Goal: Task Accomplishment & Management: Manage account settings

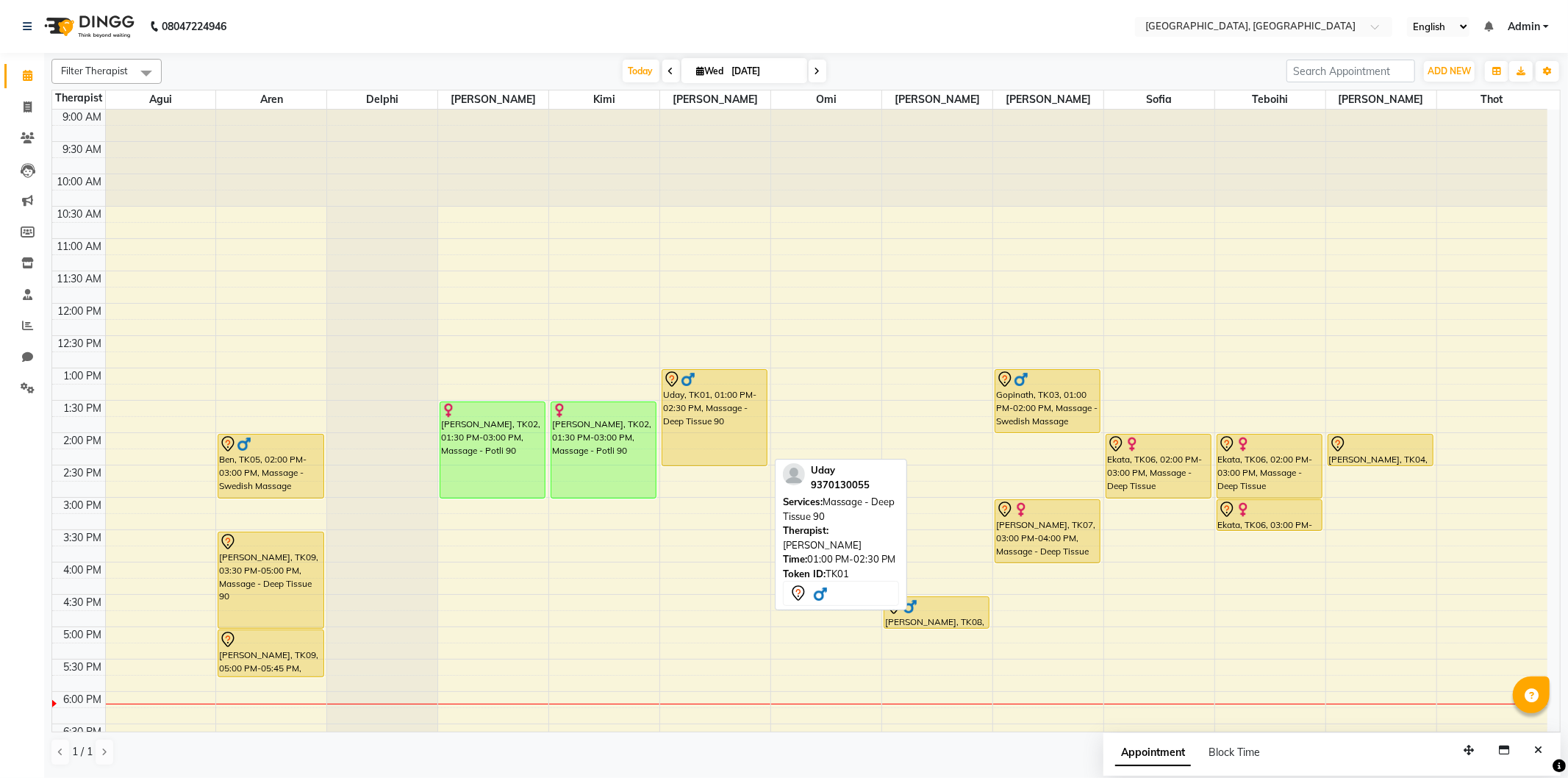
click at [722, 442] on div "Uday, TK01, 01:00 PM-02:30 PM, Massage - Deep Tissue 90" at bounding box center [714, 417] width 104 height 95
select select "7"
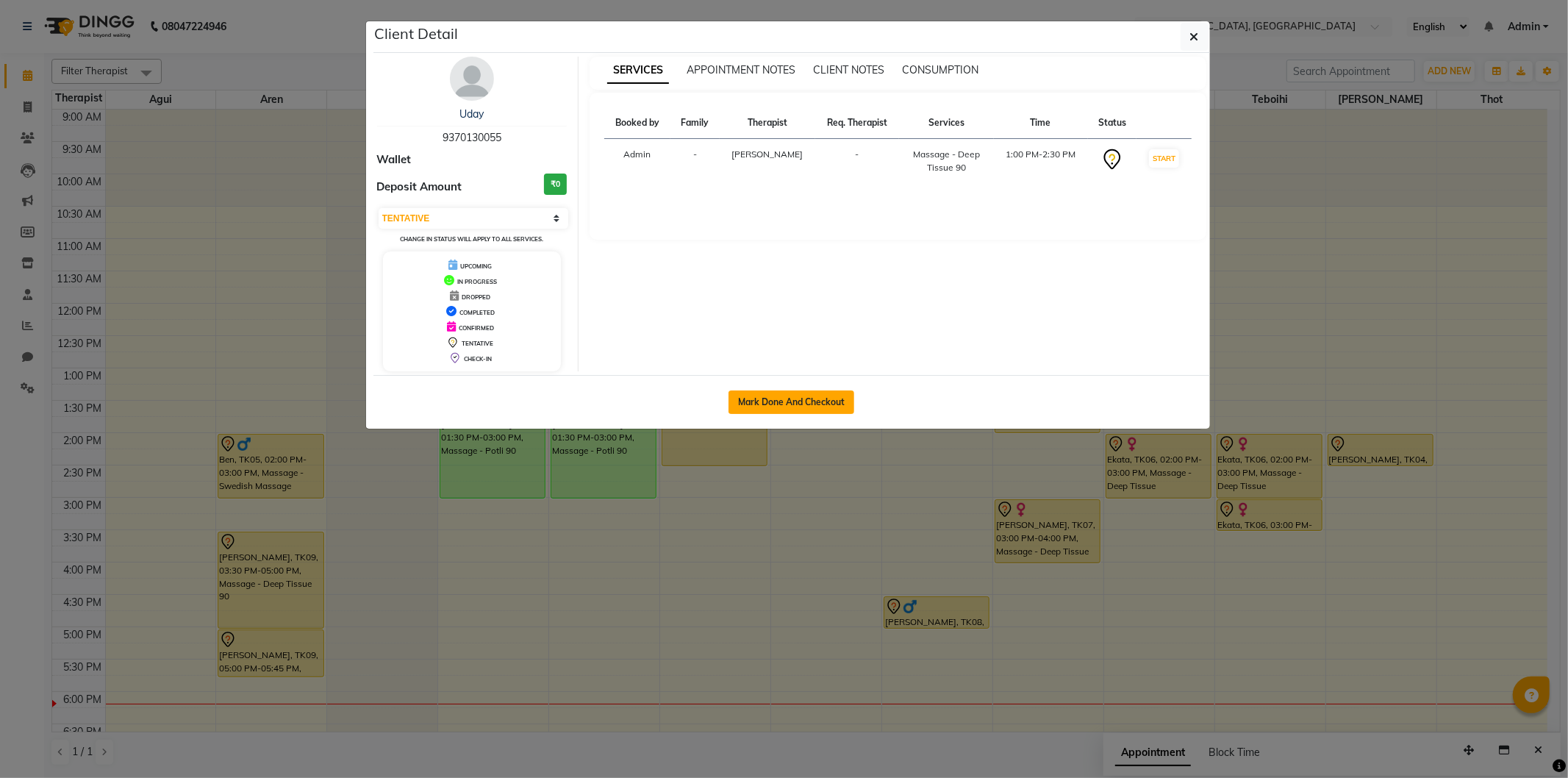
click at [804, 392] on button "Mark Done And Checkout" at bounding box center [791, 401] width 126 height 23
select select "service"
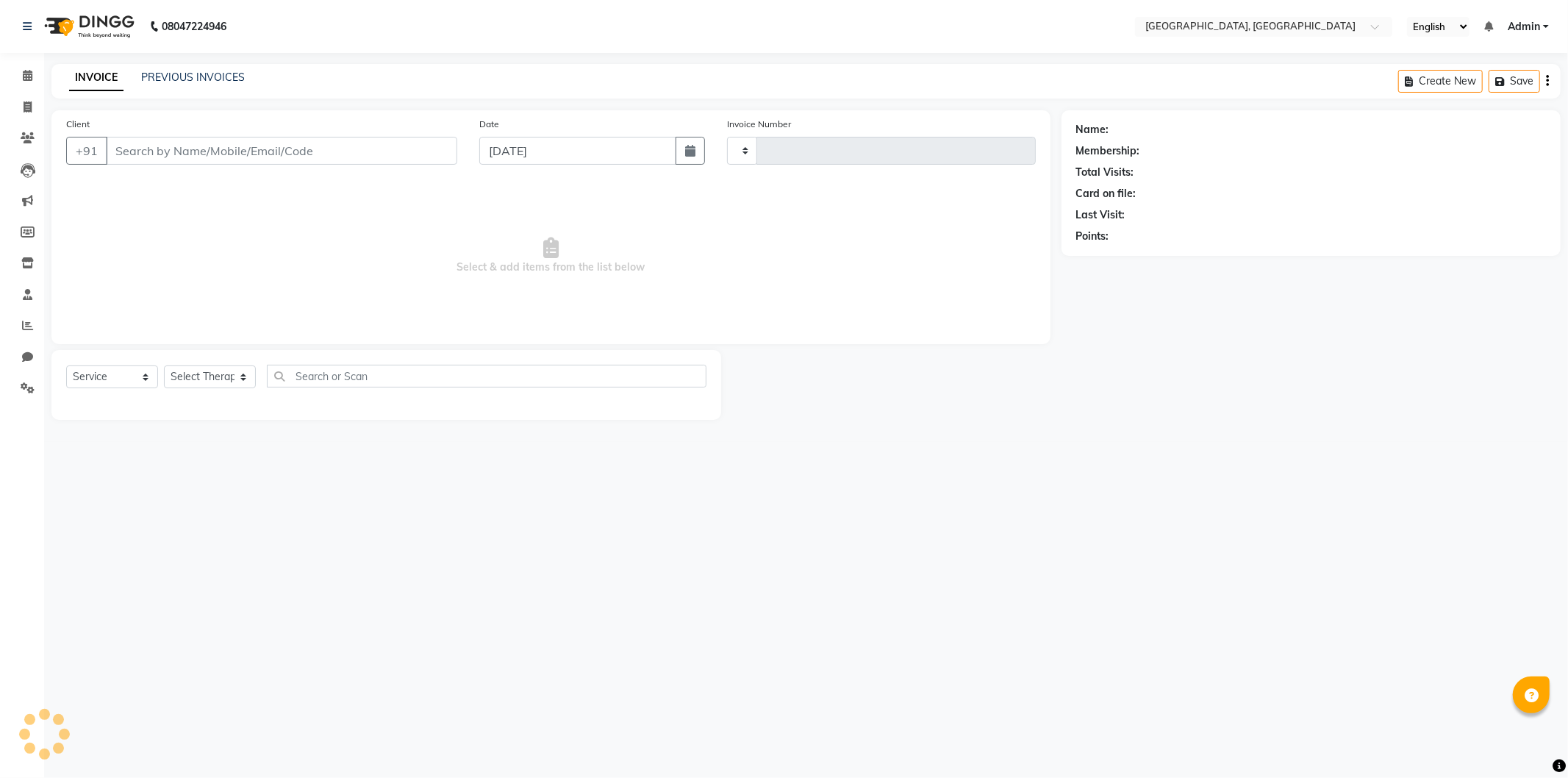
type input "1268"
select select "575"
type input "9370130055"
select select "12125"
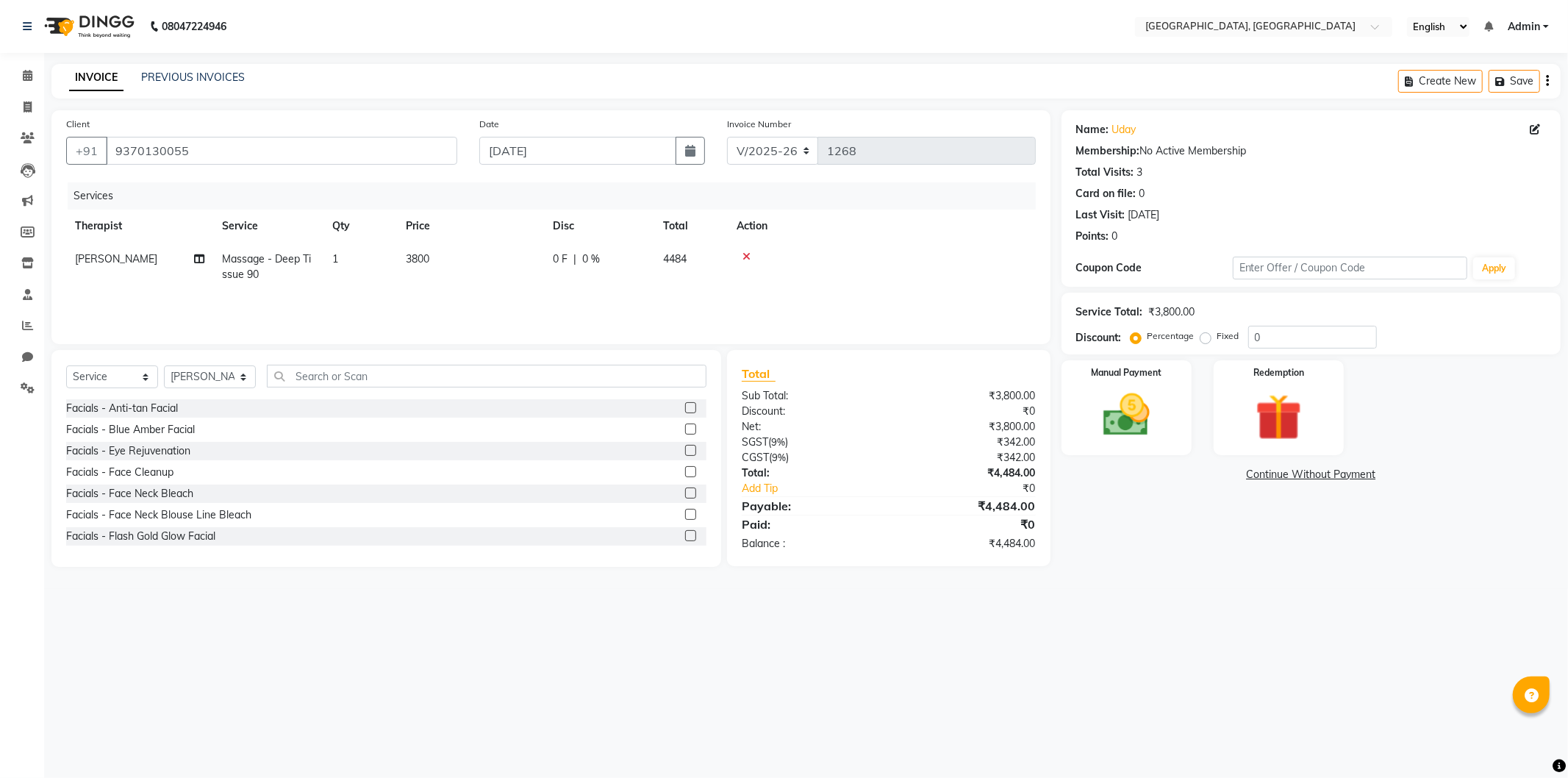
click at [1258, 482] on div "Name: [PERSON_NAME] Membership: No Active Membership Total Visits: 3 Card on fi…" at bounding box center [1316, 338] width 510 height 456
click at [1258, 473] on link "Continue Without Payment" at bounding box center [1311, 474] width 493 height 16
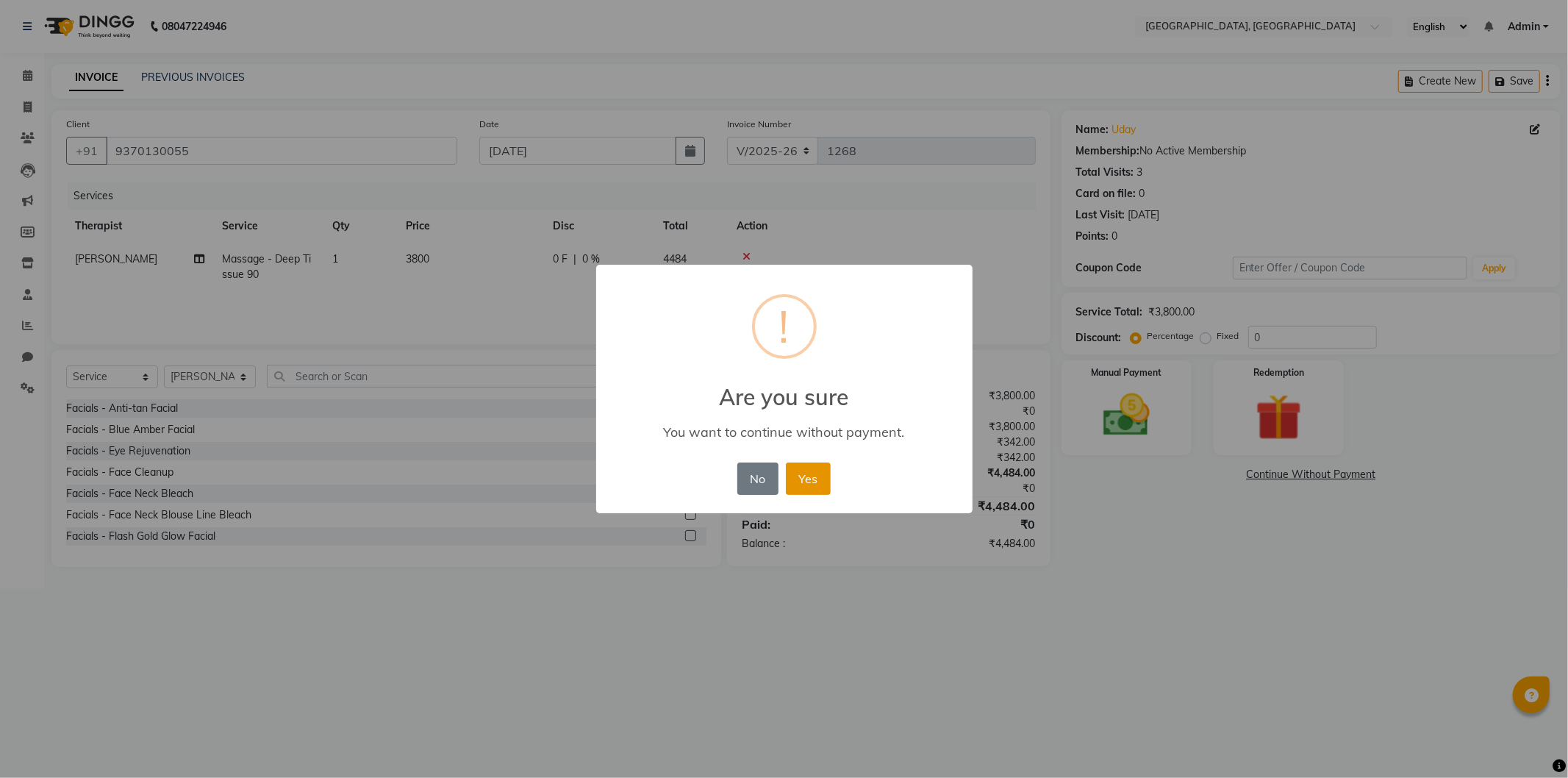
click at [798, 477] on button "Yes" at bounding box center [808, 478] width 45 height 32
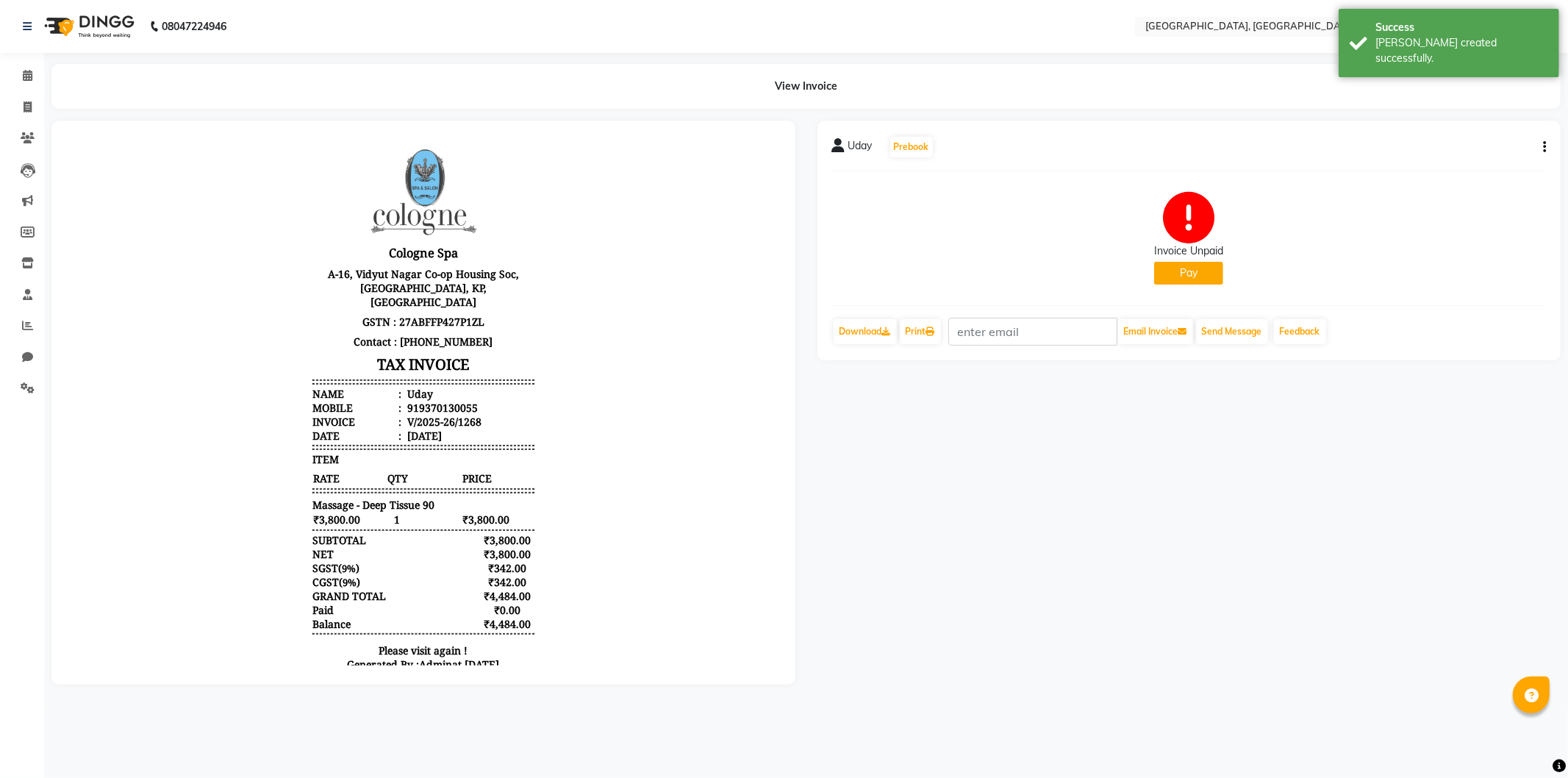
click at [1172, 274] on button "Pay" at bounding box center [1188, 273] width 69 height 23
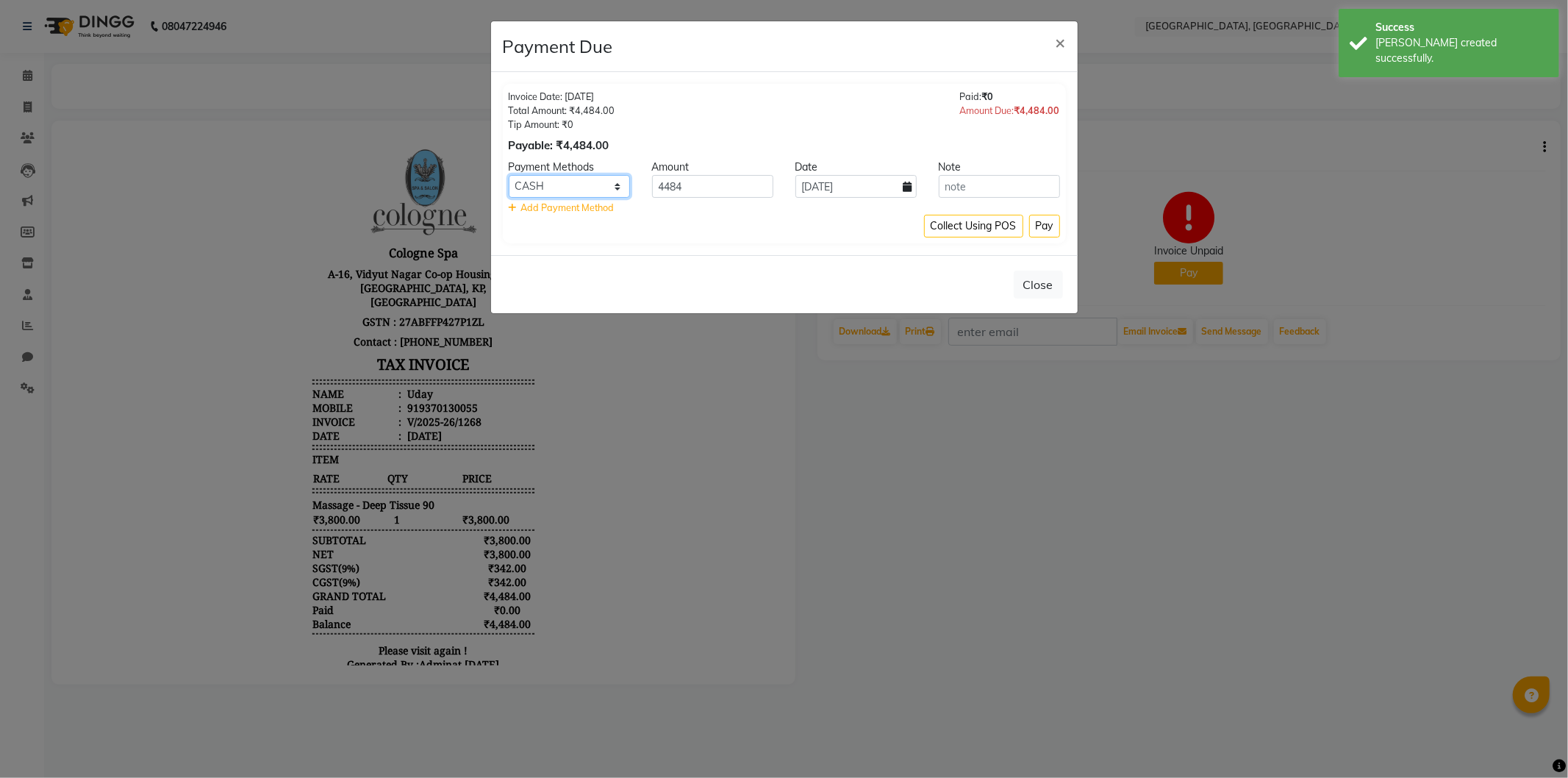
click at [568, 185] on select "CASH CARD ONLINE CUSTOM GPay PayTM PhonePe UPI NearBuy Loan BharatPay Cheque Mo…" at bounding box center [569, 186] width 121 height 23
select select "8"
click at [509, 175] on select "CASH CARD ONLINE CUSTOM GPay PayTM PhonePe UPI NearBuy Loan BharatPay Cheque Mo…" at bounding box center [569, 186] width 121 height 23
click at [1034, 230] on button "Pay" at bounding box center [1044, 226] width 31 height 23
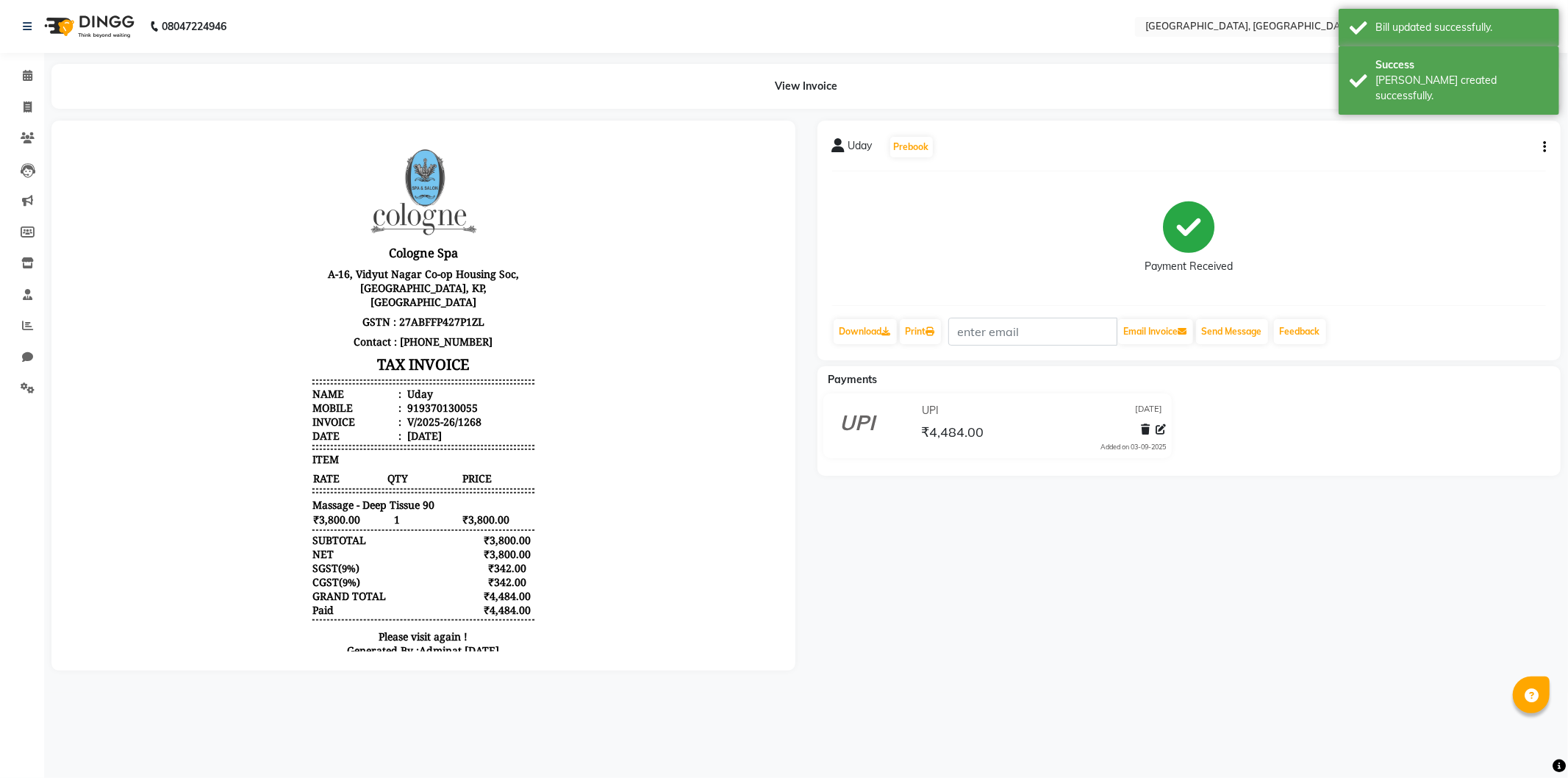
click at [113, 22] on img at bounding box center [88, 26] width 101 height 41
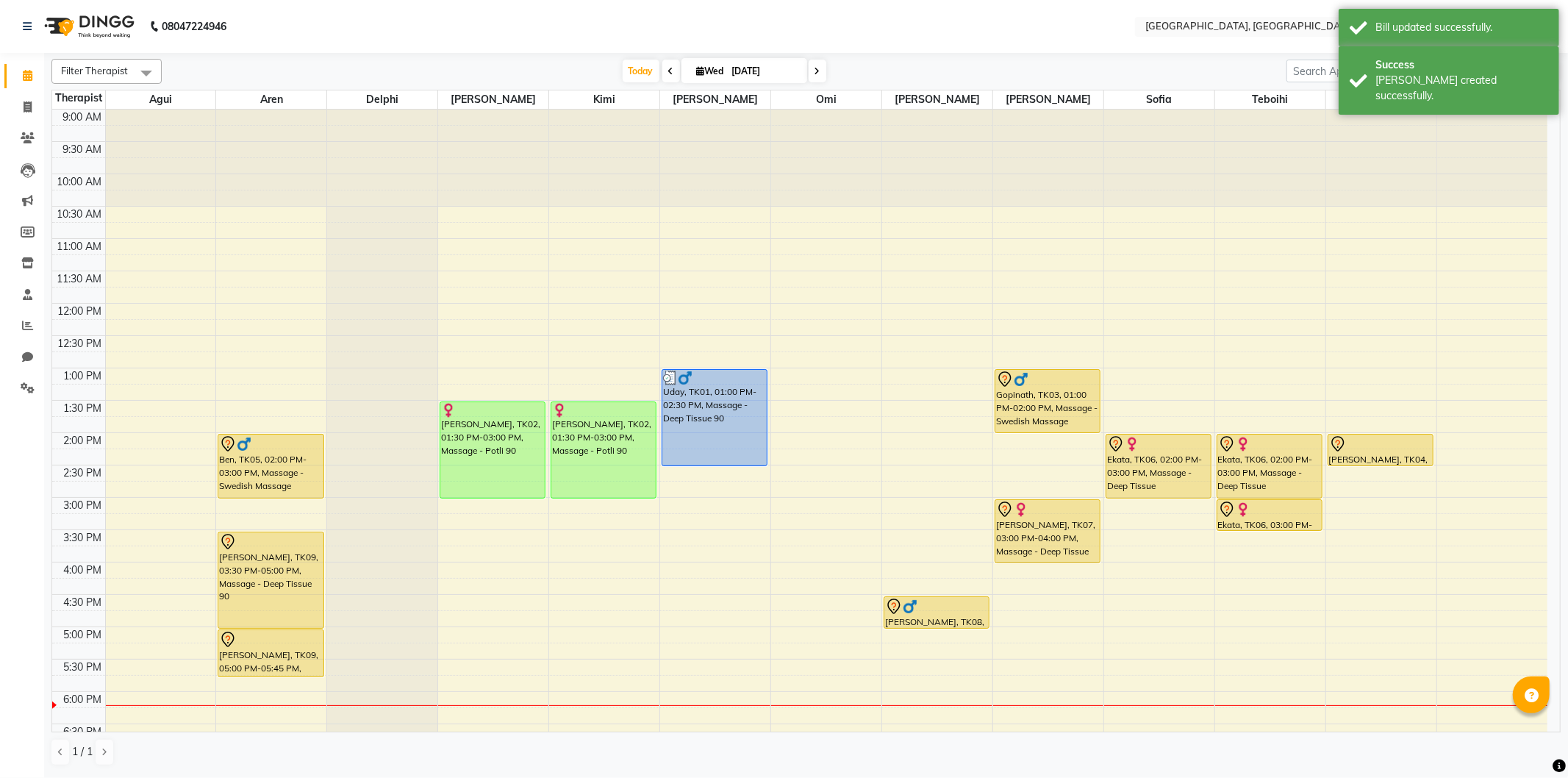
scroll to position [82, 0]
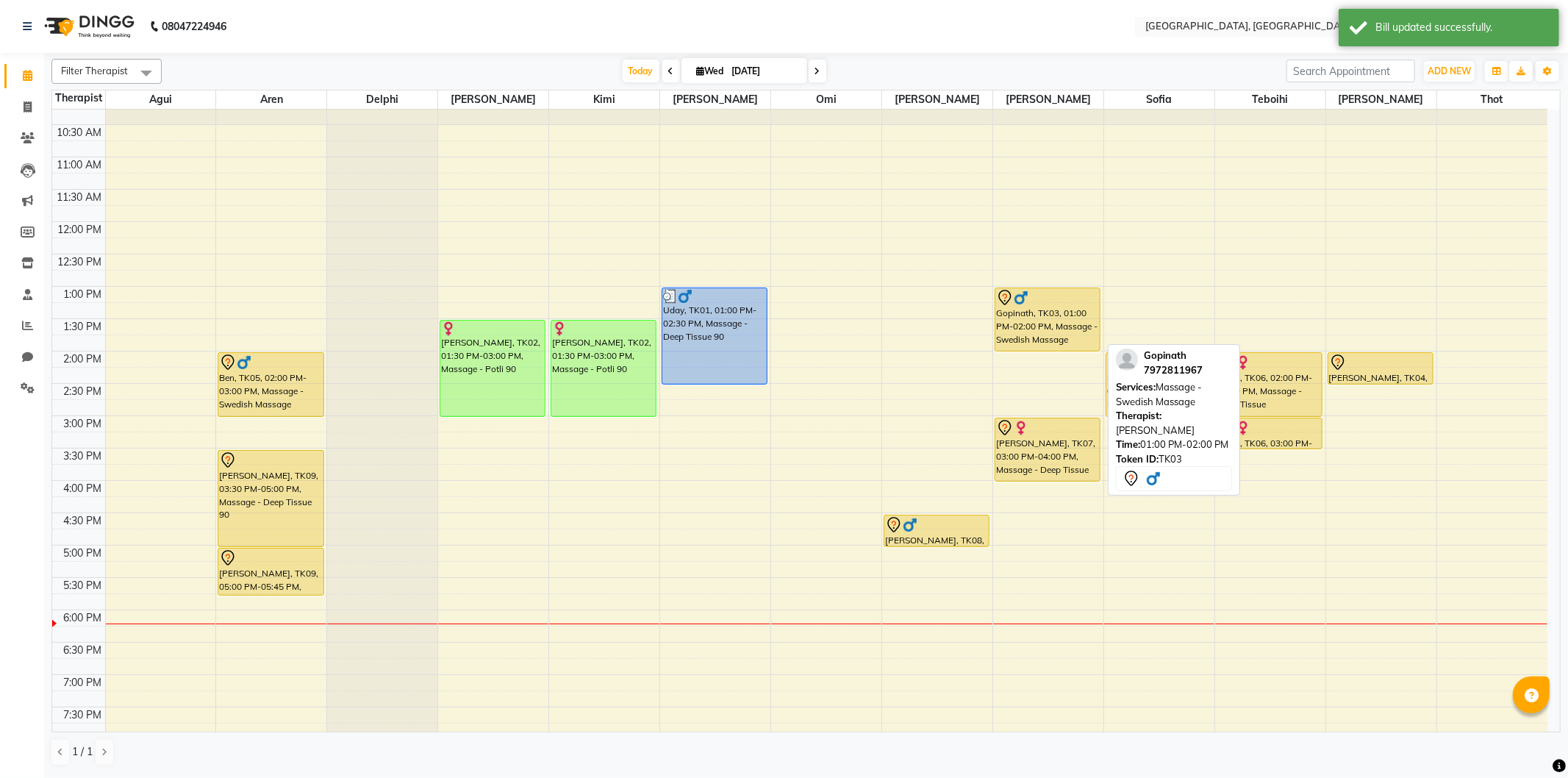
click at [1052, 338] on div "Gopinath, TK03, 01:00 PM-02:00 PM, Massage - Swedish Massage" at bounding box center [1047, 319] width 104 height 62
select select "7"
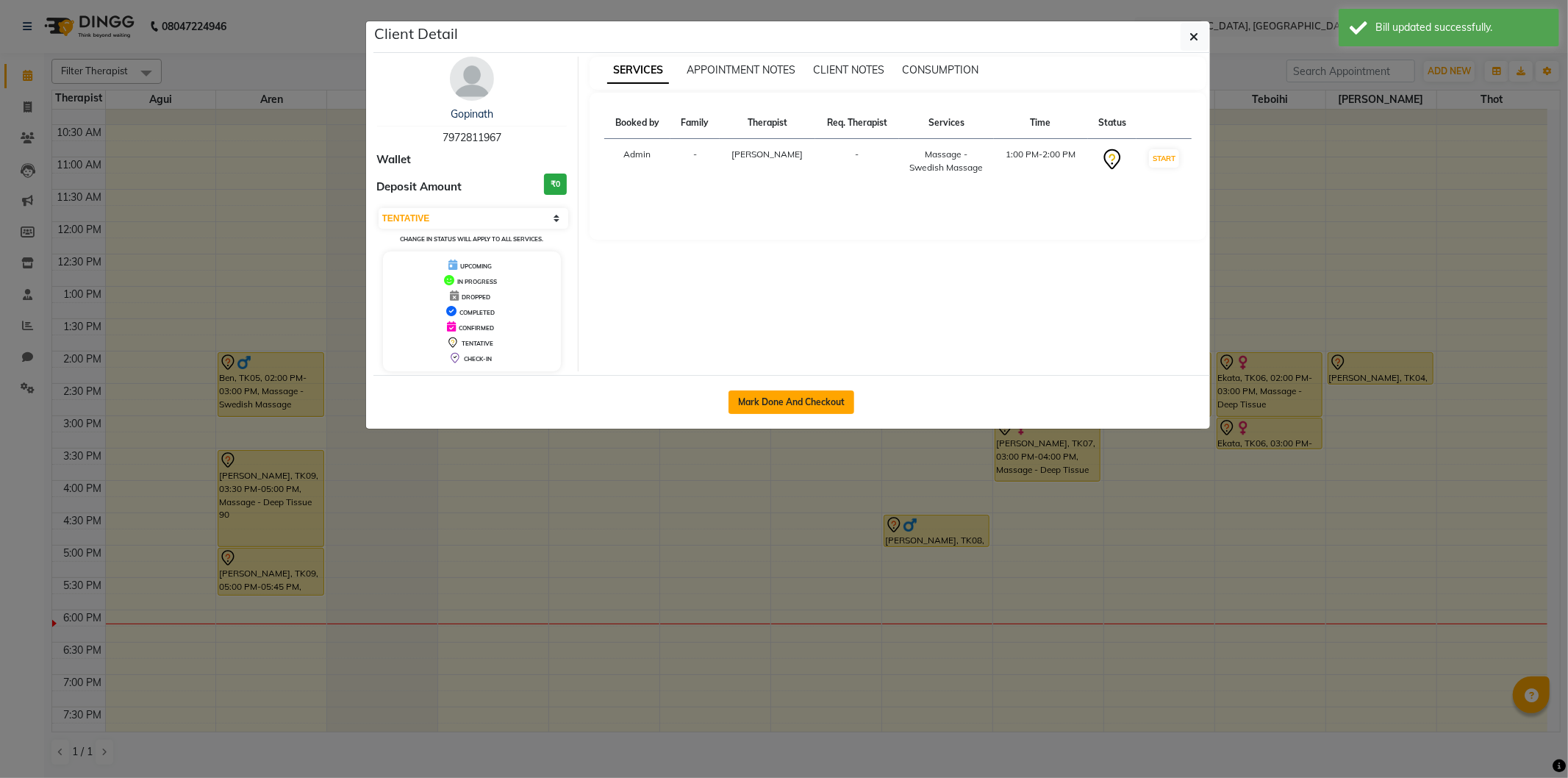
click at [841, 392] on button "Mark Done And Checkout" at bounding box center [791, 401] width 126 height 23
select select "service"
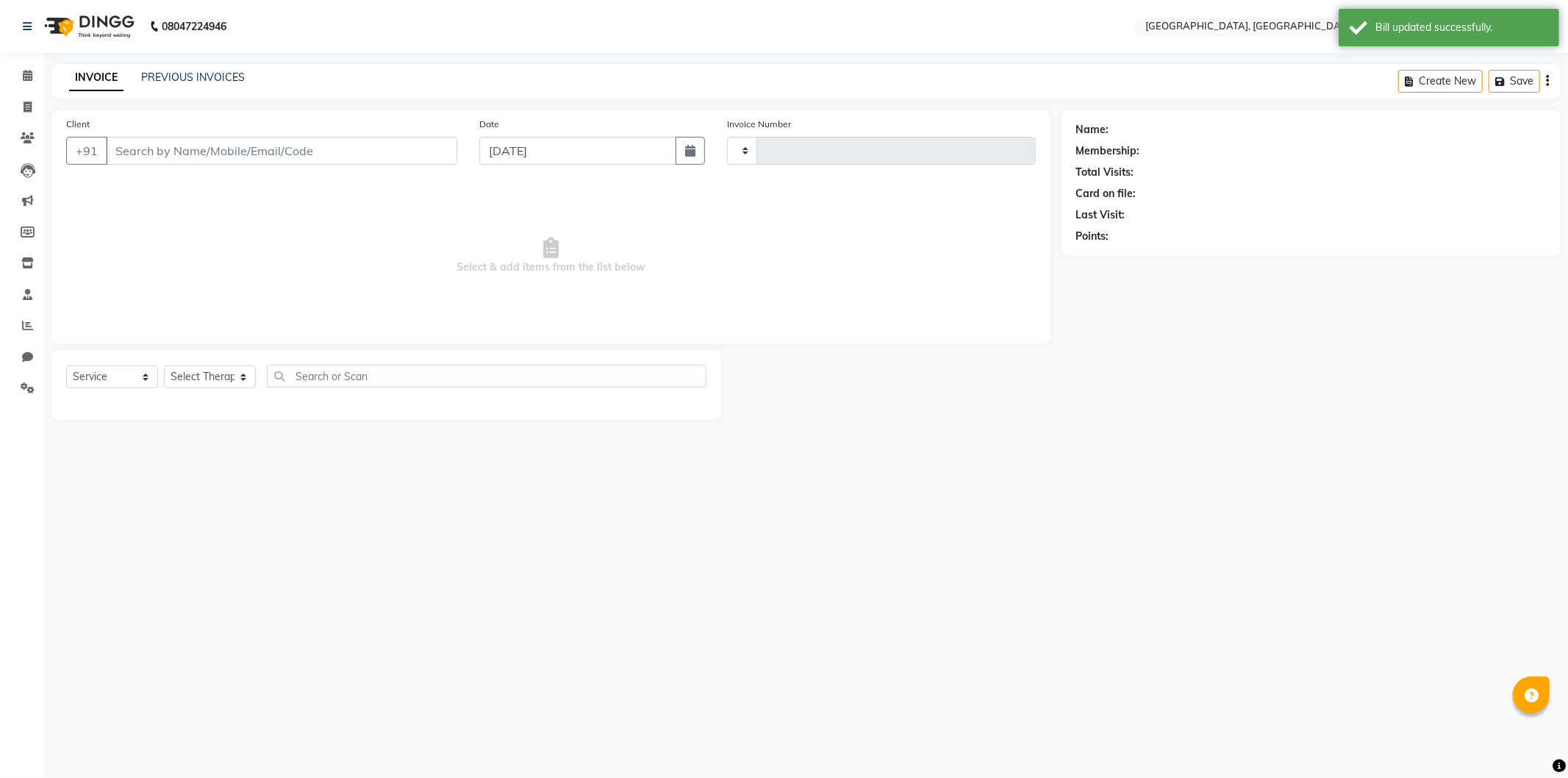
select select "3"
type input "1269"
select select "575"
type input "7972811967"
select select "7700"
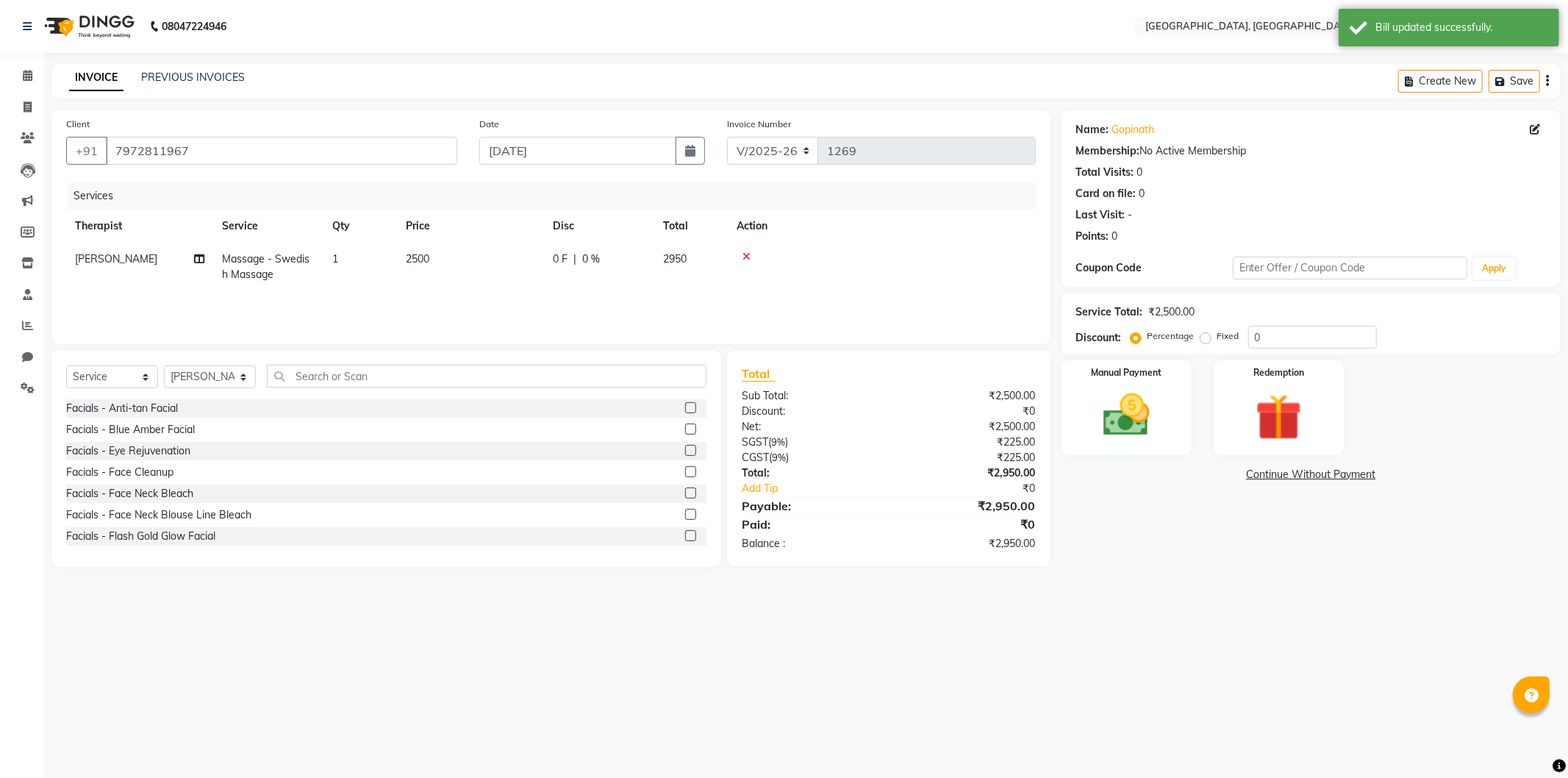
click at [1280, 473] on link "Continue Without Payment" at bounding box center [1311, 474] width 493 height 16
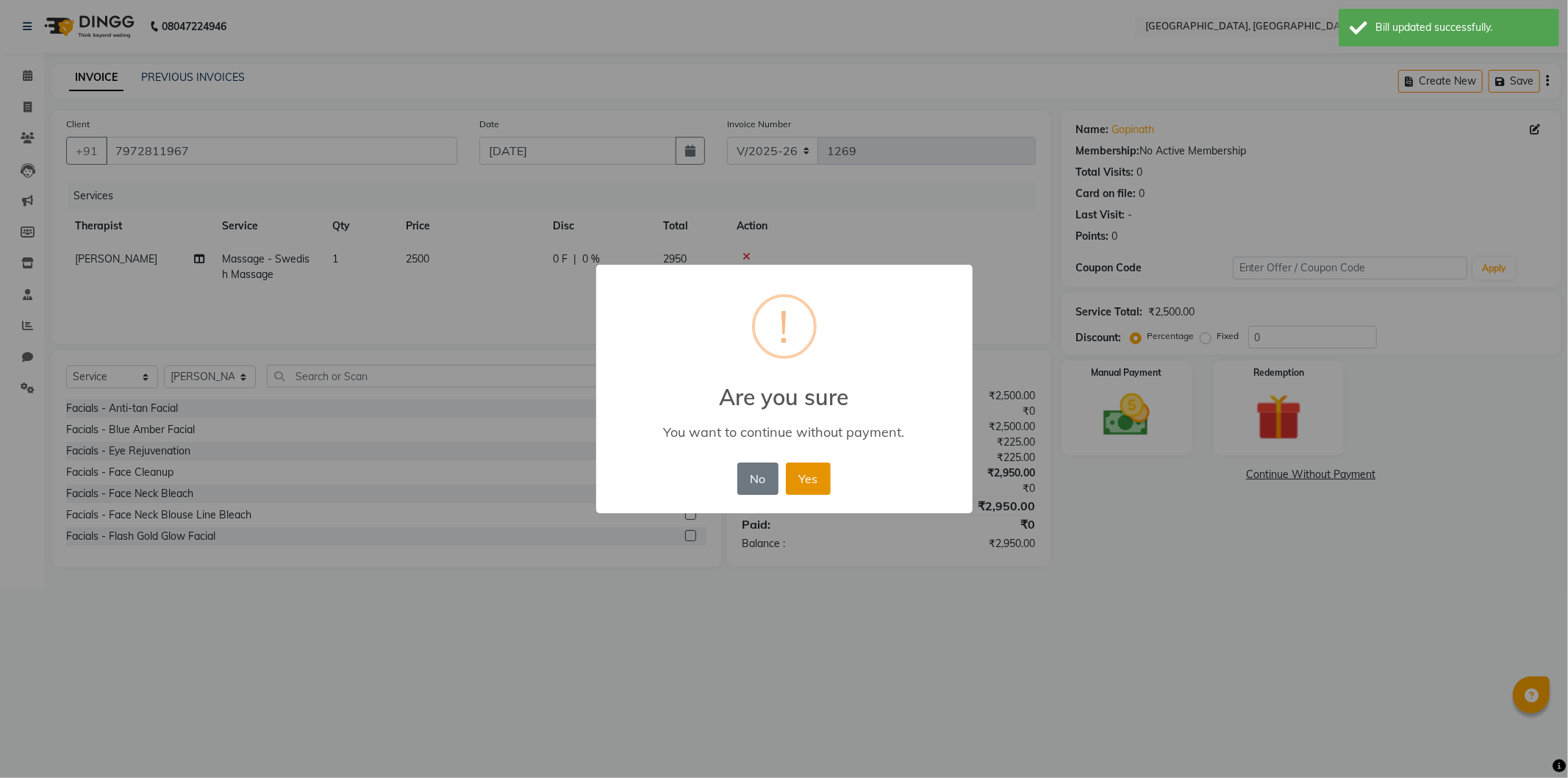
click at [801, 472] on button "Yes" at bounding box center [808, 478] width 45 height 32
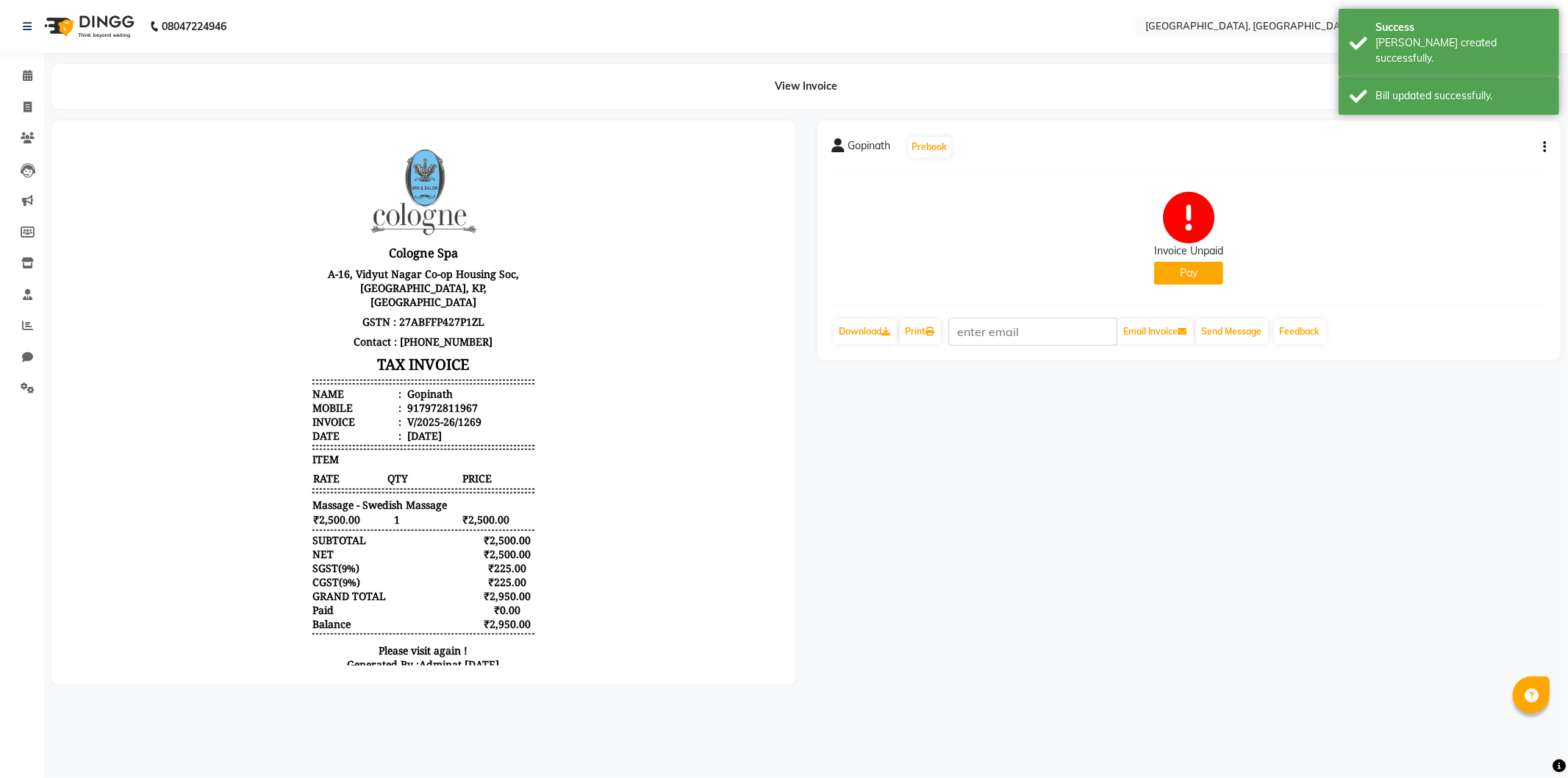
click at [1191, 277] on button "Pay" at bounding box center [1188, 273] width 69 height 23
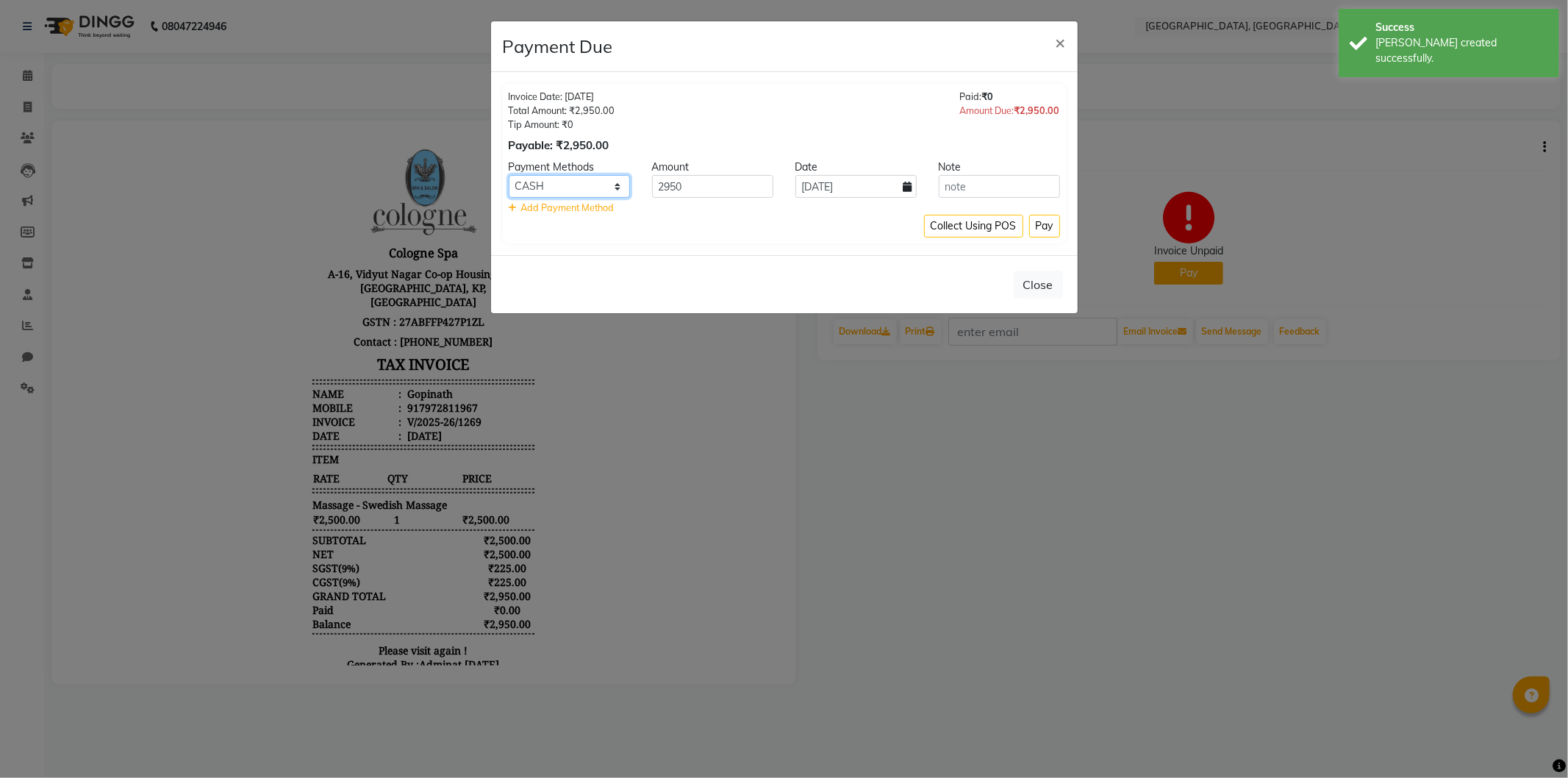
click at [557, 183] on select "CASH CARD ONLINE CUSTOM GPay PayTM PhonePe UPI NearBuy Loan BharatPay Cheque Mo…" at bounding box center [569, 186] width 121 height 23
click at [509, 175] on select "CASH CARD ONLINE CUSTOM GPay PayTM PhonePe UPI NearBuy Loan BharatPay Cheque Mo…" at bounding box center [569, 186] width 121 height 23
click at [1043, 220] on button "Pay" at bounding box center [1044, 226] width 31 height 23
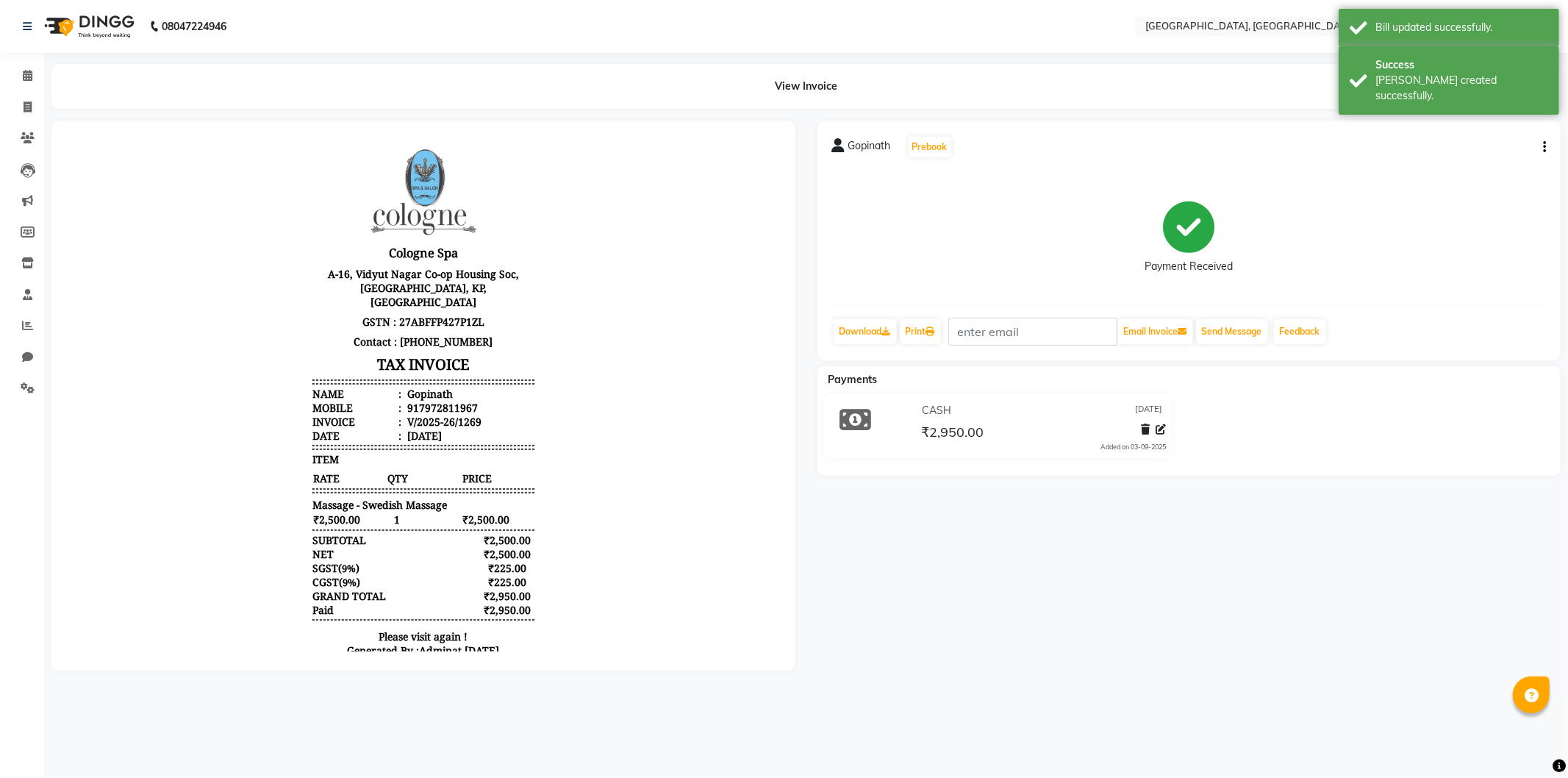
click at [71, 23] on img at bounding box center [88, 26] width 101 height 41
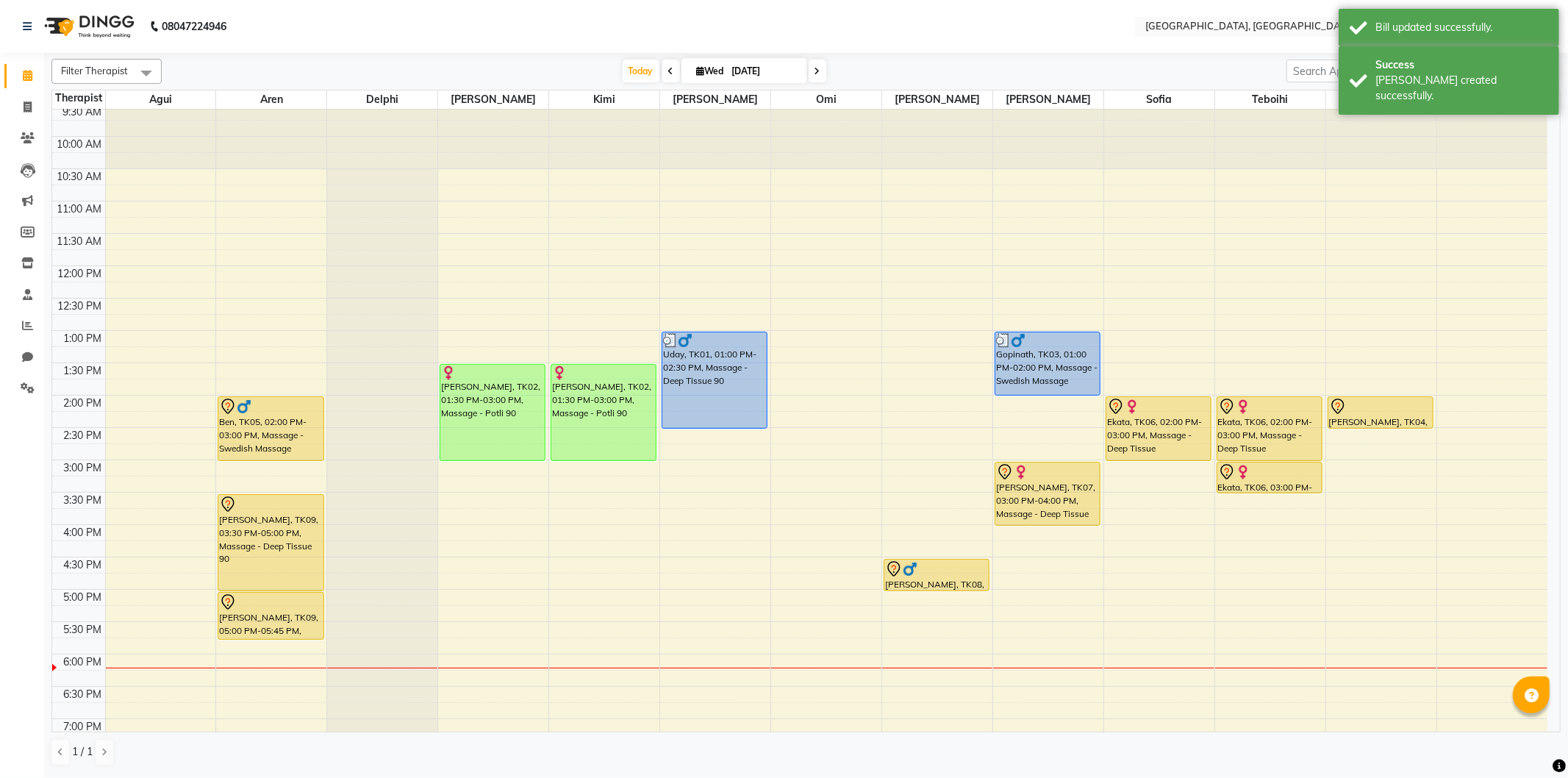
scroll to position [15, 0]
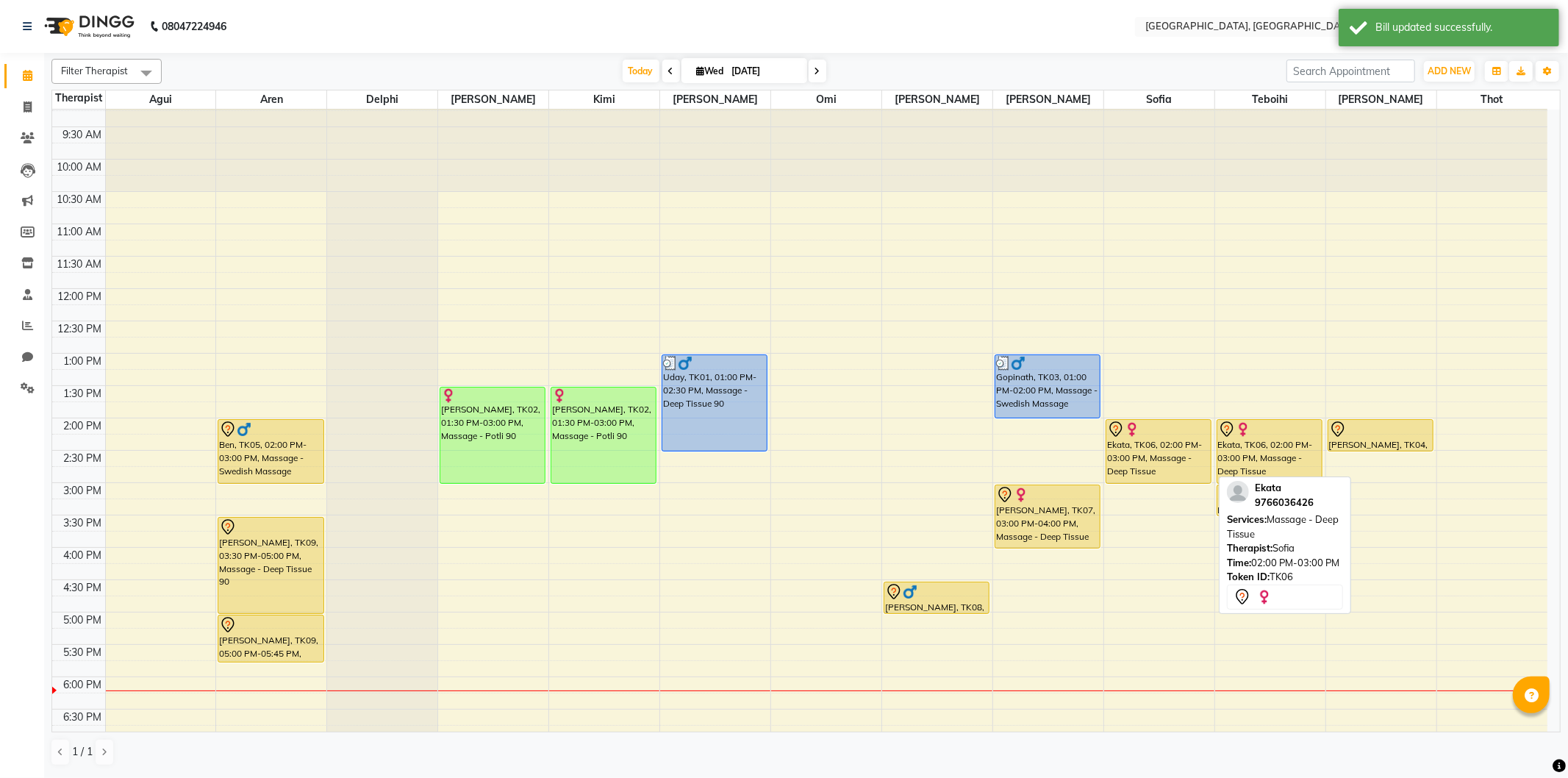
click at [1162, 473] on div "Ekata, TK06, 02:00 PM-03:00 PM, Massage - Deep Tissue" at bounding box center [1158, 451] width 104 height 63
select select "7"
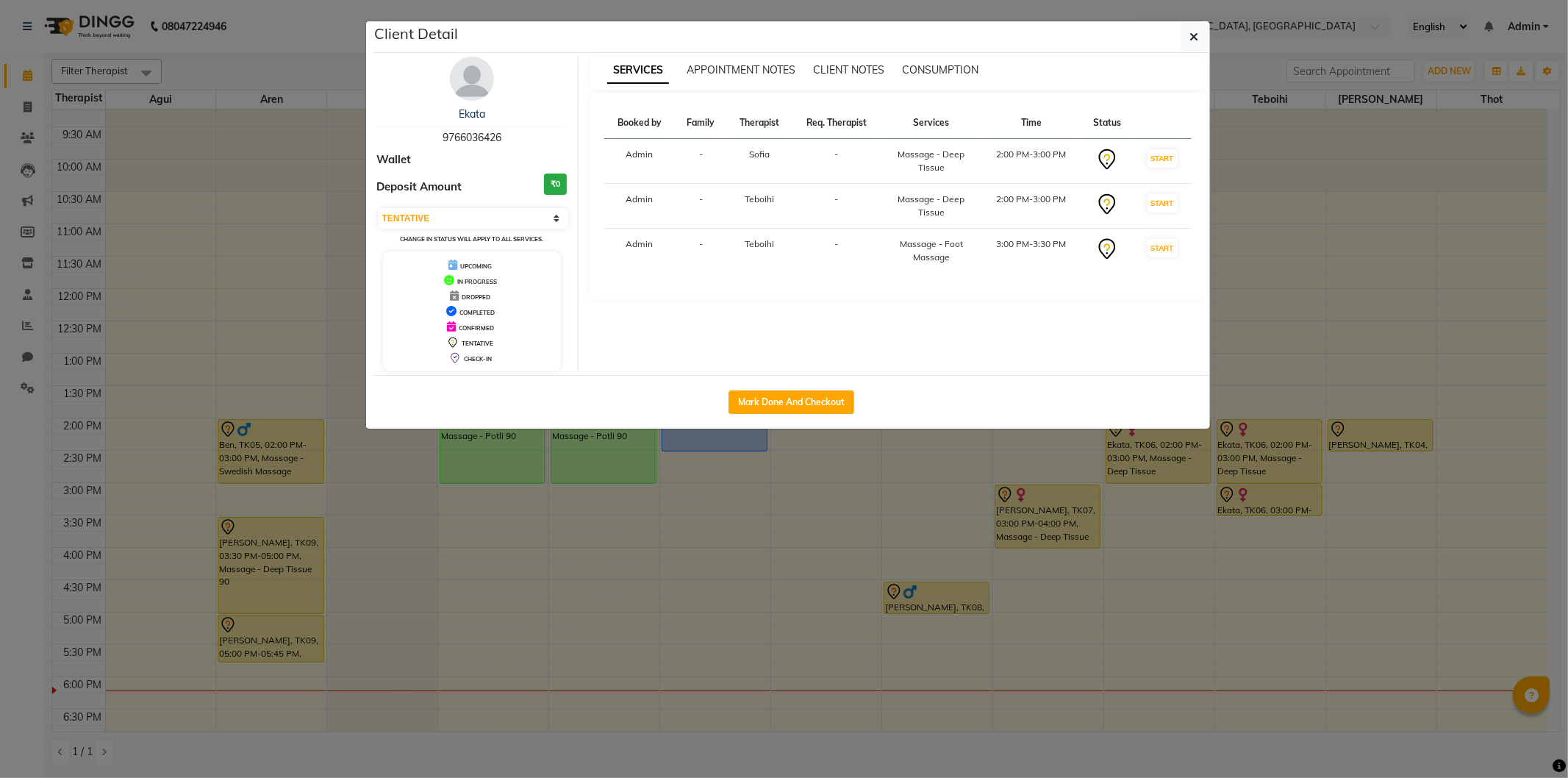
click at [1143, 514] on ngb-modal-window "Client Detail Ekata 9766036426 Wallet Deposit Amount ₹0 Select IN SERVICE CONFI…" at bounding box center [784, 389] width 1568 height 778
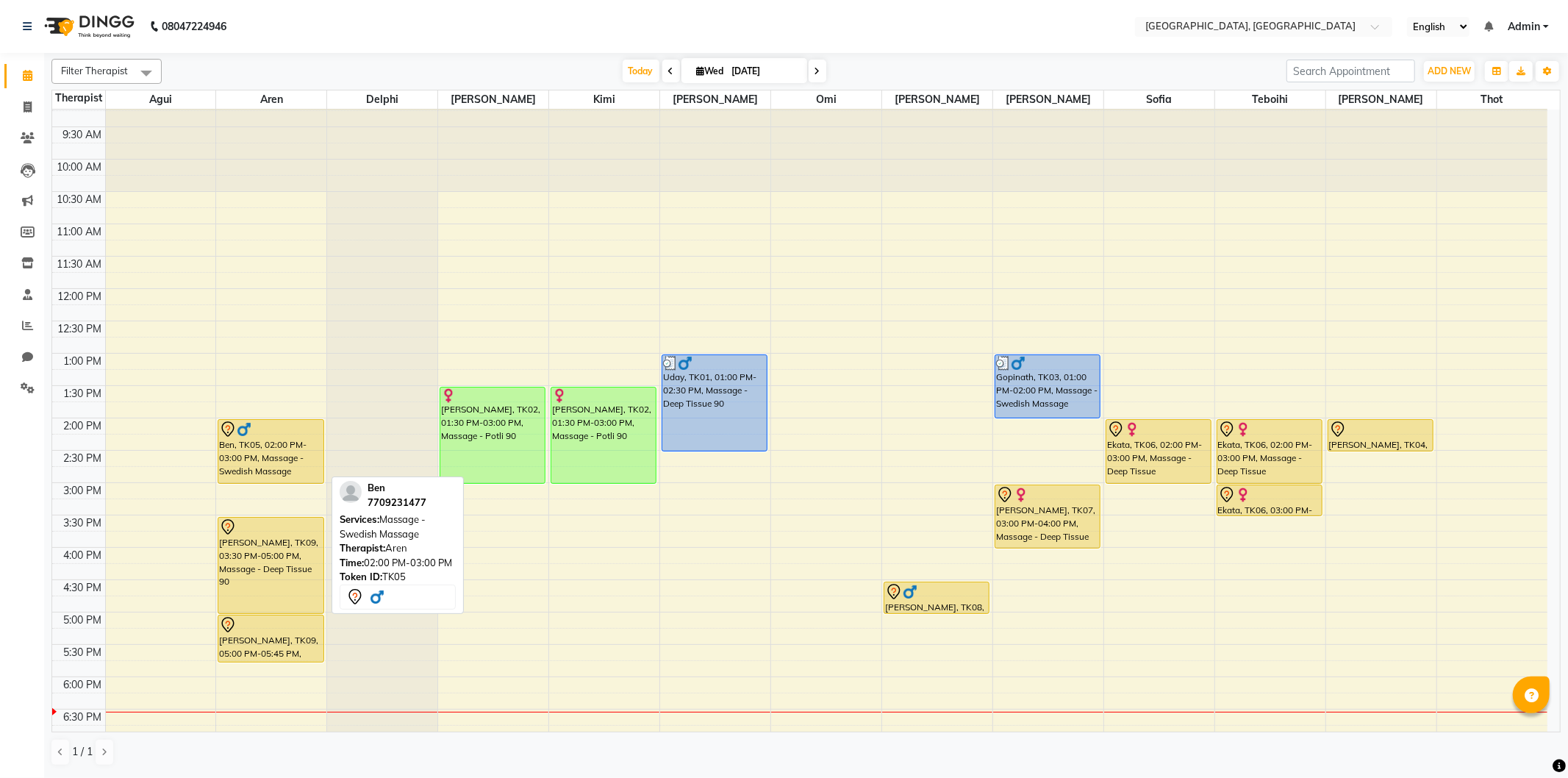
click at [280, 459] on div "Ben, TK05, 02:00 PM-03:00 PM, Massage - Swedish Massage" at bounding box center [270, 451] width 104 height 63
select select "7"
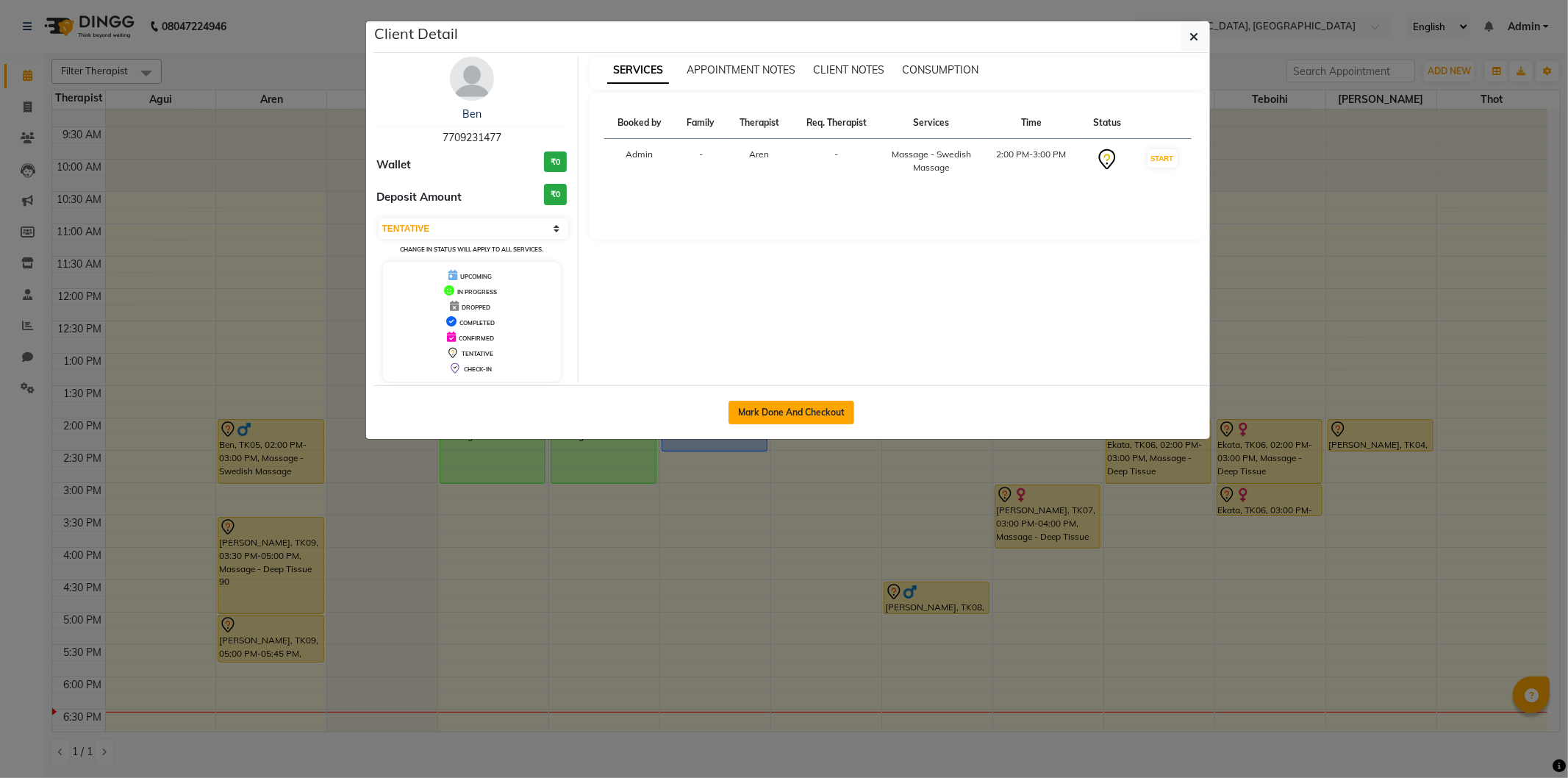
click at [782, 404] on button "Mark Done And Checkout" at bounding box center [791, 412] width 126 height 23
select select "service"
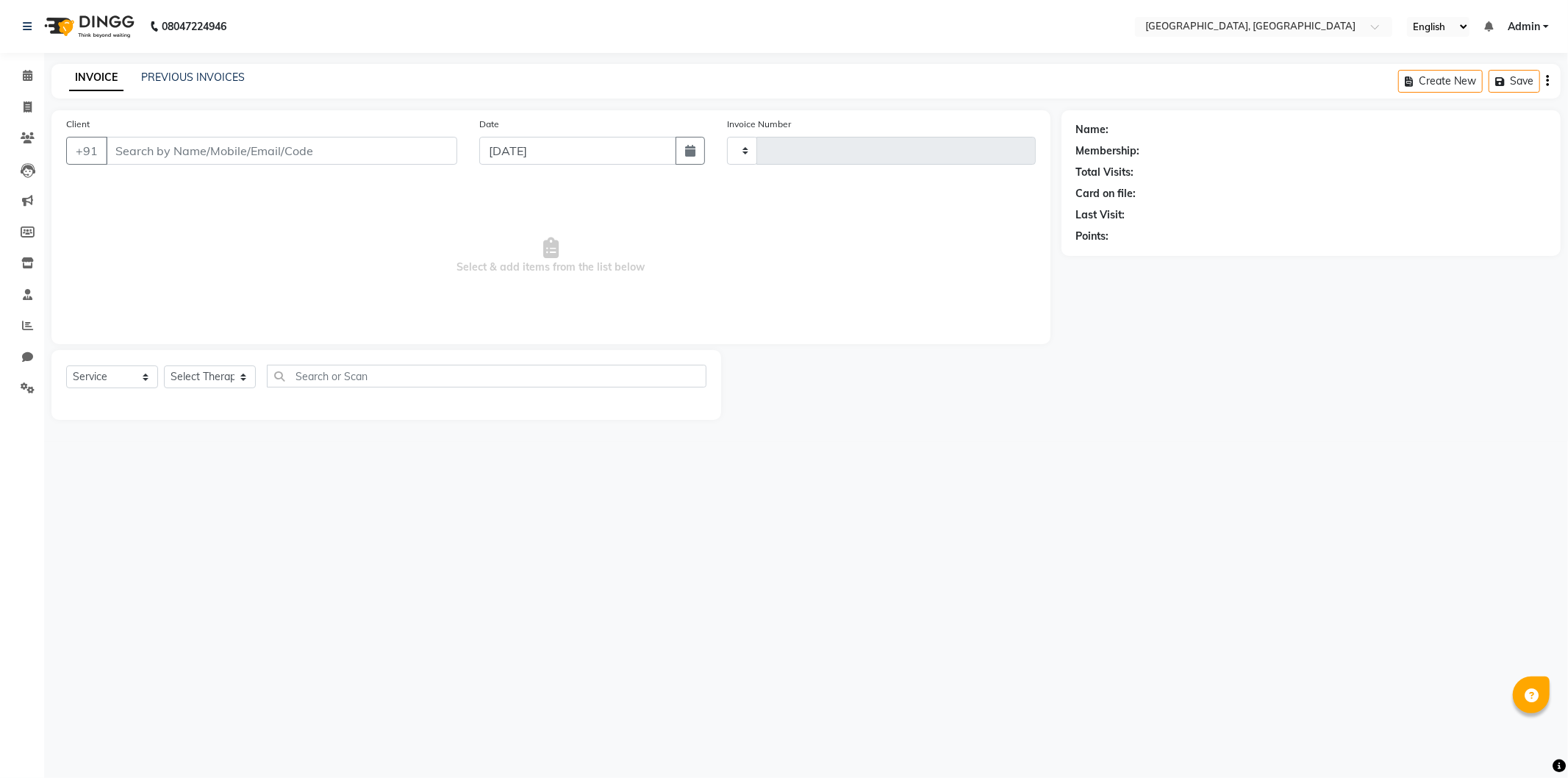
type input "1270"
select select "575"
type input "7709231477"
select select "7709"
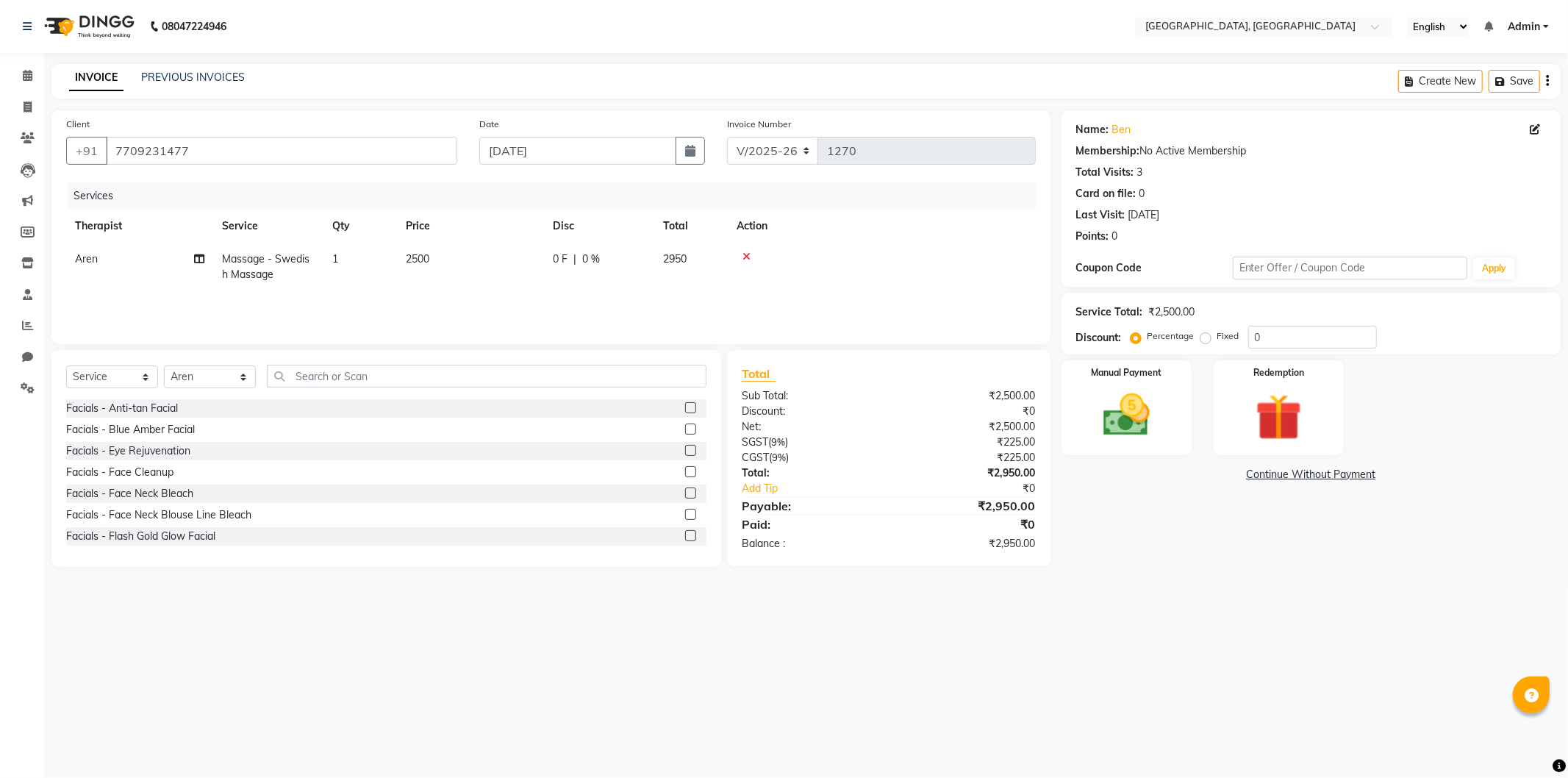
click at [1277, 473] on link "Continue Without Payment" at bounding box center [1311, 474] width 493 height 16
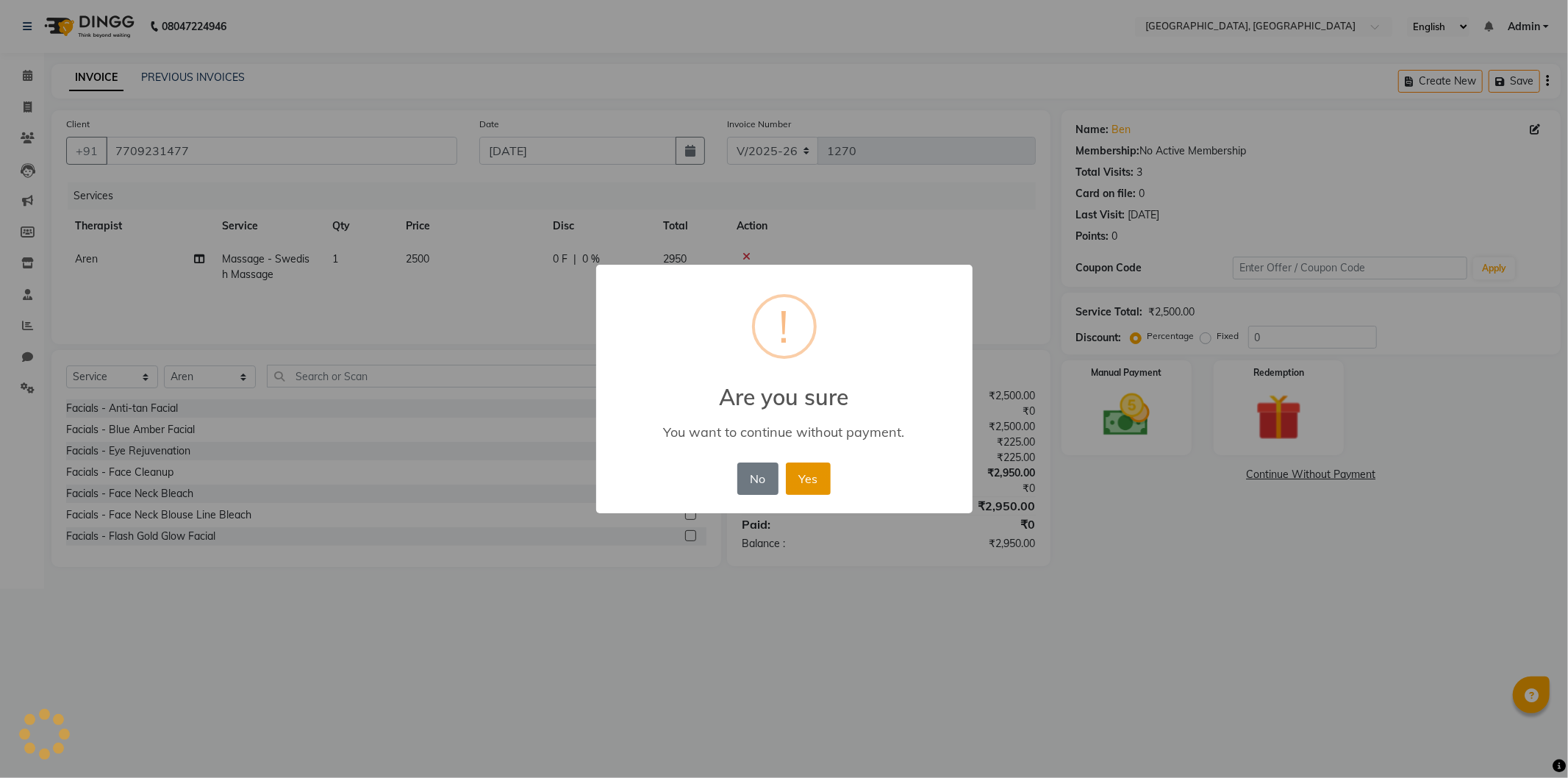
click at [811, 466] on button "Yes" at bounding box center [808, 478] width 45 height 32
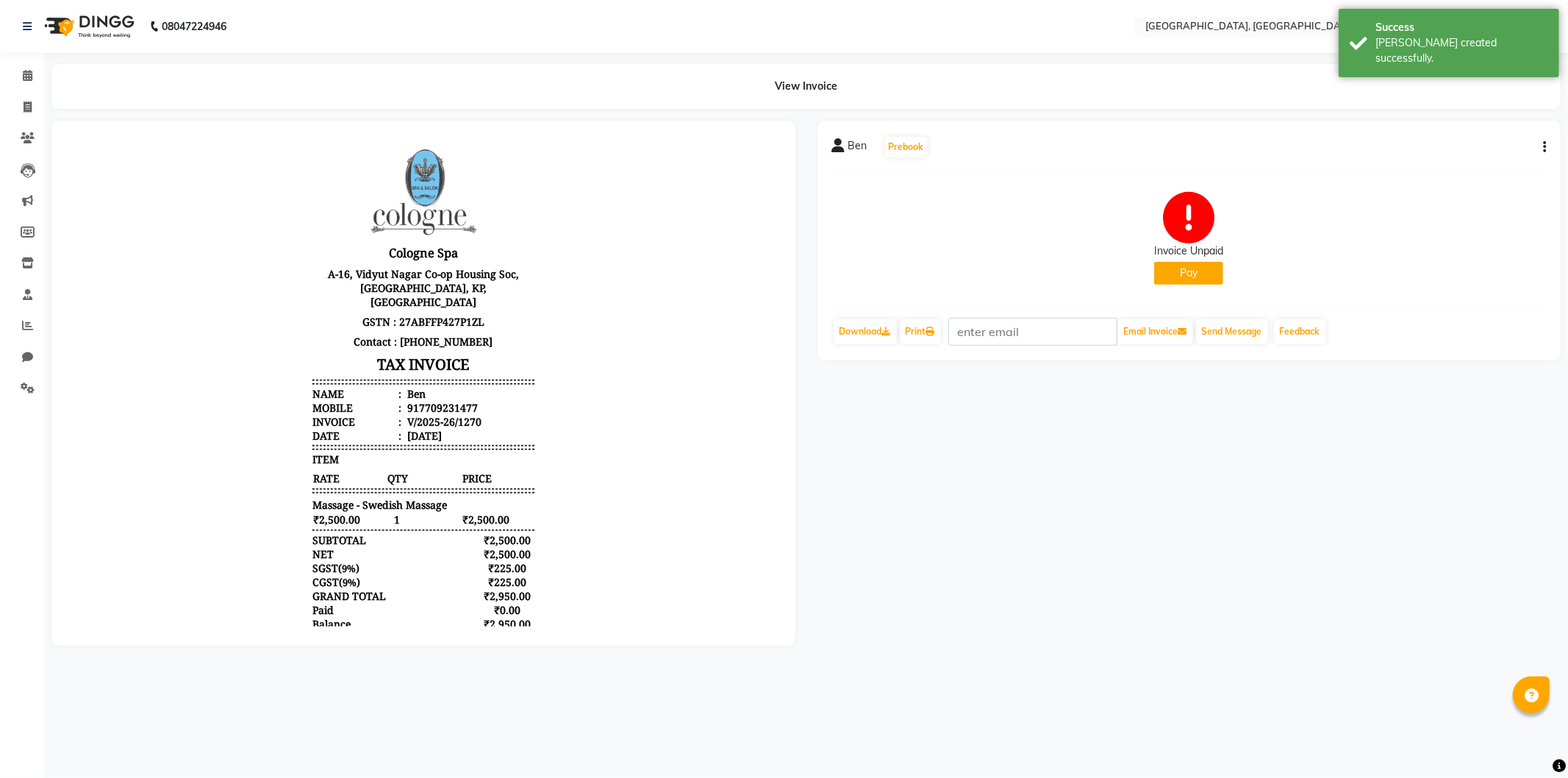
click at [1195, 271] on button "Pay" at bounding box center [1188, 273] width 69 height 23
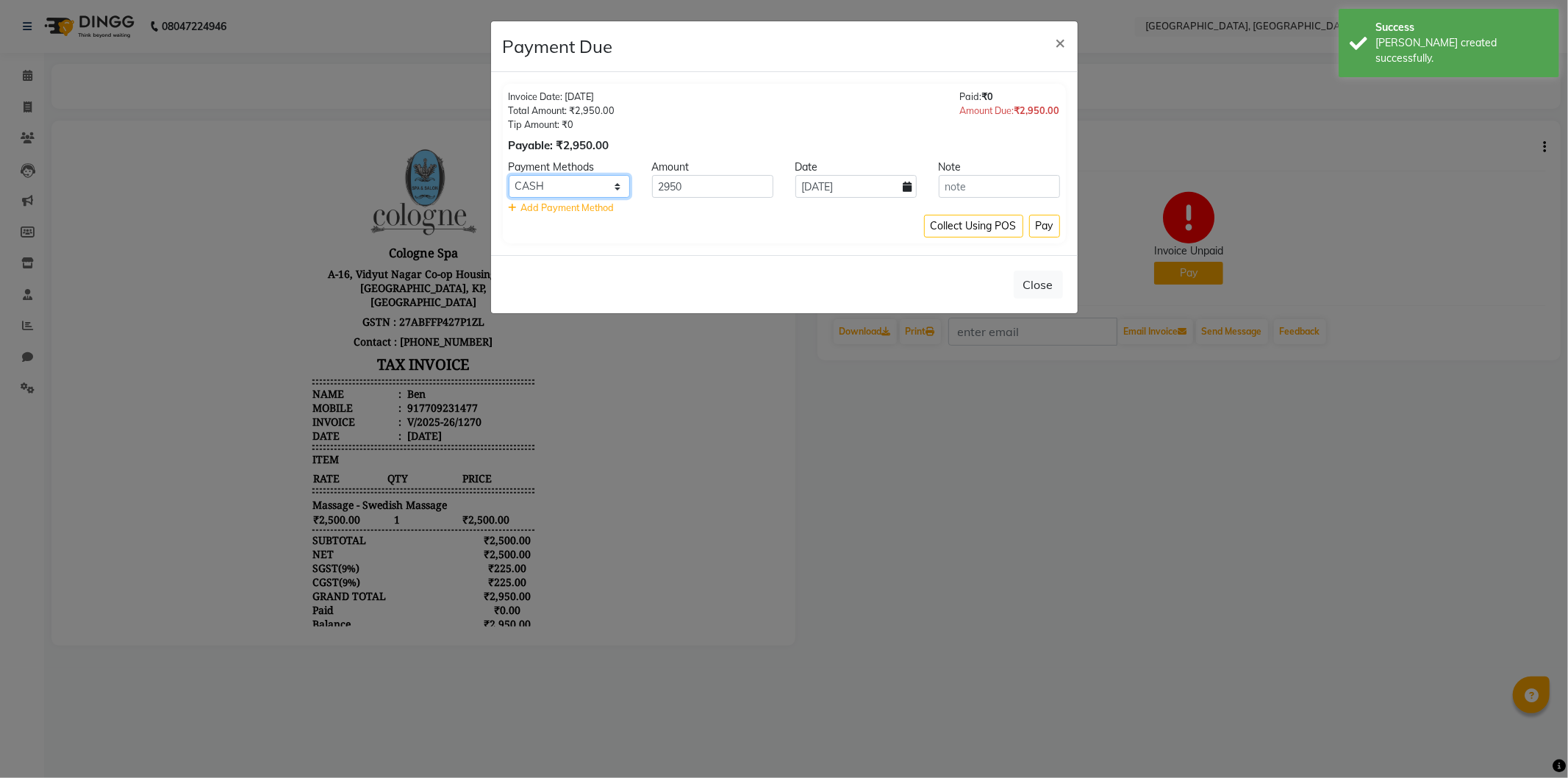
click at [532, 188] on select "CASH CARD ONLINE CUSTOM GPay PayTM PhonePe UPI NearBuy Loan BharatPay Cheque Mo…" at bounding box center [569, 186] width 121 height 23
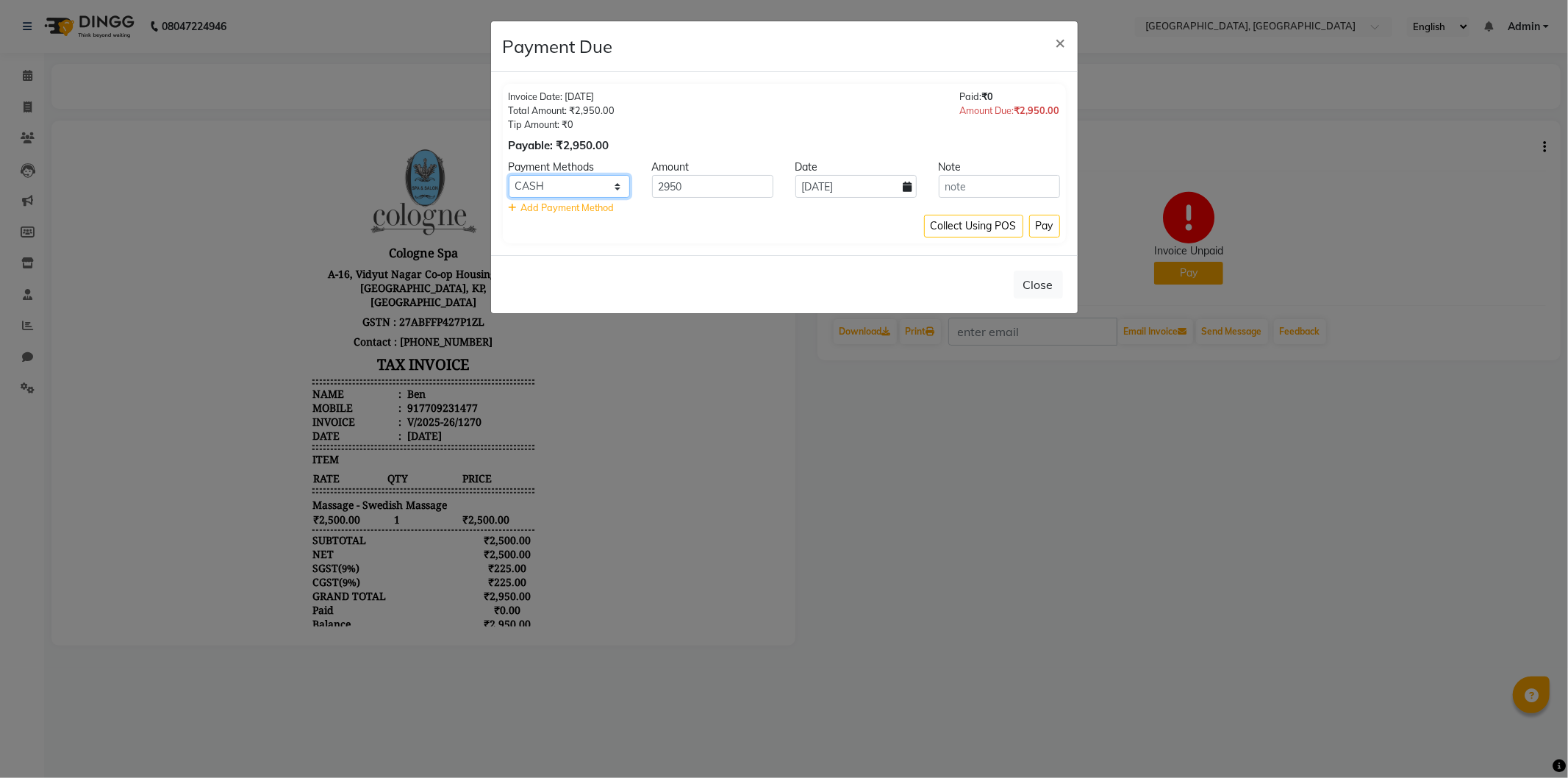
select select "8"
click at [509, 175] on select "CASH CARD ONLINE CUSTOM GPay PayTM PhonePe UPI NearBuy Loan BharatPay Cheque Mo…" at bounding box center [569, 186] width 121 height 23
click at [1039, 231] on button "Pay" at bounding box center [1044, 226] width 31 height 23
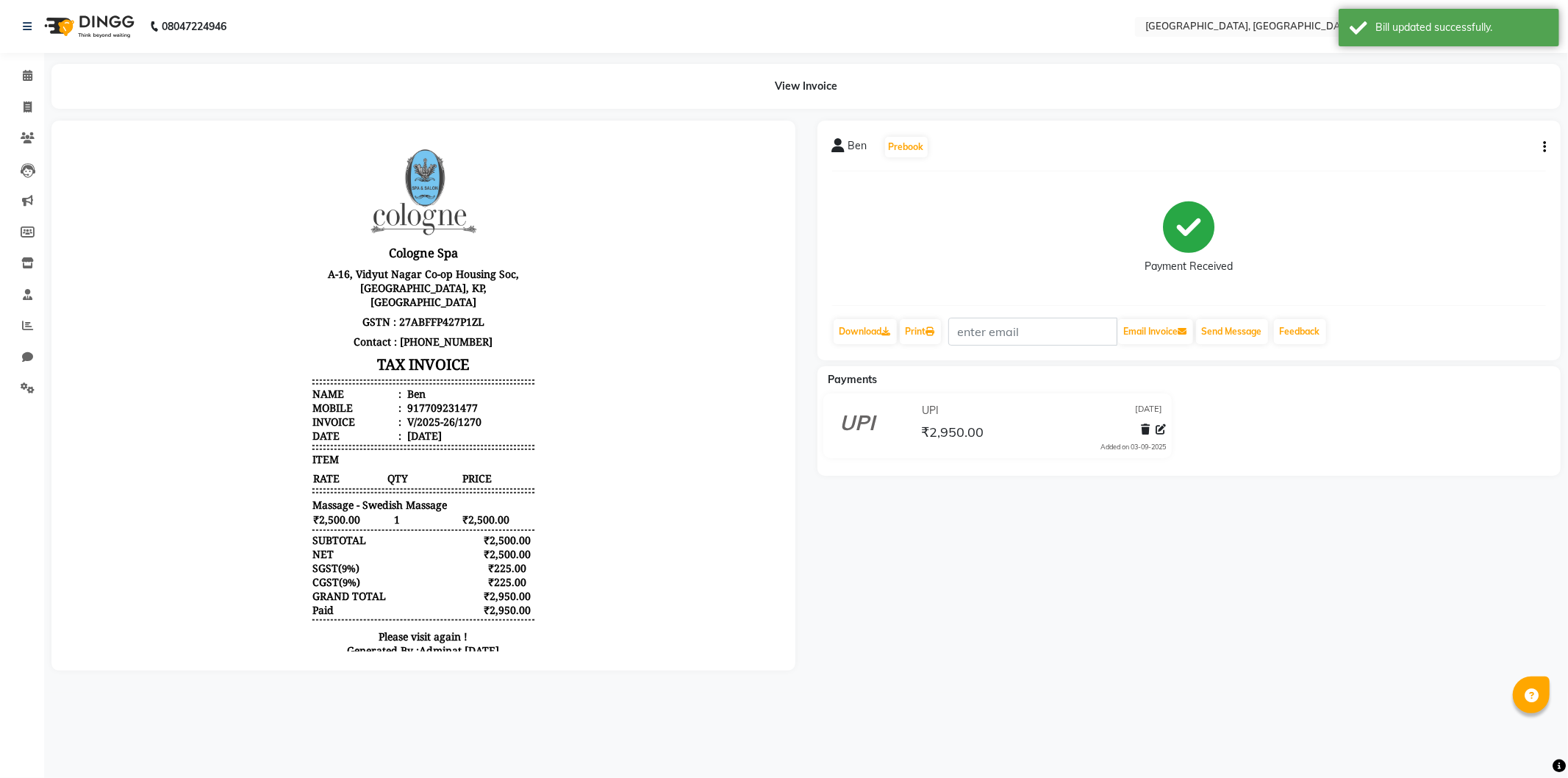
click at [62, 29] on img at bounding box center [88, 26] width 101 height 41
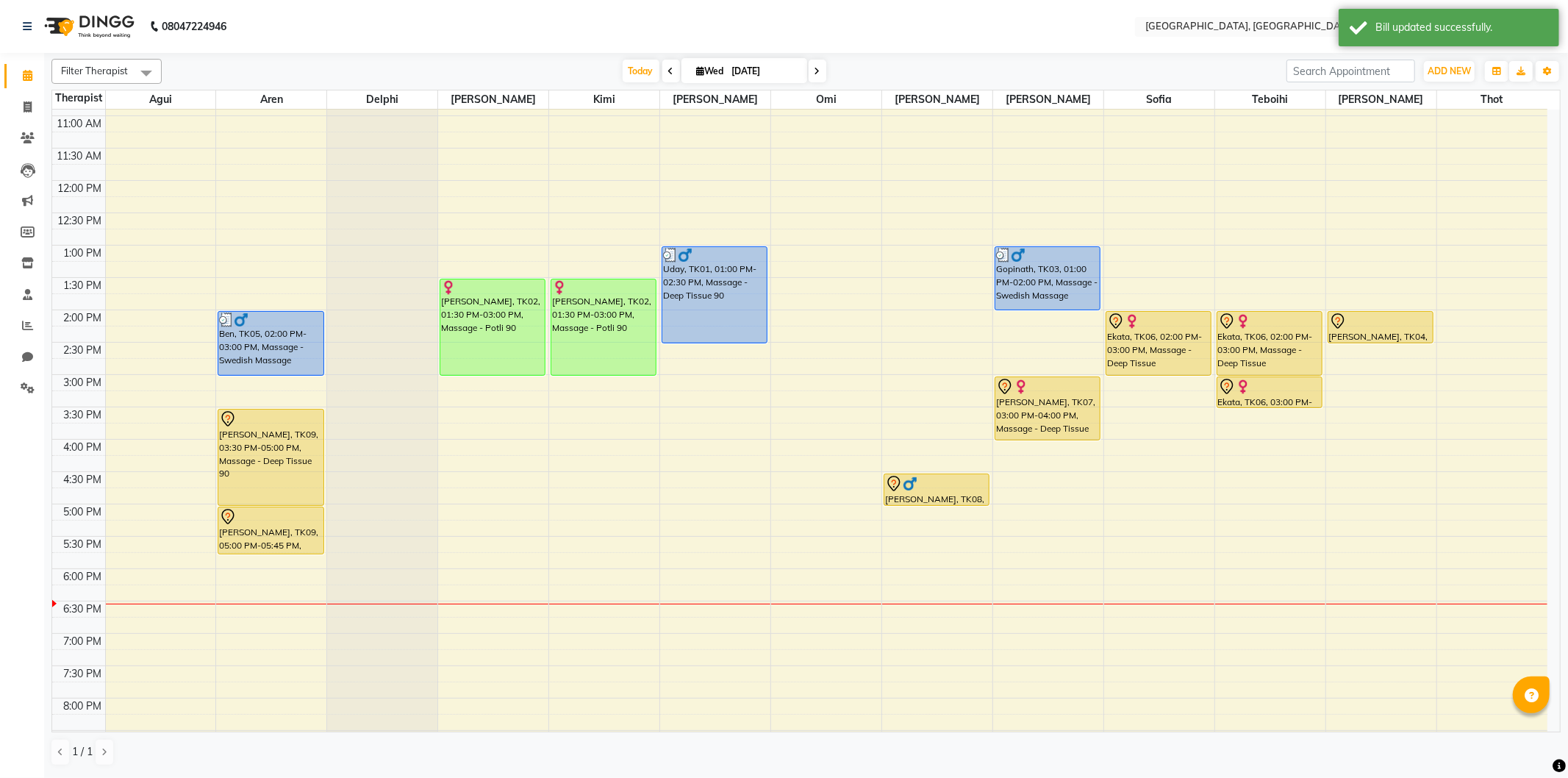
scroll to position [163, 0]
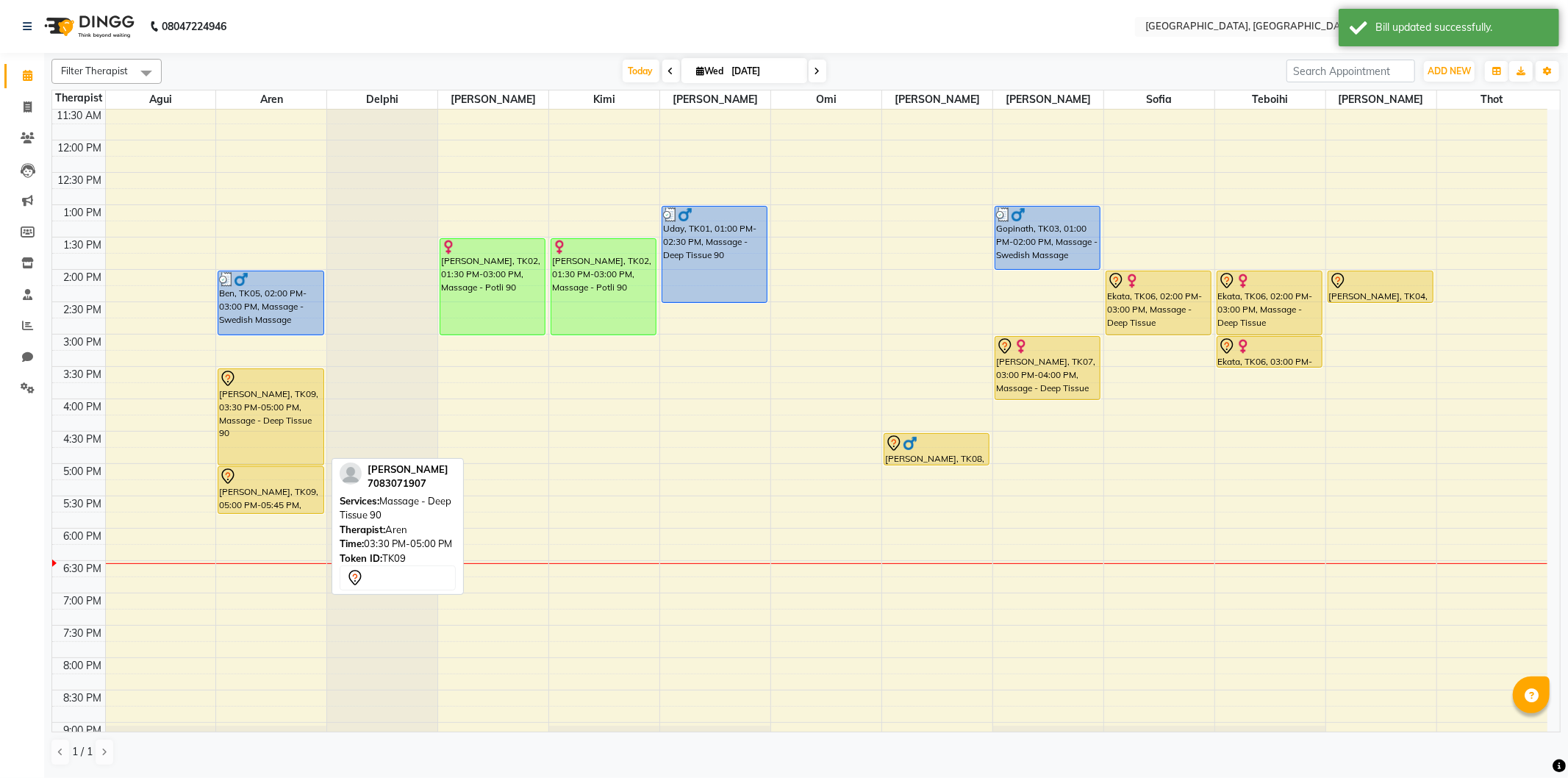
click at [281, 429] on div "[PERSON_NAME], TK09, 03:30 PM-05:00 PM, Massage - Deep Tissue 90" at bounding box center [270, 416] width 104 height 95
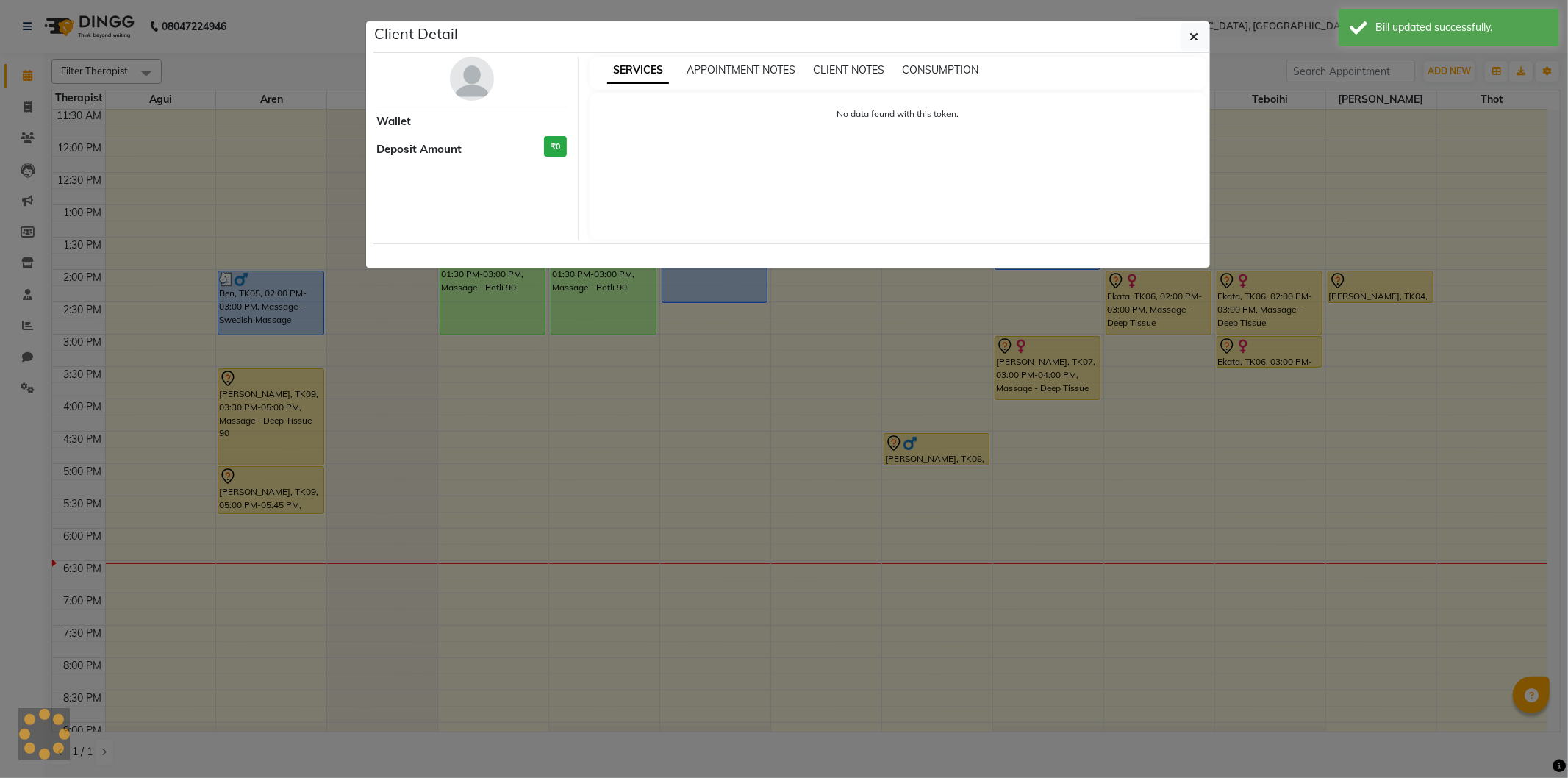
select select "7"
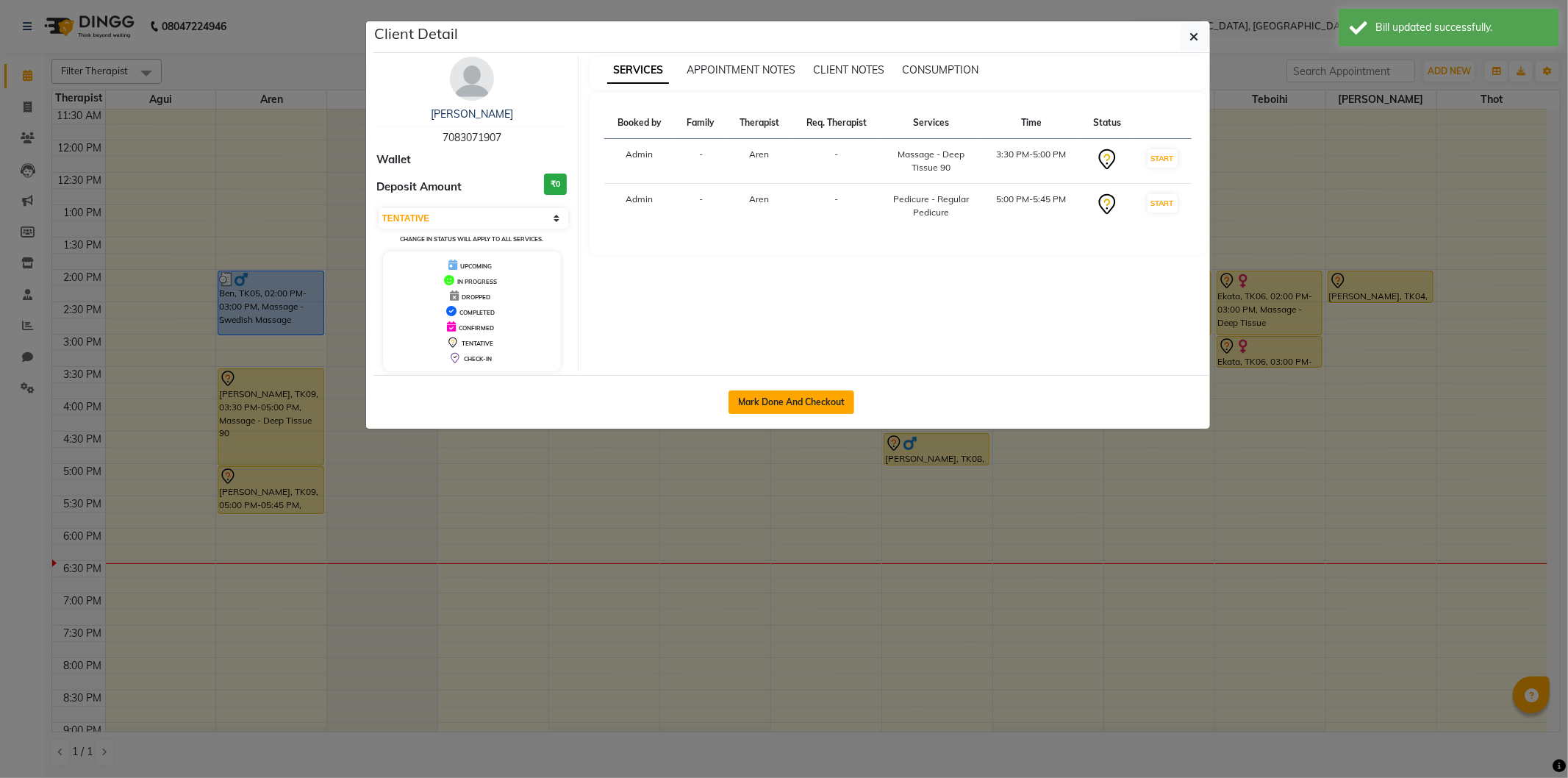
click at [816, 408] on button "Mark Done And Checkout" at bounding box center [791, 401] width 126 height 23
select select "575"
select select "service"
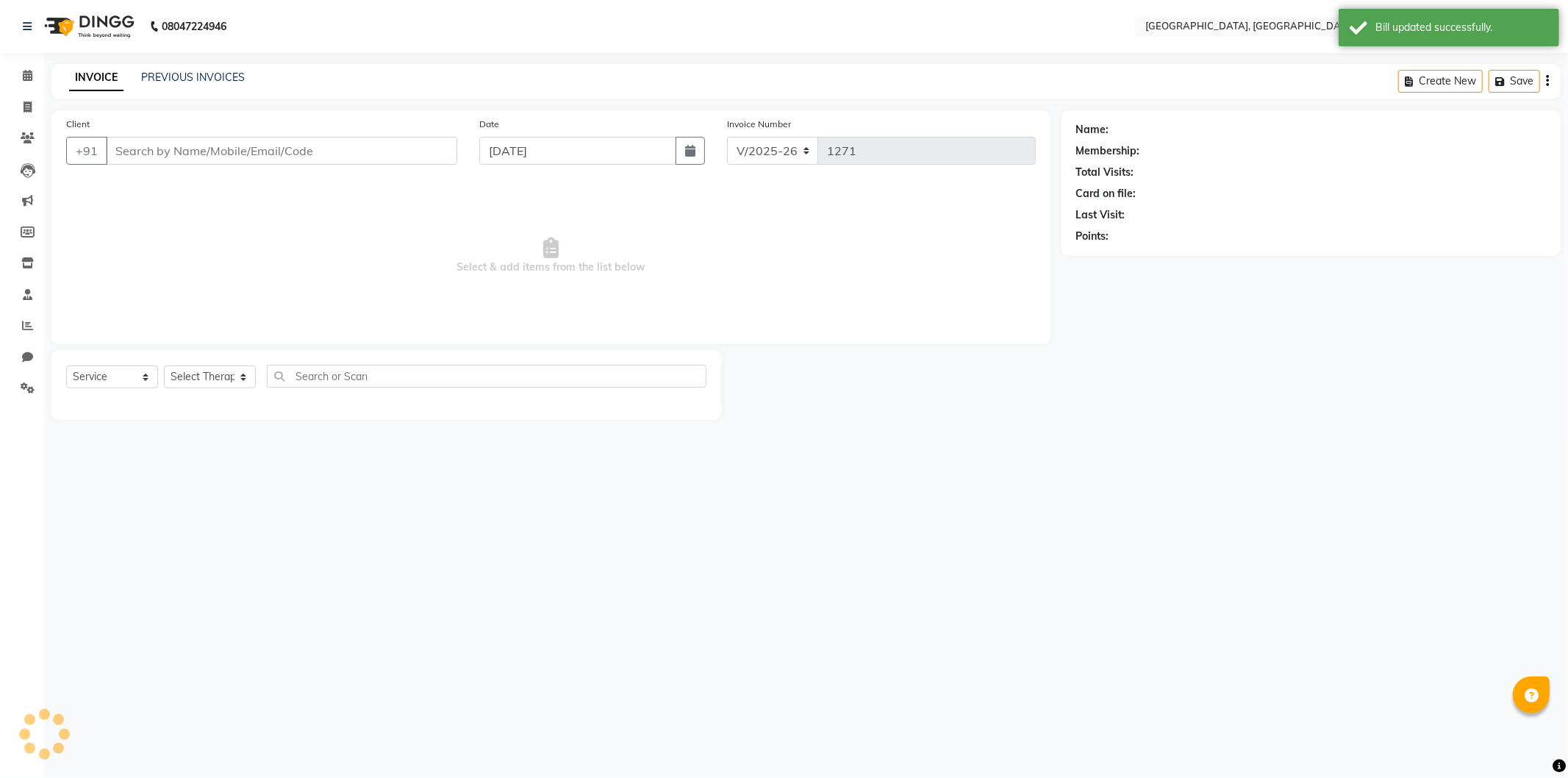
select select "3"
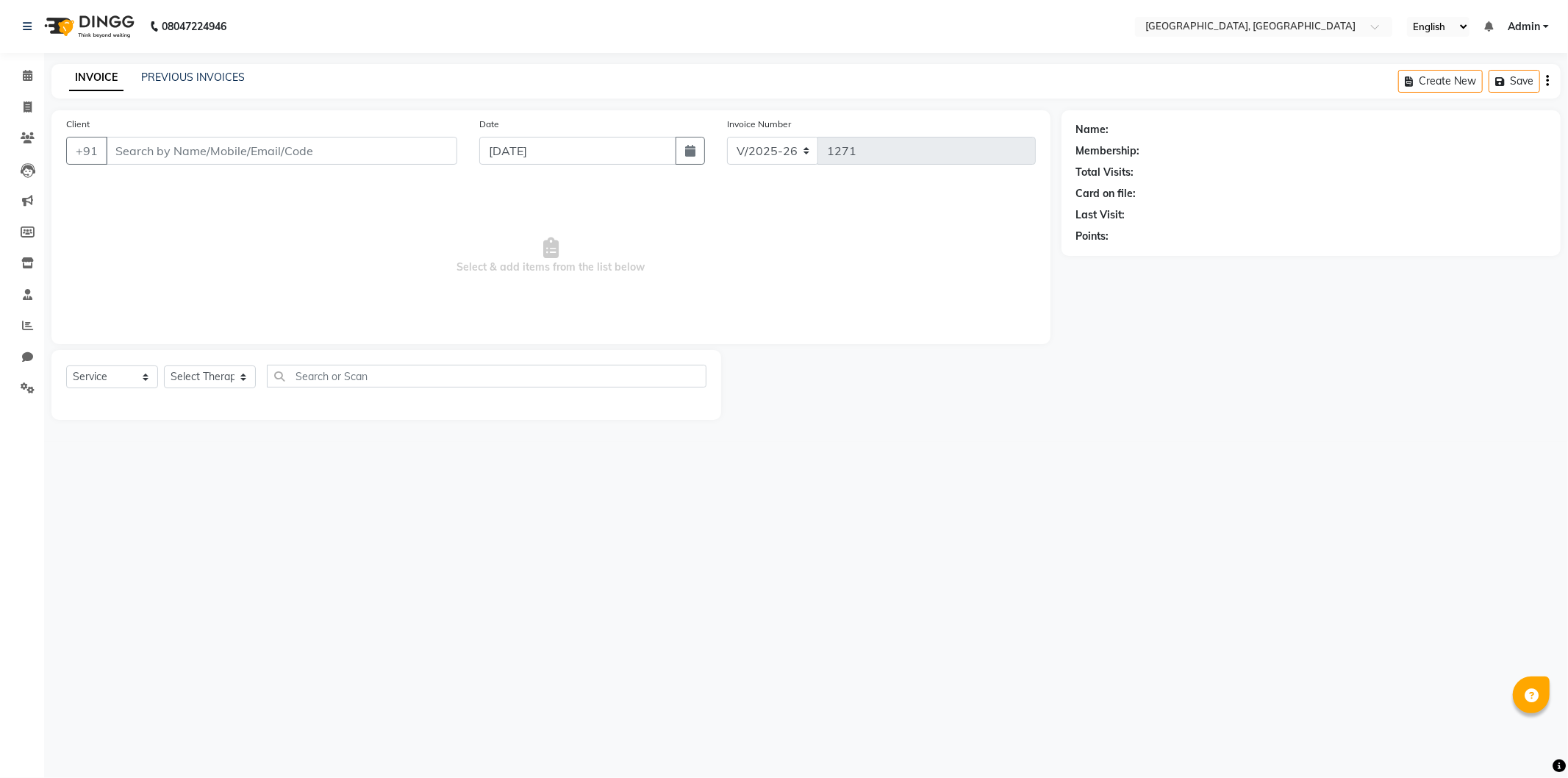
type input "7083071907"
select select "7709"
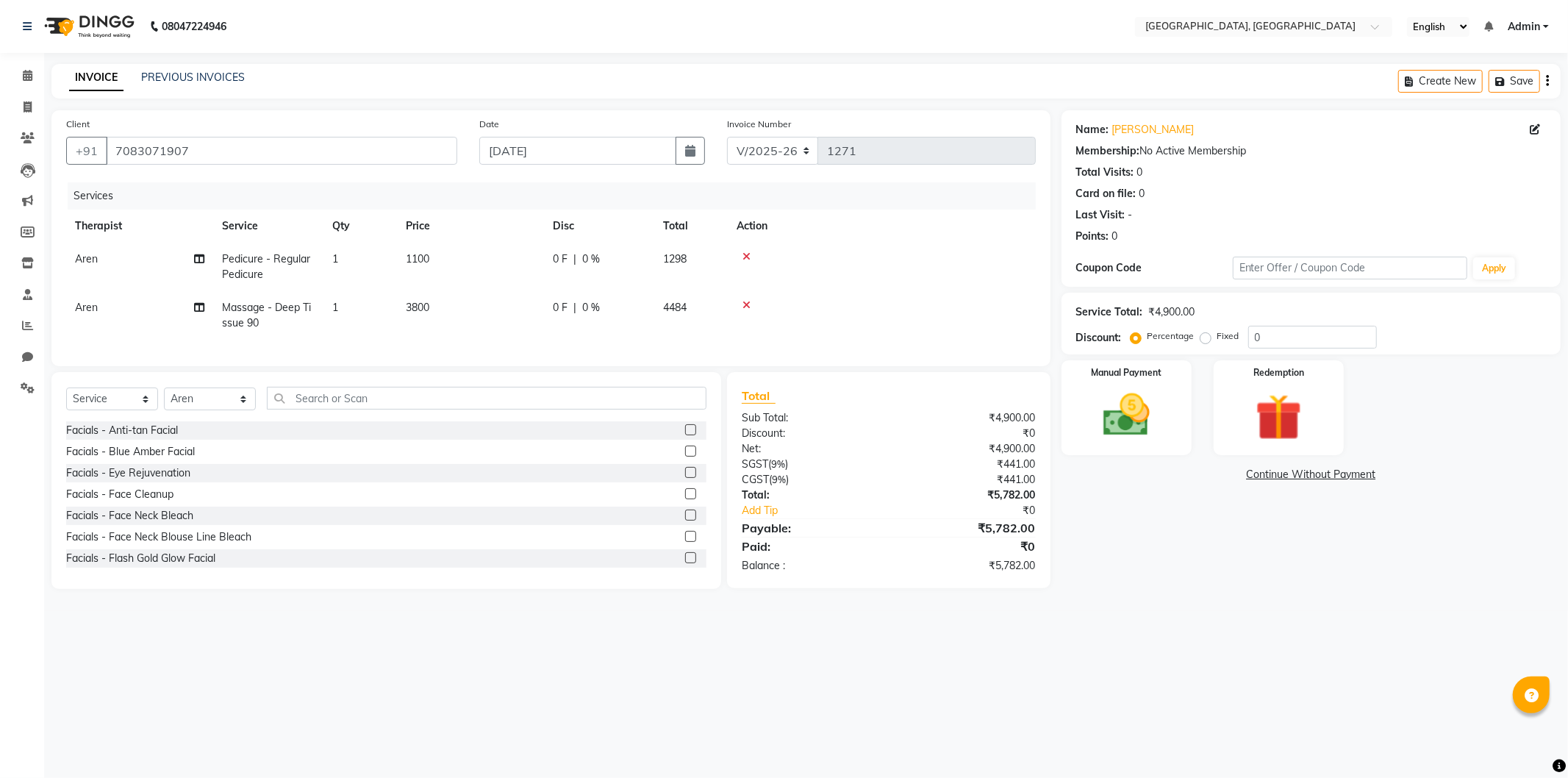
click at [1286, 469] on link "Continue Without Payment" at bounding box center [1311, 474] width 493 height 16
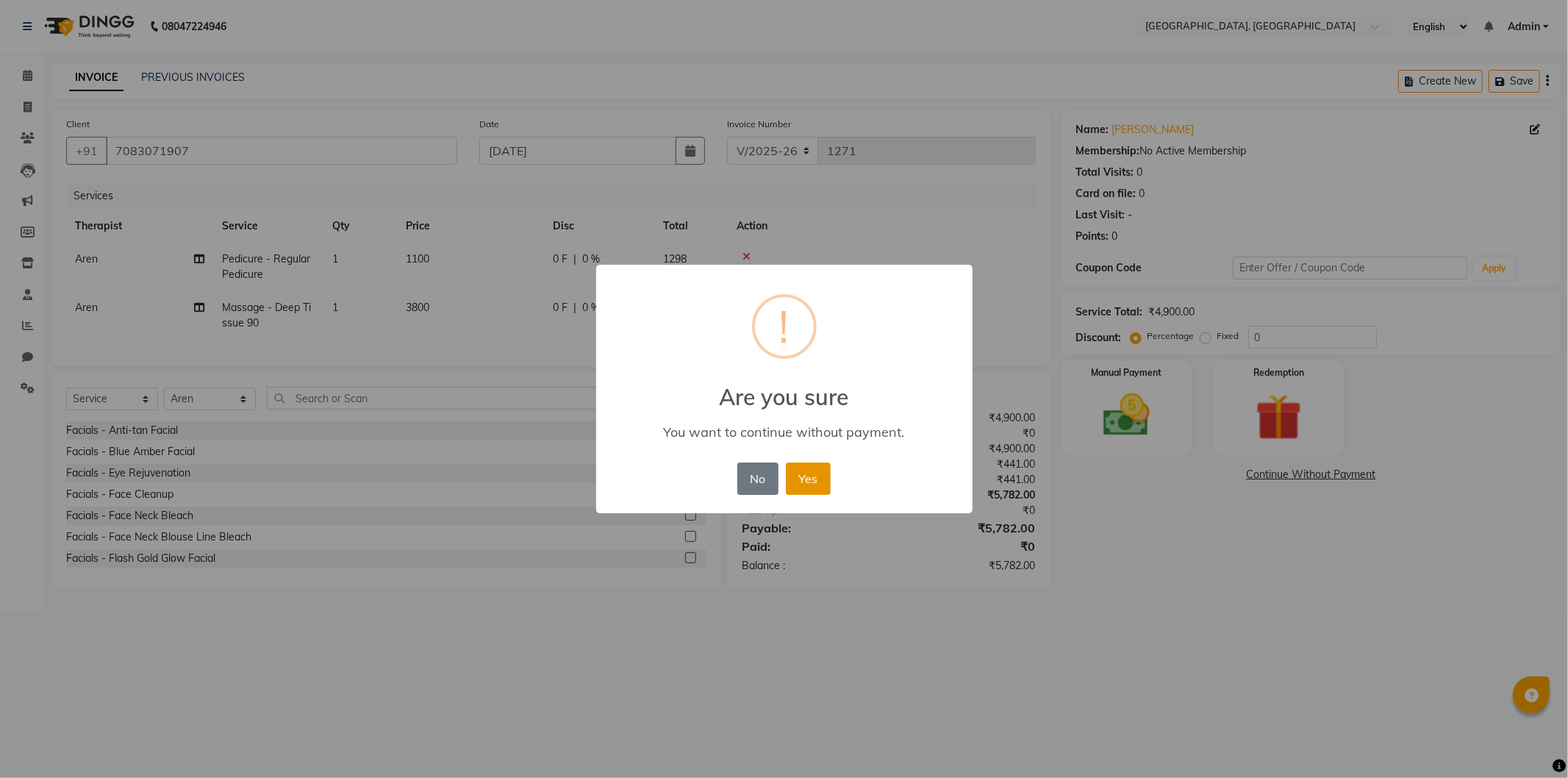
click at [809, 471] on button "Yes" at bounding box center [808, 478] width 45 height 32
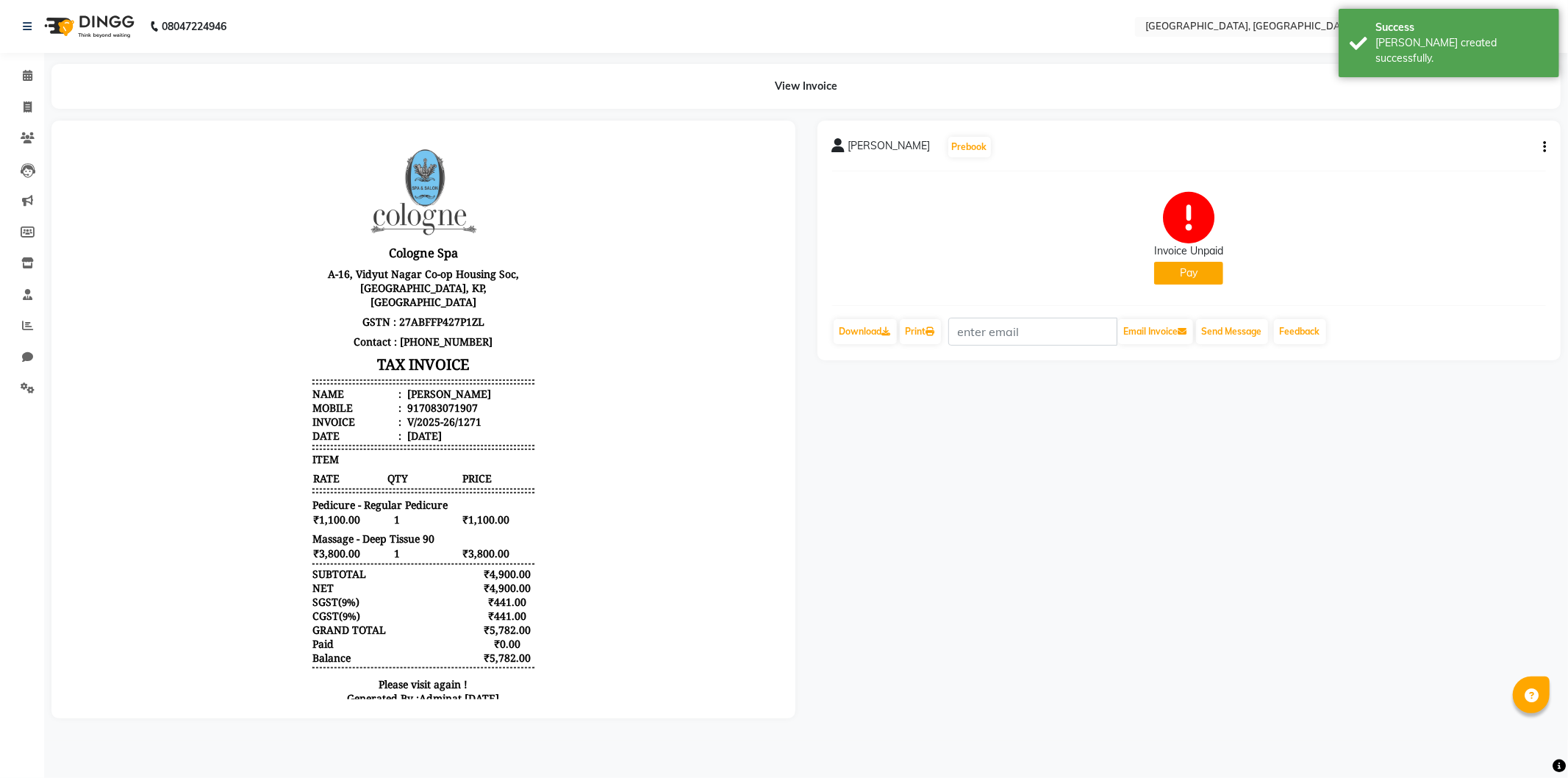
click at [1202, 275] on button "Pay" at bounding box center [1188, 273] width 69 height 23
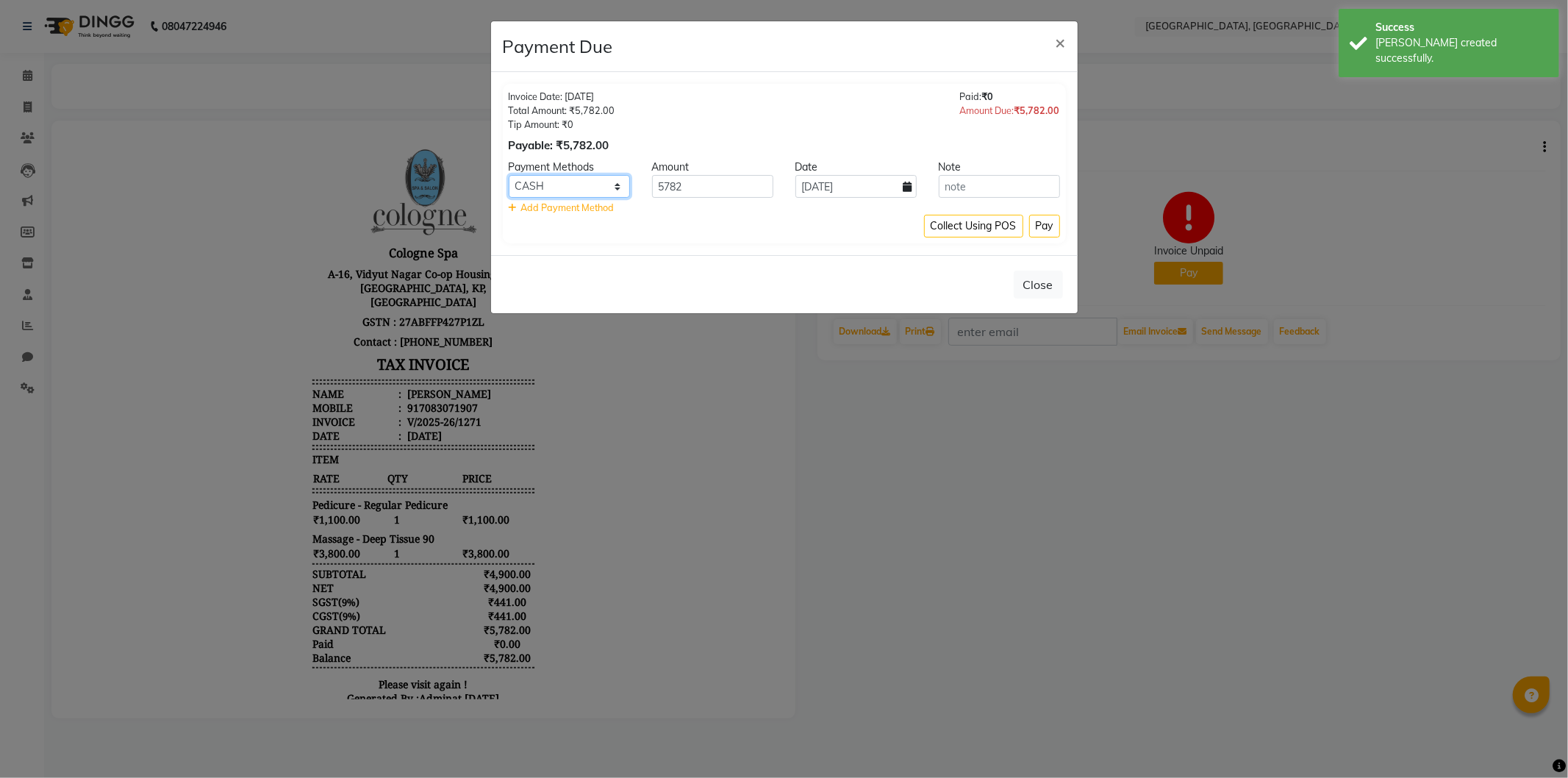
click at [567, 186] on select "CASH CARD ONLINE CUSTOM GPay PayTM PhonePe UPI NearBuy Loan BharatPay Cheque Mo…" at bounding box center [569, 186] width 121 height 23
select select "2"
click at [509, 175] on select "CASH CARD ONLINE CUSTOM GPay PayTM PhonePe UPI NearBuy Loan BharatPay Cheque Mo…" at bounding box center [569, 186] width 121 height 23
click at [1037, 221] on button "Pay" at bounding box center [1044, 226] width 31 height 23
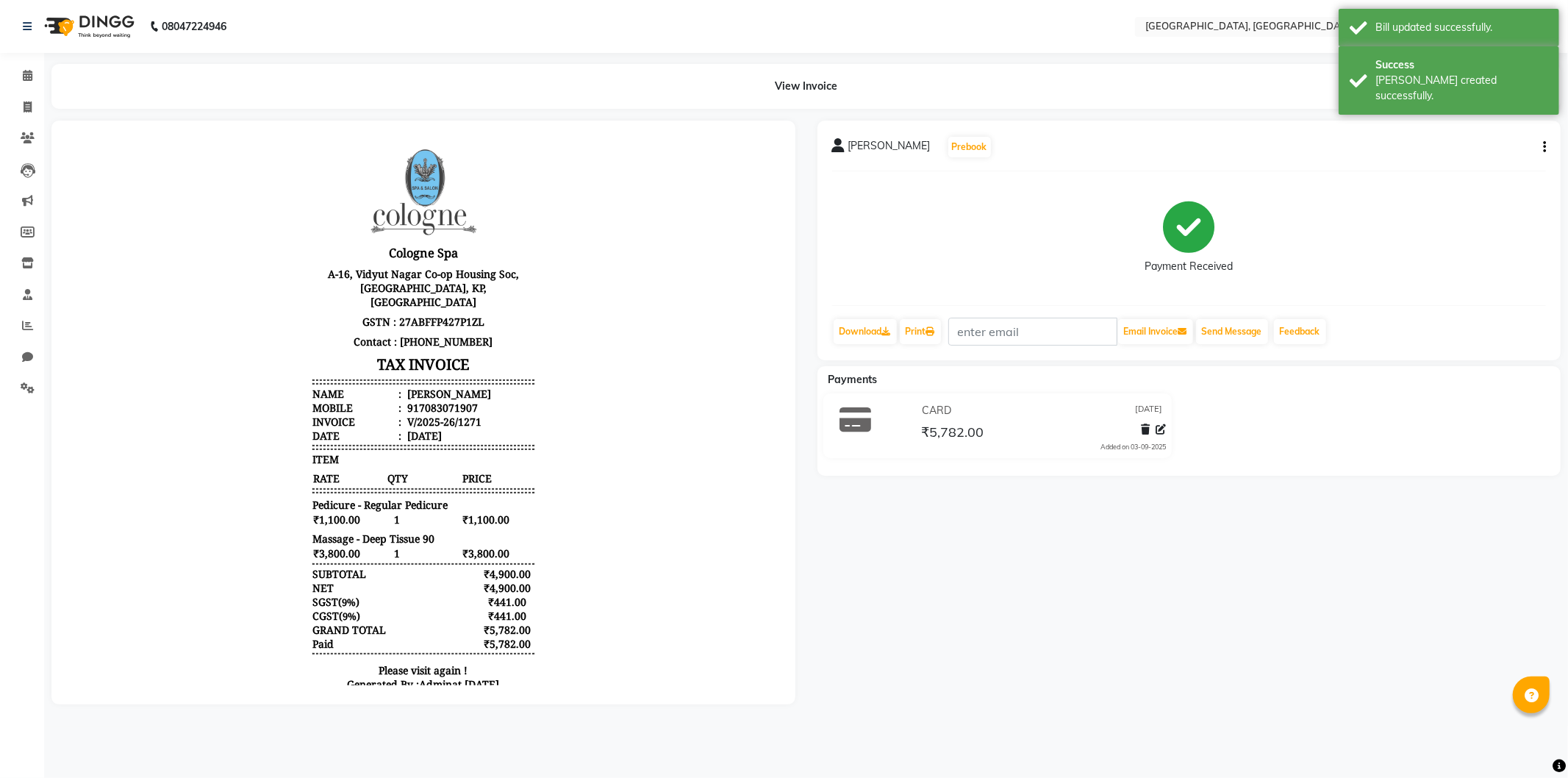
click at [66, 26] on img at bounding box center [88, 26] width 101 height 41
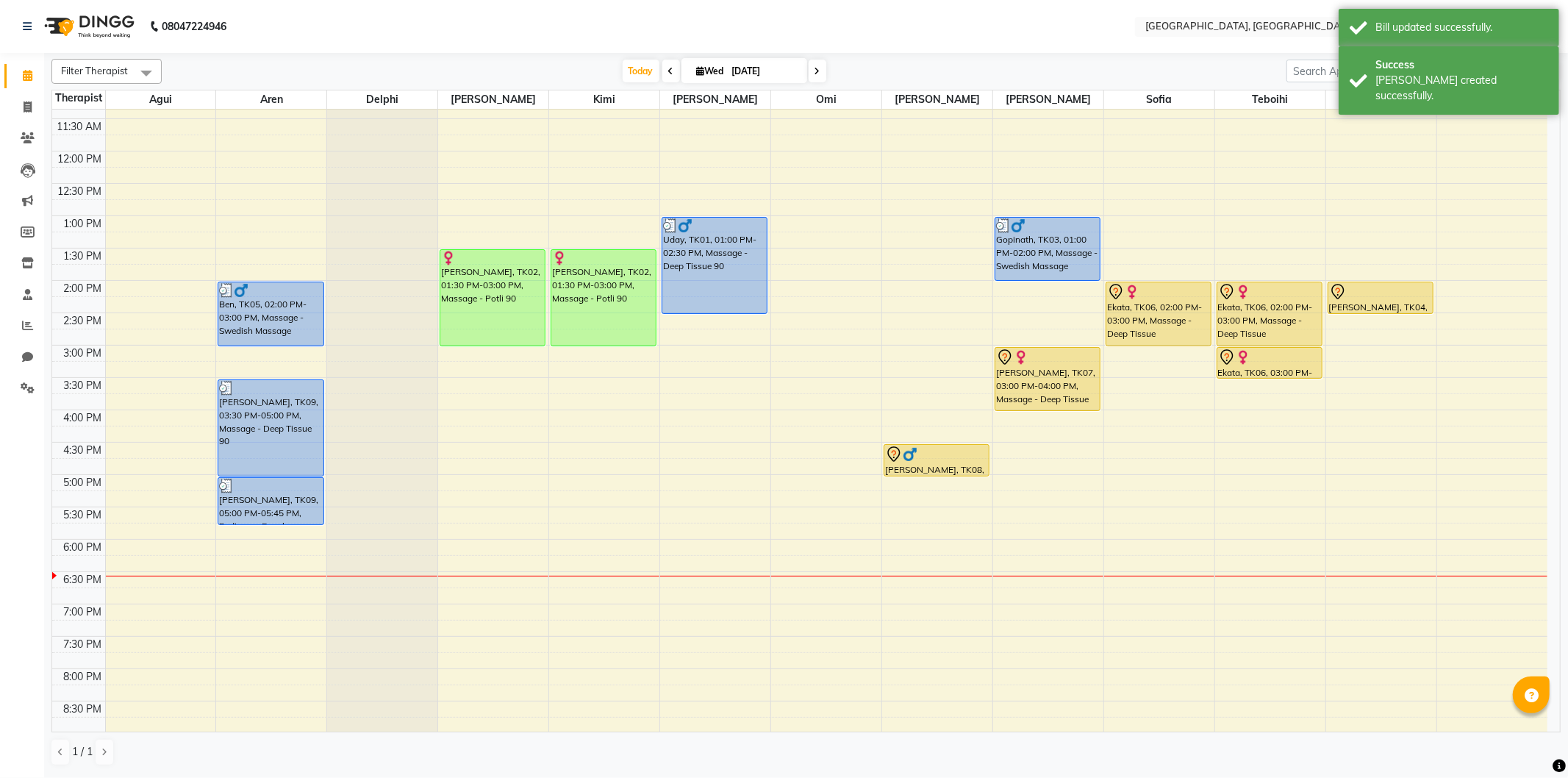
scroll to position [163, 0]
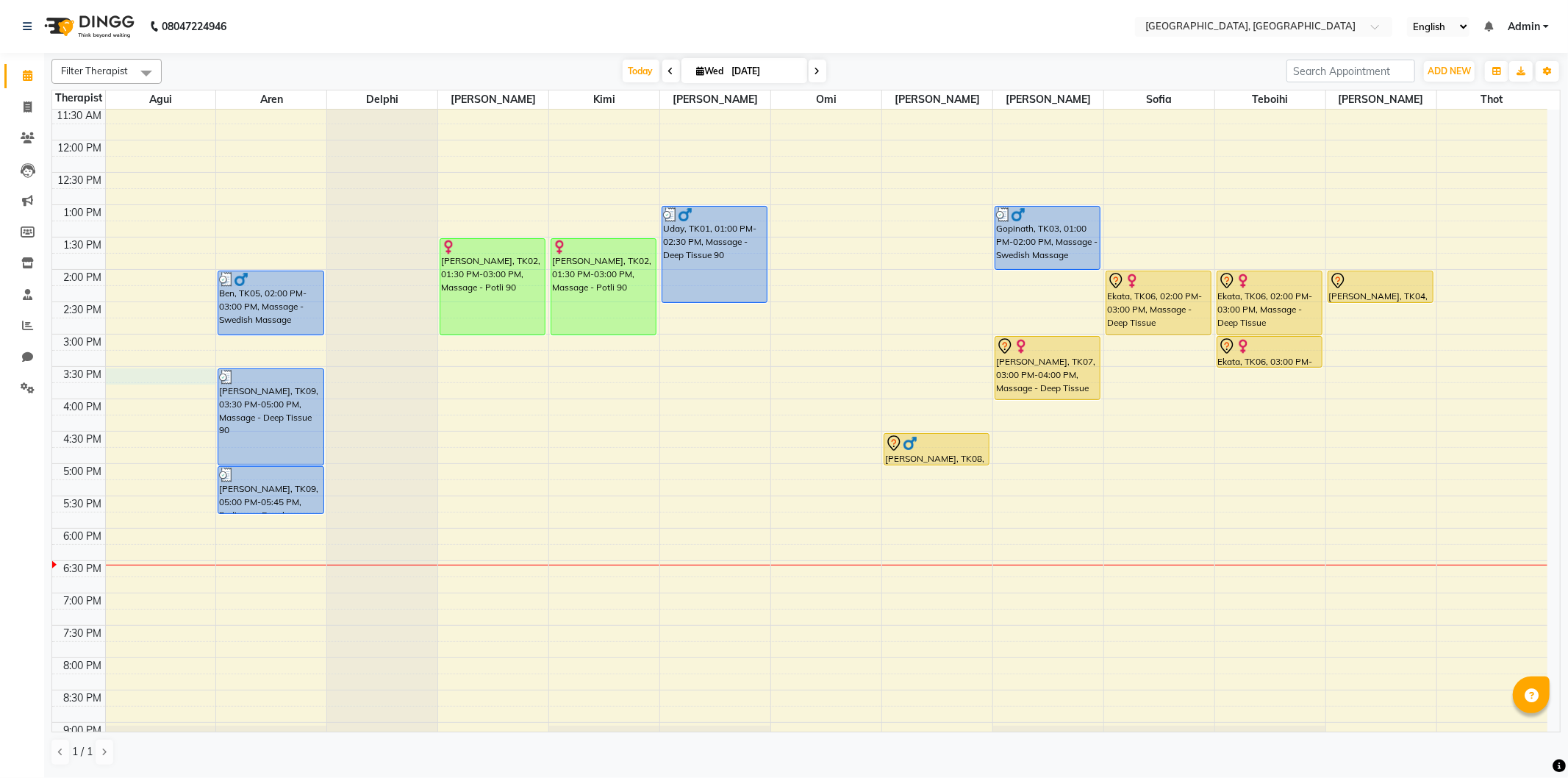
click at [120, 378] on div "9:00 AM 9:30 AM 10:00 AM 10:30 AM 11:00 AM 11:30 AM 12:00 PM 12:30 PM 1:00 PM 1…" at bounding box center [799, 399] width 1495 height 905
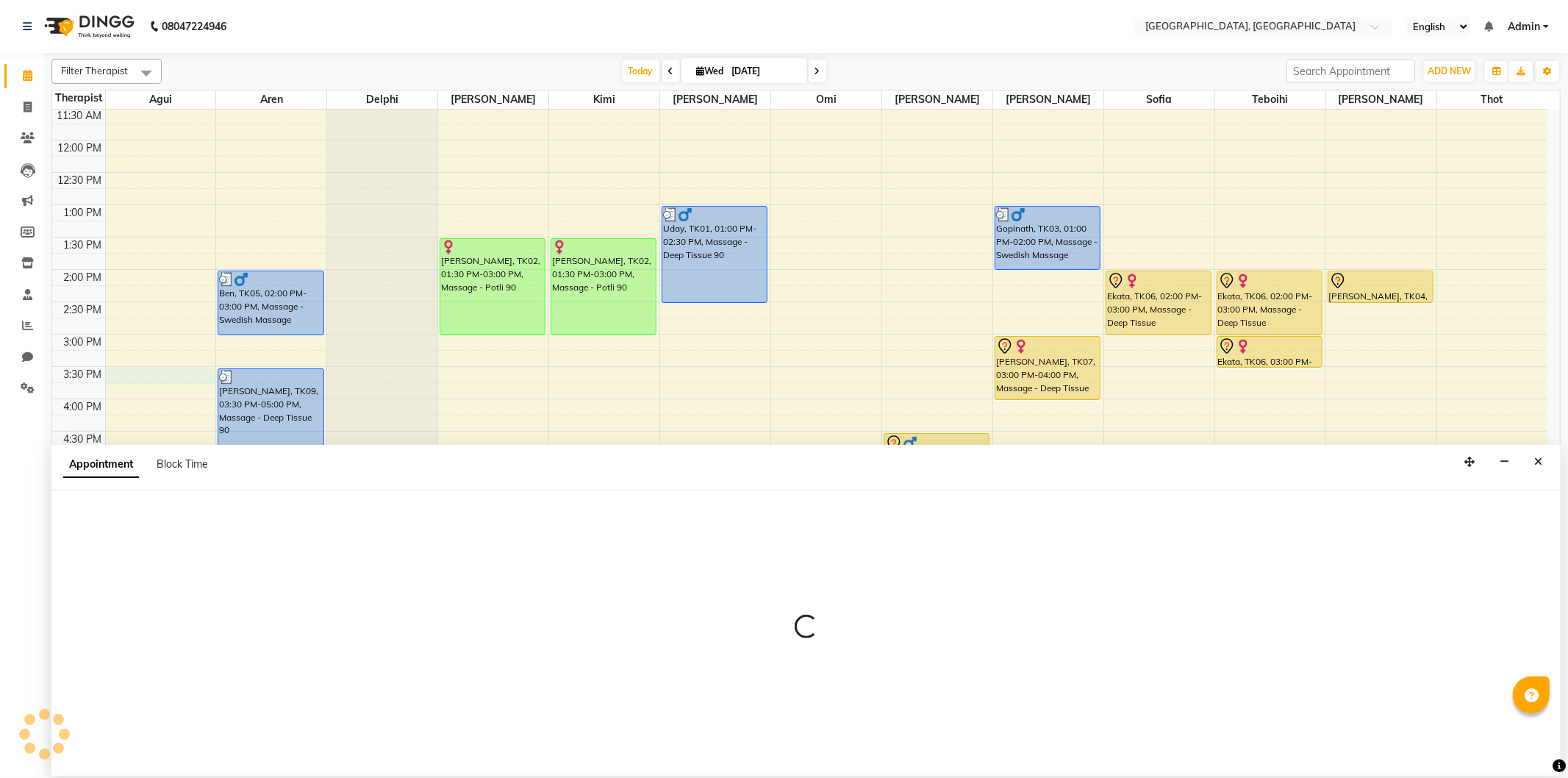
select select "7699"
select select "930"
select select "tentative"
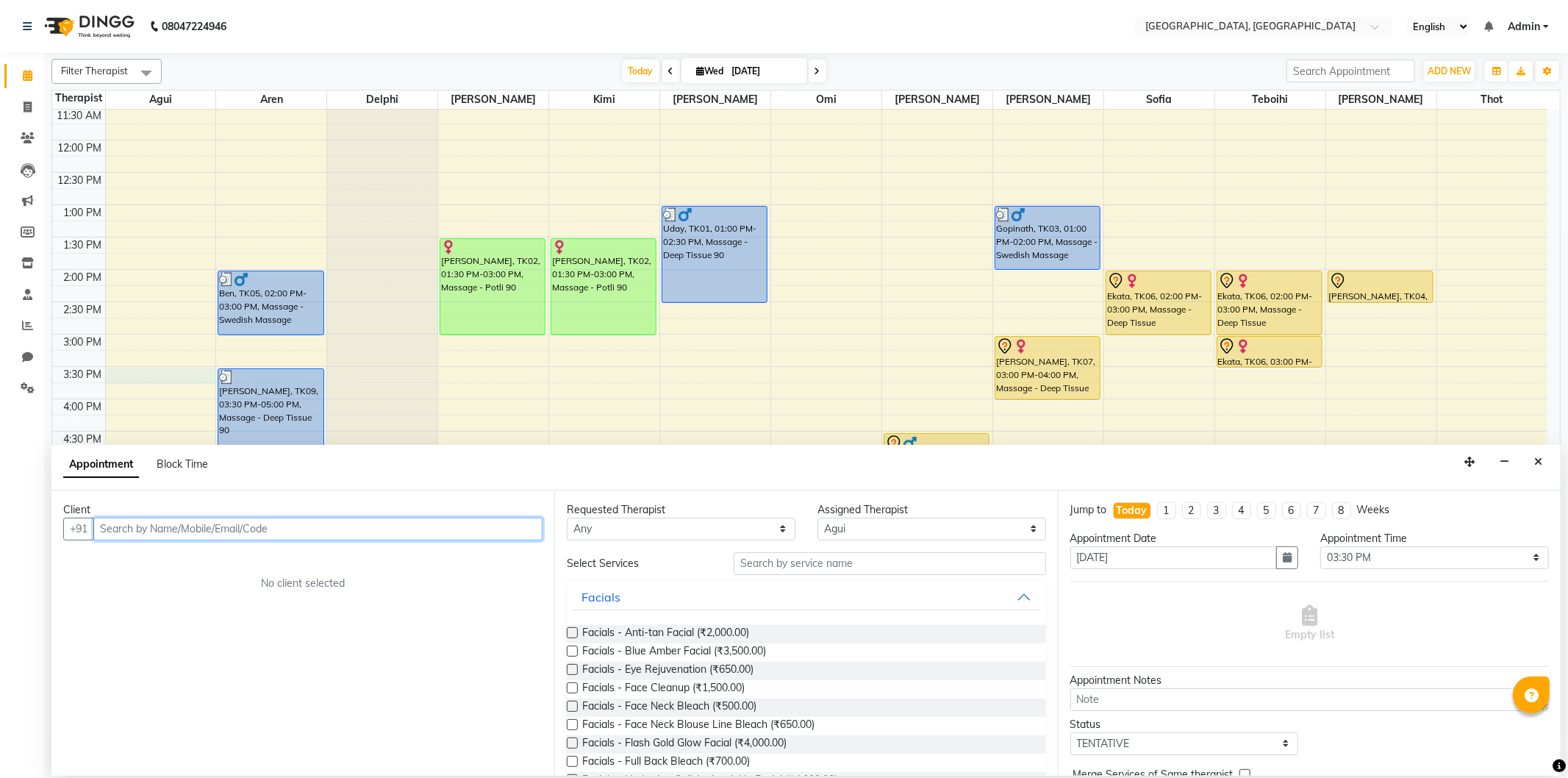
click at [110, 531] on input "text" at bounding box center [317, 528] width 449 height 23
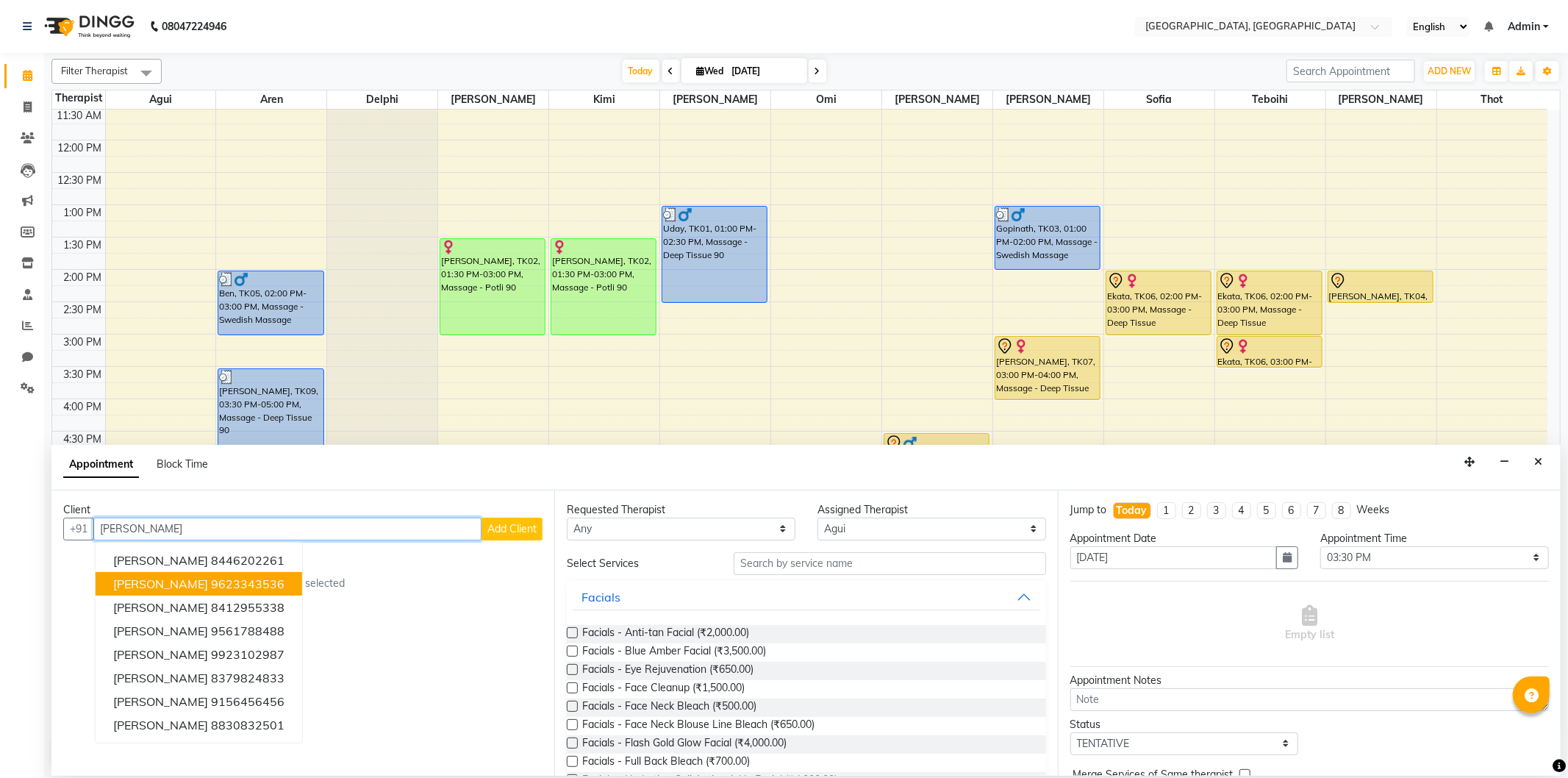
click at [172, 579] on span "[PERSON_NAME]" at bounding box center [161, 584] width 95 height 15
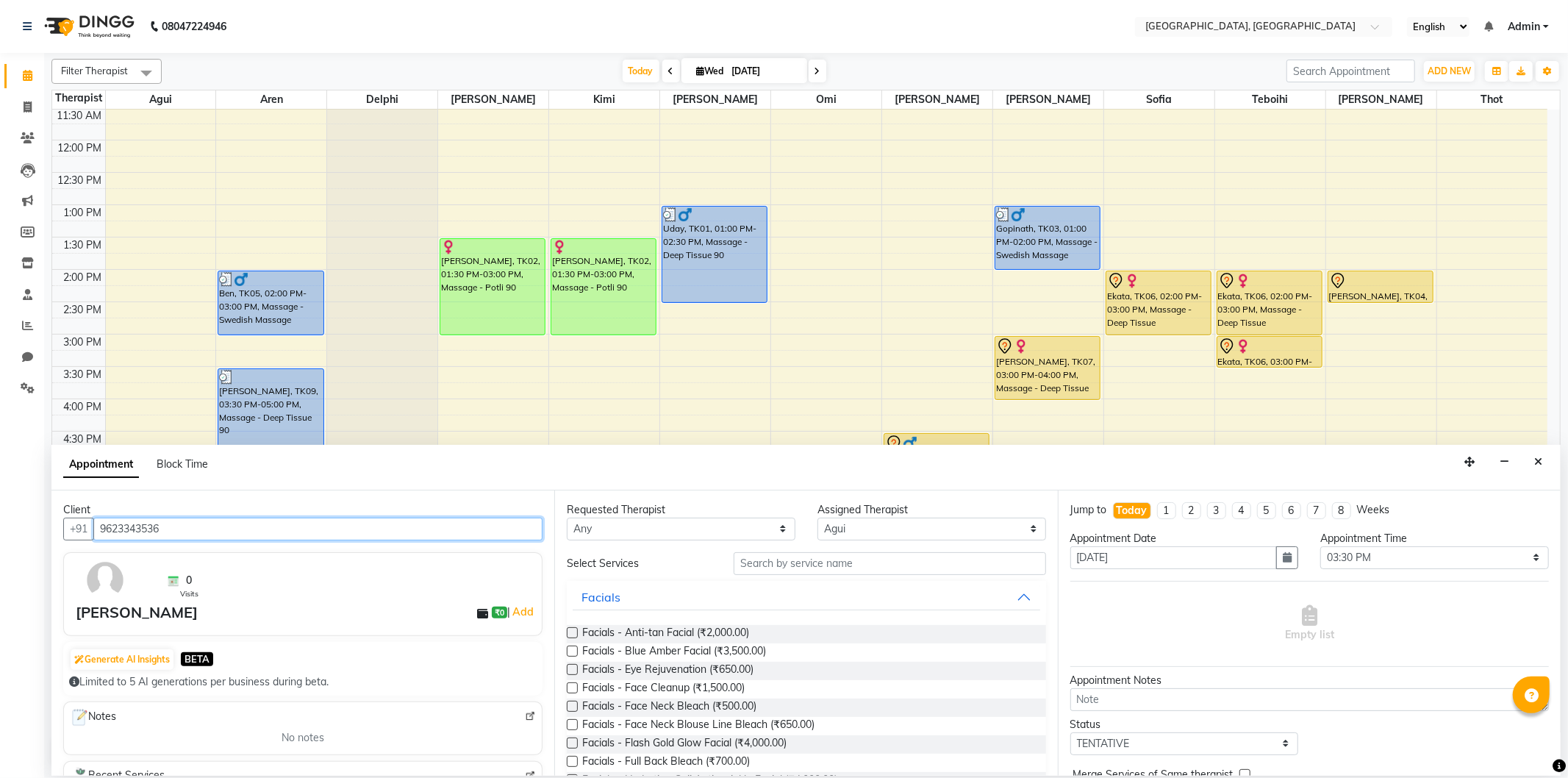
type input "9623343536"
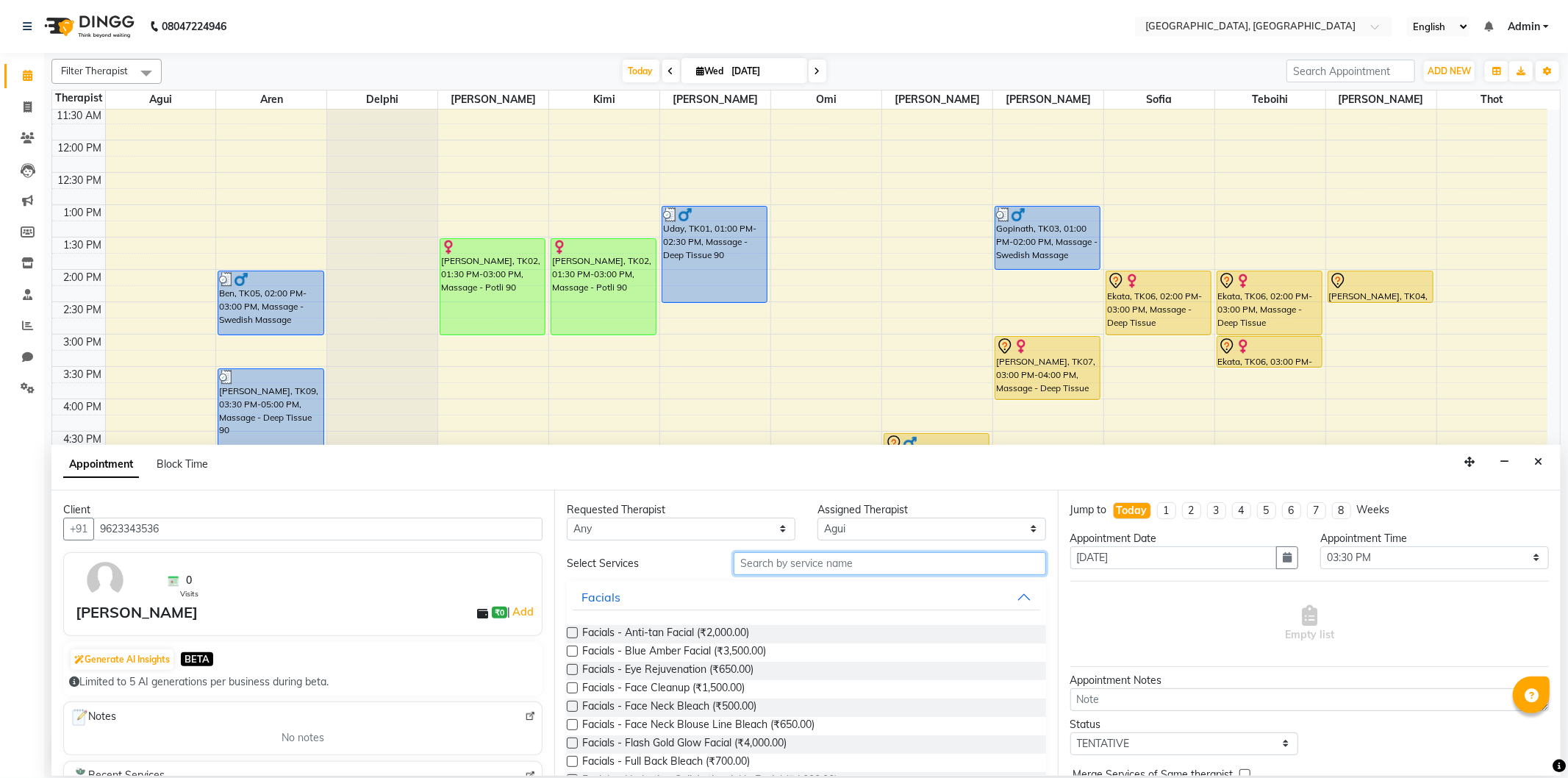
click at [749, 561] on input "text" at bounding box center [889, 563] width 312 height 23
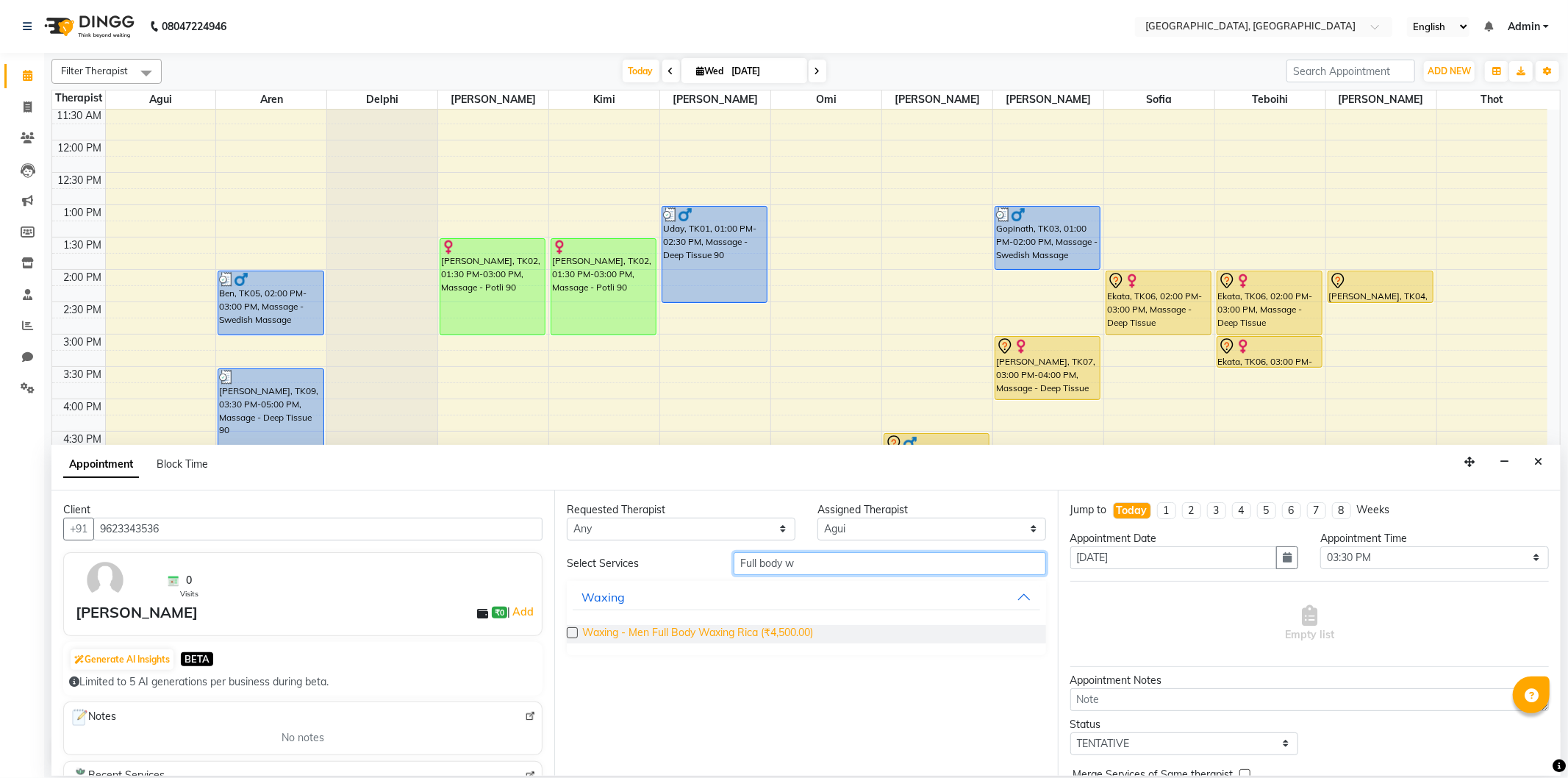
type input "Full body w"
click at [697, 638] on span "Waxing - Men Full Body Waxing Rica (₹4,500.00)" at bounding box center [697, 634] width 231 height 18
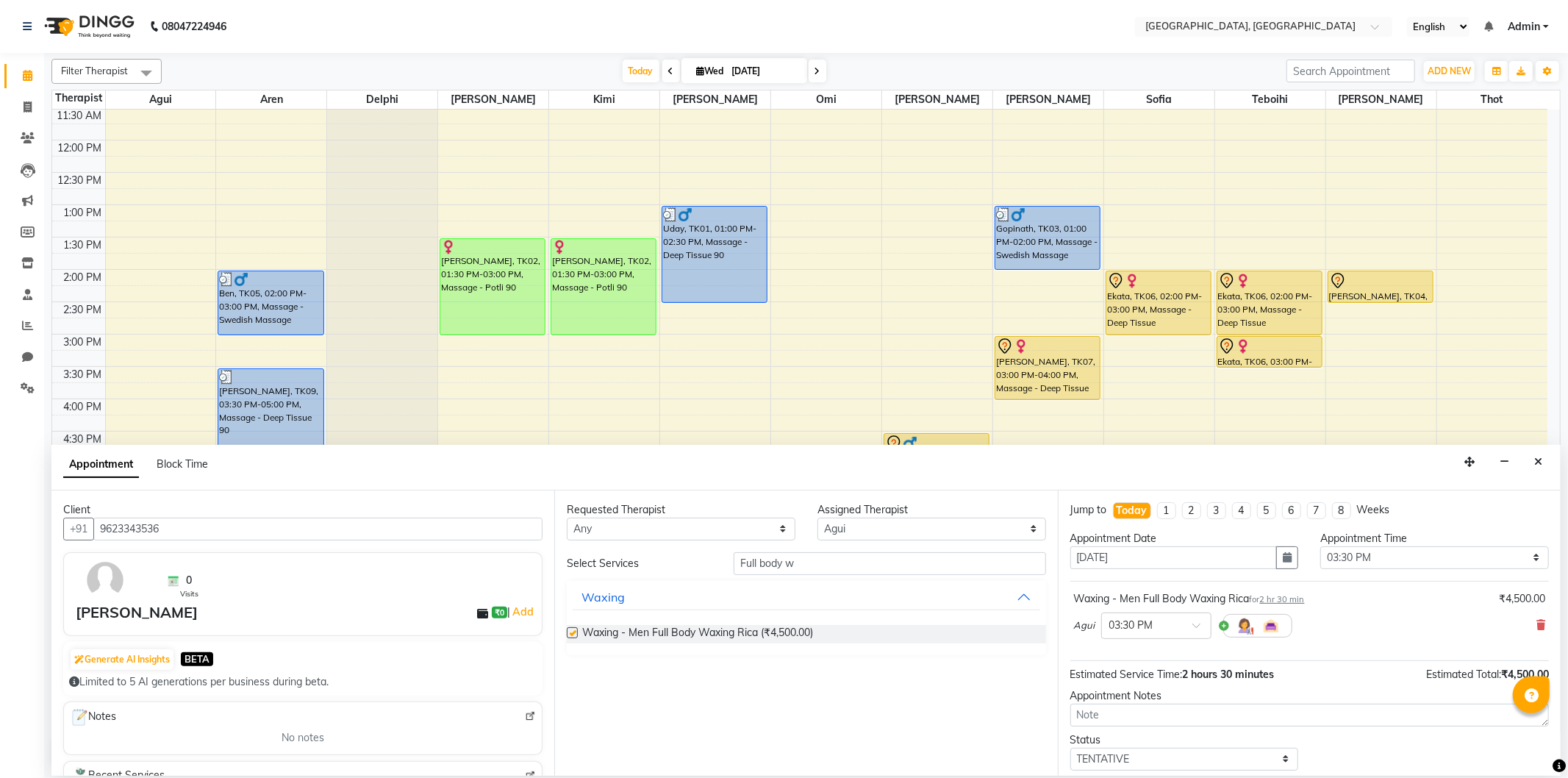
checkbox input "false"
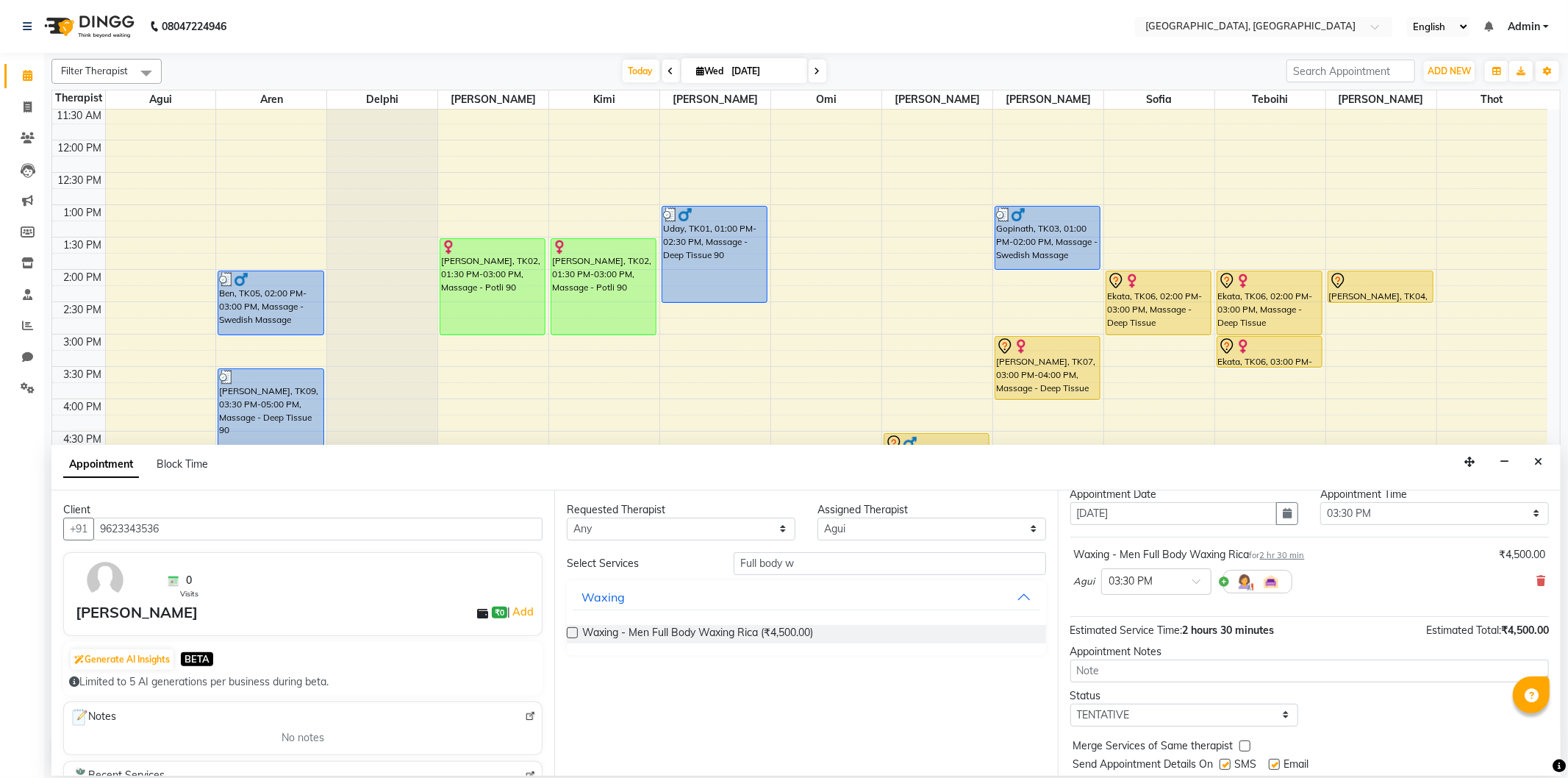
scroll to position [88, 0]
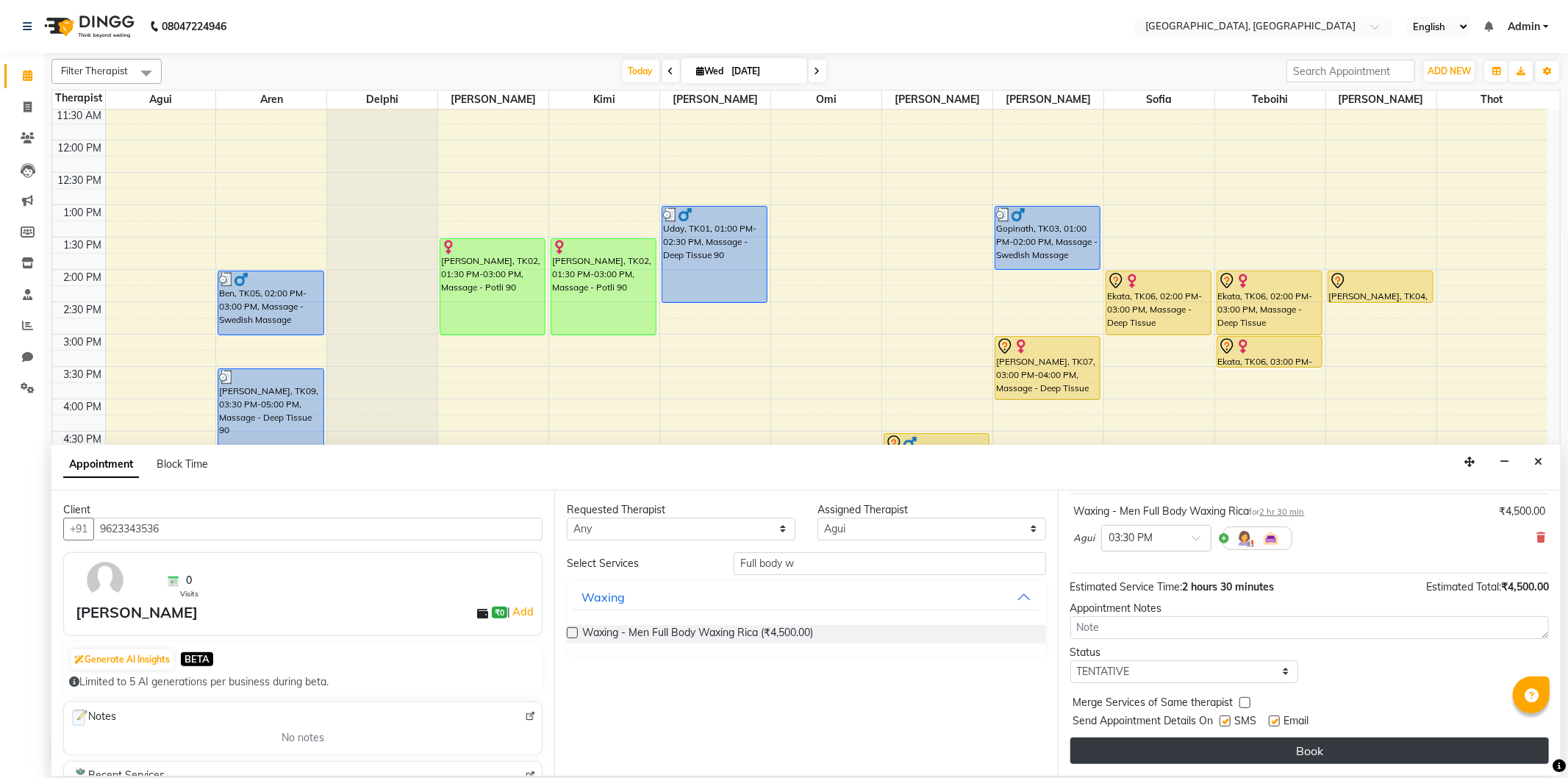
click at [1175, 740] on button "Book" at bounding box center [1309, 750] width 479 height 26
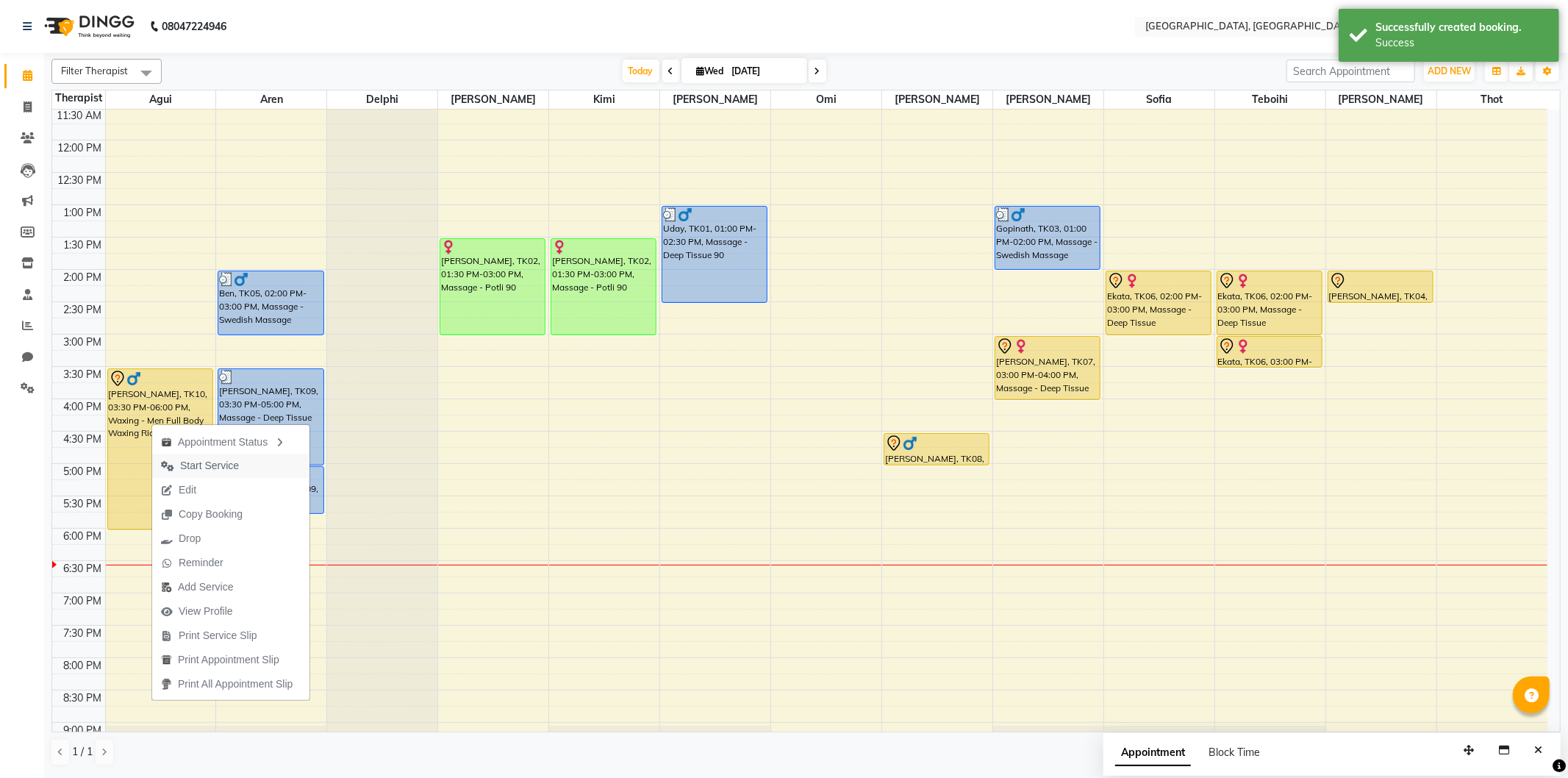
click at [210, 462] on span "Start Service" at bounding box center [210, 465] width 59 height 16
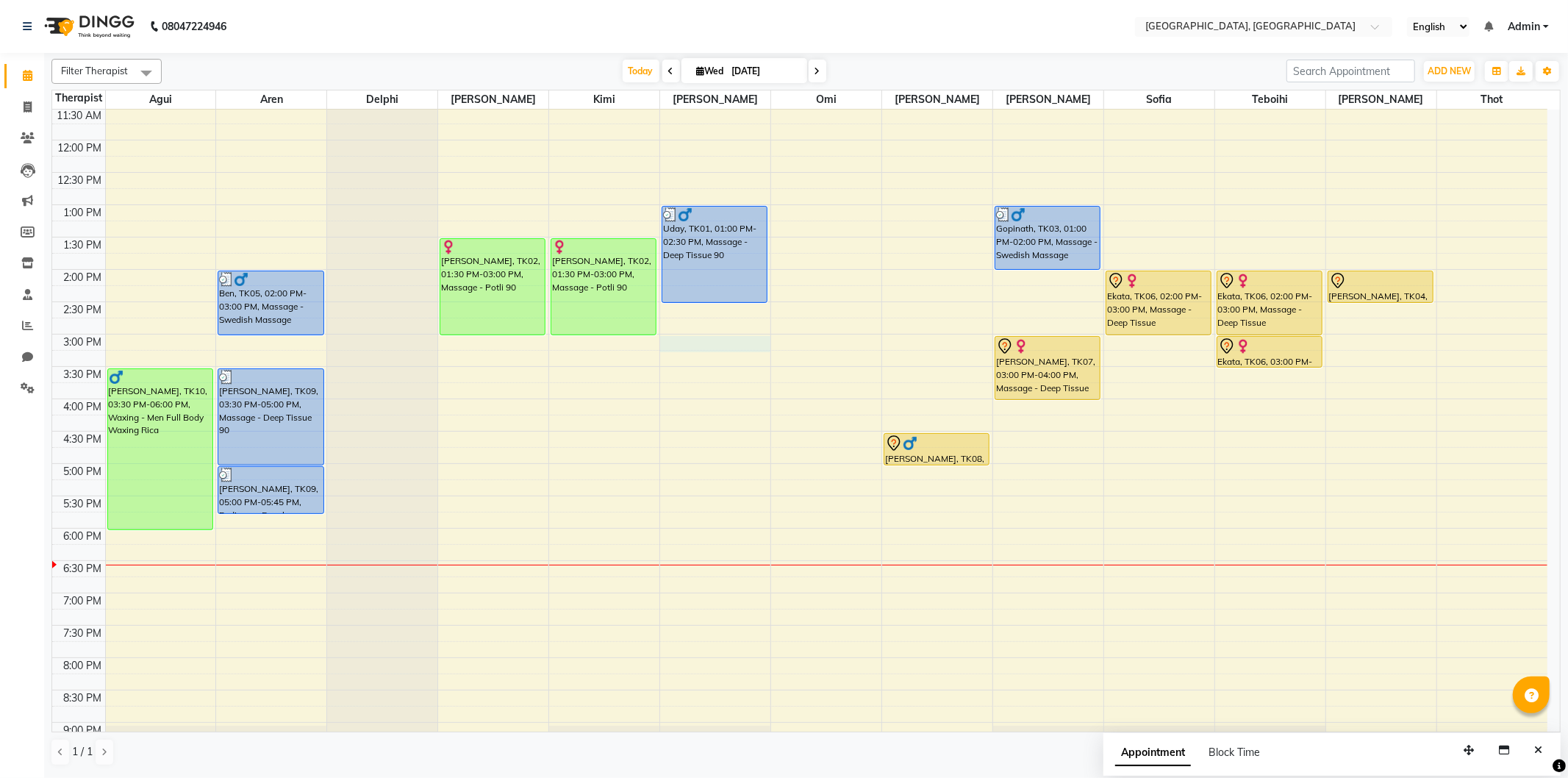
click at [667, 341] on div "9:00 AM 9:30 AM 10:00 AM 10:30 AM 11:00 AM 11:30 AM 12:00 PM 12:30 PM 1:00 PM 1…" at bounding box center [799, 399] width 1495 height 905
select select "12125"
select select "900"
select select "tentative"
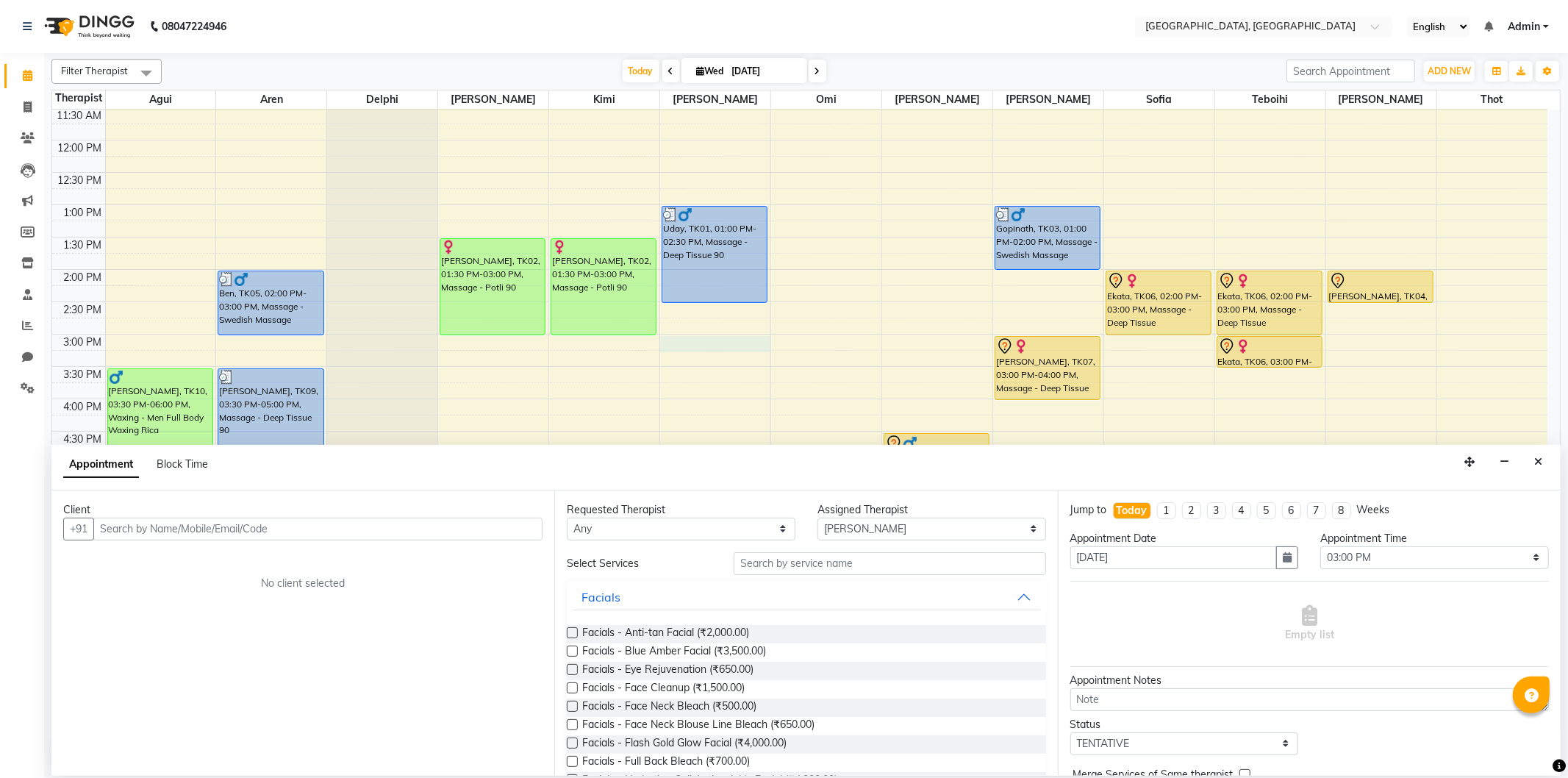
click at [204, 519] on input "text" at bounding box center [317, 528] width 449 height 23
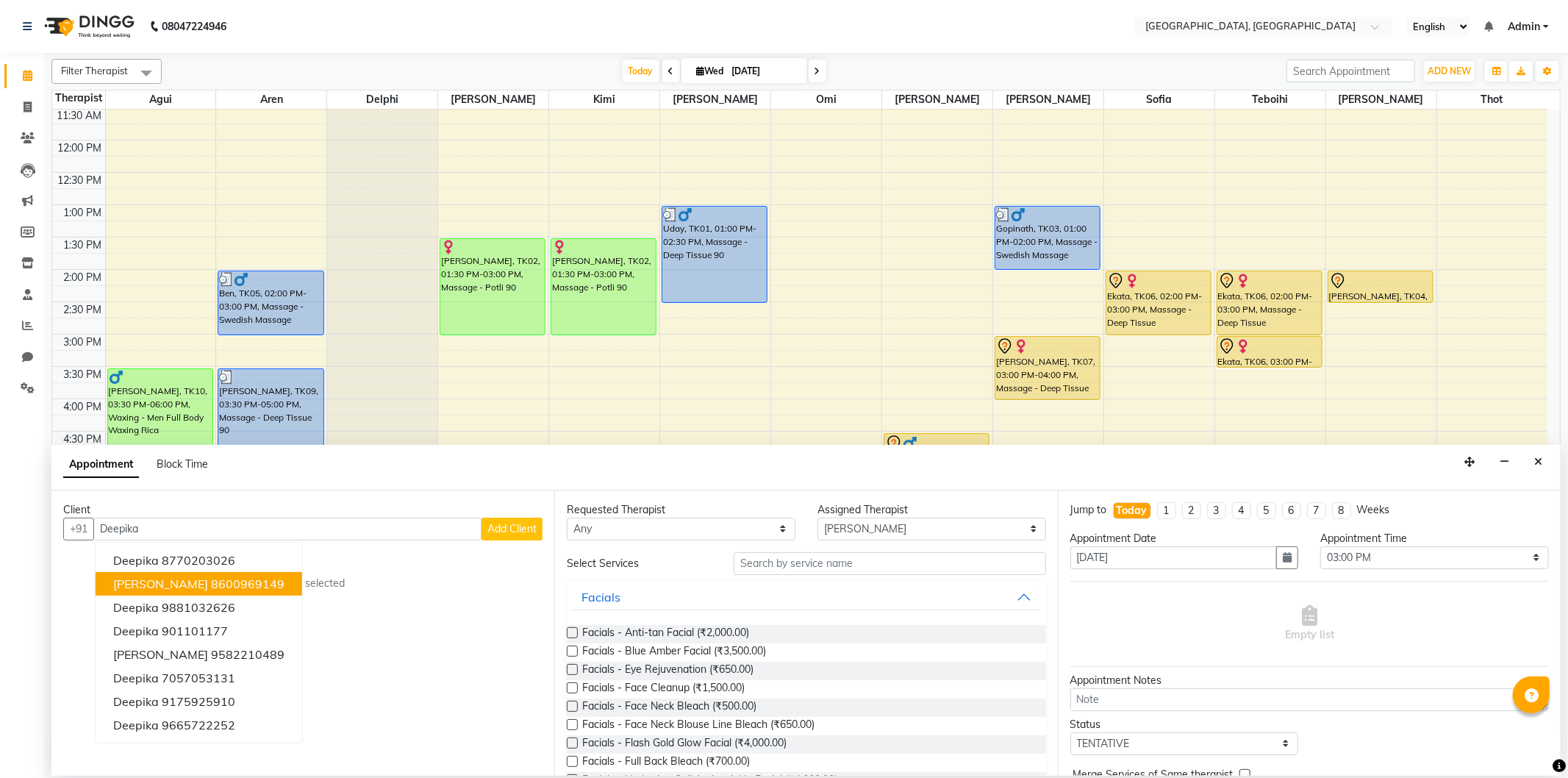
click at [232, 577] on ngb-highlight "8600969149" at bounding box center [248, 584] width 74 height 15
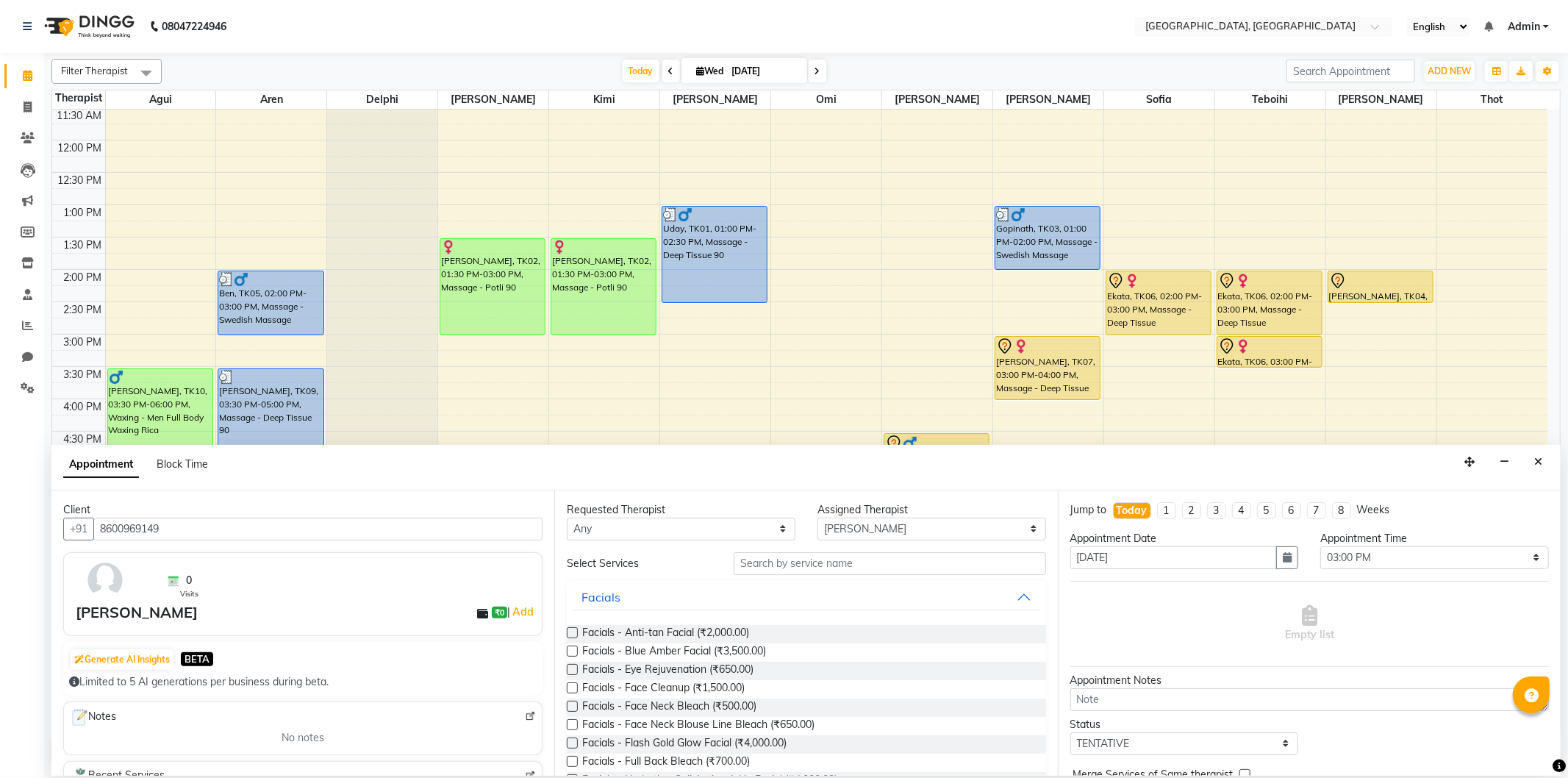
type input "8600969149"
click at [809, 564] on input "text" at bounding box center [889, 563] width 312 height 23
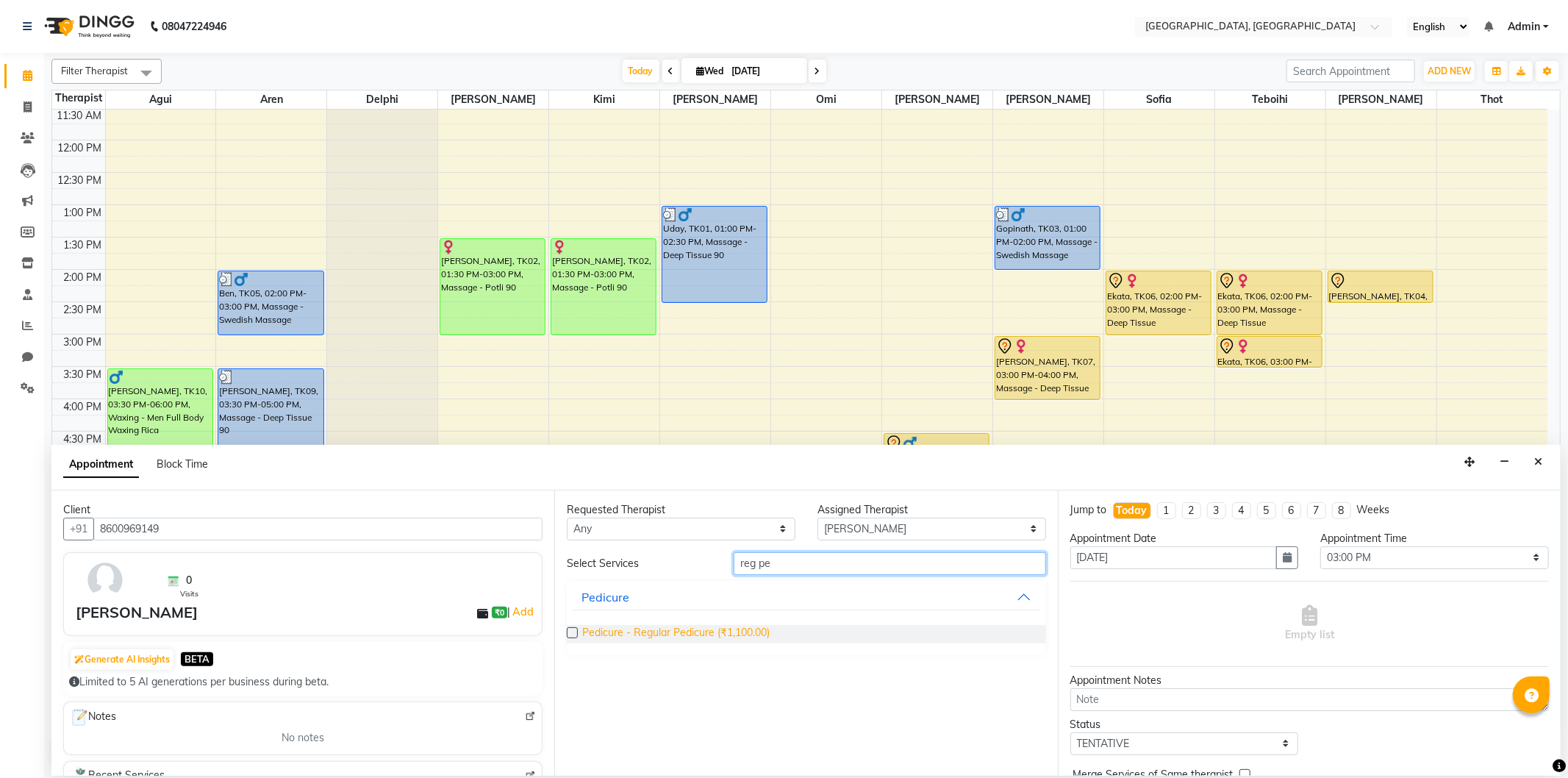
type input "reg pe"
click at [692, 628] on span "Pedicure - Regular Pedicure (₹1,100.00)" at bounding box center [675, 634] width 187 height 18
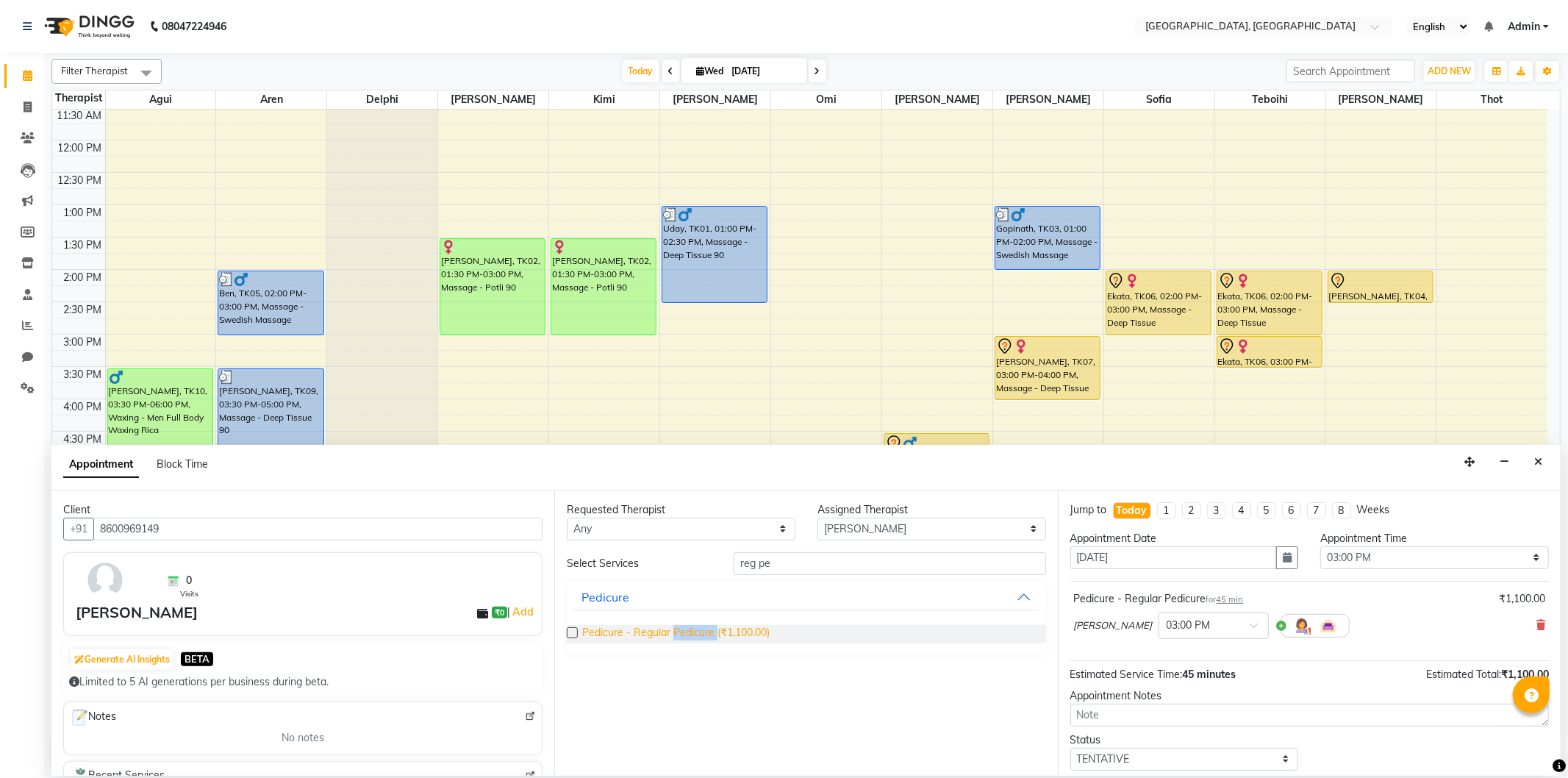
click at [692, 628] on span "Pedicure - Regular Pedicure (₹1,100.00)" at bounding box center [675, 634] width 187 height 18
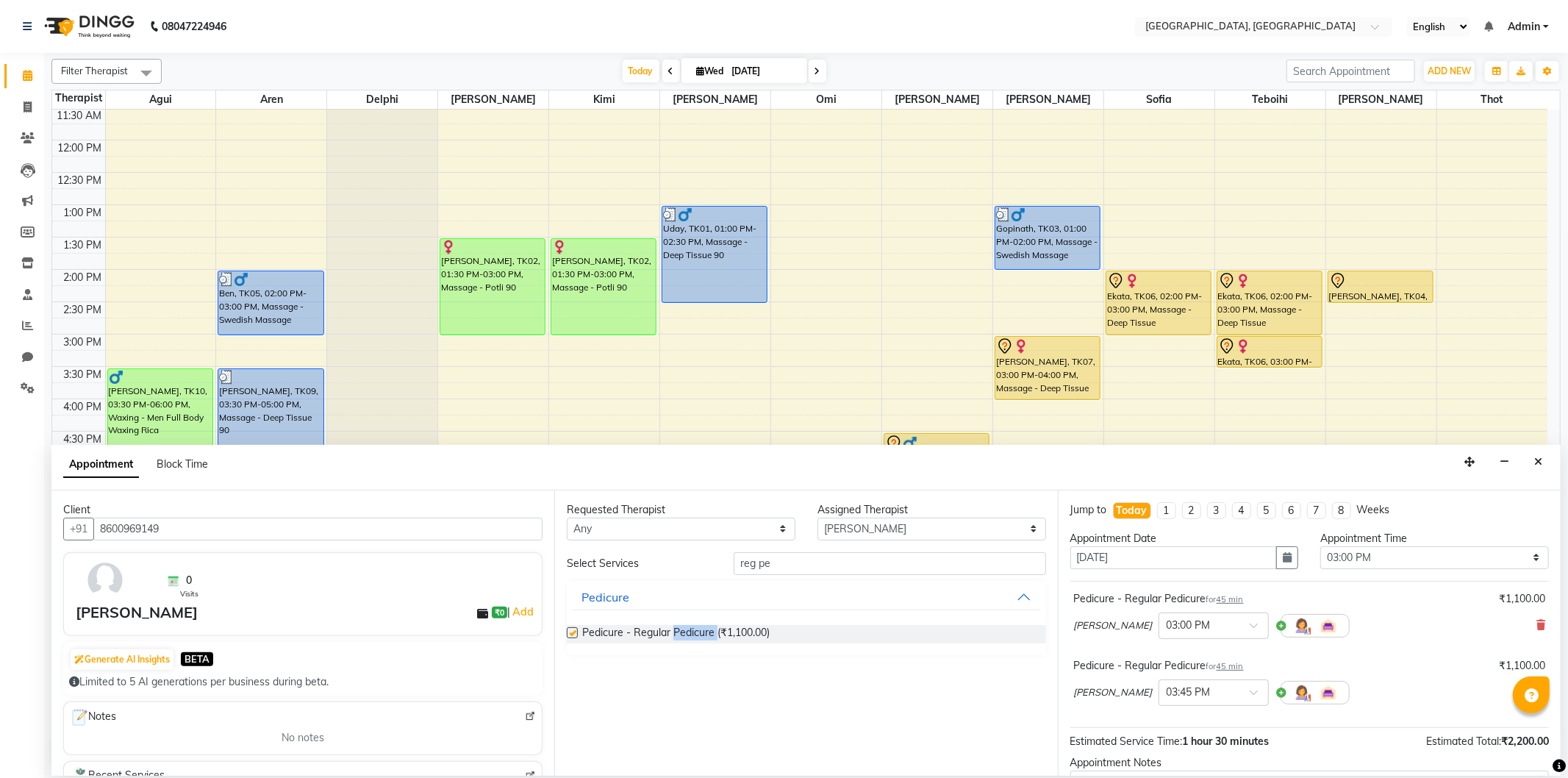
checkbox input "false"
click at [1167, 696] on input "text" at bounding box center [1199, 691] width 65 height 16
click at [1159, 716] on div "03:00 PM" at bounding box center [1213, 719] width 109 height 27
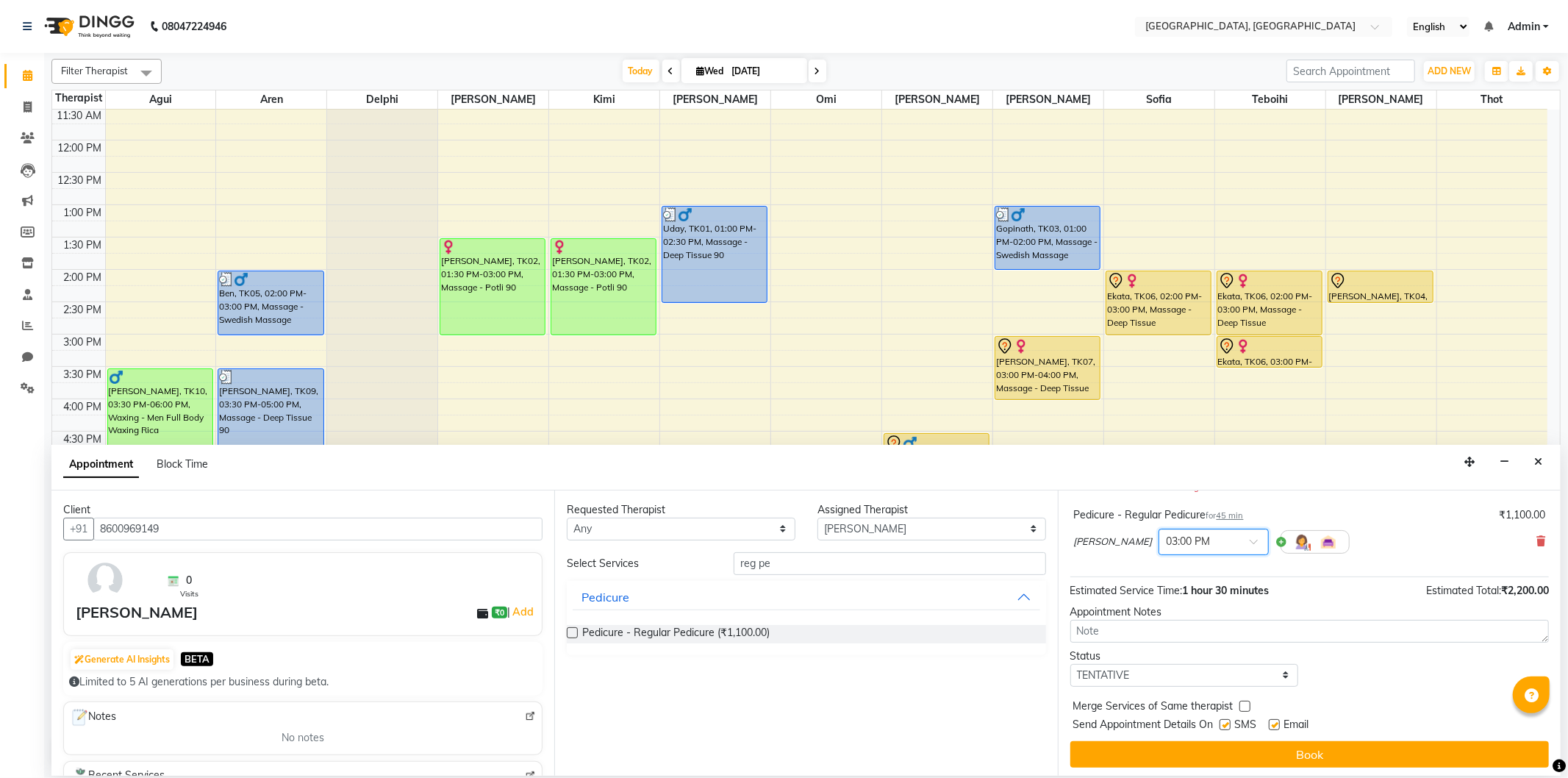
scroll to position [171, 0]
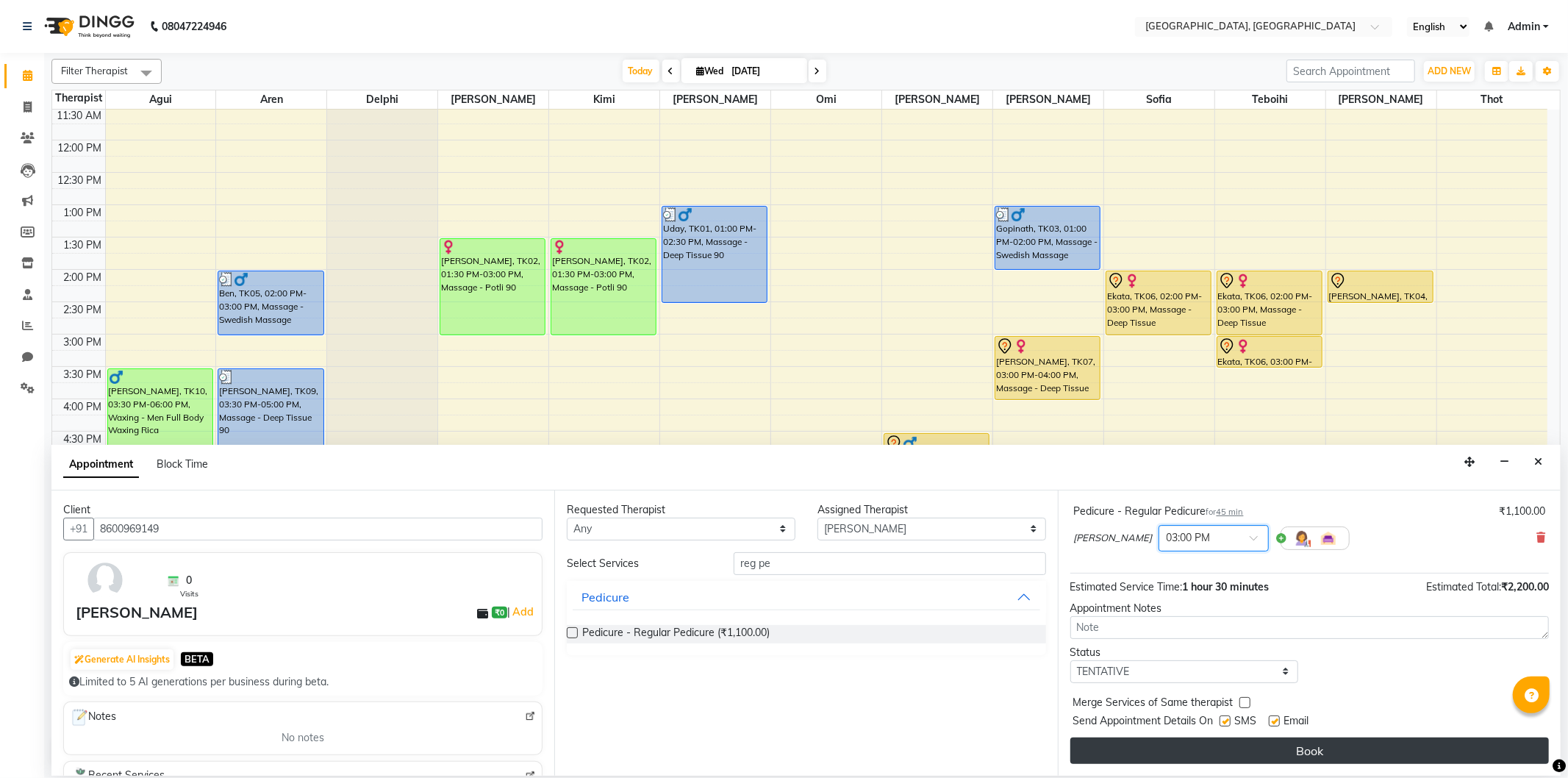
click at [1158, 743] on button "Book" at bounding box center [1309, 750] width 479 height 26
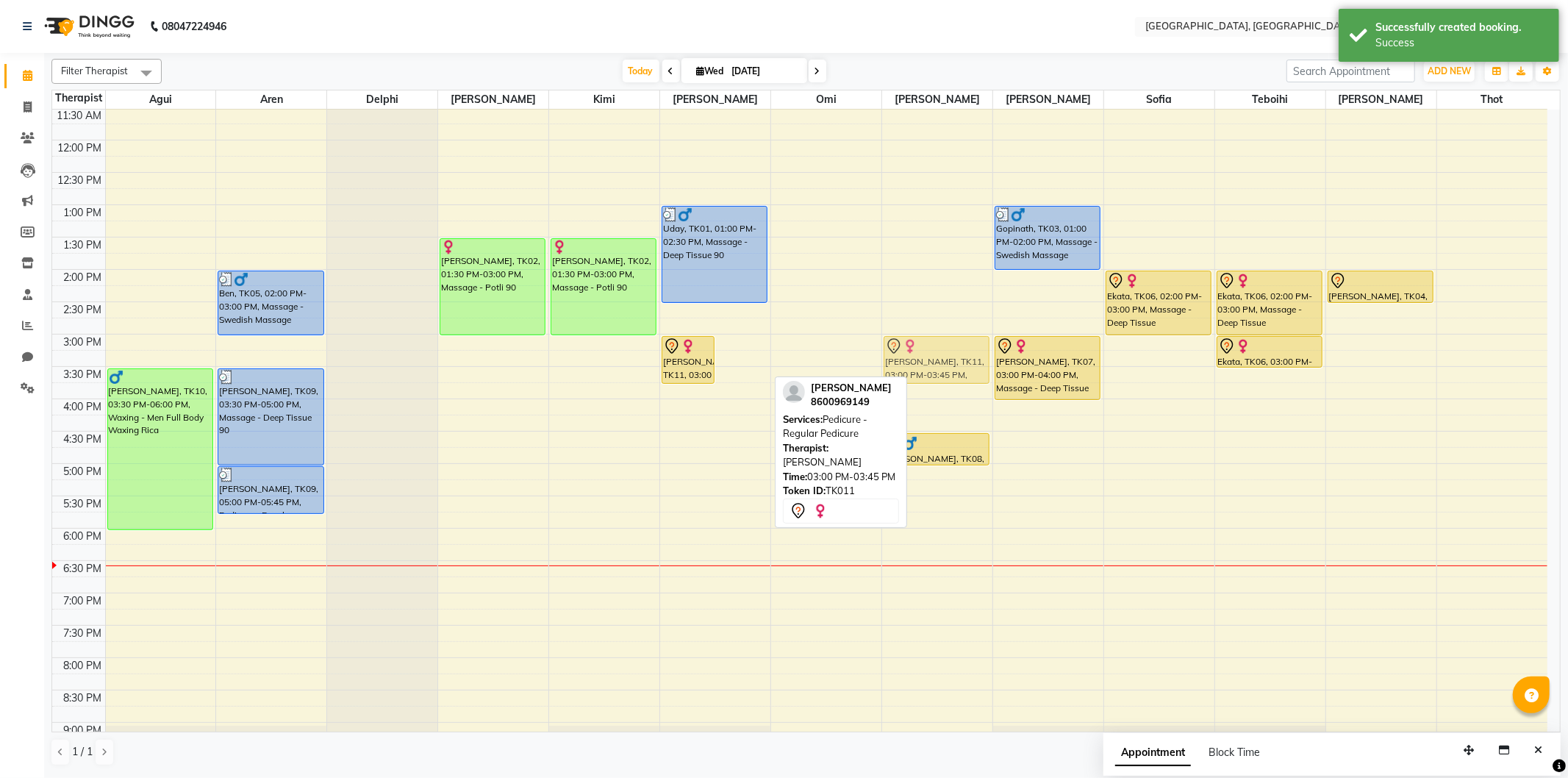
drag, startPoint x: 736, startPoint y: 363, endPoint x: 877, endPoint y: 362, distance: 141.0
click at [912, 362] on tr "[PERSON_NAME], TK10, 03:30 PM-06:00 PM, Waxing - Men Full Body Waxing Rica Ben,…" at bounding box center [799, 399] width 1495 height 905
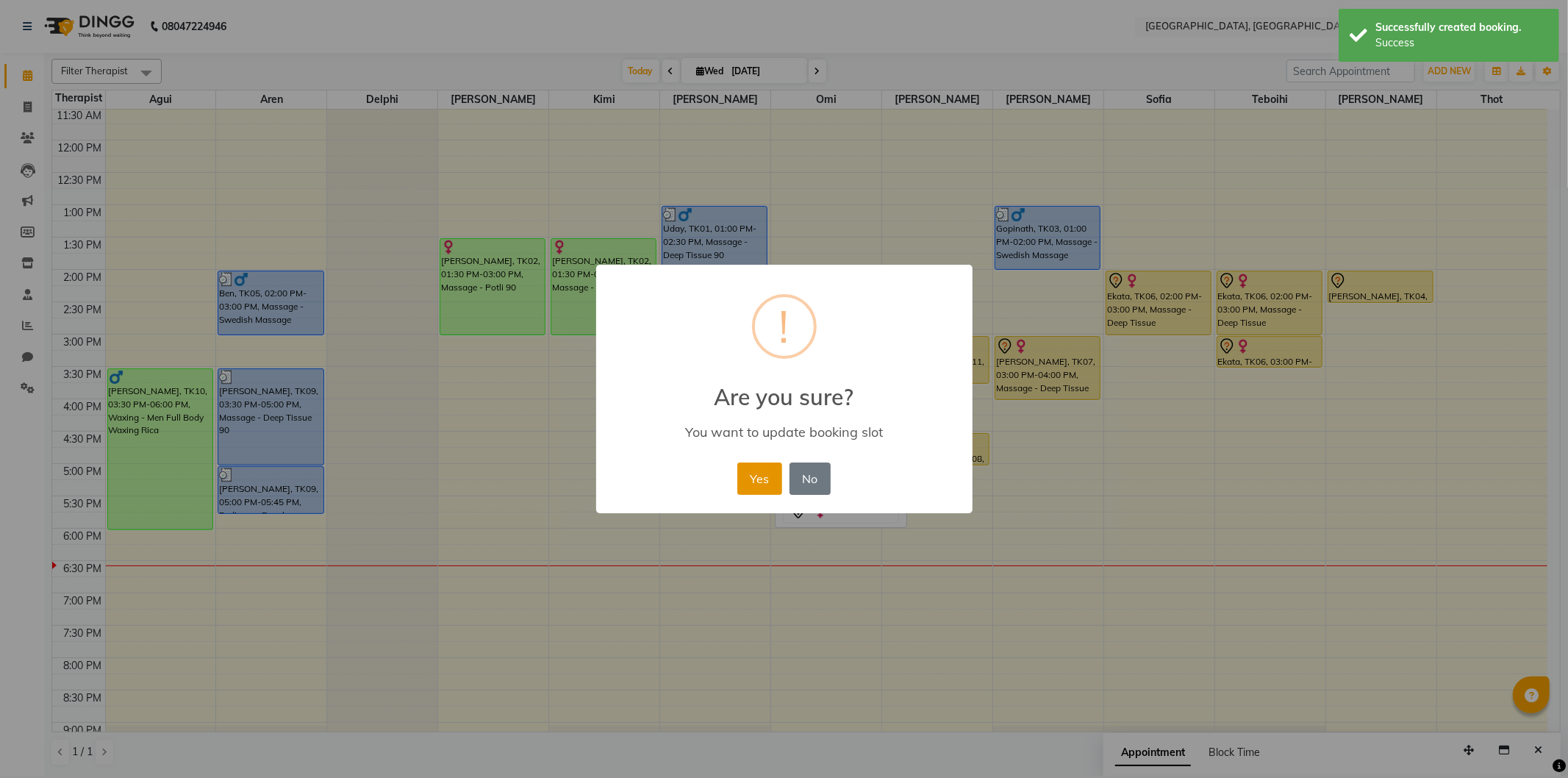
click at [750, 477] on button "Yes" at bounding box center [760, 478] width 45 height 32
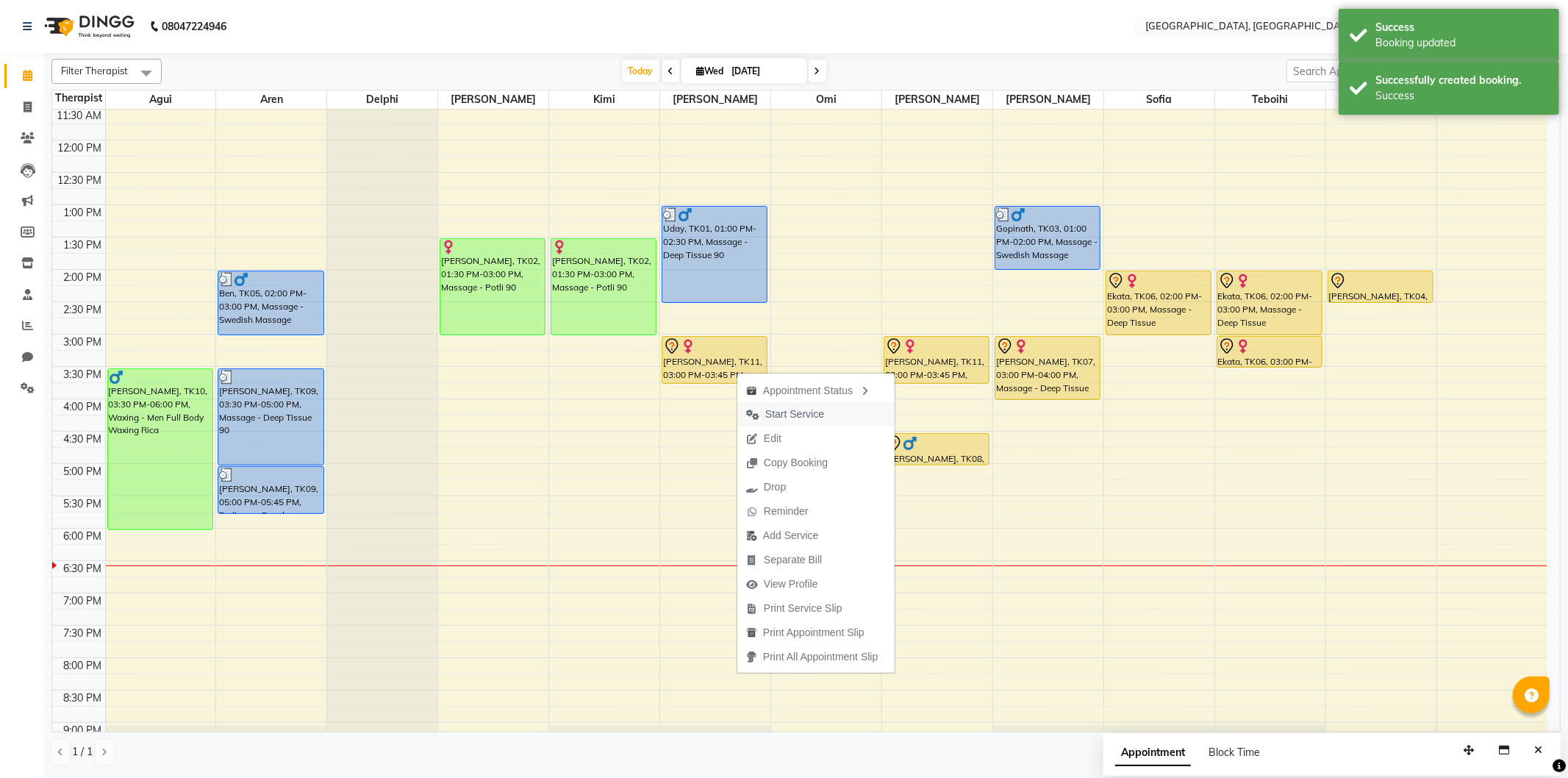
click at [768, 410] on span "Start Service" at bounding box center [795, 414] width 59 height 16
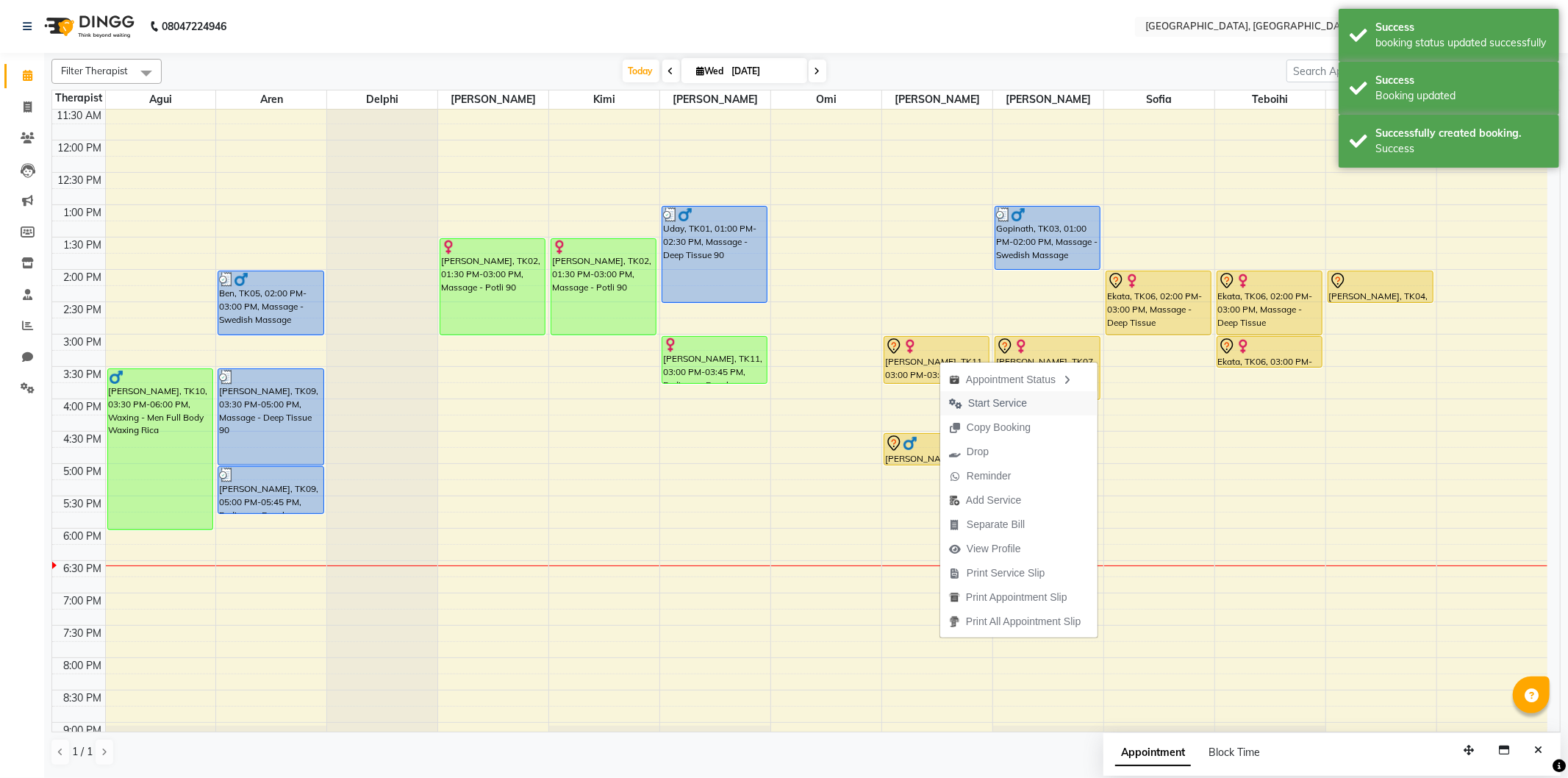
click at [961, 400] on span "Start Service" at bounding box center [988, 403] width 95 height 24
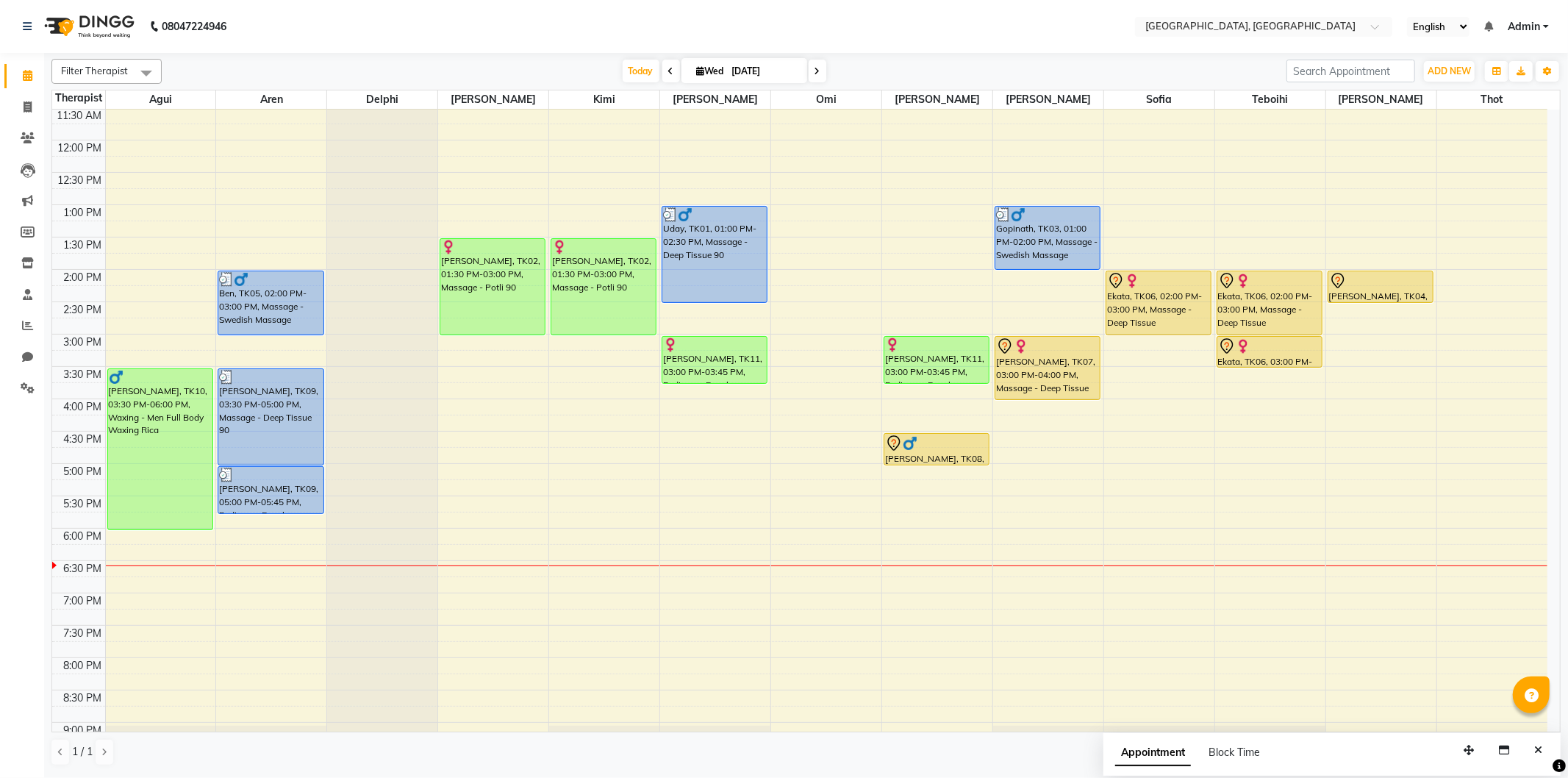
click at [658, 437] on div "9:00 AM 9:30 AM 10:00 AM 10:30 AM 11:00 AM 11:30 AM 12:00 PM 12:30 PM 1:00 PM 1…" at bounding box center [799, 399] width 1495 height 905
select select "15045"
select select "tentative"
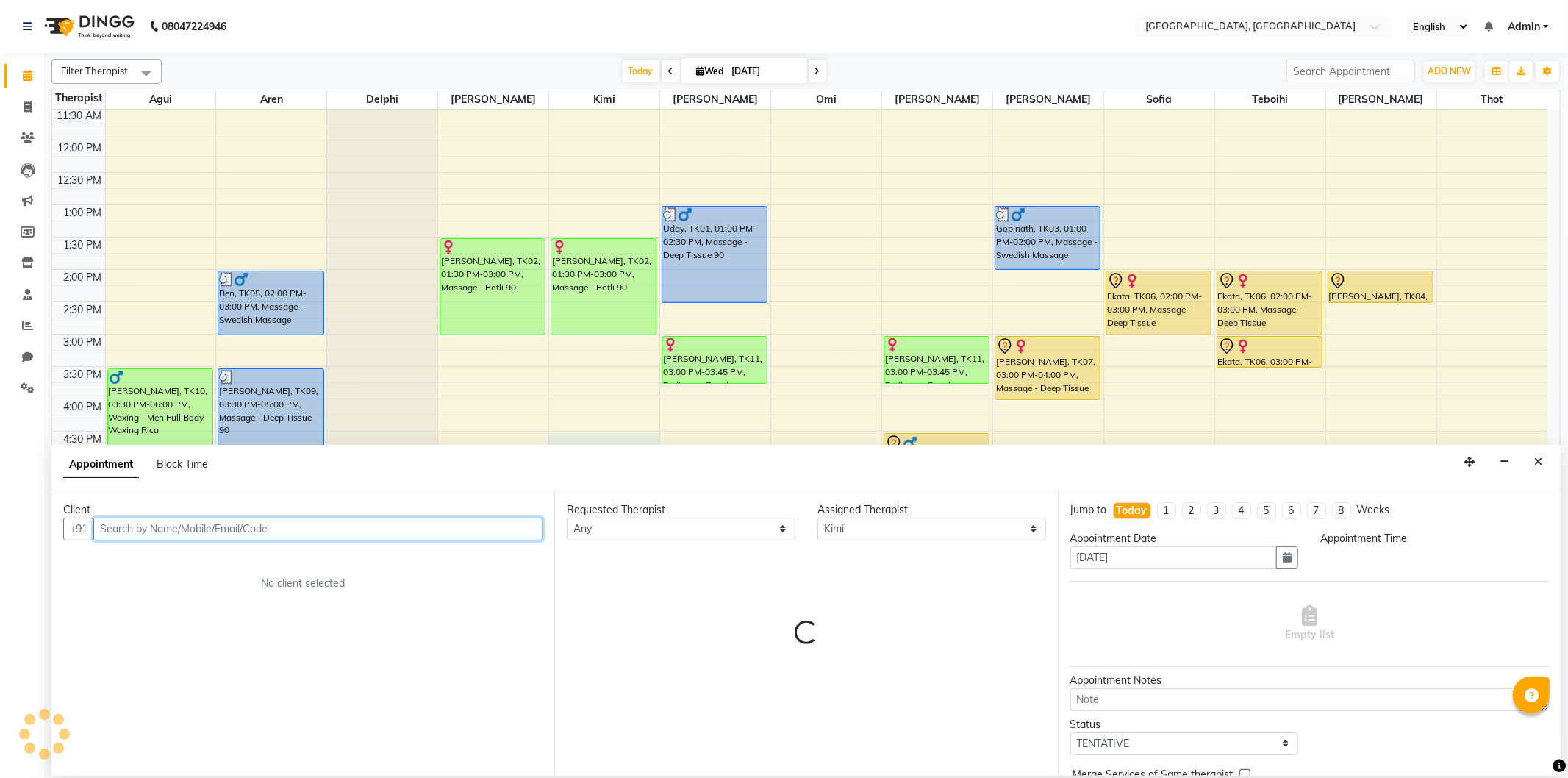
select select "990"
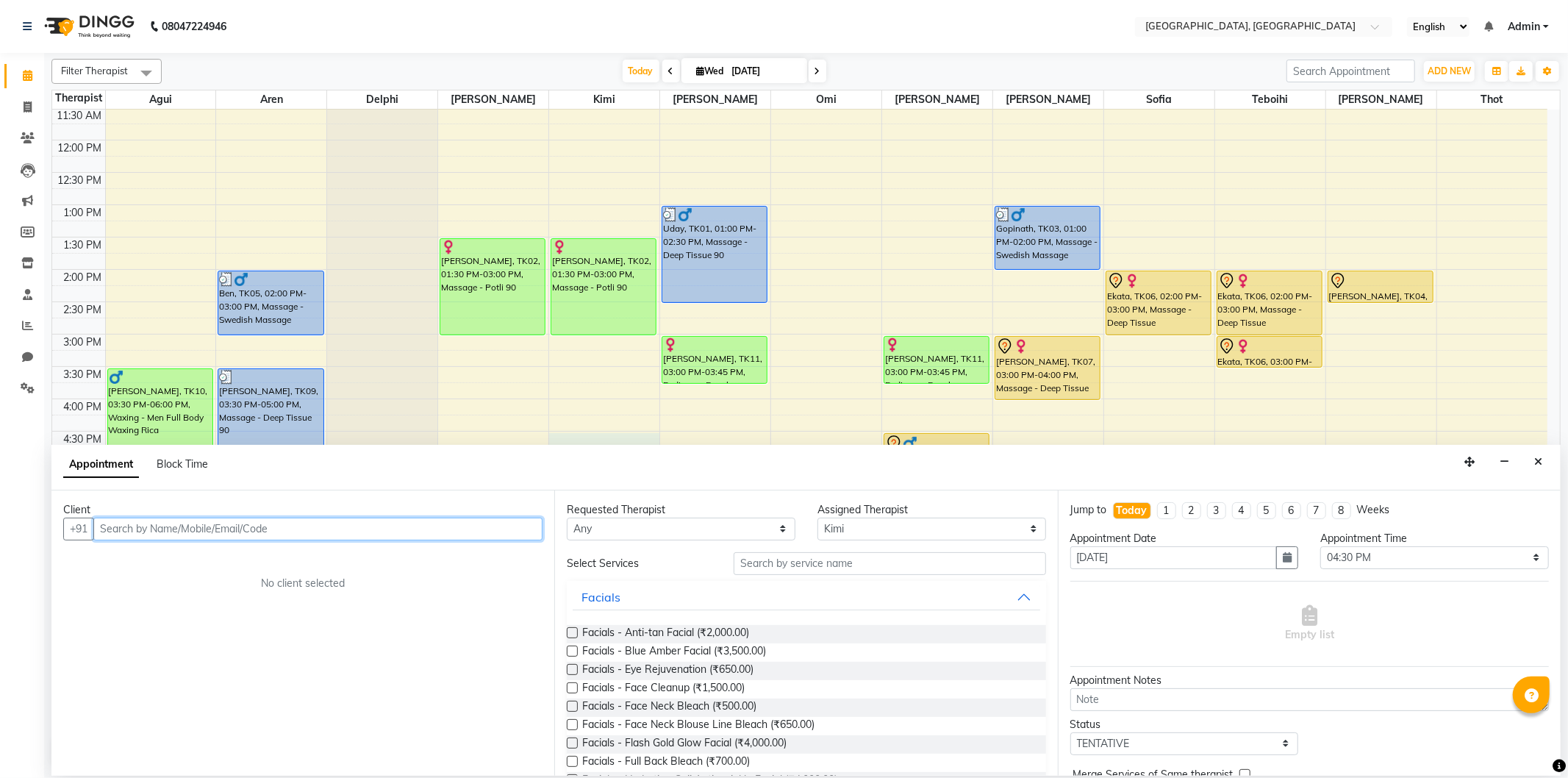
paste input "9922894444"
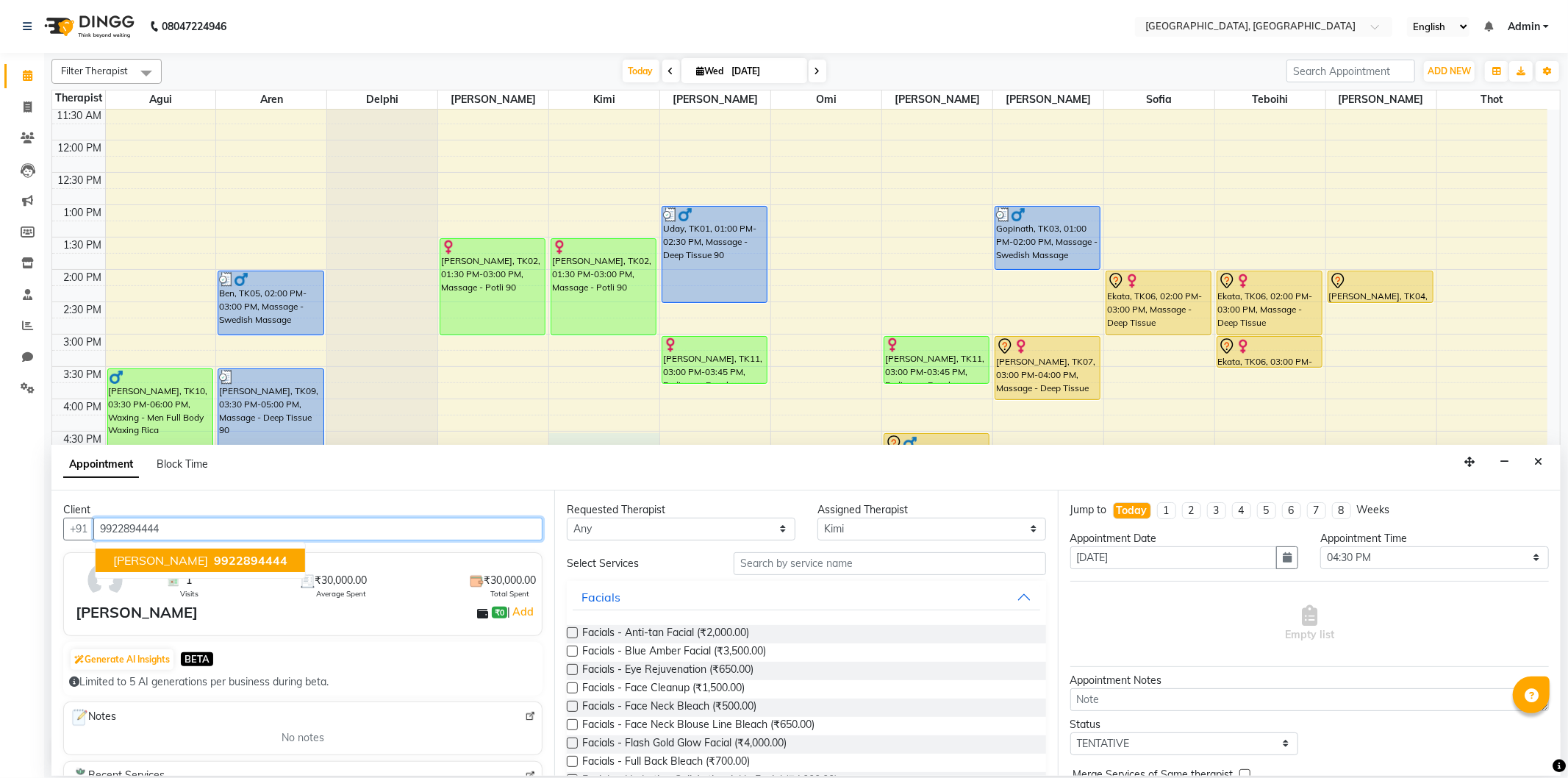
click at [215, 556] on span "9922894444" at bounding box center [251, 560] width 74 height 15
type input "9922894444"
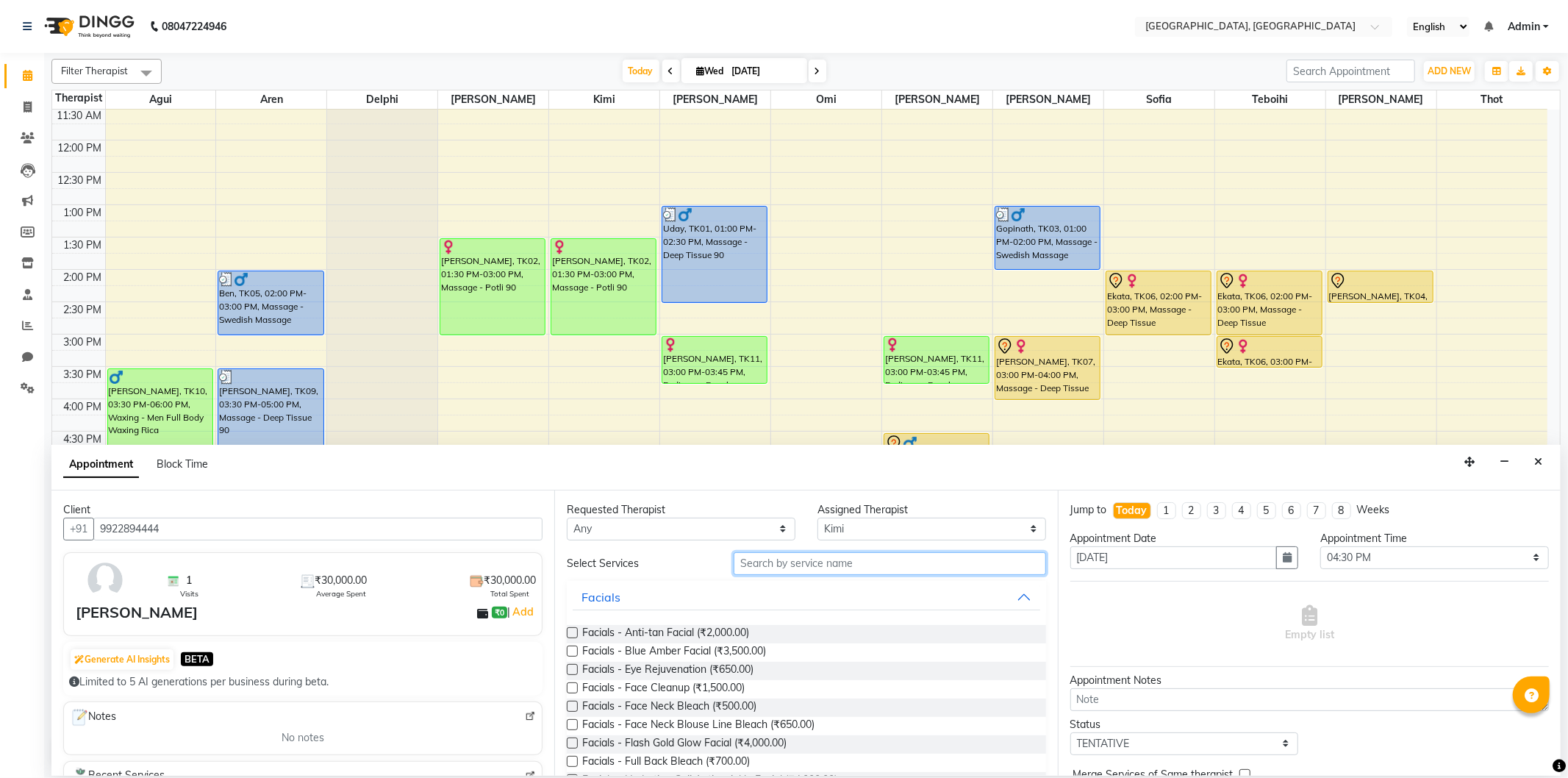
click at [792, 567] on input "text" at bounding box center [889, 563] width 312 height 23
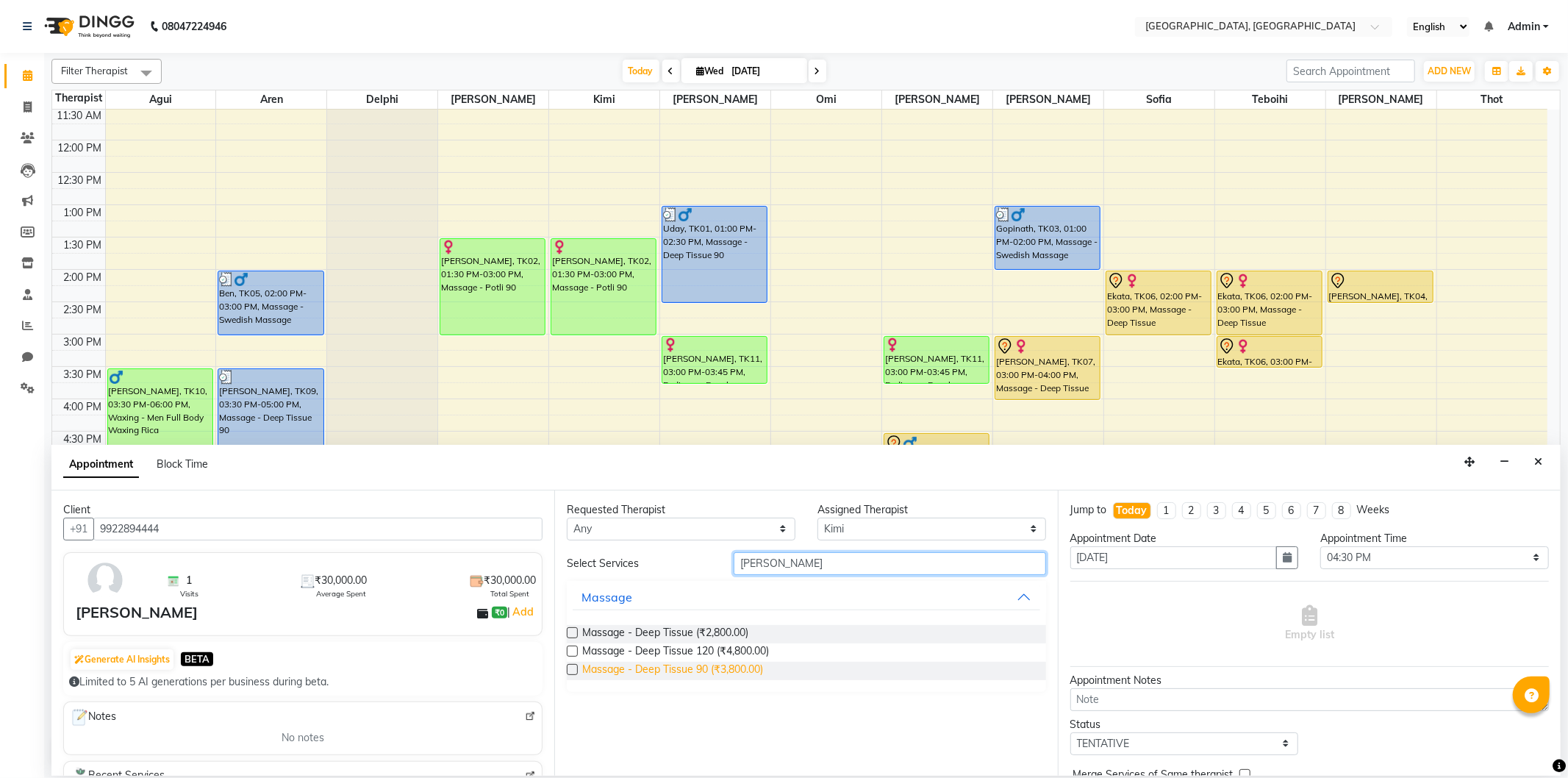
type input "[PERSON_NAME]"
click at [731, 664] on span "Massage - Deep Tissue 90 (₹3,800.00)" at bounding box center [672, 671] width 181 height 18
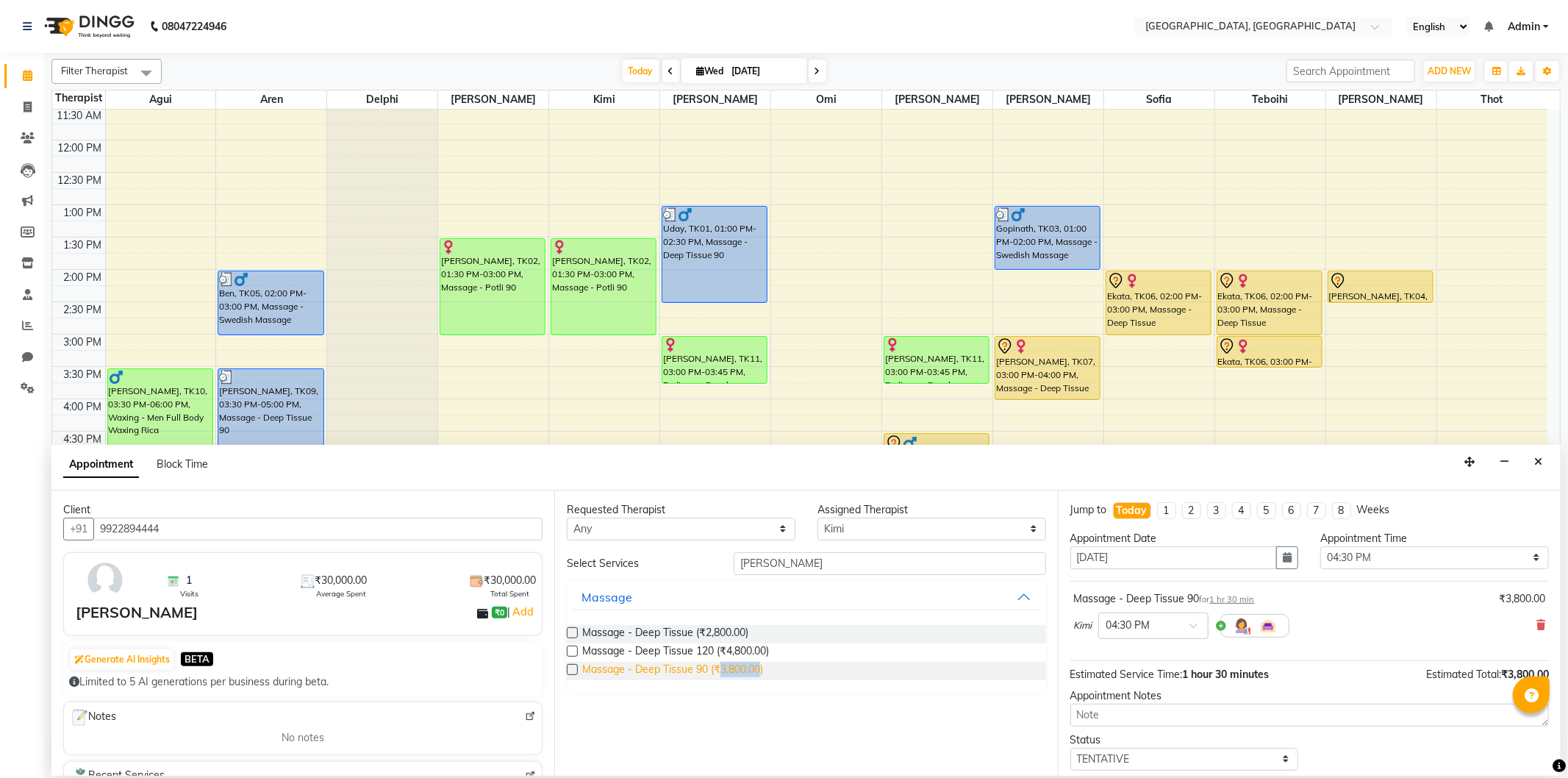
click at [731, 664] on span "Massage - Deep Tissue 90 (₹3,800.00)" at bounding box center [672, 671] width 181 height 18
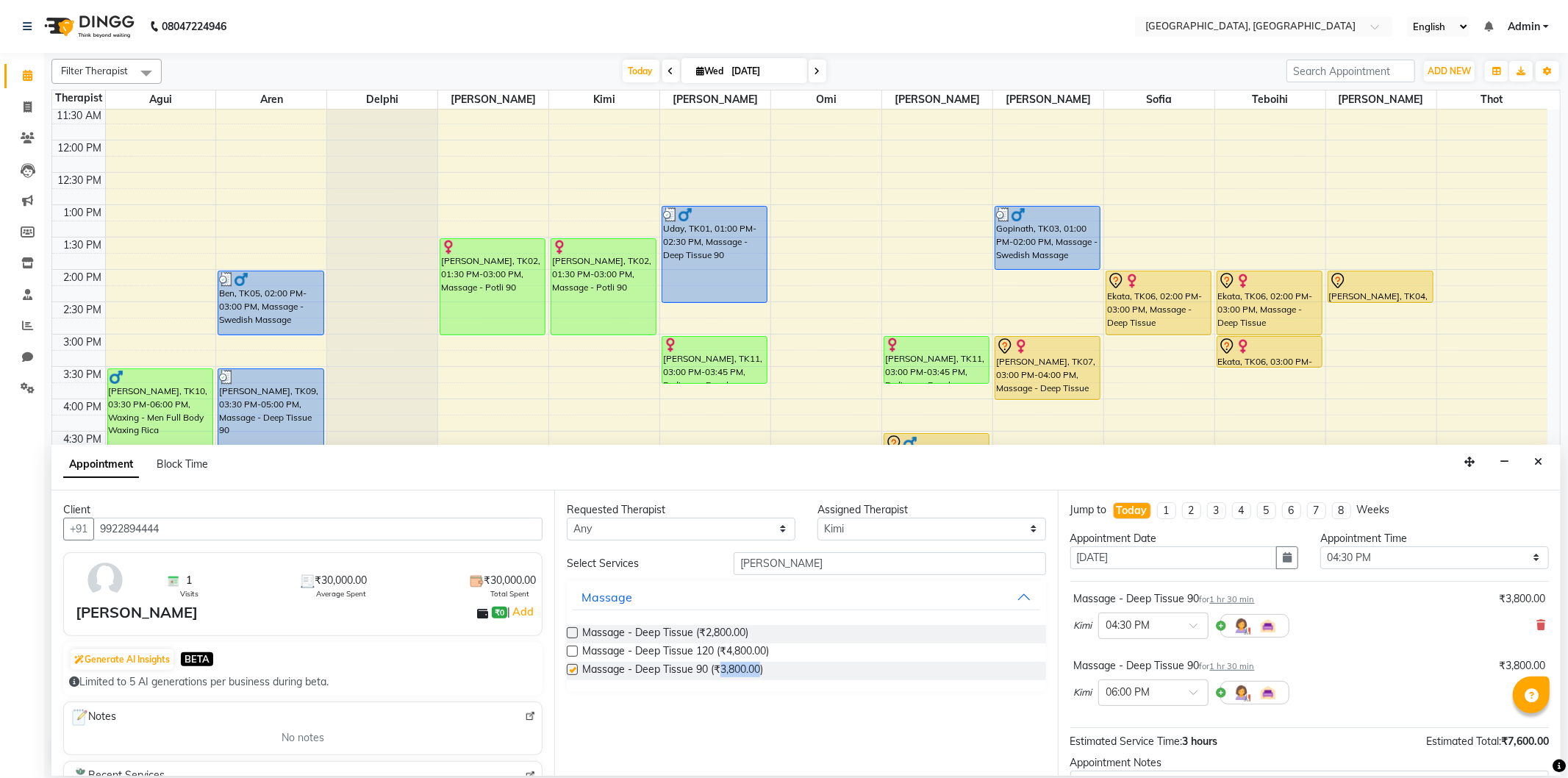
checkbox input "false"
click at [1149, 695] on input "text" at bounding box center [1139, 691] width 65 height 16
click at [1130, 717] on div "04:30 PM" at bounding box center [1153, 719] width 109 height 27
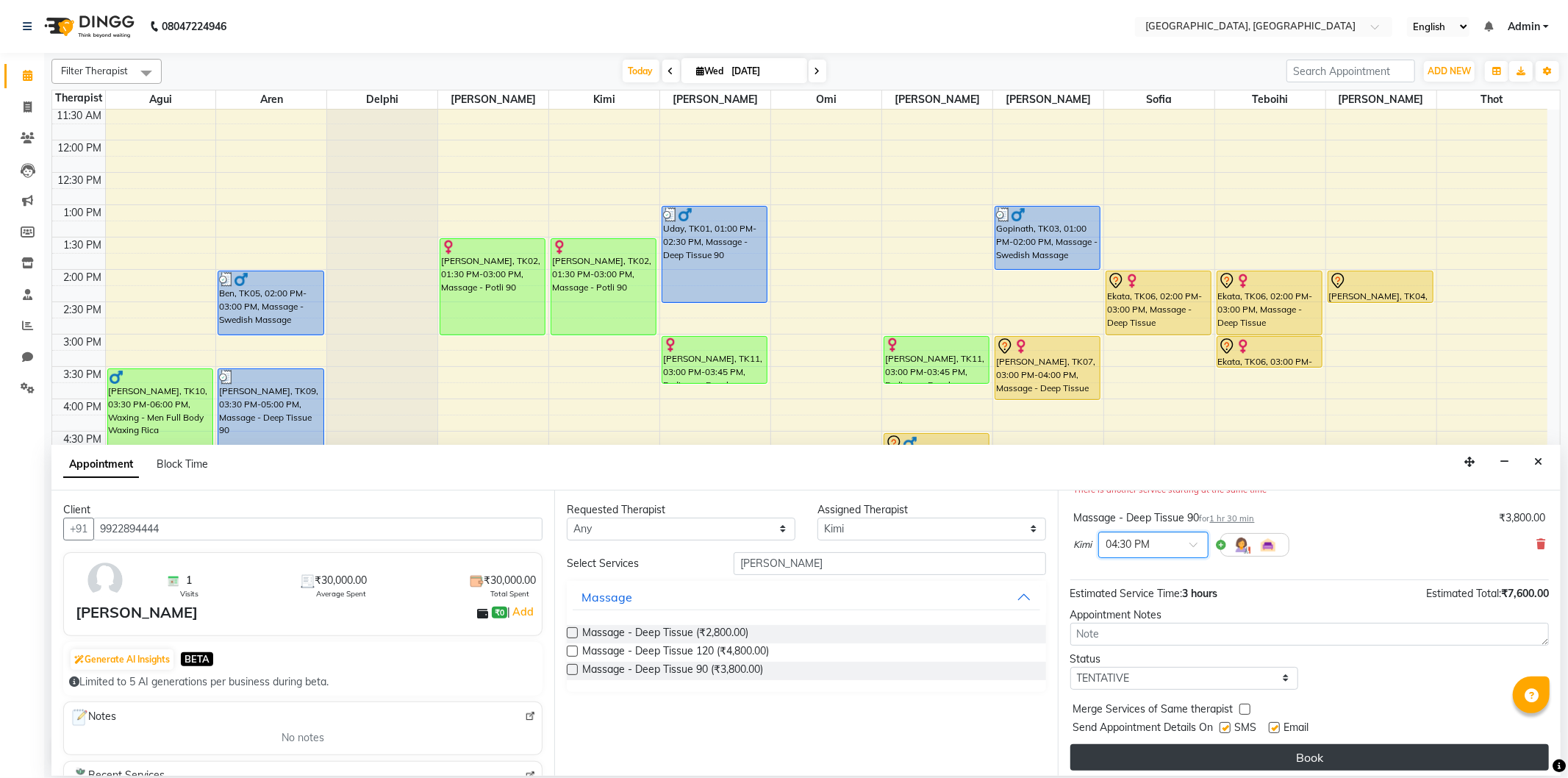
scroll to position [171, 0]
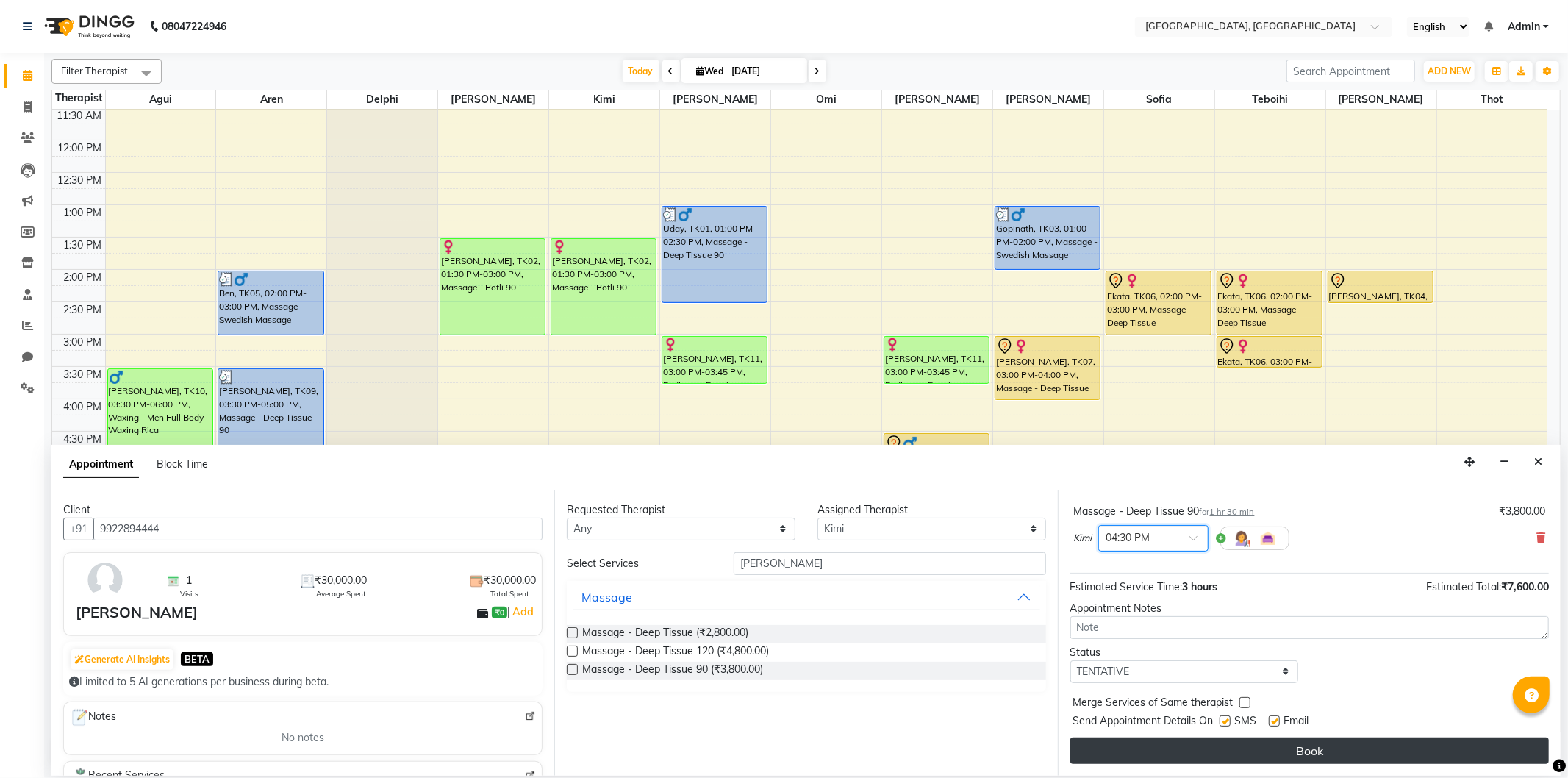
click at [1177, 755] on button "Book" at bounding box center [1309, 750] width 479 height 26
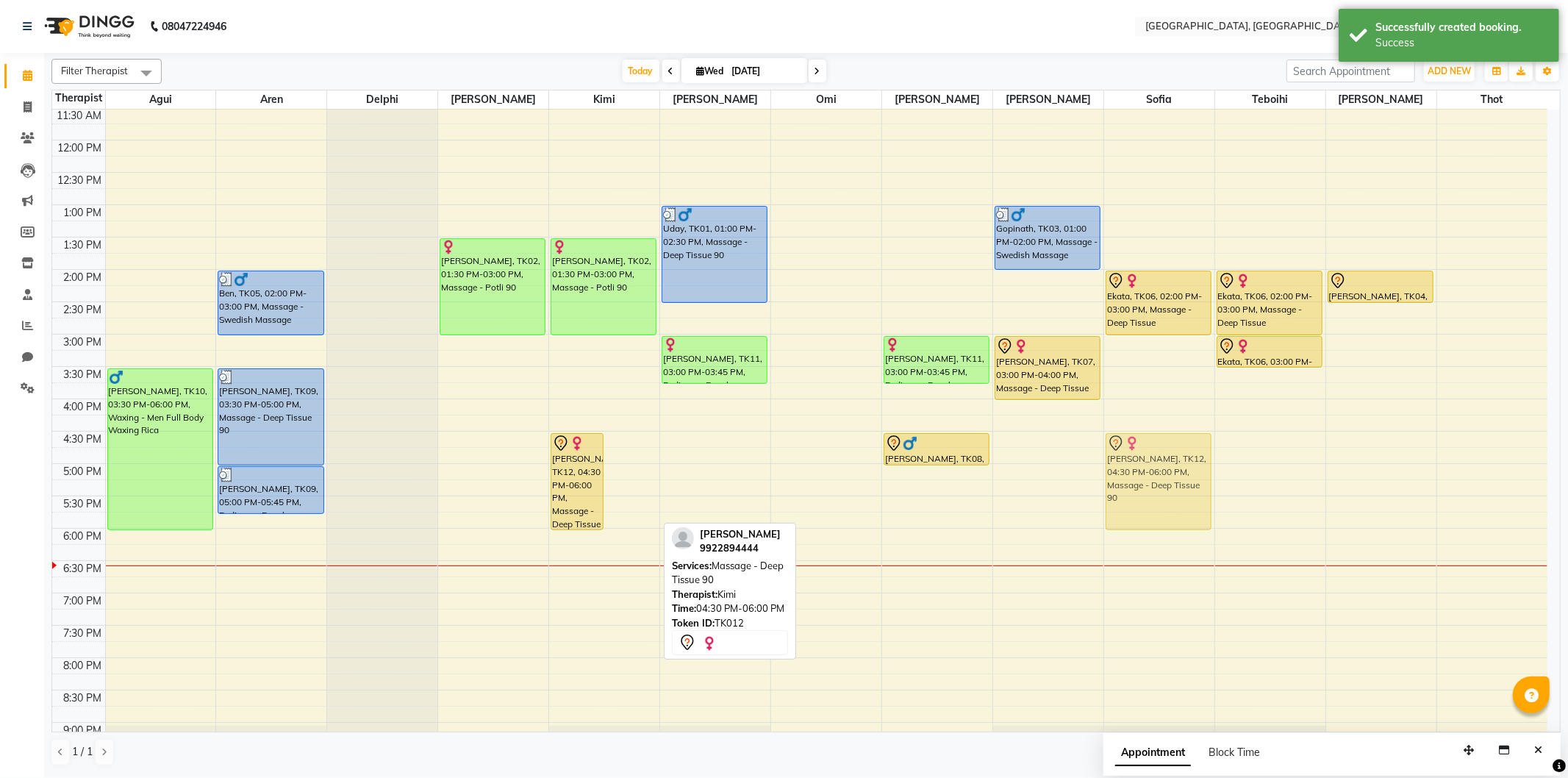
drag, startPoint x: 642, startPoint y: 481, endPoint x: 1126, endPoint y: 475, distance: 484.0
click at [1126, 475] on tr "[PERSON_NAME], TK10, 03:30 PM-06:00 PM, Waxing - Men Full Body Waxing Rica Ben,…" at bounding box center [799, 399] width 1495 height 905
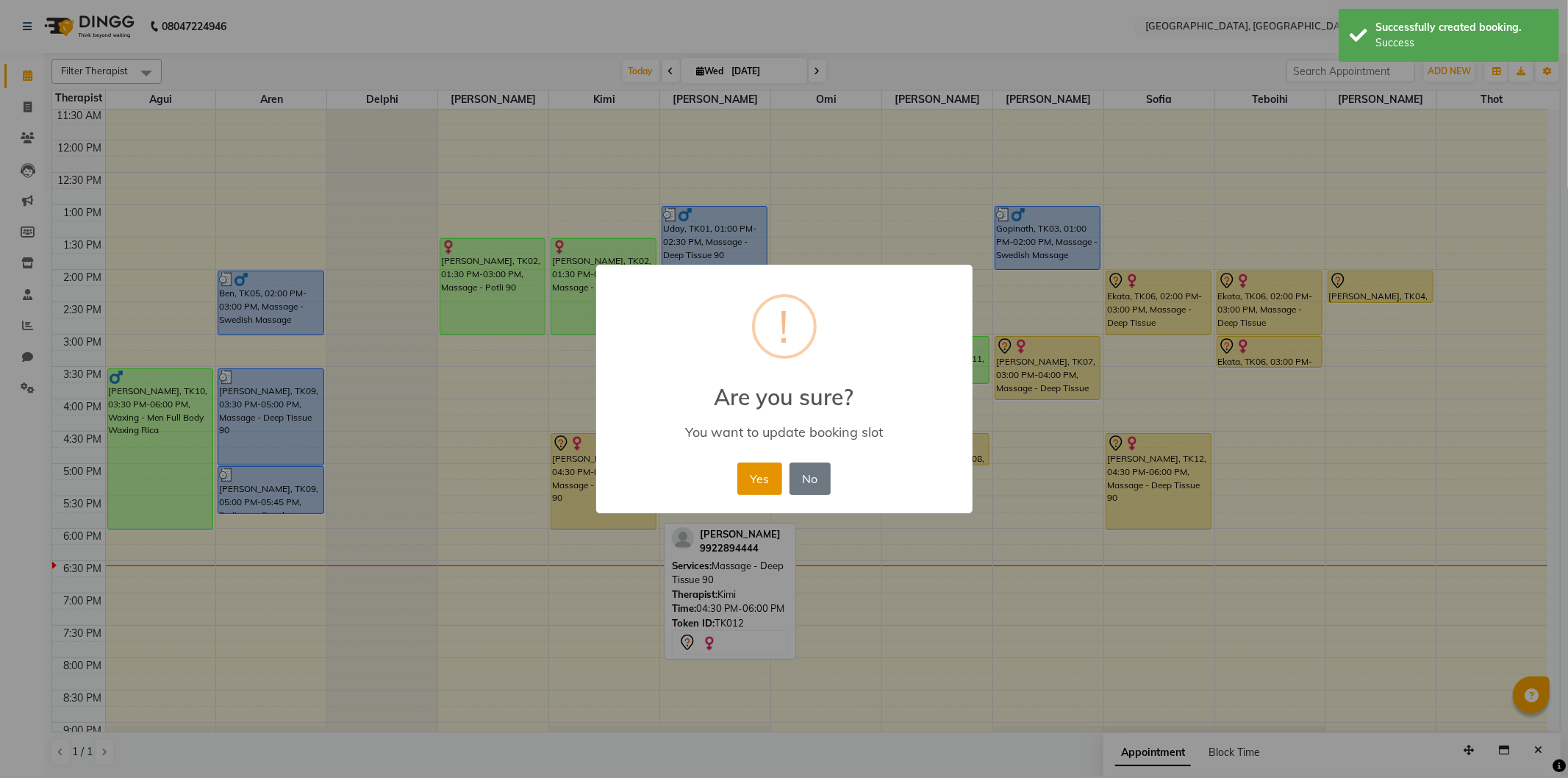
click at [761, 473] on button "Yes" at bounding box center [760, 478] width 45 height 32
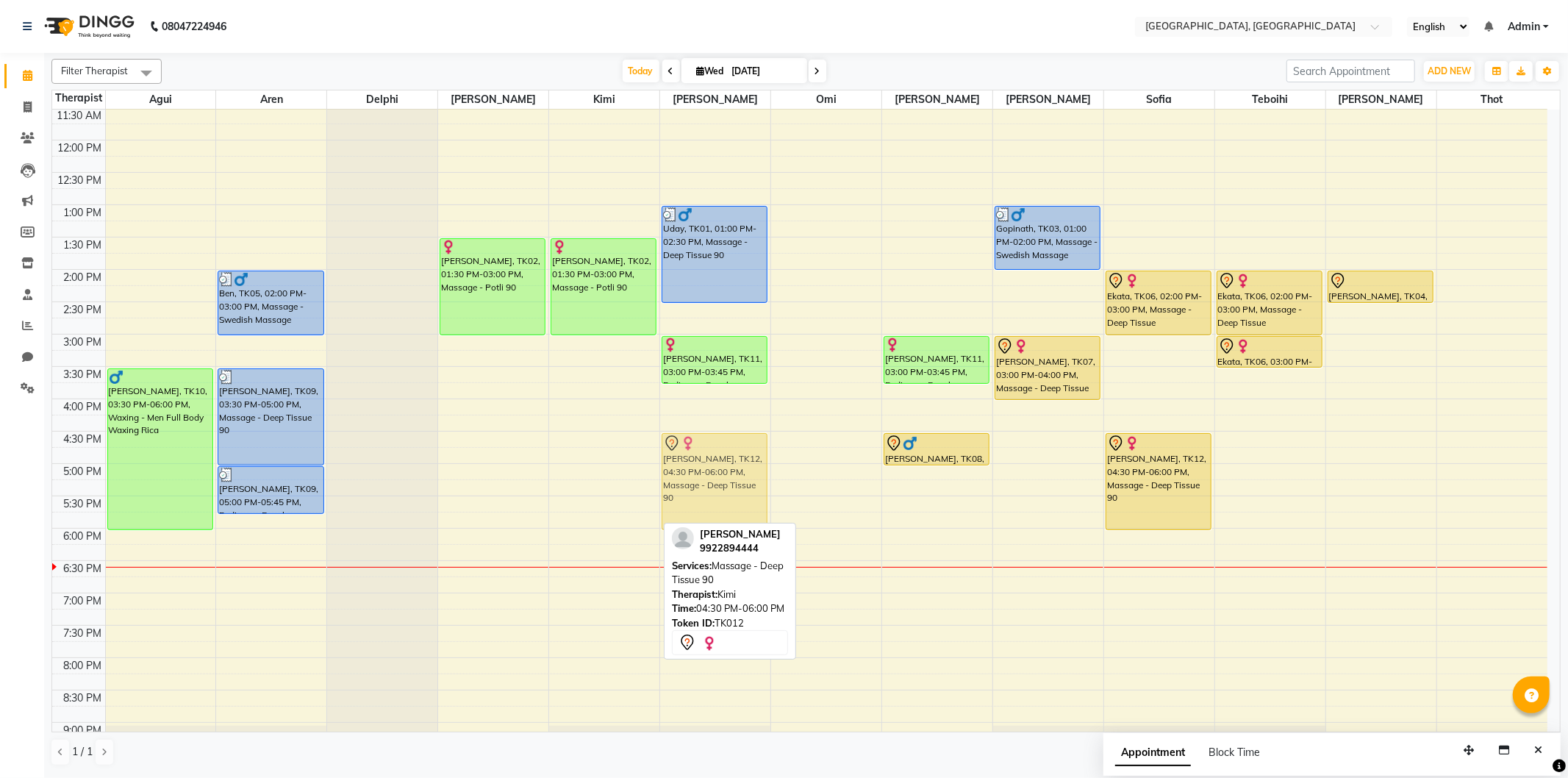
drag, startPoint x: 625, startPoint y: 482, endPoint x: 681, endPoint y: 482, distance: 56.0
click at [704, 482] on tr "[PERSON_NAME], TK10, 03:30 PM-06:00 PM, Waxing - Men Full Body Waxing Rica Ben,…" at bounding box center [799, 399] width 1495 height 905
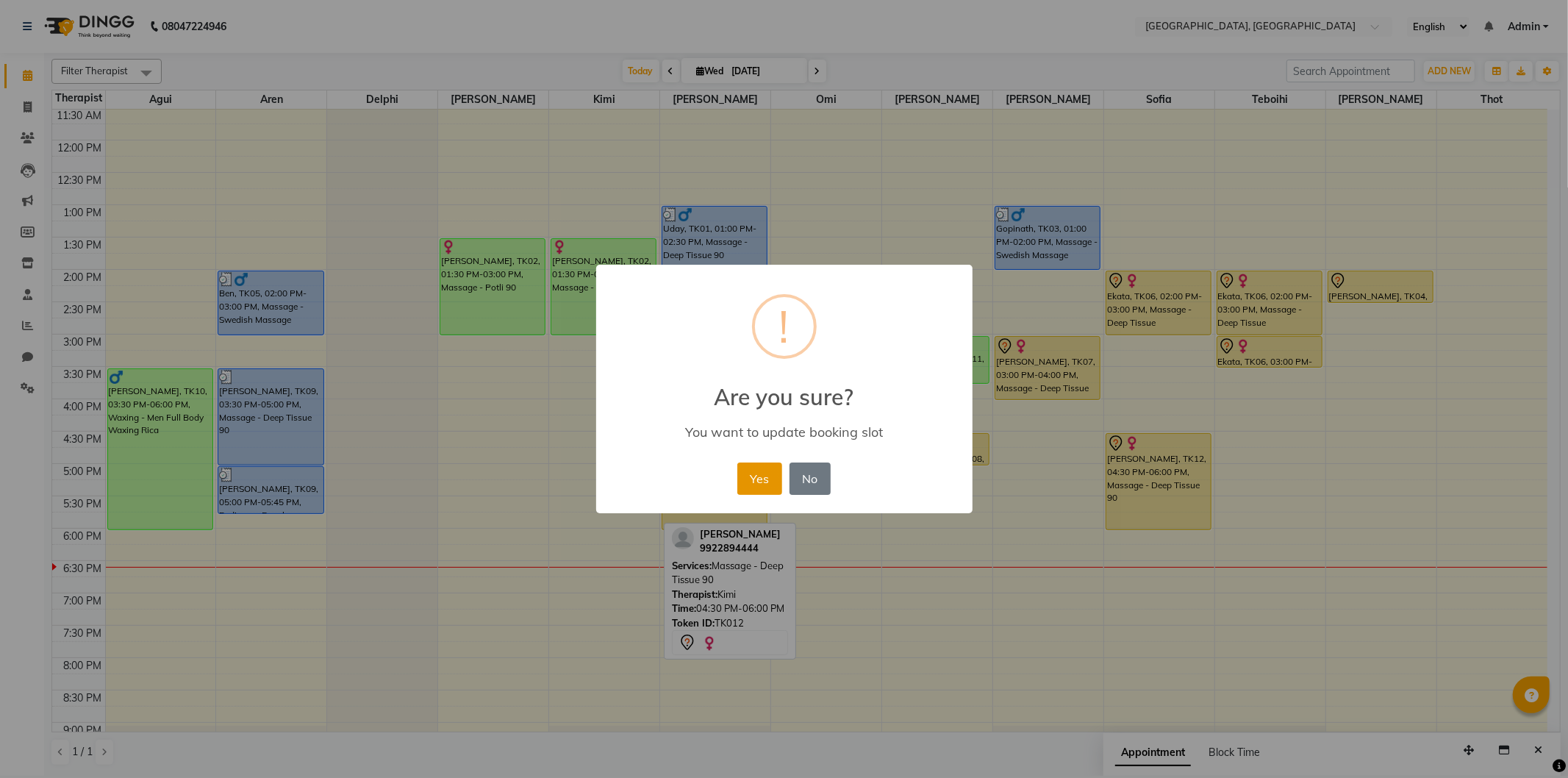
click at [746, 469] on button "Yes" at bounding box center [760, 478] width 45 height 32
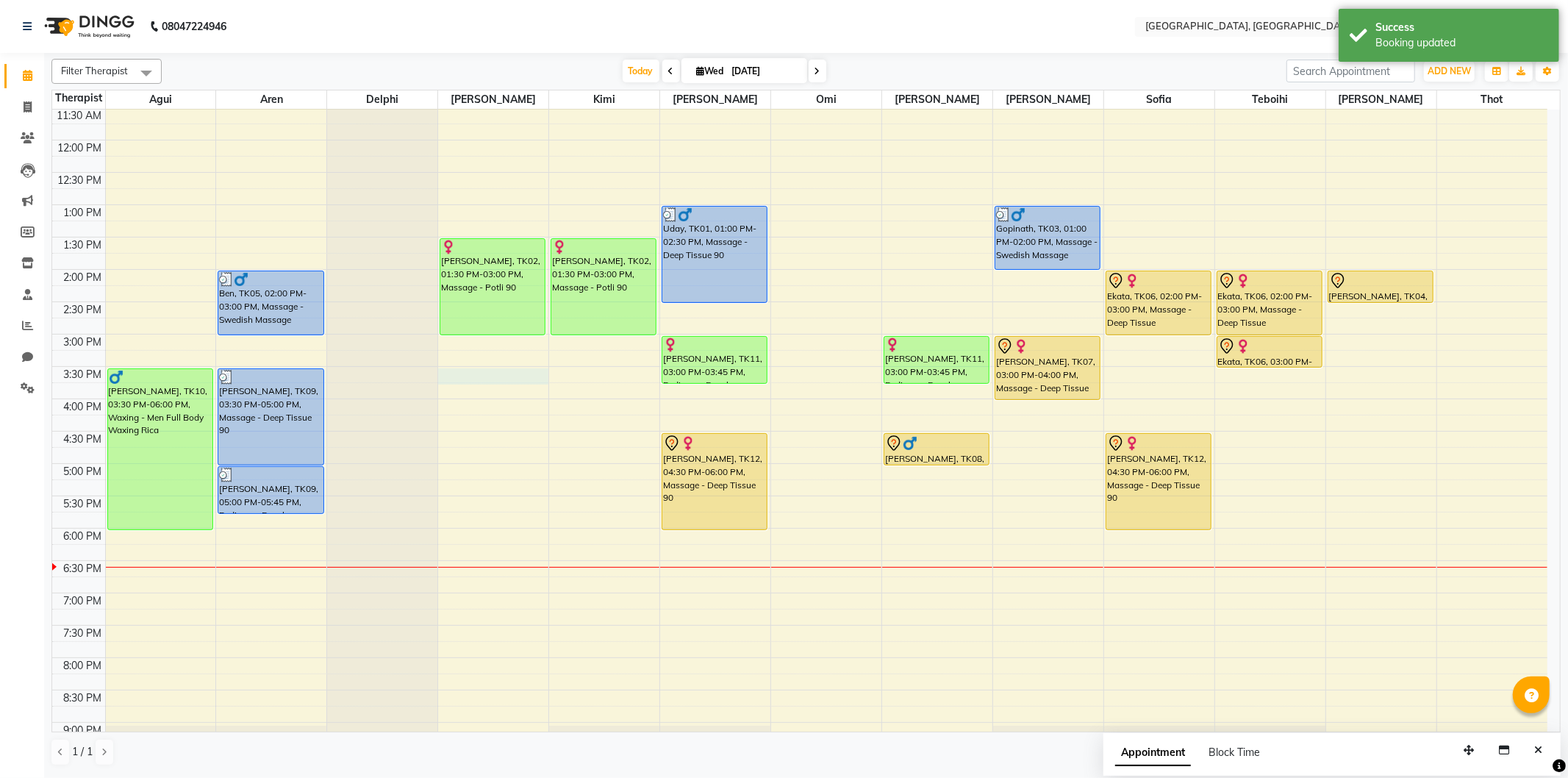
click at [457, 374] on div "9:00 AM 9:30 AM 10:00 AM 10:30 AM 11:00 AM 11:30 AM 12:00 PM 12:30 PM 1:00 PM 1…" at bounding box center [799, 399] width 1495 height 905
select select "43726"
select select "930"
select select "tentative"
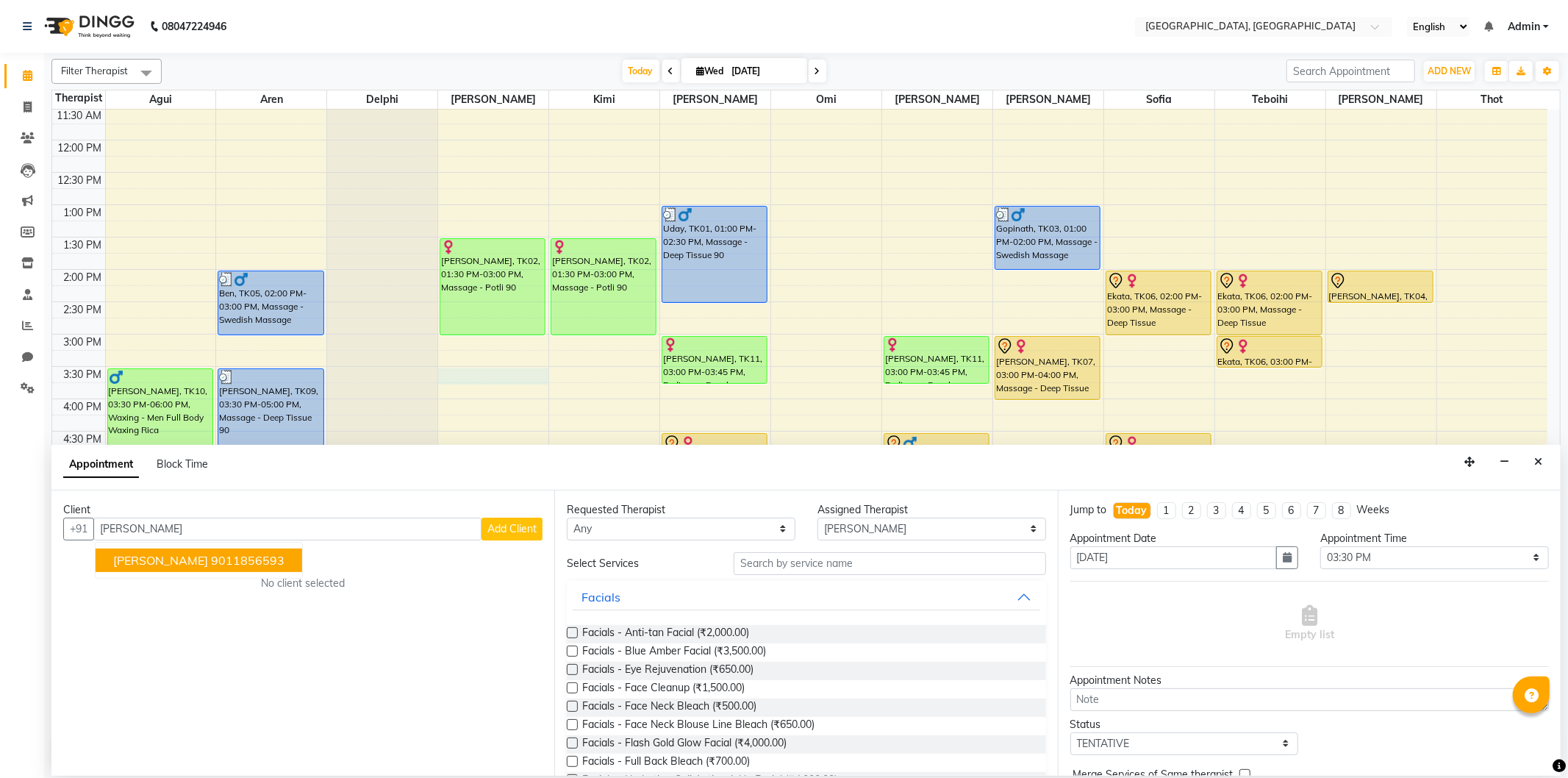
type input "[PERSON_NAME]"
click at [422, 607] on div "Client +91 [PERSON_NAME] [PERSON_NAME] 9011856593 Add Client No client selected" at bounding box center [302, 632] width 503 height 285
click at [529, 527] on span "Add Client" at bounding box center [512, 528] width 50 height 14
select select "22"
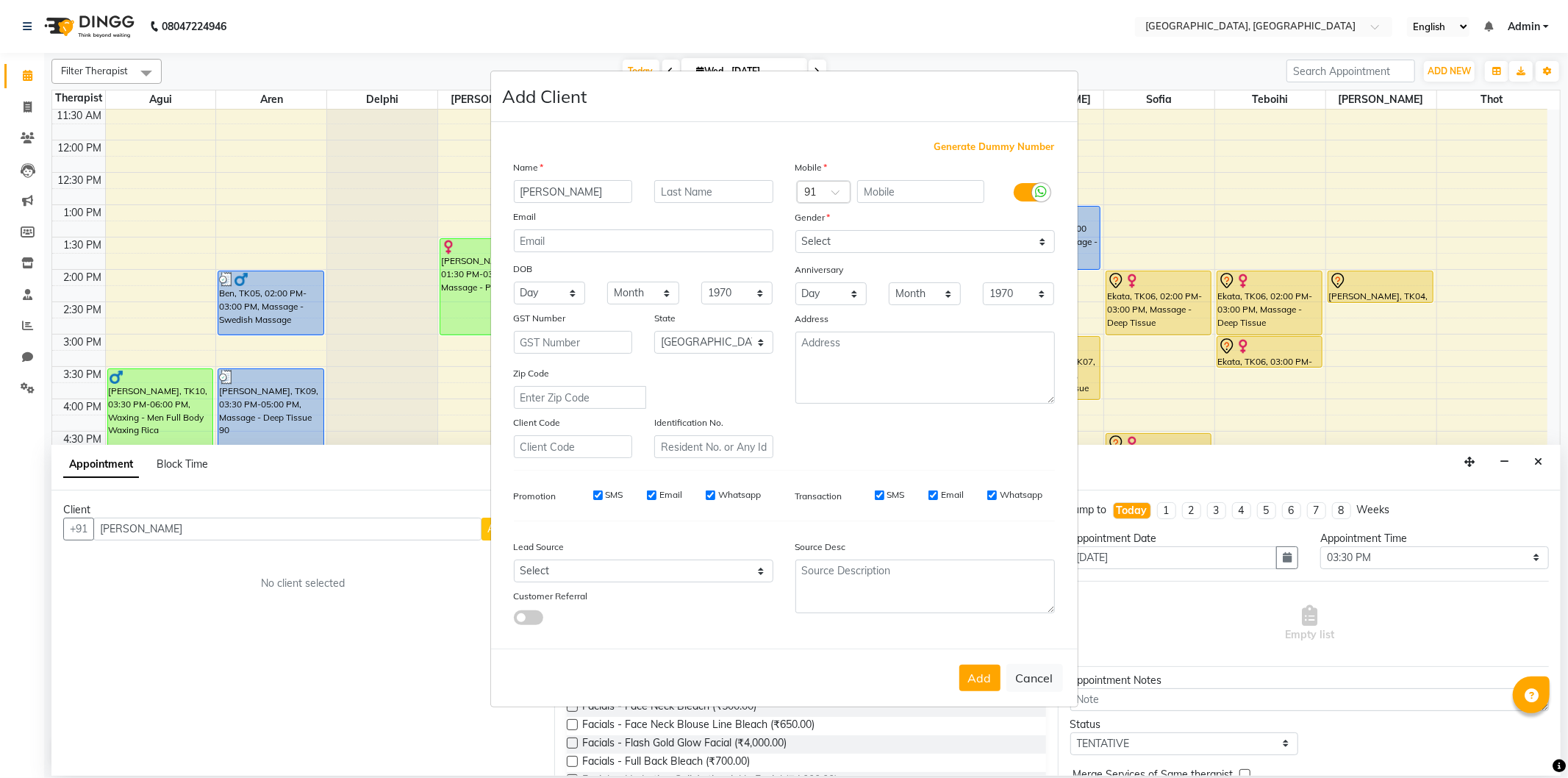
click at [525, 189] on input "[PERSON_NAME]" at bounding box center [573, 192] width 119 height 23
type input "[PERSON_NAME]"
click at [967, 246] on select "Select [DEMOGRAPHIC_DATA] [DEMOGRAPHIC_DATA] Other Prefer Not To Say" at bounding box center [925, 241] width 259 height 23
select select "[DEMOGRAPHIC_DATA]"
click at [795, 230] on select "Select [DEMOGRAPHIC_DATA] [DEMOGRAPHIC_DATA] Other Prefer Not To Say" at bounding box center [925, 241] width 259 height 23
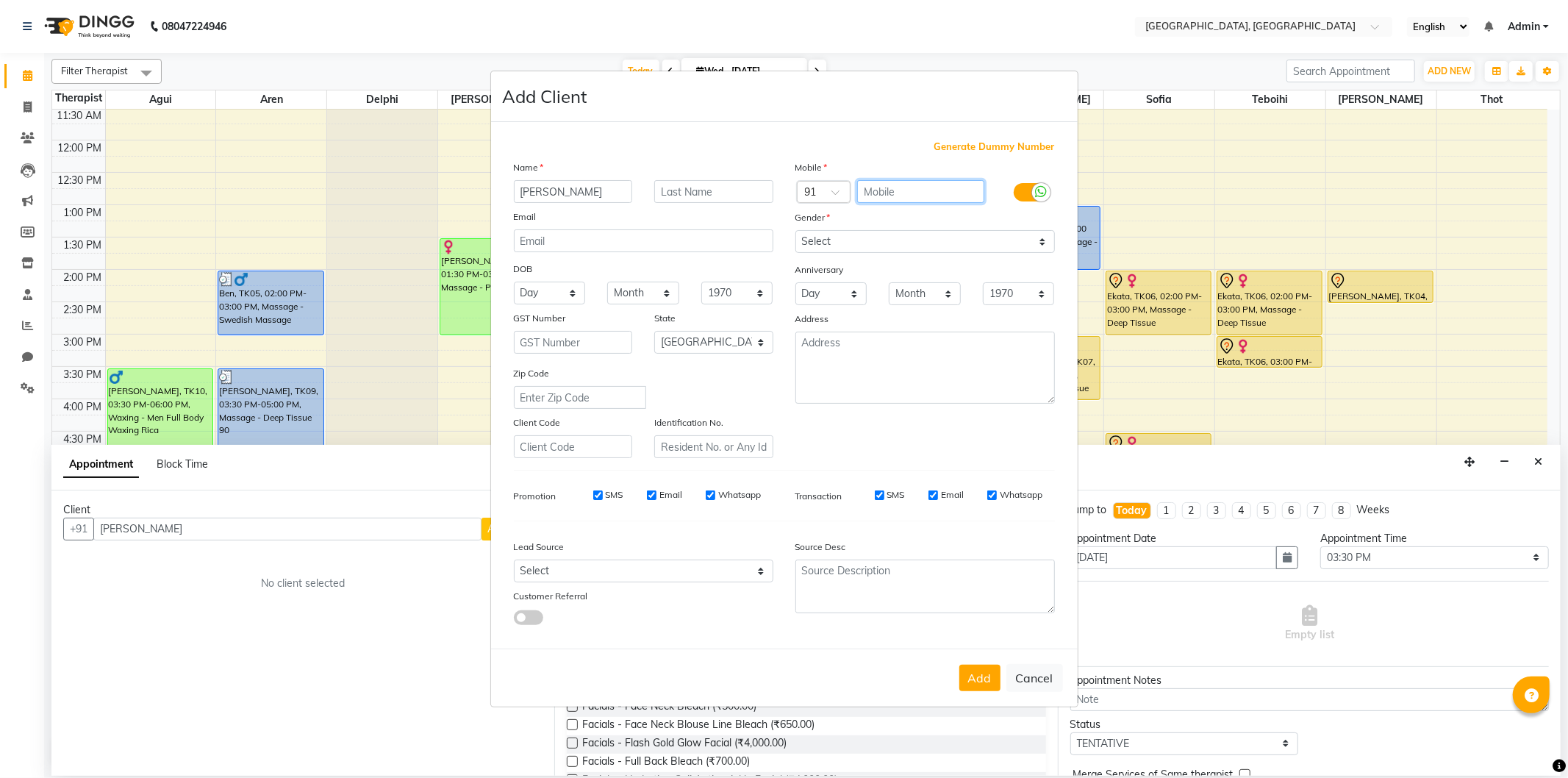
click at [884, 189] on input "text" at bounding box center [920, 192] width 127 height 23
type input "21547895454"
click at [965, 671] on button "Add" at bounding box center [979, 677] width 41 height 26
type input "21547895454"
select select
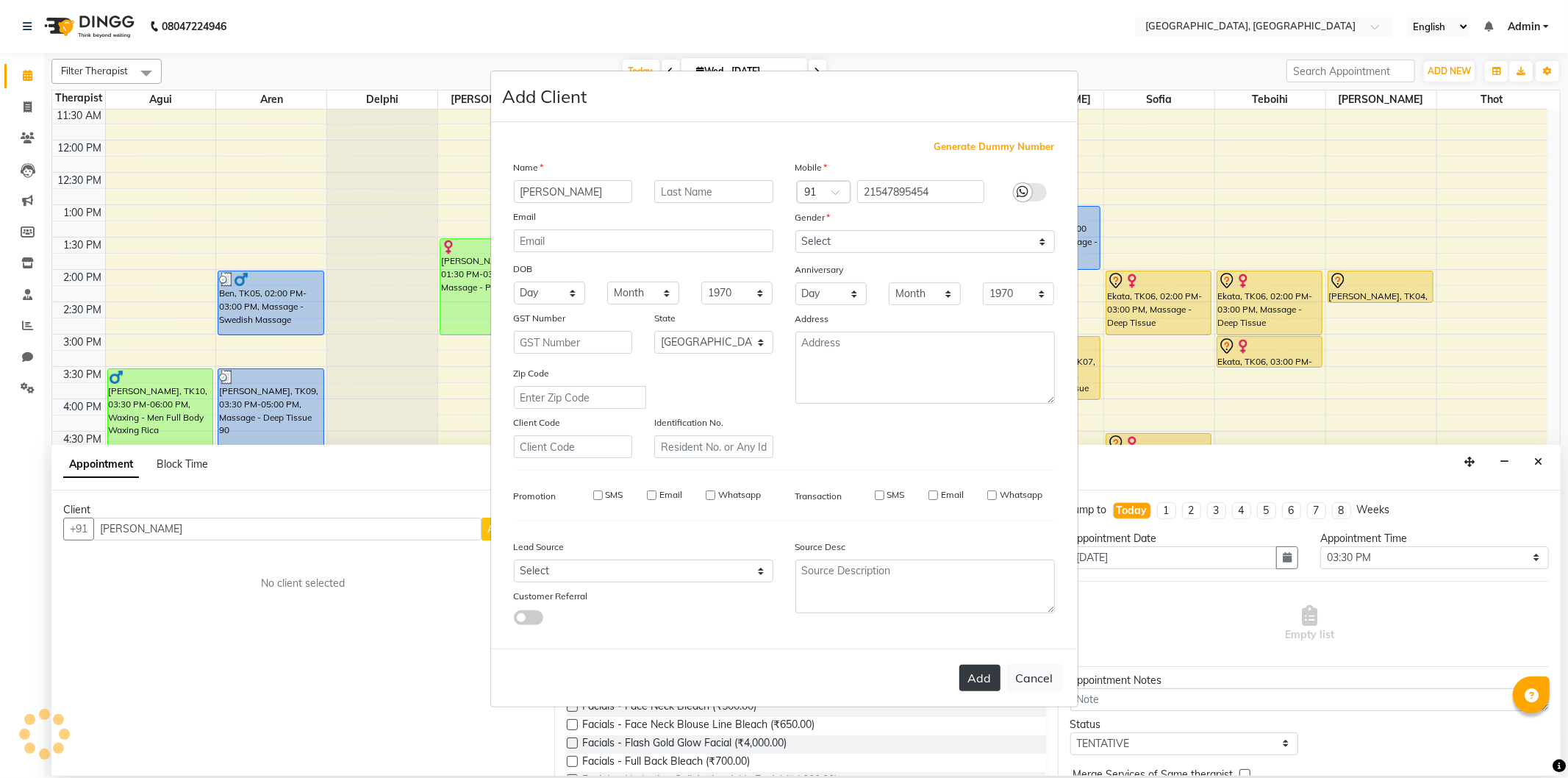
select select
select select "null"
select select
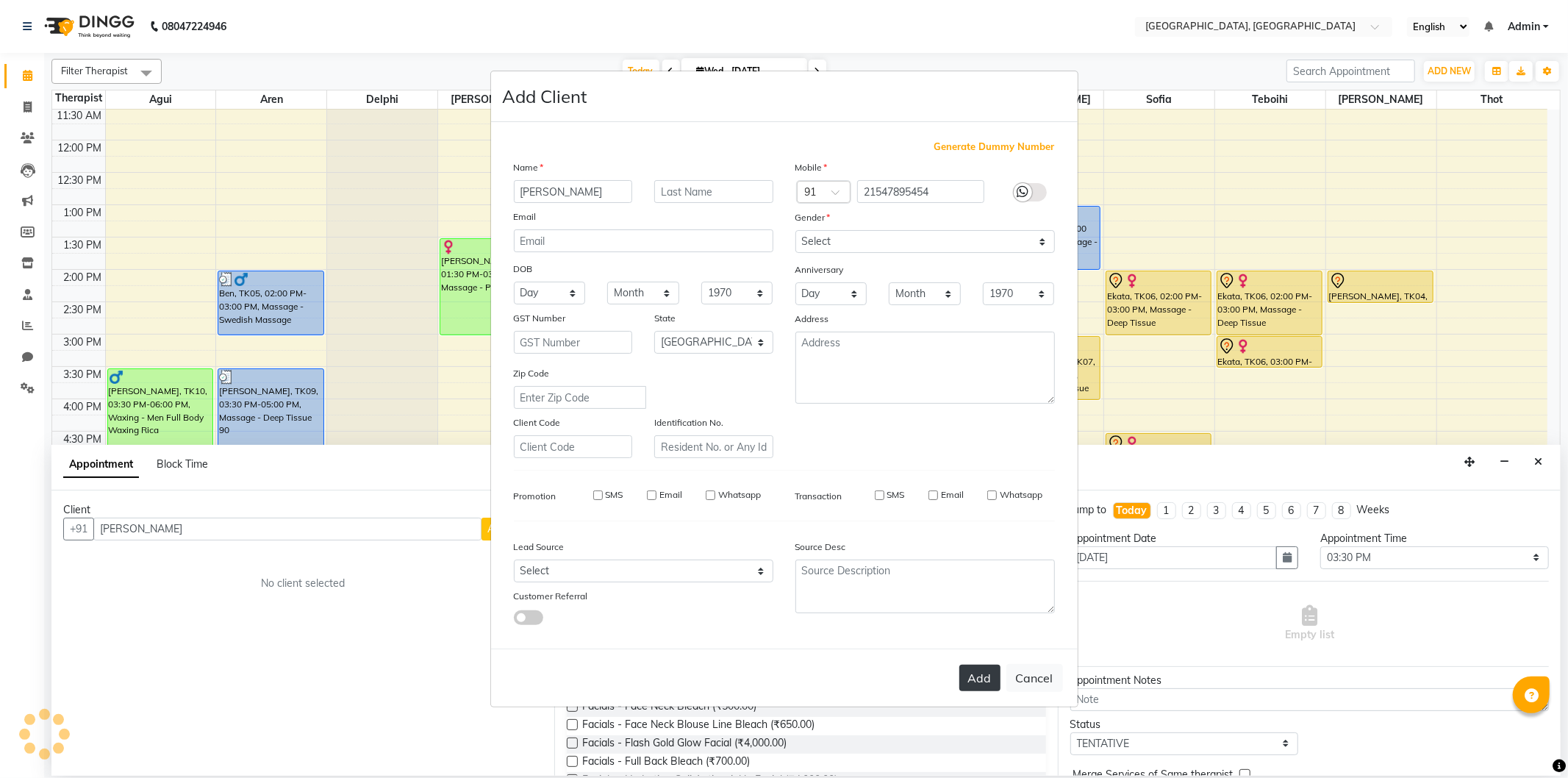
select select
checkbox input "false"
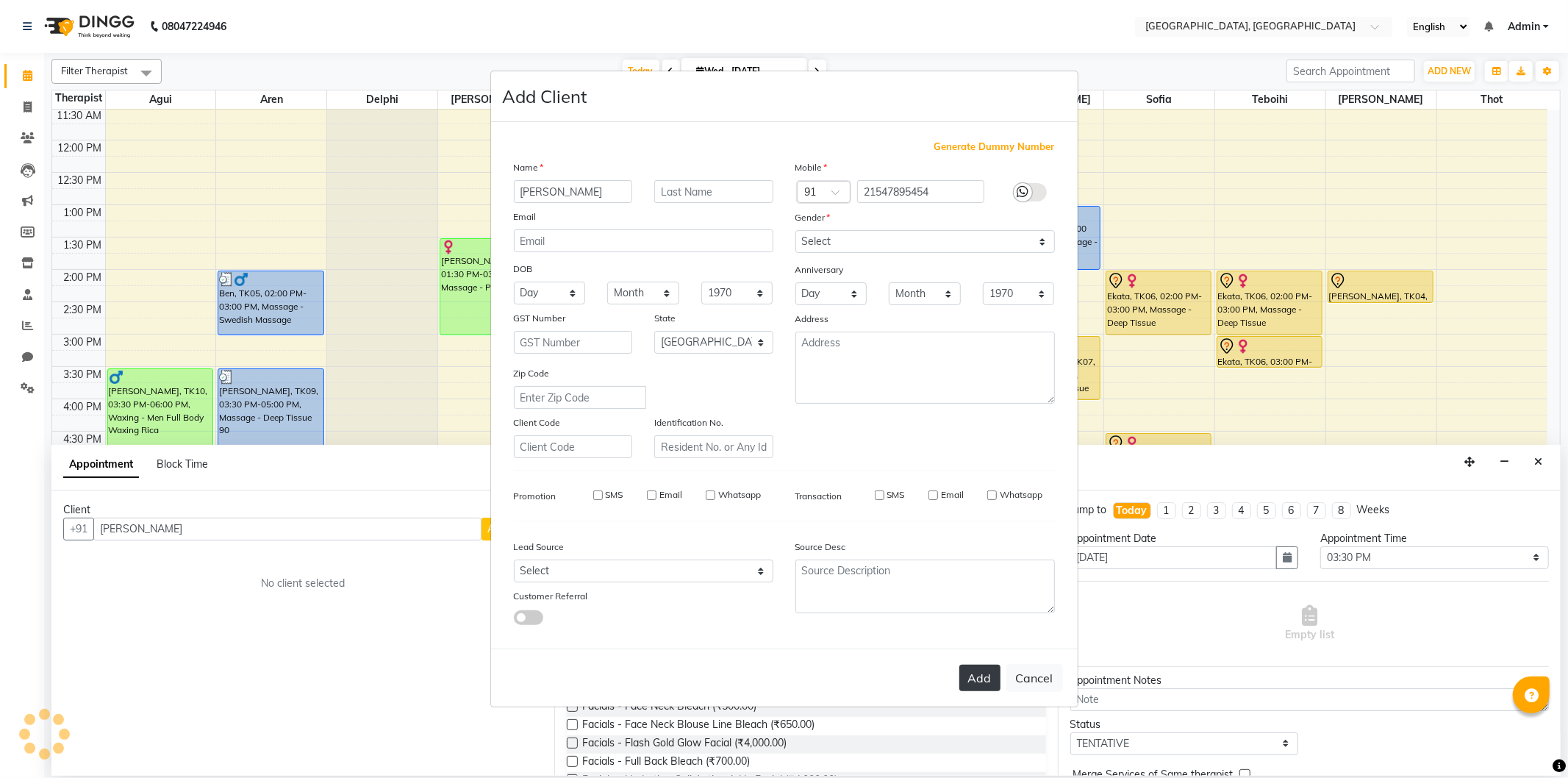
checkbox input "false"
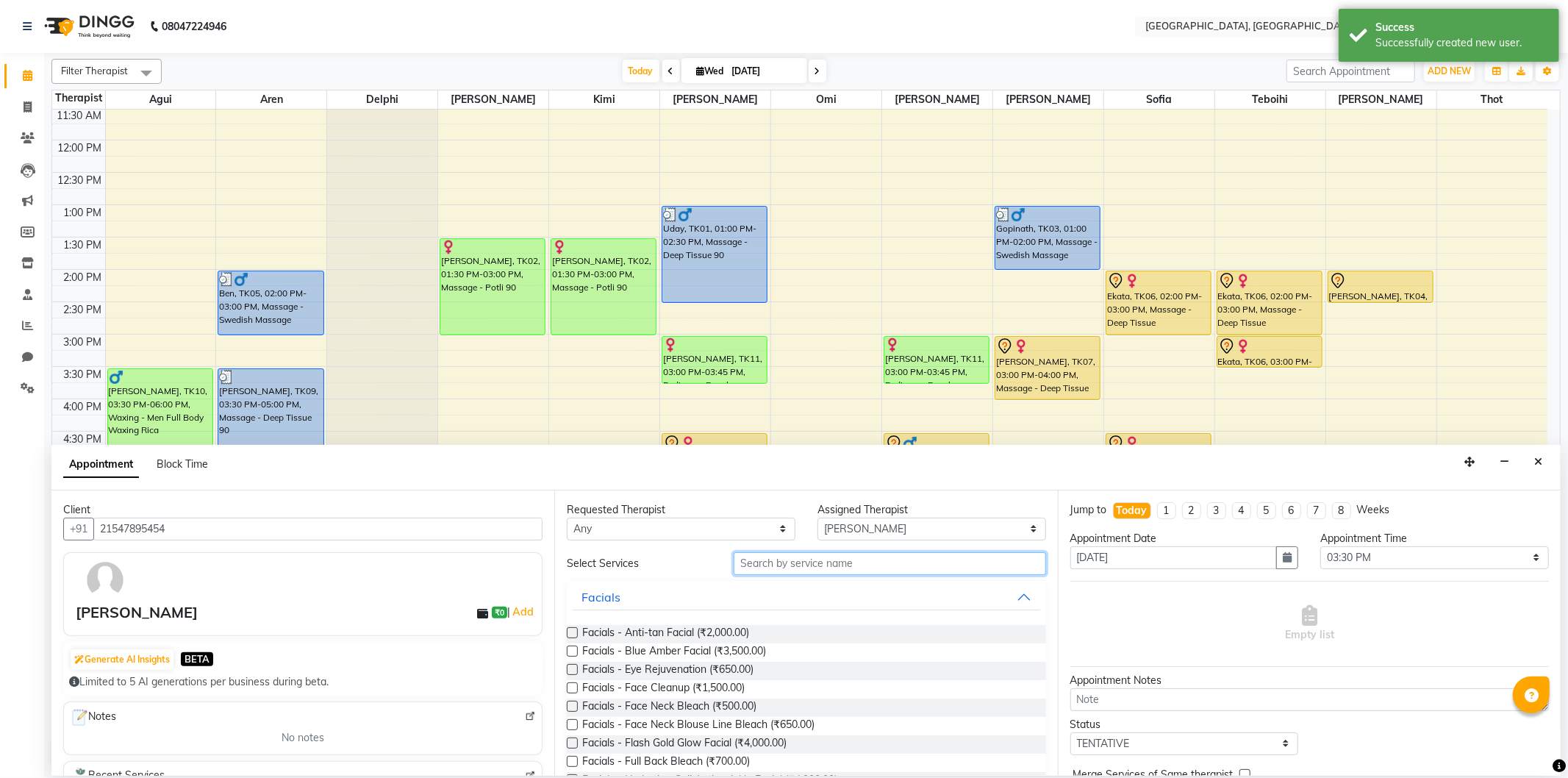
click at [794, 569] on input "text" at bounding box center [889, 563] width 312 height 23
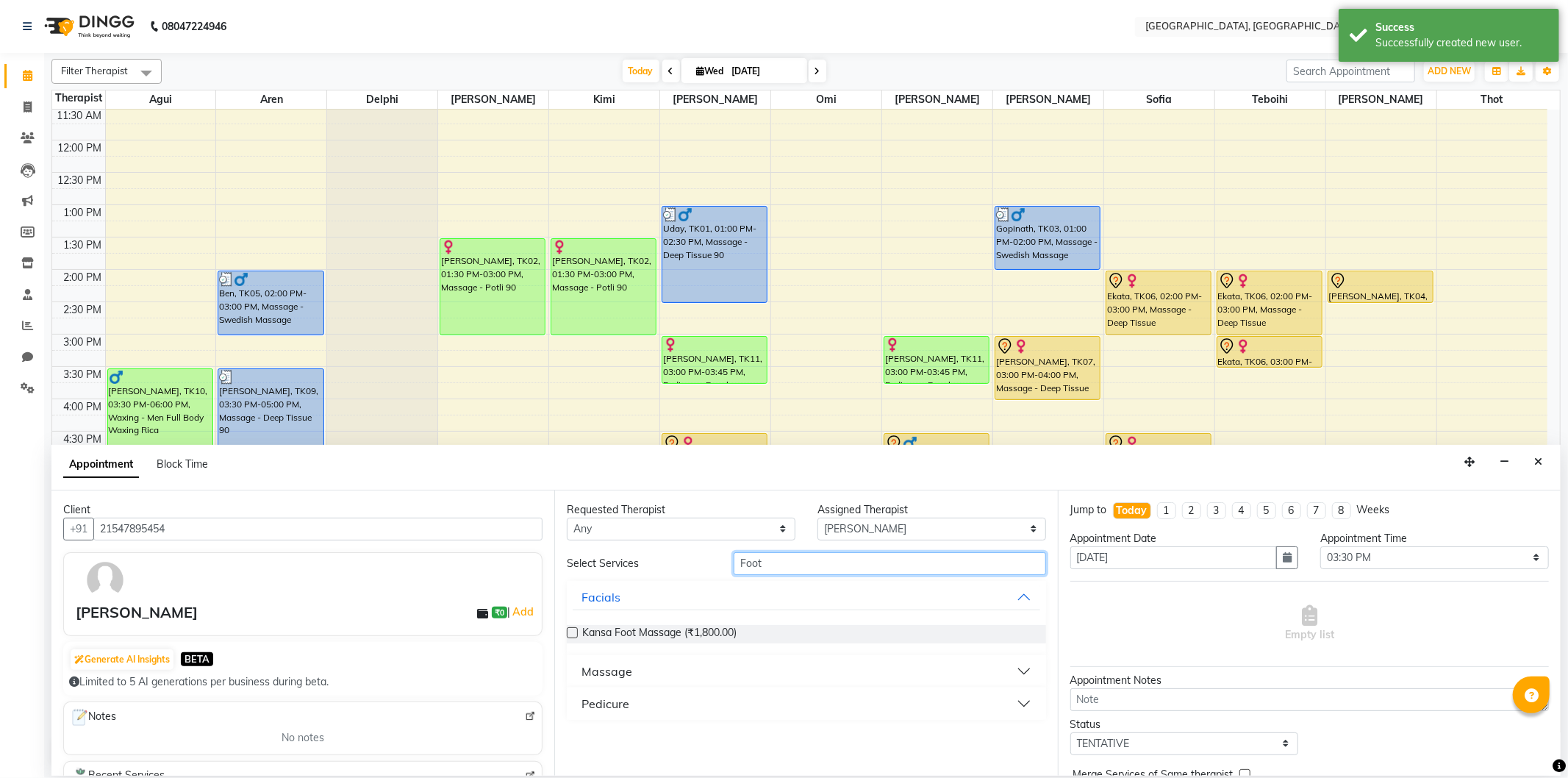
type input "Foot"
click at [618, 664] on div "Massage" at bounding box center [606, 671] width 50 height 17
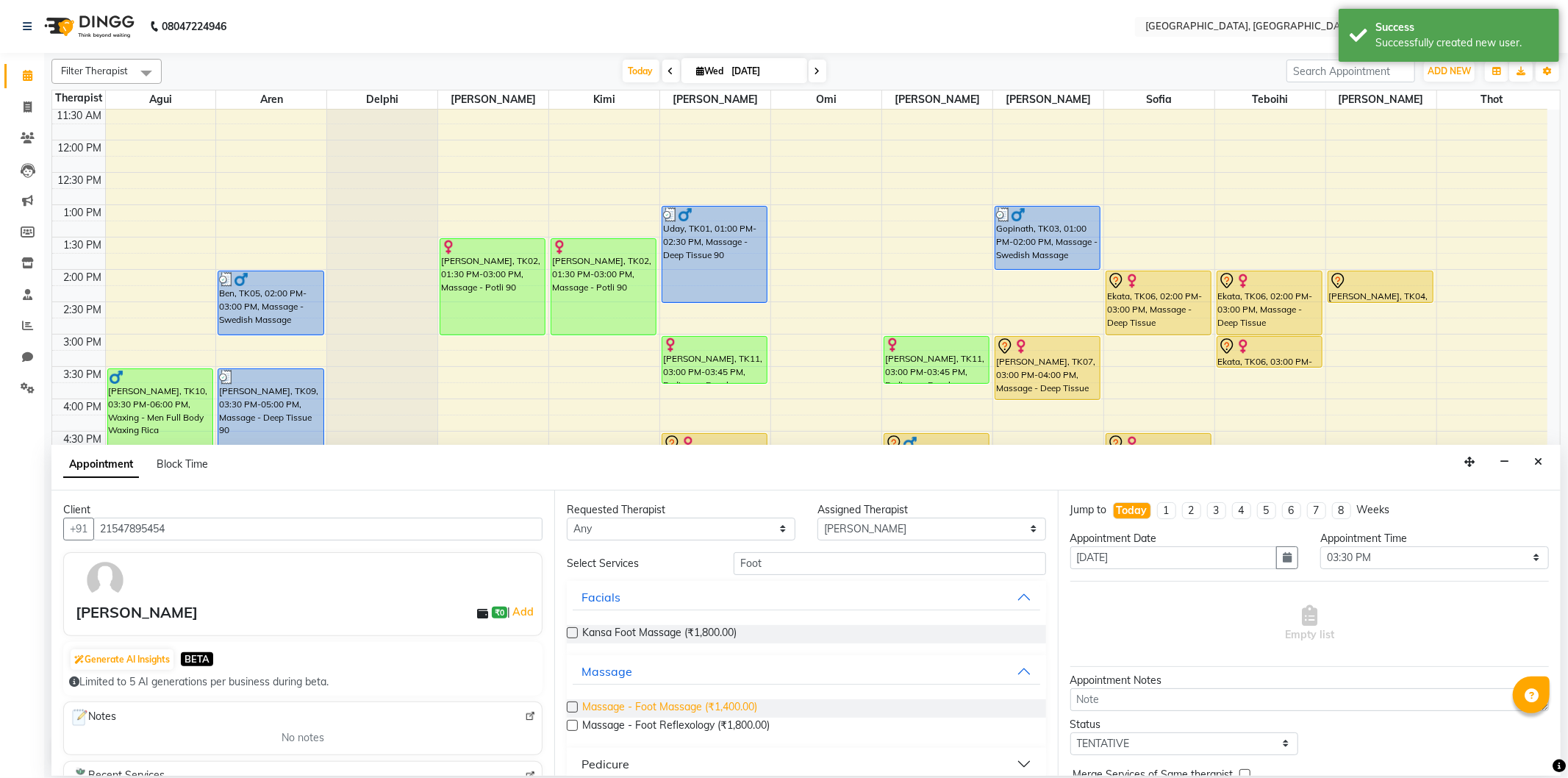
click at [621, 700] on span "Massage - Foot Massage (₹1,400.00)" at bounding box center [669, 708] width 175 height 18
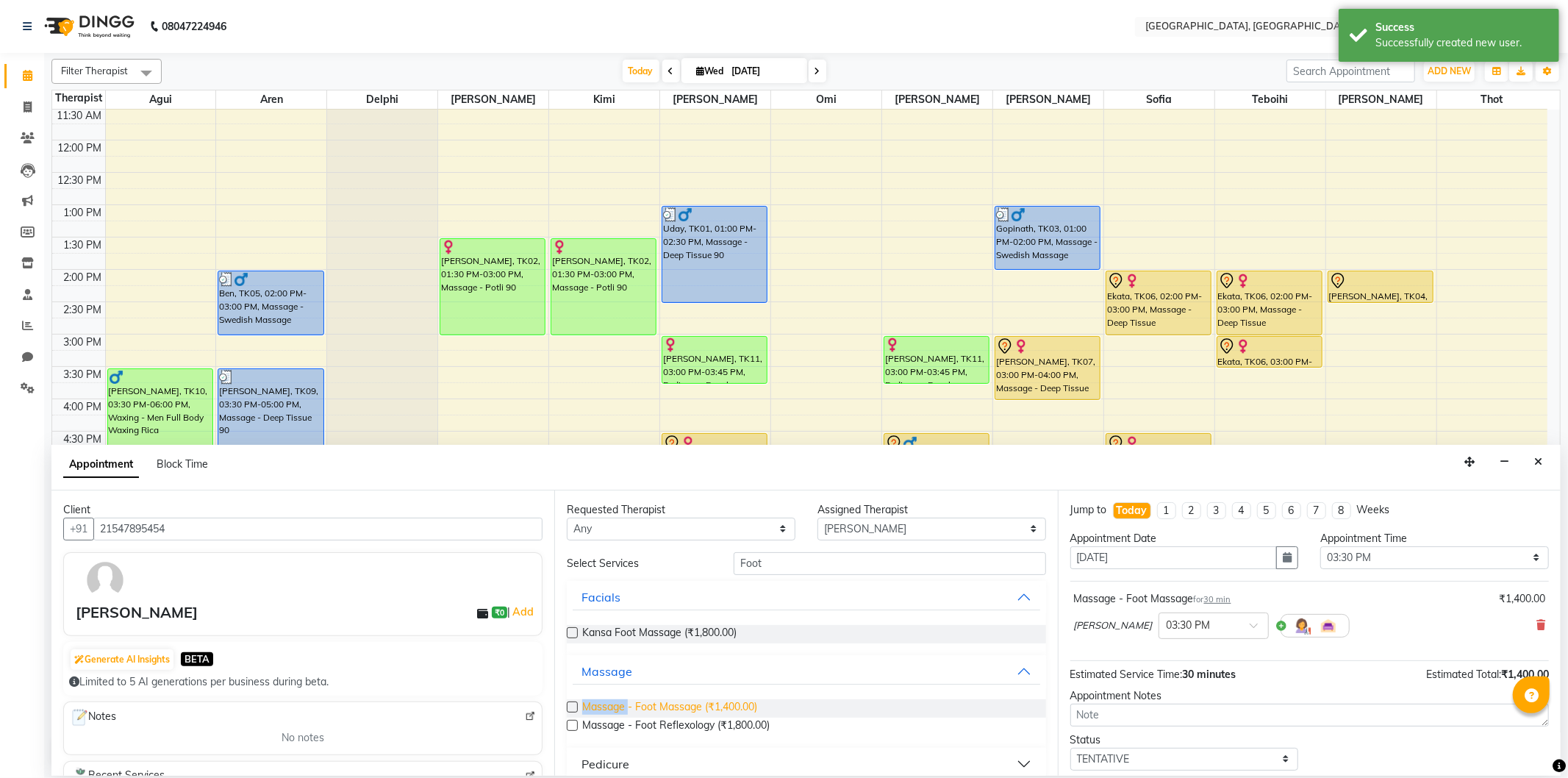
click at [621, 700] on span "Massage - Foot Massage (₹1,400.00)" at bounding box center [669, 708] width 175 height 18
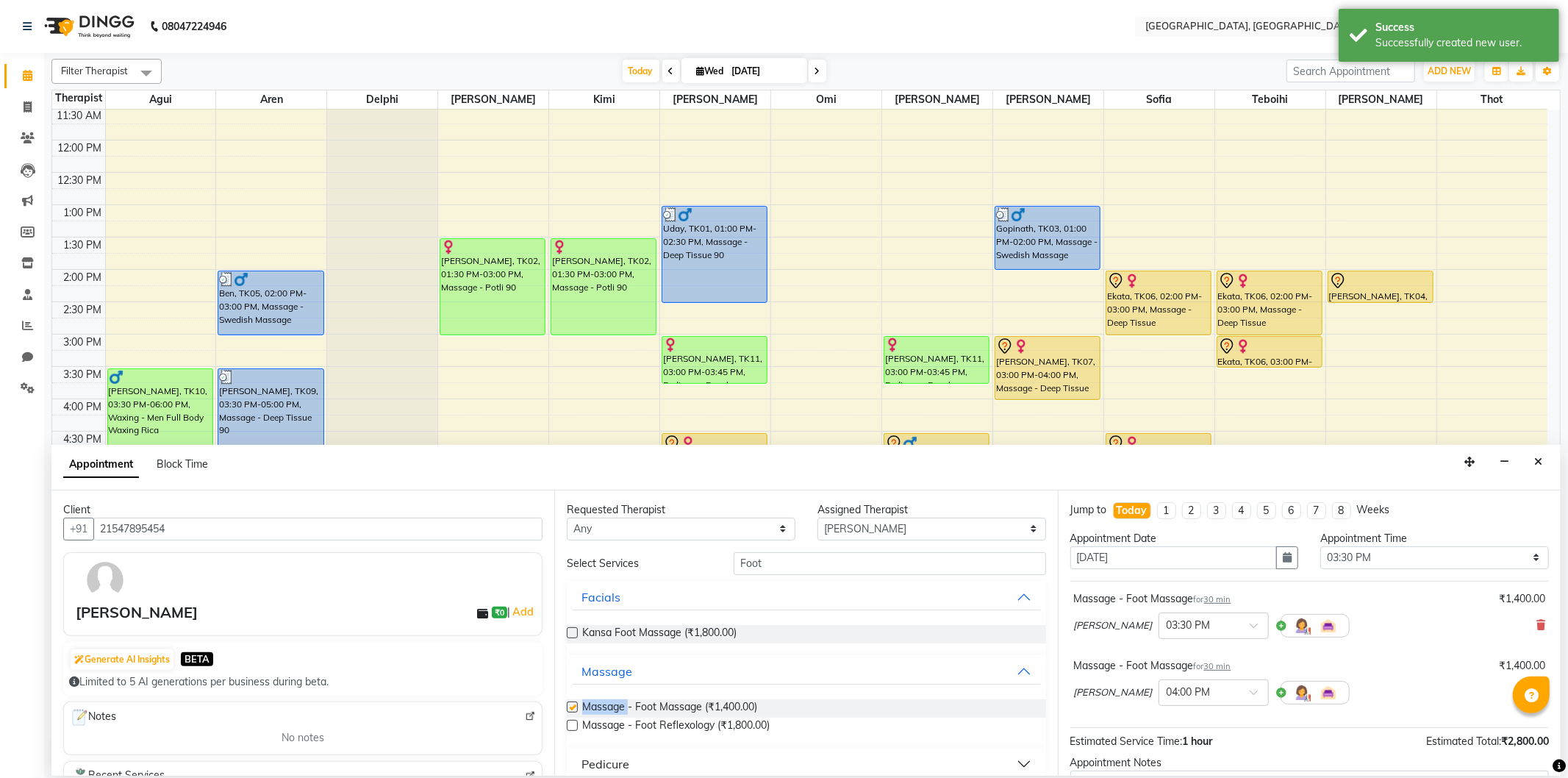
checkbox input "false"
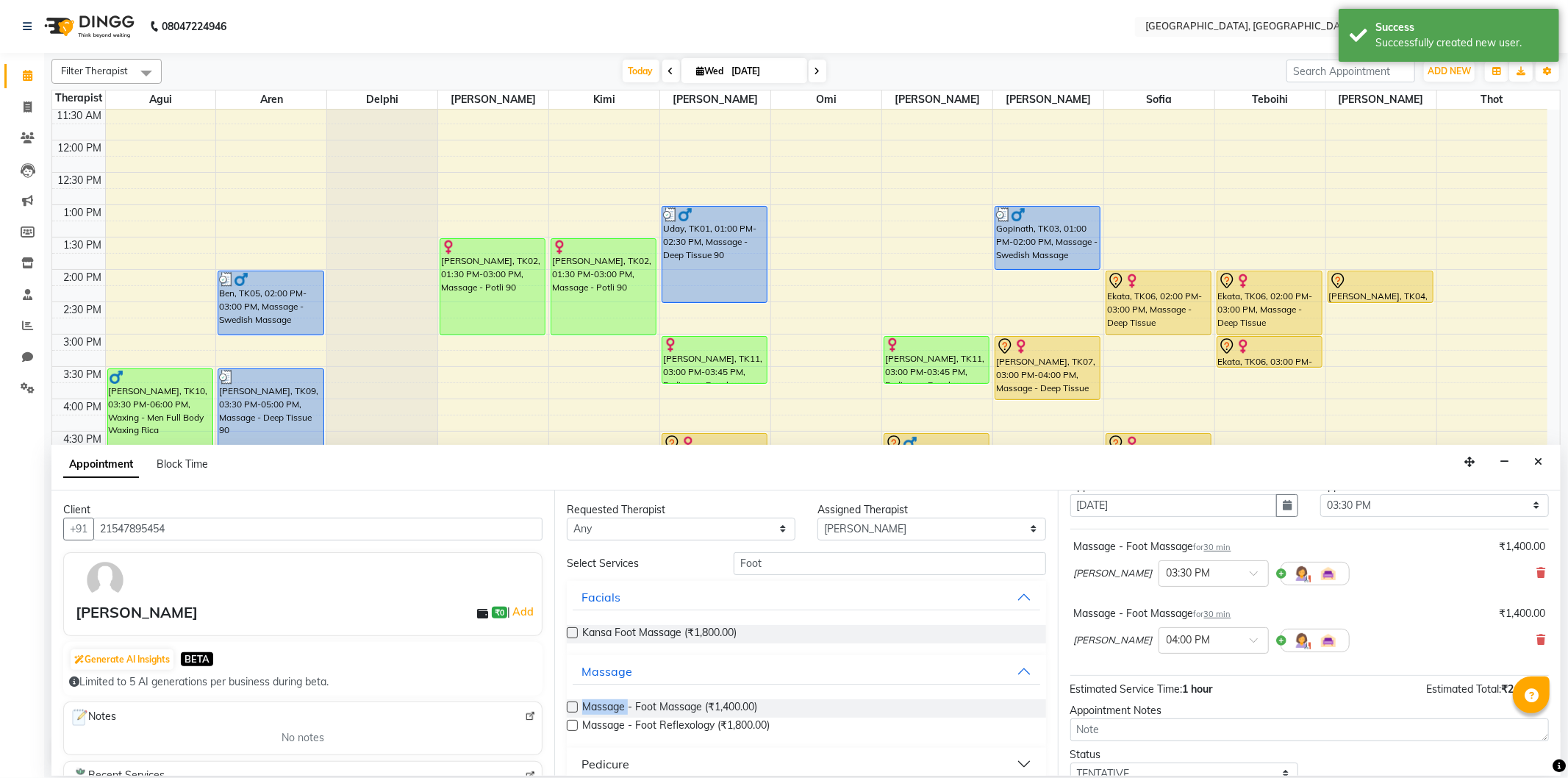
scroll to position [82, 0]
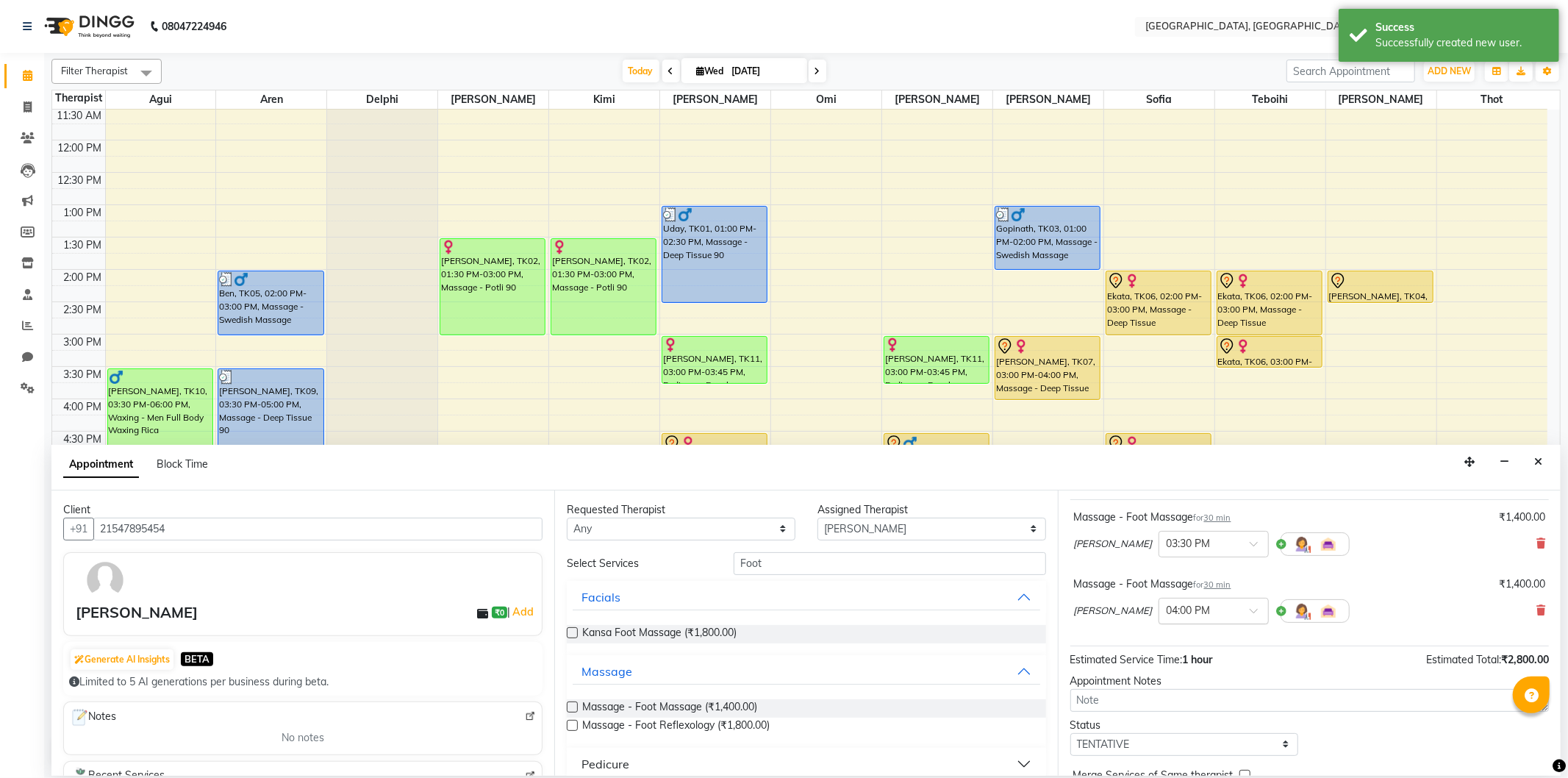
click at [1170, 609] on input "text" at bounding box center [1199, 610] width 65 height 16
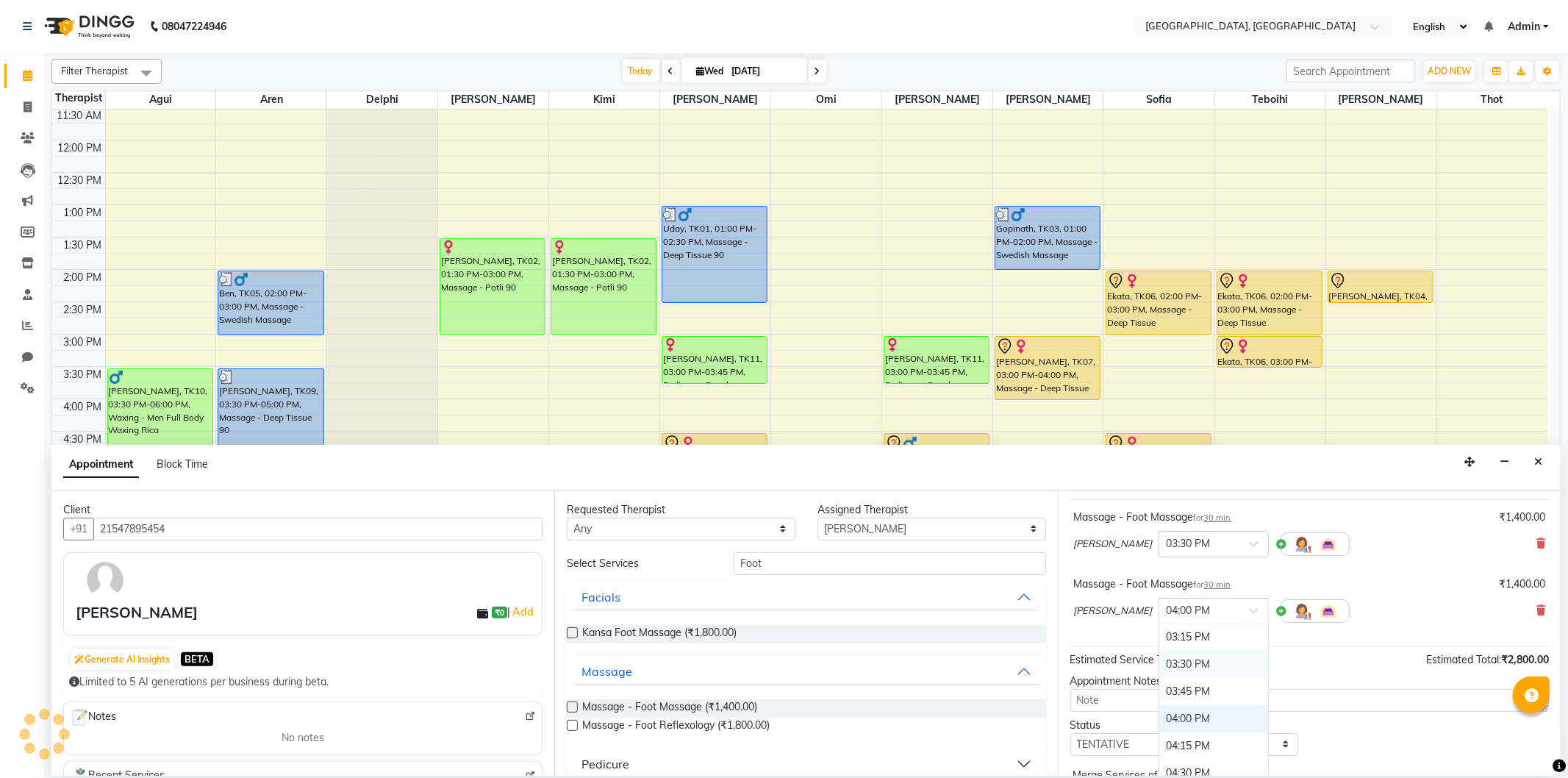
click at [1159, 658] on div "03:30 PM" at bounding box center [1213, 664] width 109 height 27
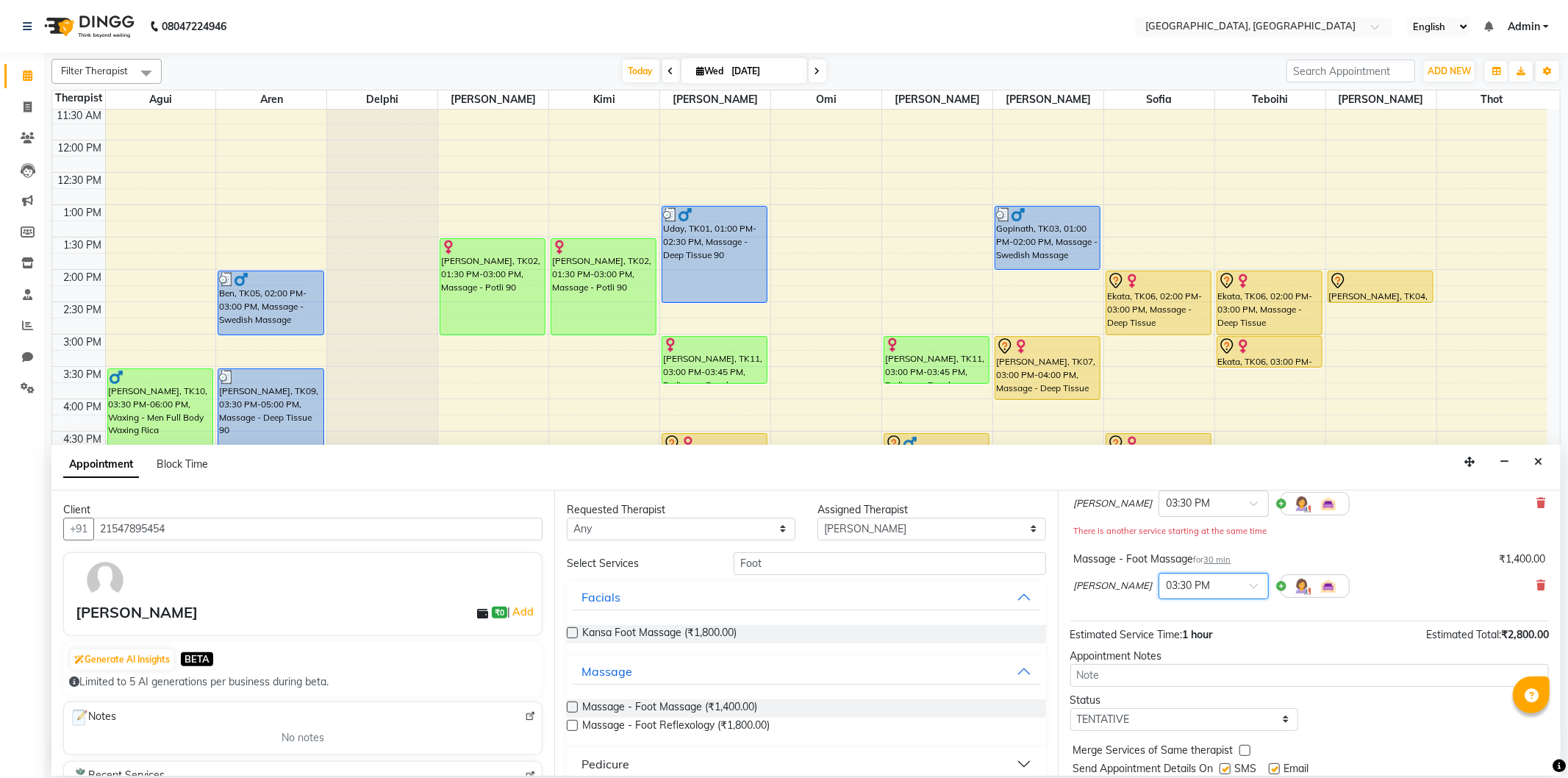
scroll to position [163, 0]
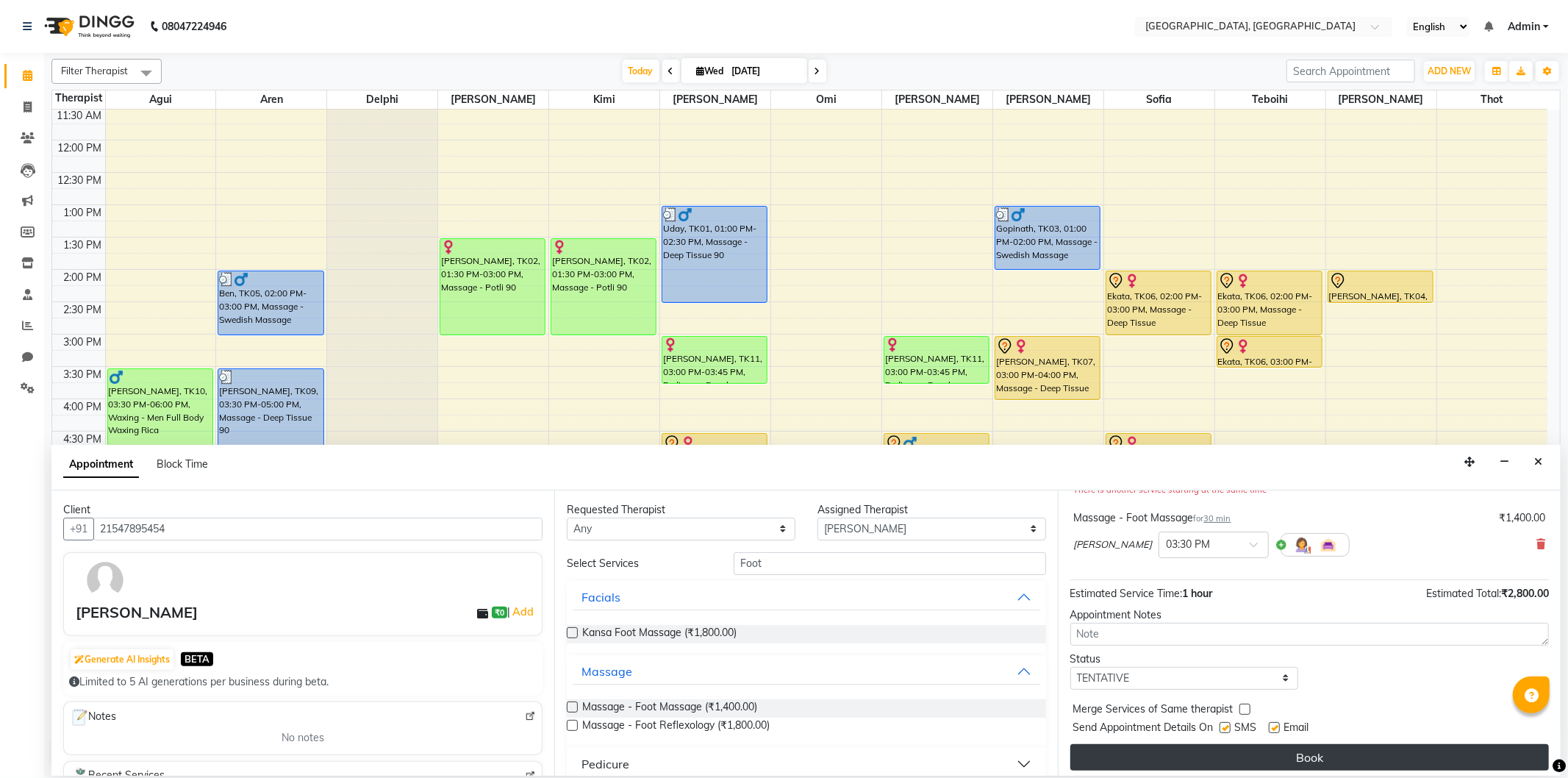
click at [1175, 749] on button "Book" at bounding box center [1309, 757] width 479 height 26
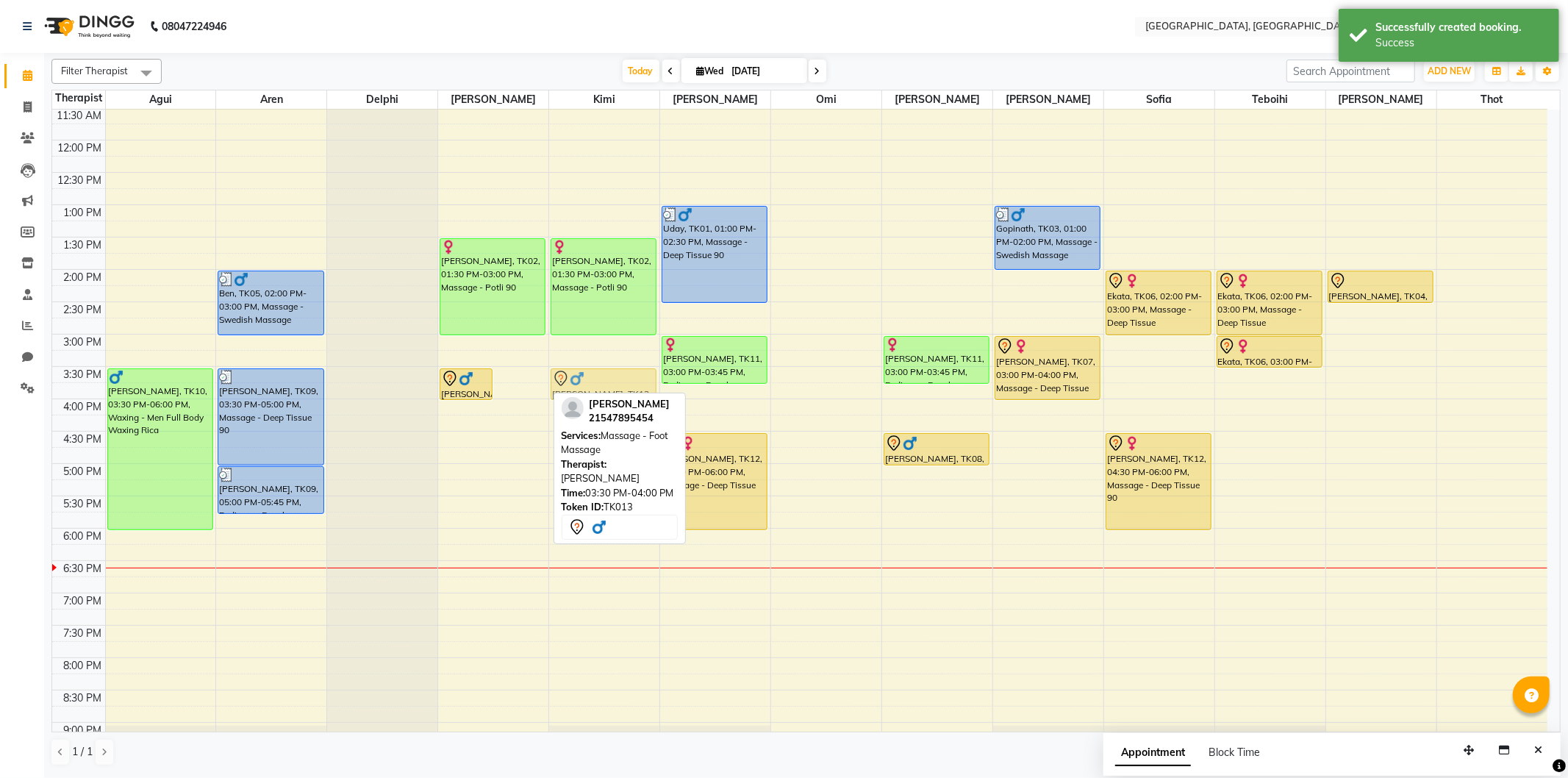
drag, startPoint x: 507, startPoint y: 379, endPoint x: 542, endPoint y: 378, distance: 35.0
click at [588, 378] on tr "[PERSON_NAME], TK10, 03:30 PM-06:00 PM, Waxing - Men Full Body Waxing Rica Ben,…" at bounding box center [799, 399] width 1495 height 905
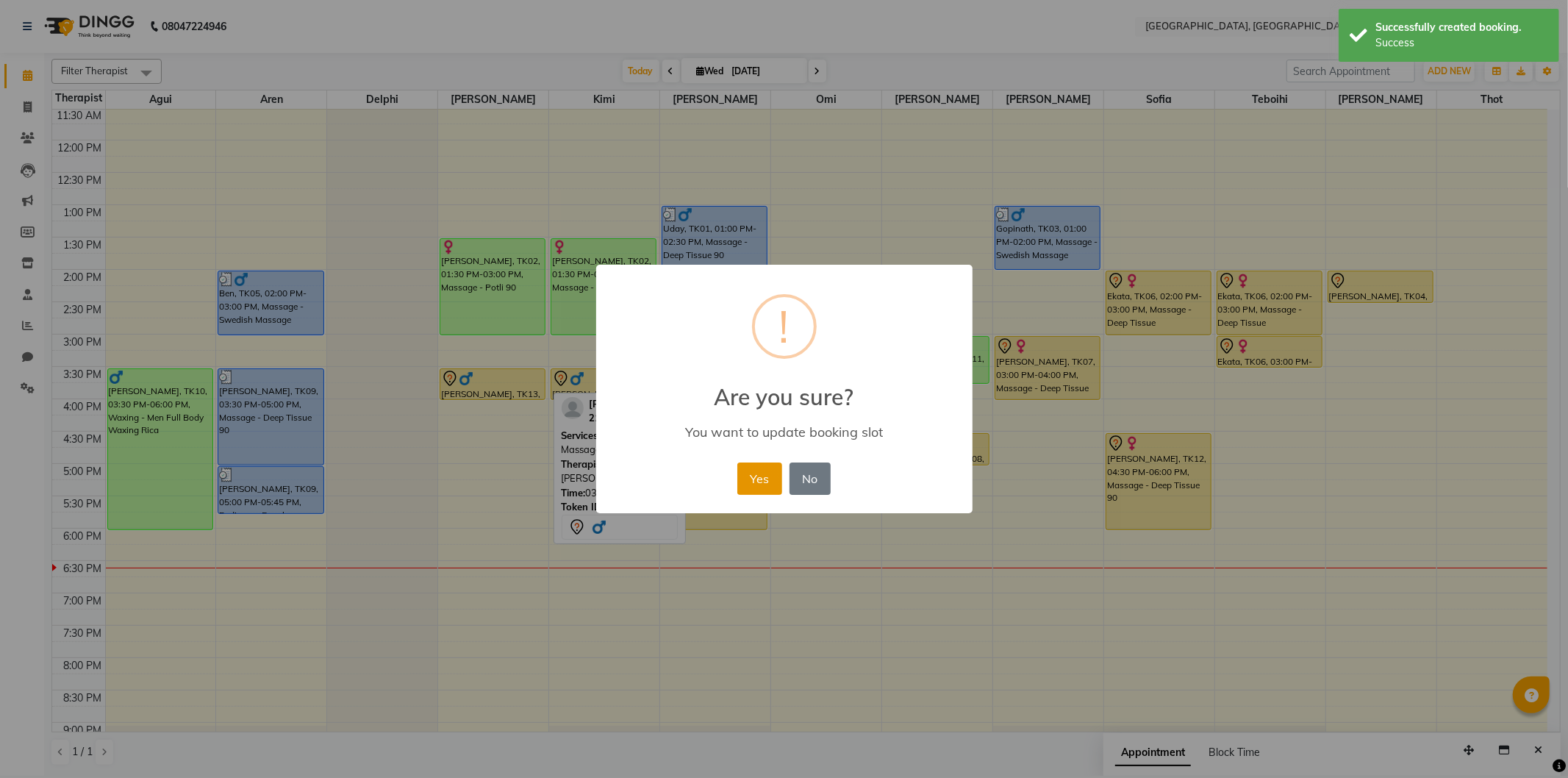
click at [761, 480] on button "Yes" at bounding box center [760, 478] width 45 height 32
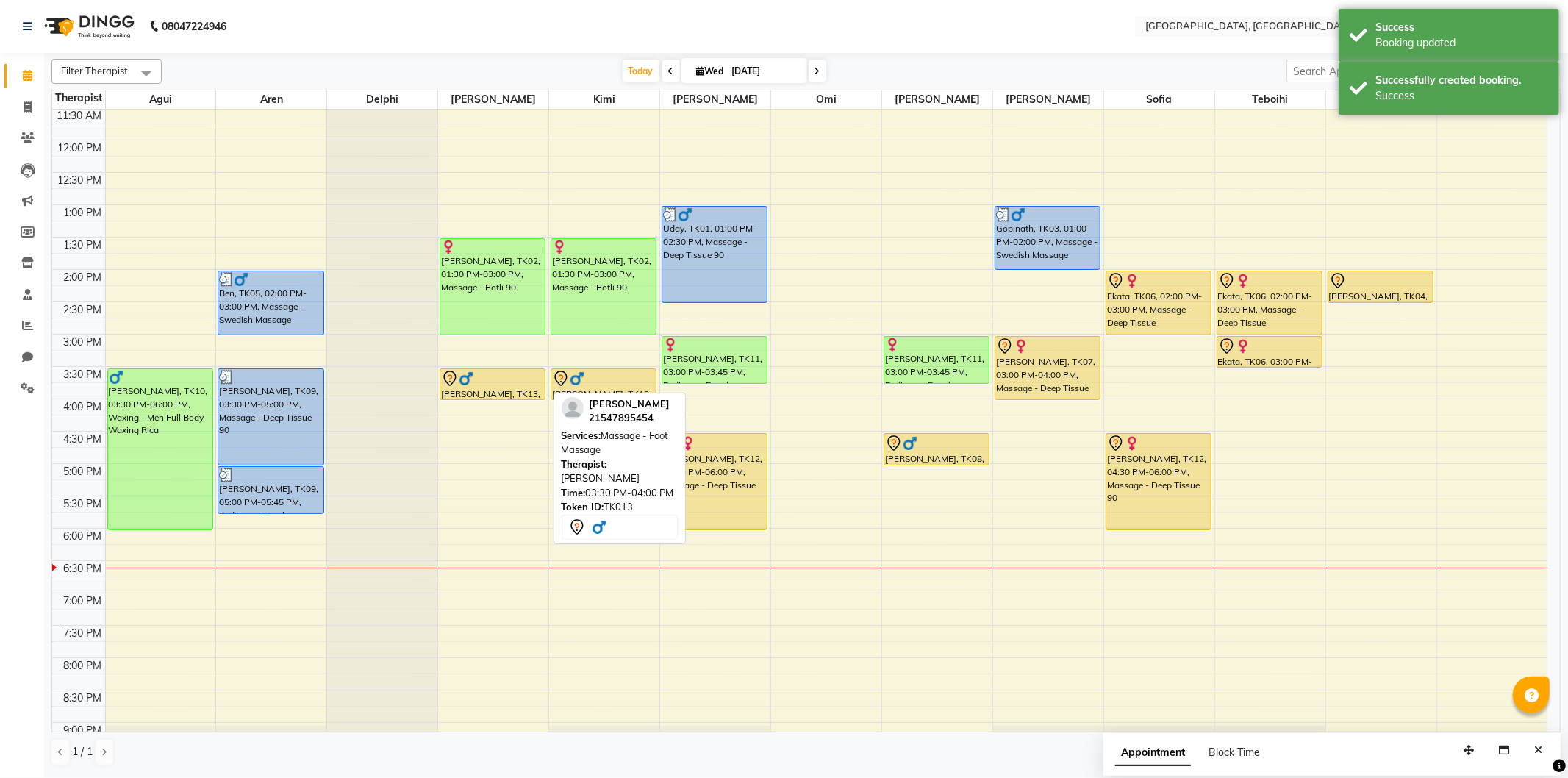
click at [505, 384] on div at bounding box center [492, 378] width 103 height 17
select select "7"
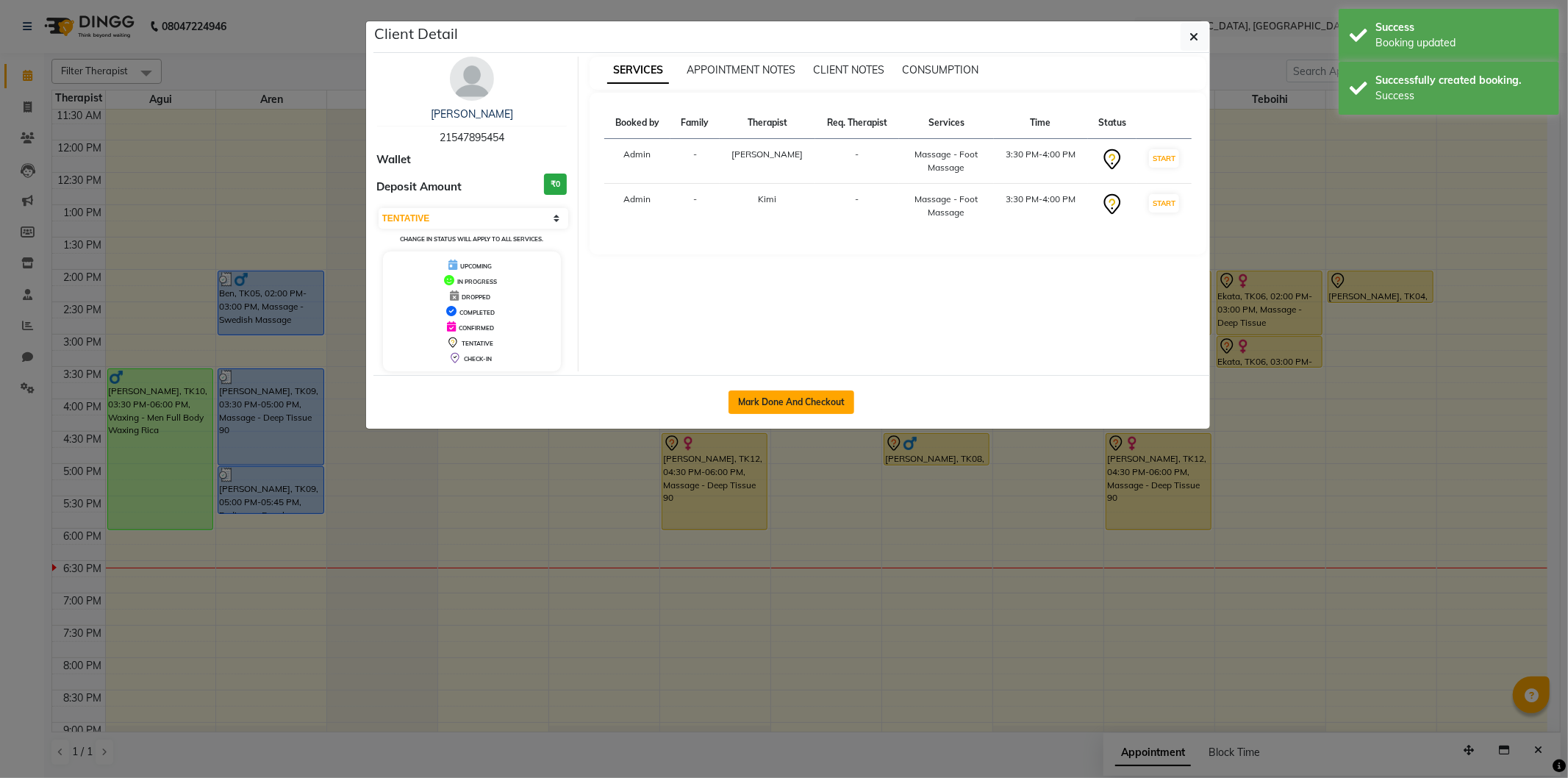
click at [758, 400] on button "Mark Done And Checkout" at bounding box center [791, 401] width 126 height 23
select select "575"
select select "service"
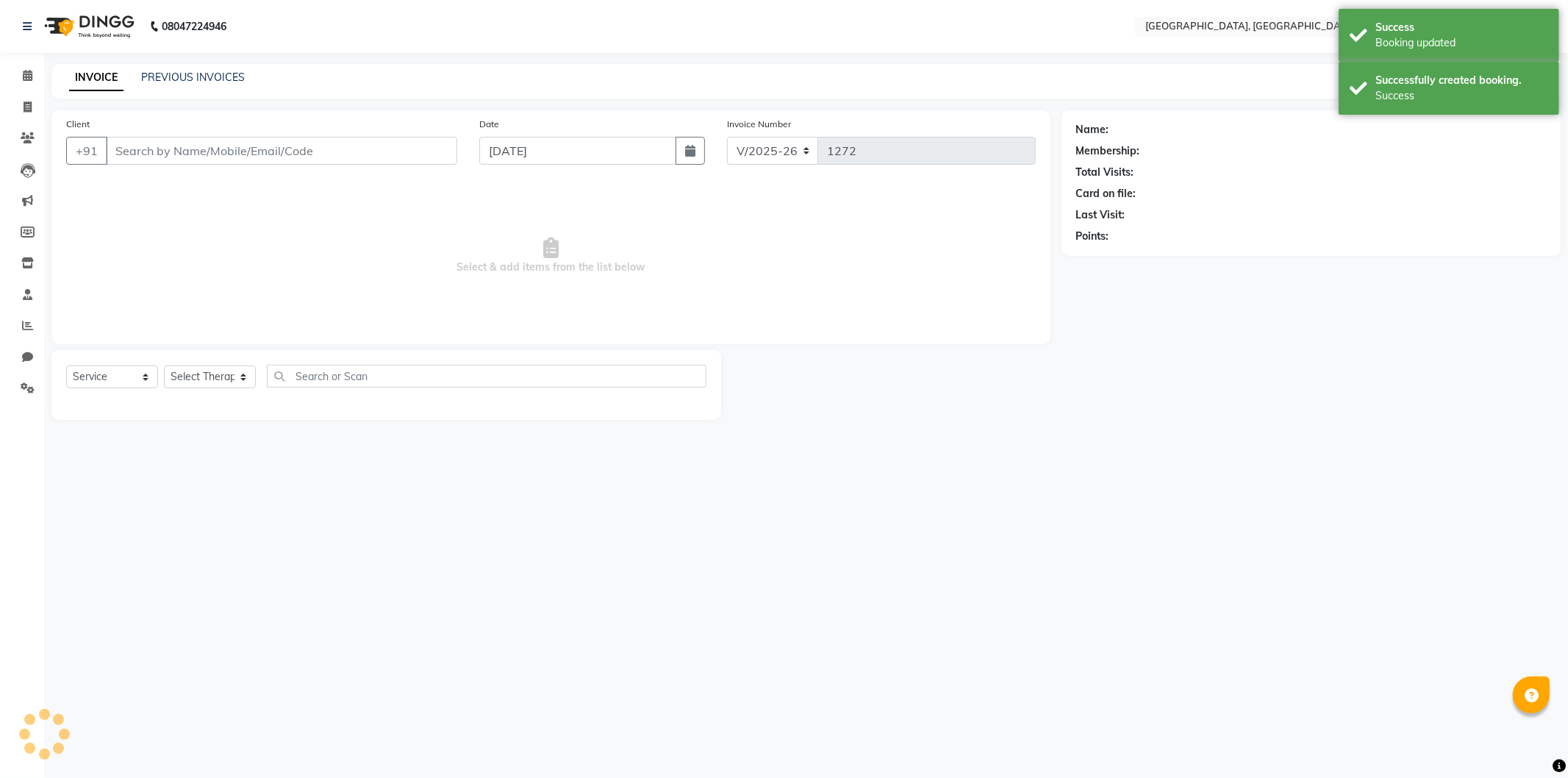
select select "3"
type input "21547895454"
select select "43726"
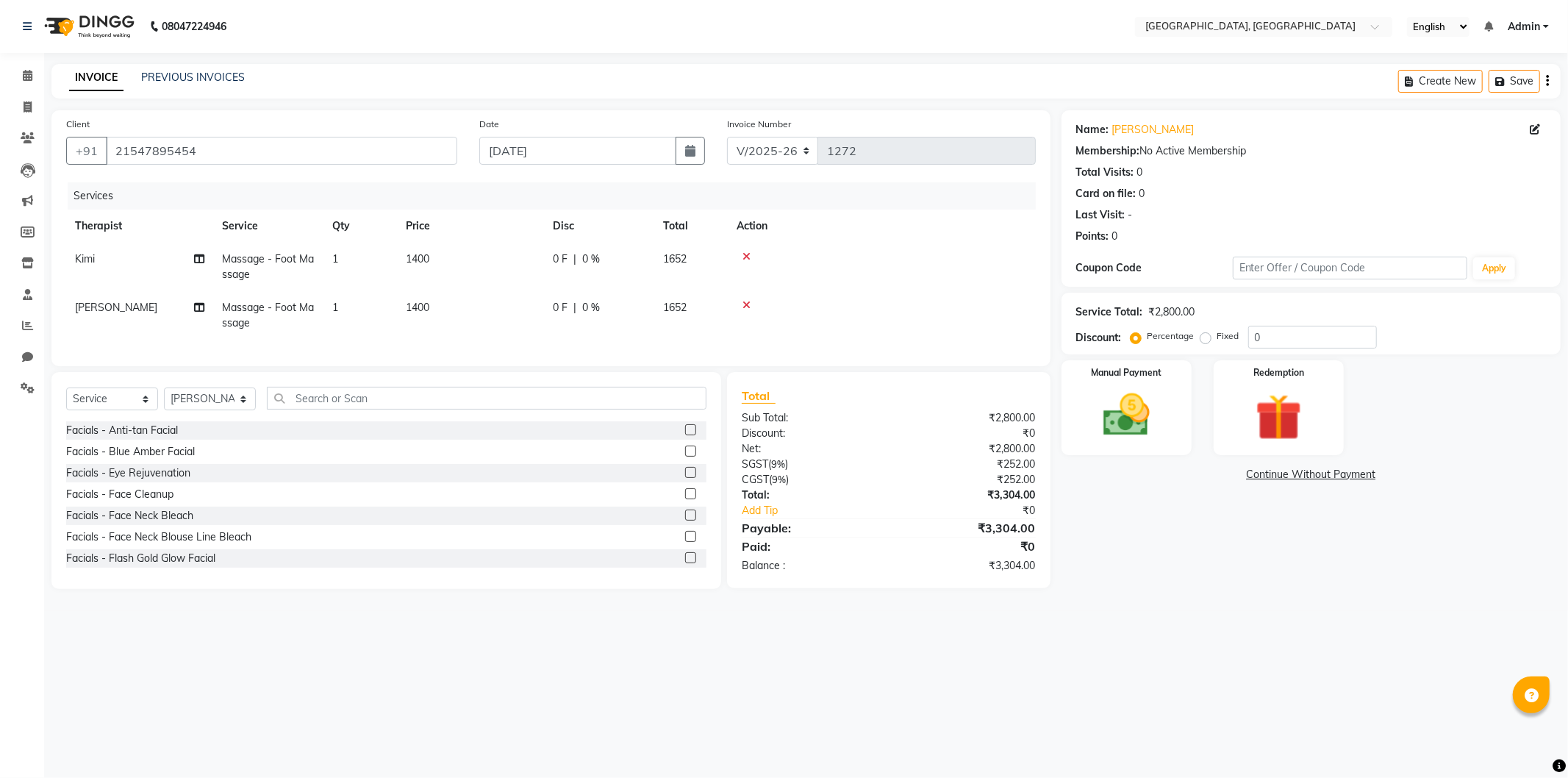
click at [574, 258] on span "|" at bounding box center [575, 259] width 3 height 16
select select "15045"
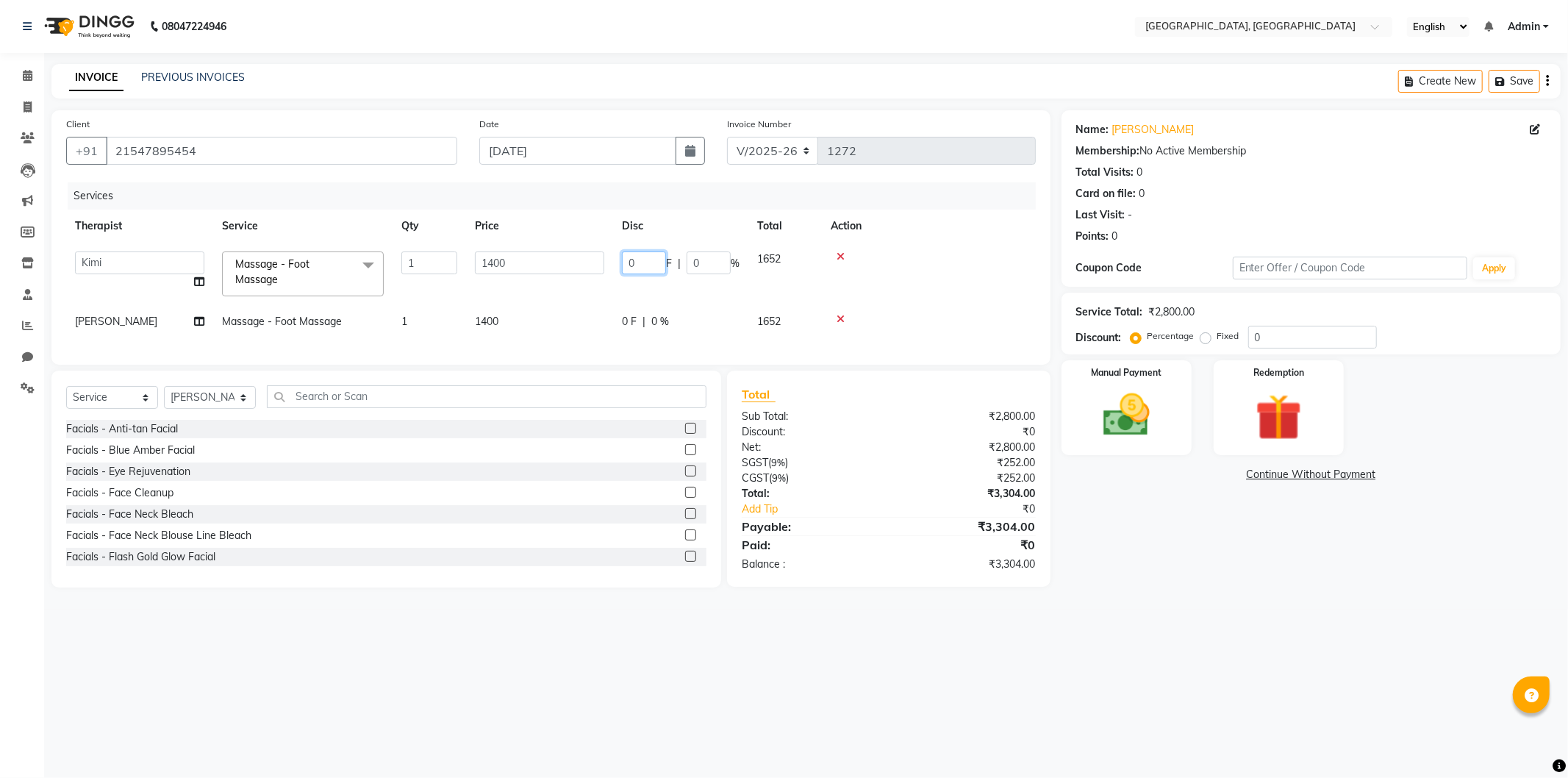
click at [625, 262] on input "0" at bounding box center [643, 262] width 44 height 23
type input "300"
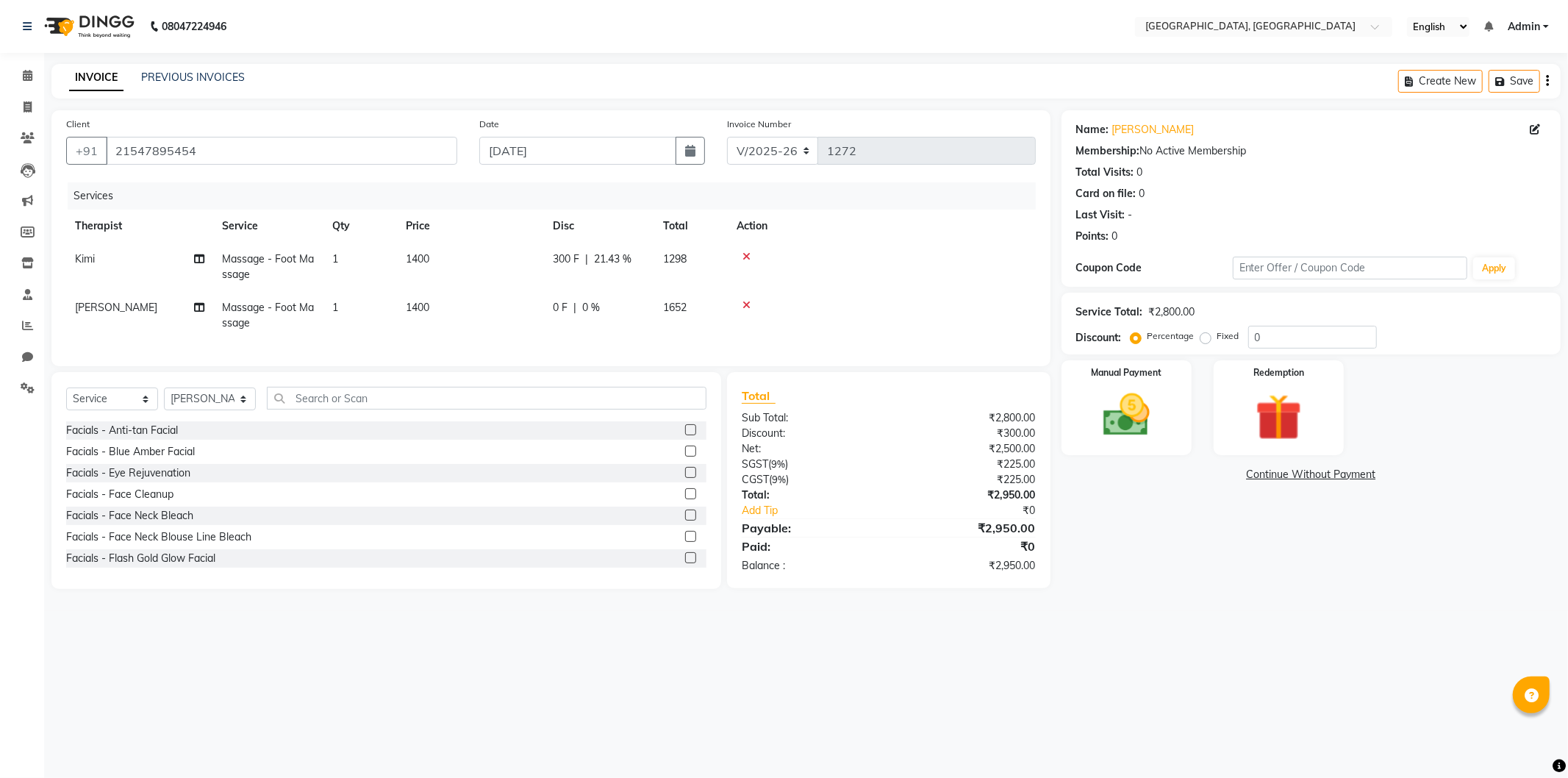
click at [1196, 568] on div "Name: [PERSON_NAME] Membership: No Active Membership Total Visits: 0 Card on fi…" at bounding box center [1316, 350] width 510 height 479
click at [539, 298] on td "1400" at bounding box center [471, 315] width 147 height 49
select select "43726"
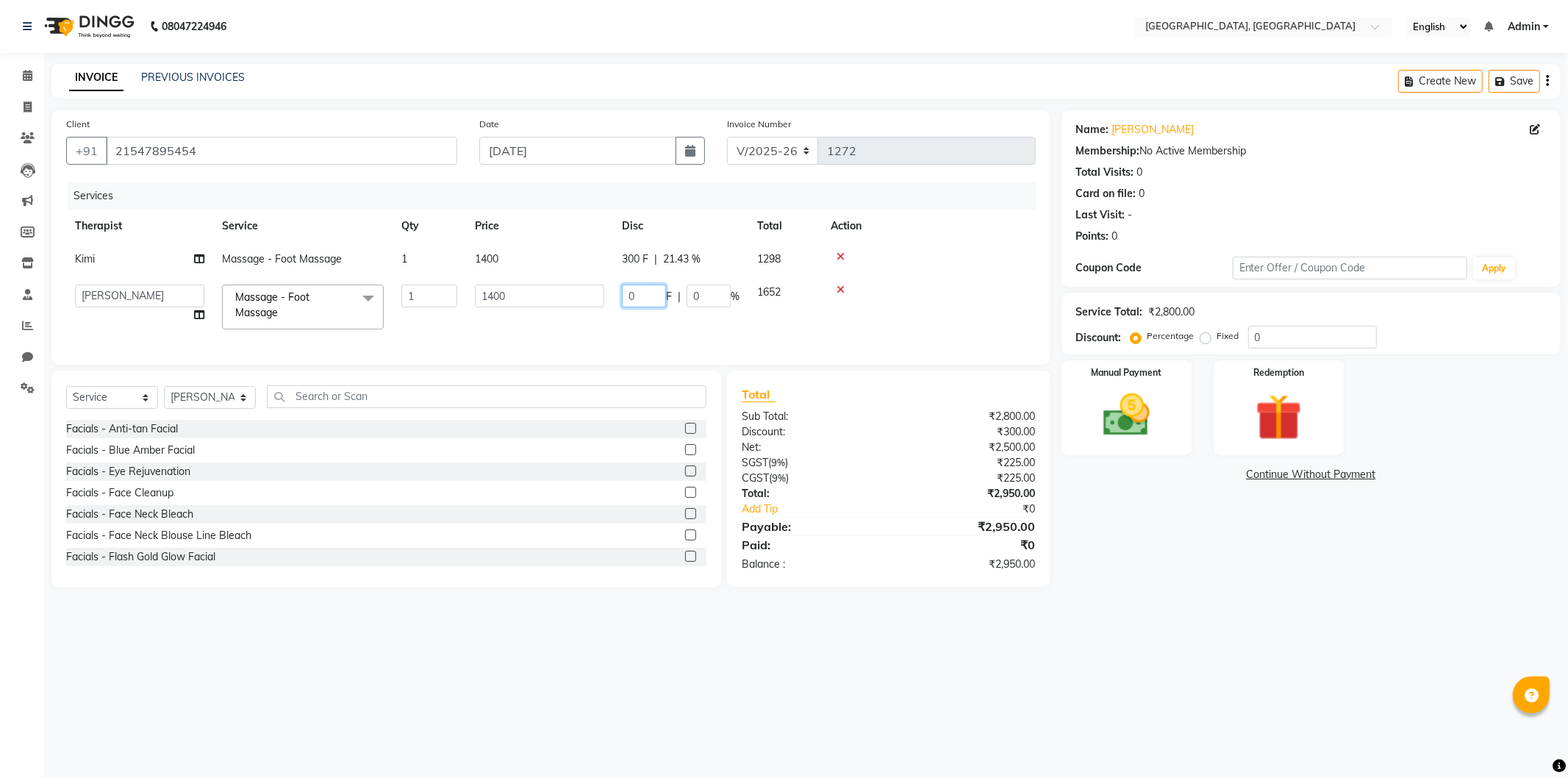
click at [627, 292] on input "0" at bounding box center [643, 295] width 44 height 23
type input "400"
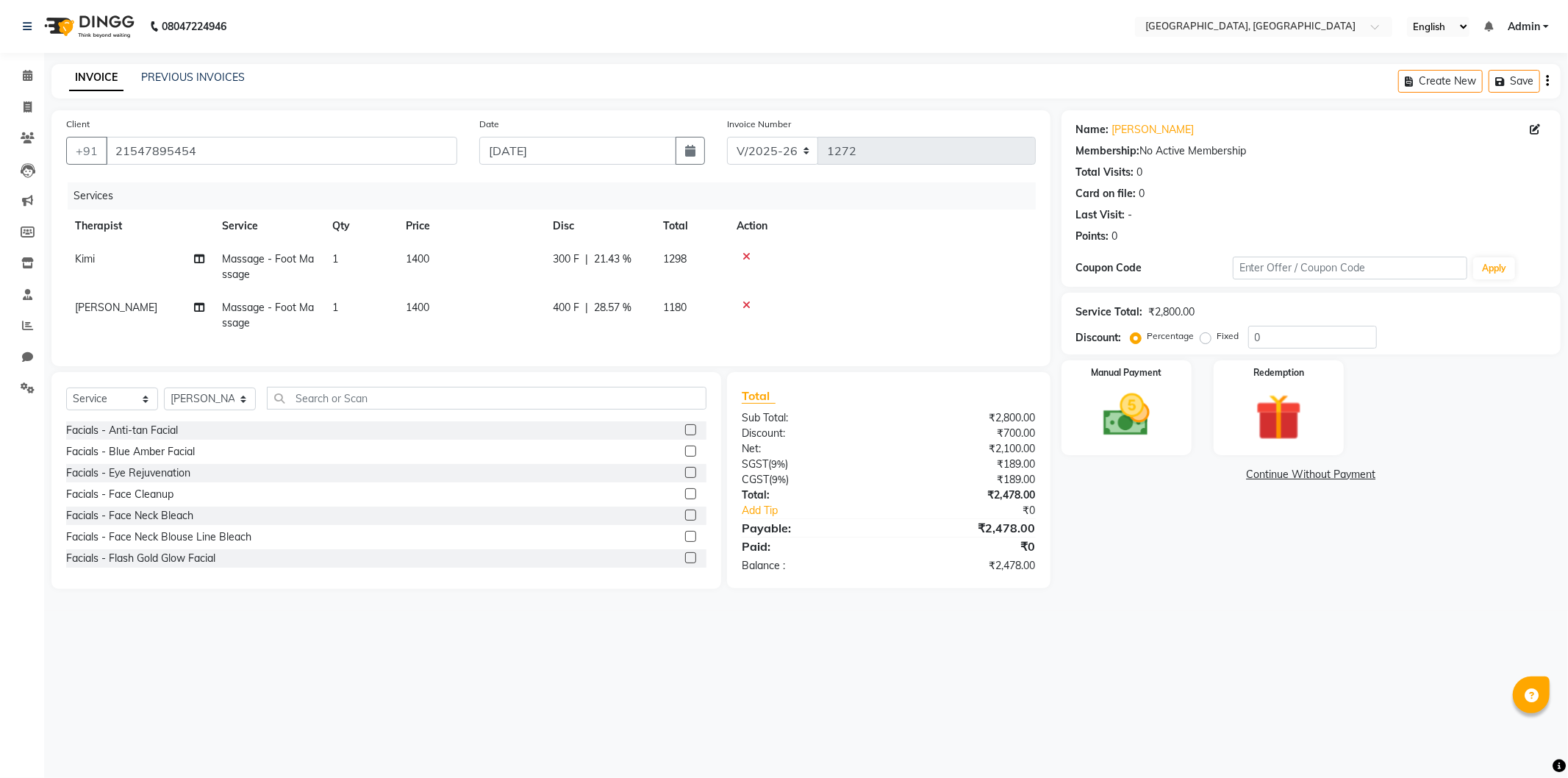
click at [1178, 605] on main "INVOICE PREVIOUS INVOICES Create New Save Client [PHONE_NUMBER] Date [DATE] Inv…" at bounding box center [806, 337] width 1524 height 546
click at [553, 262] on span "300 F" at bounding box center [565, 259] width 26 height 16
select select "15045"
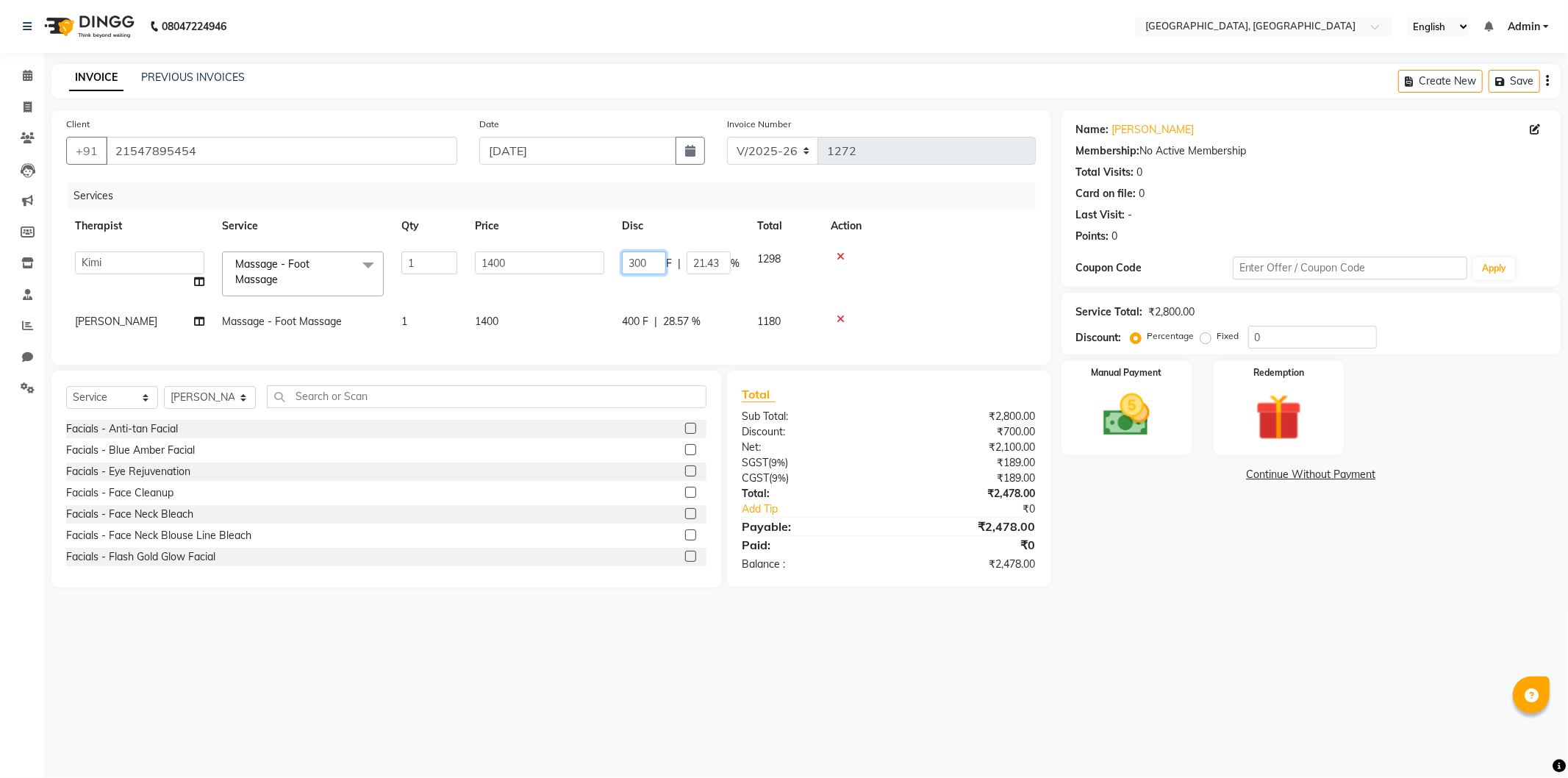
click at [637, 260] on input "300" at bounding box center [643, 262] width 44 height 23
type input "400"
click at [1174, 610] on main "INVOICE PREVIOUS INVOICES Create New Save Client [PHONE_NUMBER] Date [DATE] Inv…" at bounding box center [806, 337] width 1524 height 546
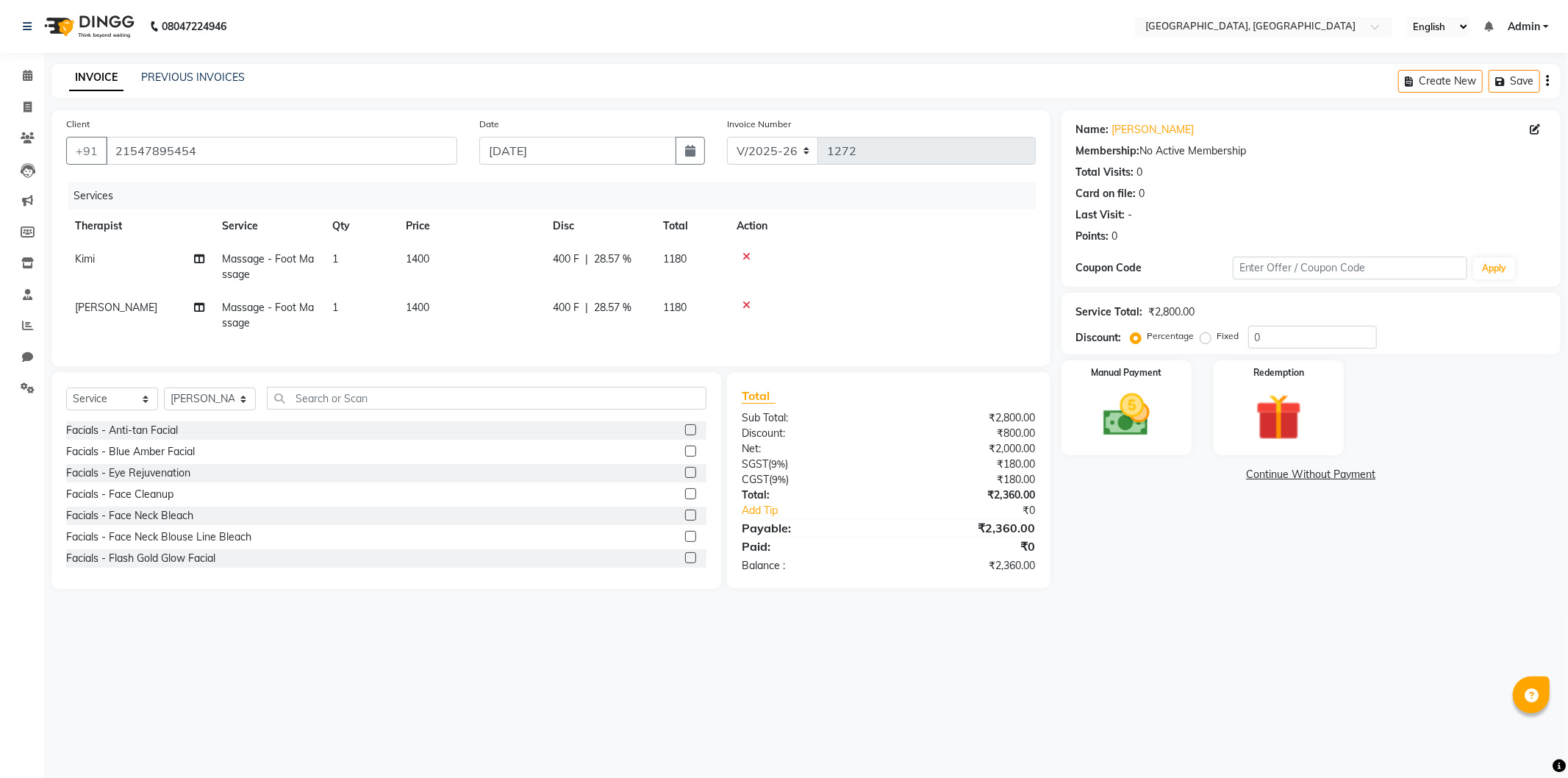
click at [1286, 476] on link "Continue Without Payment" at bounding box center [1311, 474] width 493 height 16
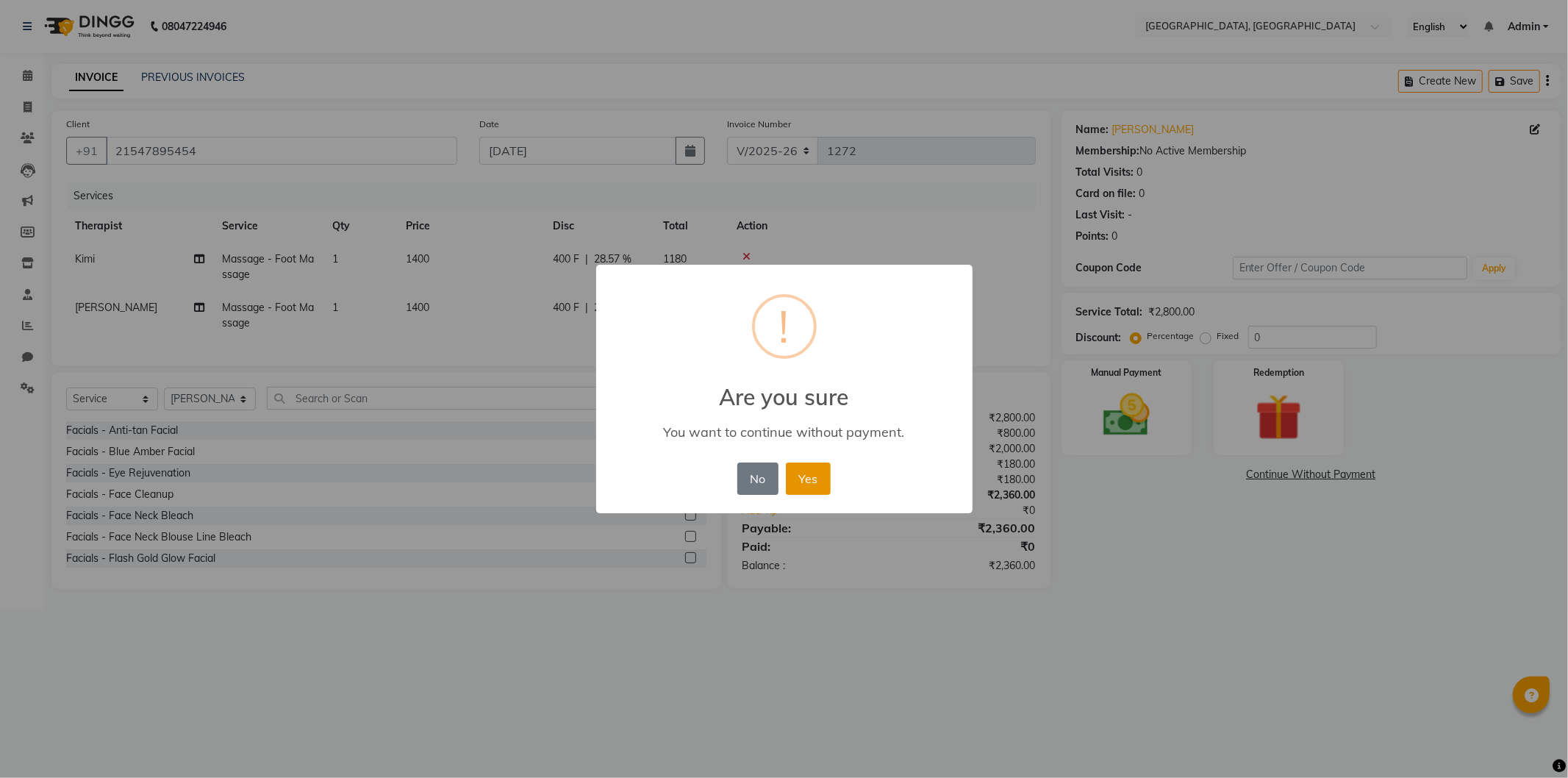
click at [811, 478] on button "Yes" at bounding box center [808, 478] width 45 height 32
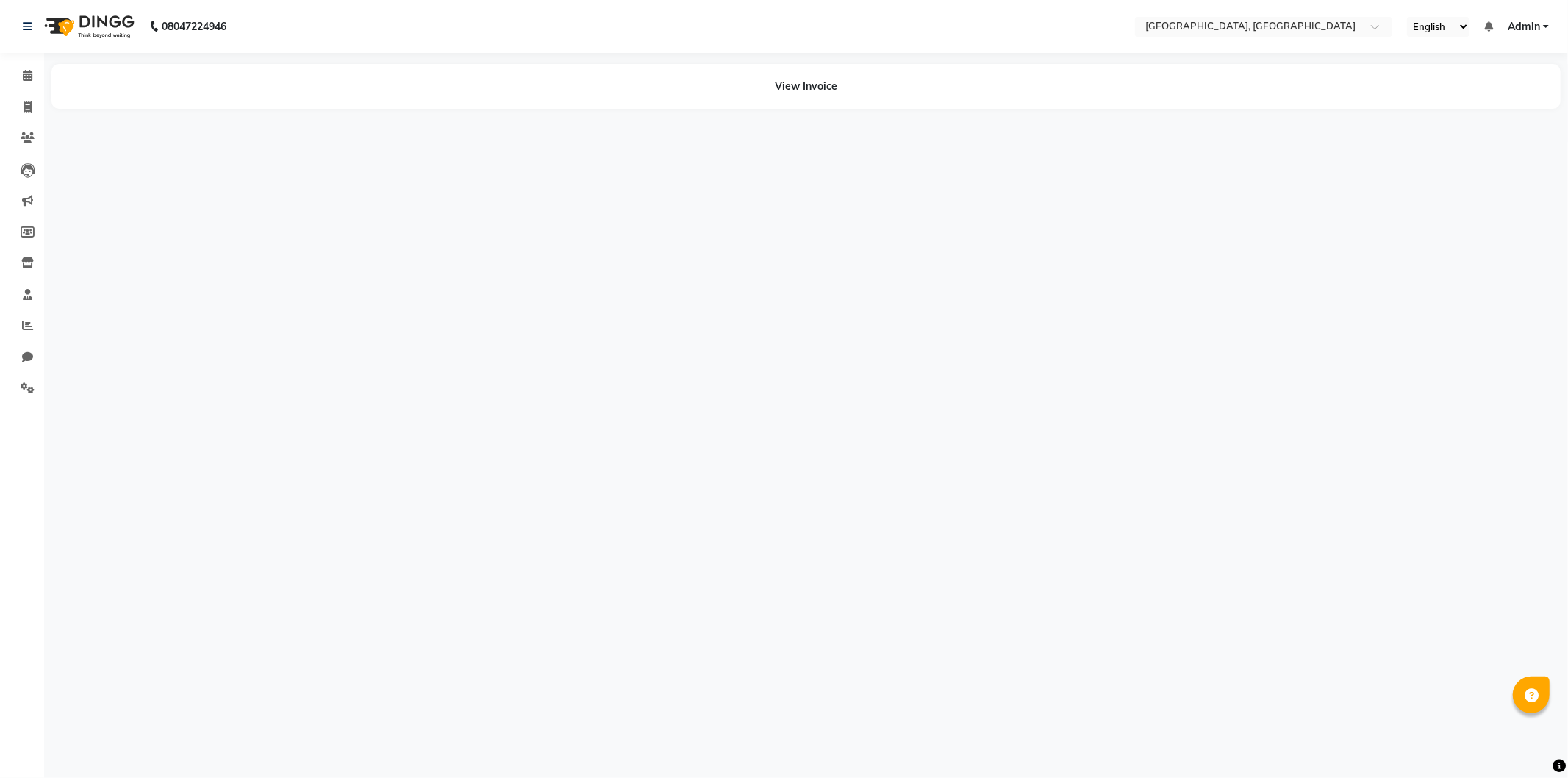
click at [62, 28] on img at bounding box center [88, 26] width 101 height 41
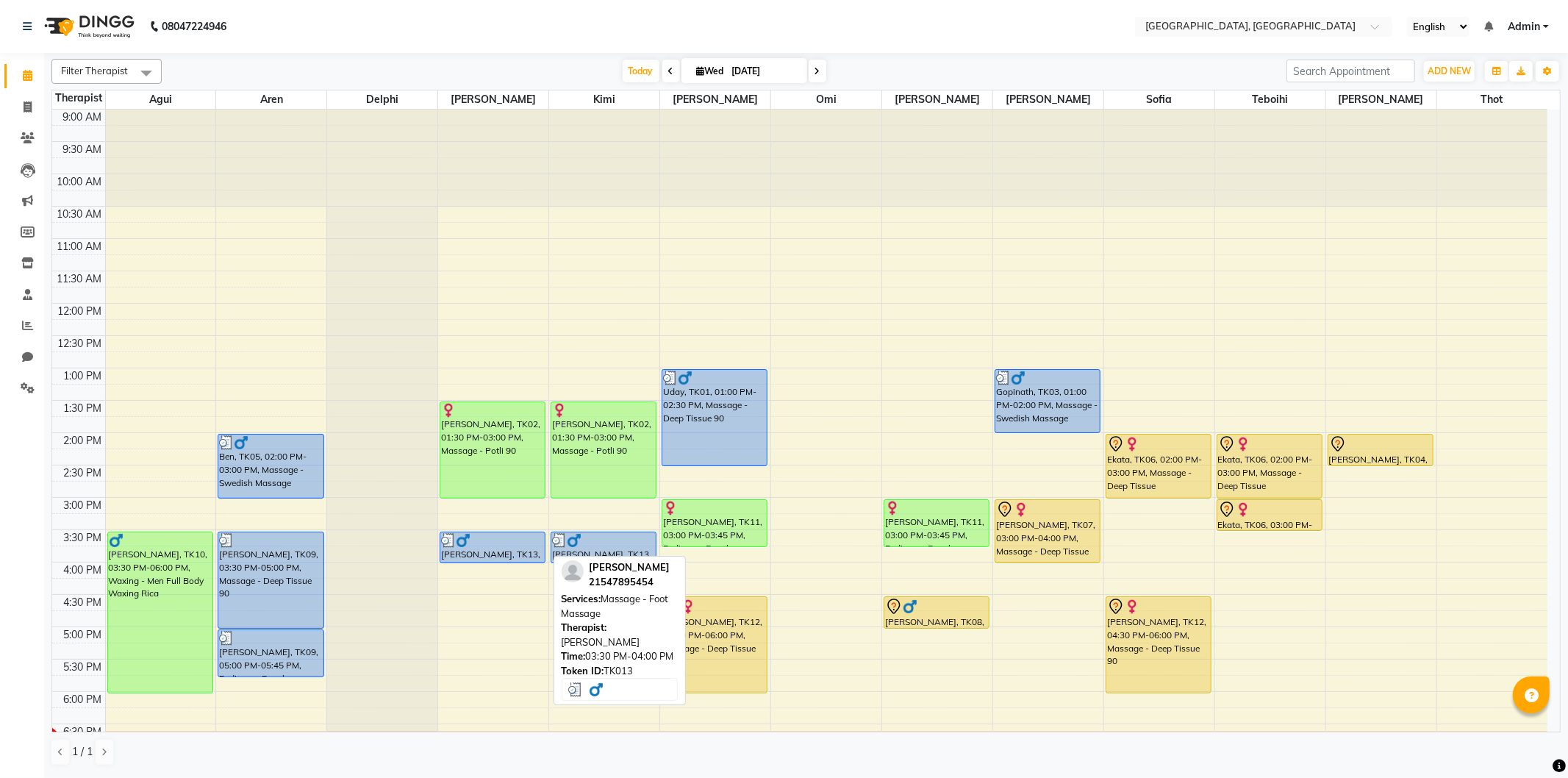
click at [485, 551] on div "[PERSON_NAME], TK13, 03:30 PM-04:00 PM, Massage - Foot Massage" at bounding box center [492, 547] width 104 height 30
select select "3"
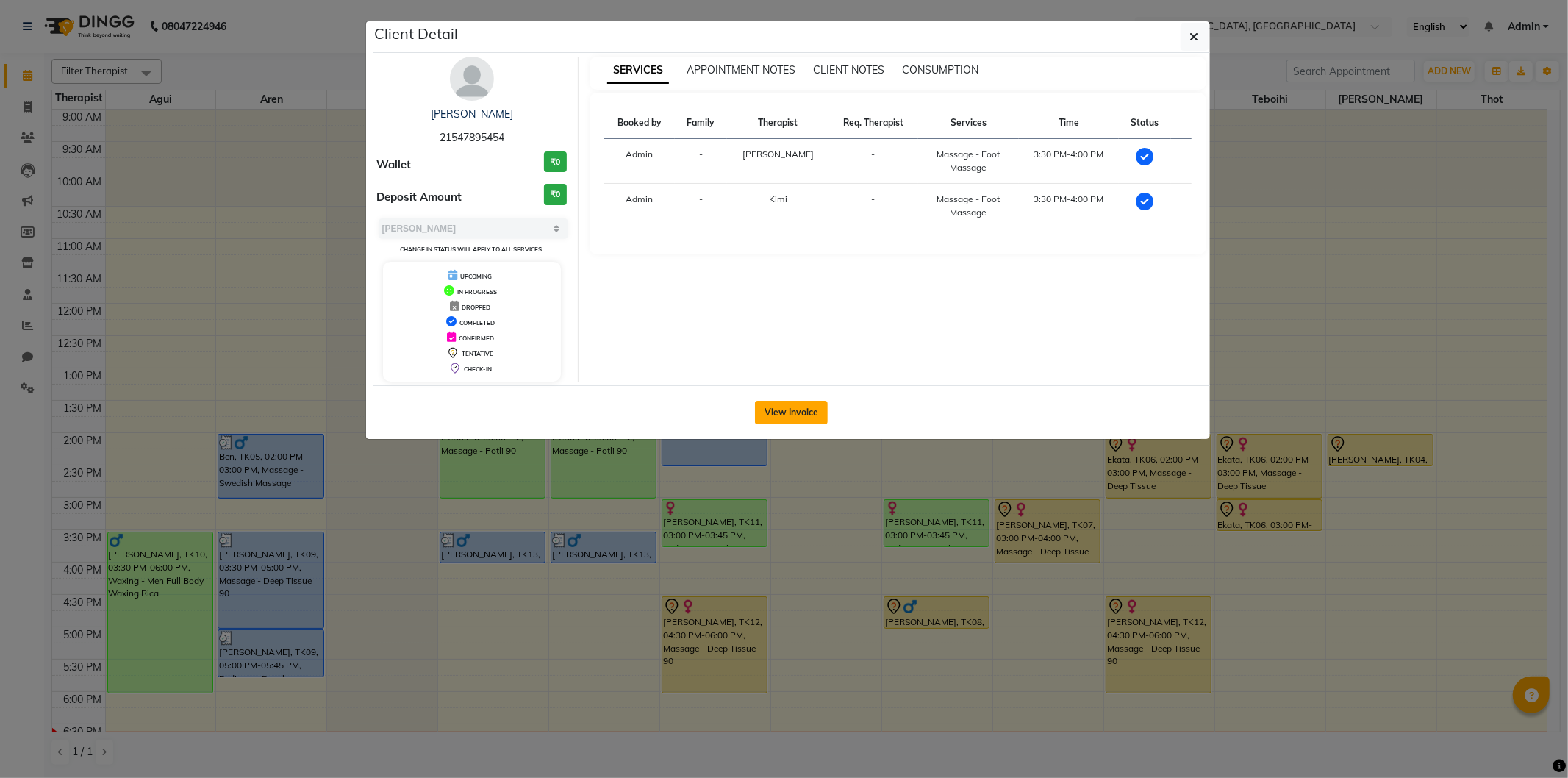
click at [788, 407] on button "View Invoice" at bounding box center [791, 412] width 73 height 23
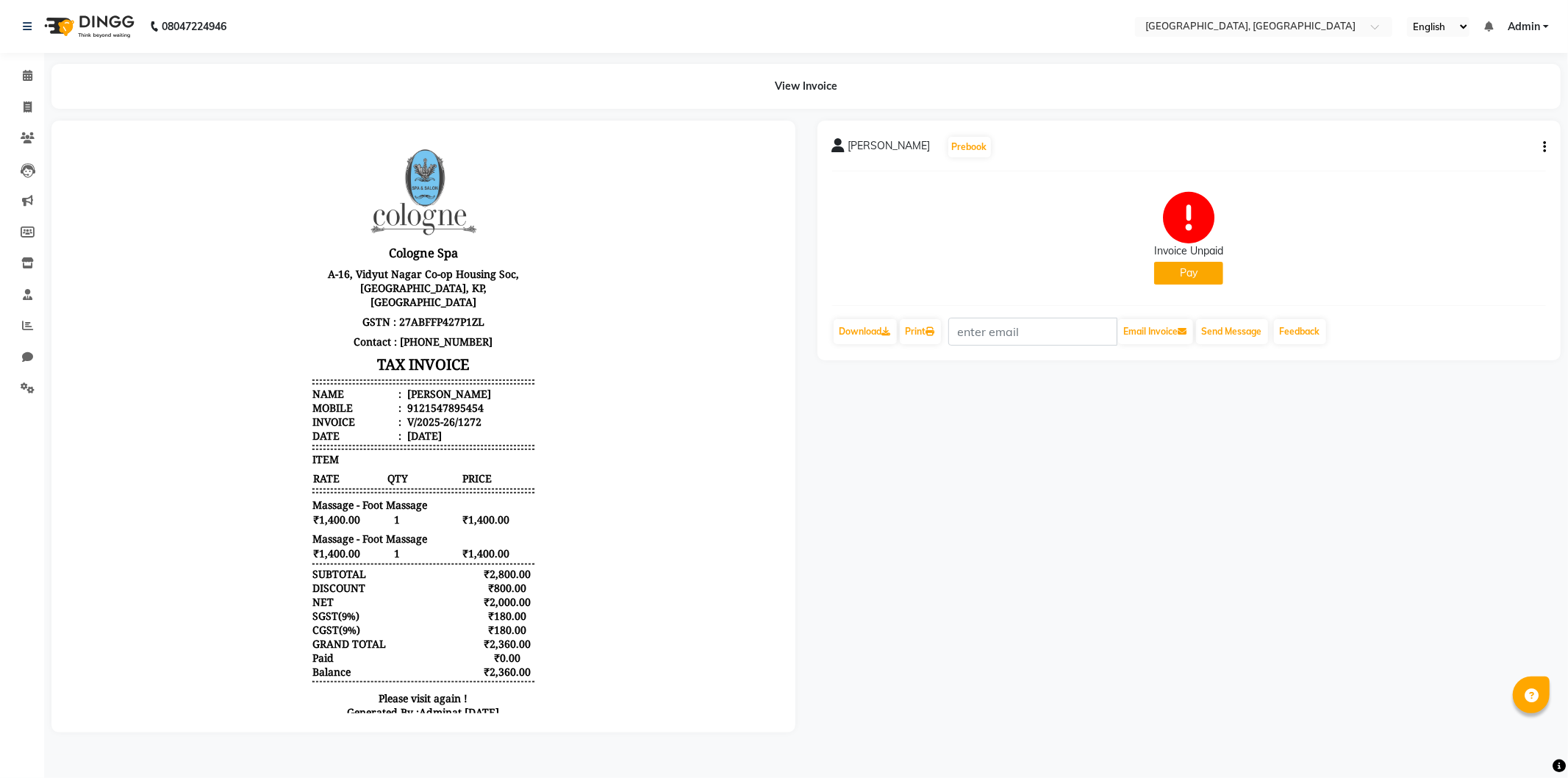
click at [1183, 271] on button "Pay" at bounding box center [1188, 273] width 69 height 23
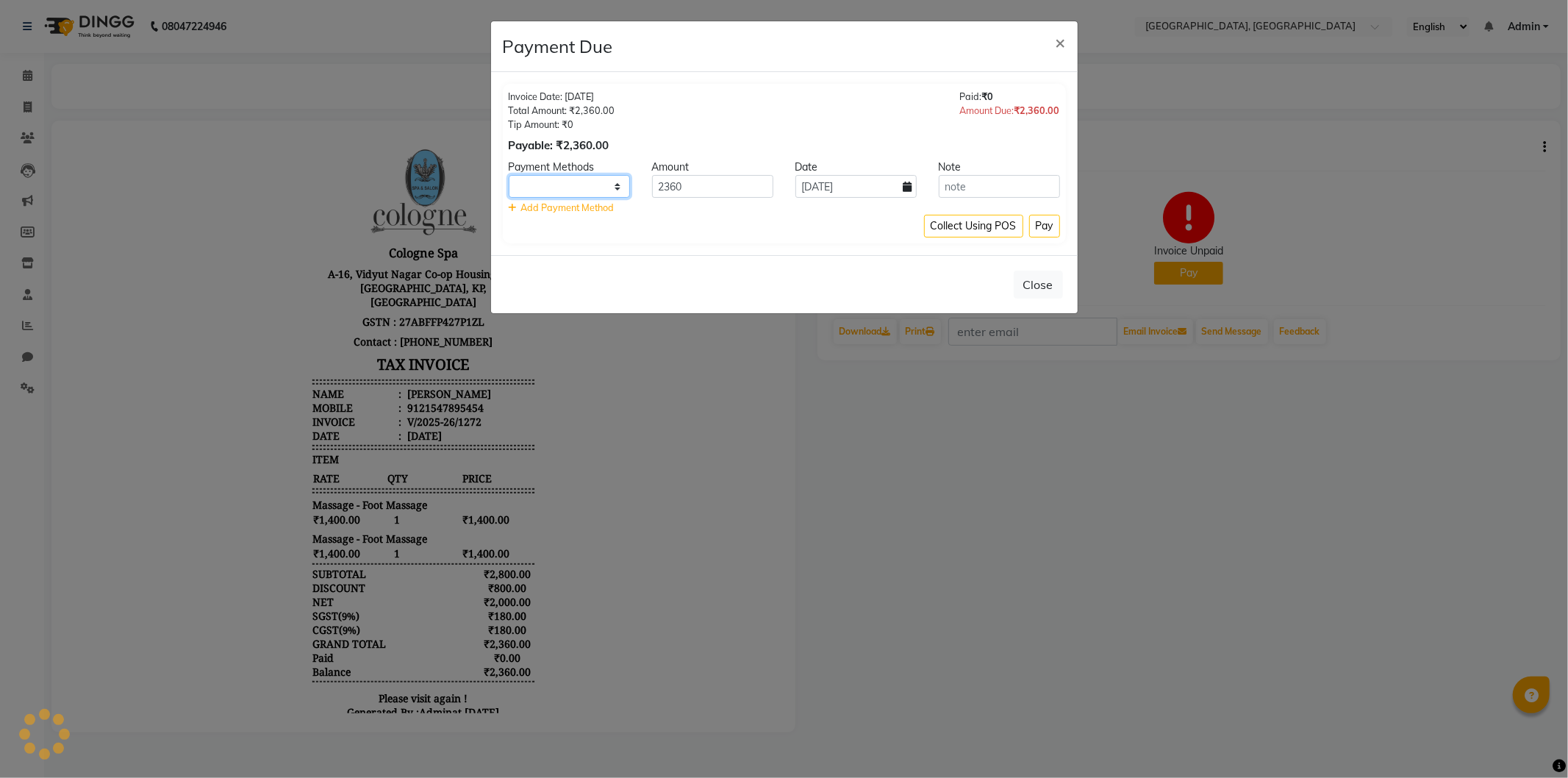
click at [557, 178] on select at bounding box center [569, 186] width 121 height 23
click at [558, 188] on select "CASH CARD ONLINE CUSTOM GPay PayTM PhonePe UPI NearBuy Loan BharatPay Cheque Mo…" at bounding box center [569, 186] width 121 height 23
select select "2"
click at [509, 175] on select "CASH CARD ONLINE CUSTOM GPay PayTM PhonePe UPI NearBuy Loan BharatPay Cheque Mo…" at bounding box center [569, 186] width 121 height 23
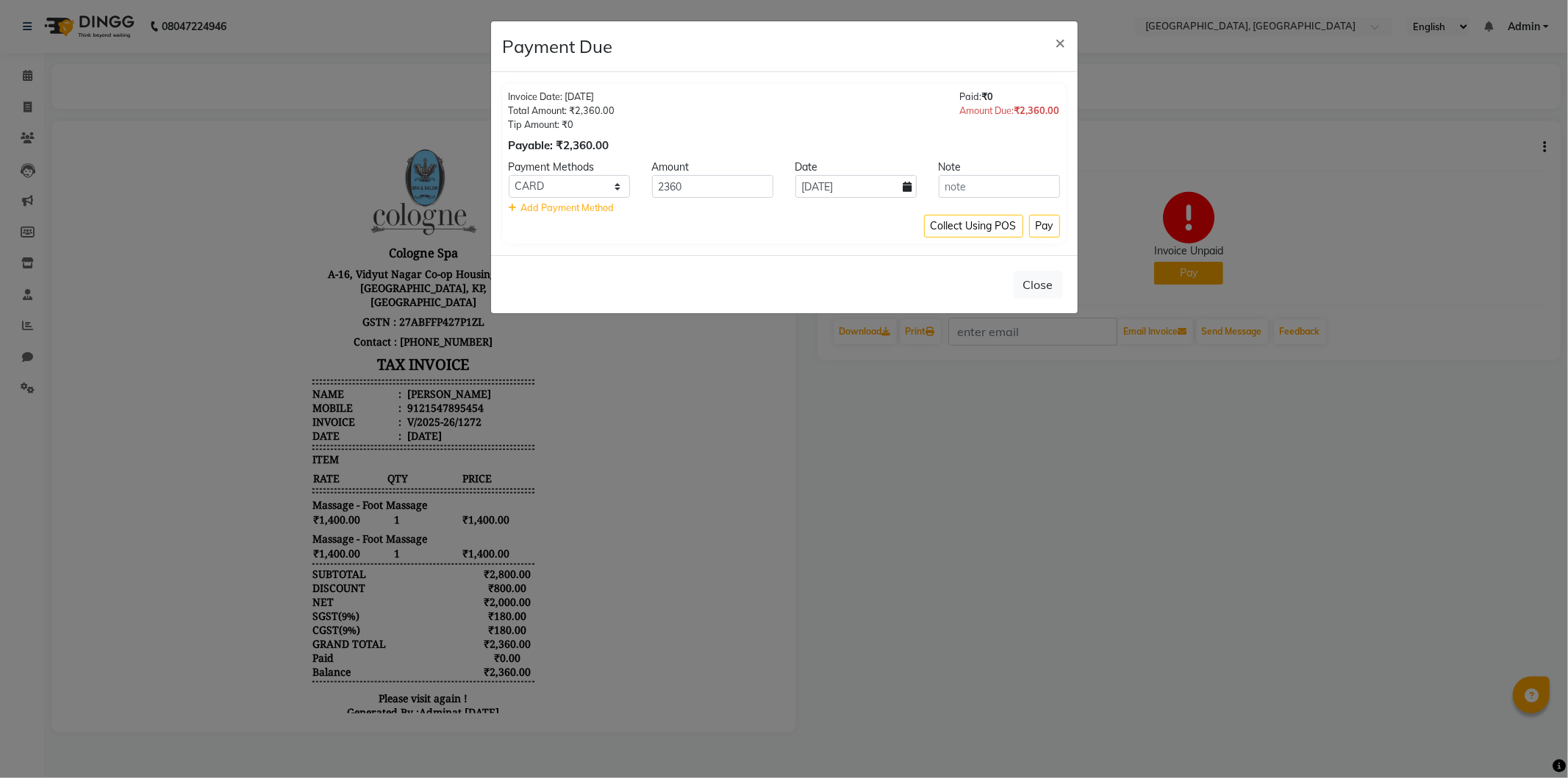
click at [1038, 226] on button "Pay" at bounding box center [1044, 226] width 31 height 23
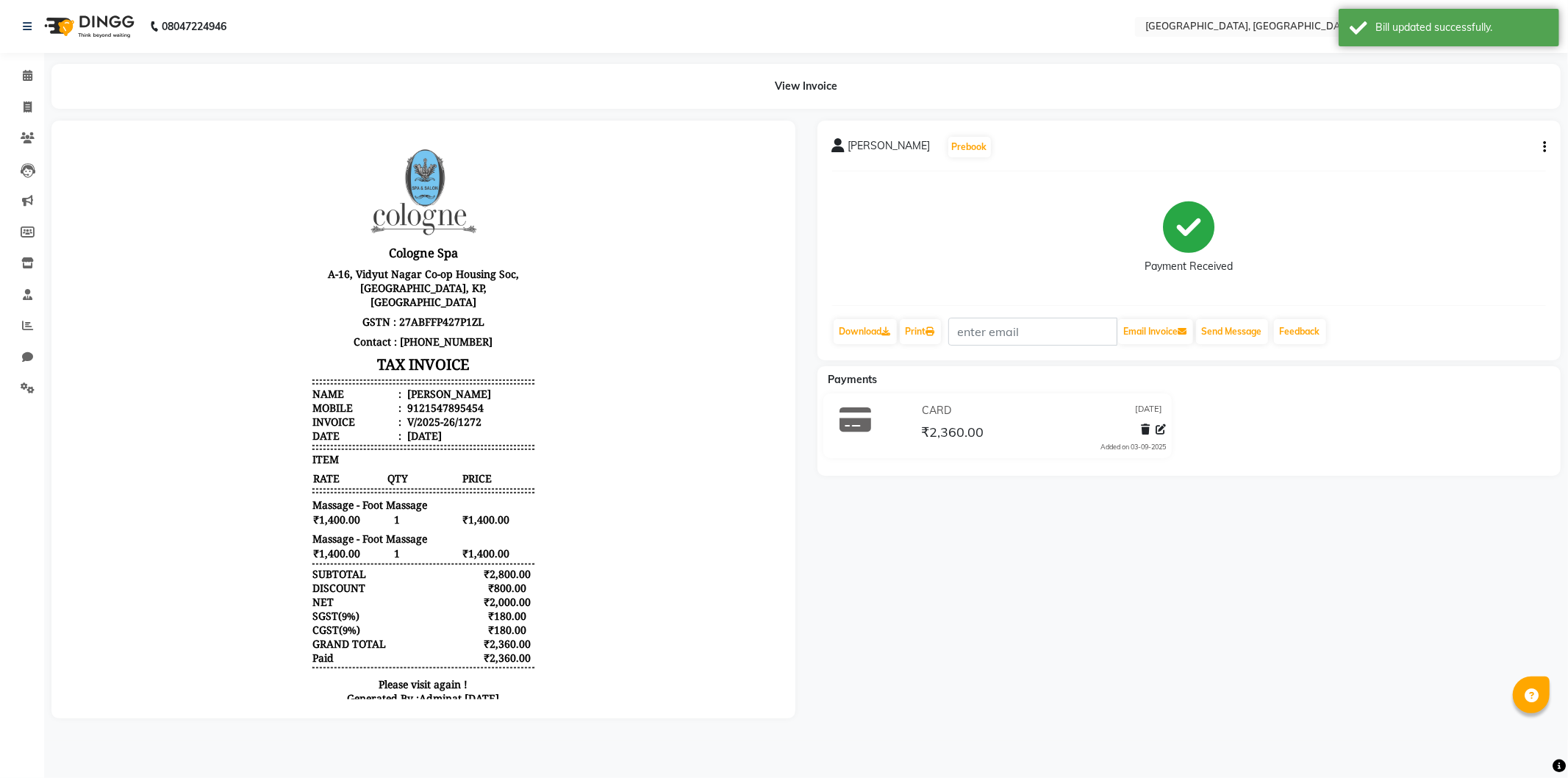
click at [65, 27] on img at bounding box center [88, 26] width 101 height 41
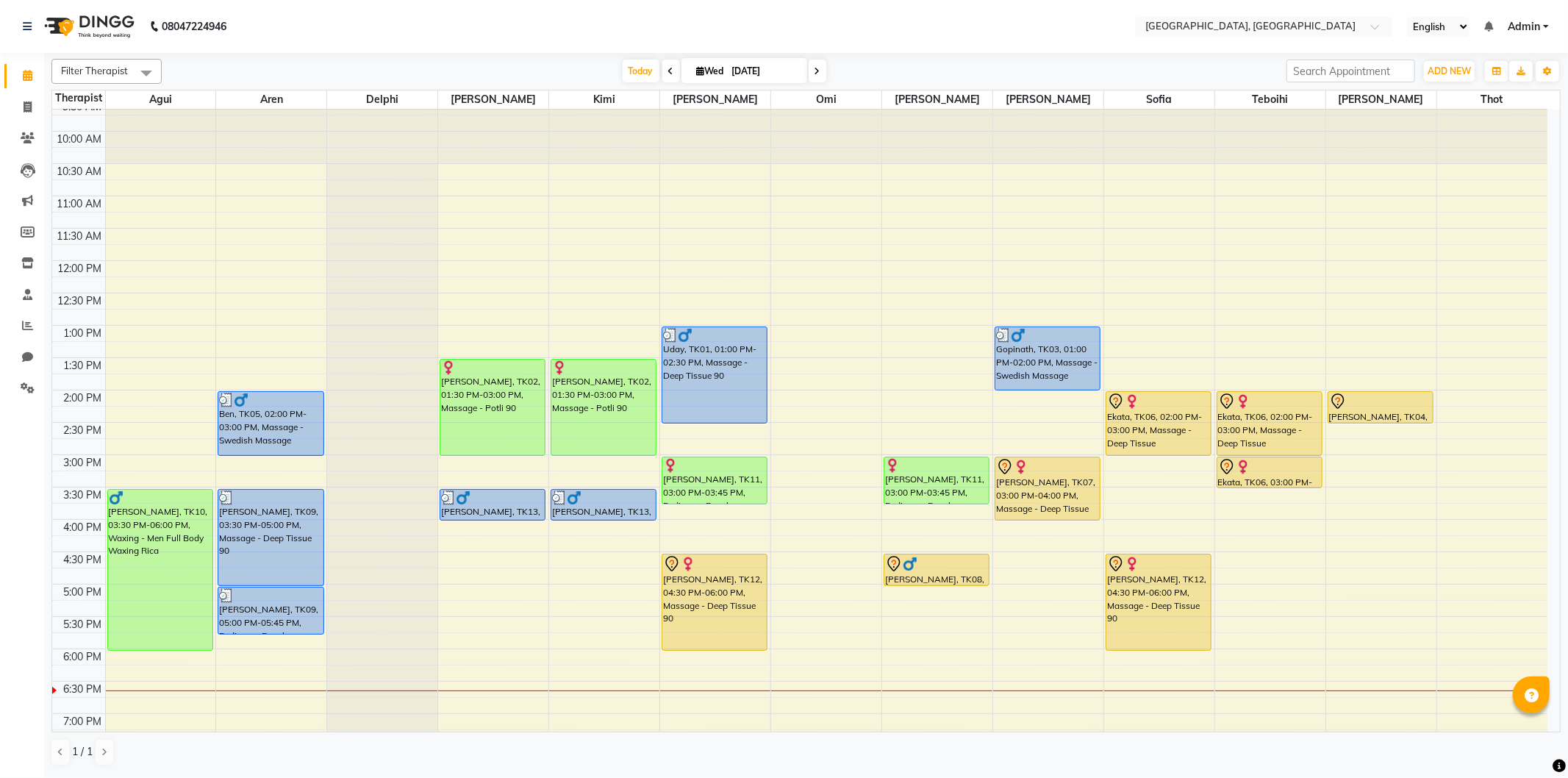
scroll to position [82, 0]
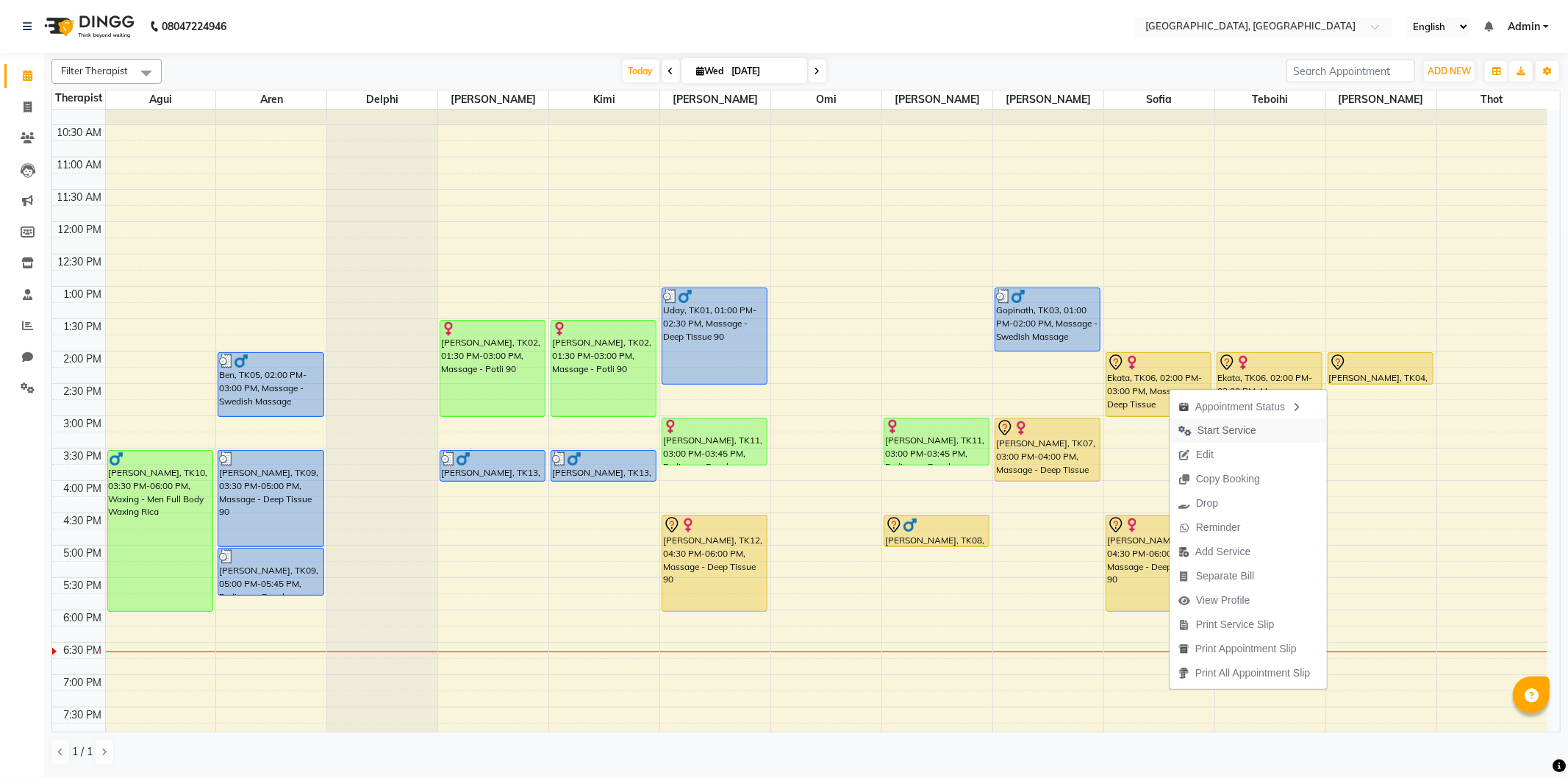
click at [1203, 430] on span "Start Service" at bounding box center [1227, 430] width 59 height 16
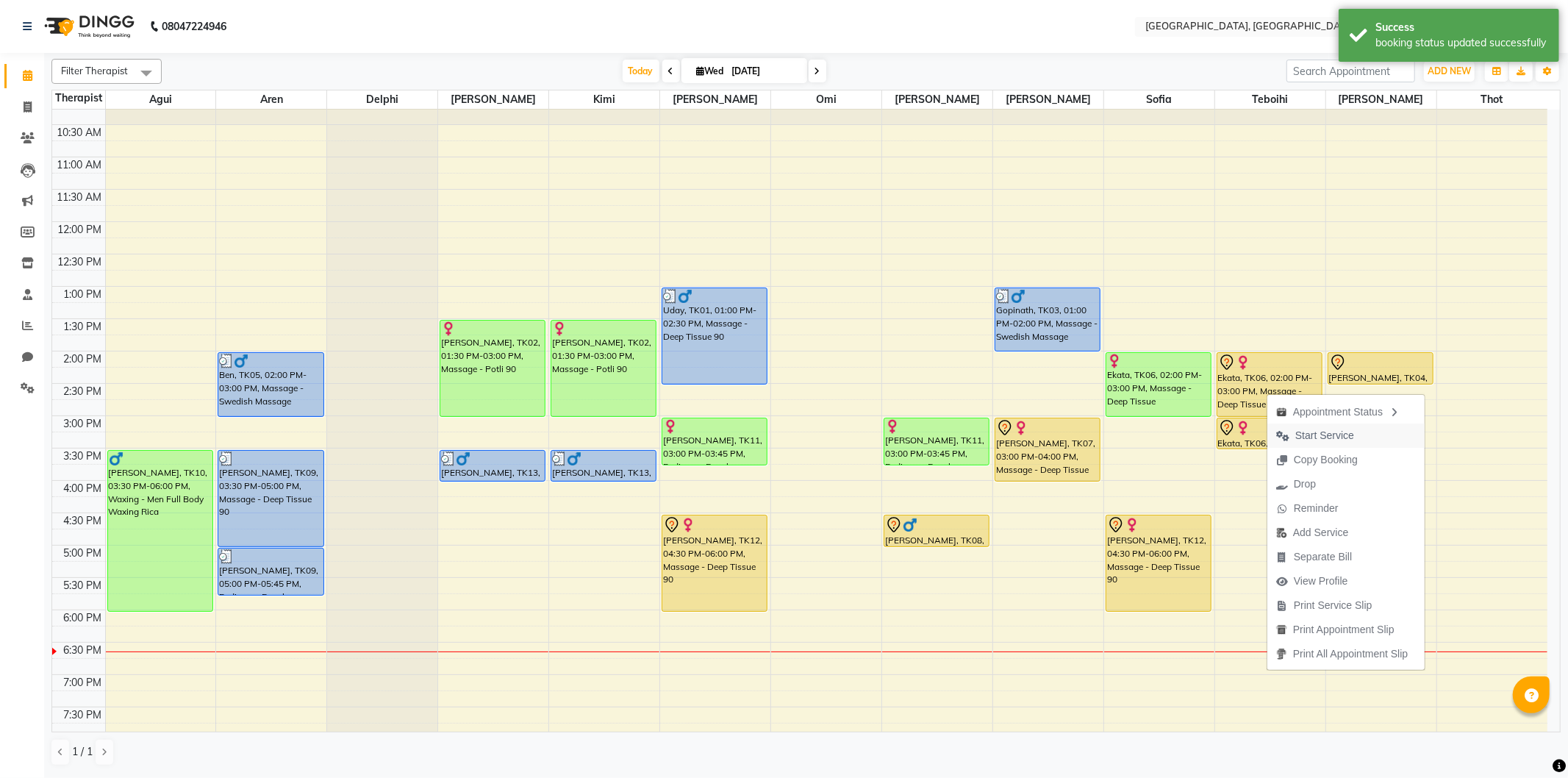
click at [1303, 434] on span "Start Service" at bounding box center [1324, 435] width 59 height 16
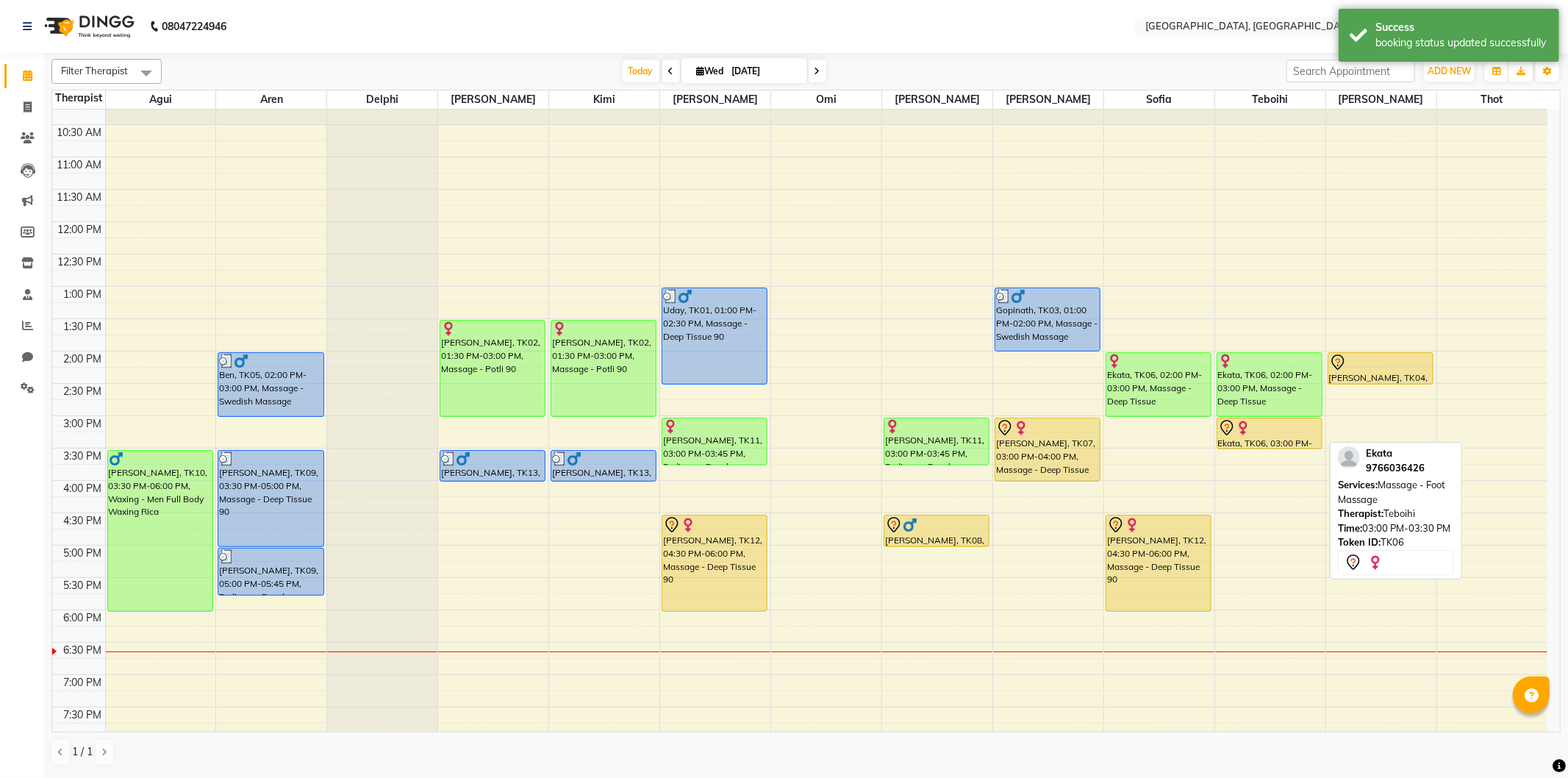
click at [1269, 428] on div at bounding box center [1269, 427] width 103 height 17
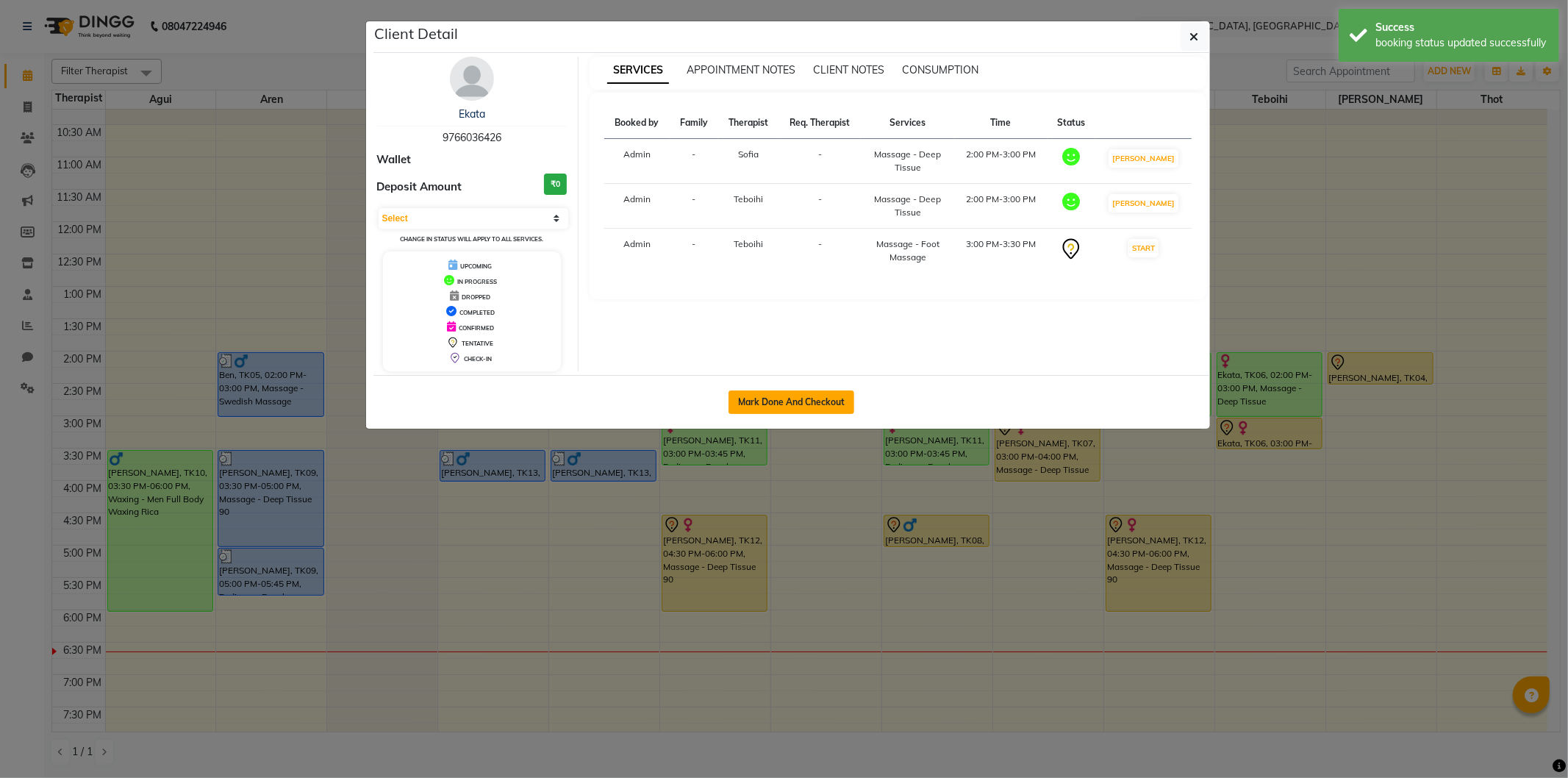
click at [816, 400] on button "Mark Done And Checkout" at bounding box center [791, 401] width 126 height 23
select select "service"
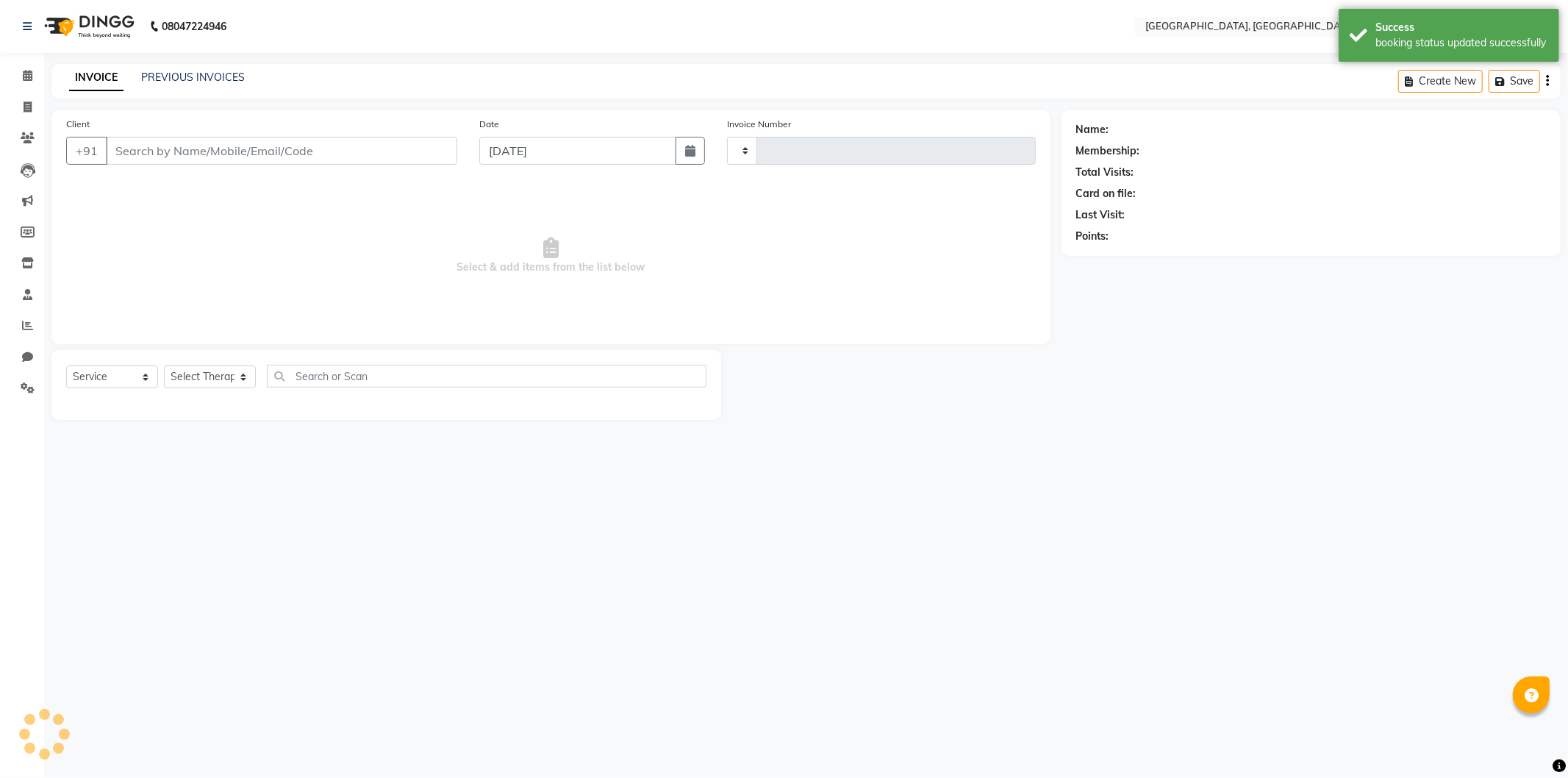
type input "1273"
select select "575"
type input "9766036426"
select select "7708"
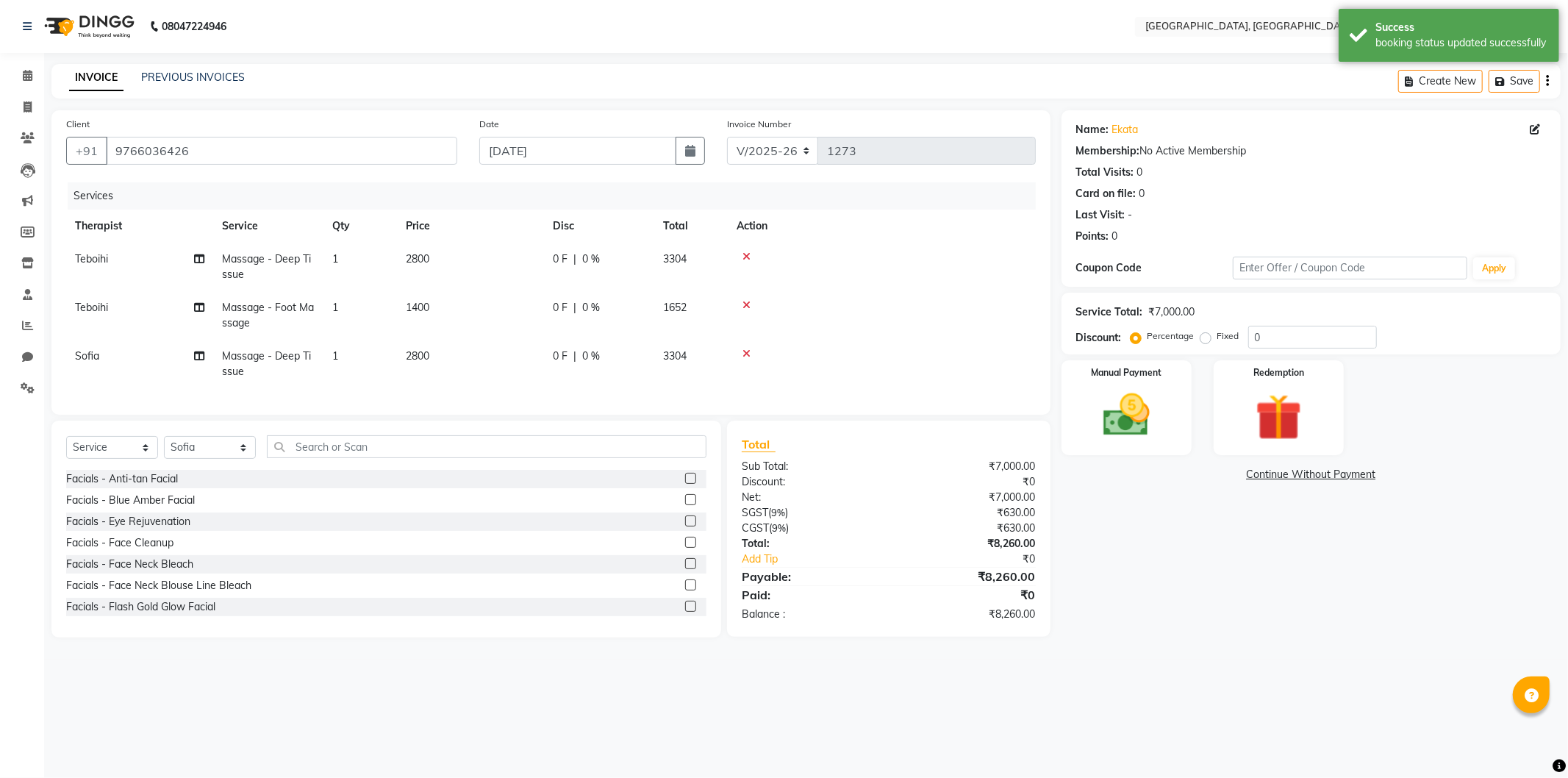
click at [64, 23] on img at bounding box center [88, 26] width 101 height 41
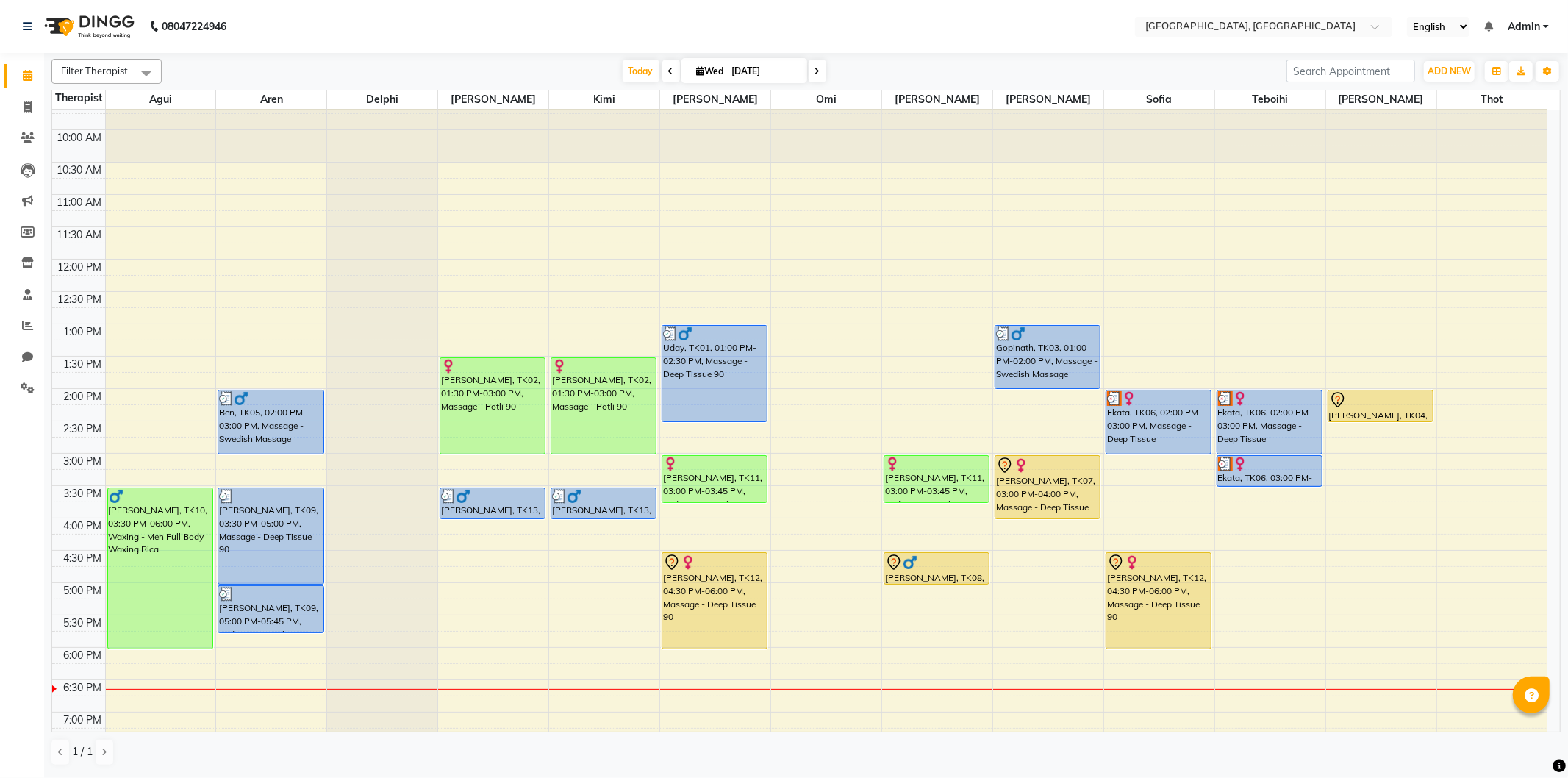
scroll to position [82, 0]
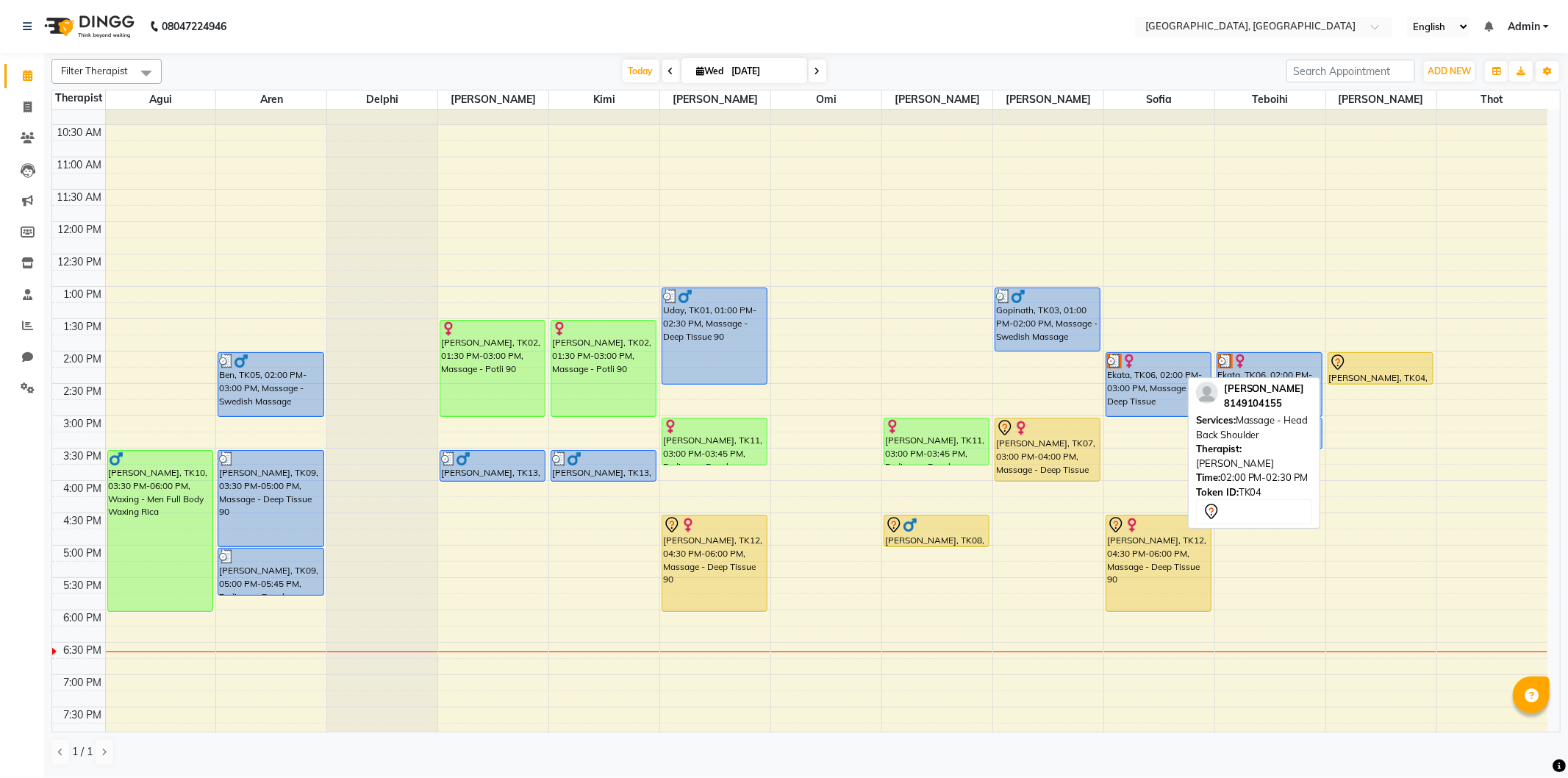
click at [1364, 374] on div "[PERSON_NAME], TK04, 02:00 PM-02:30 PM, Massage - Head Back Shoulder" at bounding box center [1380, 368] width 104 height 31
select select "7"
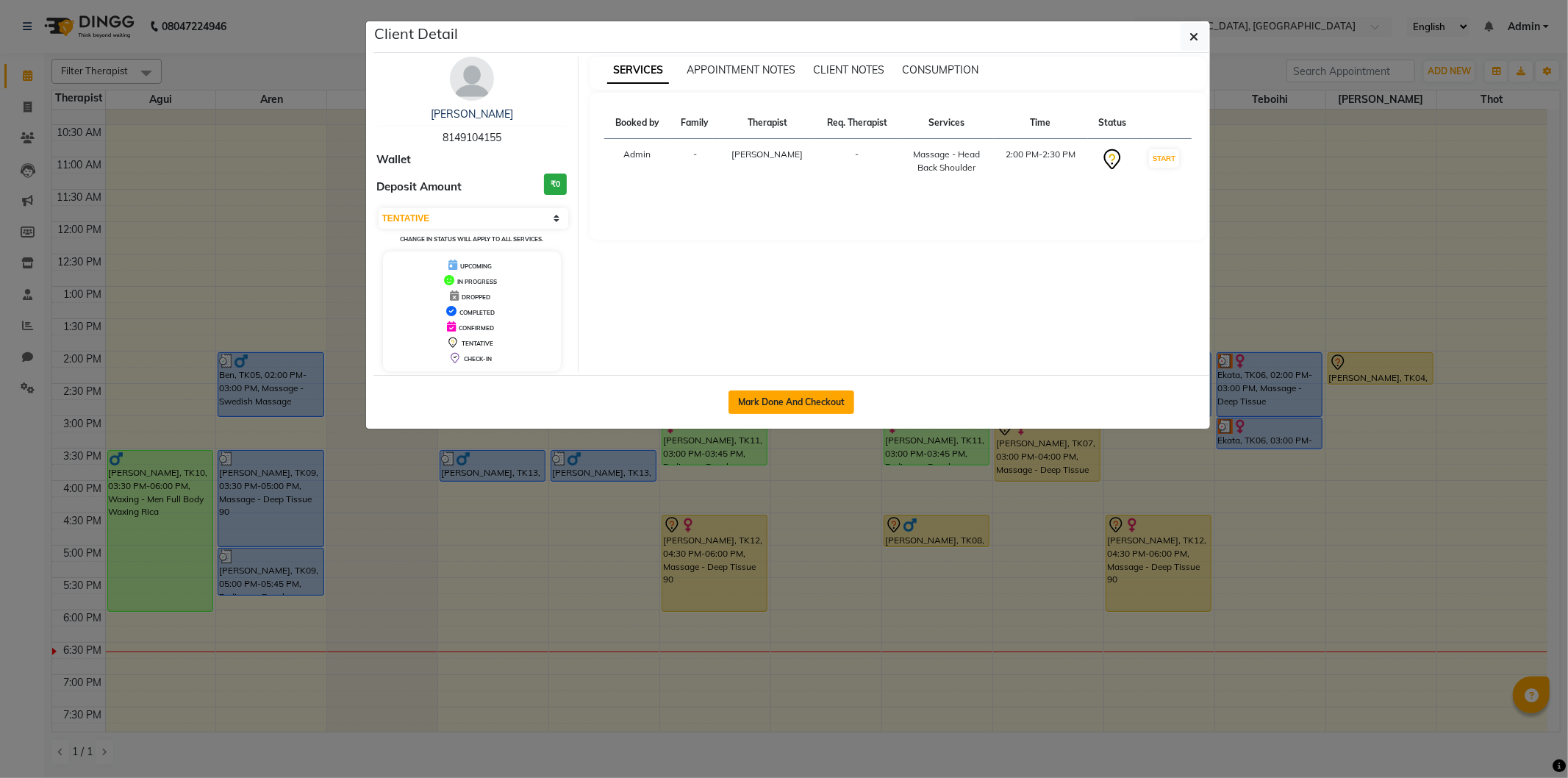
click at [799, 407] on button "Mark Done And Checkout" at bounding box center [791, 401] width 126 height 23
select select "service"
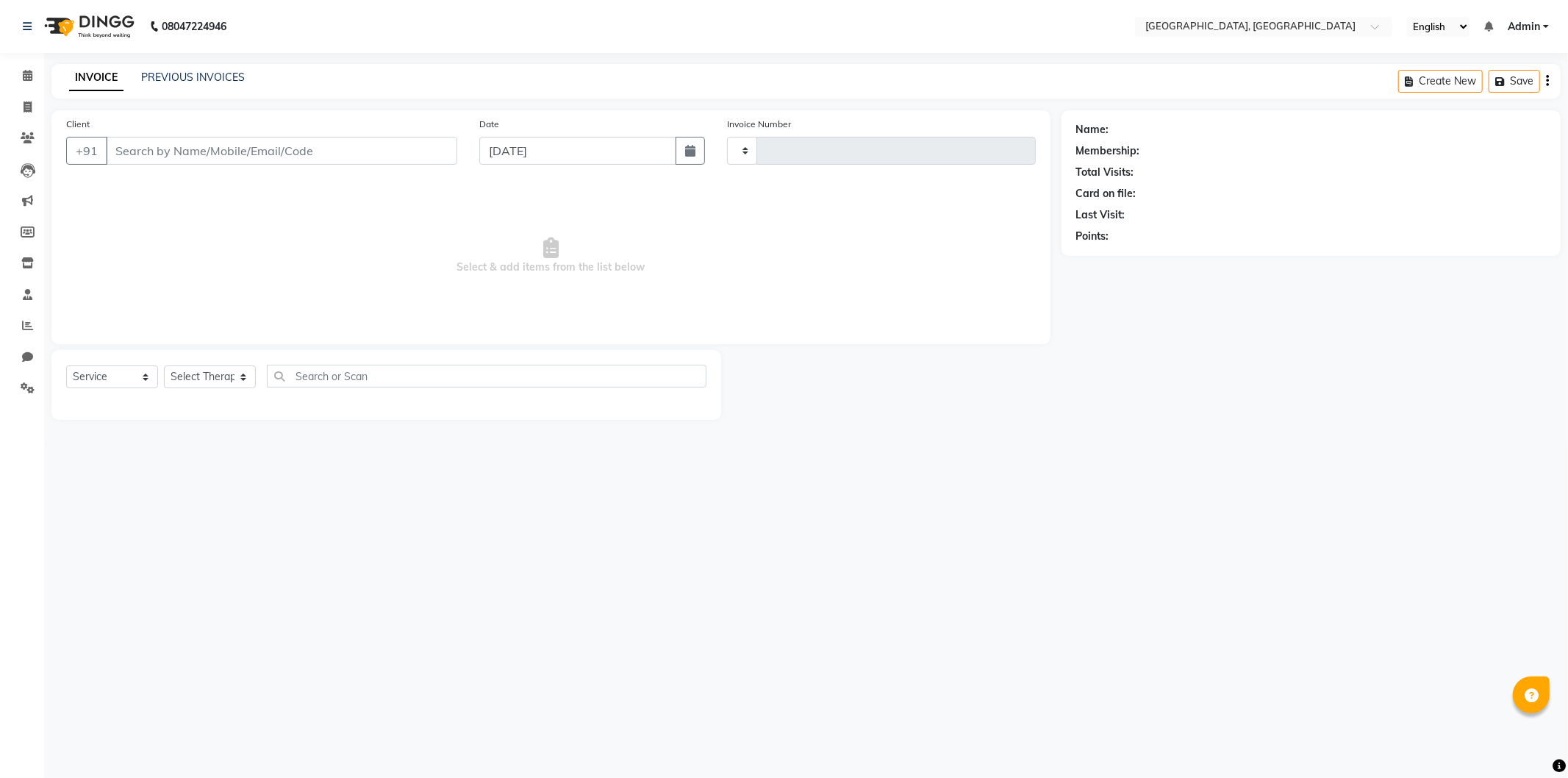
type input "1273"
select select "3"
select select "575"
type input "8149104155"
select select "90088"
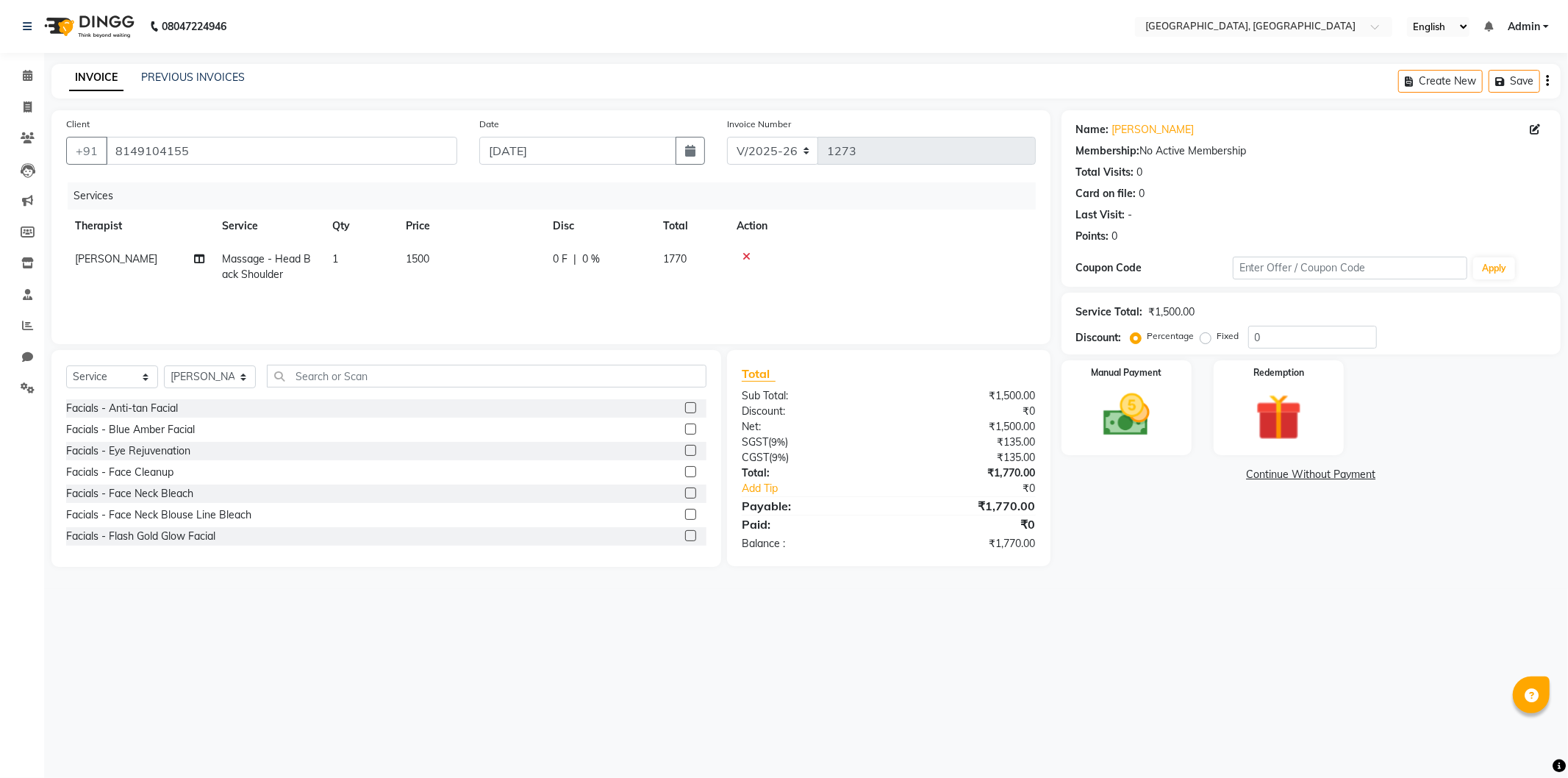
click at [1270, 473] on link "Continue Without Payment" at bounding box center [1311, 474] width 493 height 16
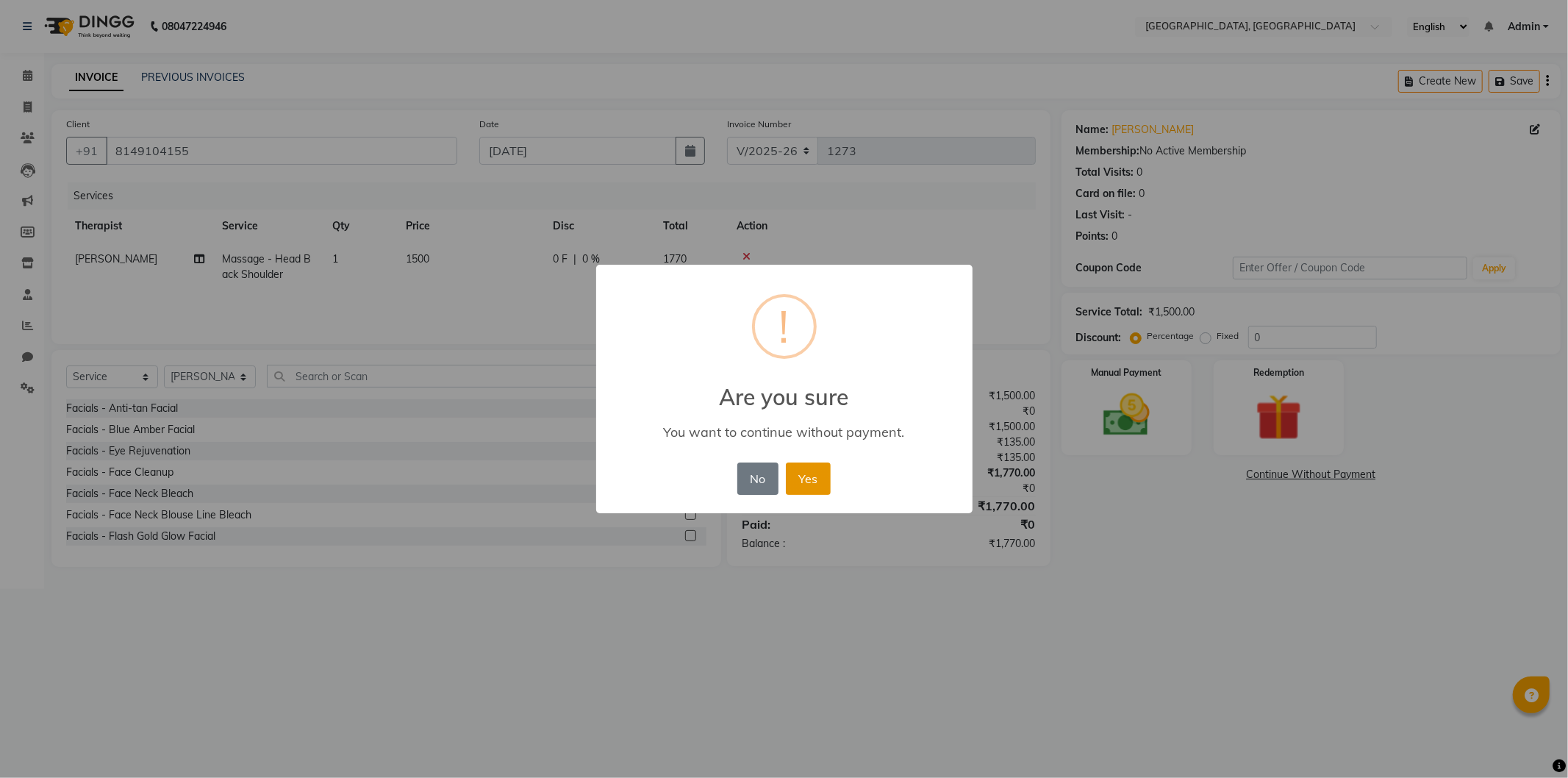
click at [822, 471] on button "Yes" at bounding box center [808, 478] width 45 height 32
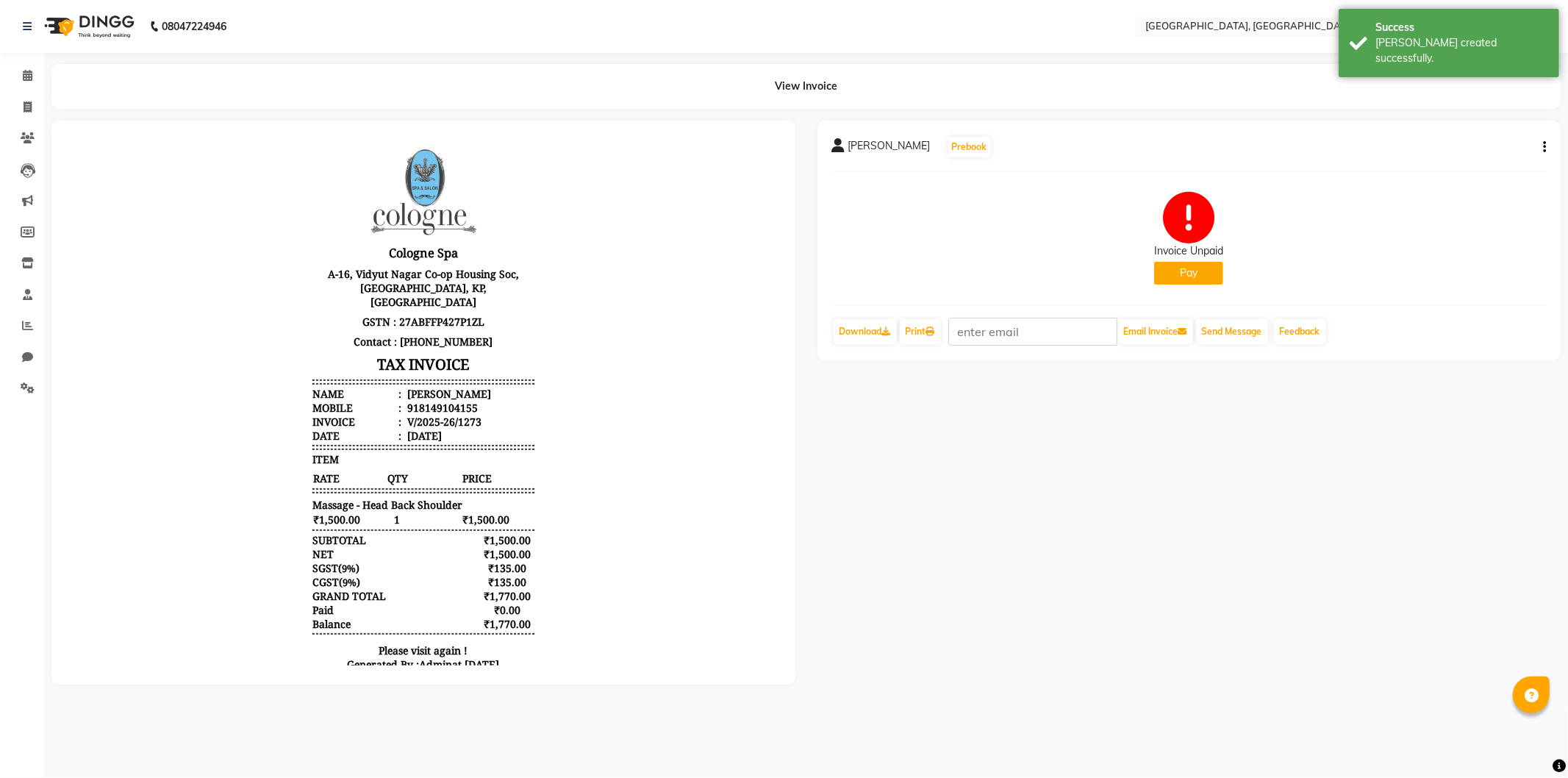
click at [1180, 276] on button "Pay" at bounding box center [1188, 273] width 69 height 23
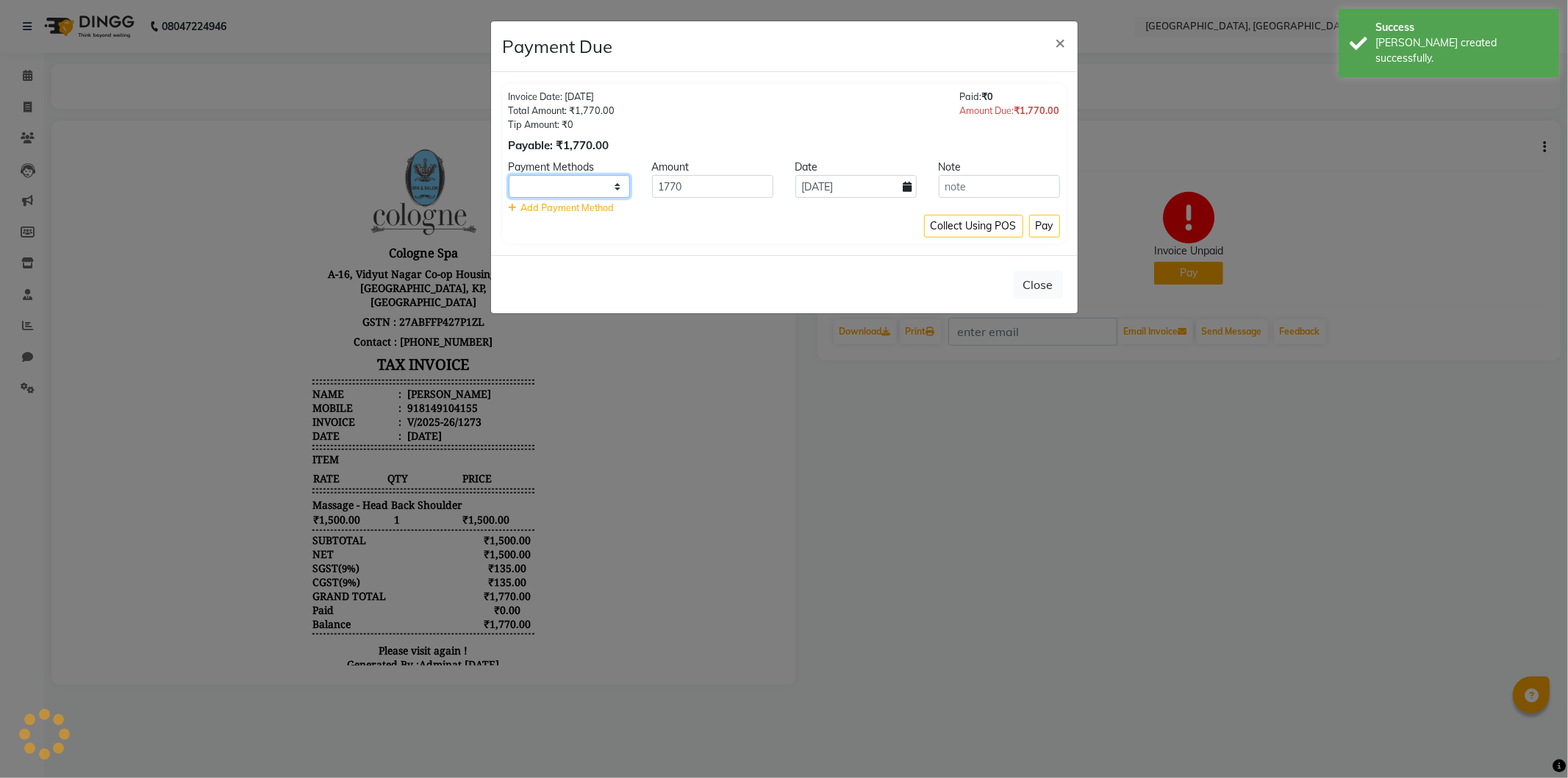
click at [549, 181] on select at bounding box center [569, 186] width 121 height 23
select select "2"
click at [509, 175] on select "CASH CARD ONLINE CUSTOM GPay PayTM PhonePe UPI NearBuy Loan BharatPay Cheque Mo…" at bounding box center [569, 186] width 121 height 23
click at [1044, 222] on button "Pay" at bounding box center [1044, 226] width 31 height 23
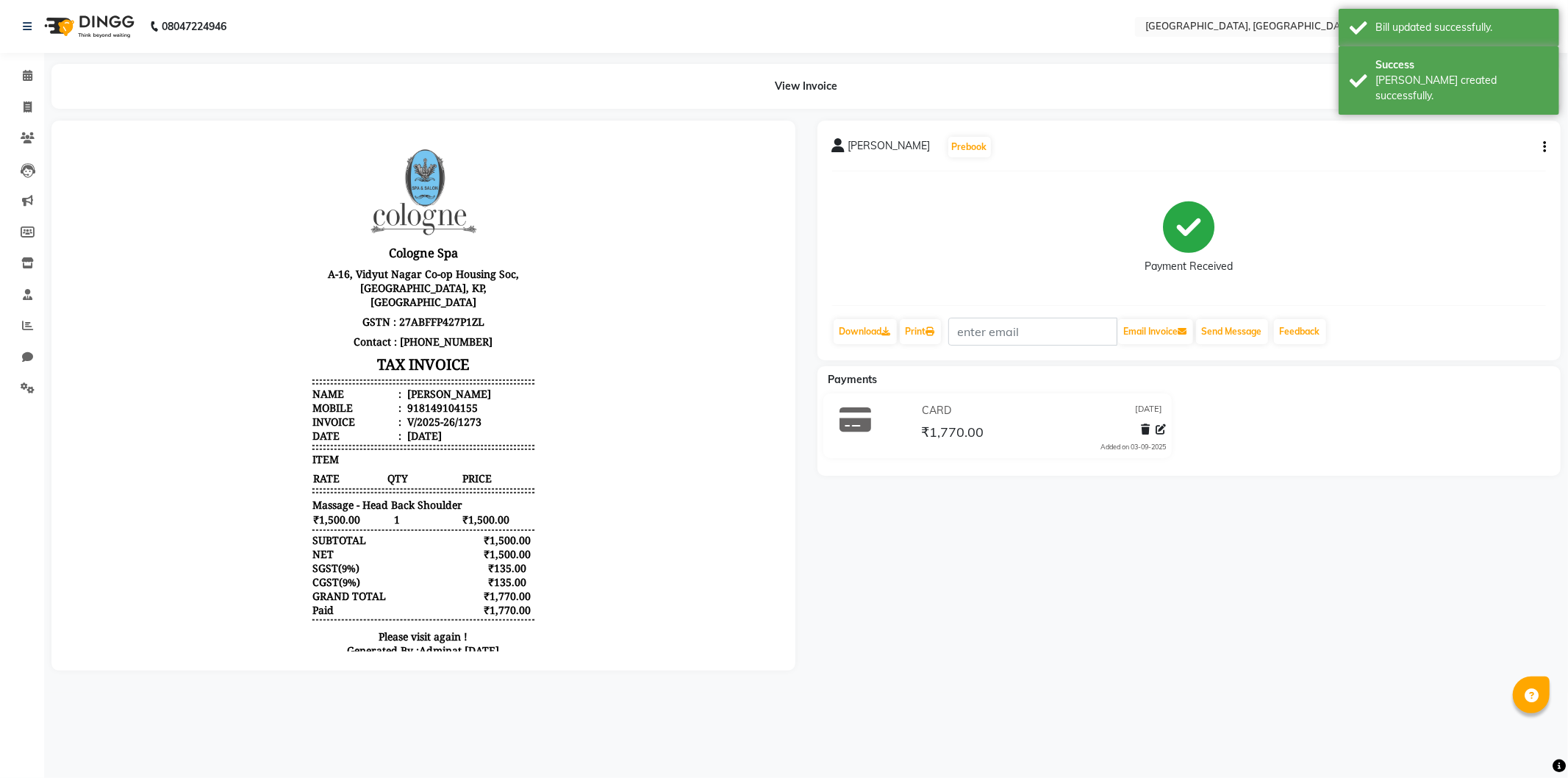
click at [50, 23] on img at bounding box center [88, 26] width 101 height 41
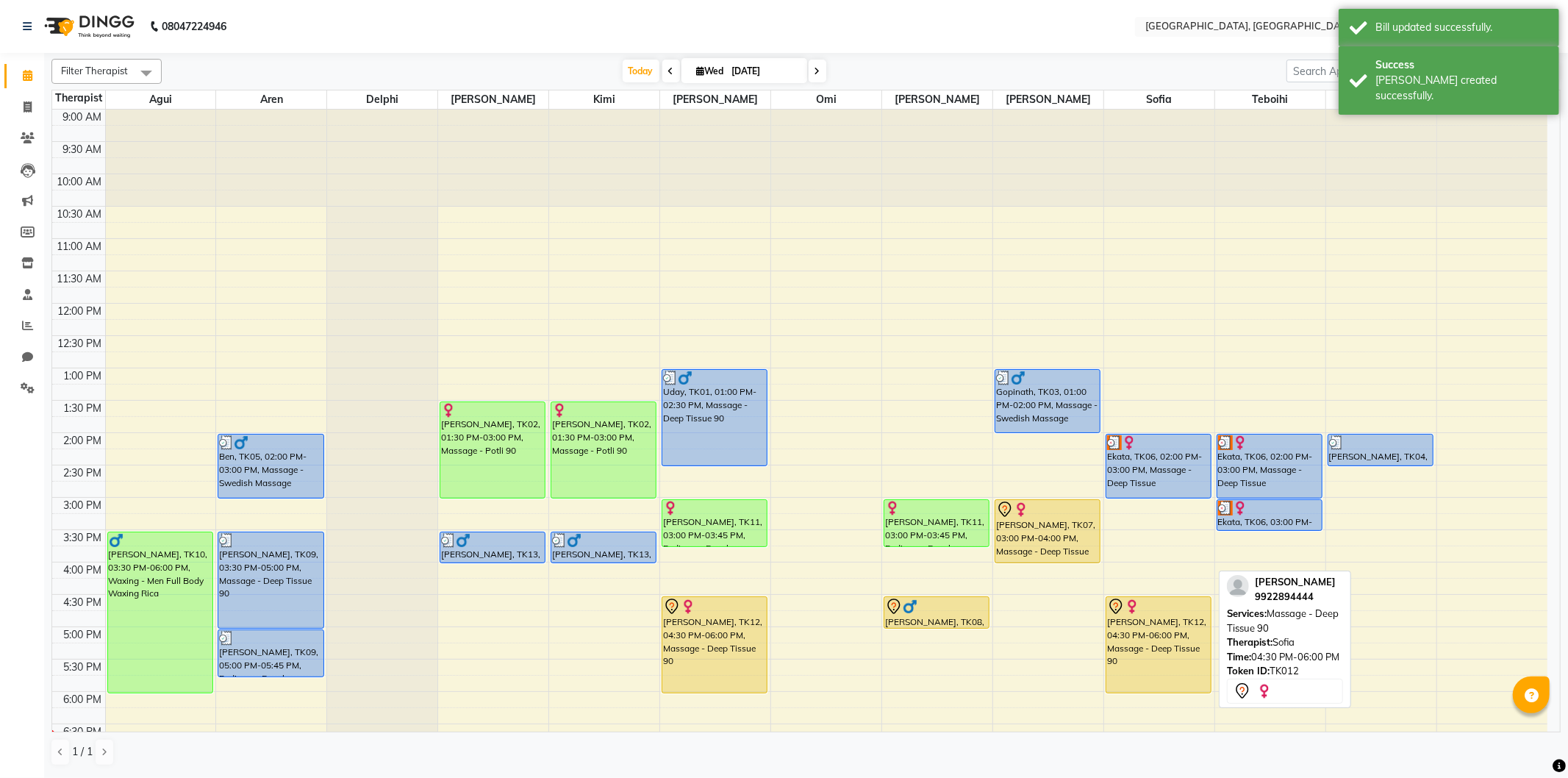
scroll to position [82, 0]
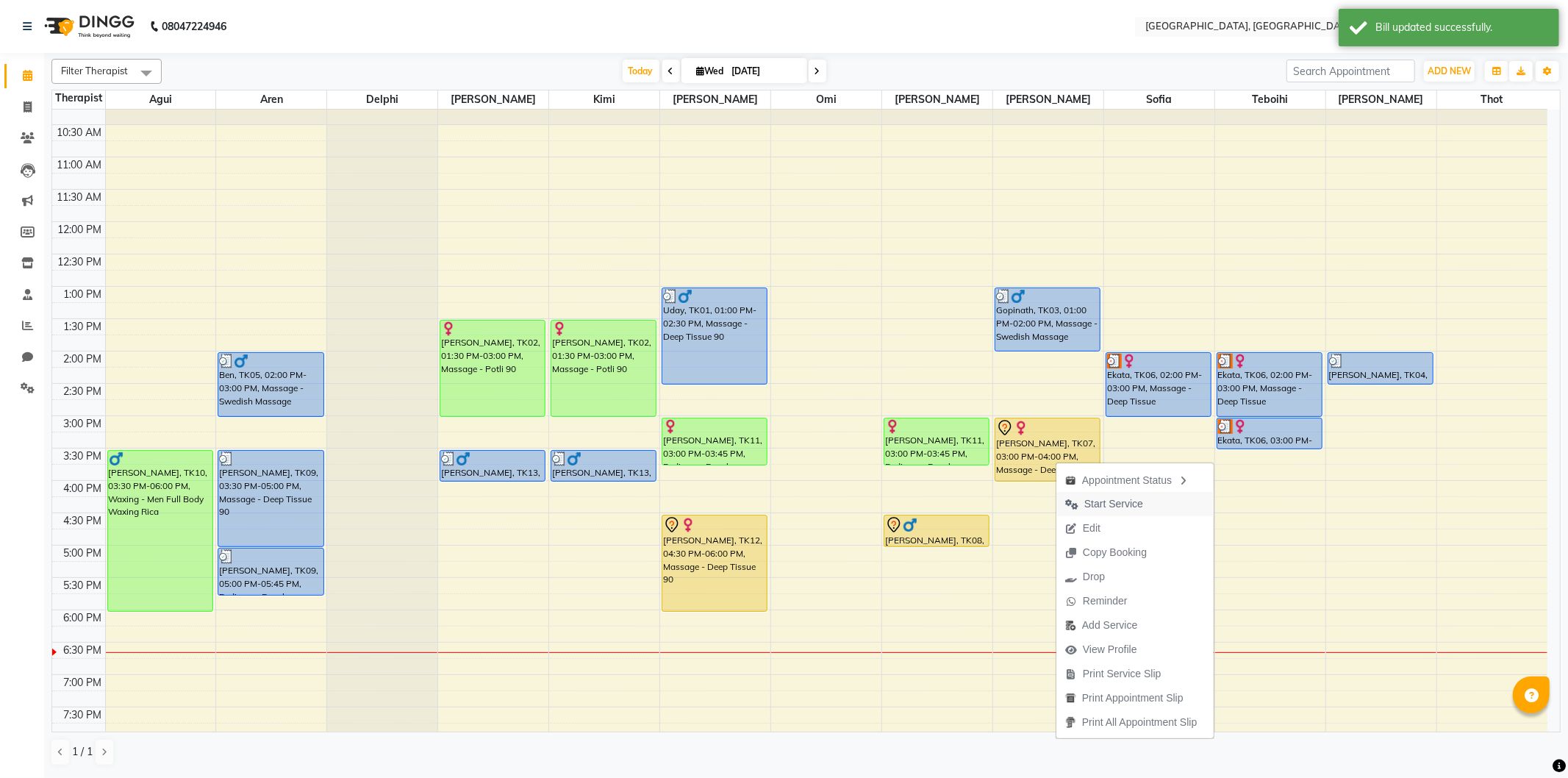
click at [1084, 501] on span "Start Service" at bounding box center [1113, 504] width 59 height 16
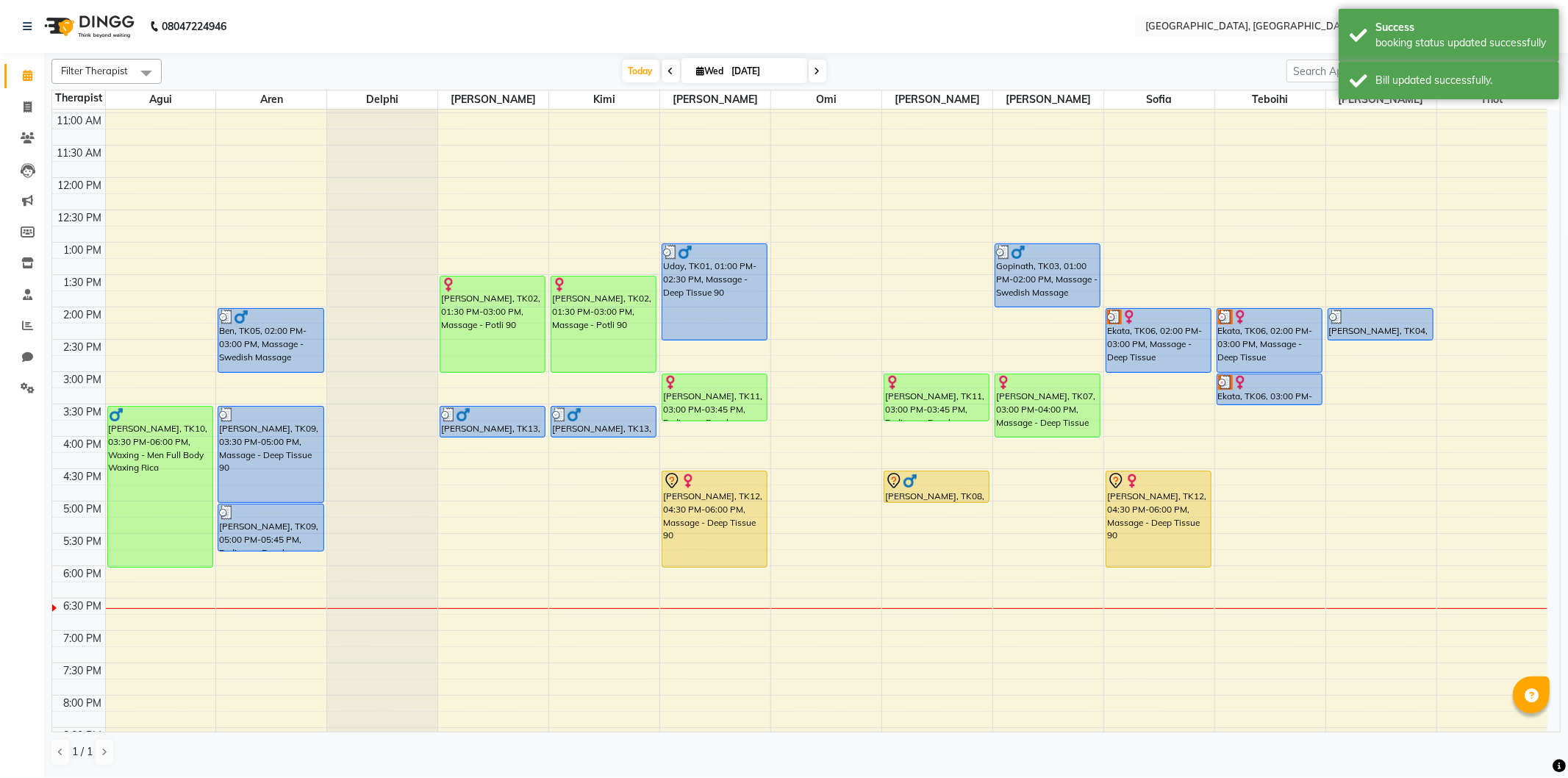
scroll to position [163, 0]
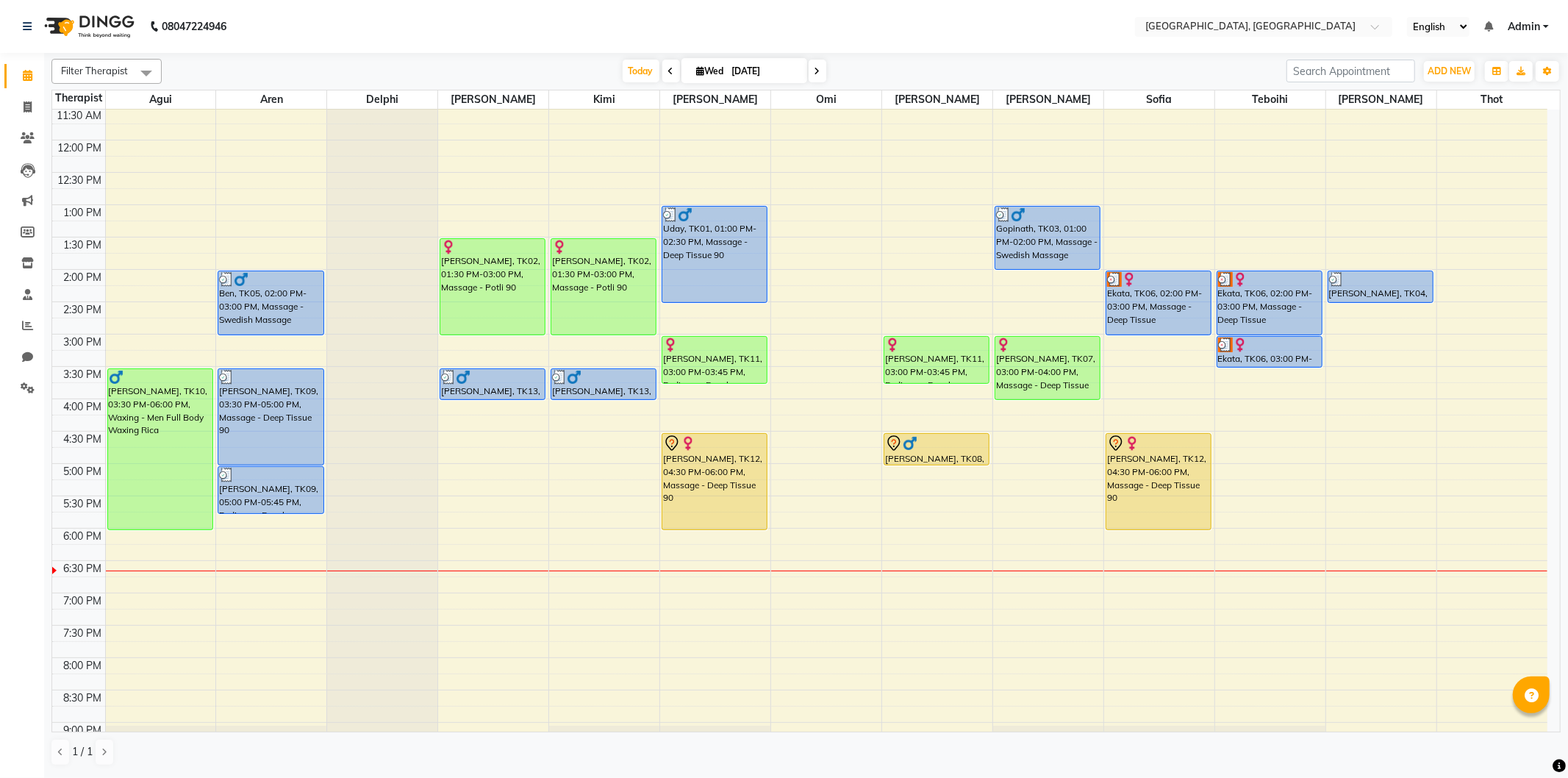
click at [456, 434] on div "9:00 AM 9:30 AM 10:00 AM 10:30 AM 11:00 AM 11:30 AM 12:00 PM 12:30 PM 1:00 PM 1…" at bounding box center [799, 399] width 1495 height 905
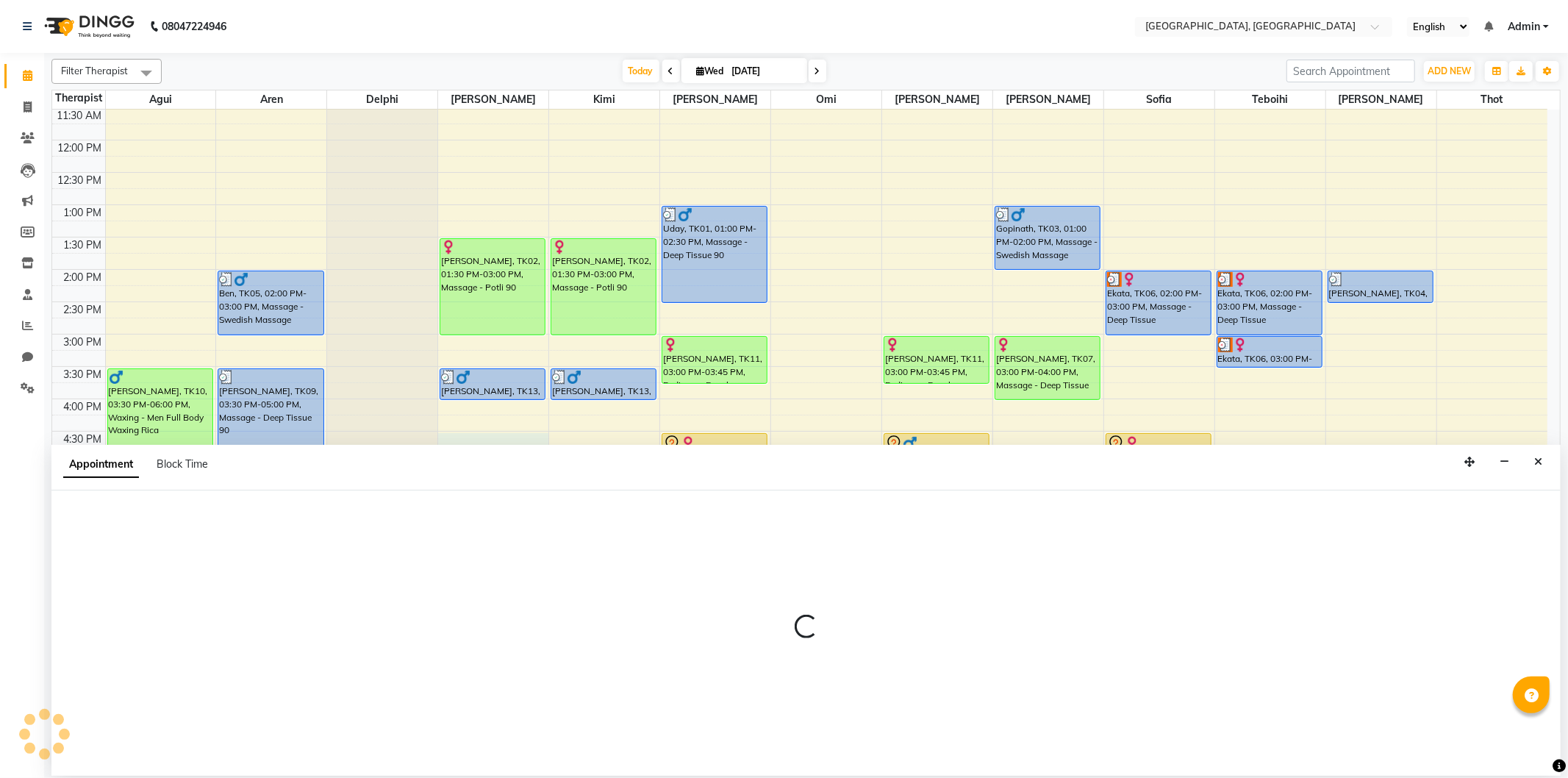
select select "43726"
select select "990"
select select "tentative"
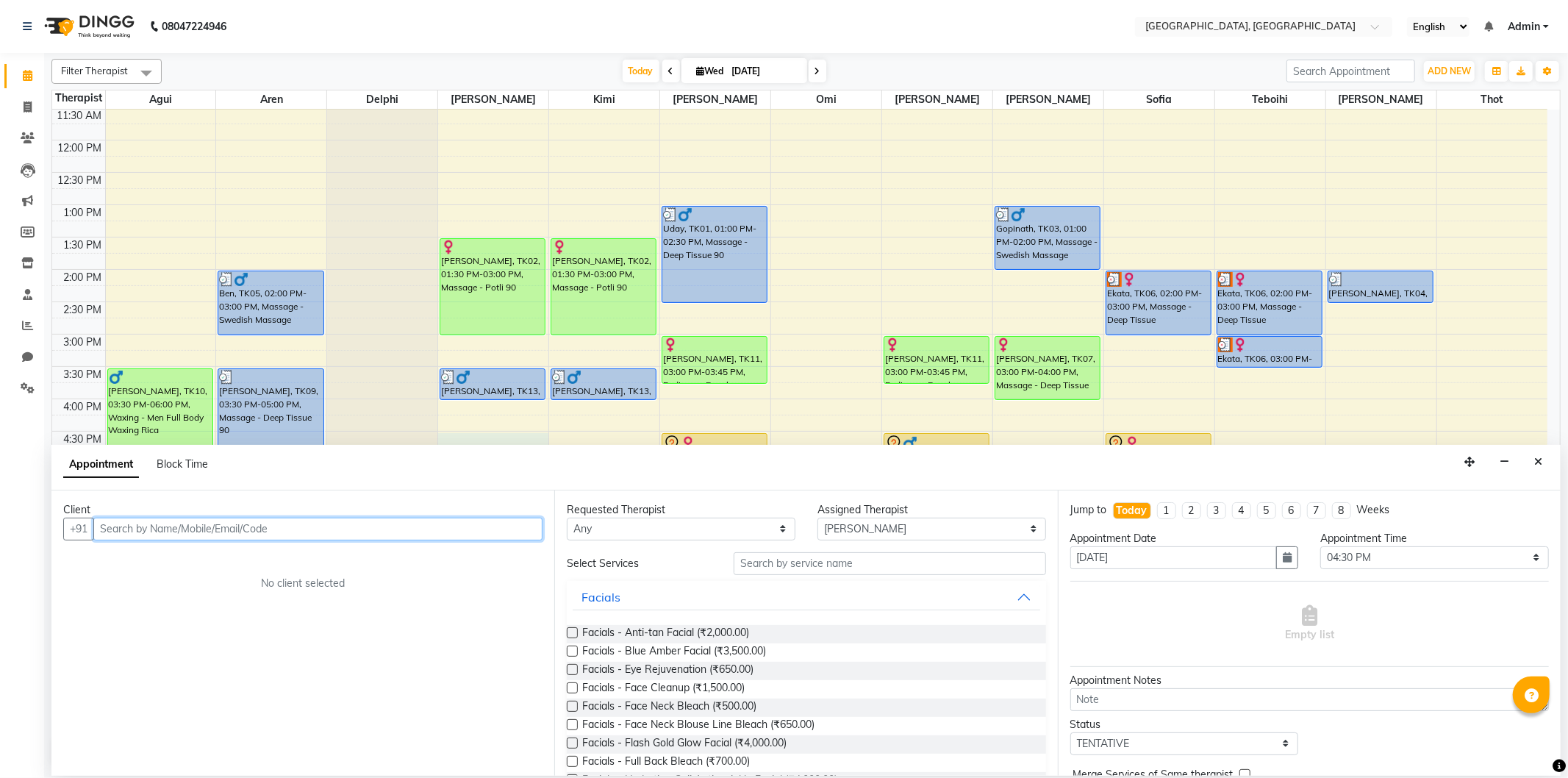
paste input "9767315224"
type input "9767315224"
click at [537, 528] on span "Add Client" at bounding box center [512, 528] width 50 height 14
select select "22"
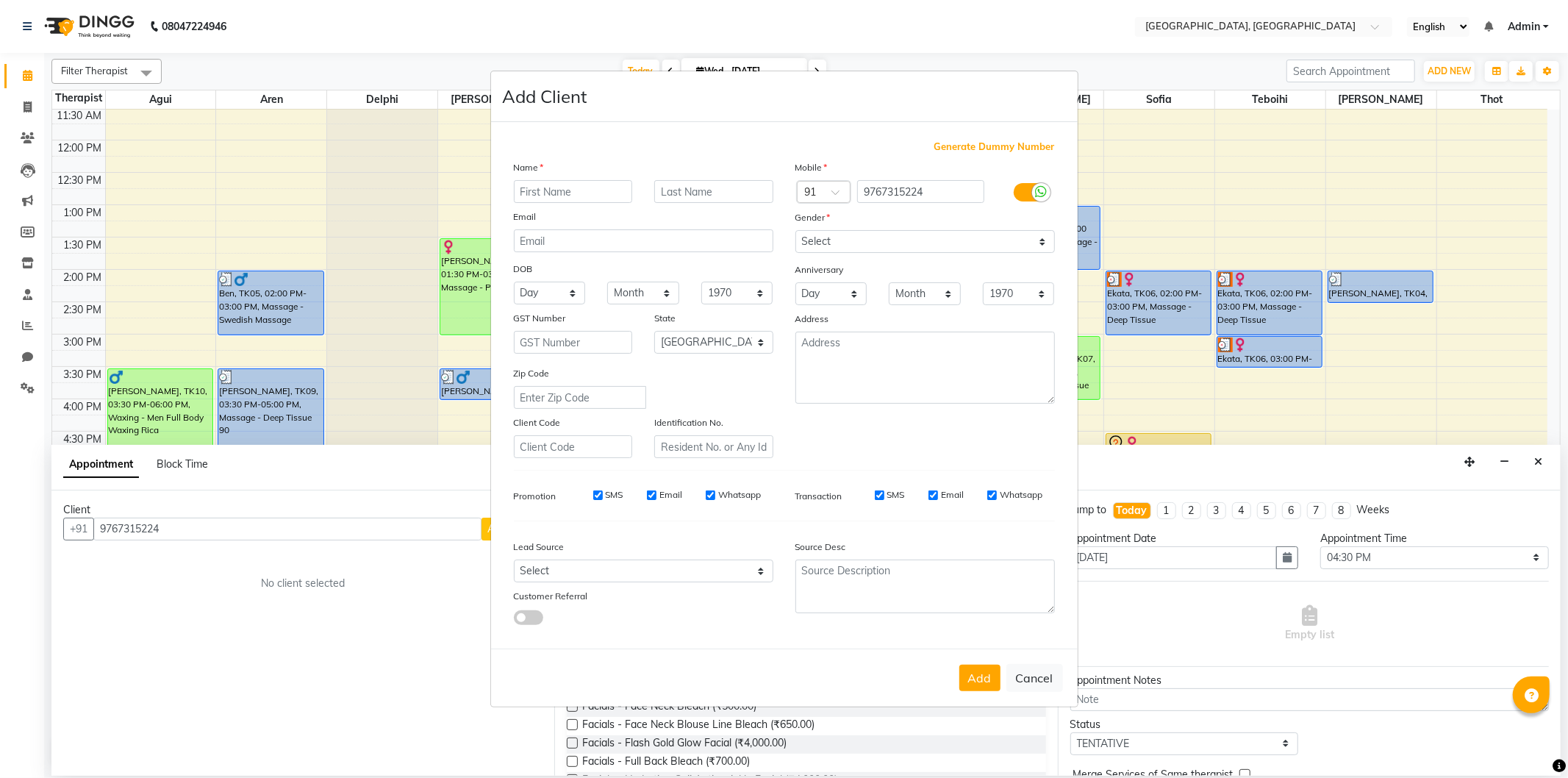
click at [584, 186] on input "text" at bounding box center [573, 192] width 119 height 23
type input "[PERSON_NAME]"
click at [965, 241] on select "Select [DEMOGRAPHIC_DATA] [DEMOGRAPHIC_DATA] Other Prefer Not To Say" at bounding box center [925, 241] width 259 height 23
select select "[DEMOGRAPHIC_DATA]"
click at [795, 230] on select "Select [DEMOGRAPHIC_DATA] [DEMOGRAPHIC_DATA] Other Prefer Not To Say" at bounding box center [925, 241] width 259 height 23
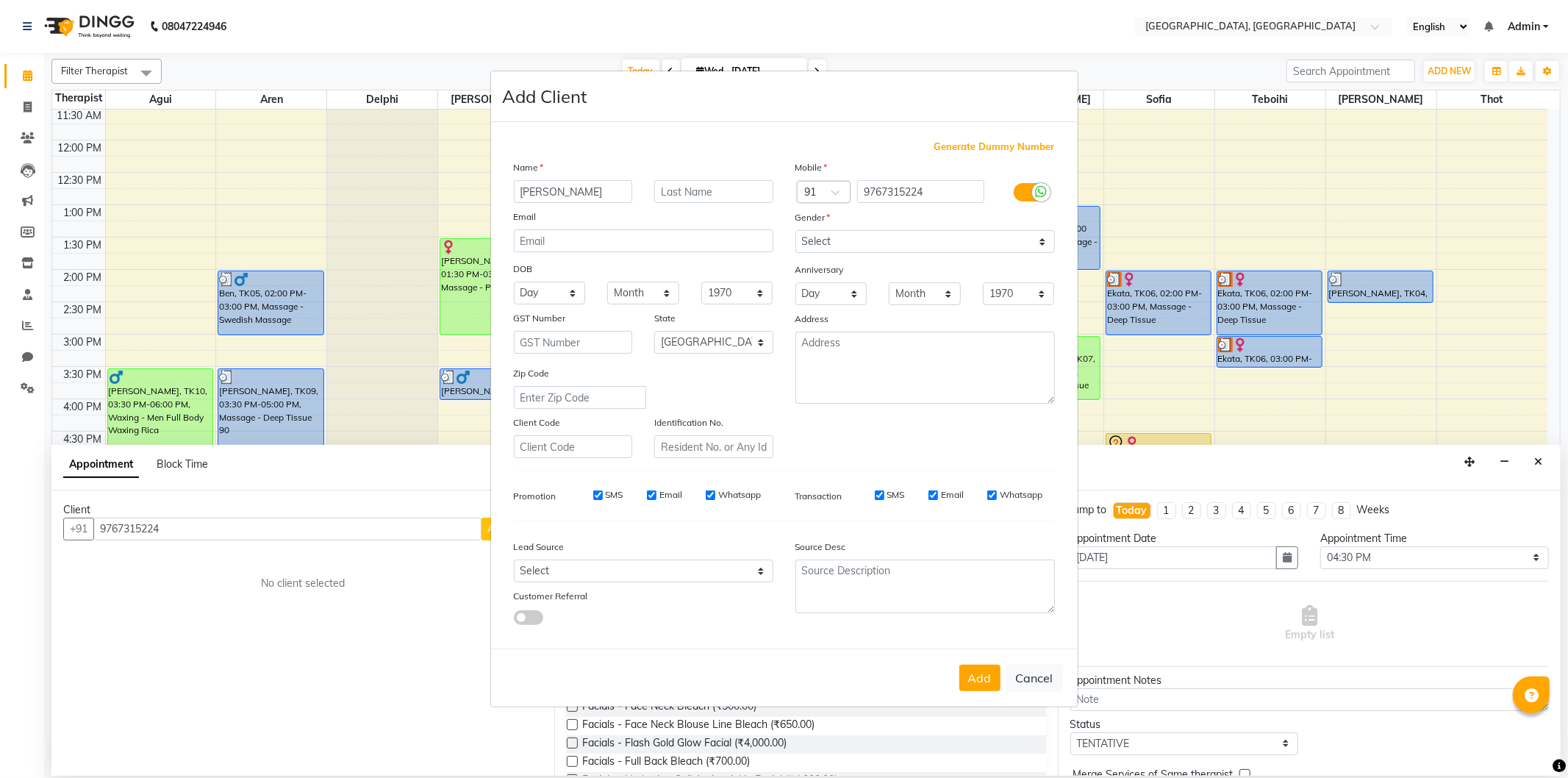
click at [973, 664] on div "Add Cancel" at bounding box center [784, 677] width 586 height 58
click at [973, 671] on button "Add" at bounding box center [979, 677] width 41 height 26
select select
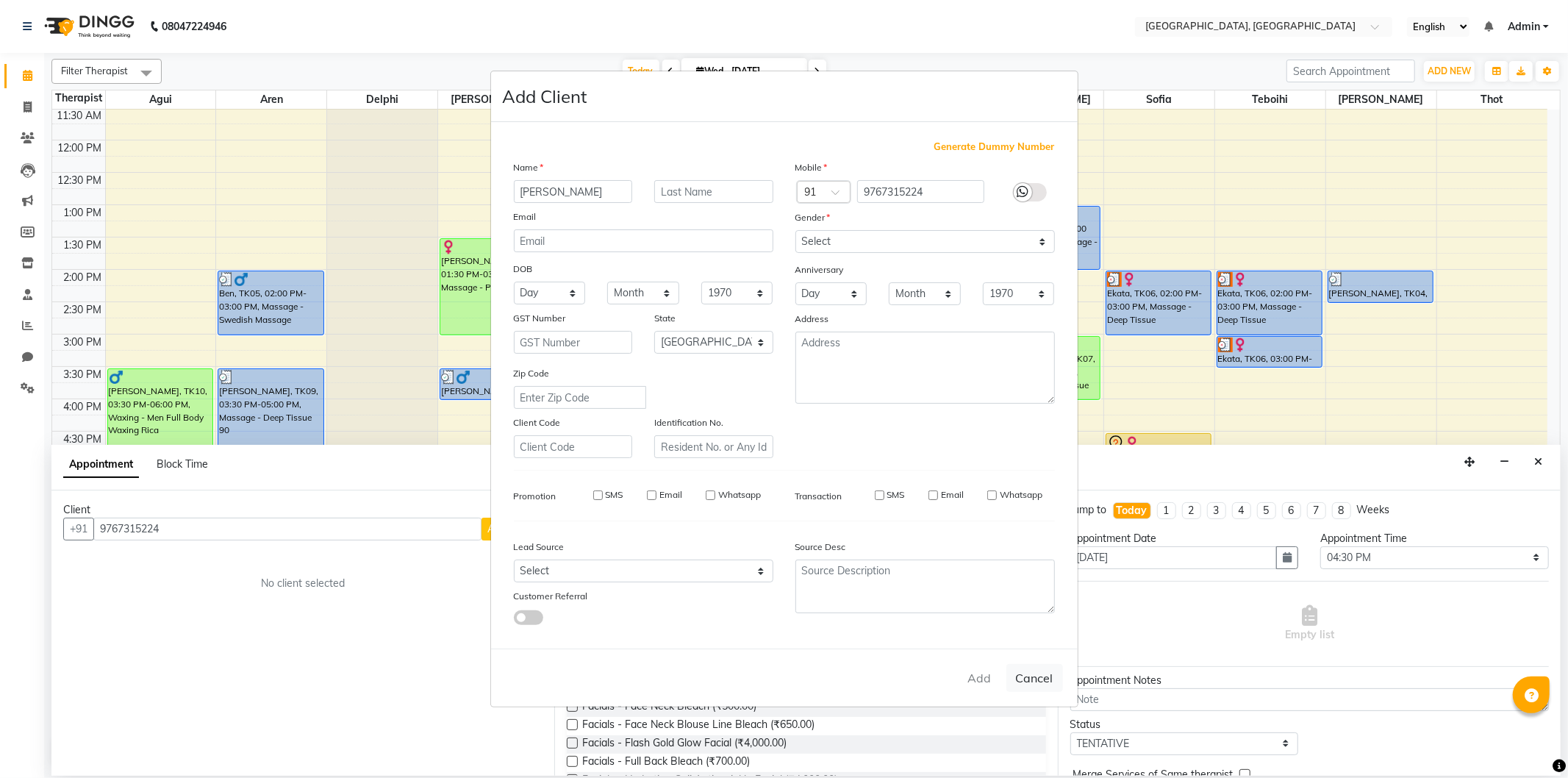
select select "null"
select select
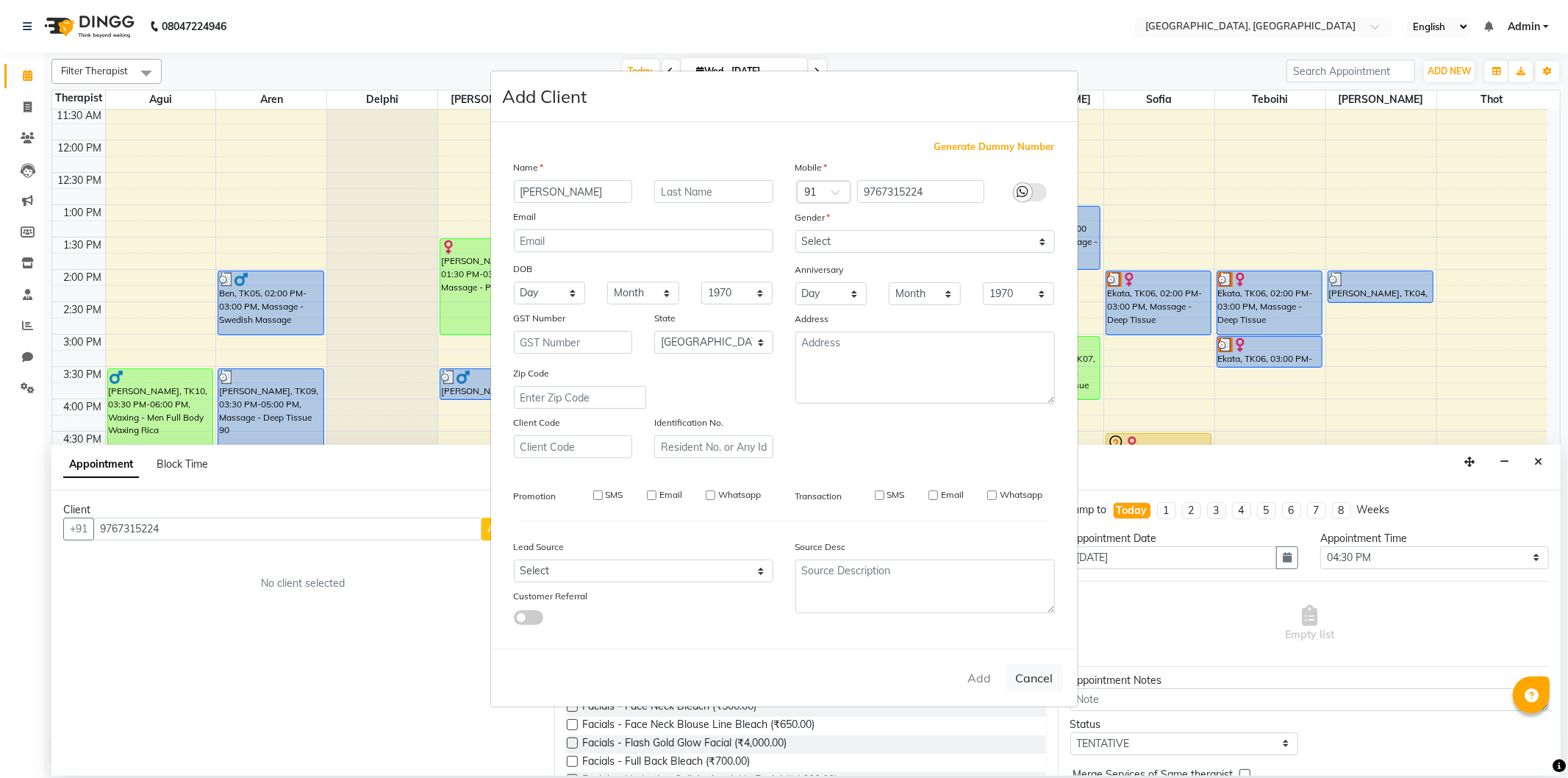
checkbox input "false"
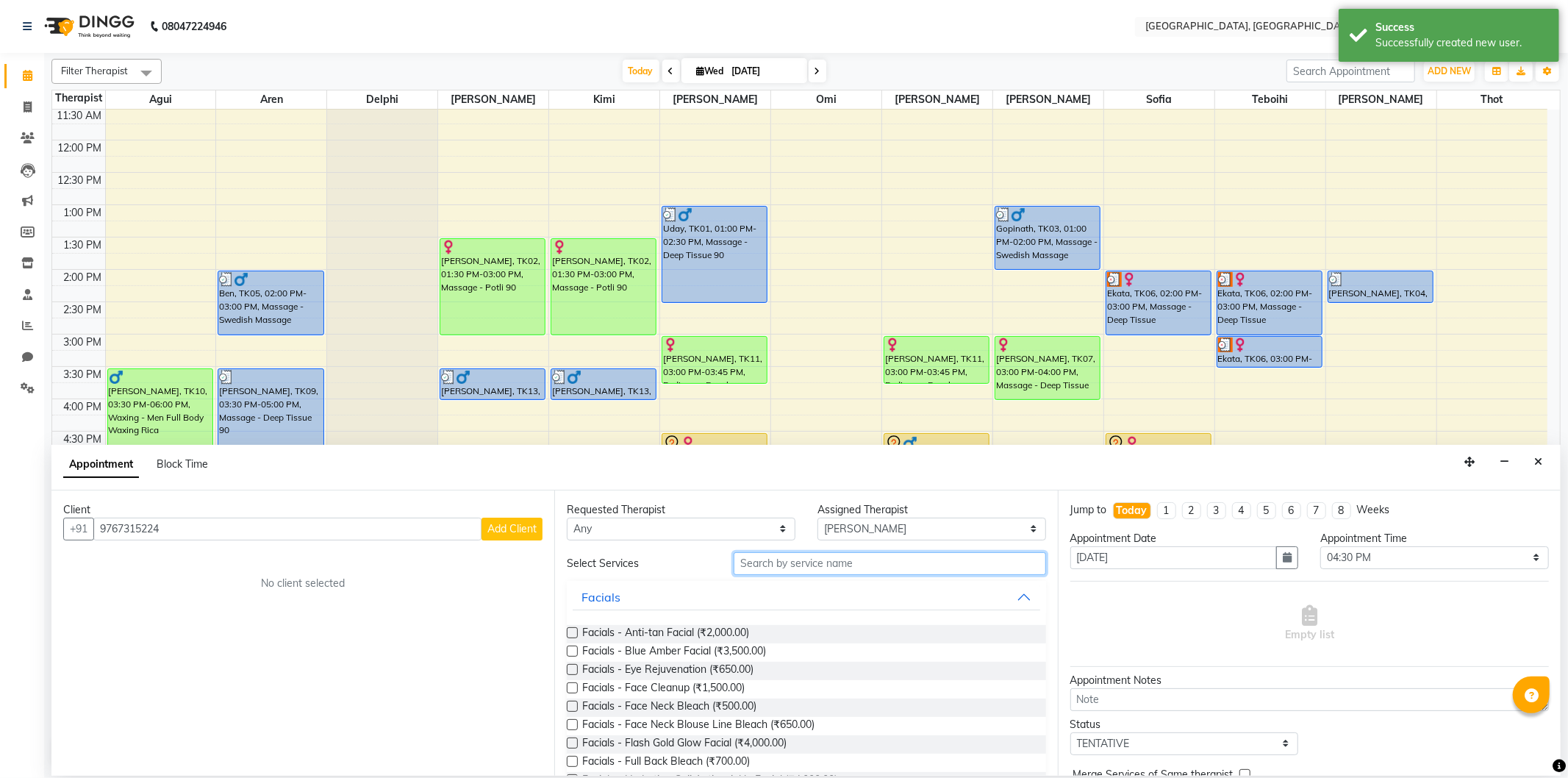
click at [776, 568] on input "text" at bounding box center [889, 563] width 312 height 23
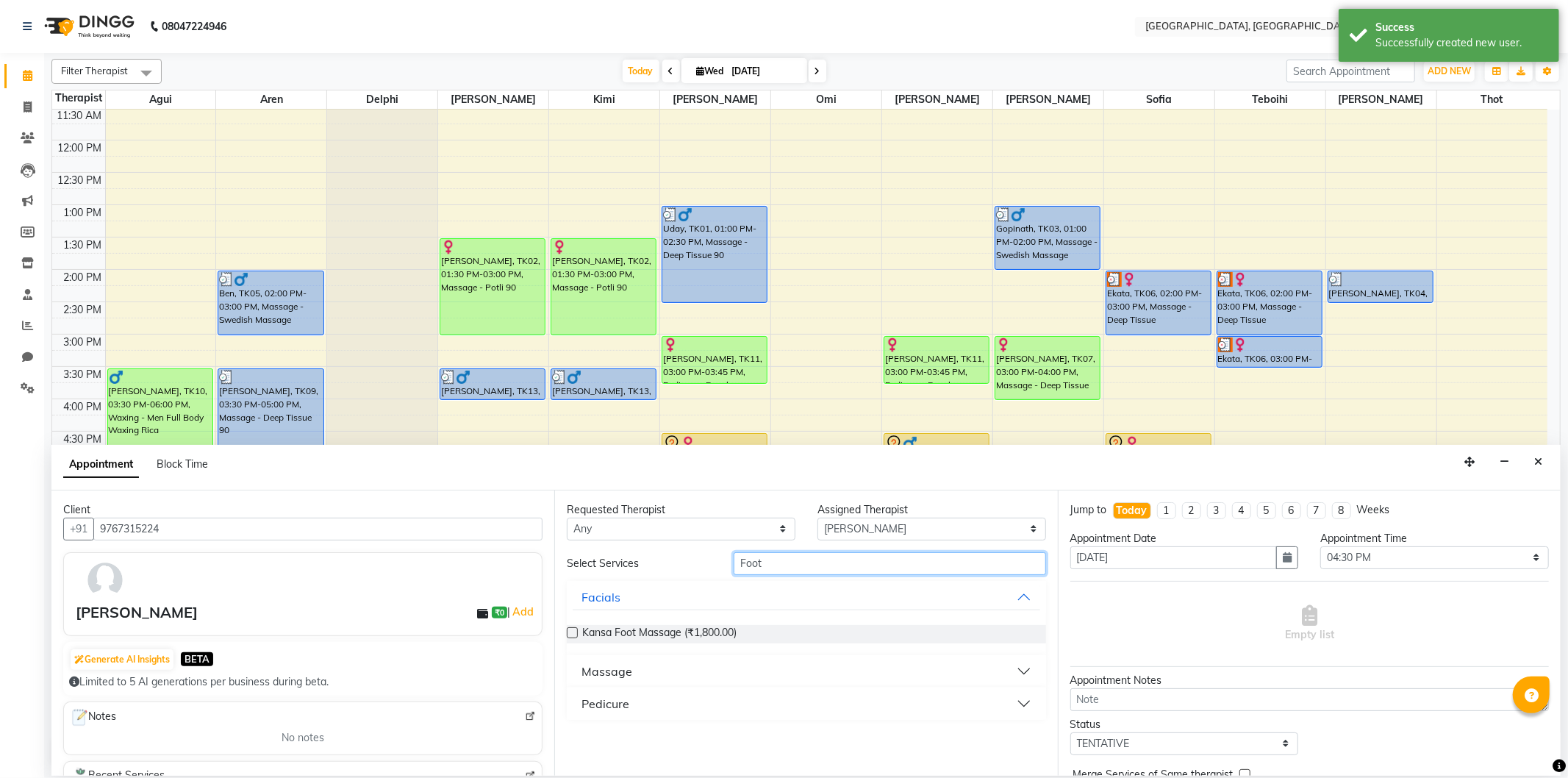
type input "Foot"
click at [613, 673] on div "Massage" at bounding box center [606, 671] width 50 height 17
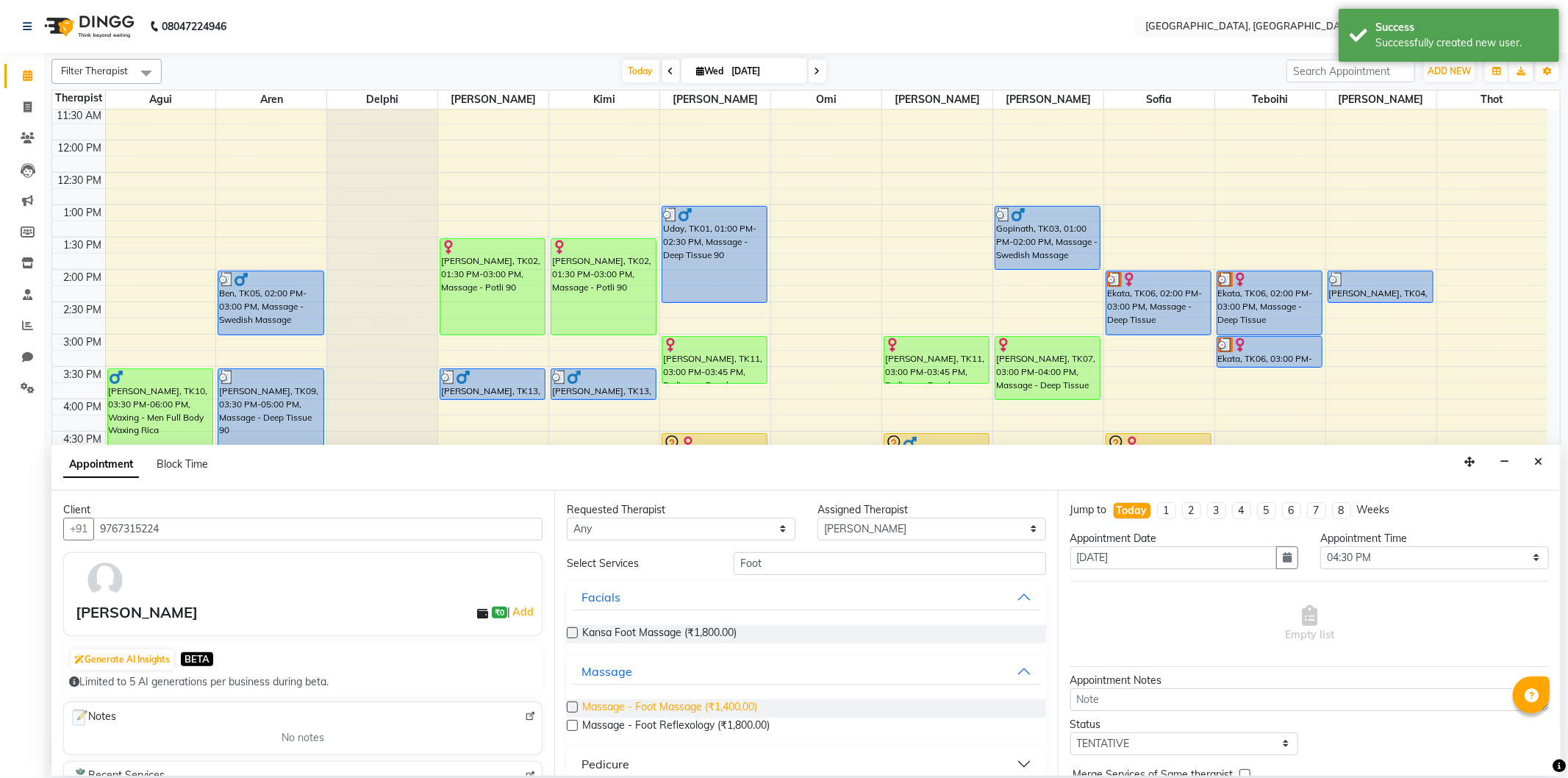
click at [613, 707] on span "Massage - Foot Massage (₹1,400.00)" at bounding box center [669, 708] width 175 height 18
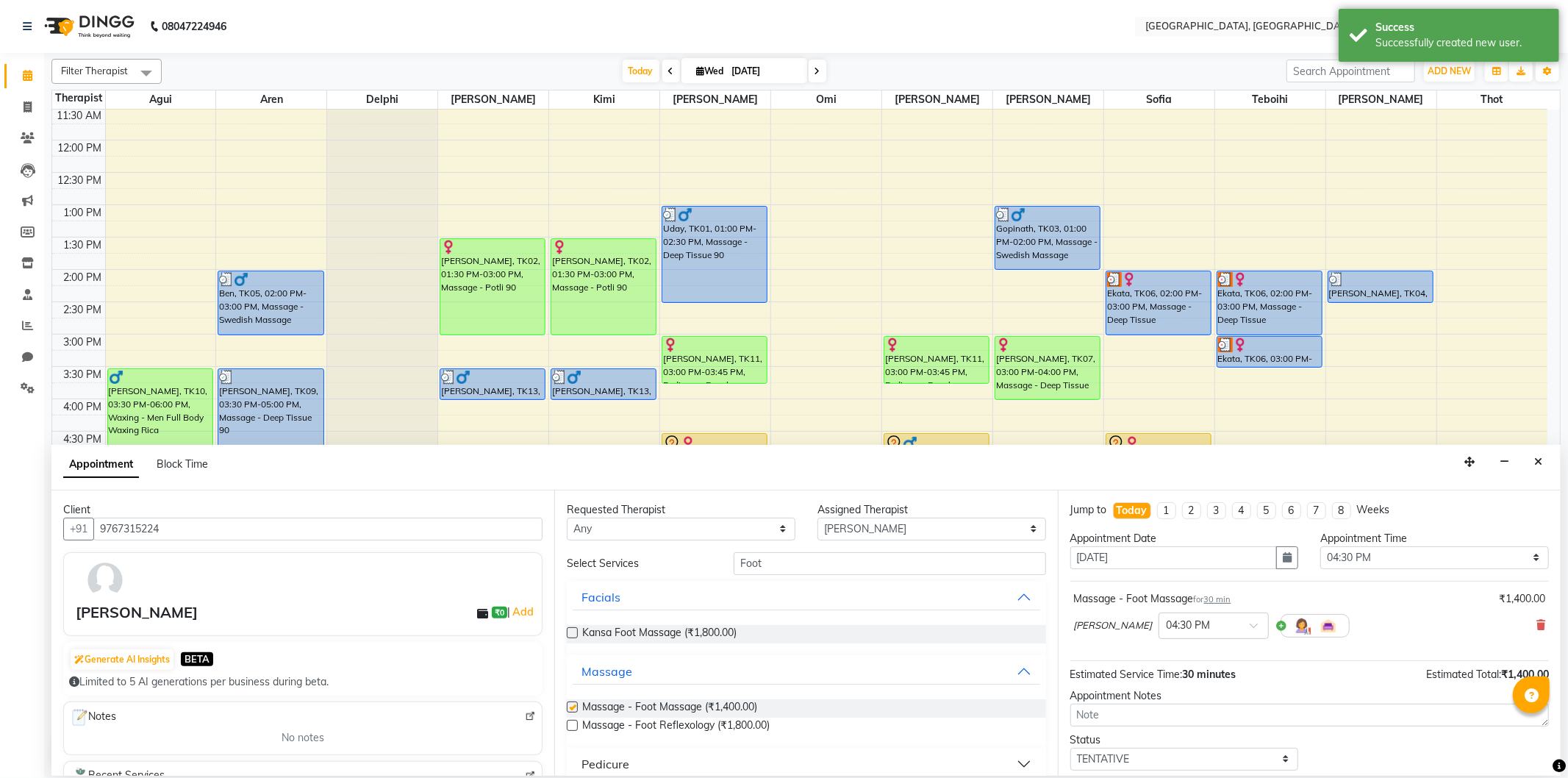
checkbox input "false"
click at [835, 568] on input "Foot" at bounding box center [889, 563] width 312 height 23
type input "F"
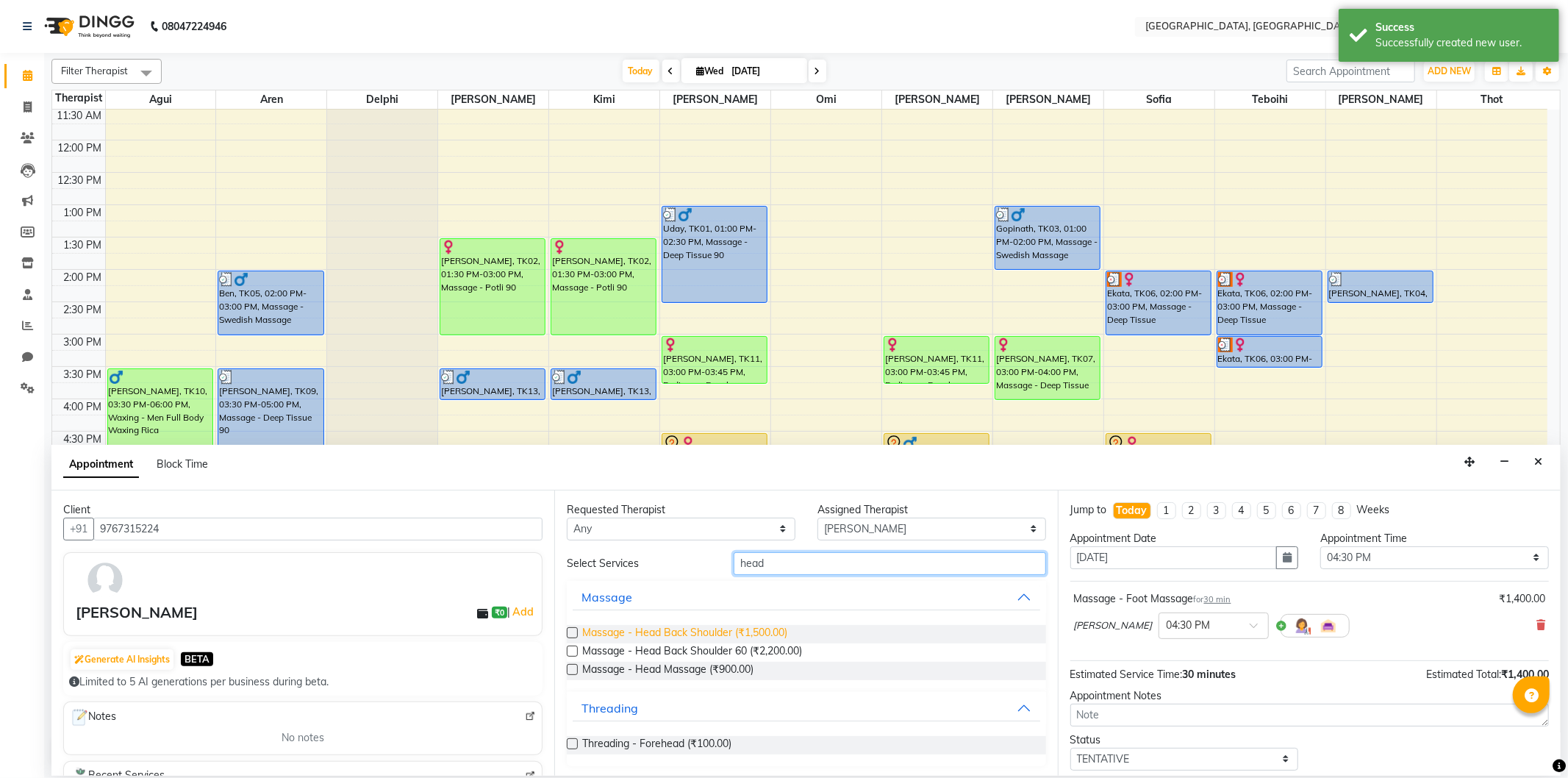
type input "head"
click at [761, 630] on span "Massage - Head Back Shoulder (₹1,500.00)" at bounding box center [684, 634] width 205 height 18
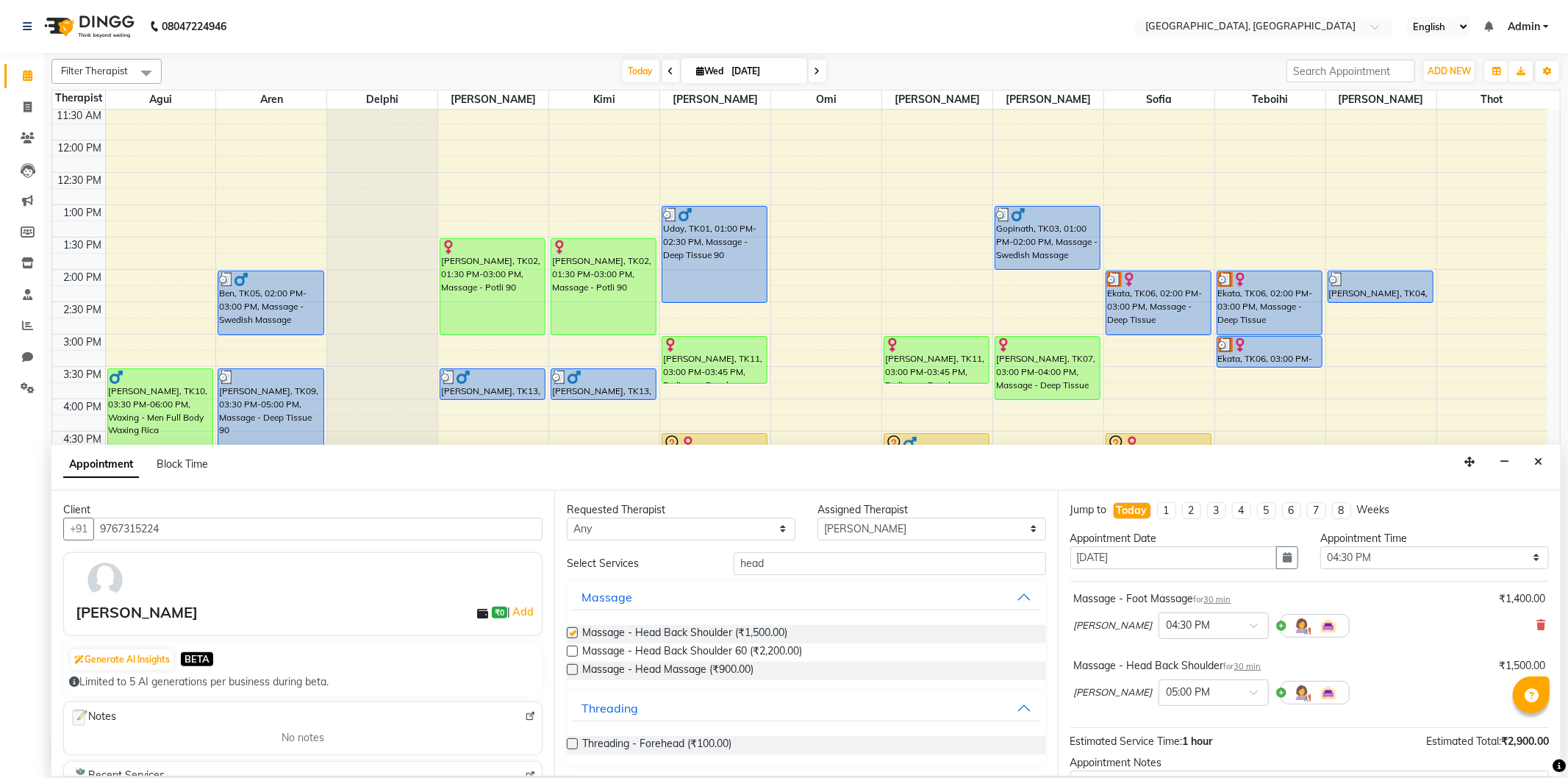
checkbox input "false"
click at [876, 535] on select "Select Agui Aren Delphi [PERSON_NAME] [PERSON_NAME] [PERSON_NAME] [PERSON_NAME]…" at bounding box center [931, 528] width 229 height 23
select select "15045"
click at [817, 517] on select "Select Agui Aren Delphi [PERSON_NAME] [PERSON_NAME] [PERSON_NAME] [PERSON_NAME]…" at bounding box center [931, 528] width 229 height 23
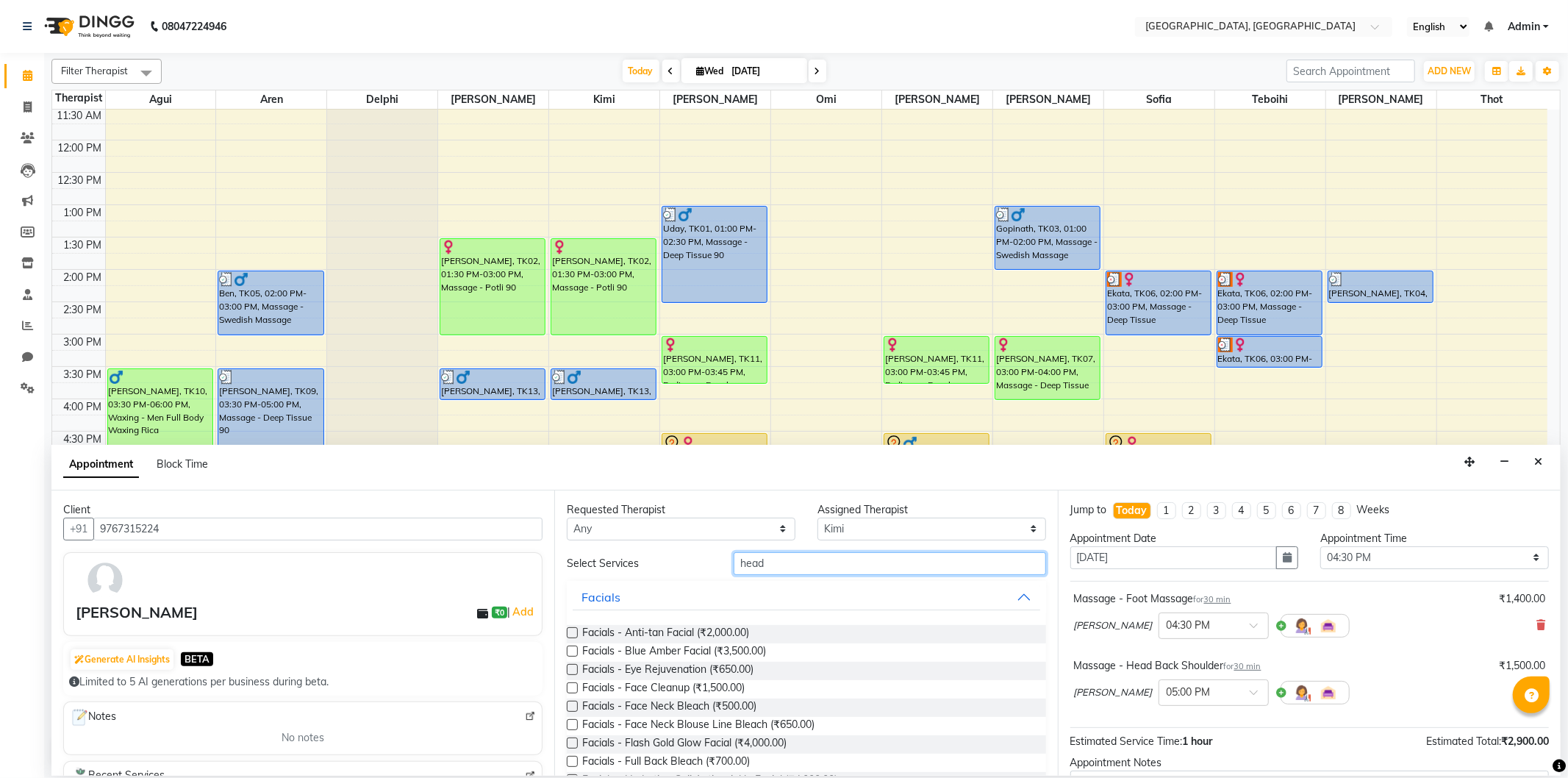
click at [791, 567] on input "head" at bounding box center [889, 563] width 312 height 23
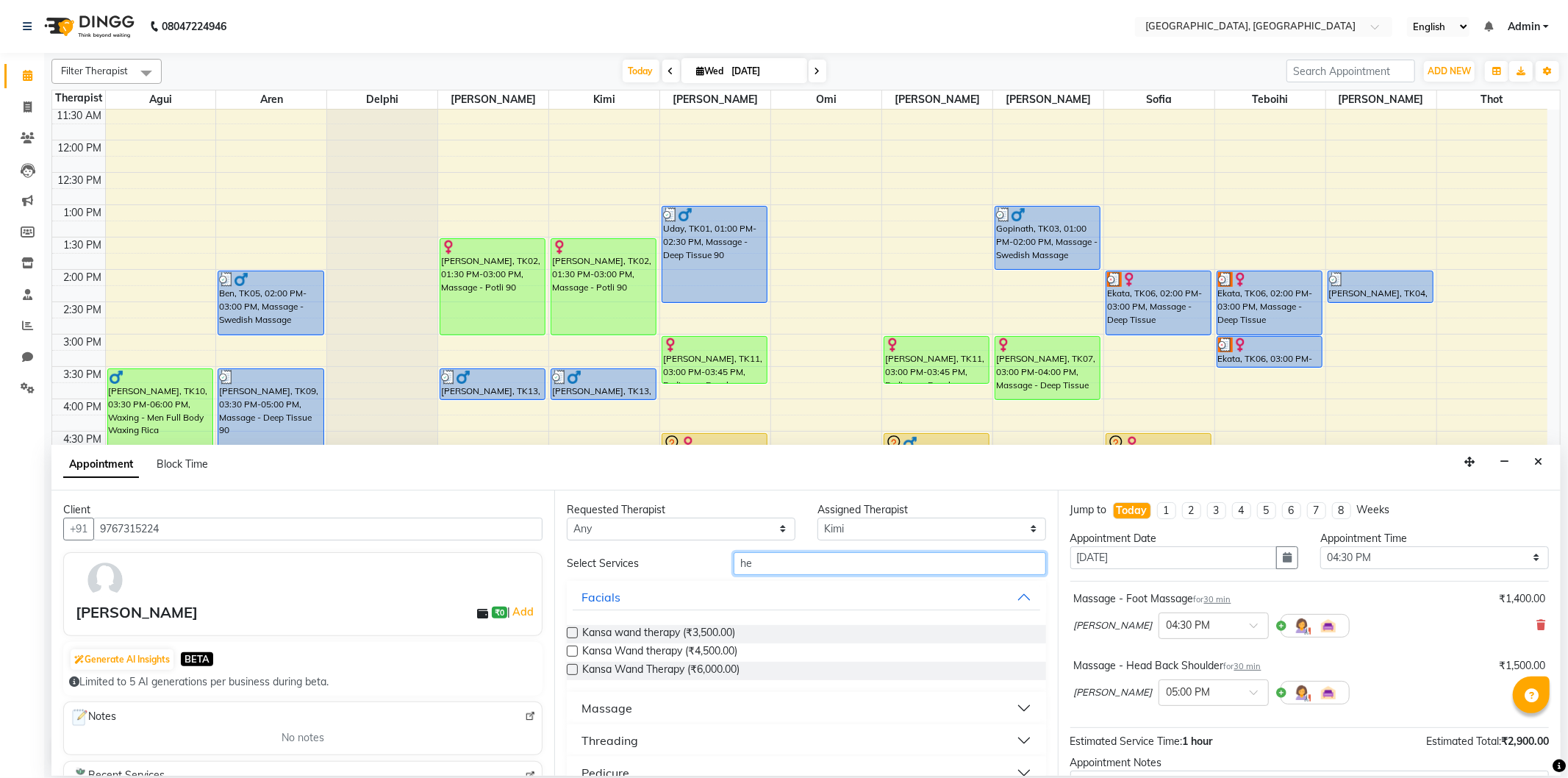
type input "h"
type input "Foot"
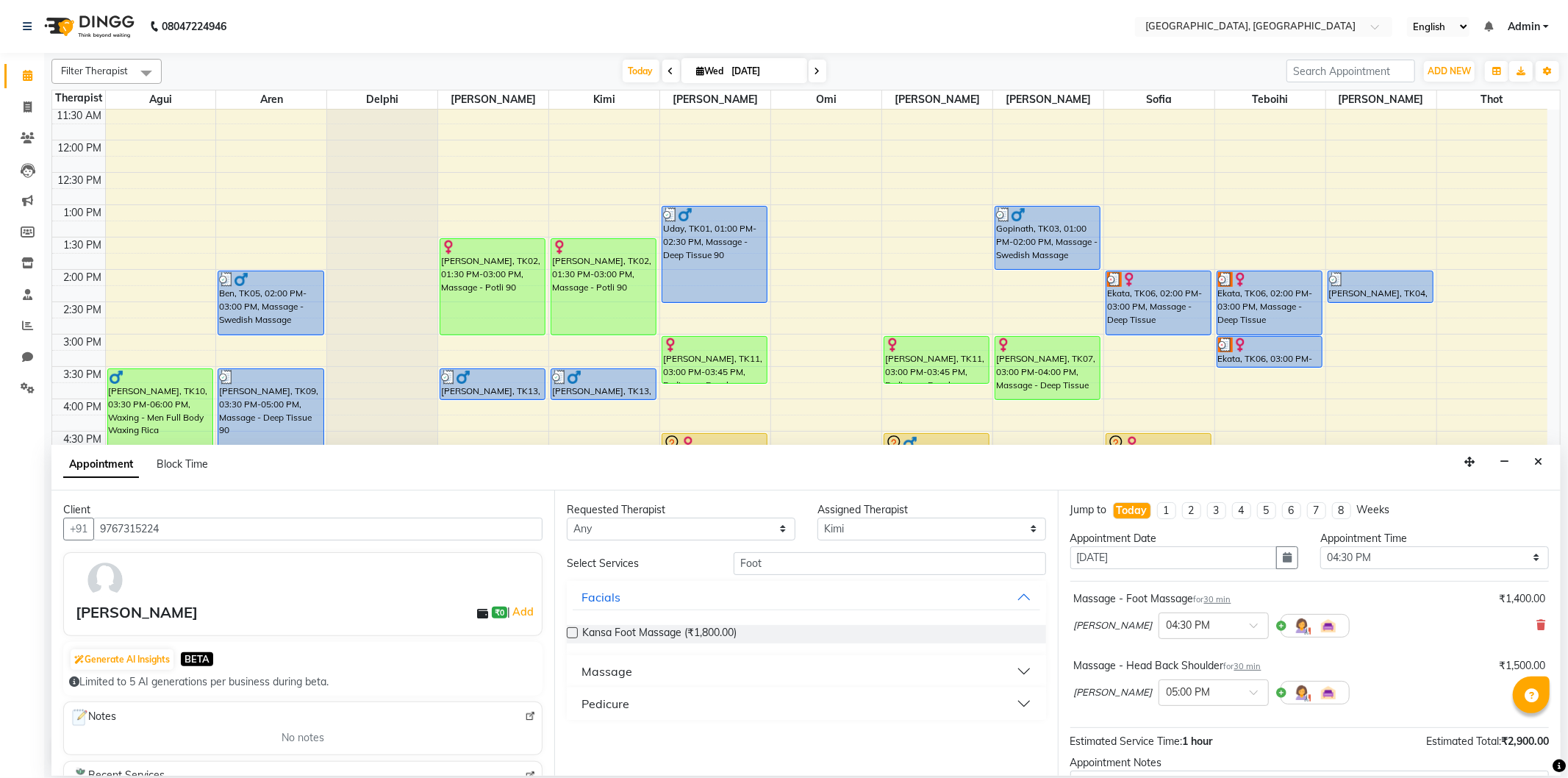
click at [604, 673] on div "Massage" at bounding box center [606, 671] width 50 height 17
click at [643, 709] on span "Massage - Foot Massage (₹1,400.00)" at bounding box center [669, 708] width 175 height 18
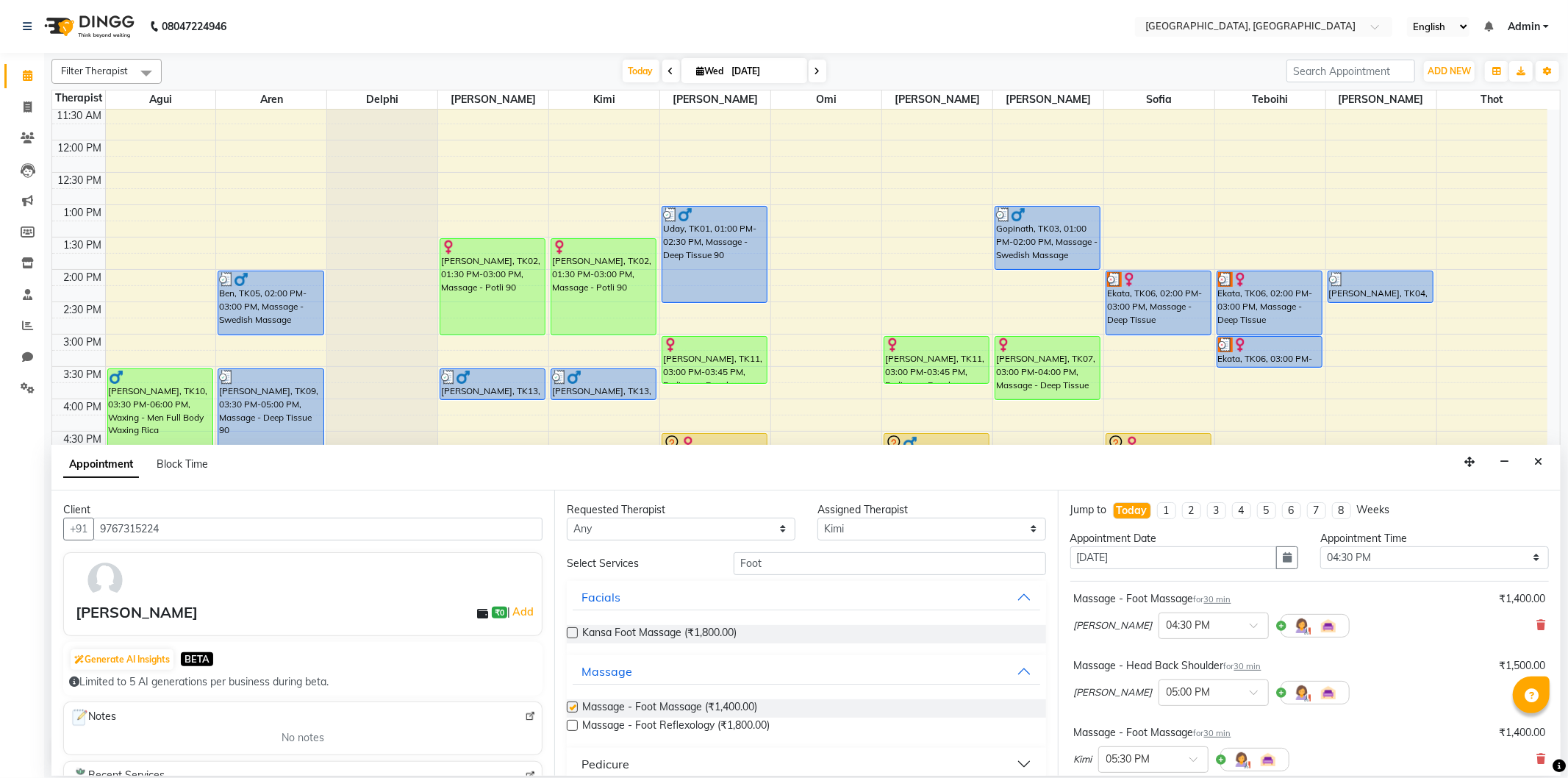
checkbox input "false"
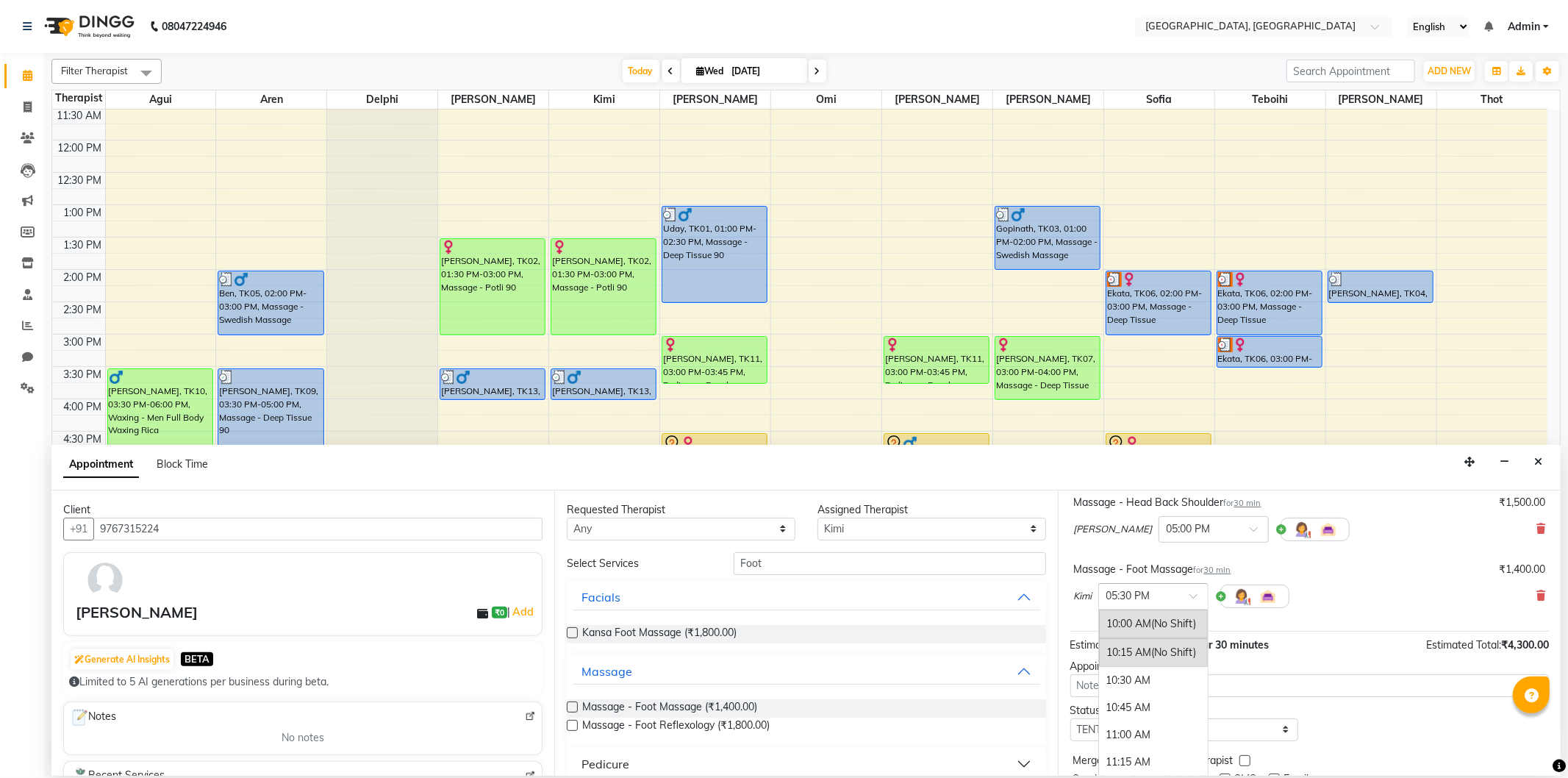
click at [1109, 596] on input "text" at bounding box center [1139, 595] width 65 height 16
click at [1137, 754] on div "04:30 PM" at bounding box center [1153, 758] width 109 height 27
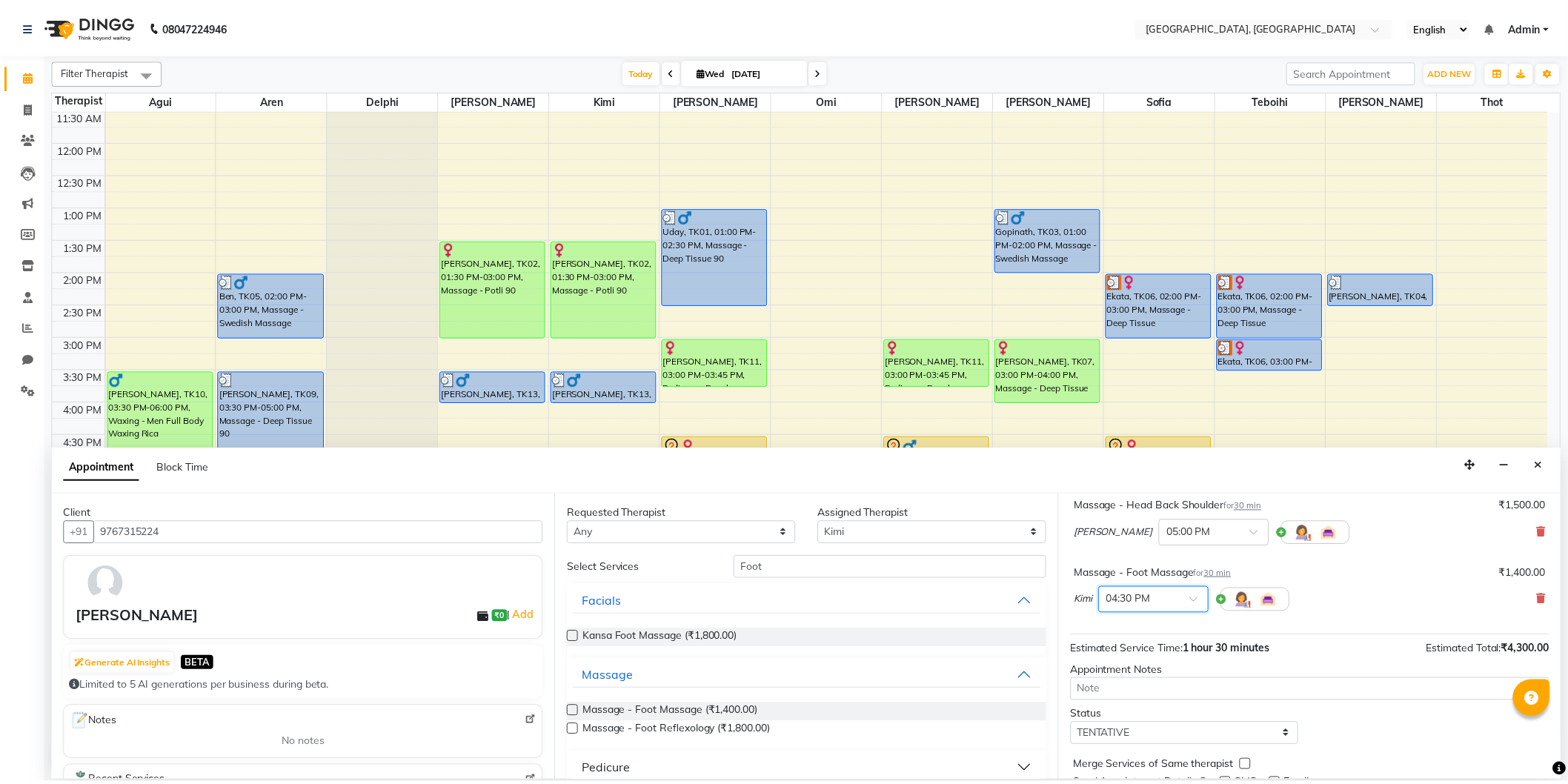
scroll to position [239, 0]
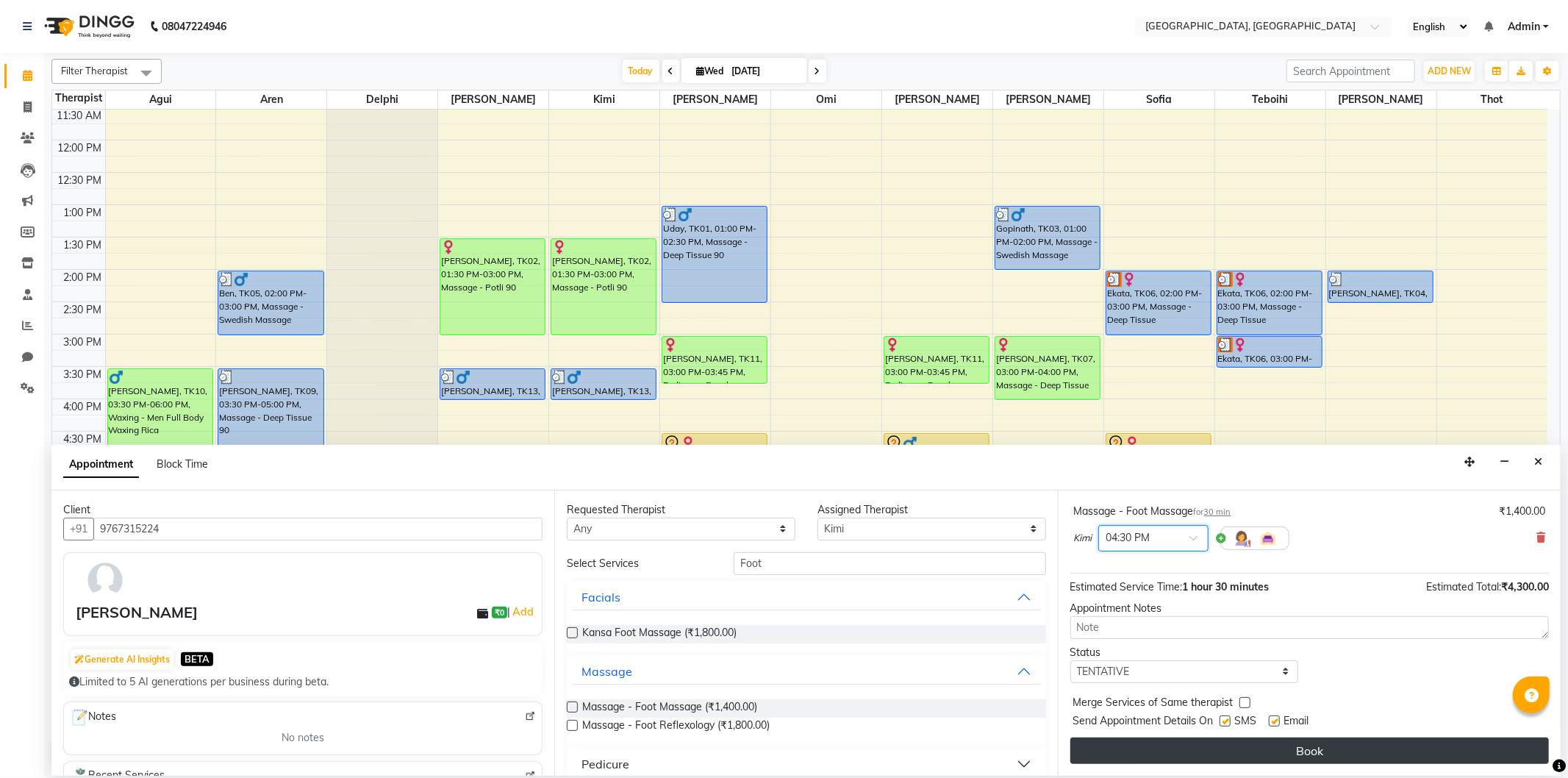
click at [1170, 743] on button "Book" at bounding box center [1309, 750] width 479 height 26
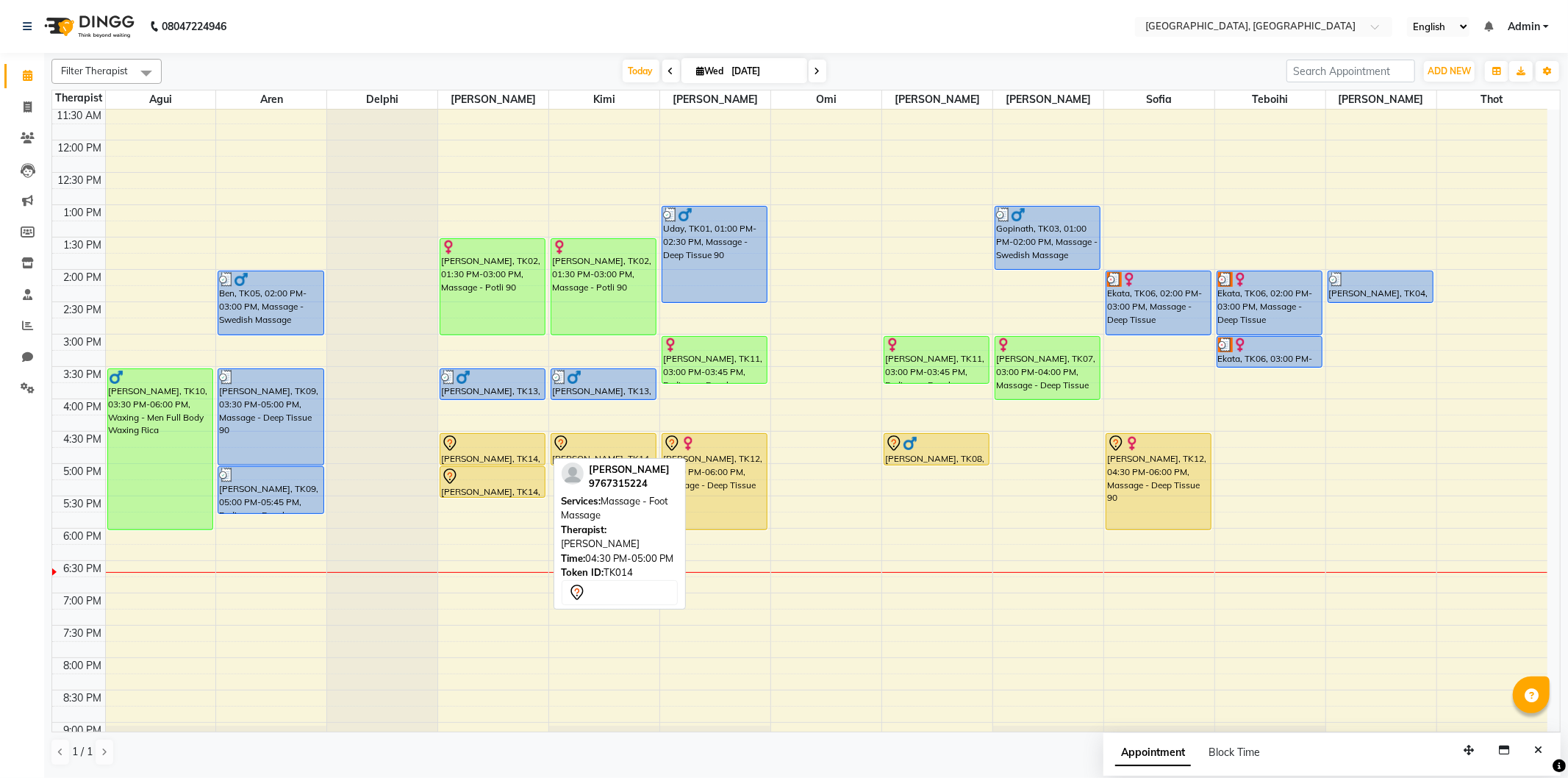
click at [471, 451] on div "[PERSON_NAME], TK14, 04:30 PM-05:00 PM, Massage - Foot Massage" at bounding box center [492, 449] width 104 height 31
select select "7"
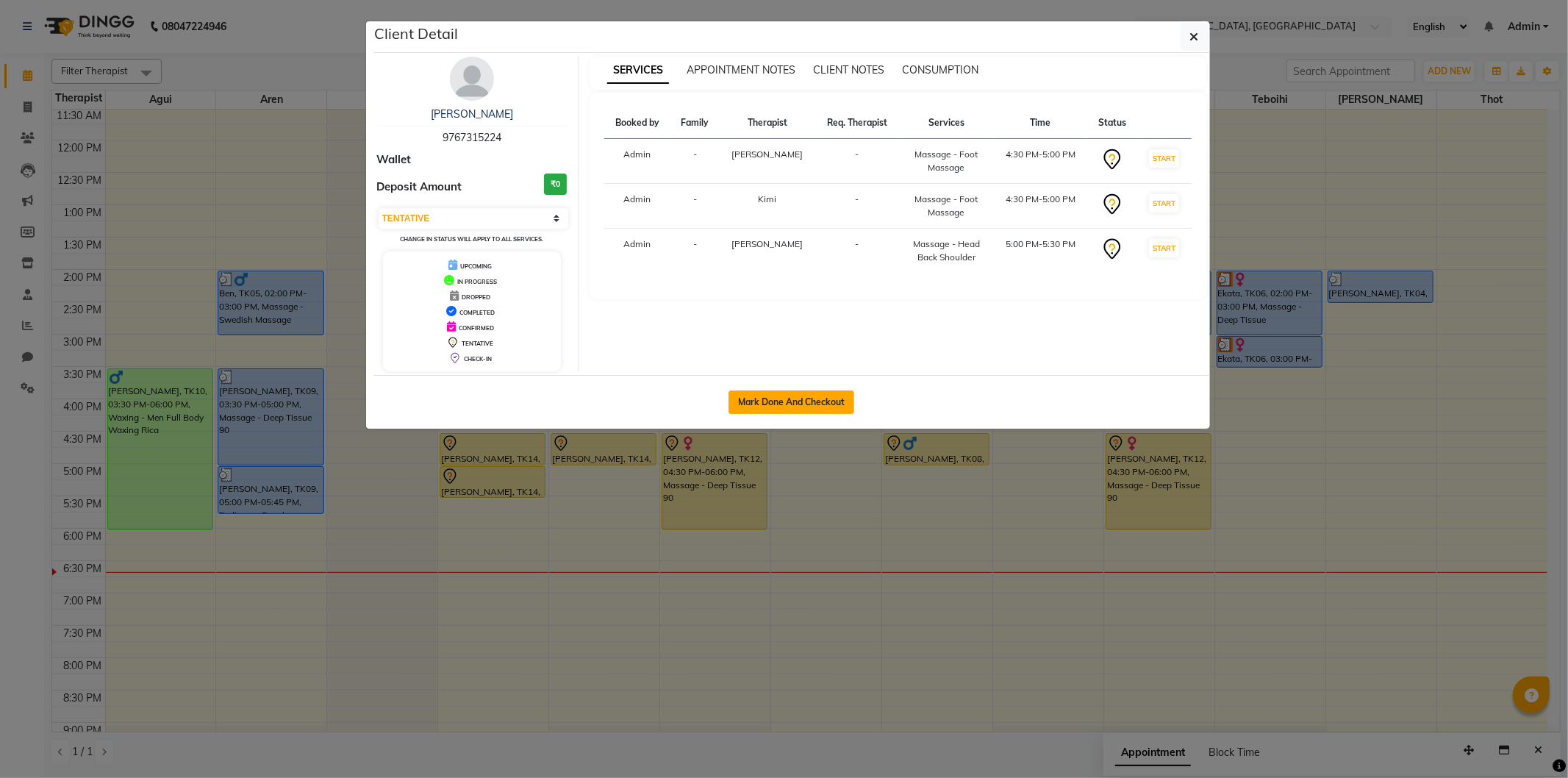
click at [777, 402] on button "Mark Done And Checkout" at bounding box center [791, 401] width 126 height 23
select select "575"
select select "service"
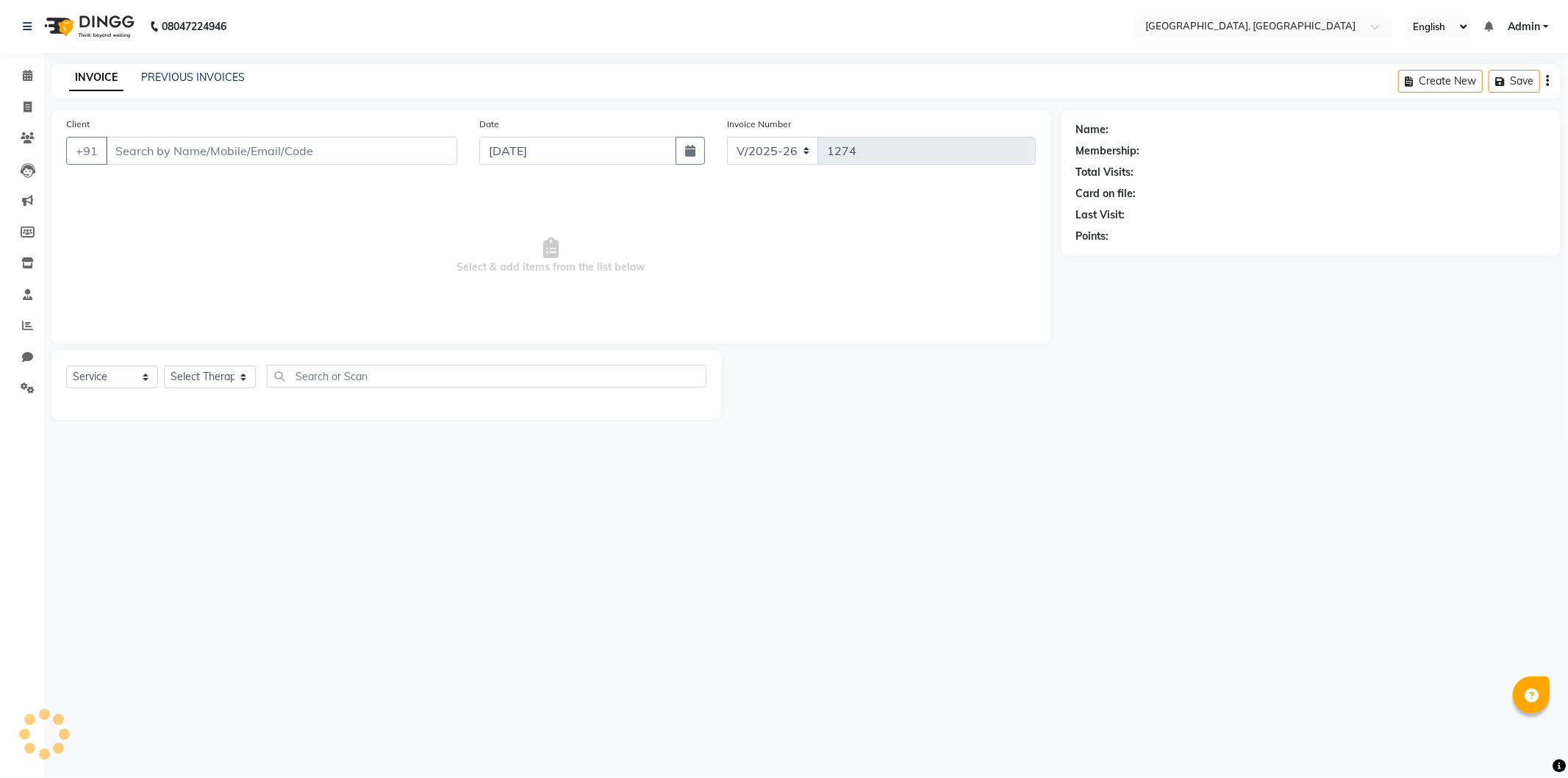
type input "9767315224"
select select "43726"
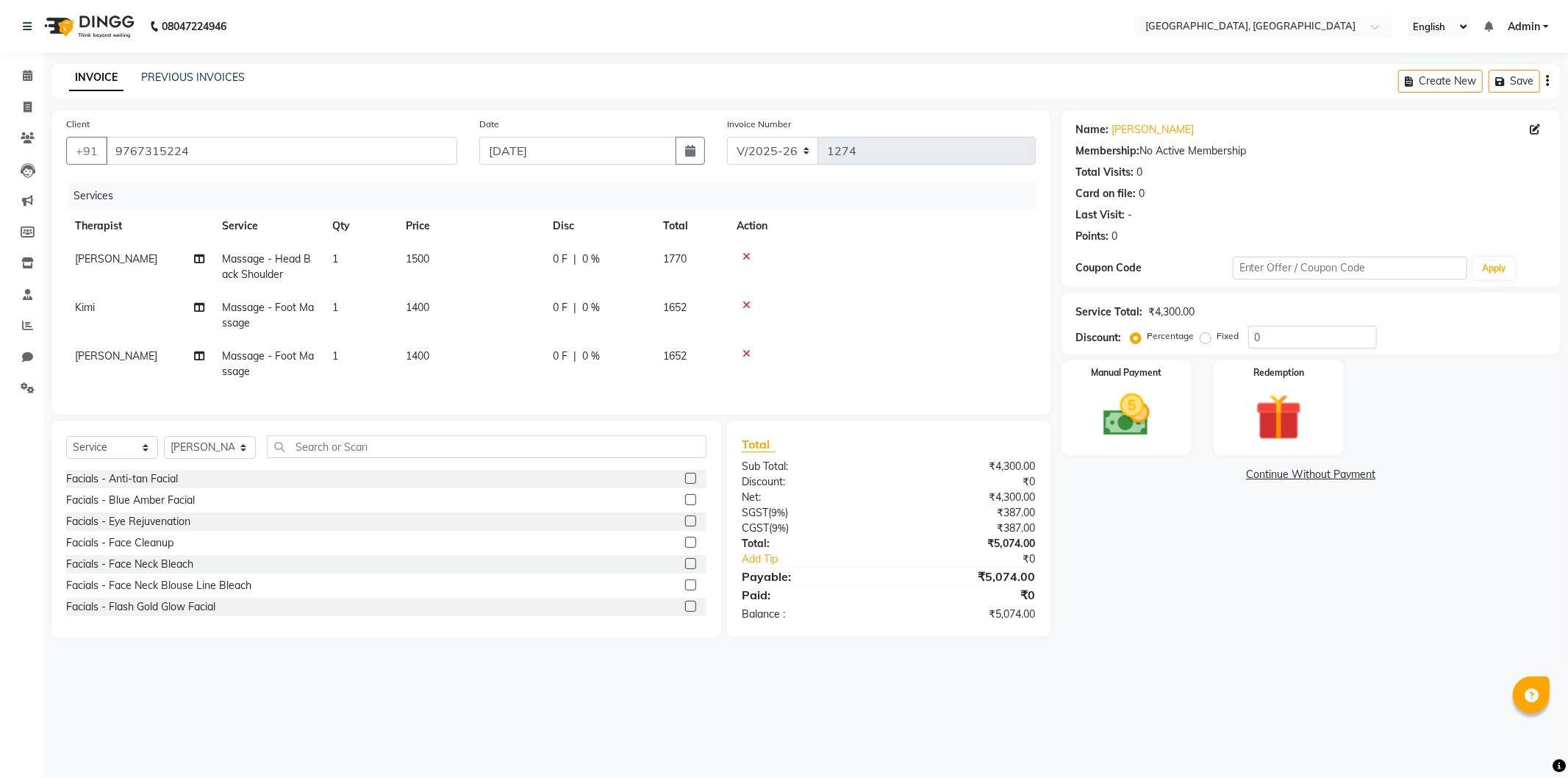
click at [1296, 479] on link "Continue Without Payment" at bounding box center [1311, 474] width 493 height 16
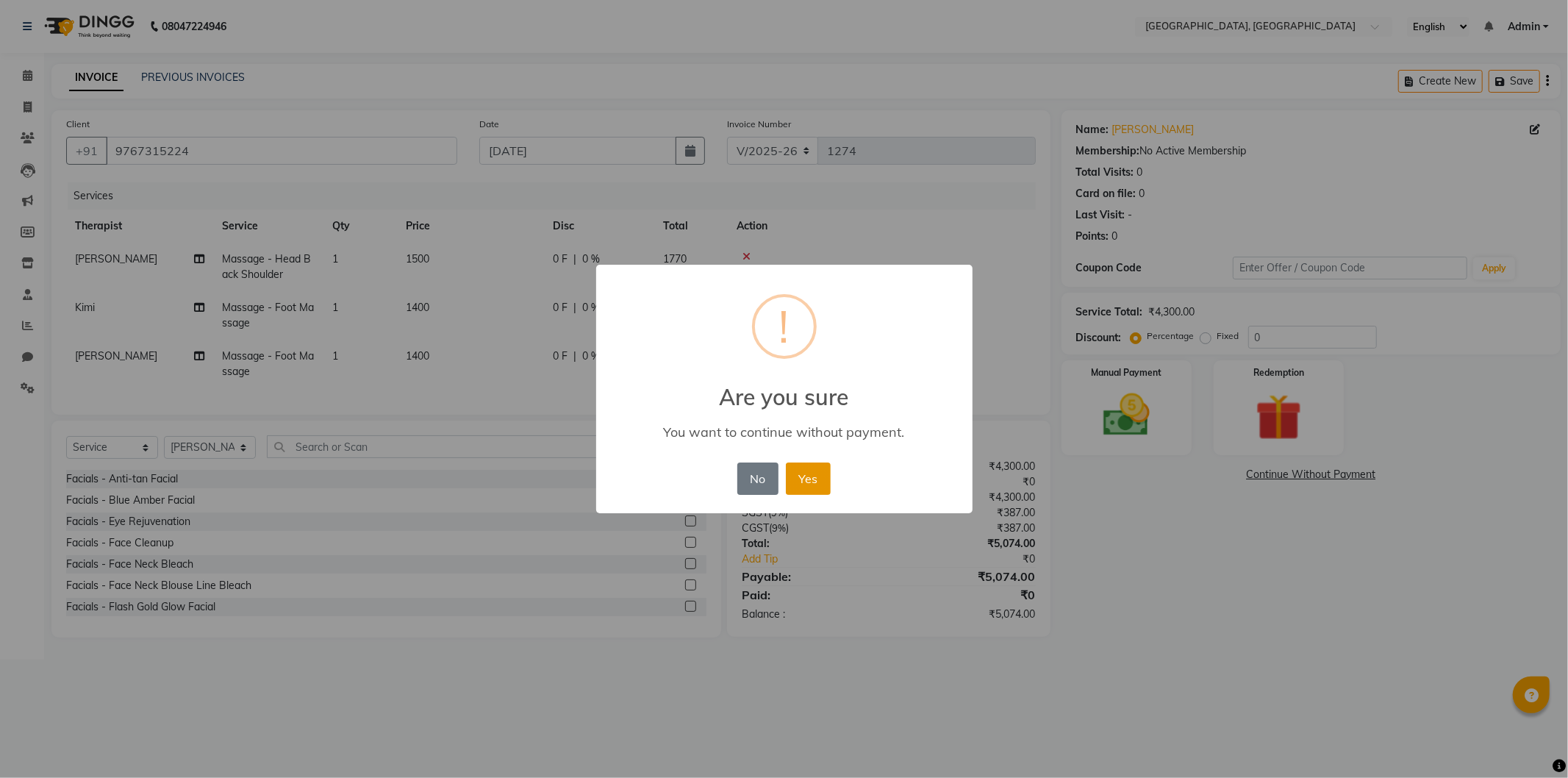
click at [800, 477] on button "Yes" at bounding box center [808, 478] width 45 height 32
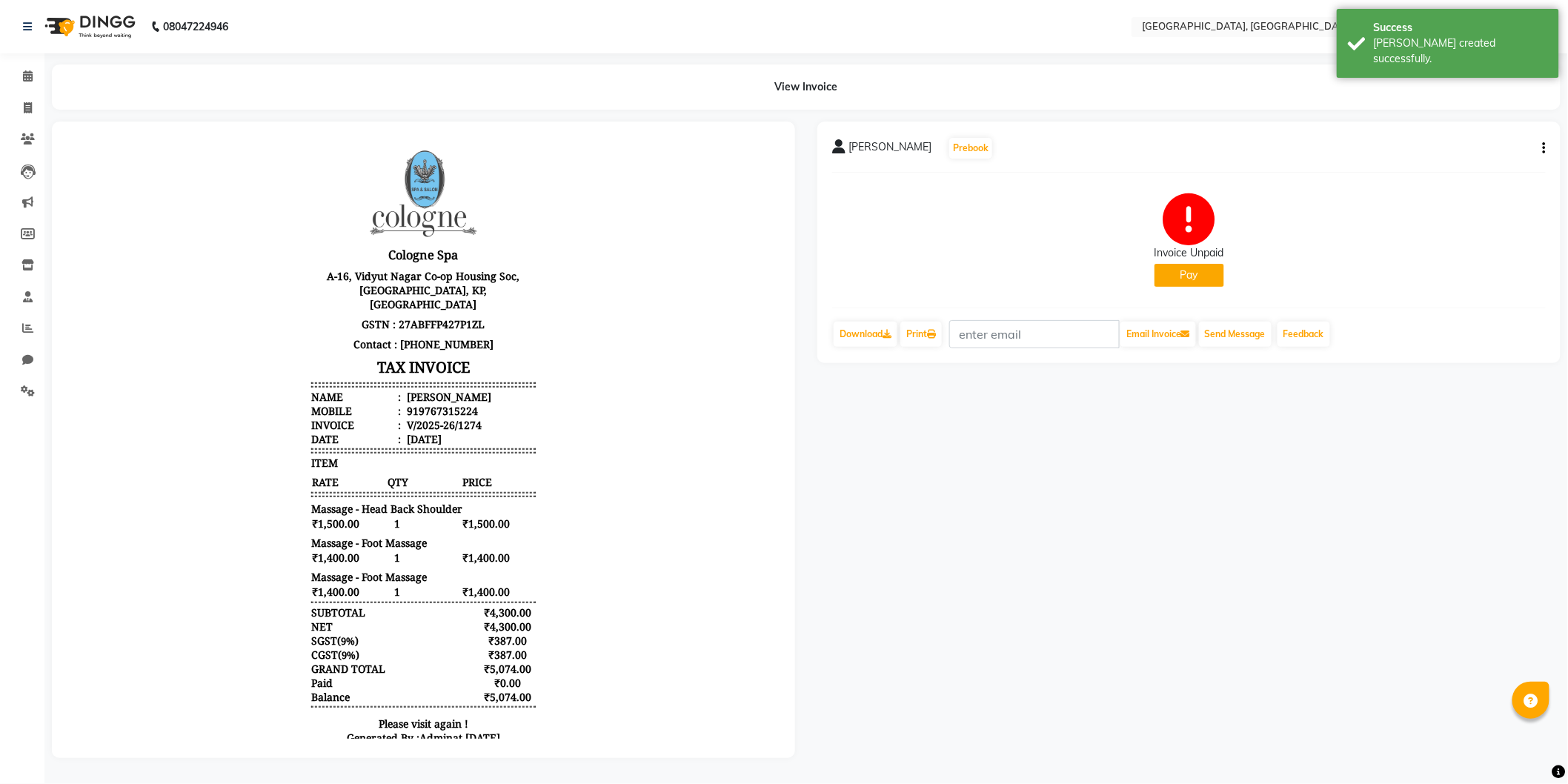
click at [1191, 277] on button "Pay" at bounding box center [1189, 275] width 70 height 23
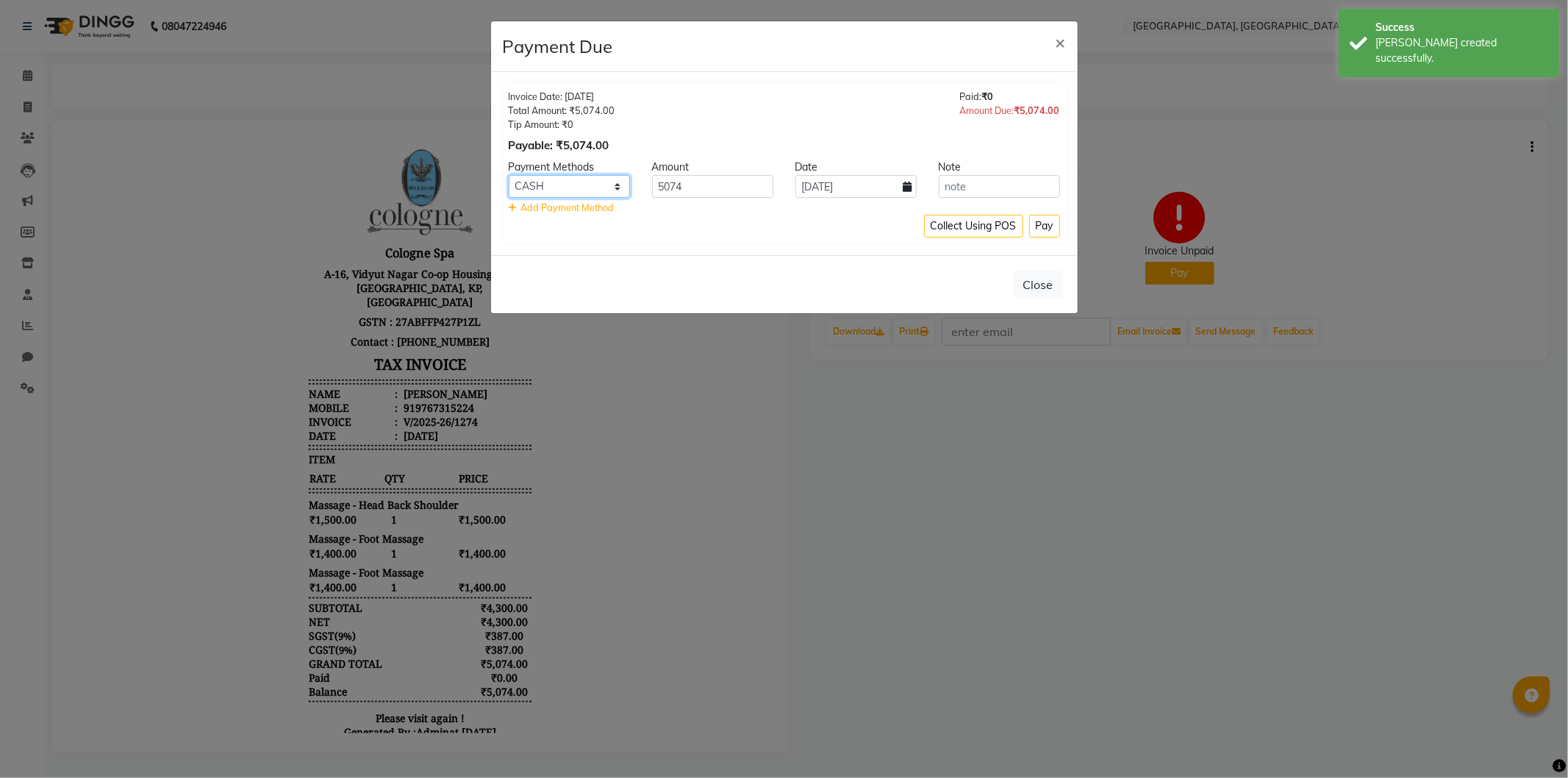
click at [571, 182] on select "CASH CARD ONLINE CUSTOM GPay PayTM PhonePe UPI NearBuy Loan BharatPay Cheque Mo…" at bounding box center [569, 186] width 121 height 23
select select "8"
click at [509, 175] on select "CASH CARD ONLINE CUSTOM GPay PayTM PhonePe UPI NearBuy Loan BharatPay Cheque Mo…" at bounding box center [569, 186] width 121 height 23
click at [1037, 225] on button "Pay" at bounding box center [1044, 226] width 31 height 23
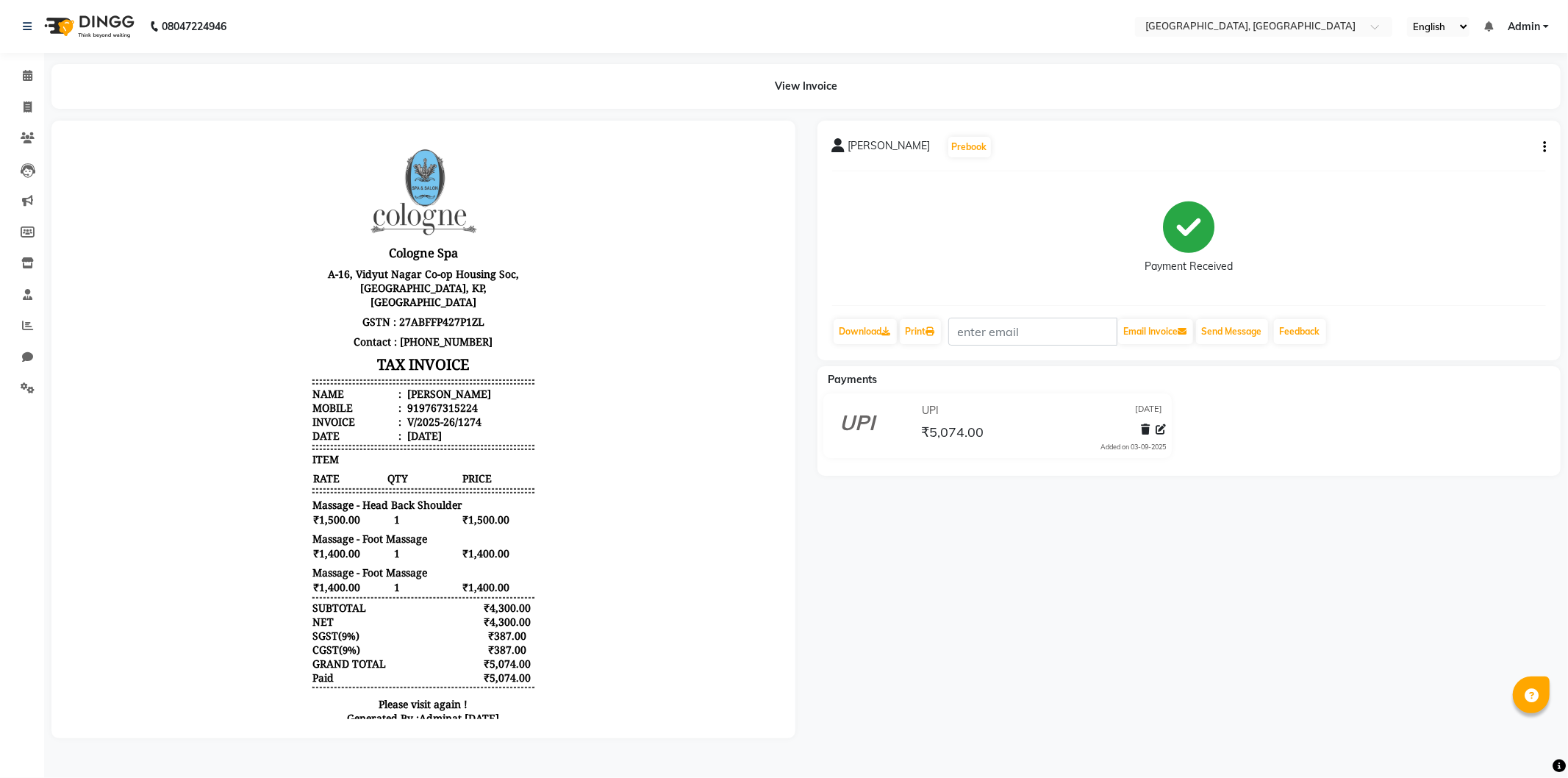
click at [67, 26] on img at bounding box center [88, 26] width 101 height 41
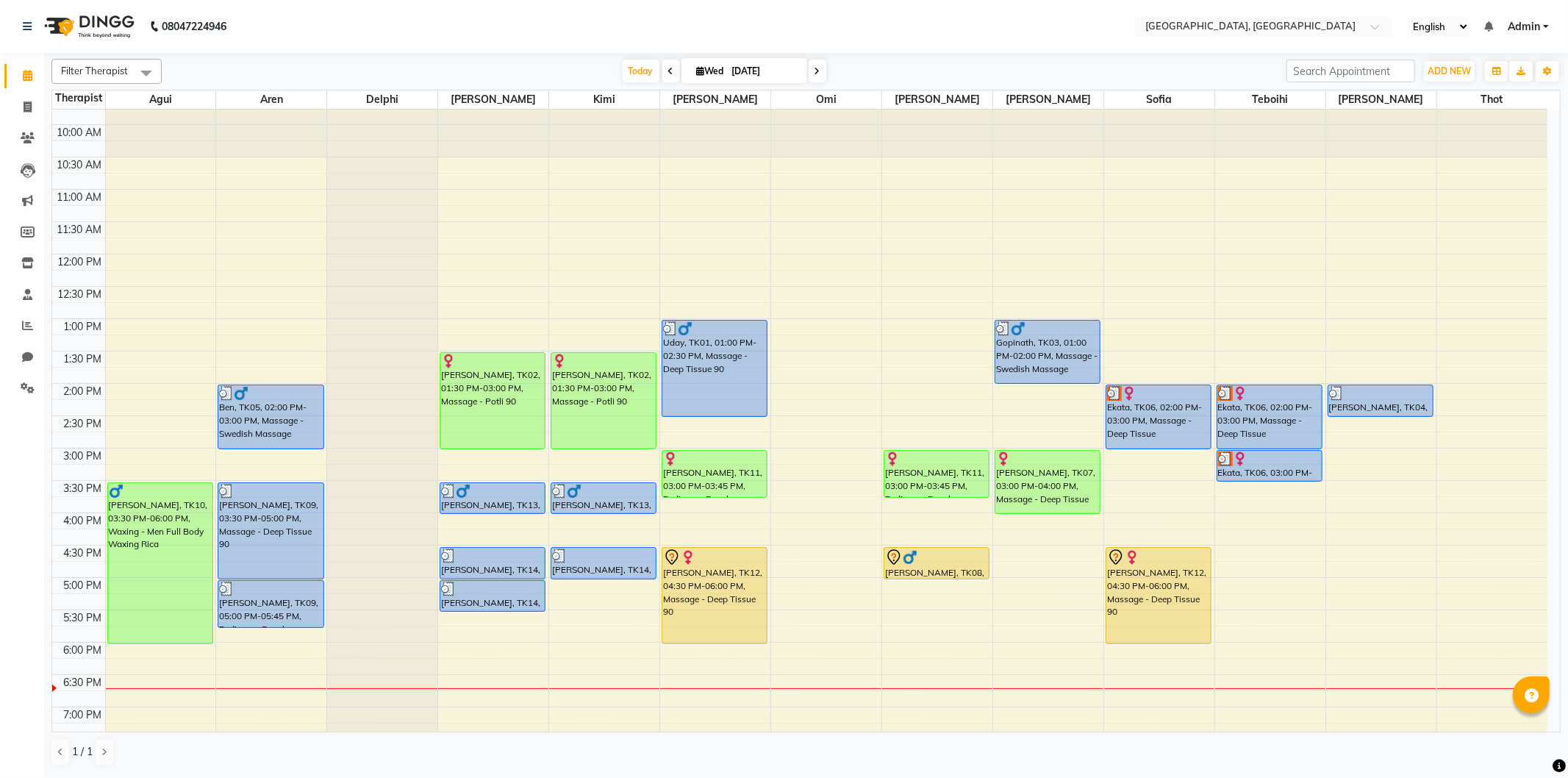
scroll to position [245, 0]
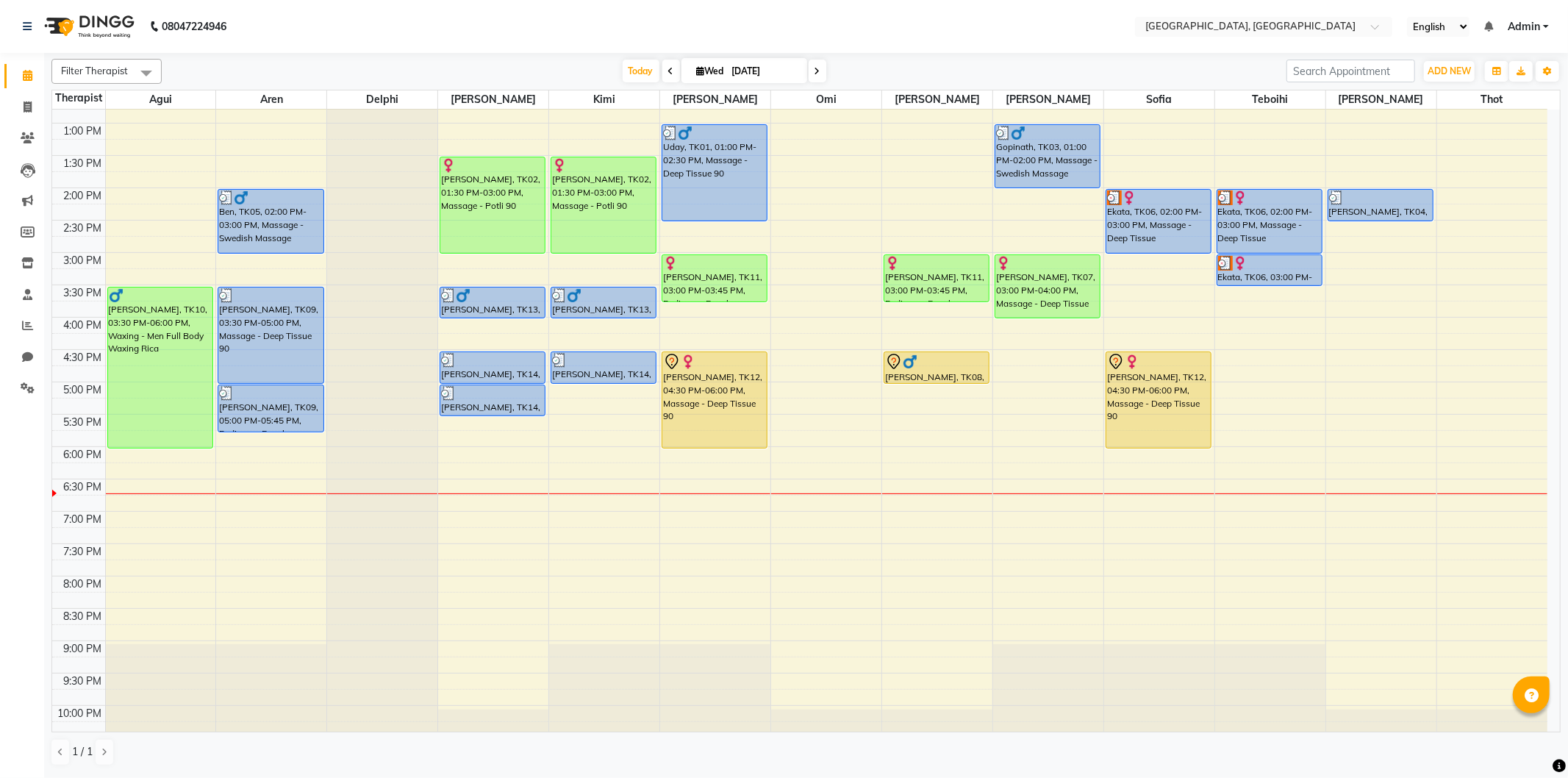
click at [1224, 355] on div "9:00 AM 9:30 AM 10:00 AM 10:30 AM 11:00 AM 11:30 AM 12:00 PM 12:30 PM 1:00 PM 1…" at bounding box center [799, 317] width 1495 height 905
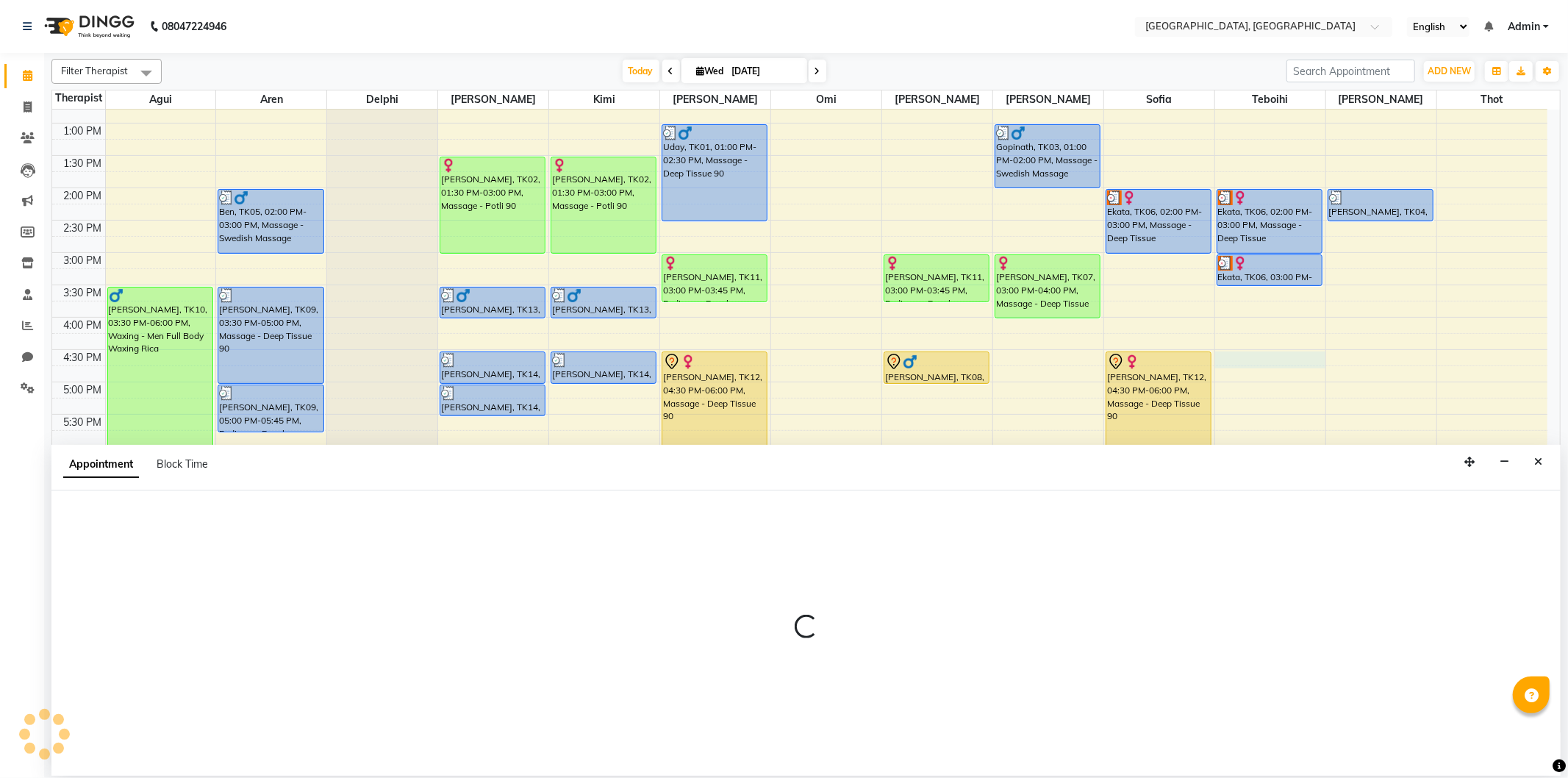
select select "7710"
select select "990"
select select "tentative"
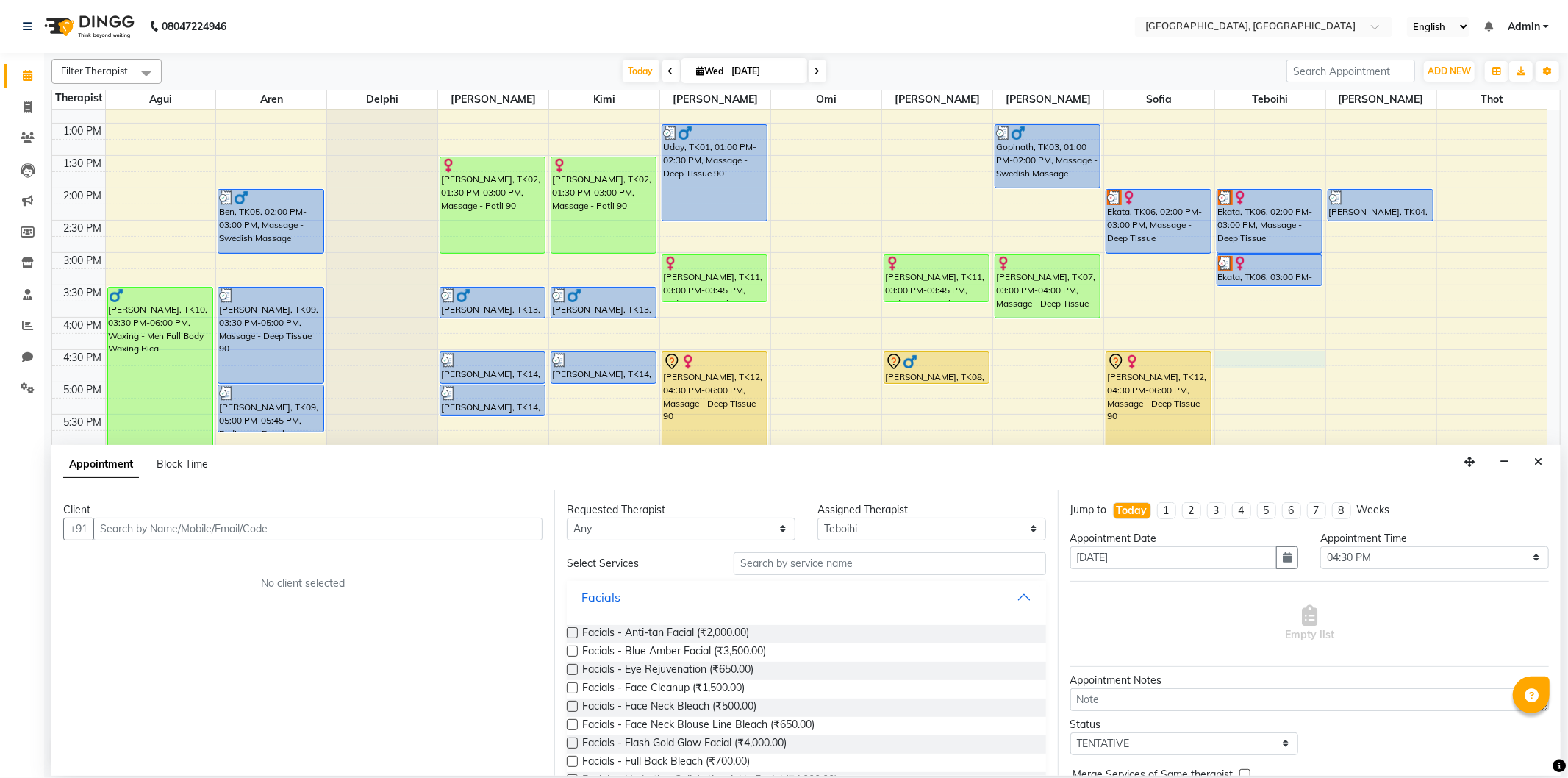
click at [209, 525] on input "text" at bounding box center [317, 528] width 449 height 23
click at [188, 556] on ngb-highlight "9168757850" at bounding box center [188, 560] width 74 height 15
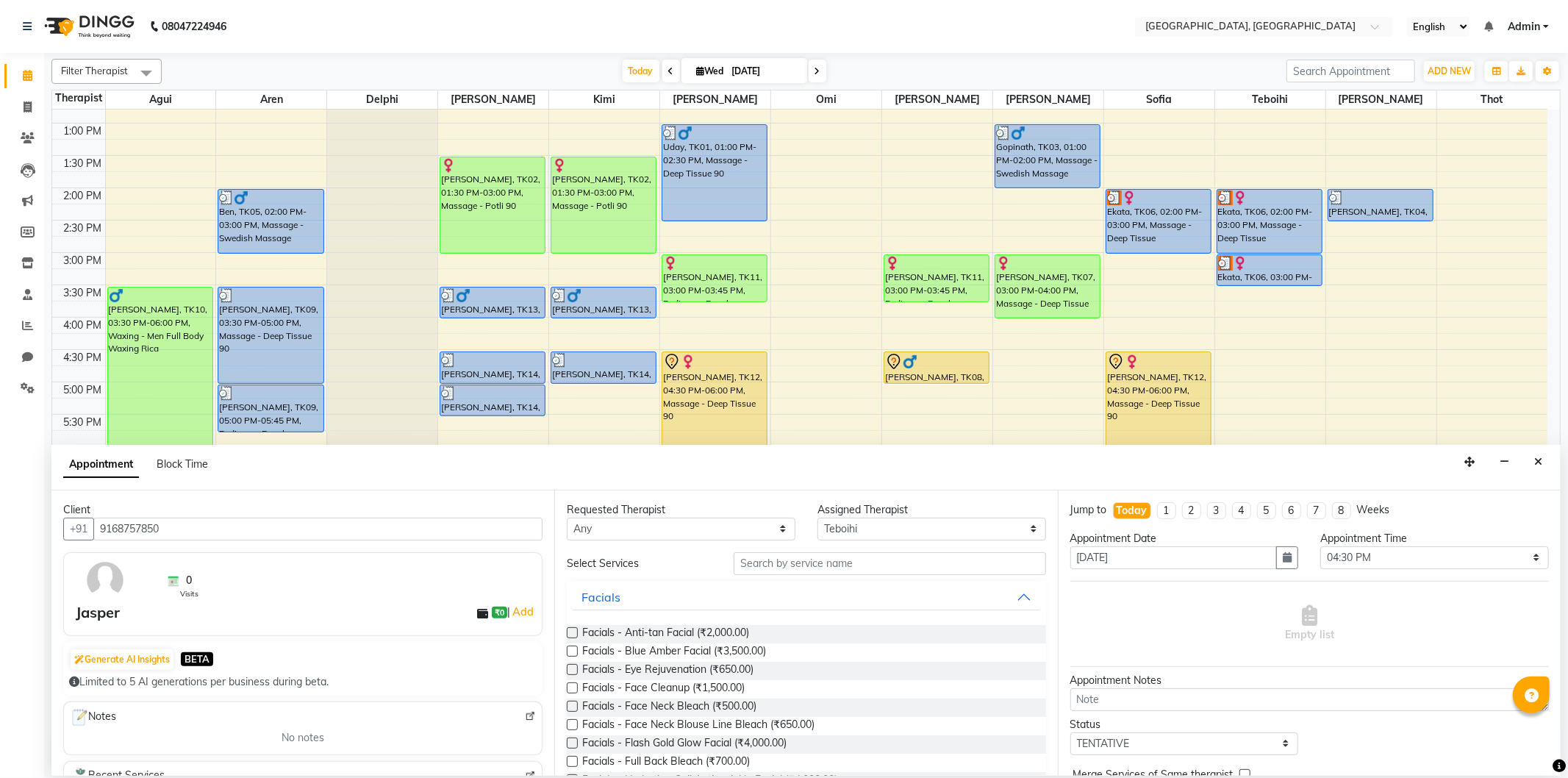
type input "9168757850"
click at [797, 570] on input "text" at bounding box center [889, 563] width 312 height 23
type input "D"
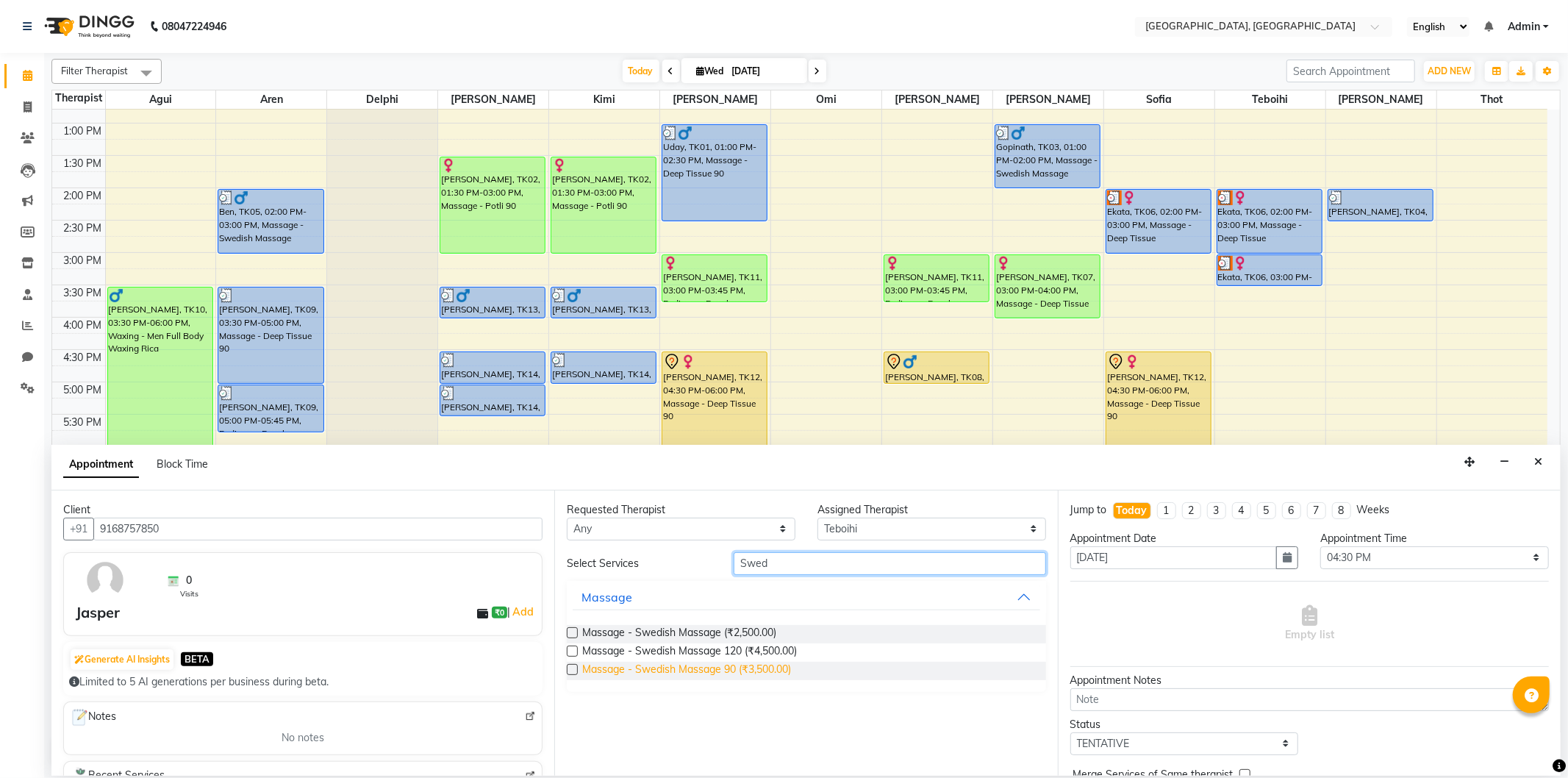
type input "Swed"
click at [720, 668] on span "Massage - Swedish Massage 90 (₹3,500.00)" at bounding box center [686, 671] width 209 height 18
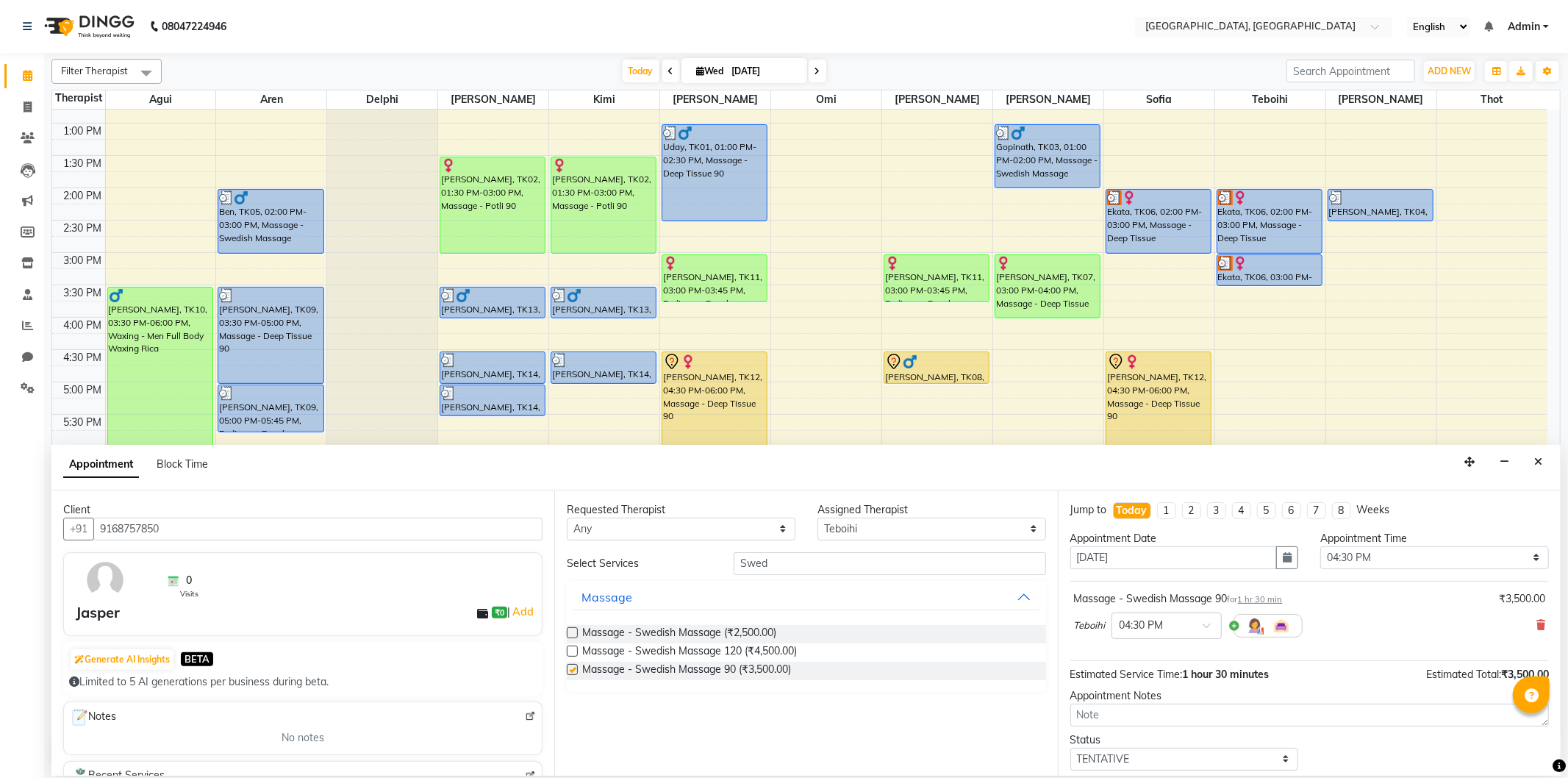
checkbox input "false"
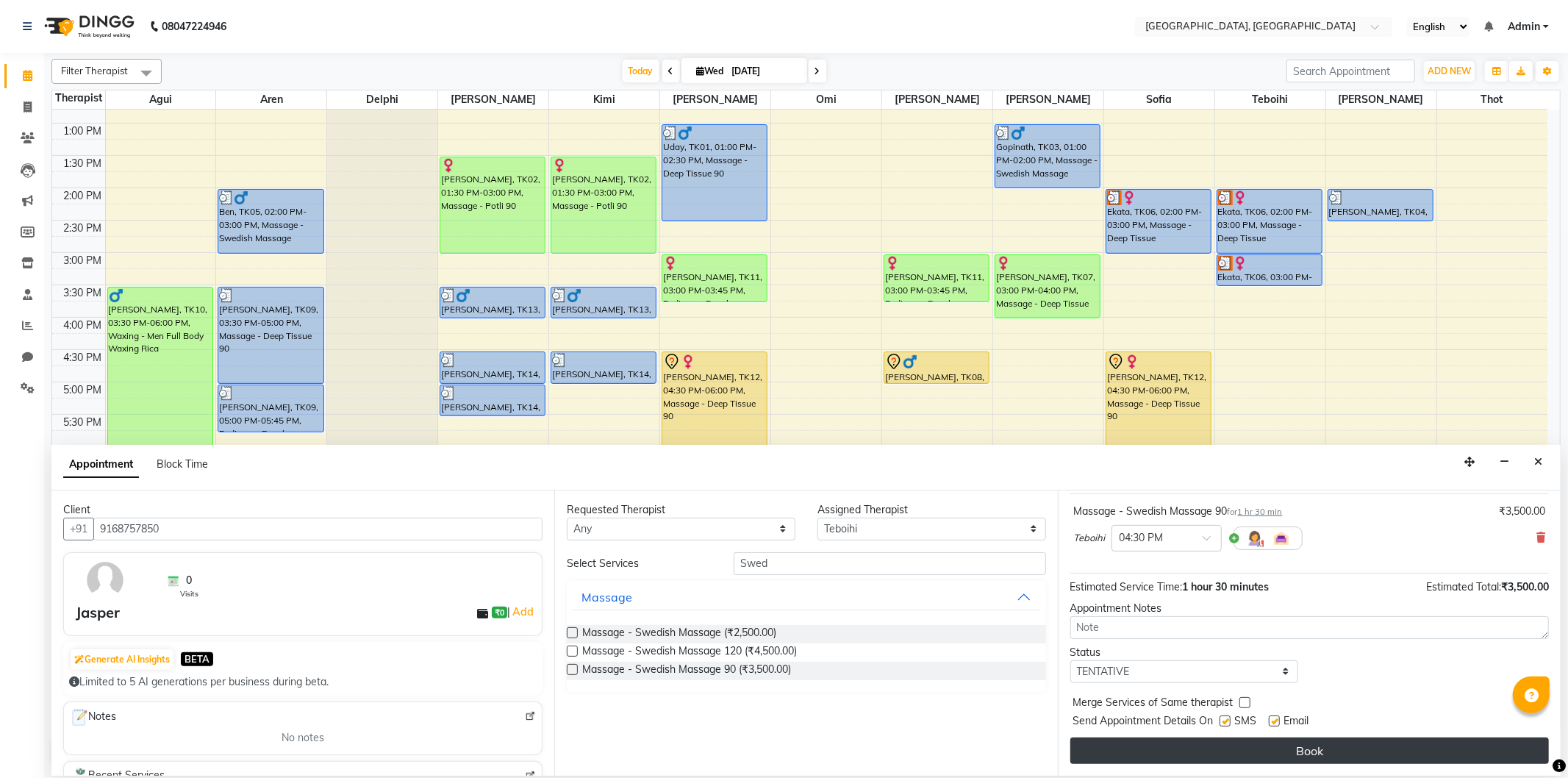
click at [1198, 743] on button "Book" at bounding box center [1309, 750] width 479 height 26
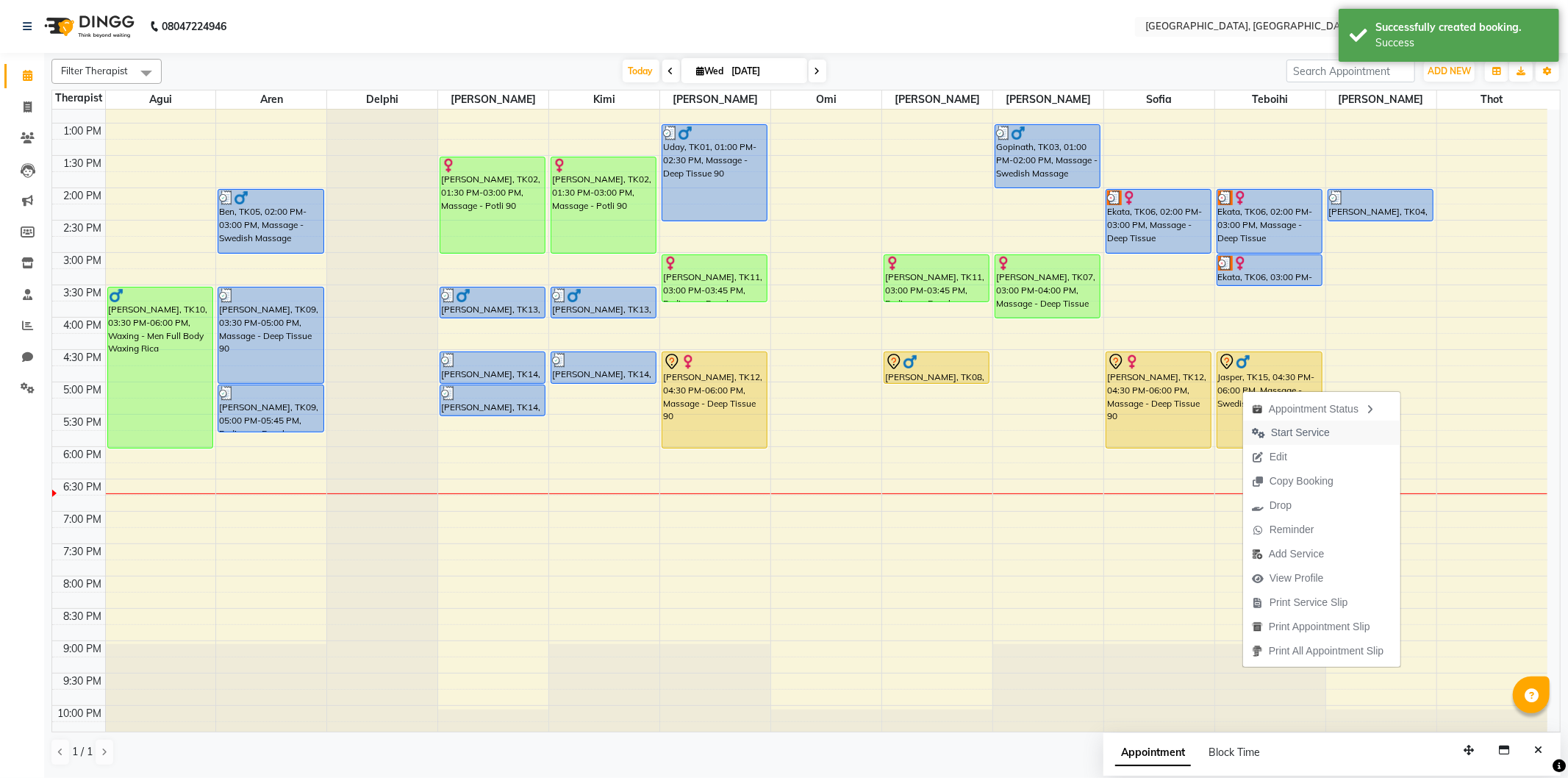
click at [1284, 431] on span "Start Service" at bounding box center [1300, 432] width 59 height 16
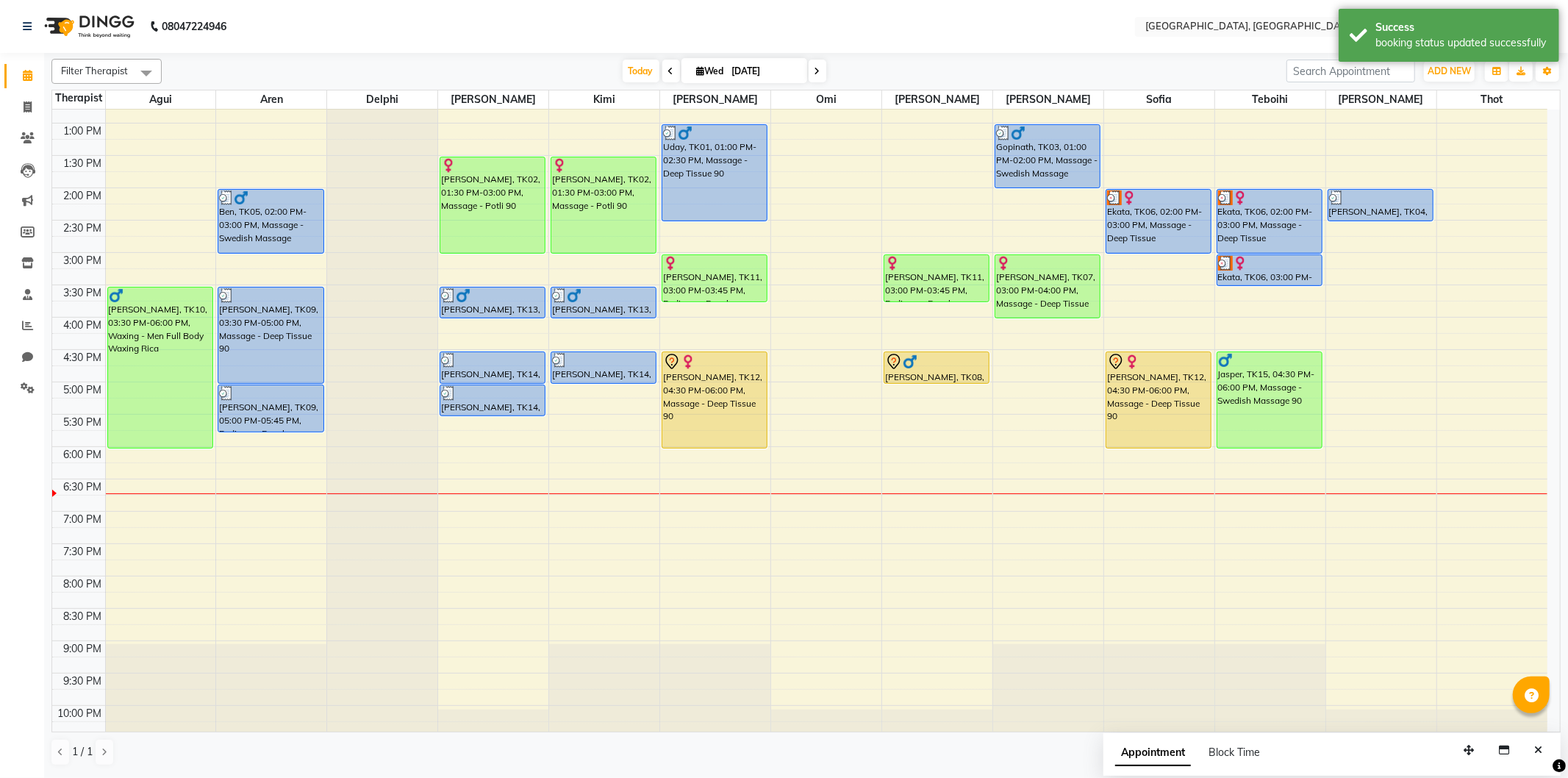
click at [557, 487] on div "9:00 AM 9:30 AM 10:00 AM 10:30 AM 11:00 AM 11:30 AM 12:00 PM 12:30 PM 1:00 PM 1…" at bounding box center [799, 317] width 1495 height 905
select select "15045"
select select "1110"
select select "tentative"
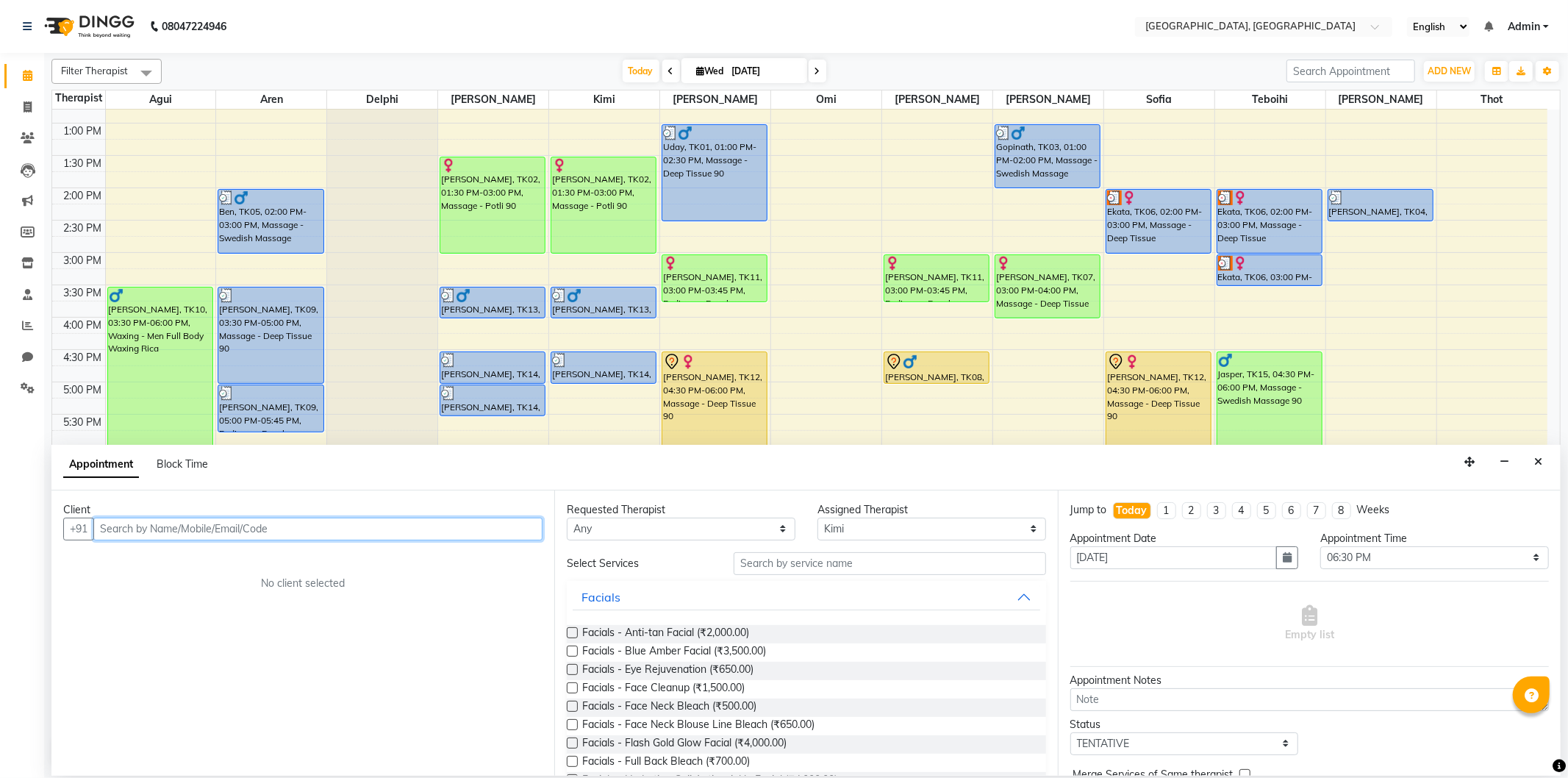
click at [220, 530] on input "text" at bounding box center [317, 528] width 449 height 23
click at [226, 553] on ngb-highlight "9637422908" at bounding box center [248, 560] width 74 height 15
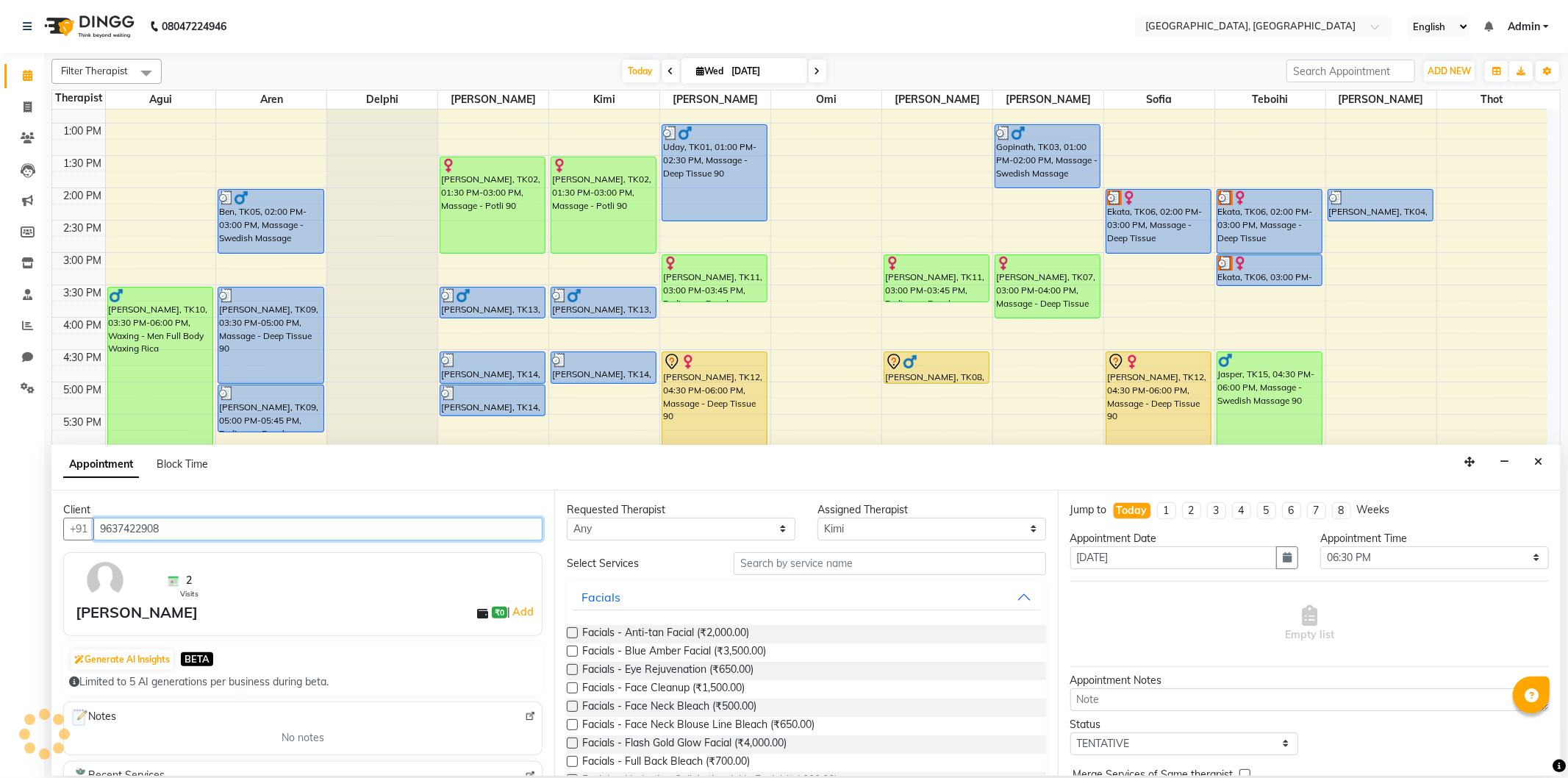
type input "9637422908"
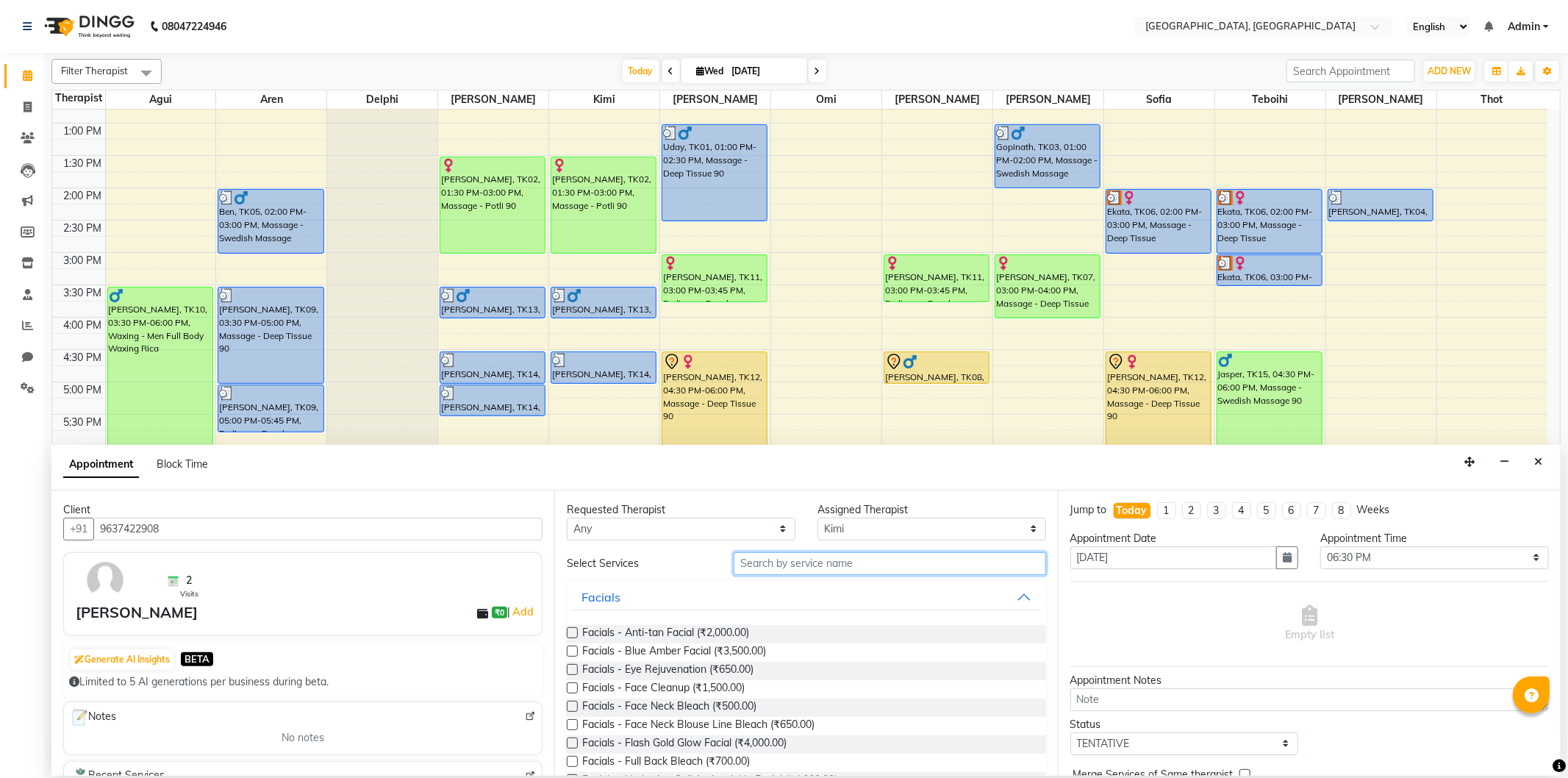
click at [799, 563] on input "text" at bounding box center [889, 563] width 312 height 23
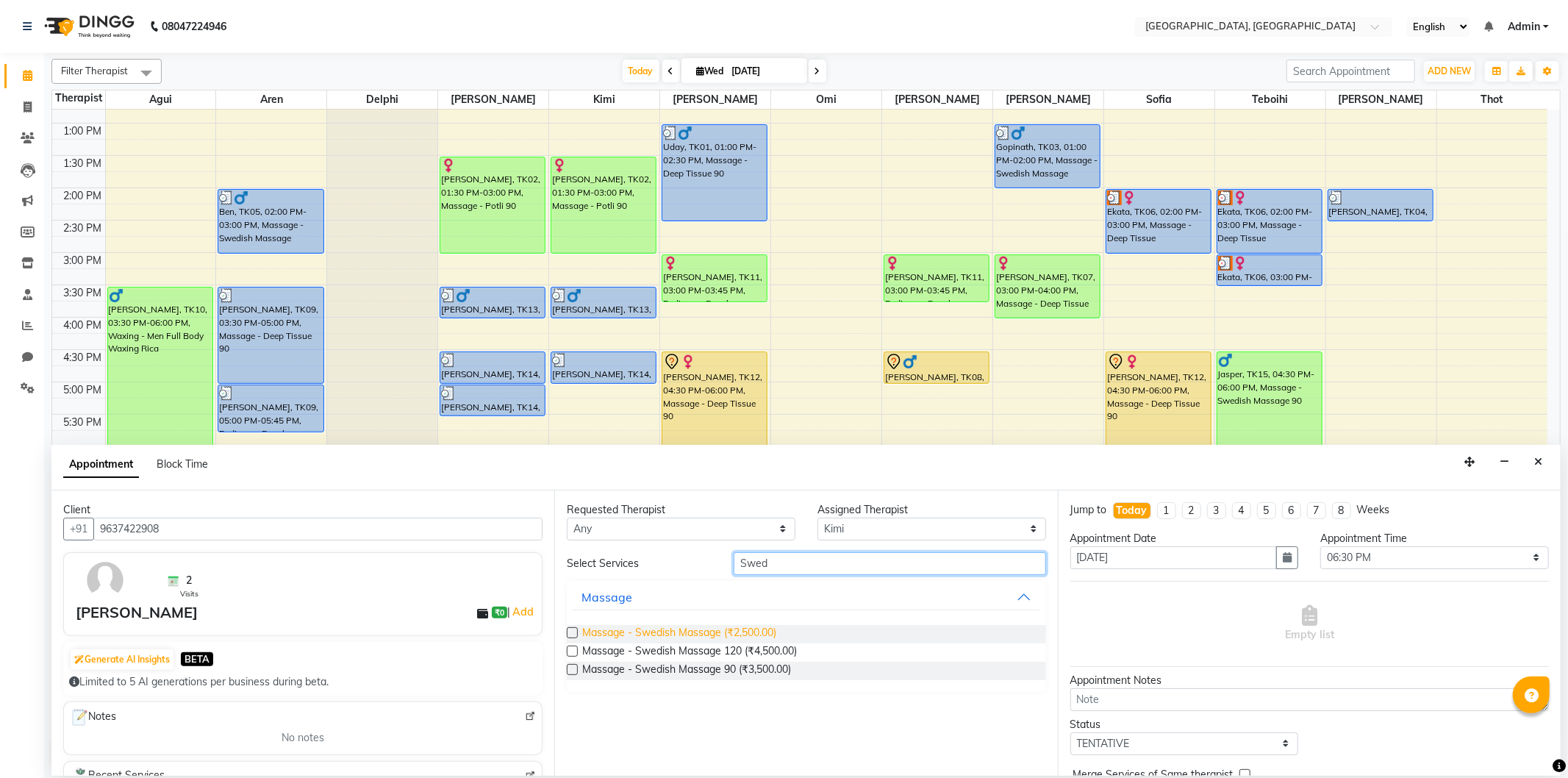
type input "Swed"
click at [757, 638] on span "Massage - Swedish Massage (₹2,500.00)" at bounding box center [679, 634] width 194 height 18
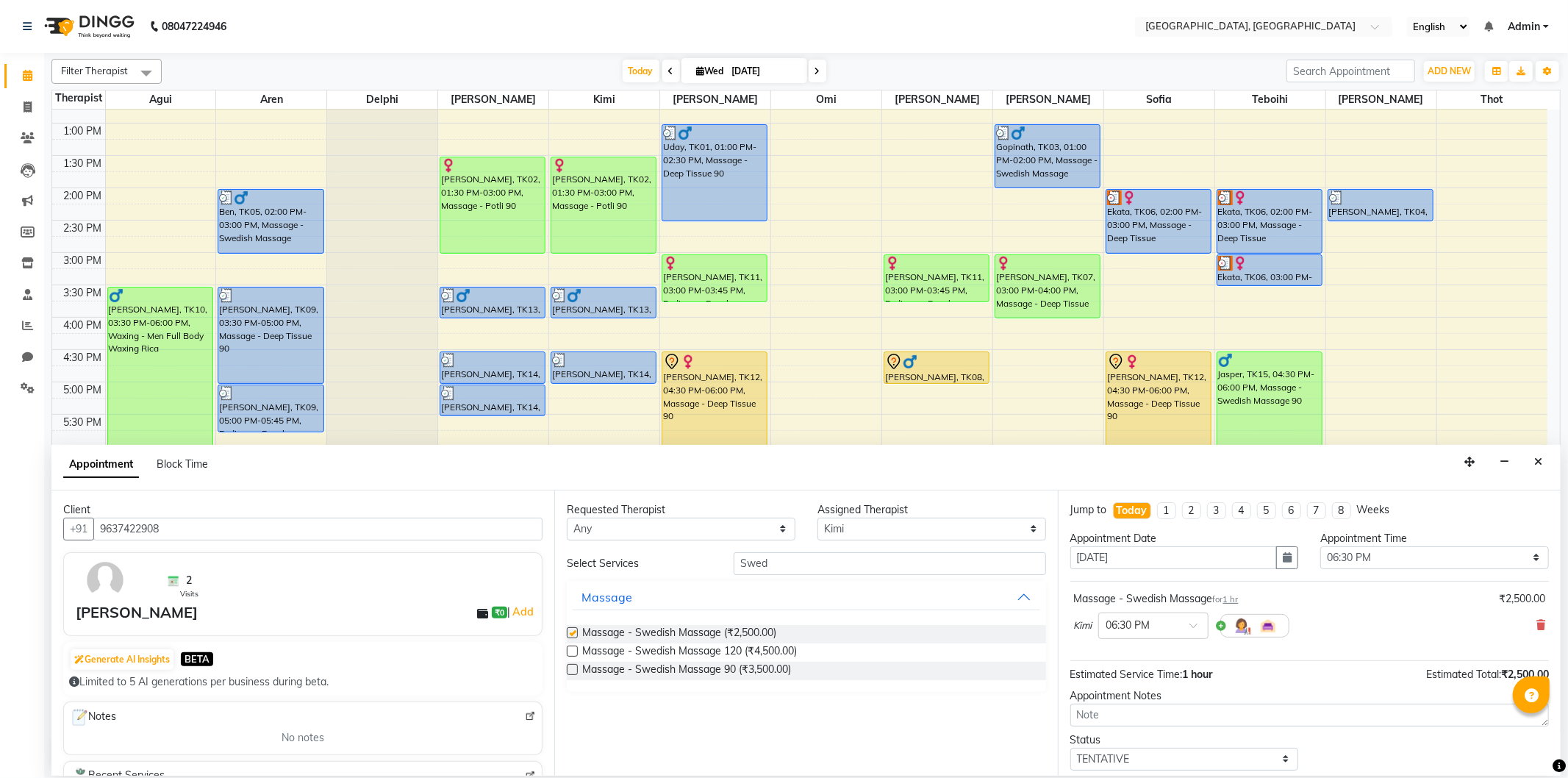
checkbox input "false"
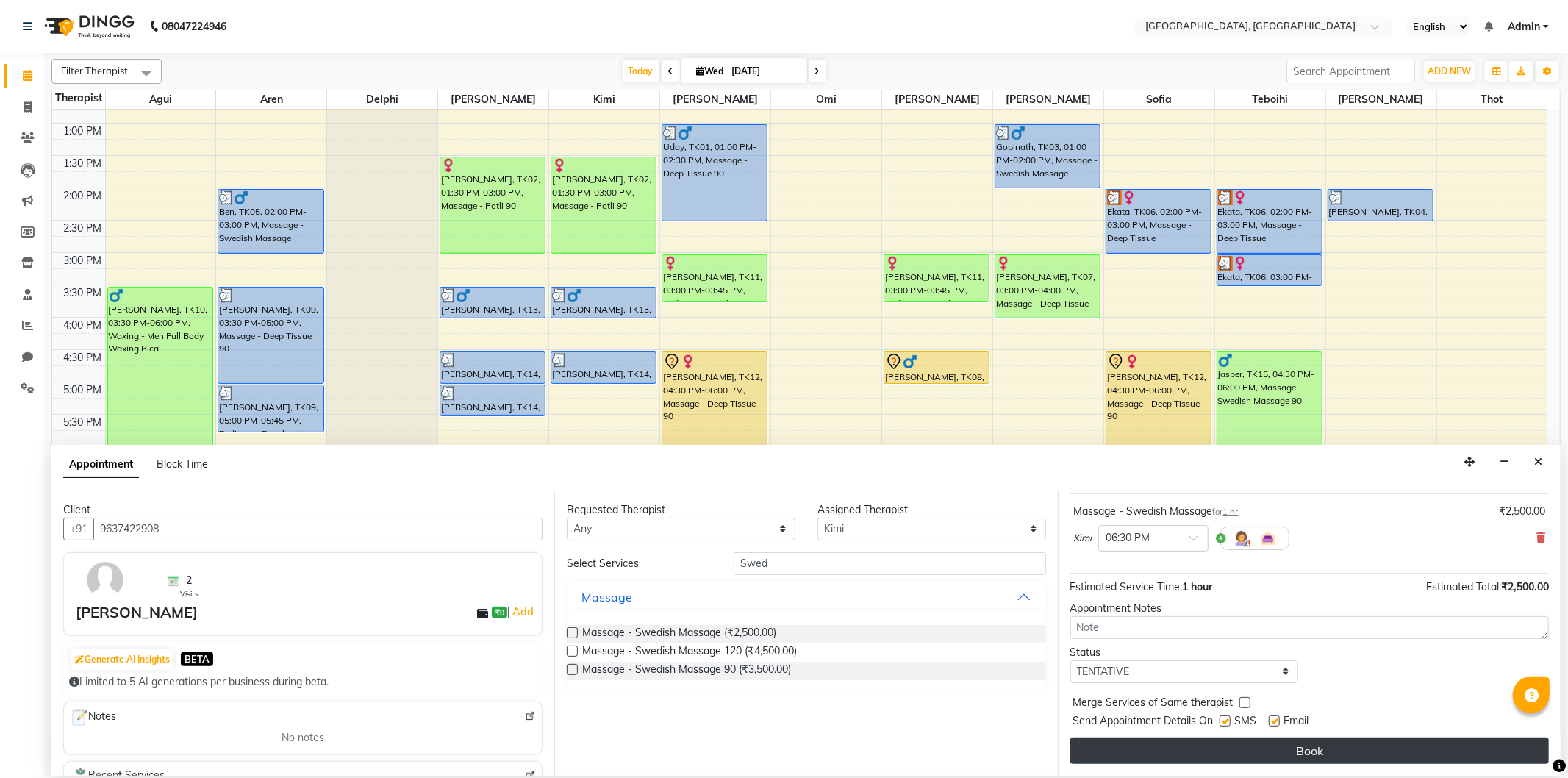
click at [1147, 748] on button "Book" at bounding box center [1309, 750] width 479 height 26
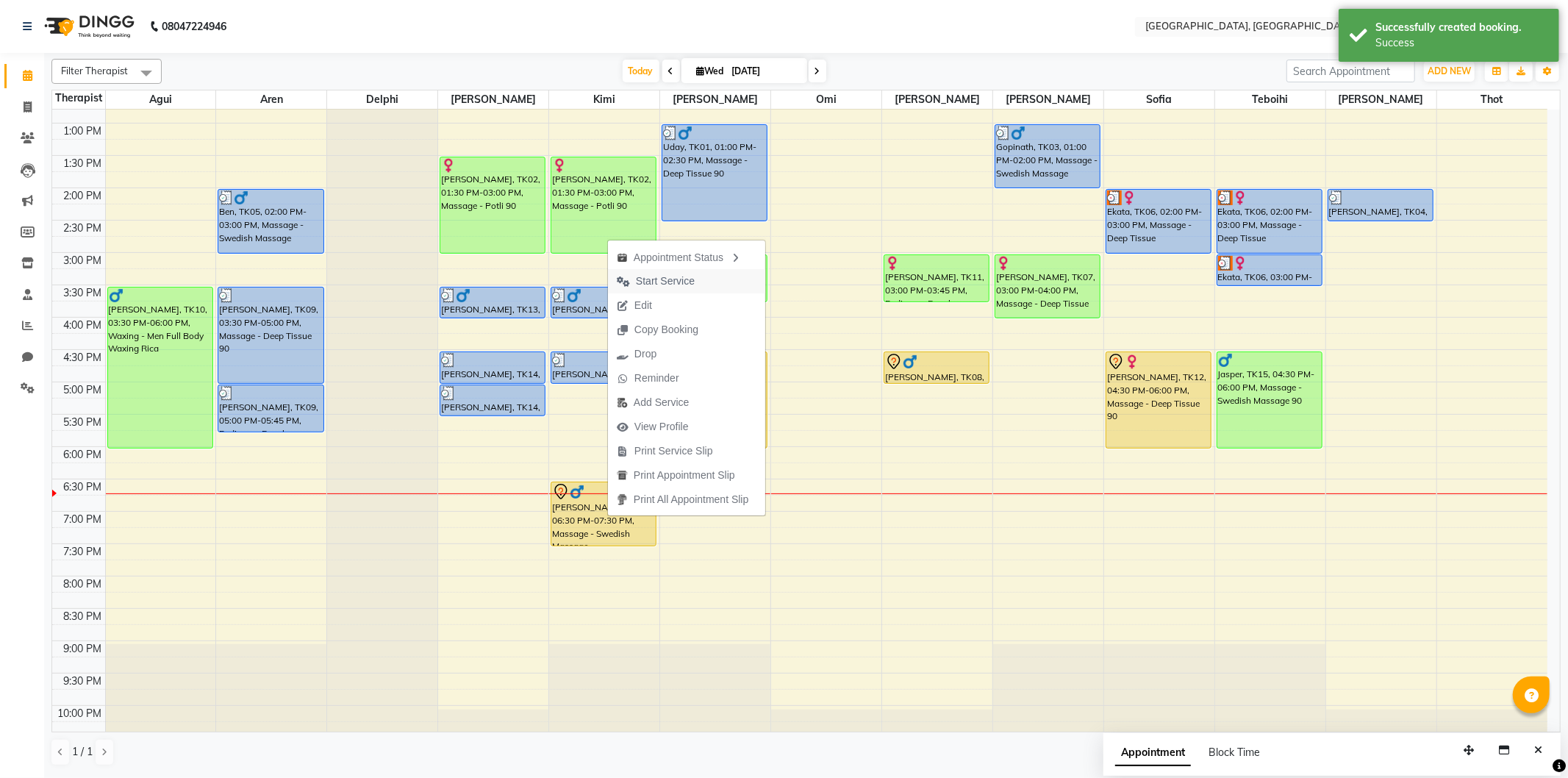
click at [684, 277] on span "Start Service" at bounding box center [665, 281] width 59 height 16
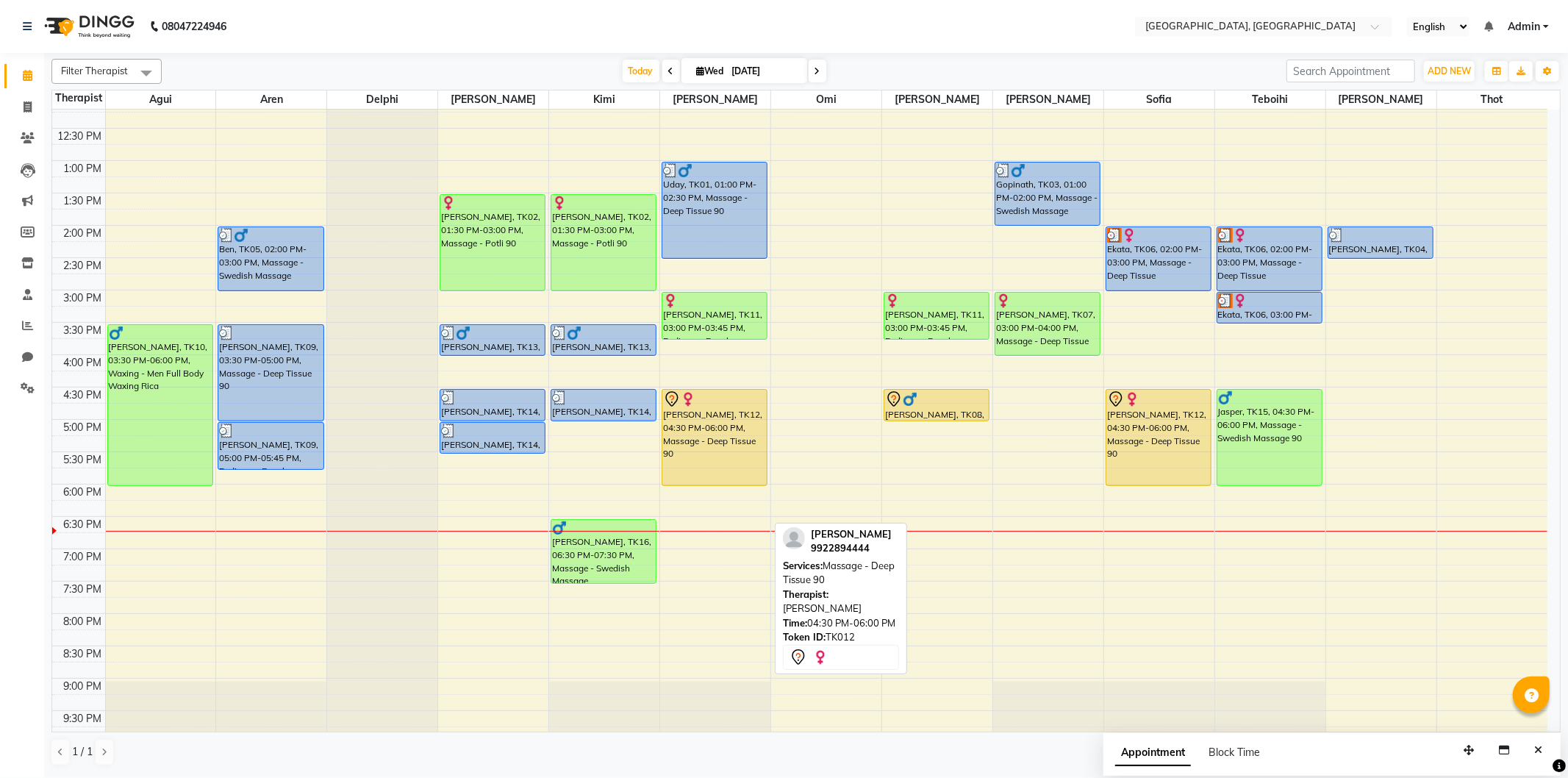
scroll to position [245, 0]
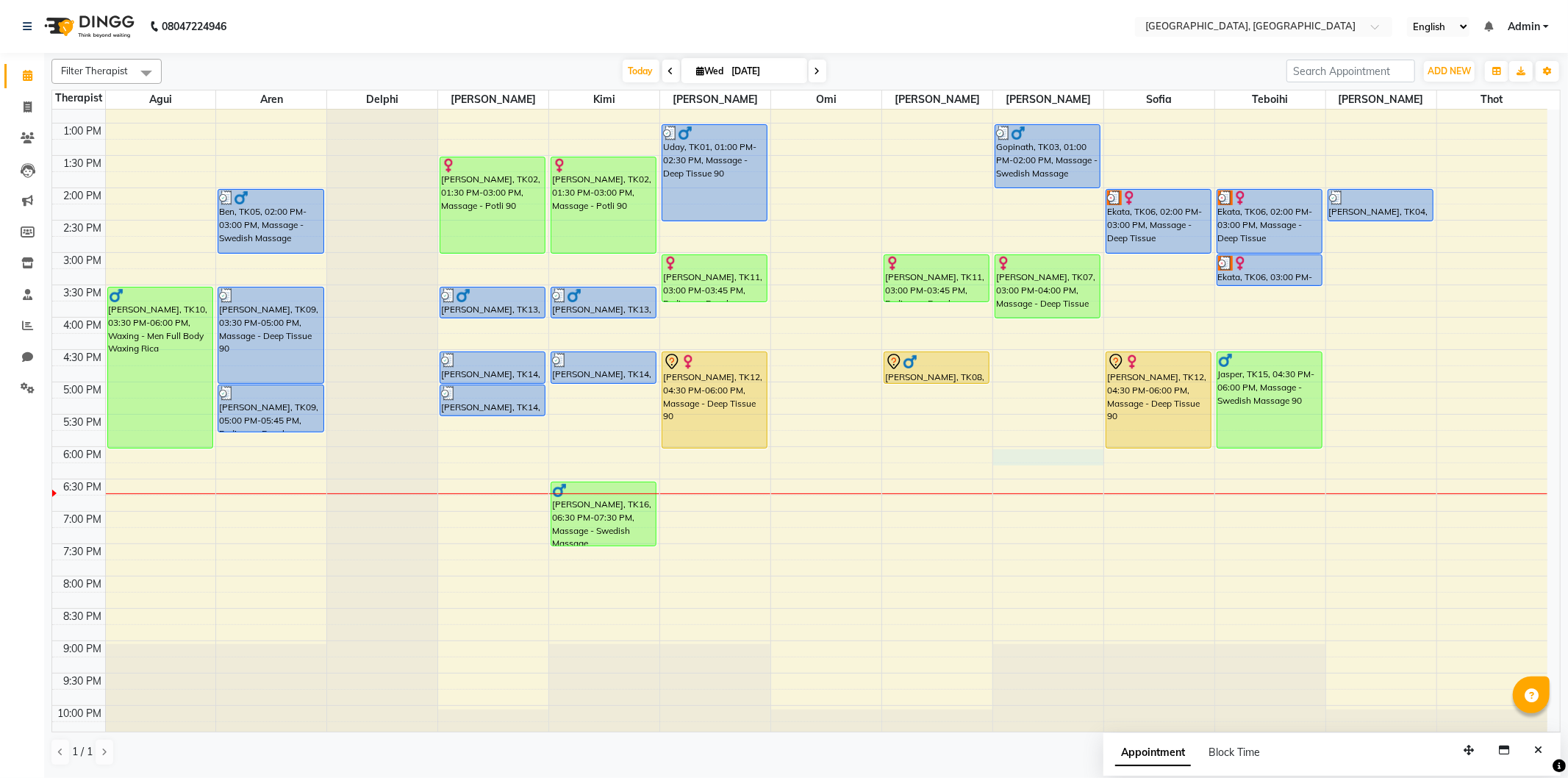
click at [1008, 453] on div "9:00 AM 9:30 AM 10:00 AM 10:30 AM 11:00 AM 11:30 AM 12:00 PM 12:30 PM 1:00 PM 1…" at bounding box center [799, 317] width 1495 height 905
select select "7700"
select select "1080"
select select "tentative"
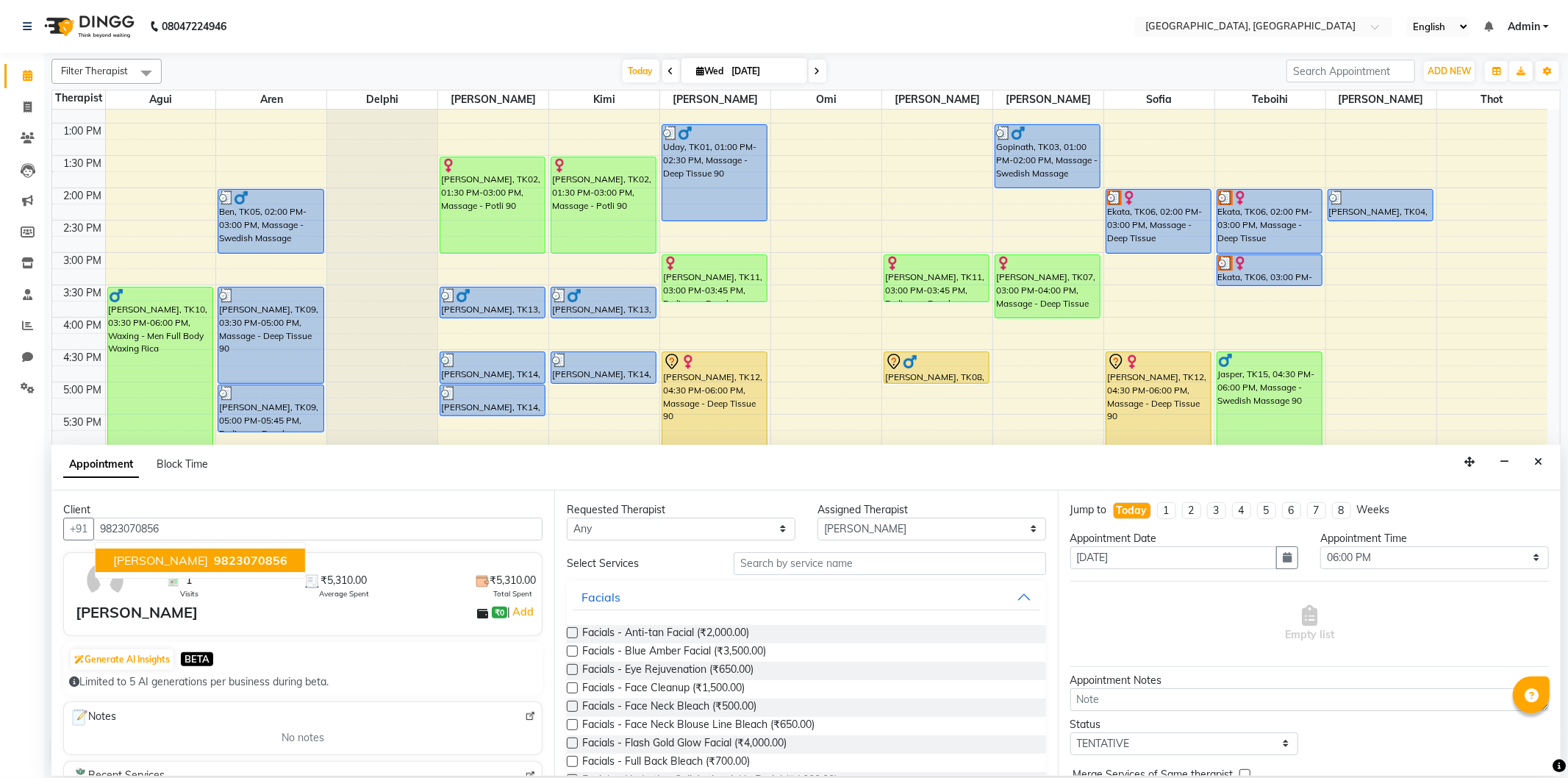
click at [233, 559] on button "[PERSON_NAME] 9823070856" at bounding box center [200, 559] width 210 height 23
type input "9823070856"
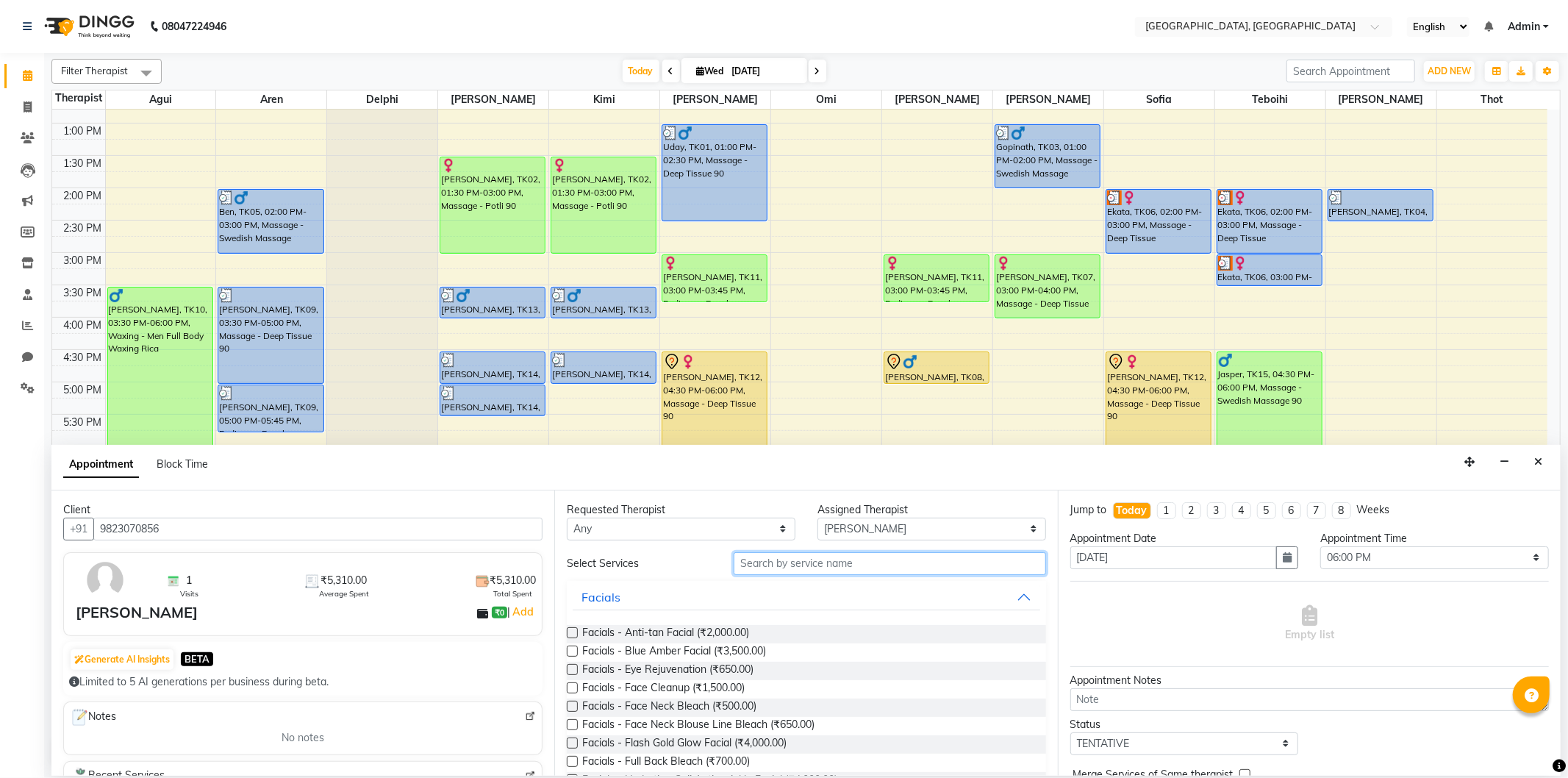
click at [762, 555] on input "text" at bounding box center [889, 563] width 312 height 23
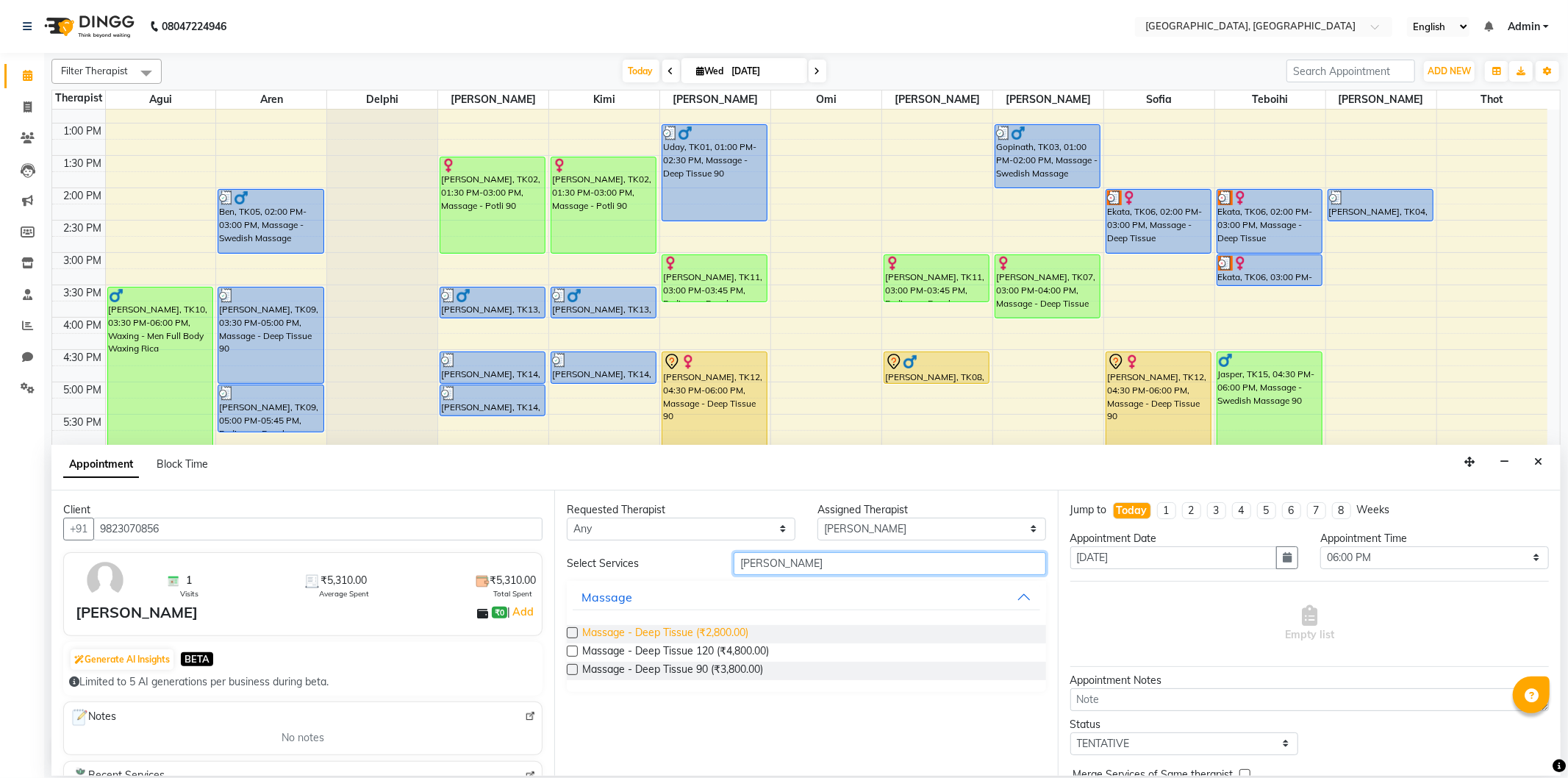
type input "[PERSON_NAME]"
click at [728, 633] on span "Massage - Deep Tissue (₹2,800.00)" at bounding box center [664, 634] width 166 height 18
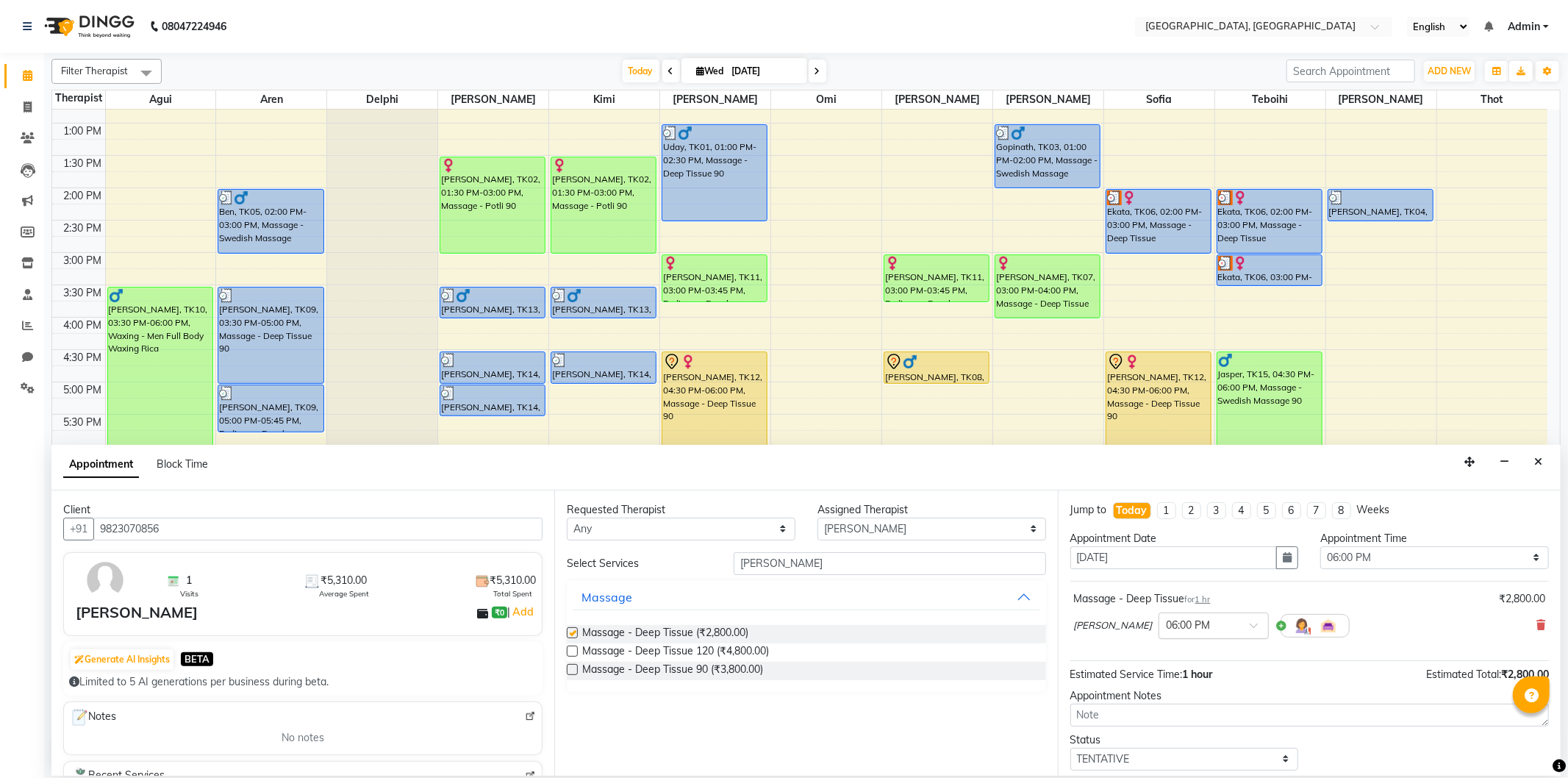
checkbox input "false"
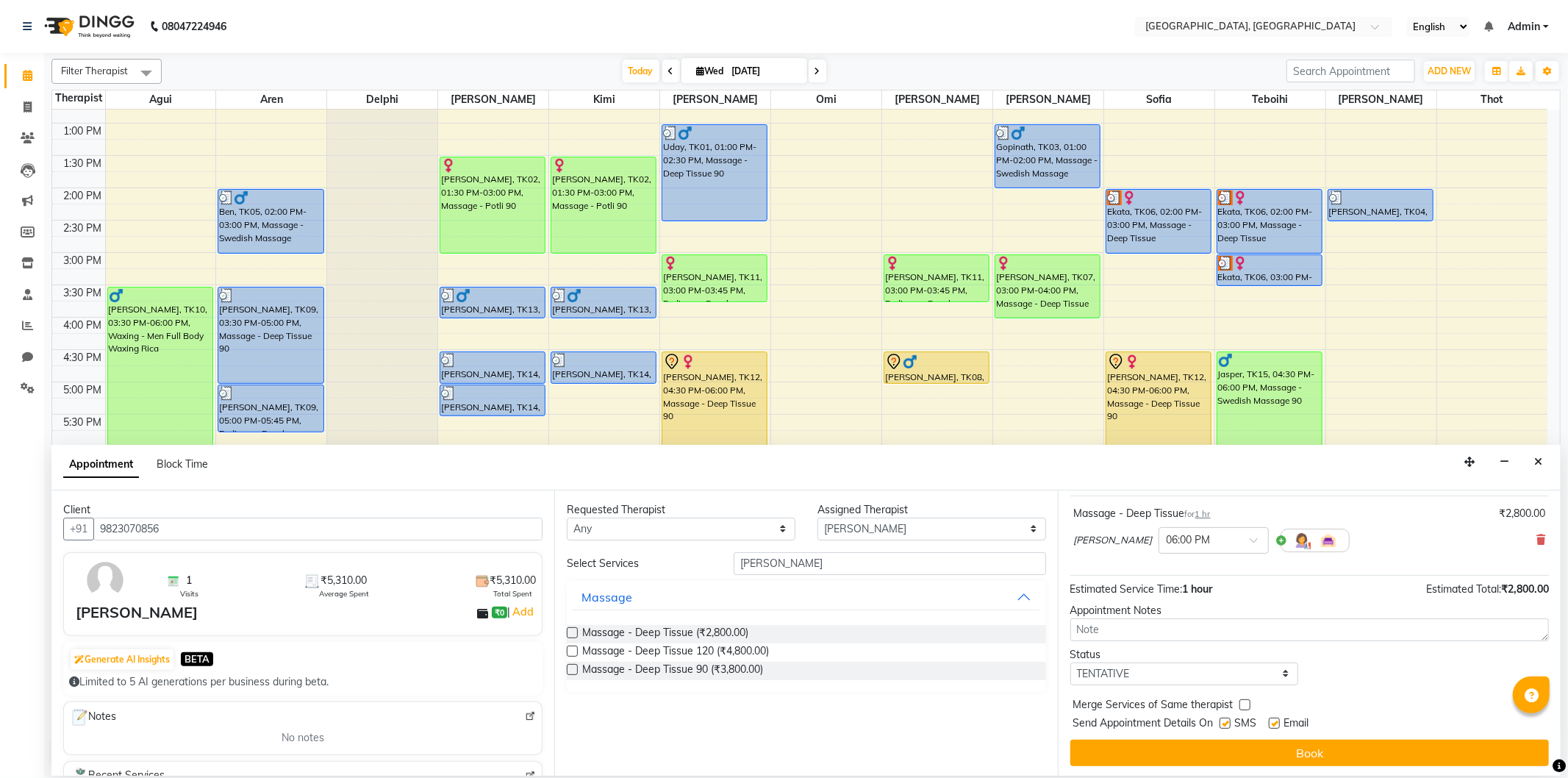
scroll to position [88, 0]
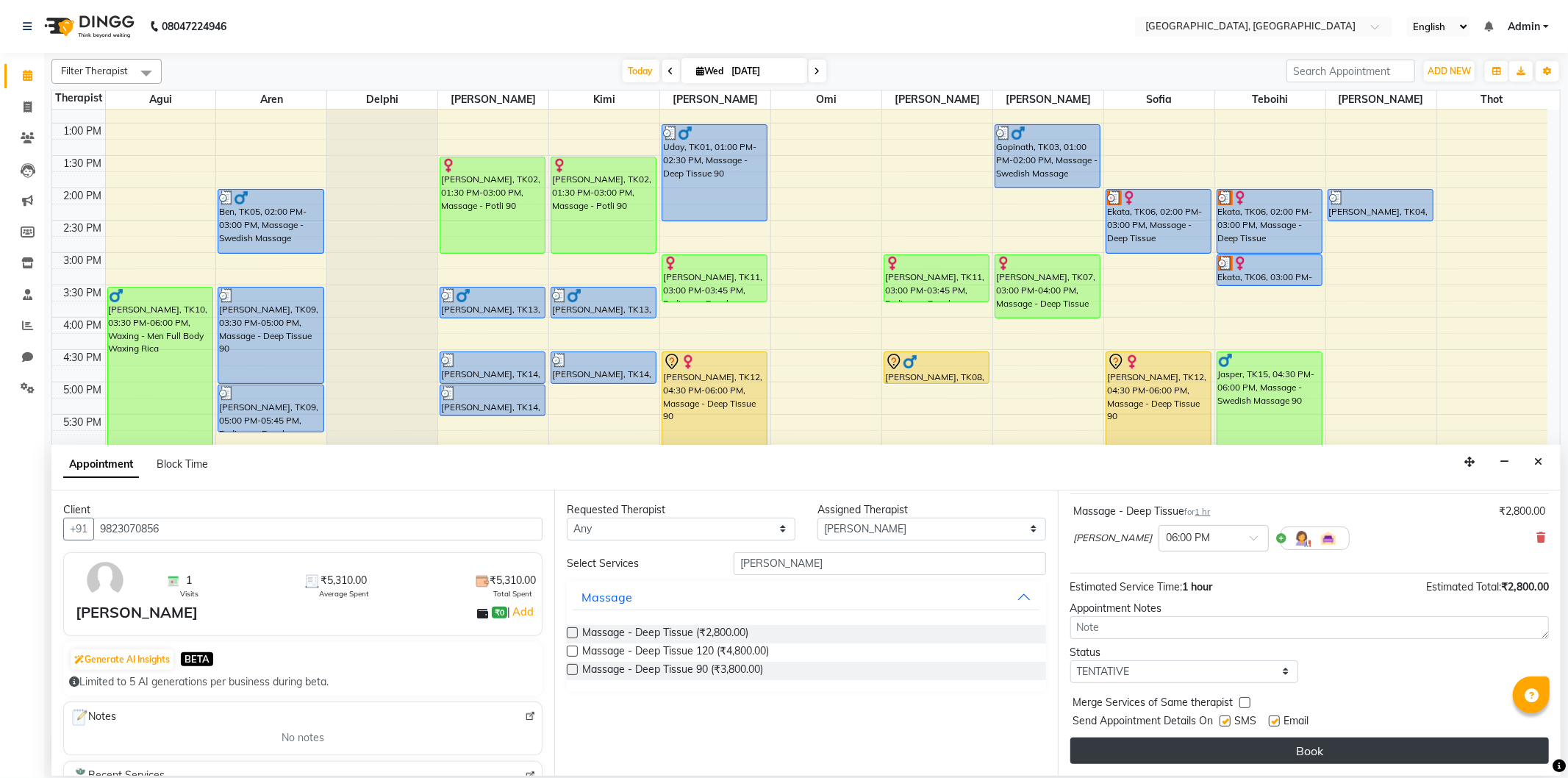
click at [1207, 745] on button "Book" at bounding box center [1309, 750] width 479 height 26
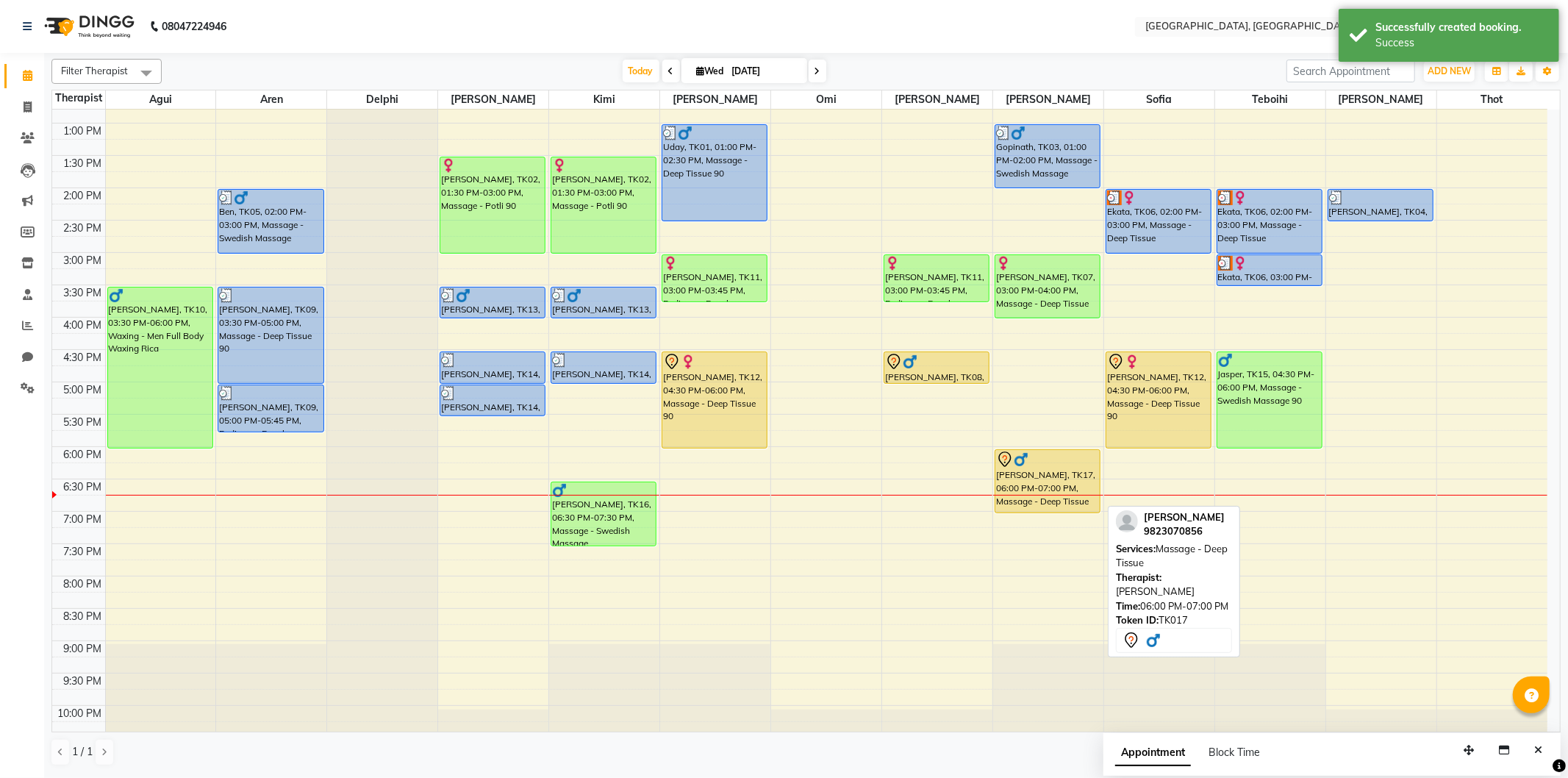
click at [1027, 471] on div "[PERSON_NAME], TK17, 06:00 PM-07:00 PM, Massage - Deep Tissue" at bounding box center [1047, 480] width 104 height 62
select select "7"
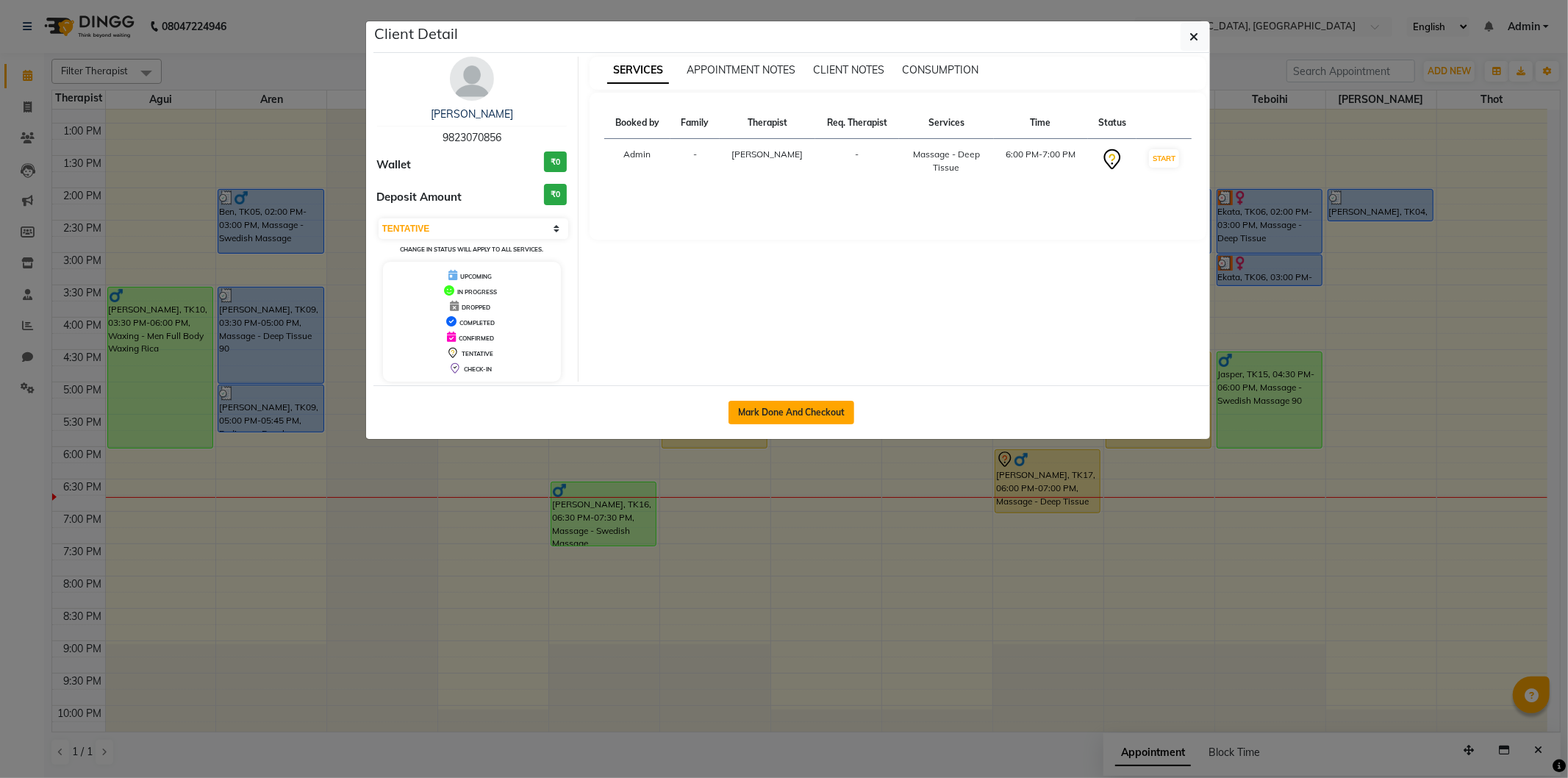
click at [755, 404] on button "Mark Done And Checkout" at bounding box center [791, 412] width 126 height 23
select select "575"
select select "service"
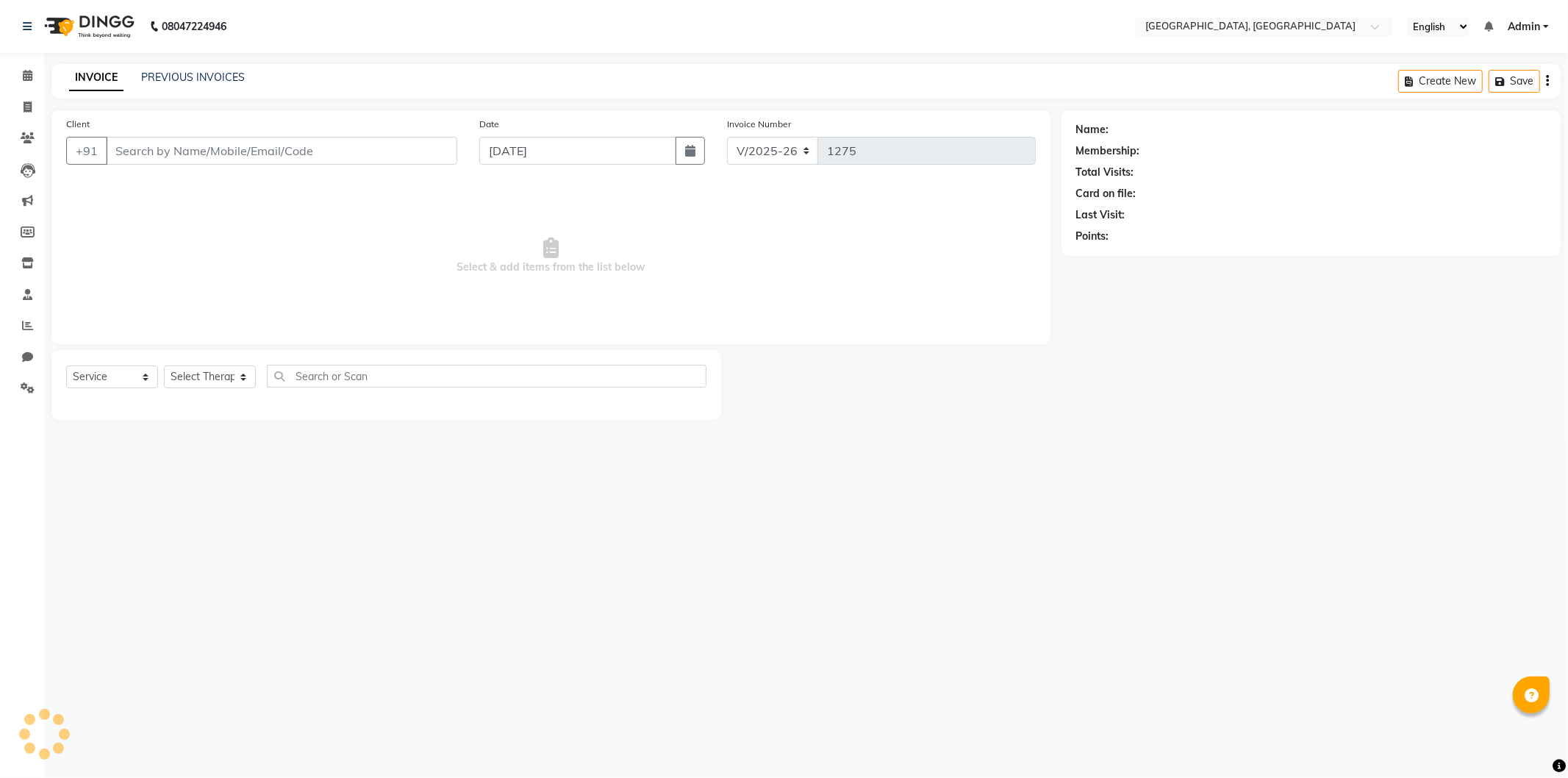
type input "9823070856"
select select "7700"
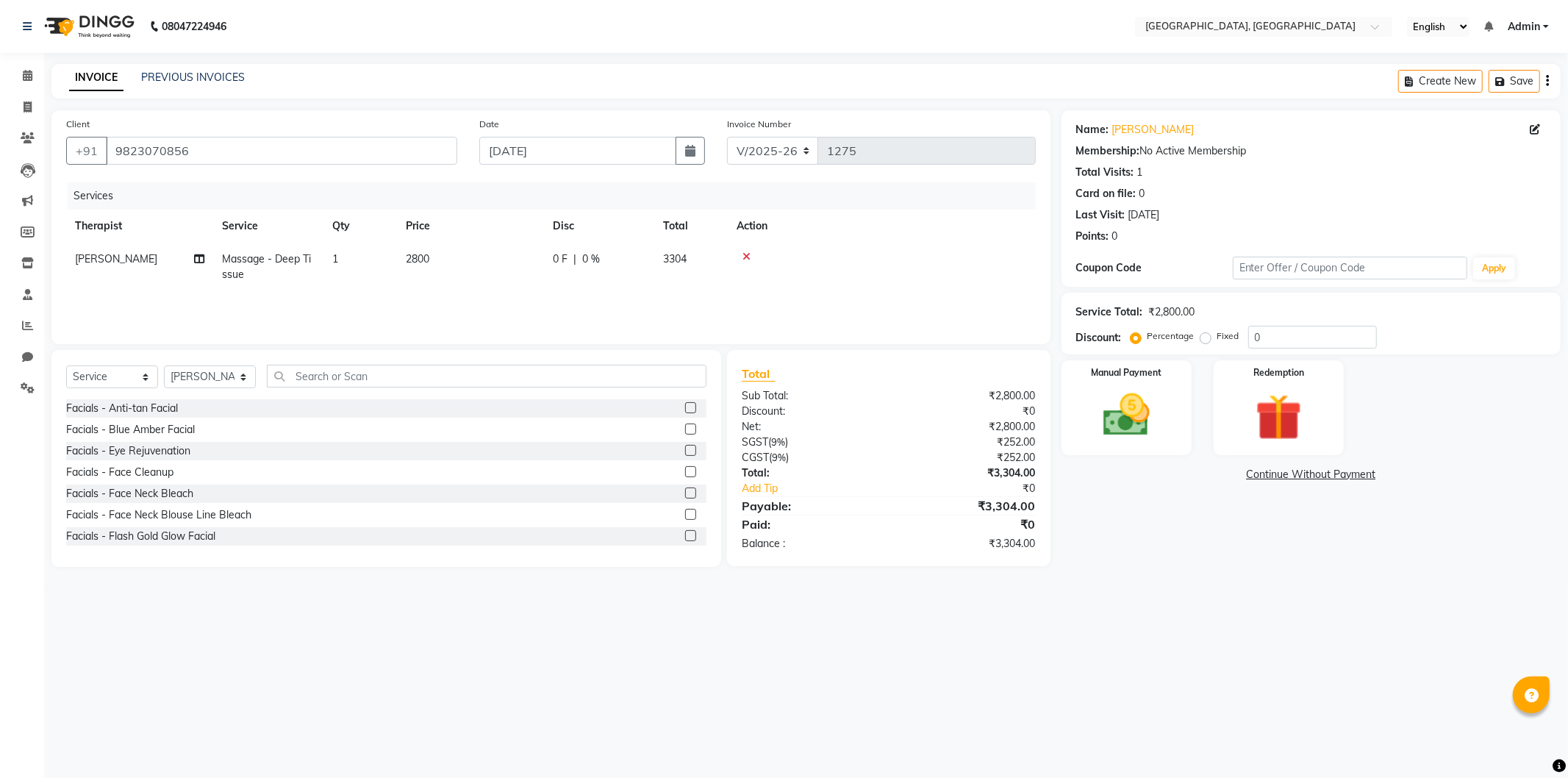
click at [1312, 473] on link "Continue Without Payment" at bounding box center [1311, 474] width 493 height 16
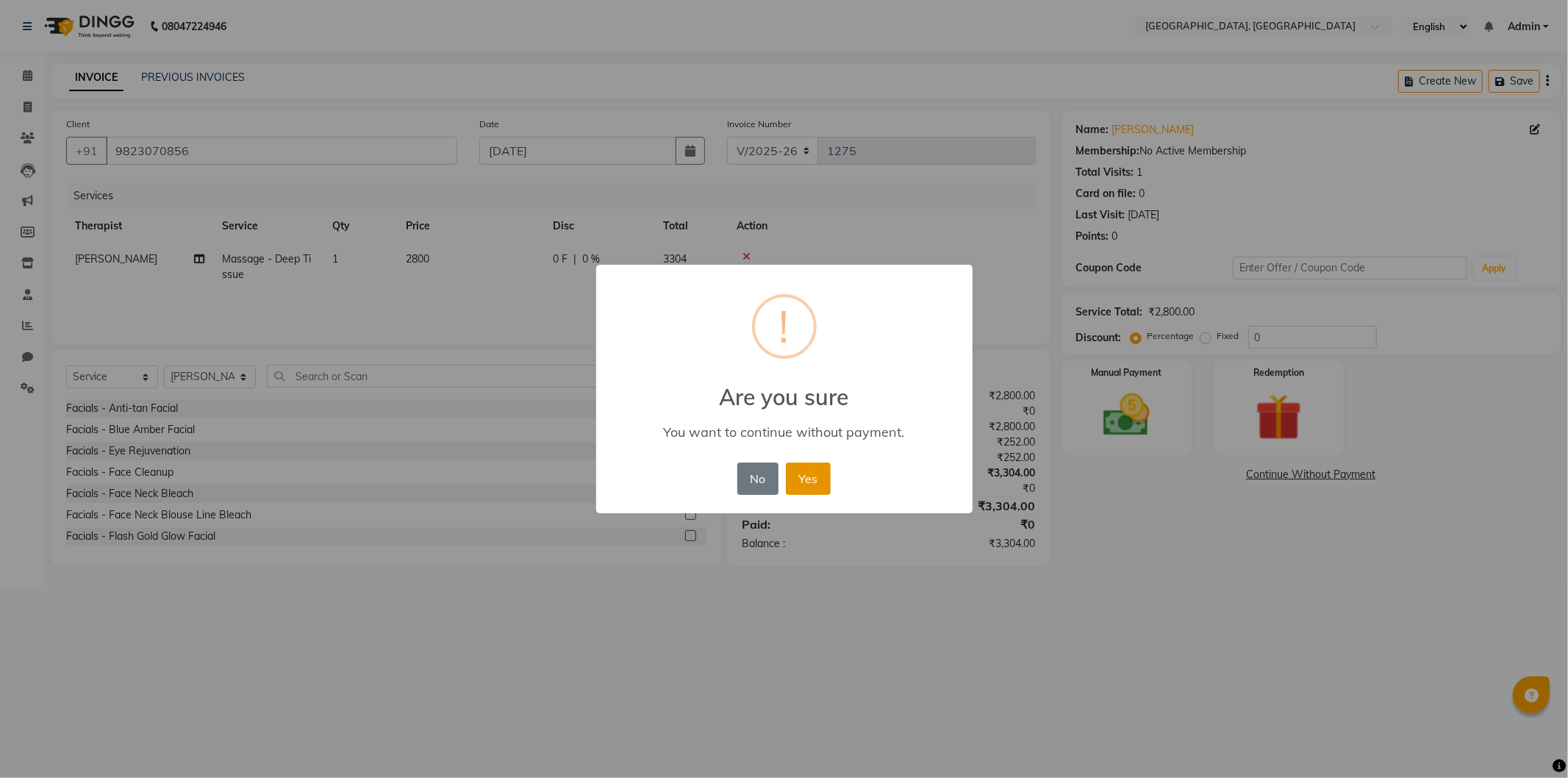
click at [816, 479] on button "Yes" at bounding box center [808, 478] width 45 height 32
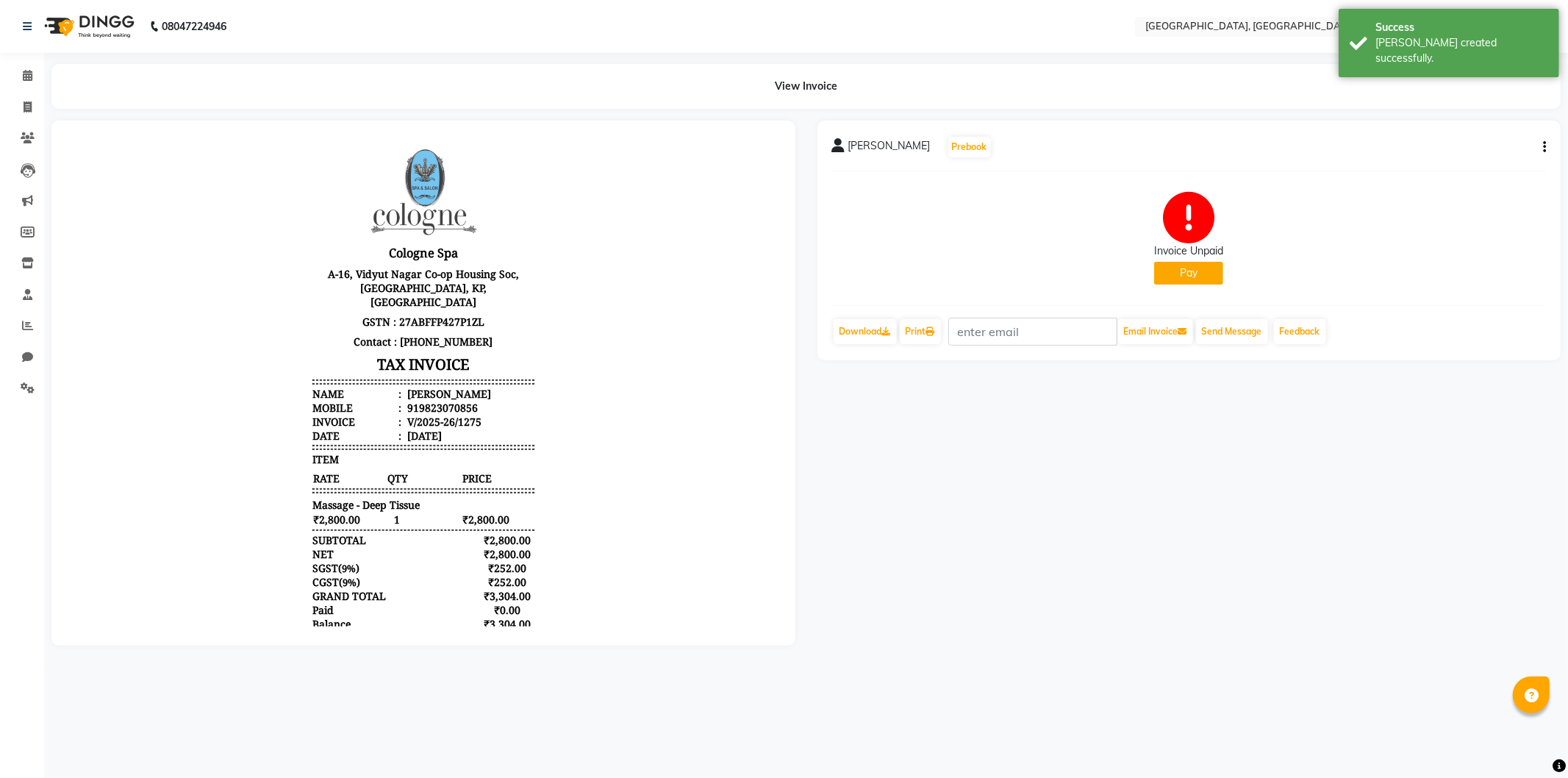
click at [1176, 274] on button "Pay" at bounding box center [1188, 273] width 69 height 23
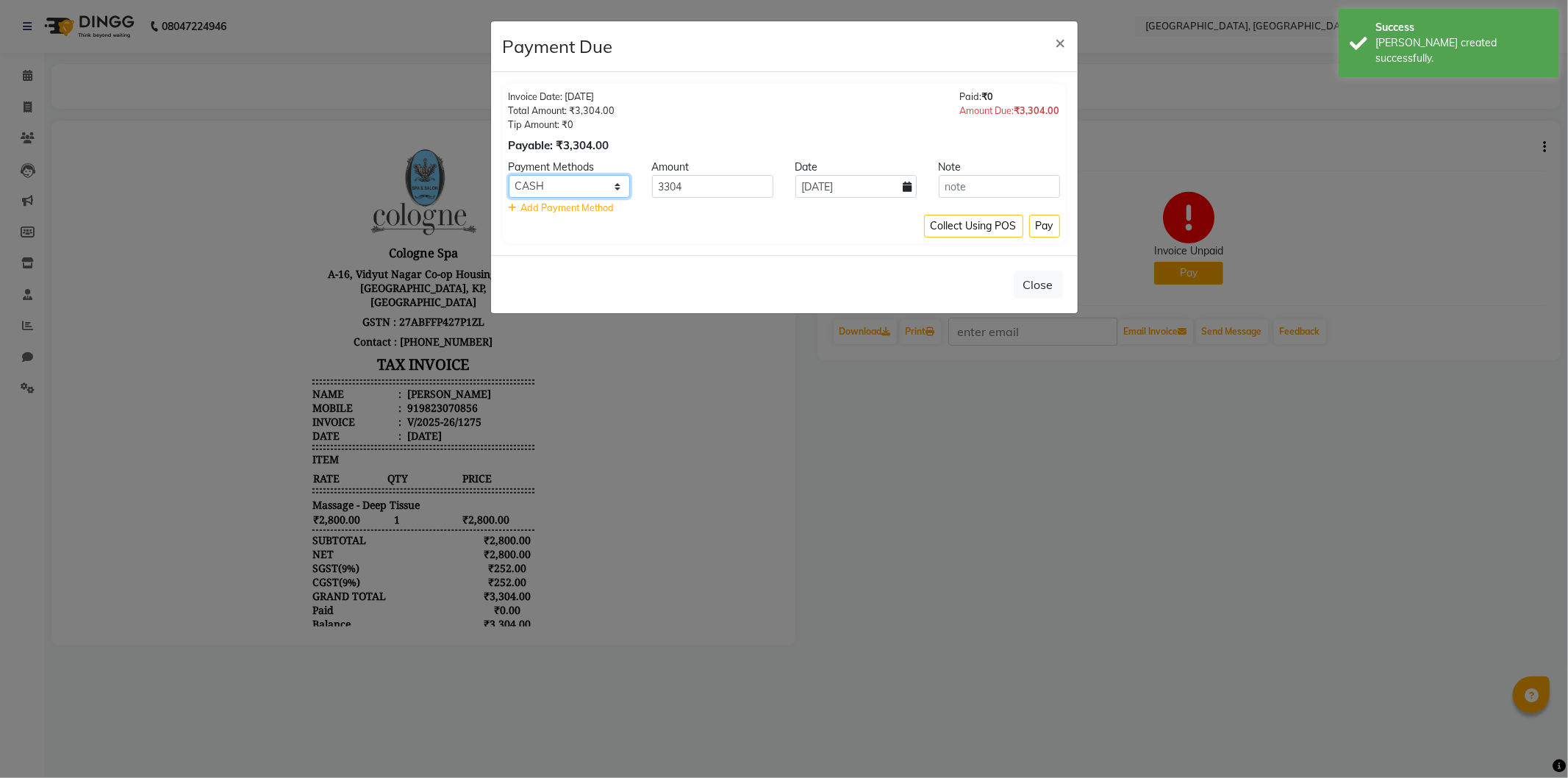
click at [588, 180] on select "CASH CARD ONLINE CUSTOM GPay PayTM PhonePe UPI NearBuy Loan BharatPay Cheque Mo…" at bounding box center [569, 186] width 121 height 23
select select "2"
click at [509, 175] on select "CASH CARD ONLINE CUSTOM GPay PayTM PhonePe UPI NearBuy Loan BharatPay Cheque Mo…" at bounding box center [569, 186] width 121 height 23
click at [1041, 228] on button "Pay" at bounding box center [1044, 226] width 31 height 23
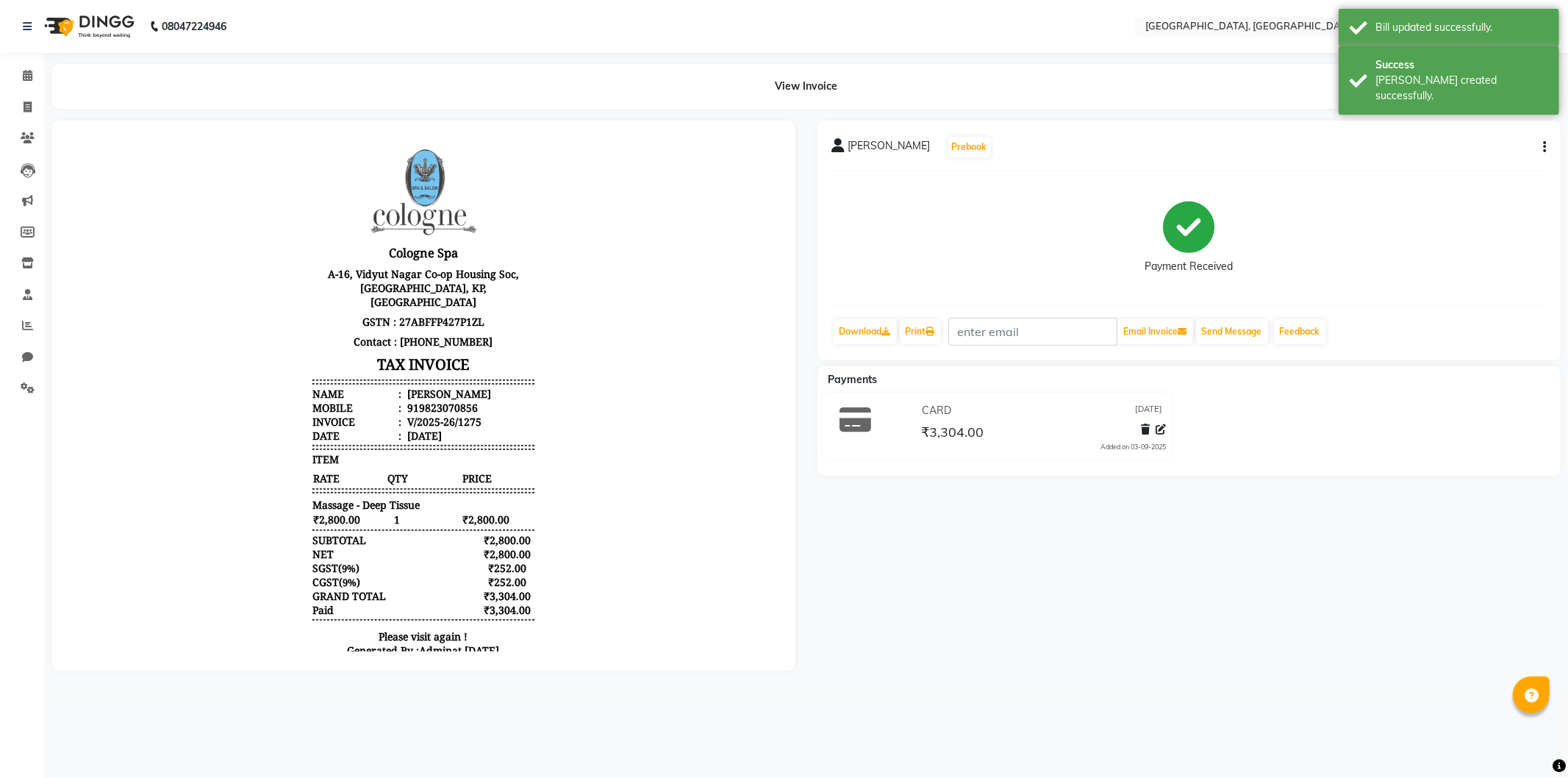
click at [56, 30] on img at bounding box center [88, 26] width 101 height 41
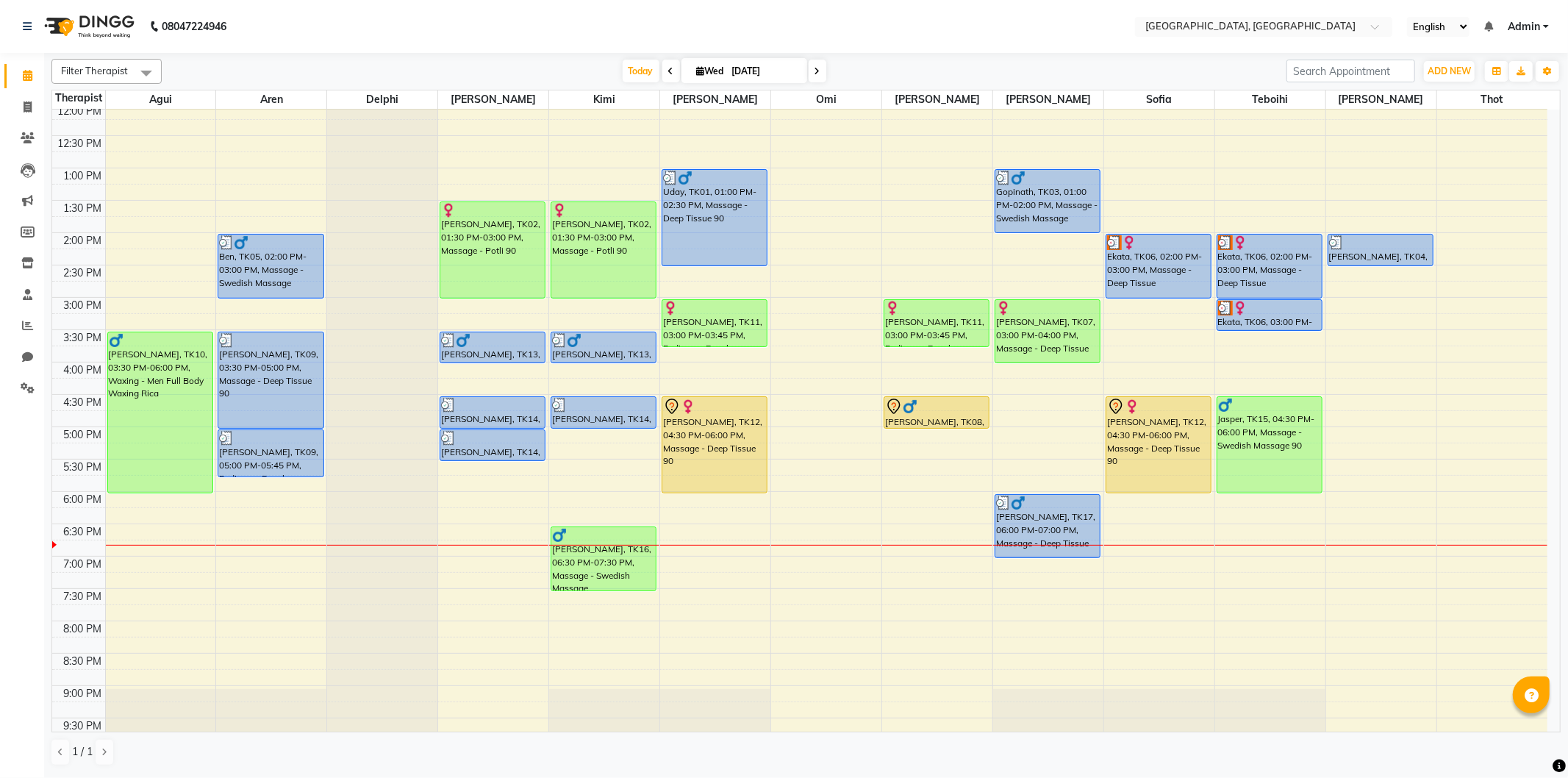
scroll to position [163, 0]
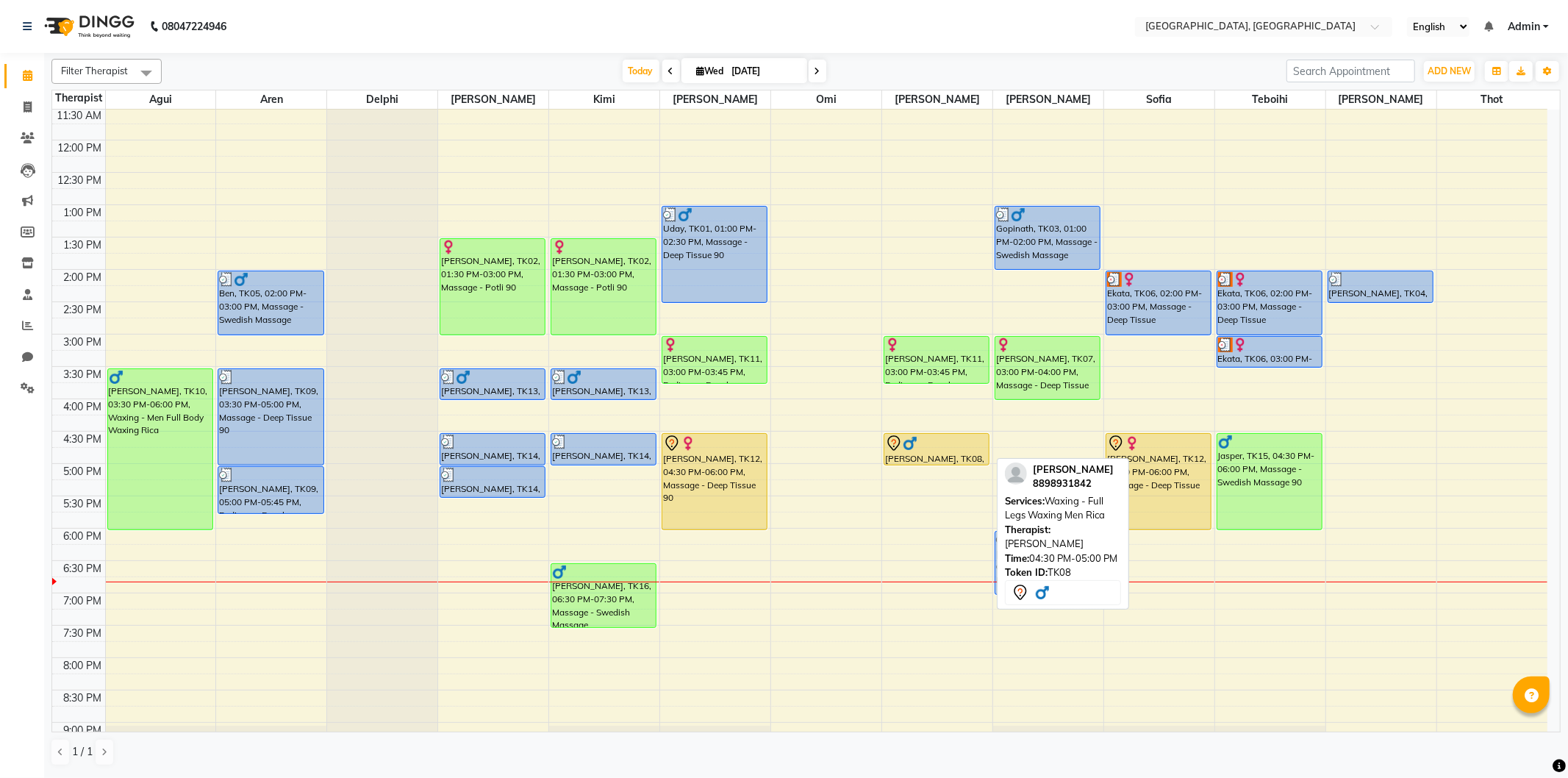
click at [928, 449] on div at bounding box center [936, 443] width 103 height 17
select select "7"
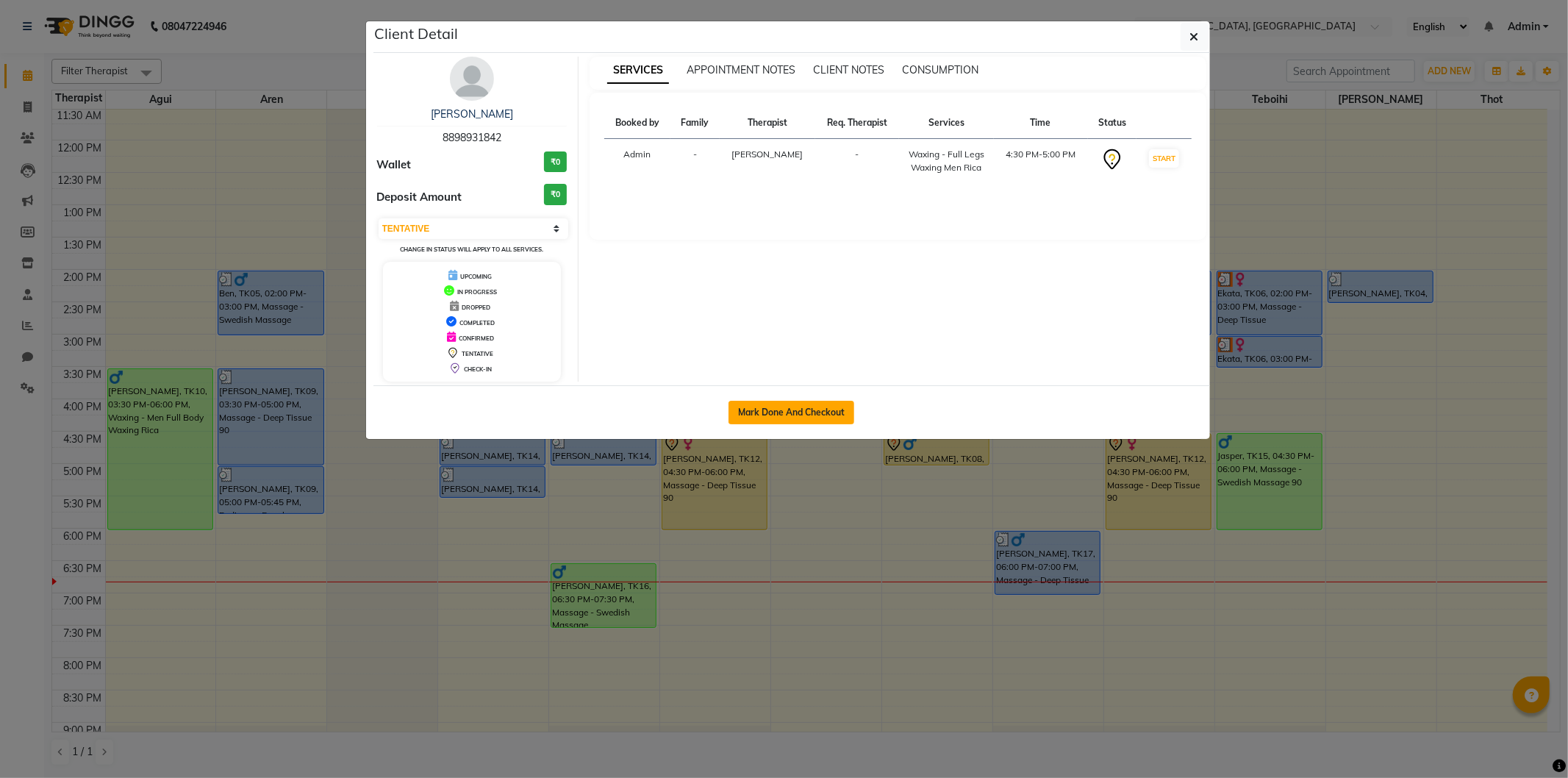
click at [807, 410] on button "Mark Done And Checkout" at bounding box center [791, 412] width 126 height 23
select select "575"
select select "service"
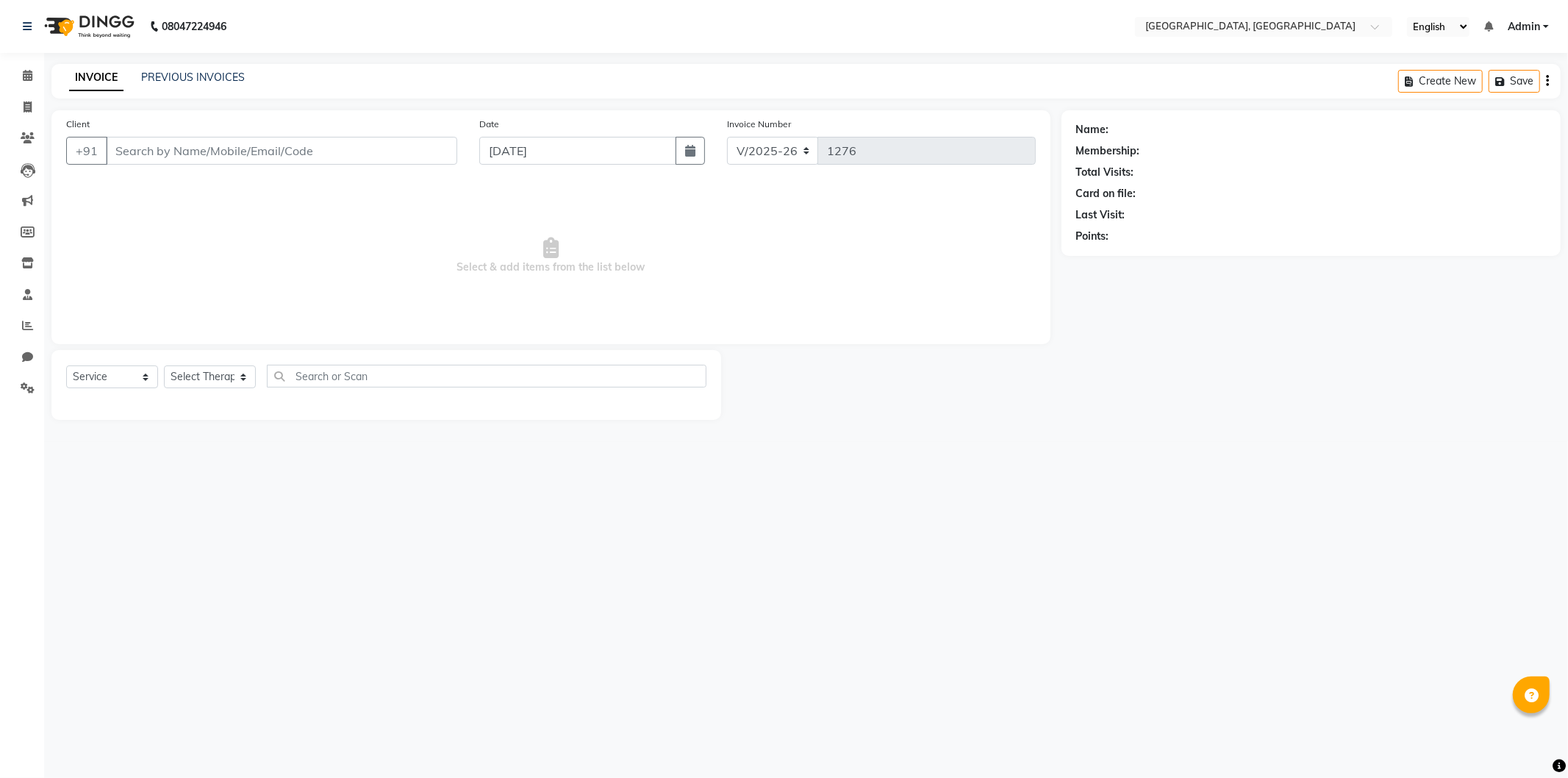
select select "3"
type input "8898931842"
select select "16780"
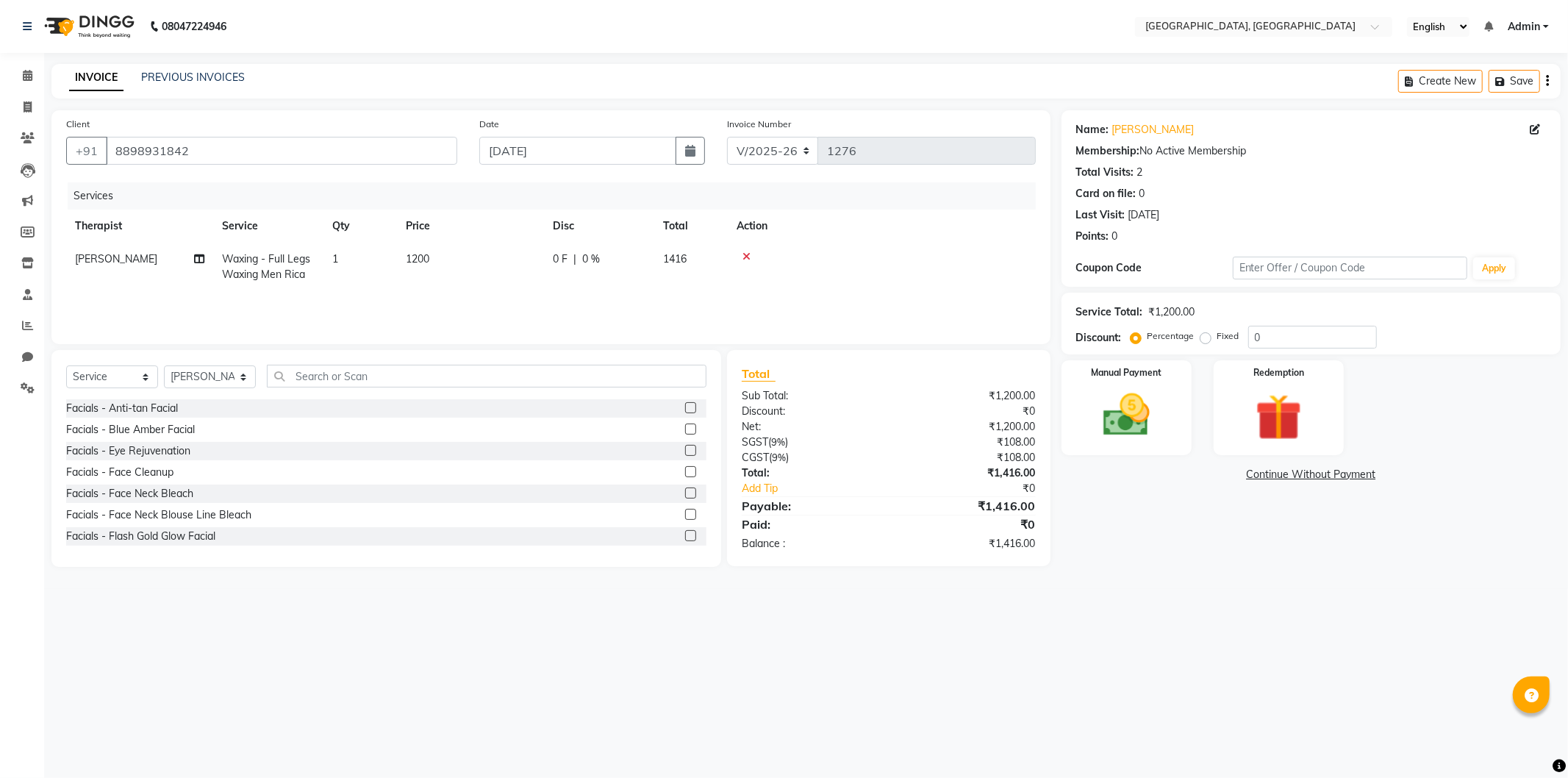
click at [1270, 477] on link "Continue Without Payment" at bounding box center [1311, 474] width 493 height 16
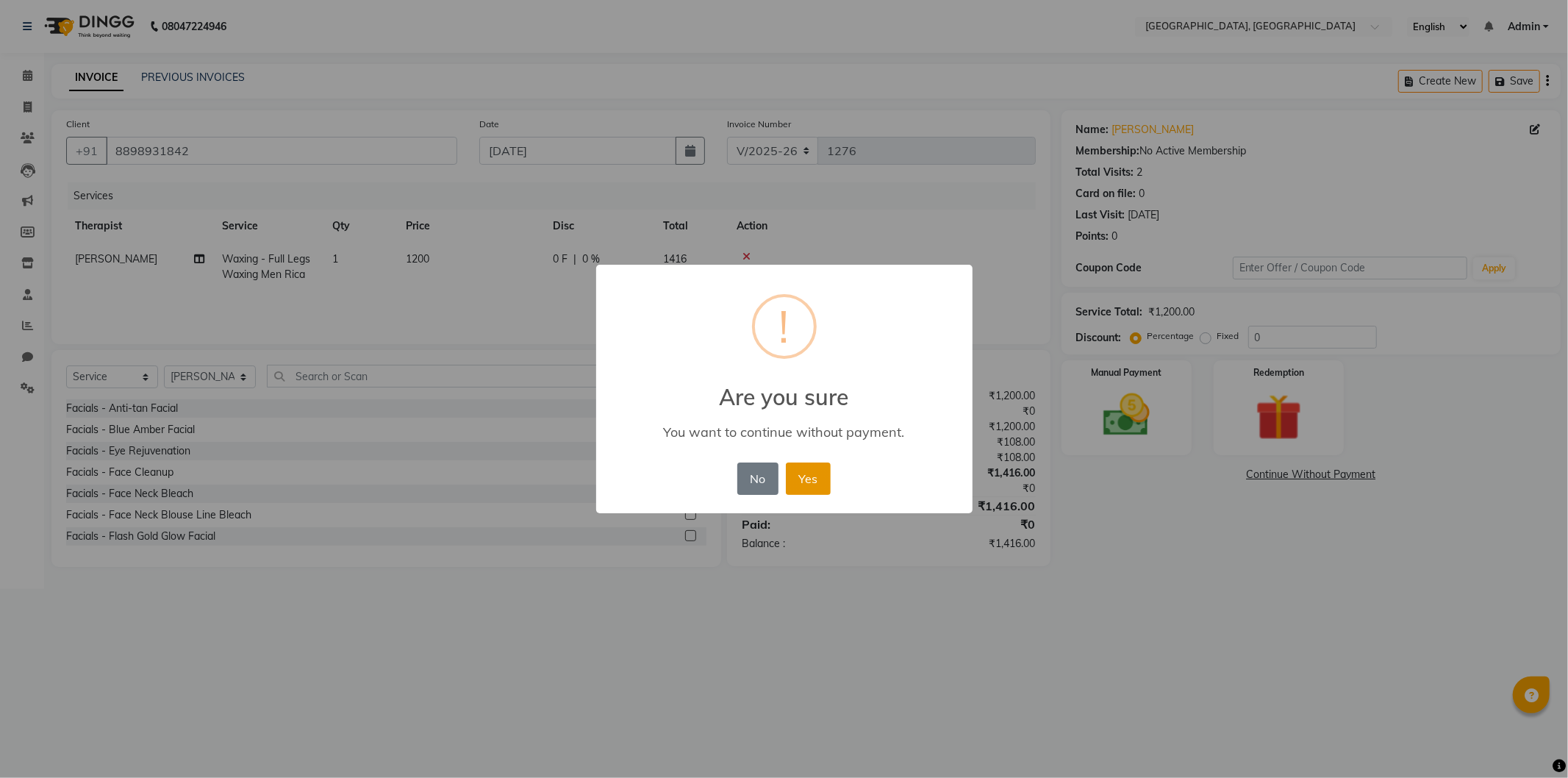
click at [795, 480] on button "Yes" at bounding box center [808, 478] width 45 height 32
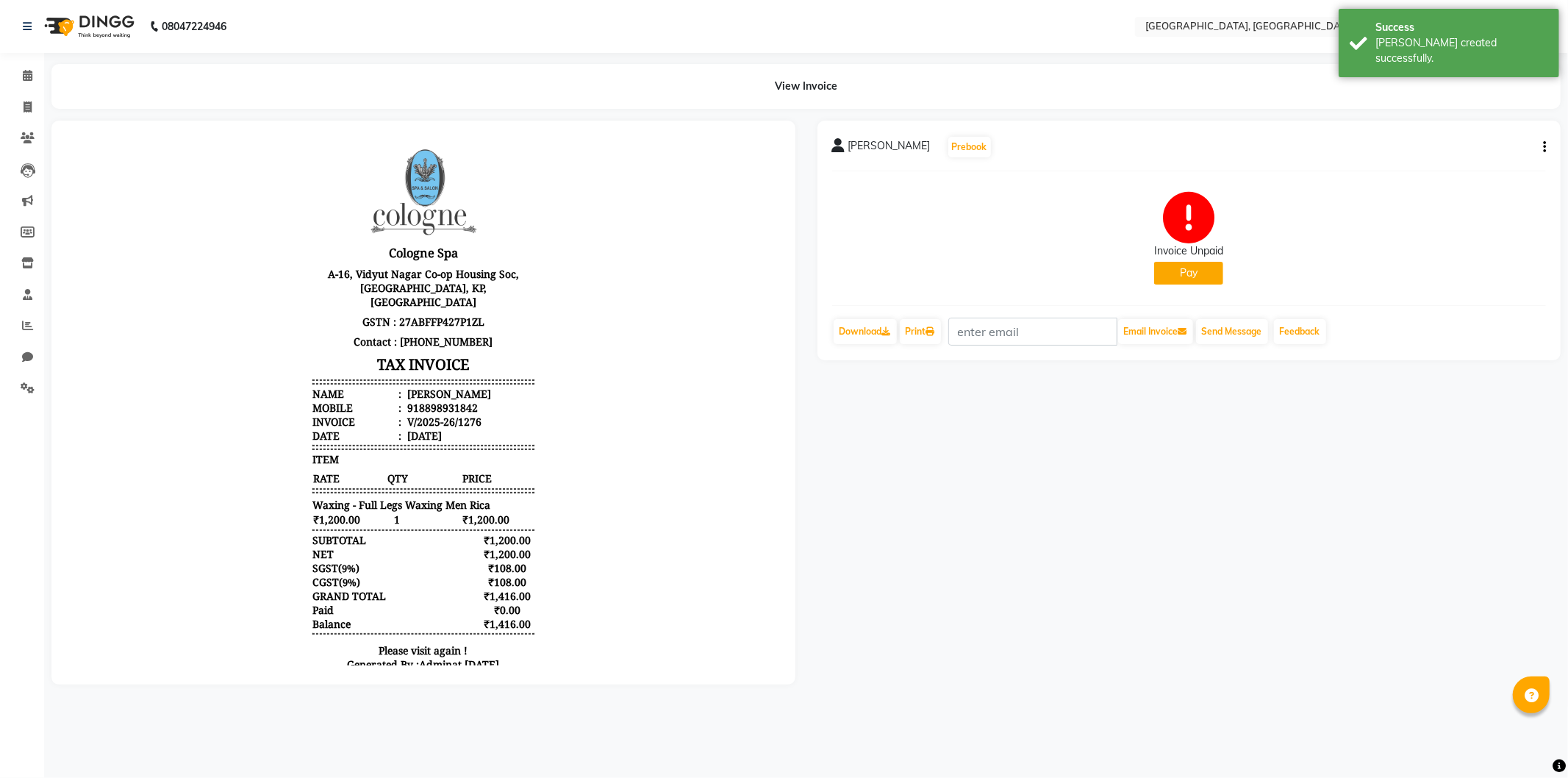
click at [1156, 268] on button "Pay" at bounding box center [1188, 273] width 69 height 23
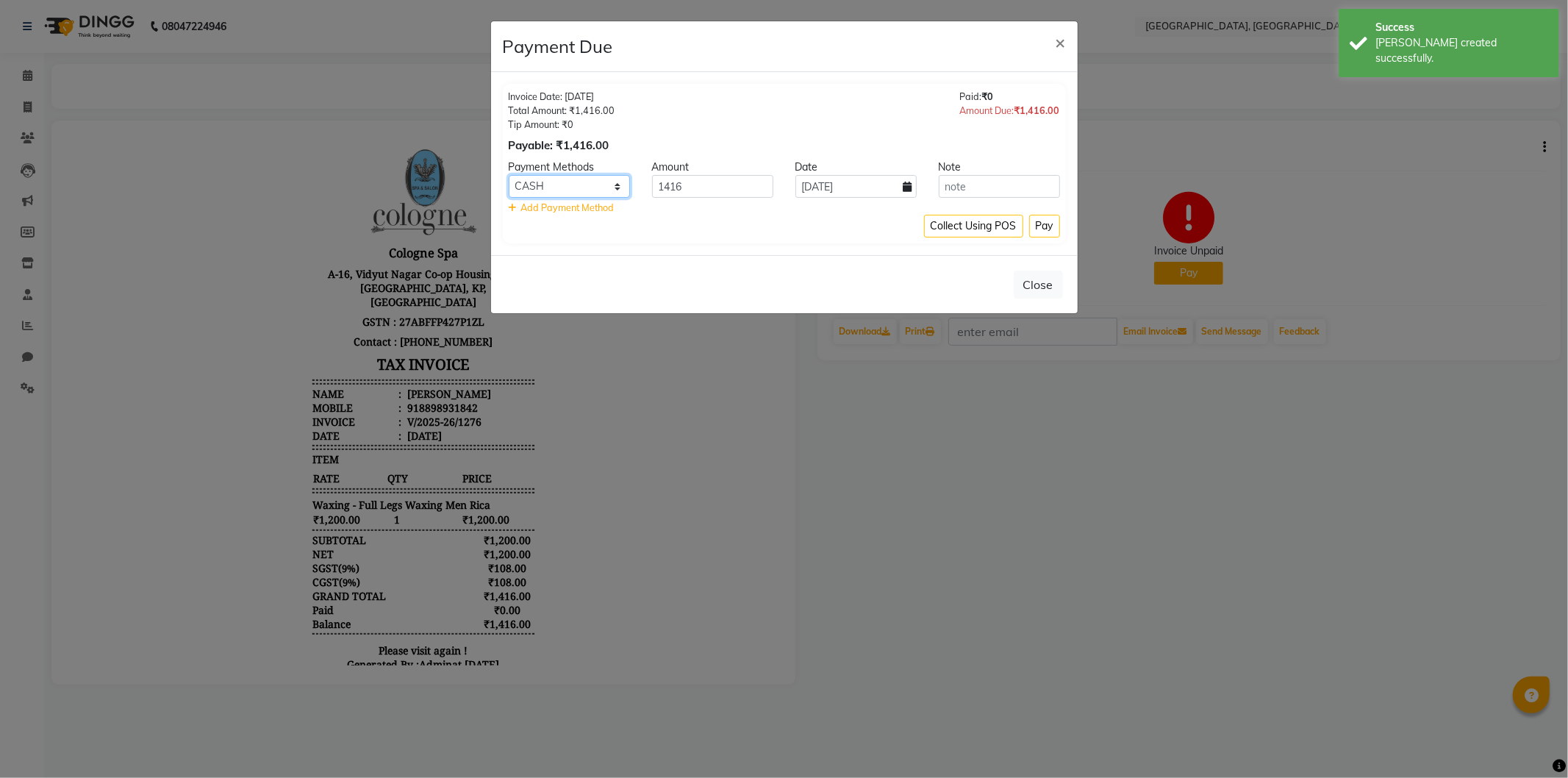
click at [574, 186] on select "CASH CARD ONLINE CUSTOM GPay PayTM PhonePe UPI NearBuy Loan BharatPay Cheque Mo…" at bounding box center [569, 186] width 121 height 23
select select "2"
click at [509, 175] on select "CASH CARD ONLINE CUSTOM GPay PayTM PhonePe UPI NearBuy Loan BharatPay Cheque Mo…" at bounding box center [569, 186] width 121 height 23
click at [1047, 223] on button "Pay" at bounding box center [1044, 226] width 31 height 23
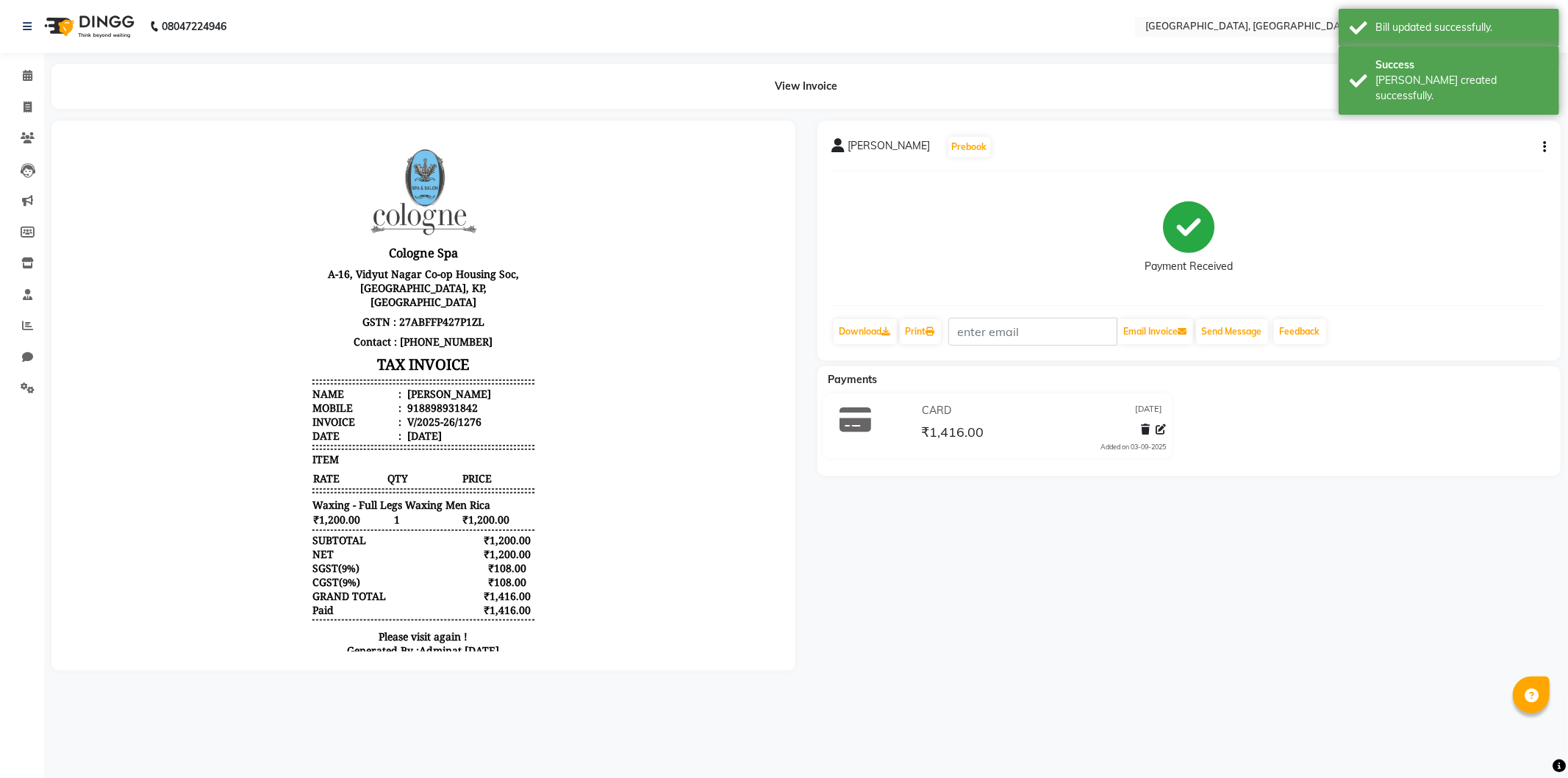
click at [67, 24] on img at bounding box center [88, 26] width 101 height 41
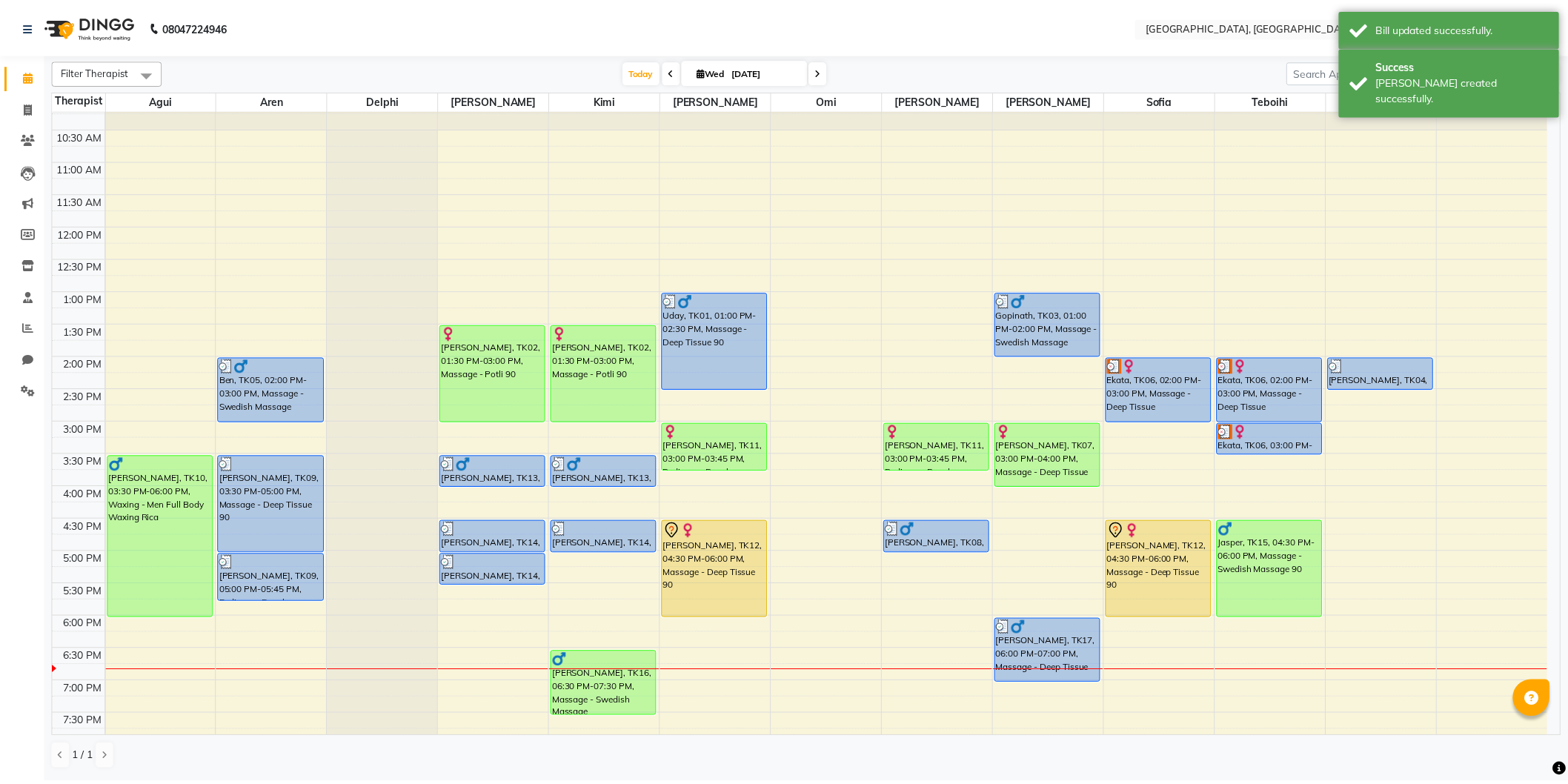
scroll to position [247, 0]
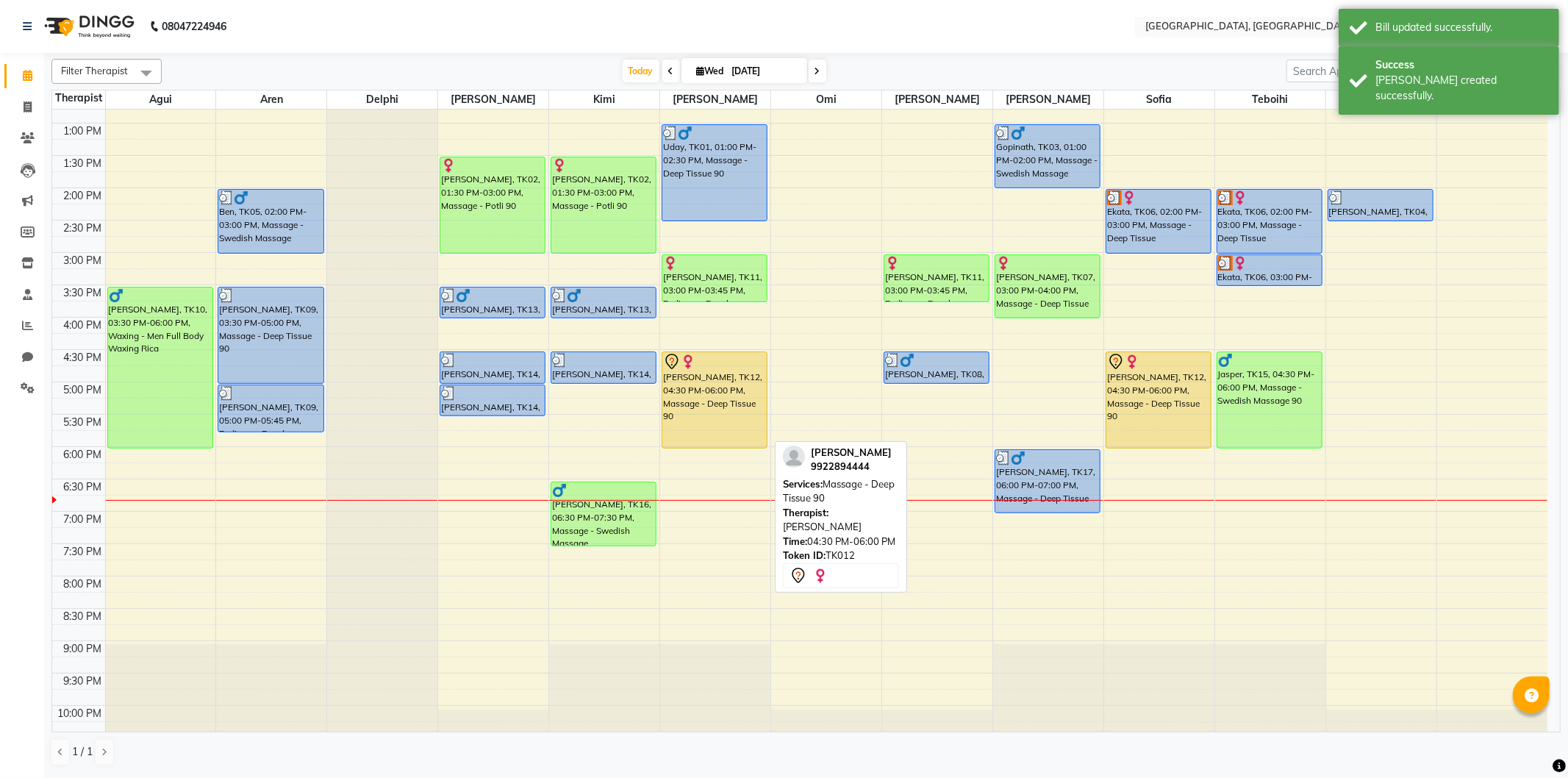
click at [743, 380] on div "[PERSON_NAME], TK12, 04:30 PM-06:00 PM, Massage - Deep Tissue 90" at bounding box center [714, 399] width 104 height 95
select select "7"
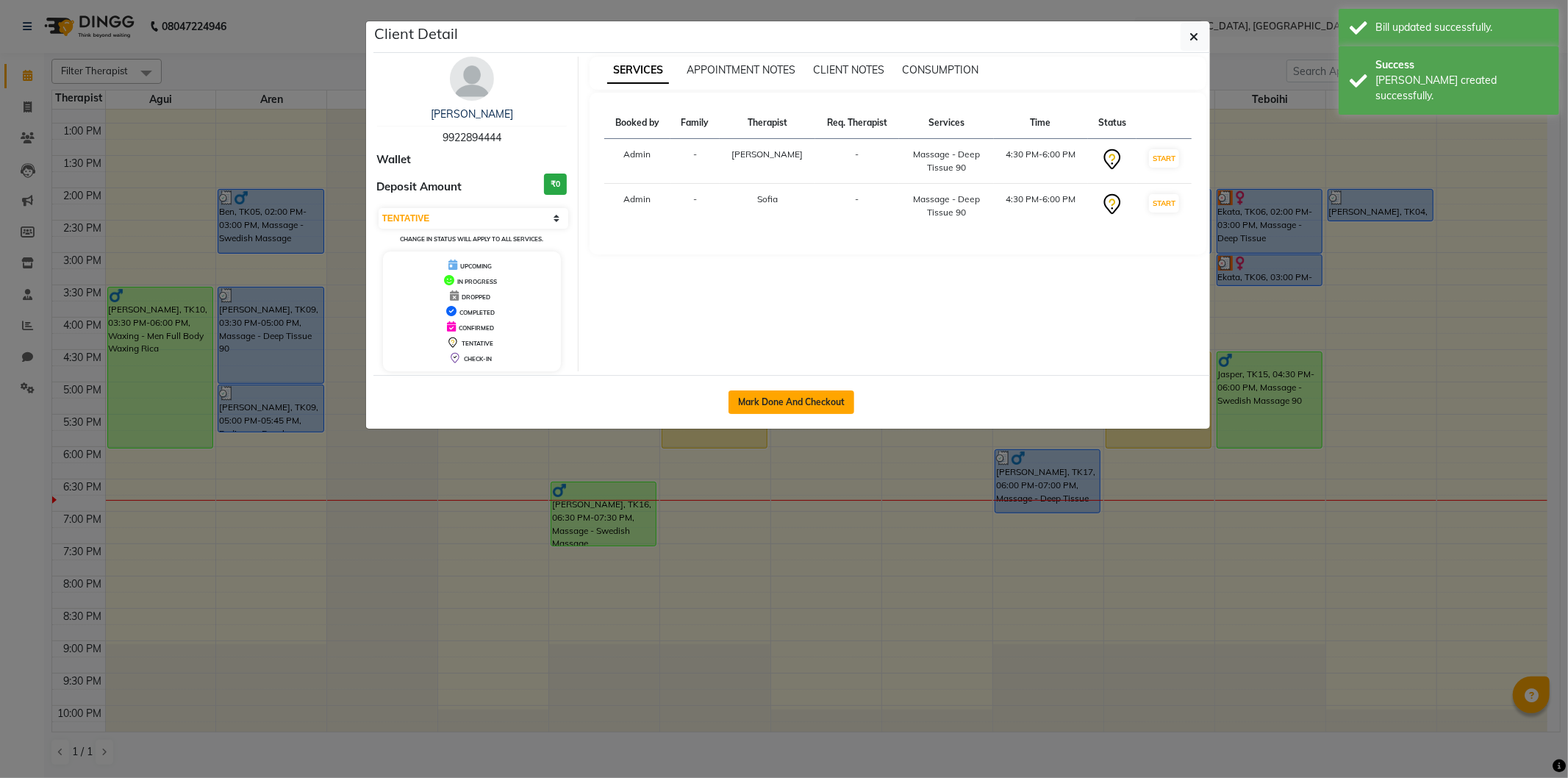
click at [785, 400] on button "Mark Done And Checkout" at bounding box center [791, 401] width 126 height 23
select select "575"
select select "service"
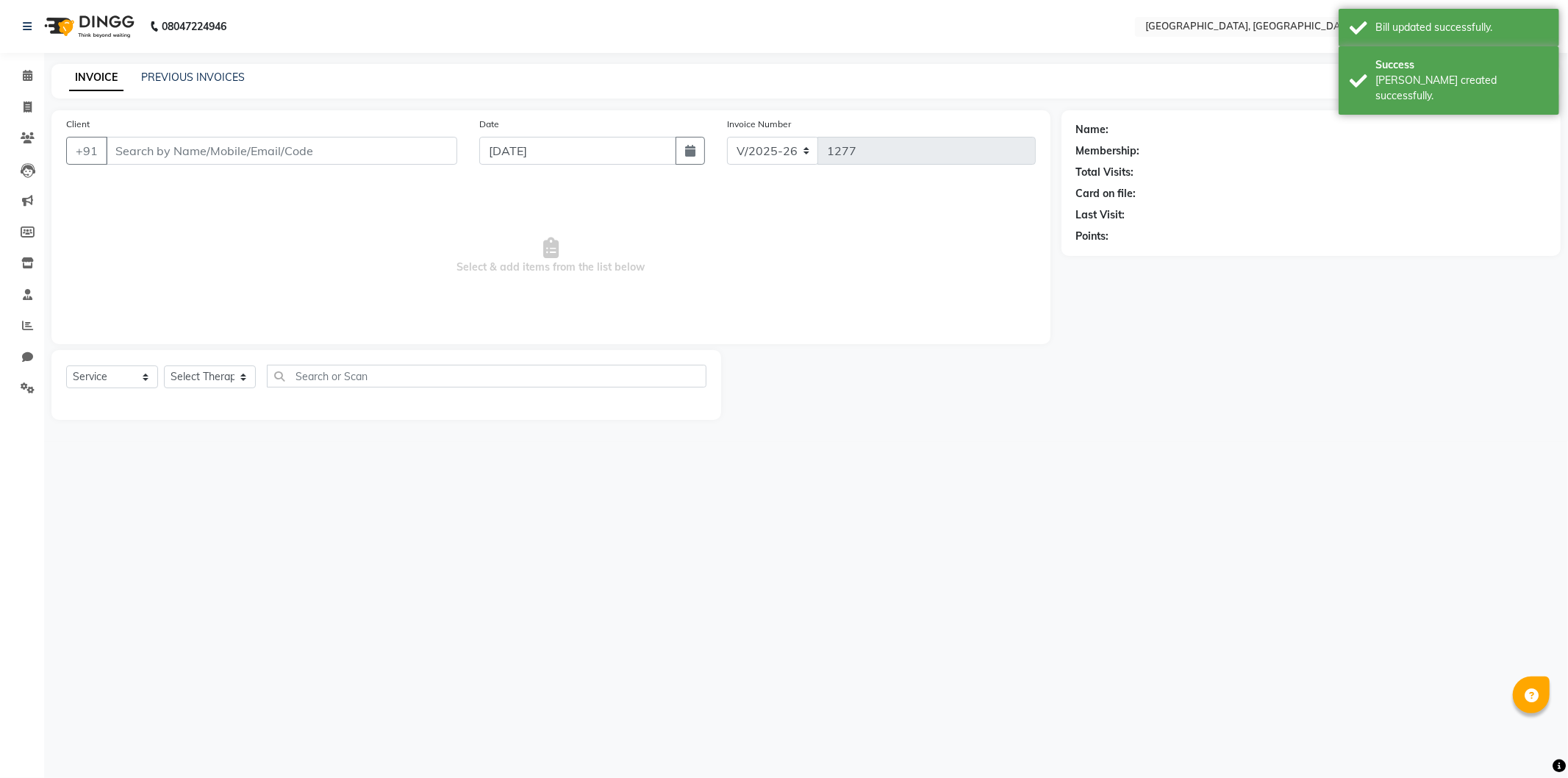
select select "3"
type input "9922894444"
select select "12125"
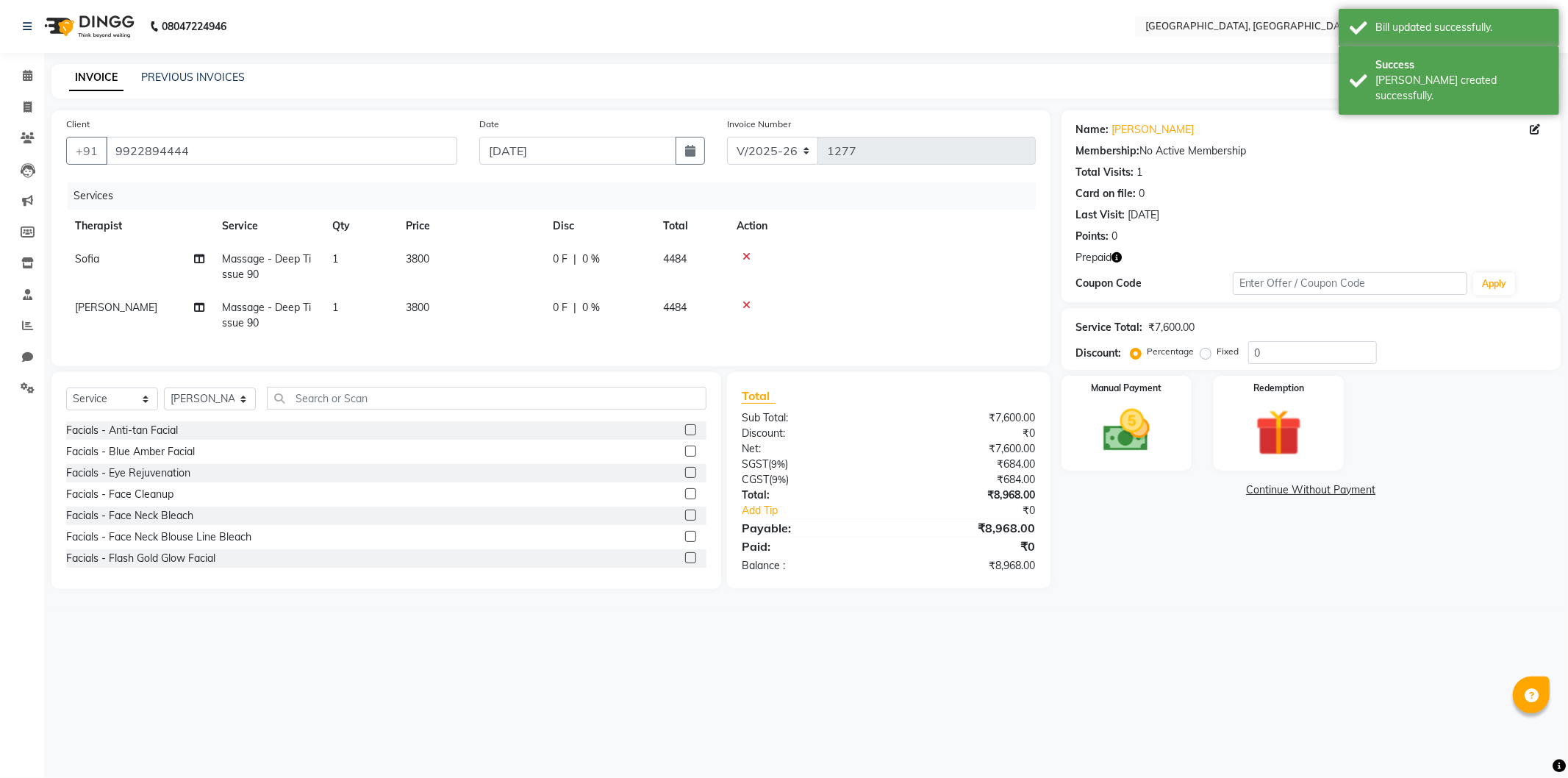
click at [561, 258] on span "0 F" at bounding box center [560, 259] width 15 height 16
select select "7708"
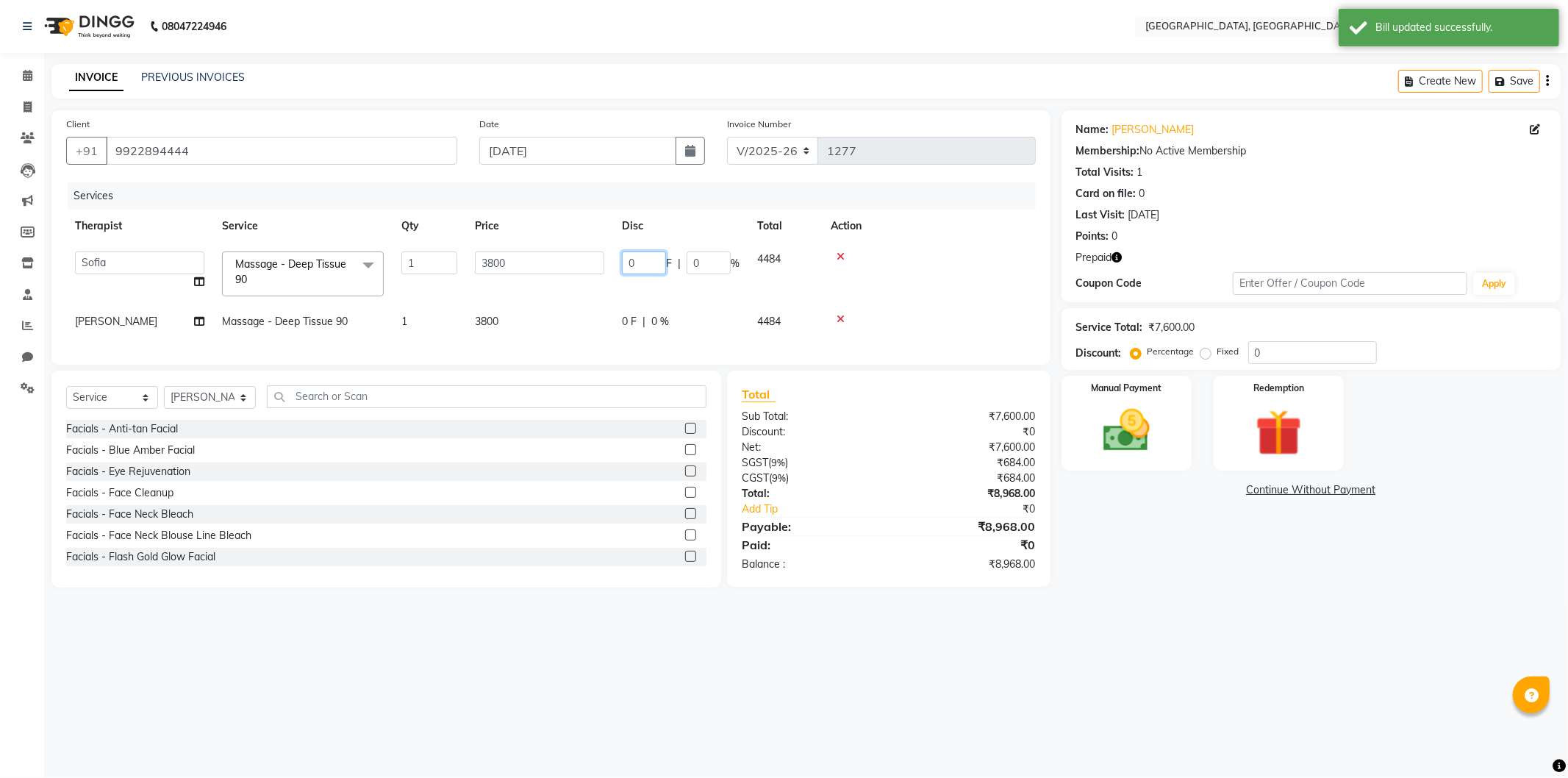
click at [626, 261] on input "0" at bounding box center [643, 262] width 44 height 23
type input "3800"
click at [1184, 644] on div "08047224946 Select Location × [GEOGRAPHIC_DATA], [GEOGRAPHIC_DATA] English ENGL…" at bounding box center [784, 389] width 1568 height 778
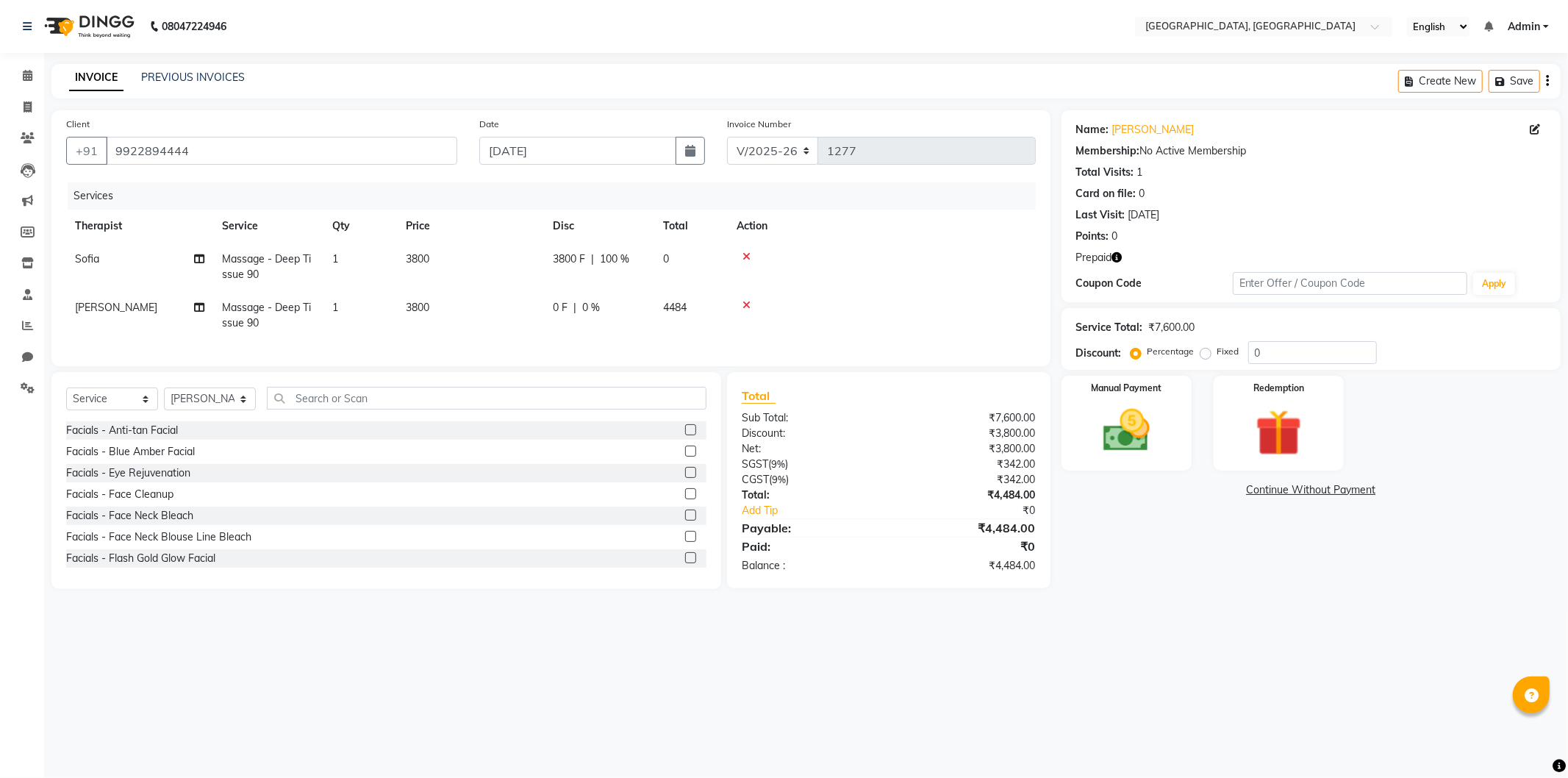
click at [552, 307] on span "0 F" at bounding box center [560, 307] width 15 height 16
select select "12125"
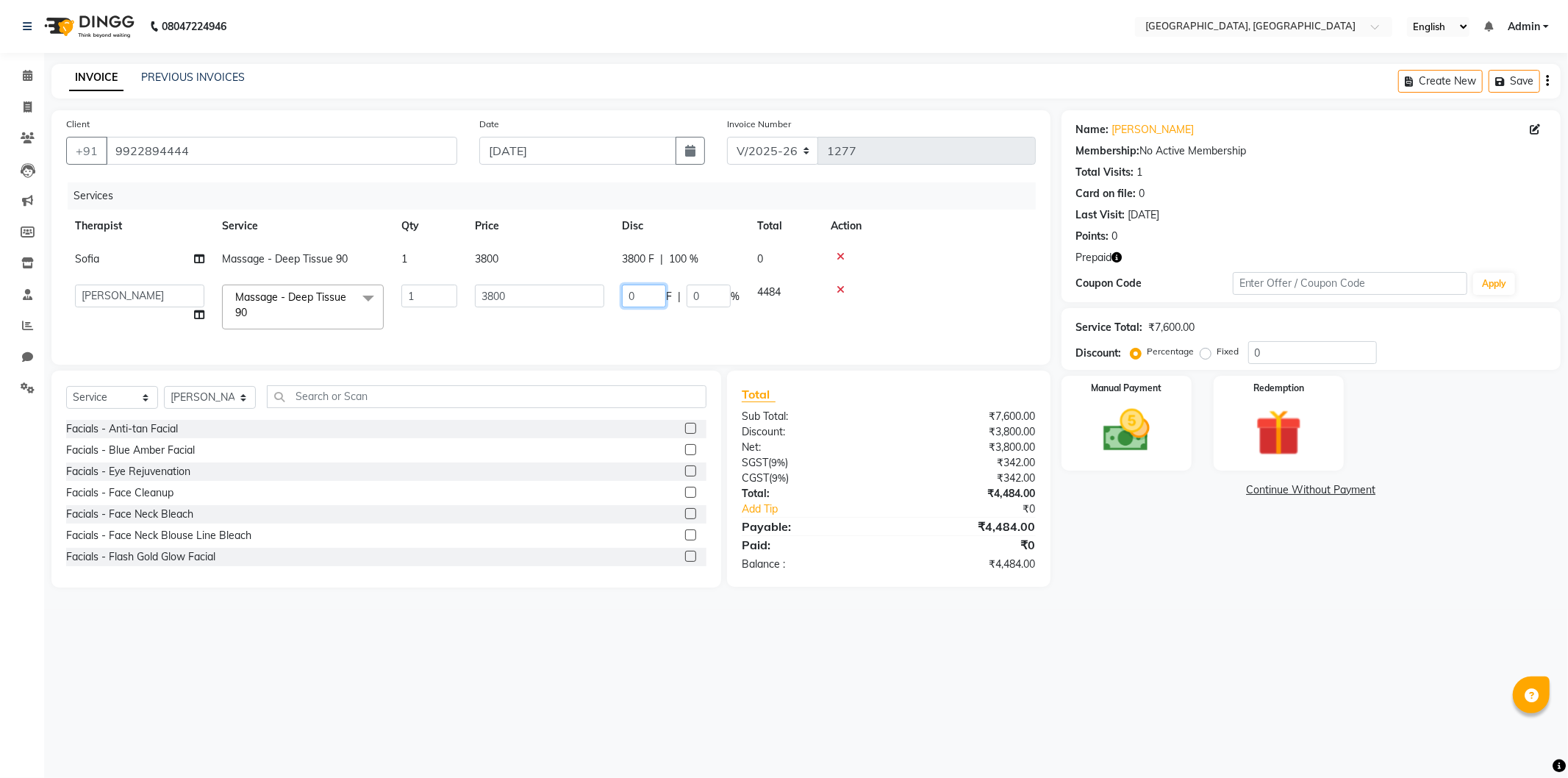
click at [630, 289] on input "0" at bounding box center [643, 295] width 44 height 23
type input "200"
click at [1140, 587] on div "Name: [PERSON_NAME] Membership: No Active Membership Total Visits: 1 Card on fi…" at bounding box center [1316, 349] width 510 height 477
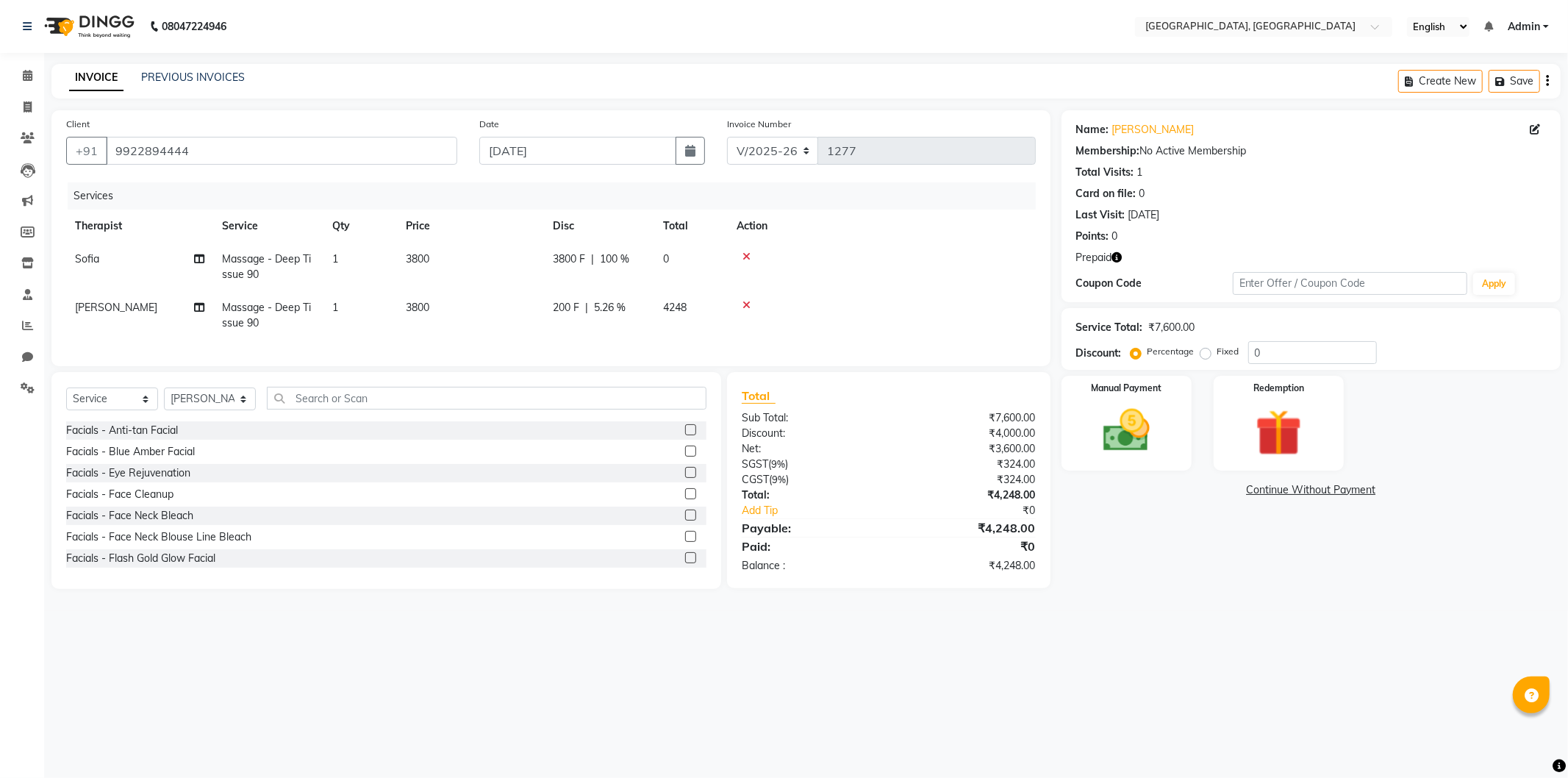
click at [1261, 486] on link "Continue Without Payment" at bounding box center [1311, 489] width 493 height 16
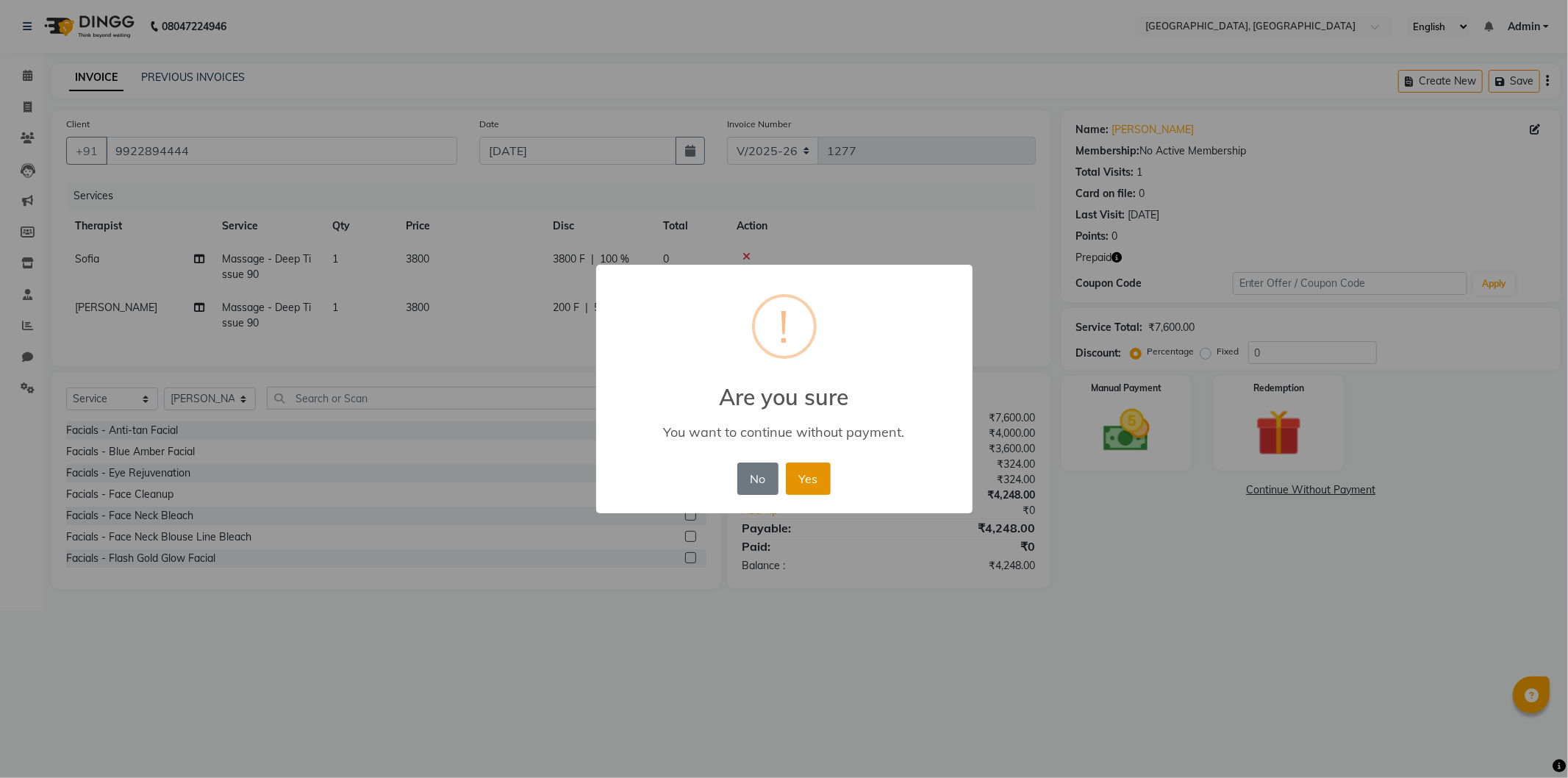
click at [811, 482] on button "Yes" at bounding box center [808, 478] width 45 height 32
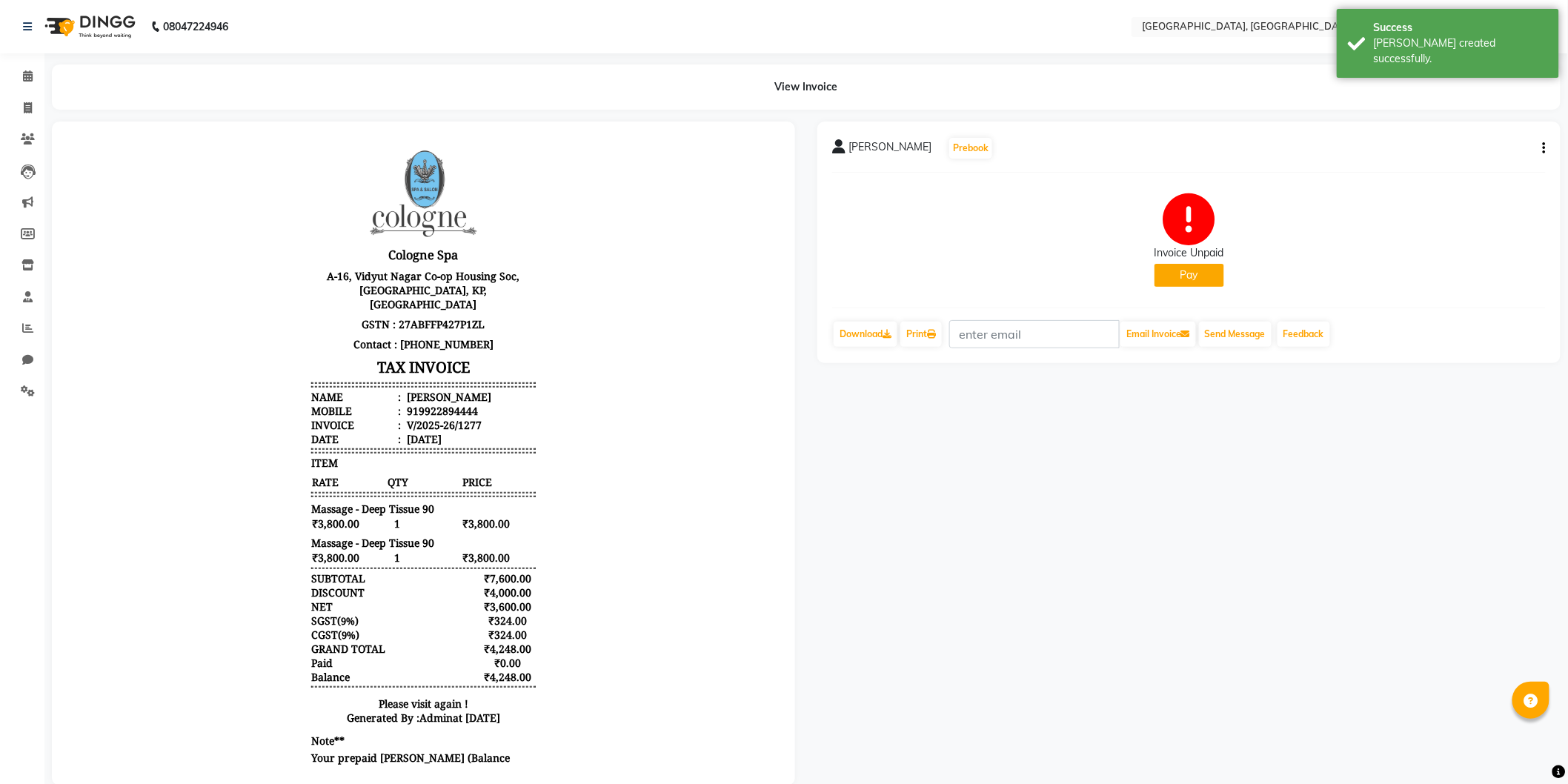
click at [1169, 275] on button "Pay" at bounding box center [1189, 275] width 70 height 23
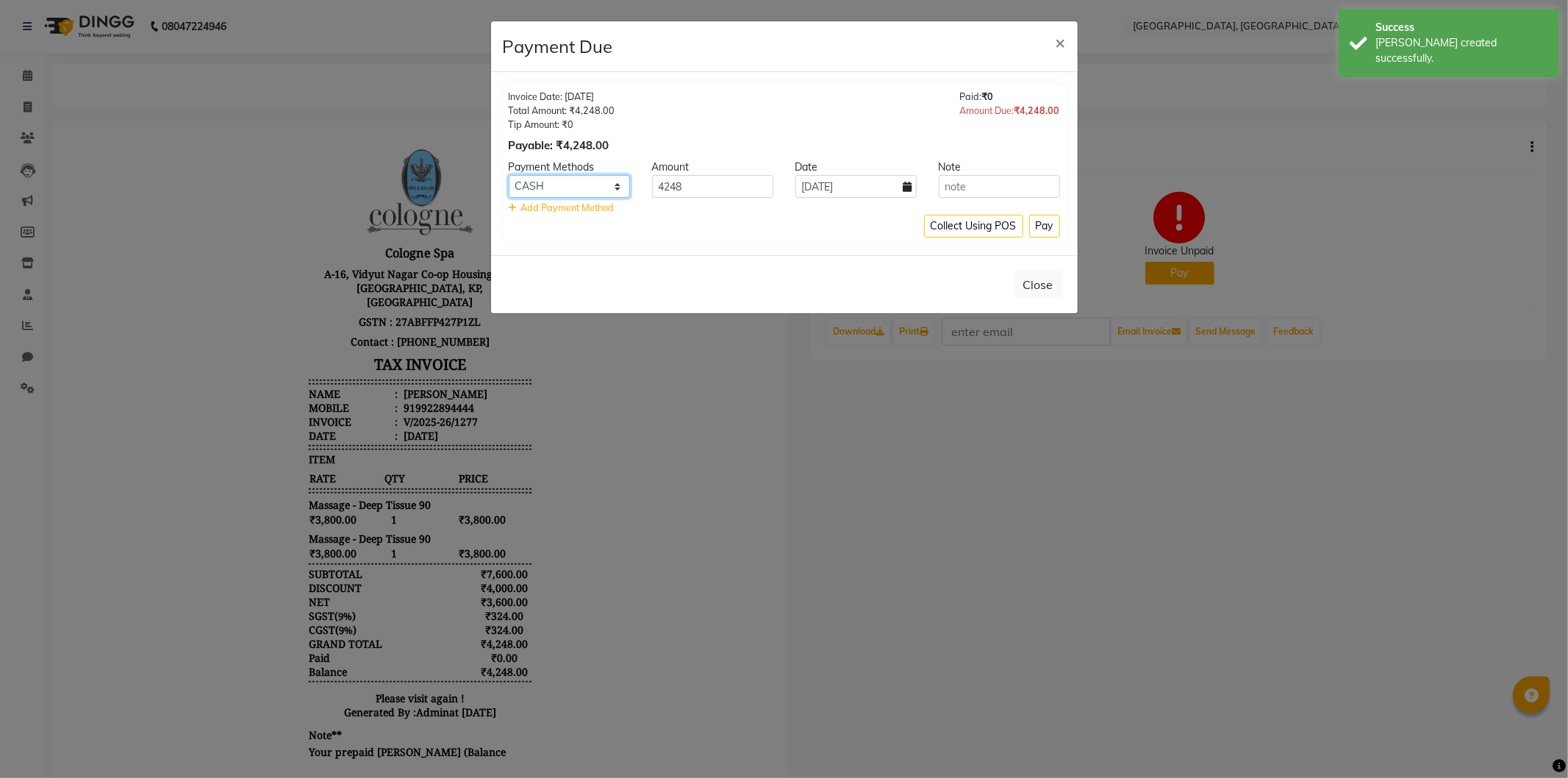
click at [532, 192] on select "CASH CARD ONLINE CUSTOM GPay PayTM PhonePe UPI NearBuy Loan BharatPay Cheque Mo…" at bounding box center [569, 186] width 121 height 23
select select "2"
click at [509, 175] on select "CASH CARD ONLINE CUSTOM GPay PayTM PhonePe UPI NearBuy Loan BharatPay Cheque Mo…" at bounding box center [569, 186] width 121 height 23
click at [1039, 226] on button "Pay" at bounding box center [1044, 226] width 31 height 23
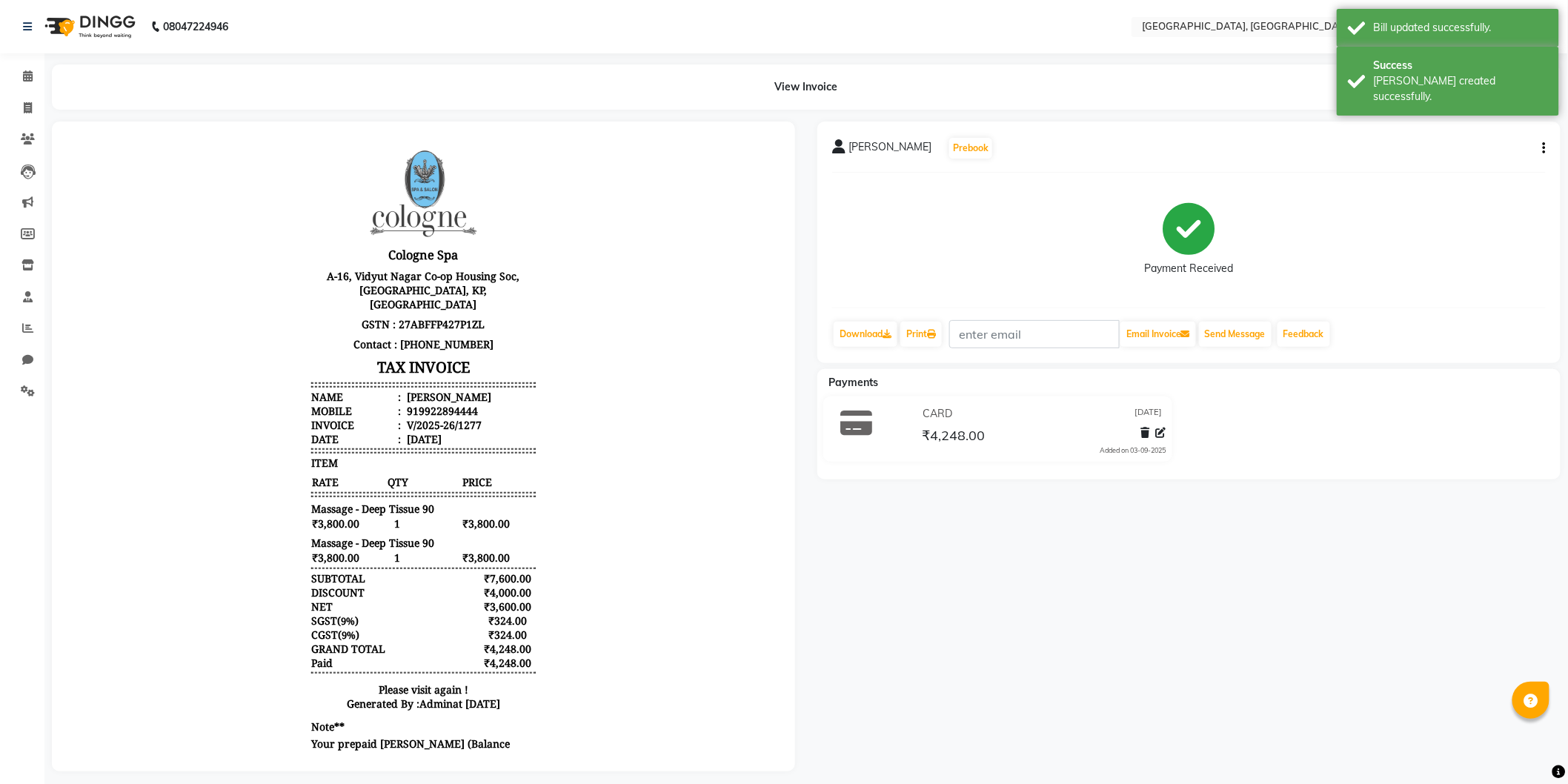
click at [102, 27] on img at bounding box center [89, 27] width 102 height 42
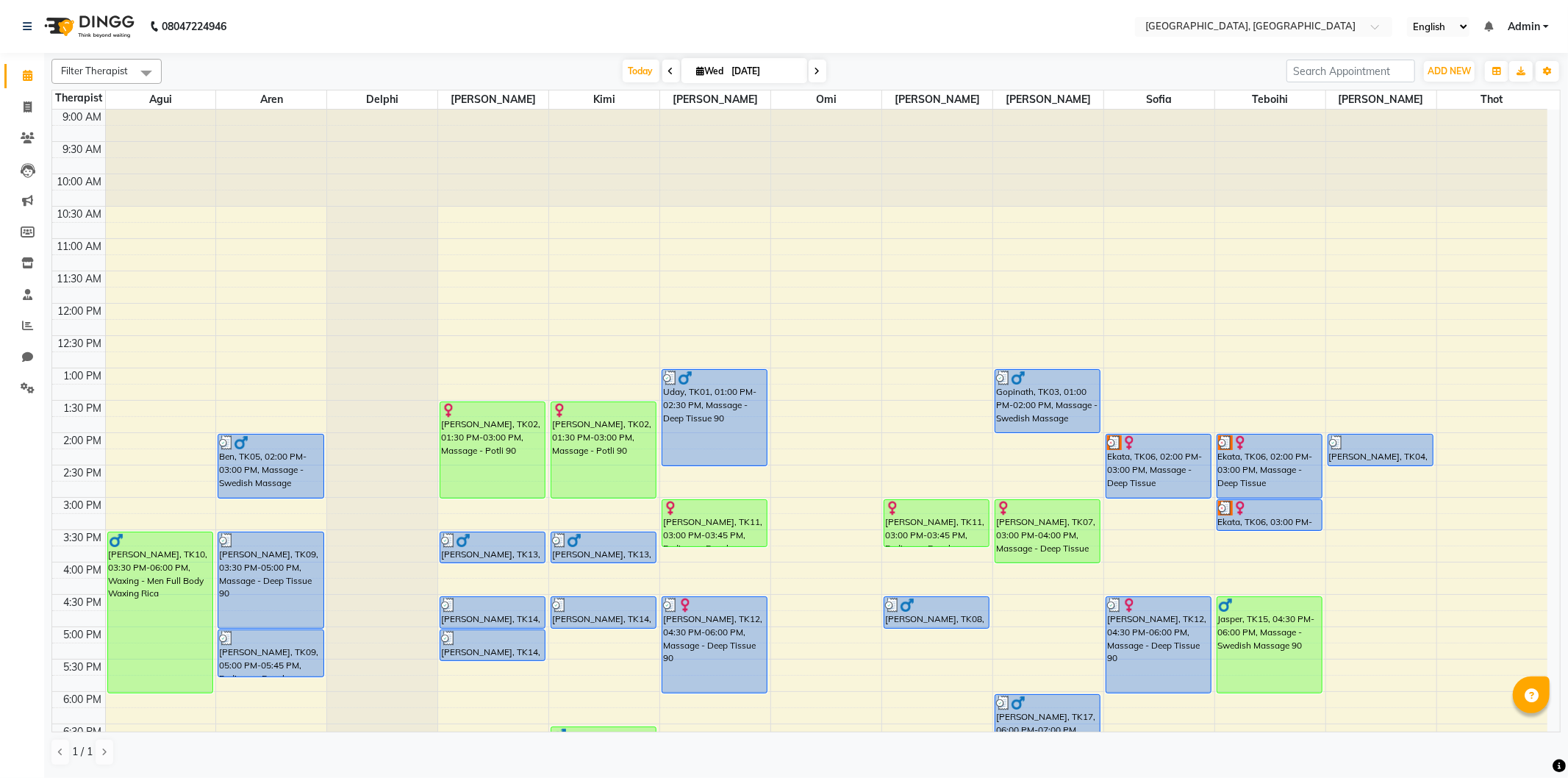
click at [814, 75] on icon at bounding box center [817, 71] width 6 height 9
type input "[DATE]"
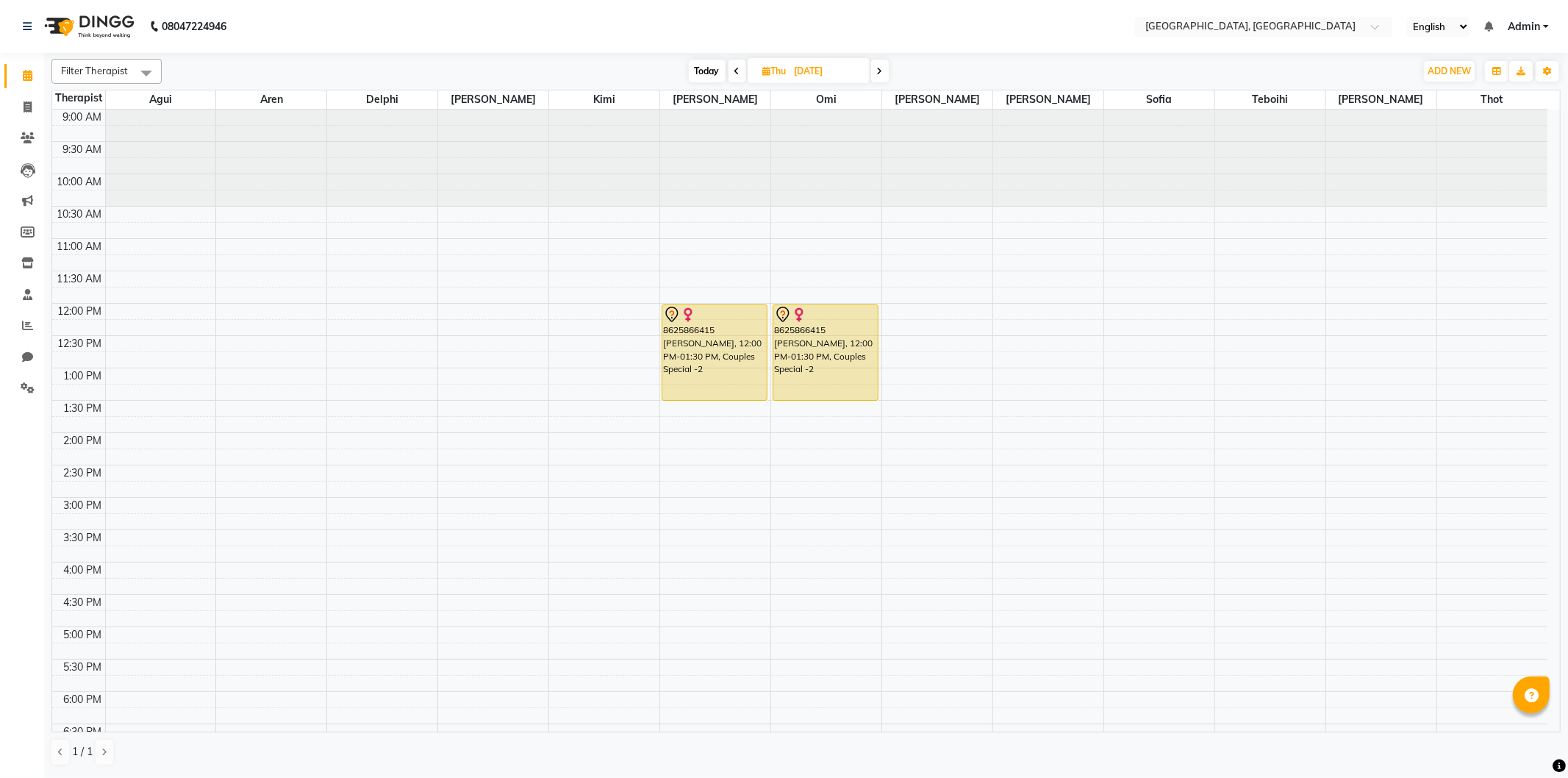
click at [1221, 313] on div "9:00 AM 9:30 AM 10:00 AM 10:30 AM 11:00 AM 11:30 AM 12:00 PM 12:30 PM 1:00 PM 1…" at bounding box center [799, 562] width 1495 height 905
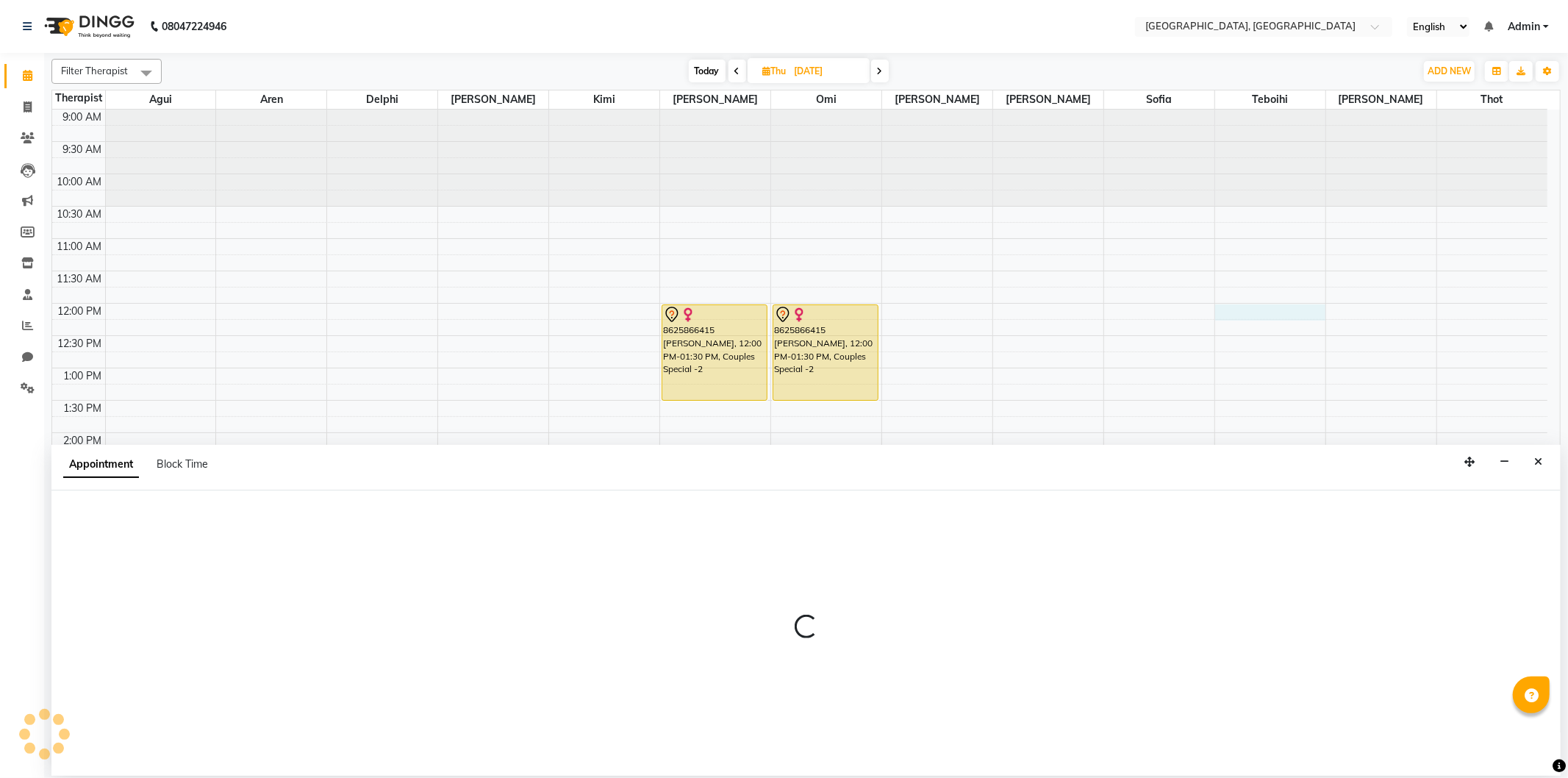
select select "7710"
select select "720"
select select "tentative"
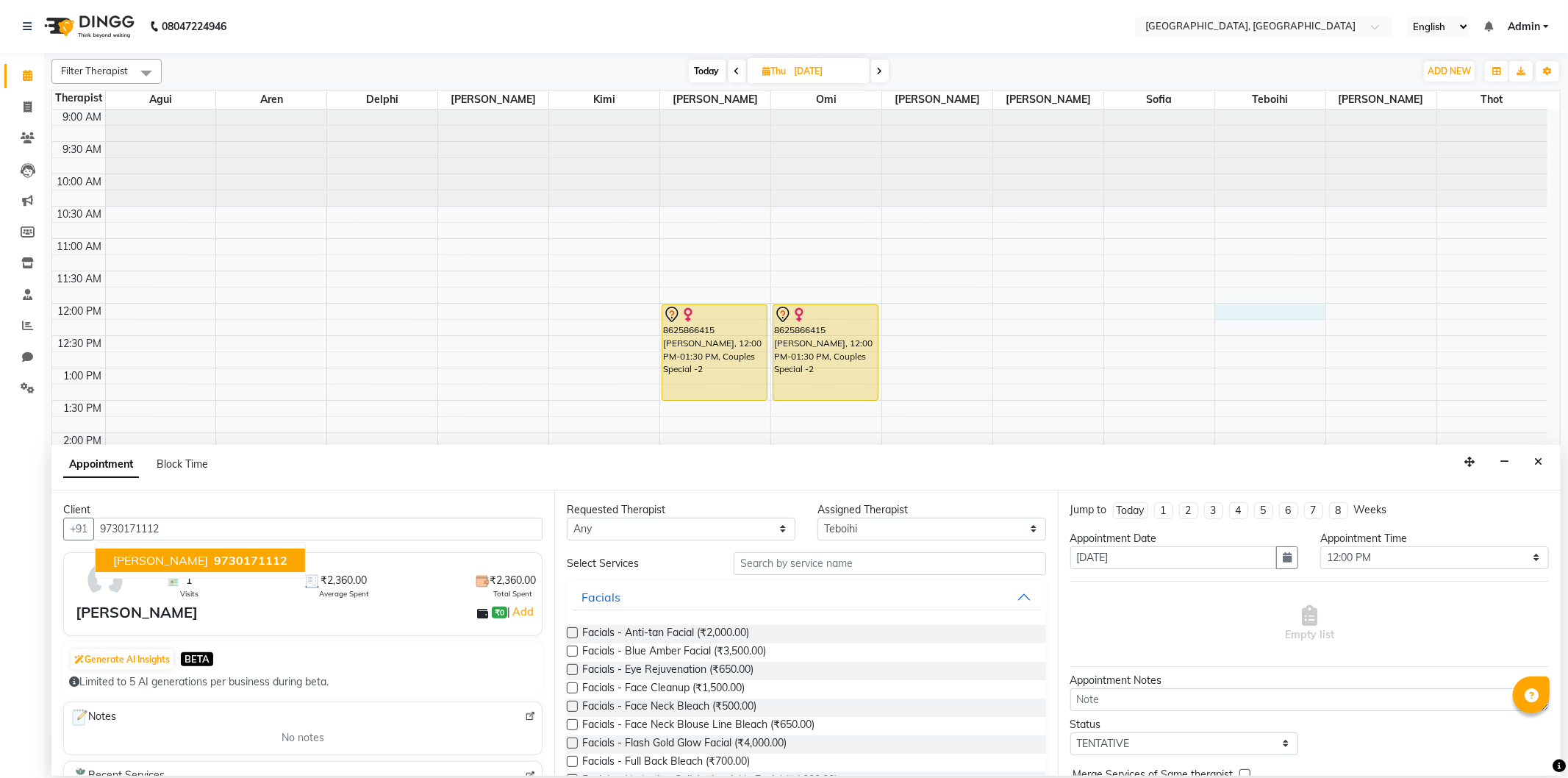
click at [214, 562] on span "9730171112" at bounding box center [251, 560] width 74 height 15
type input "9730171112"
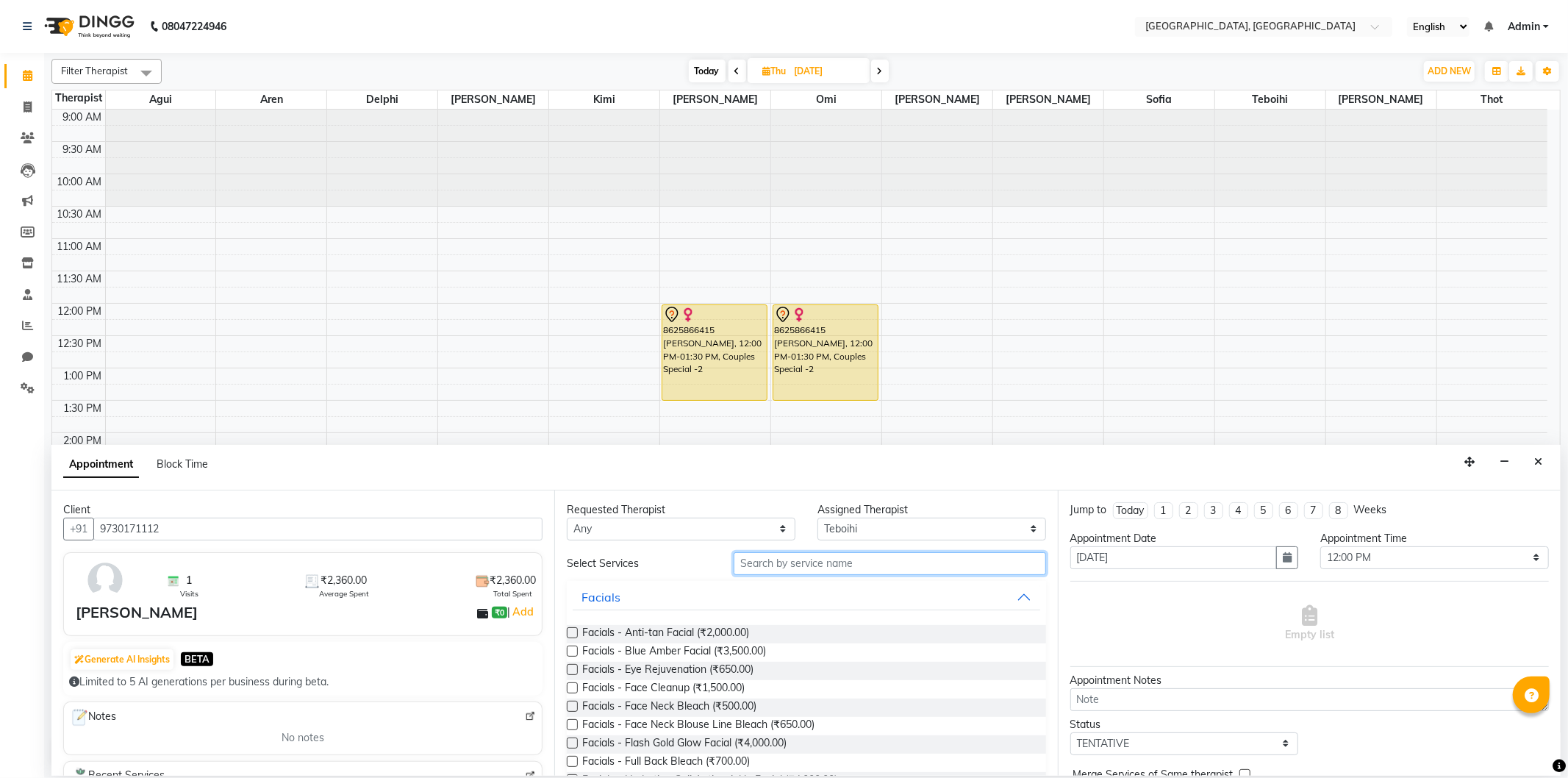
click at [781, 570] on input "text" at bounding box center [889, 563] width 312 height 23
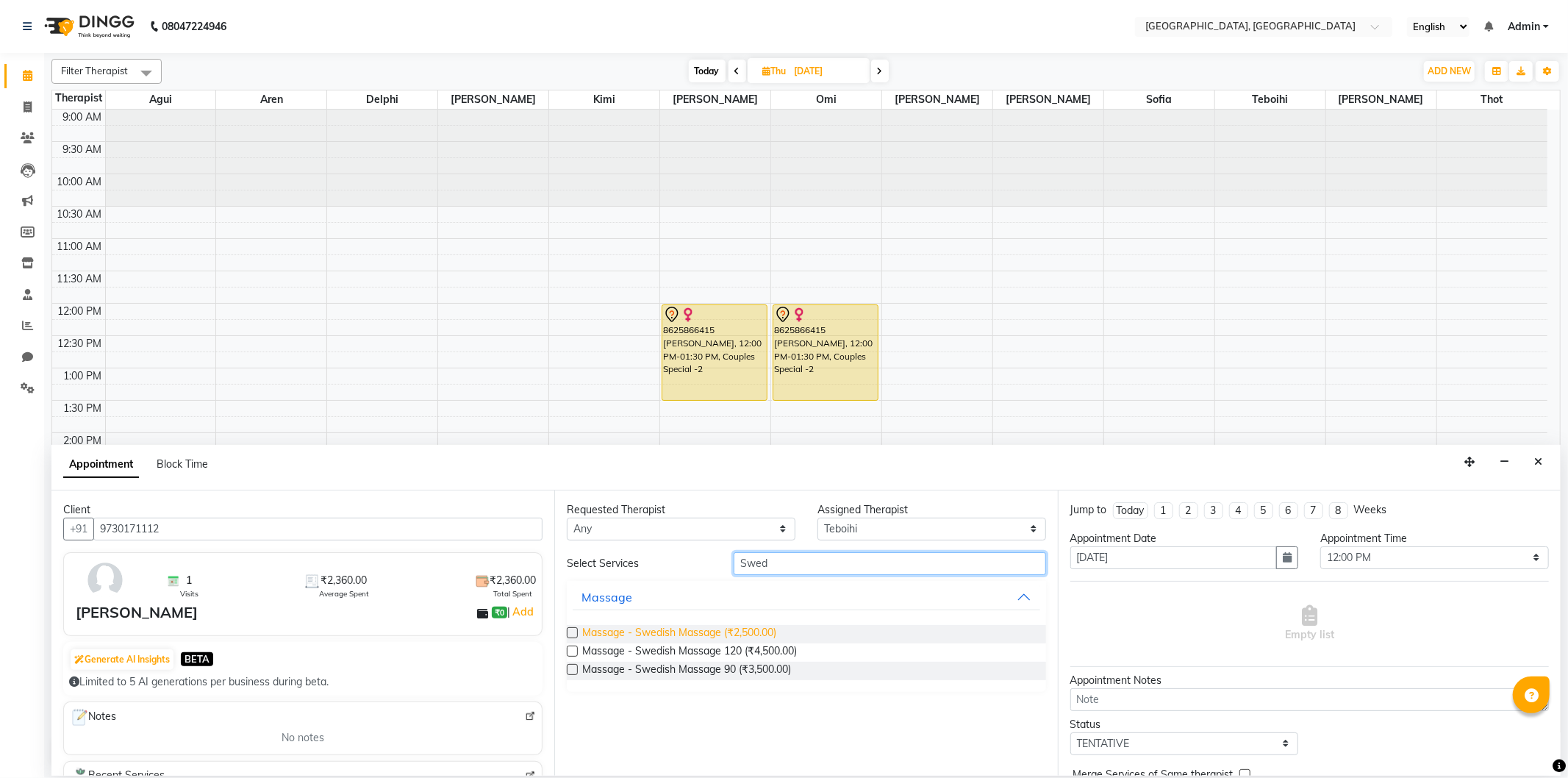
type input "Swed"
drag, startPoint x: 747, startPoint y: 638, endPoint x: 761, endPoint y: 635, distance: 14.3
click at [747, 637] on span "Massage - Swedish Massage (₹2,500.00)" at bounding box center [679, 634] width 194 height 18
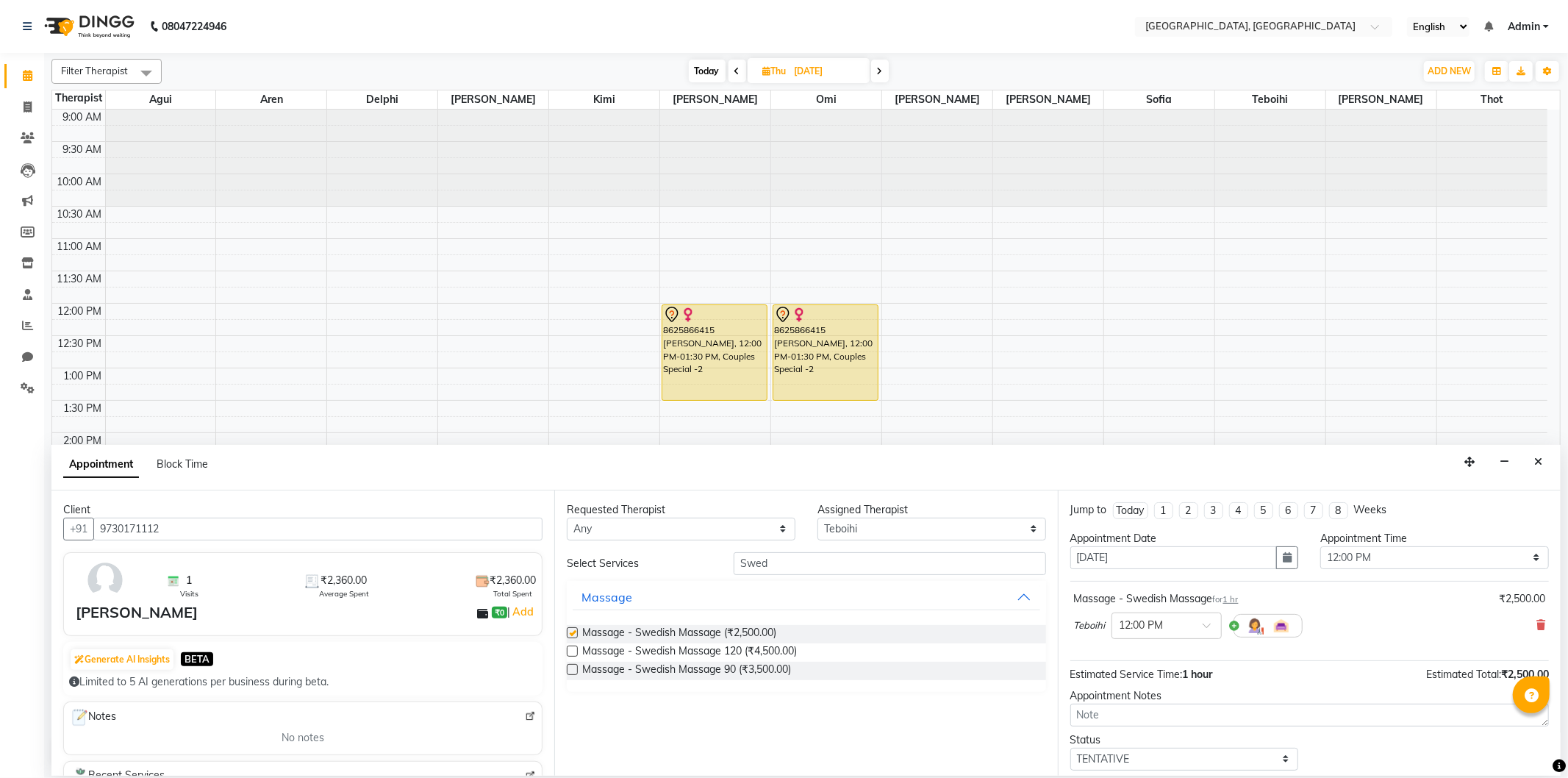
checkbox input "false"
click at [1170, 632] on input "text" at bounding box center [1152, 624] width 65 height 16
click at [1162, 677] on div "12:15 PM" at bounding box center [1166, 680] width 109 height 27
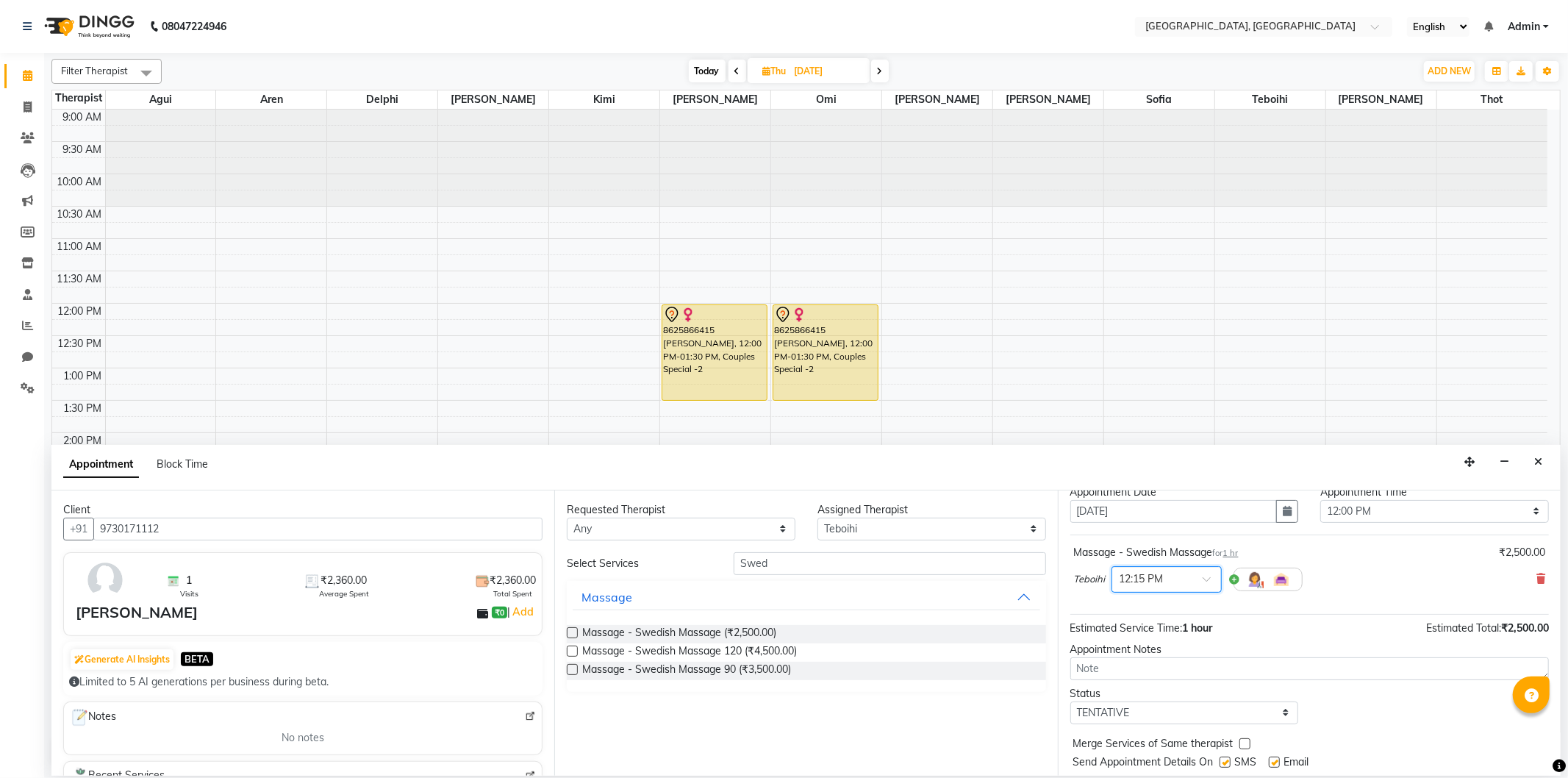
scroll to position [88, 0]
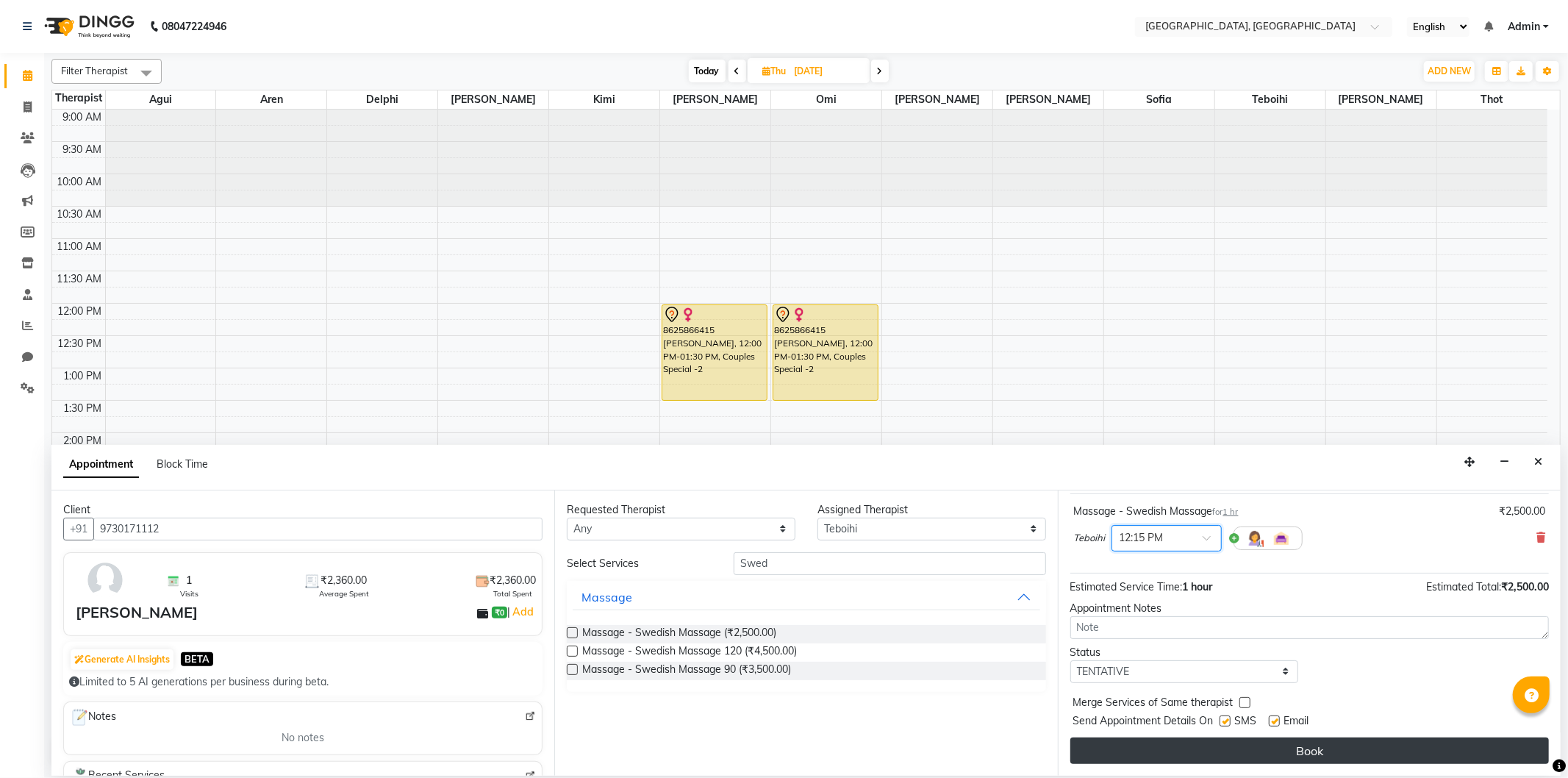
click at [1232, 743] on button "Book" at bounding box center [1309, 750] width 479 height 26
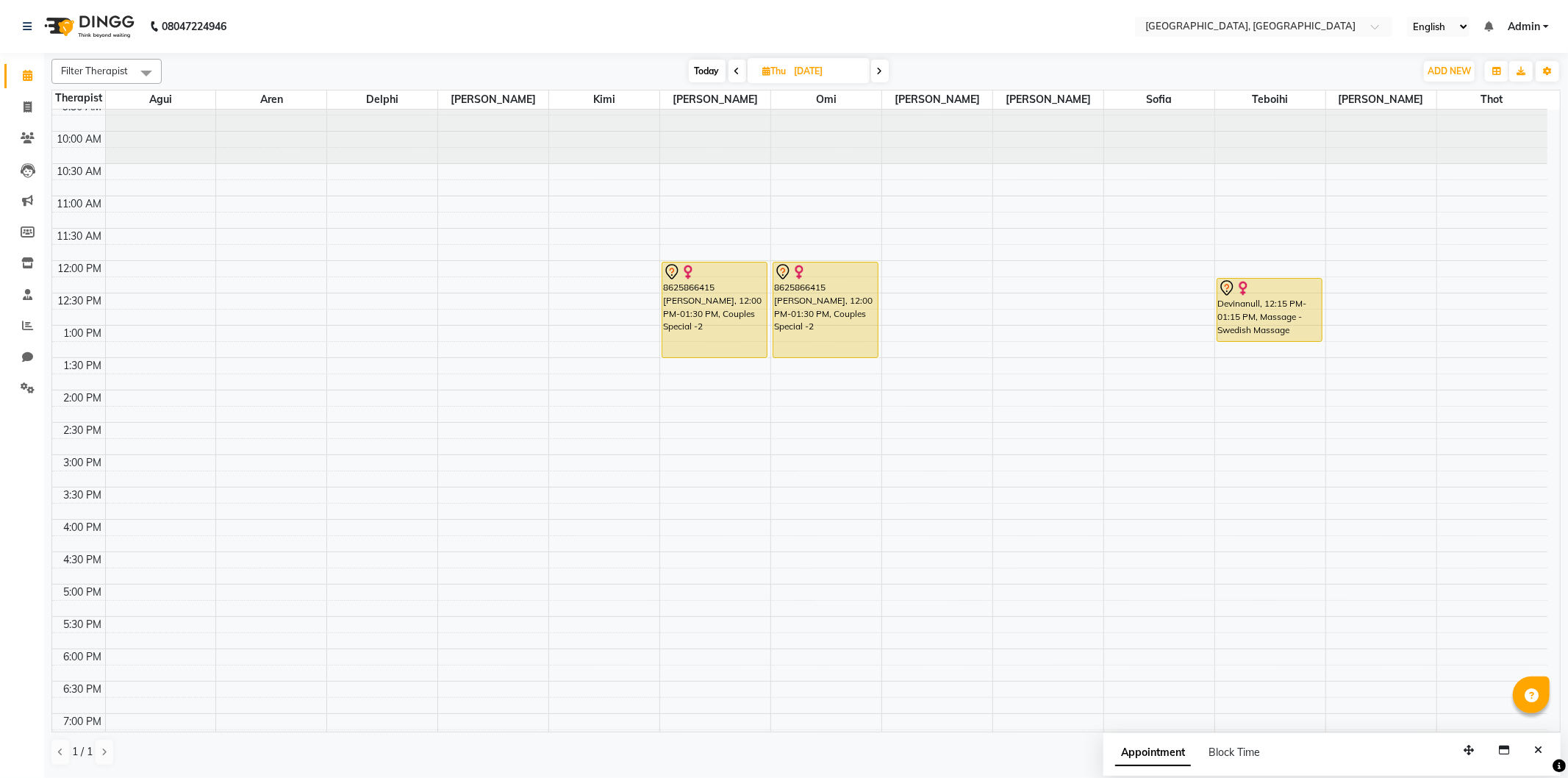
scroll to position [82, 0]
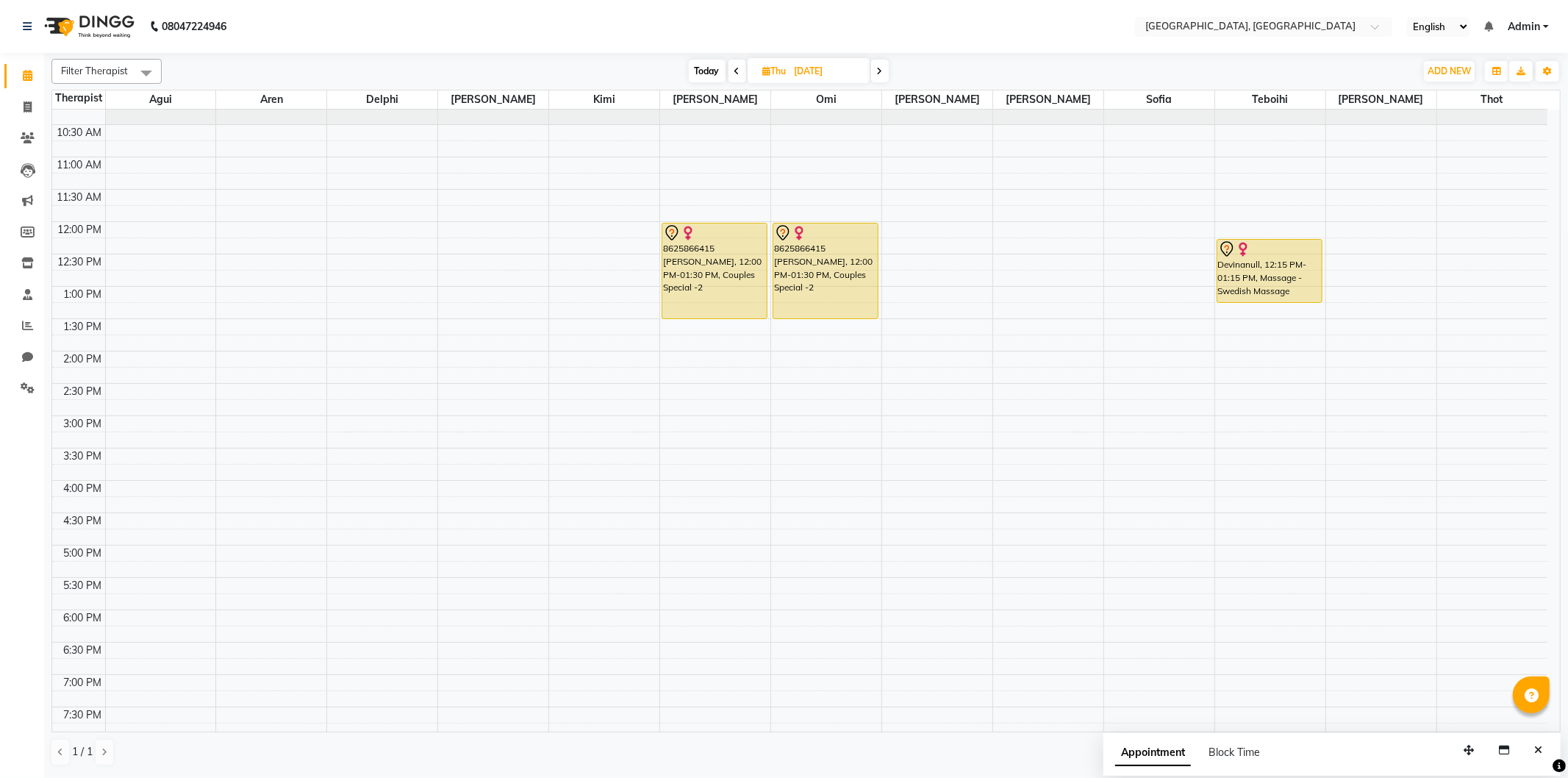
click at [459, 547] on div "9:00 AM 9:30 AM 10:00 AM 10:30 AM 11:00 AM 11:30 AM 12:00 PM 12:30 PM 1:00 PM 1…" at bounding box center [799, 480] width 1495 height 905
select select "43726"
select select "tentative"
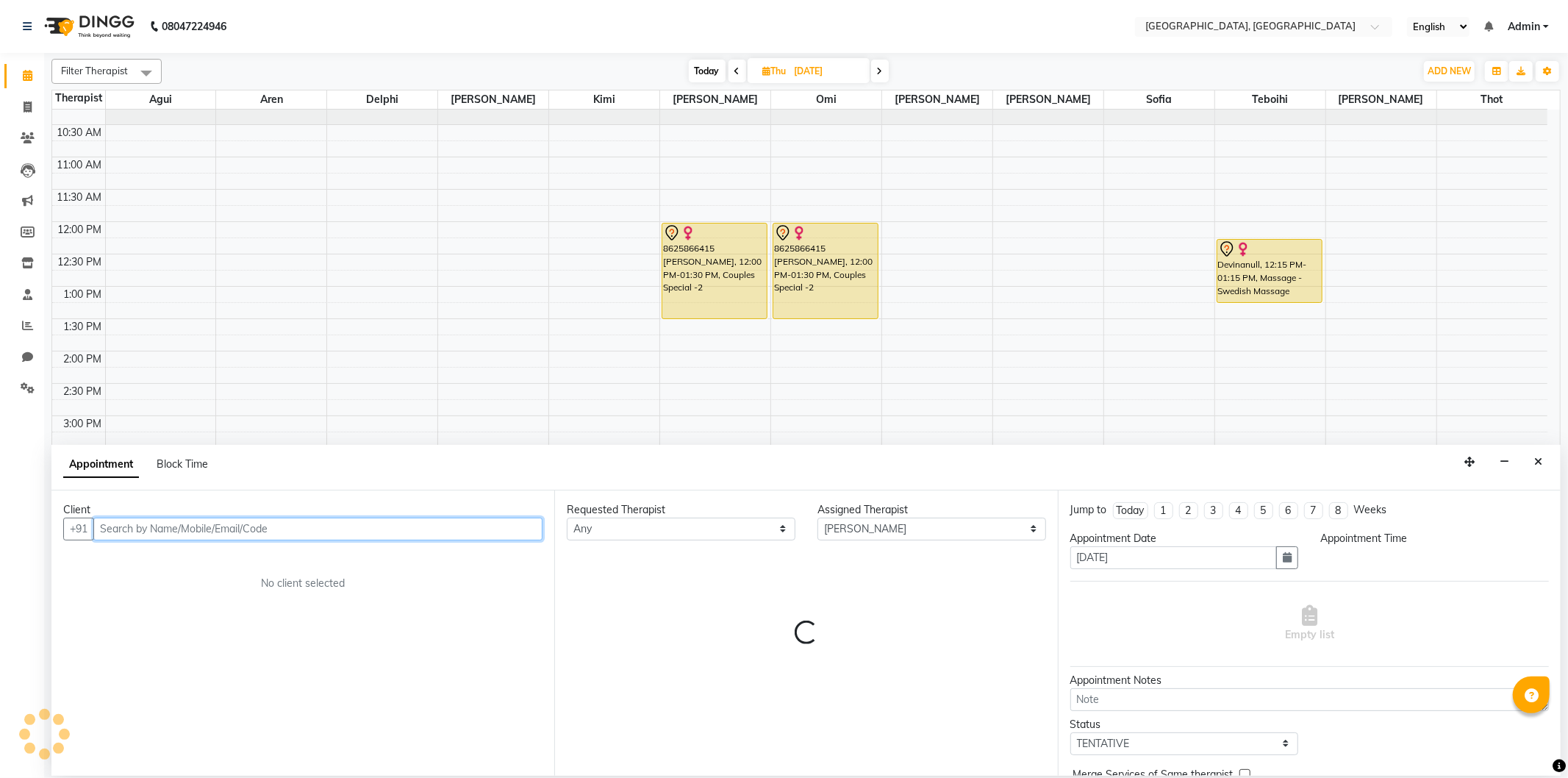
select select "1020"
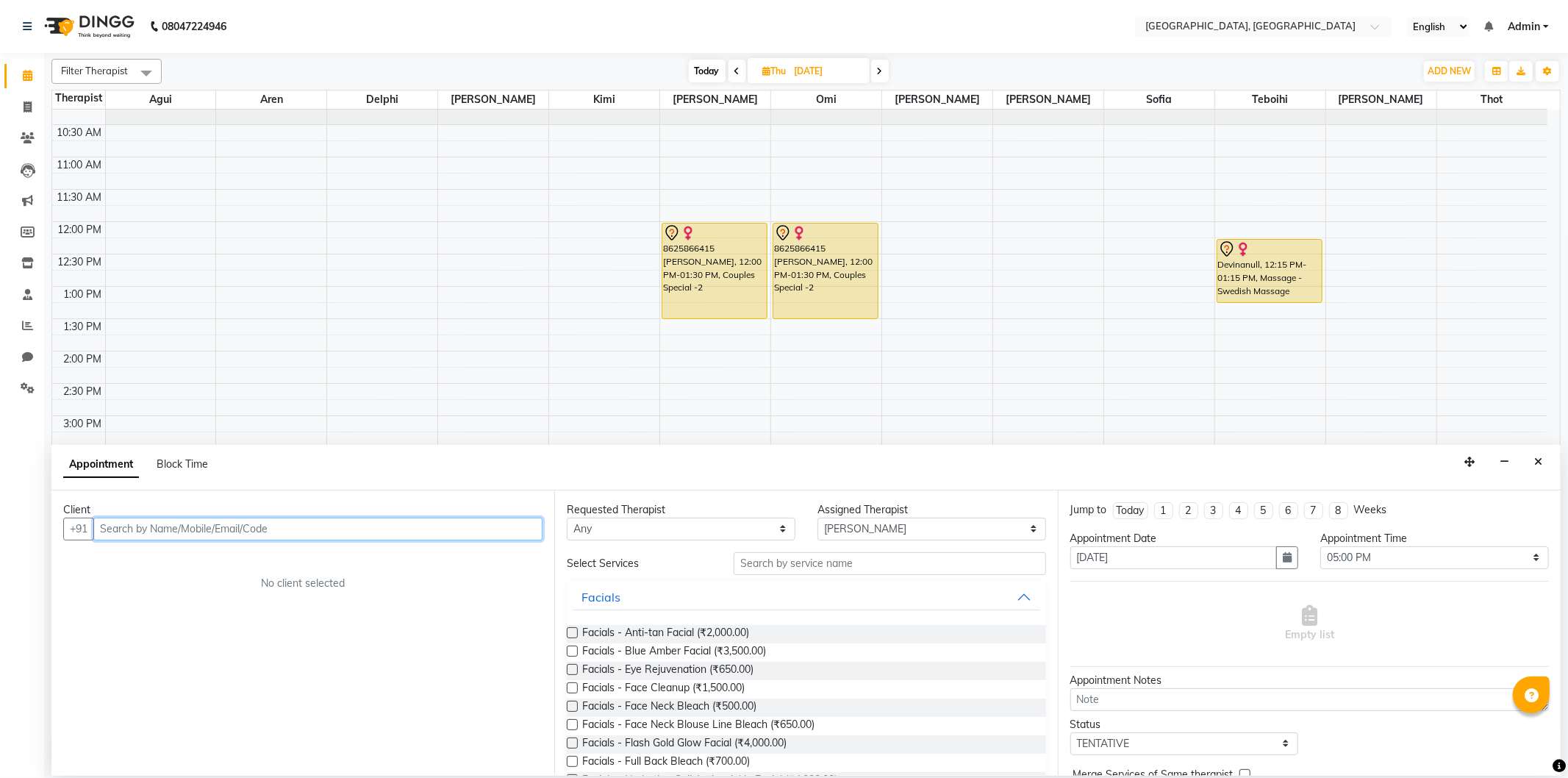
click at [182, 530] on input "text" at bounding box center [317, 528] width 449 height 23
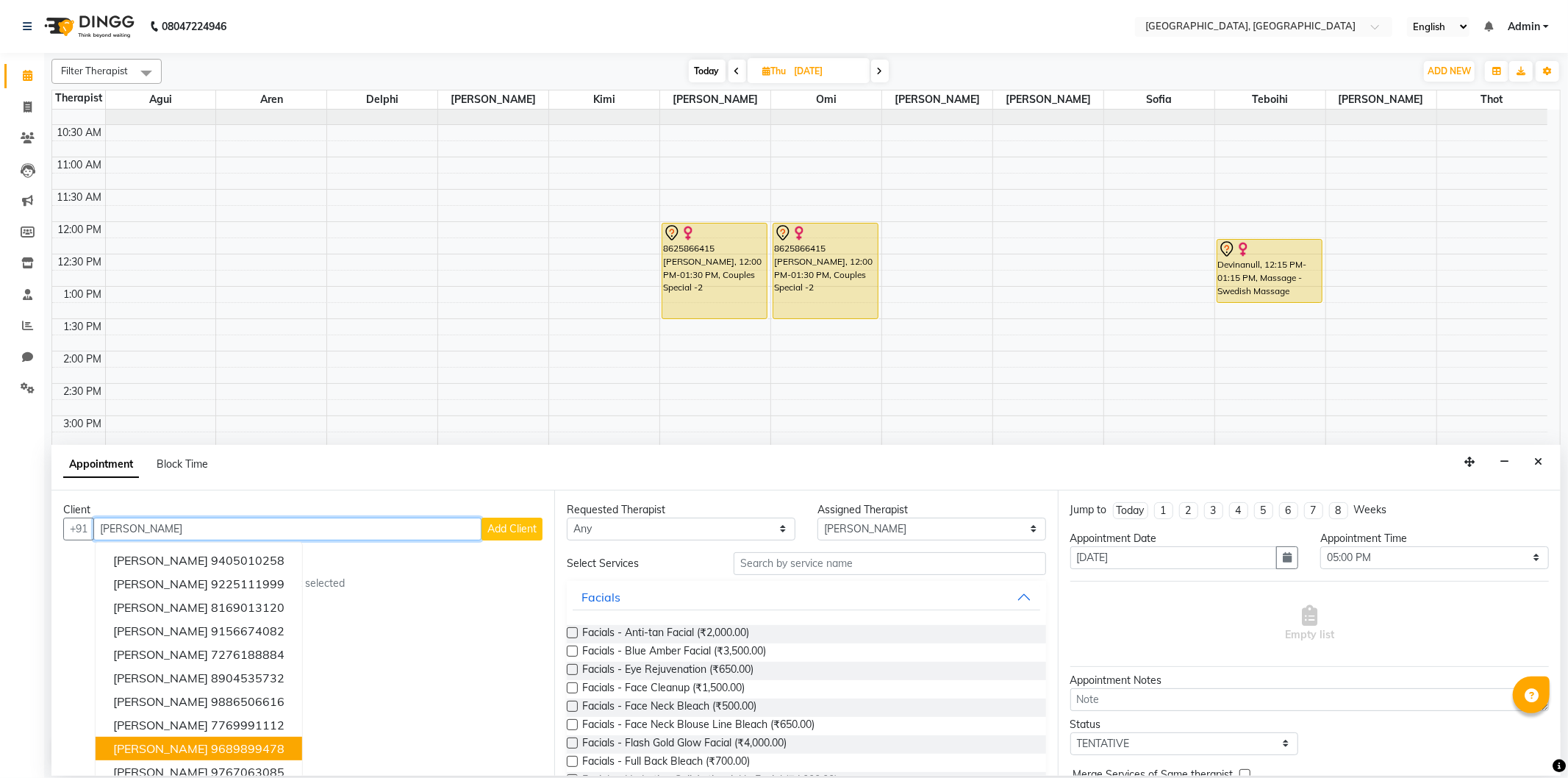
click at [229, 749] on ngb-highlight "9689899478" at bounding box center [248, 749] width 74 height 15
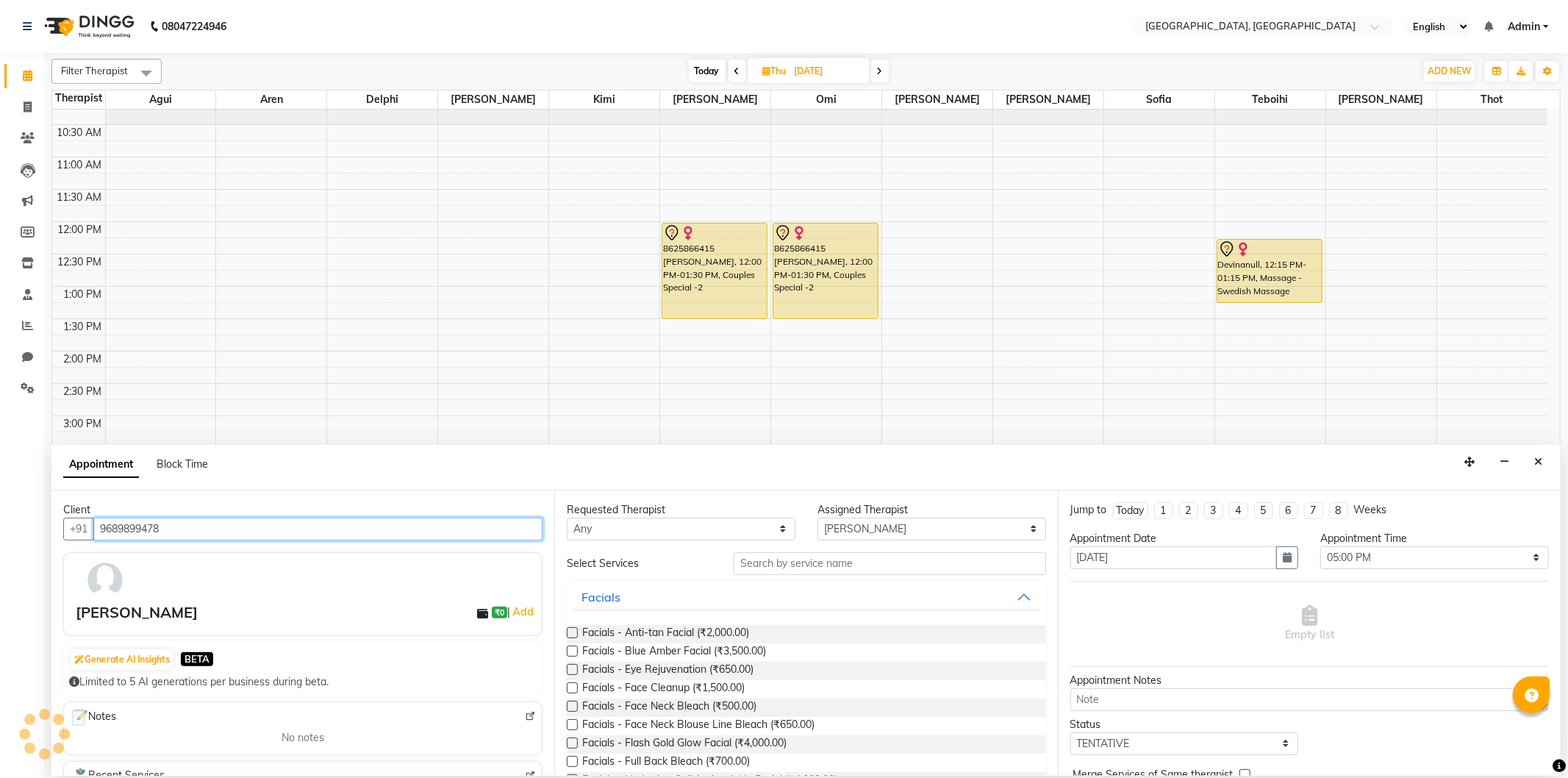
type input "9689899478"
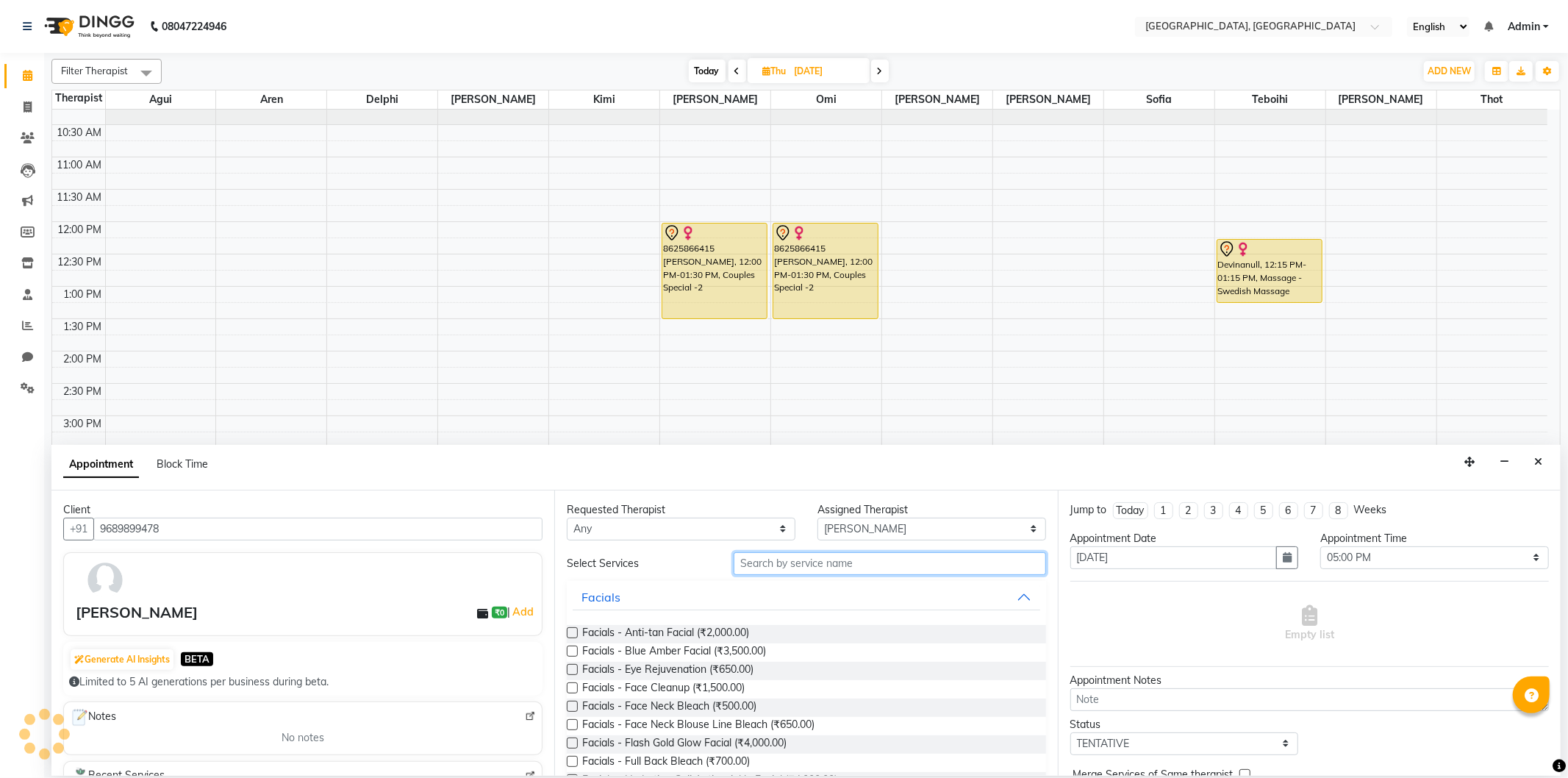
click at [776, 554] on input "text" at bounding box center [889, 563] width 312 height 23
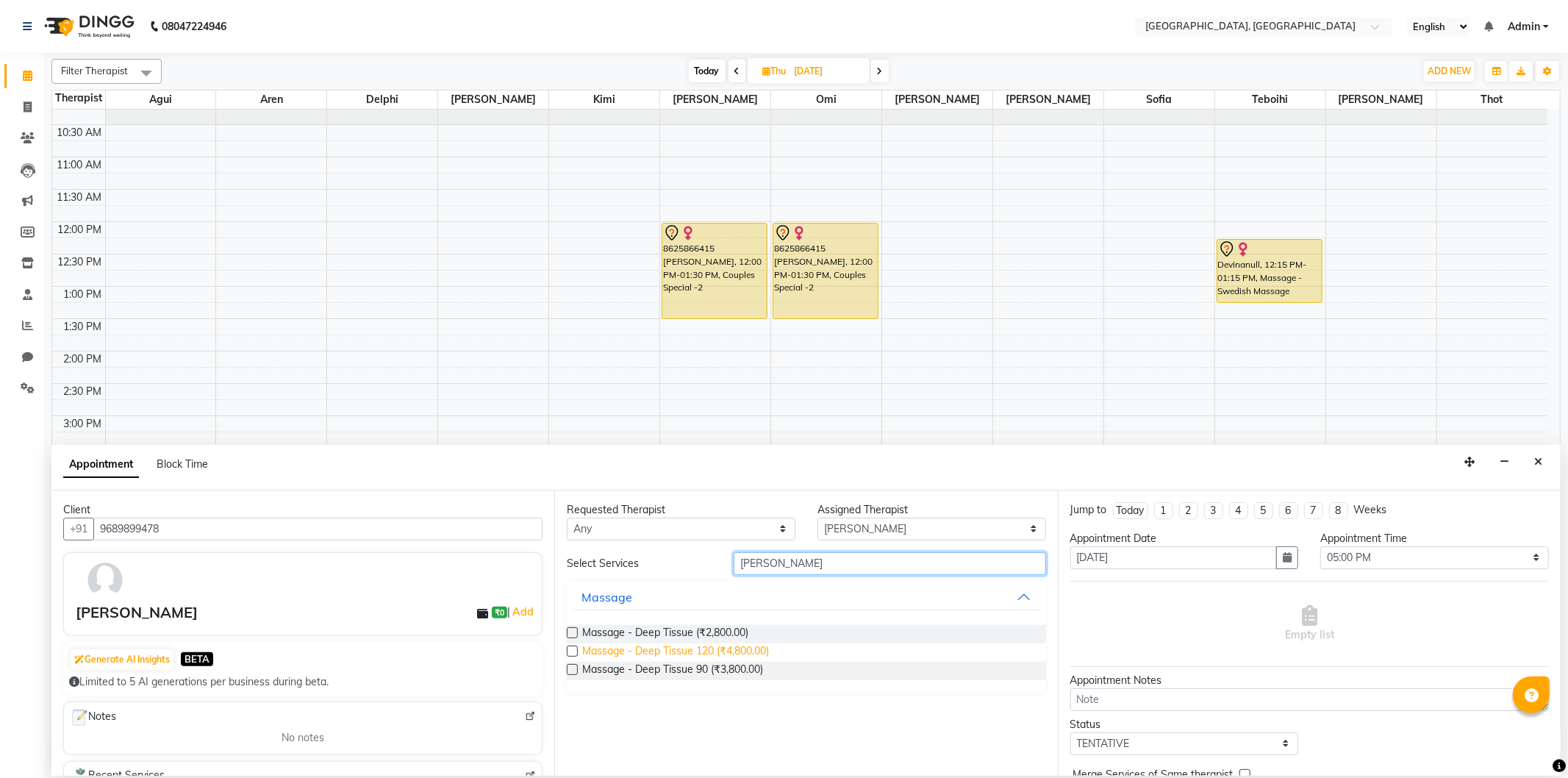
type input "[PERSON_NAME]"
click at [752, 650] on span "Massage - Deep Tissue 120 (₹4,800.00)" at bounding box center [675, 652] width 186 height 18
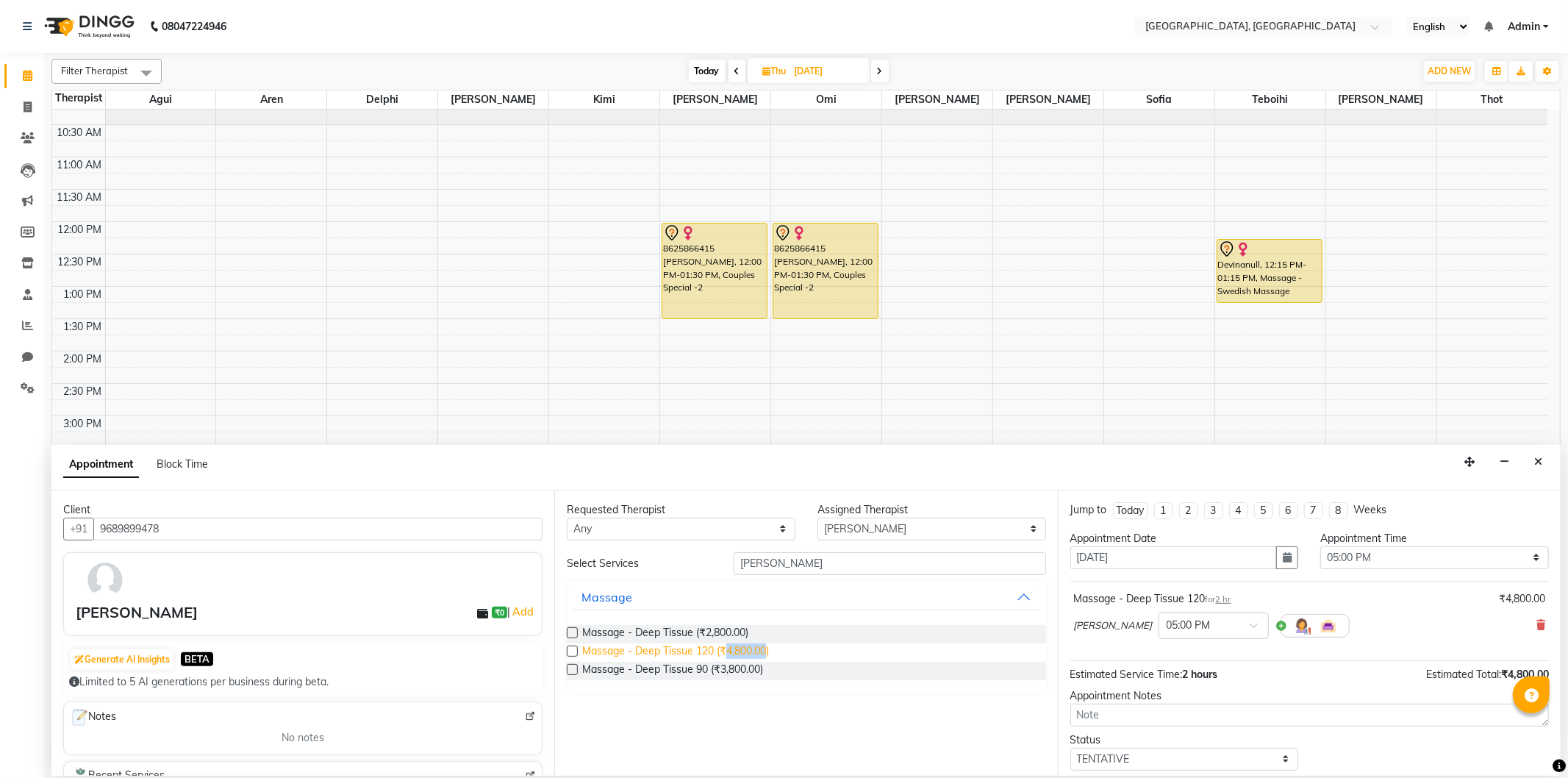
click at [752, 650] on span "Massage - Deep Tissue 120 (₹4,800.00)" at bounding box center [675, 652] width 186 height 18
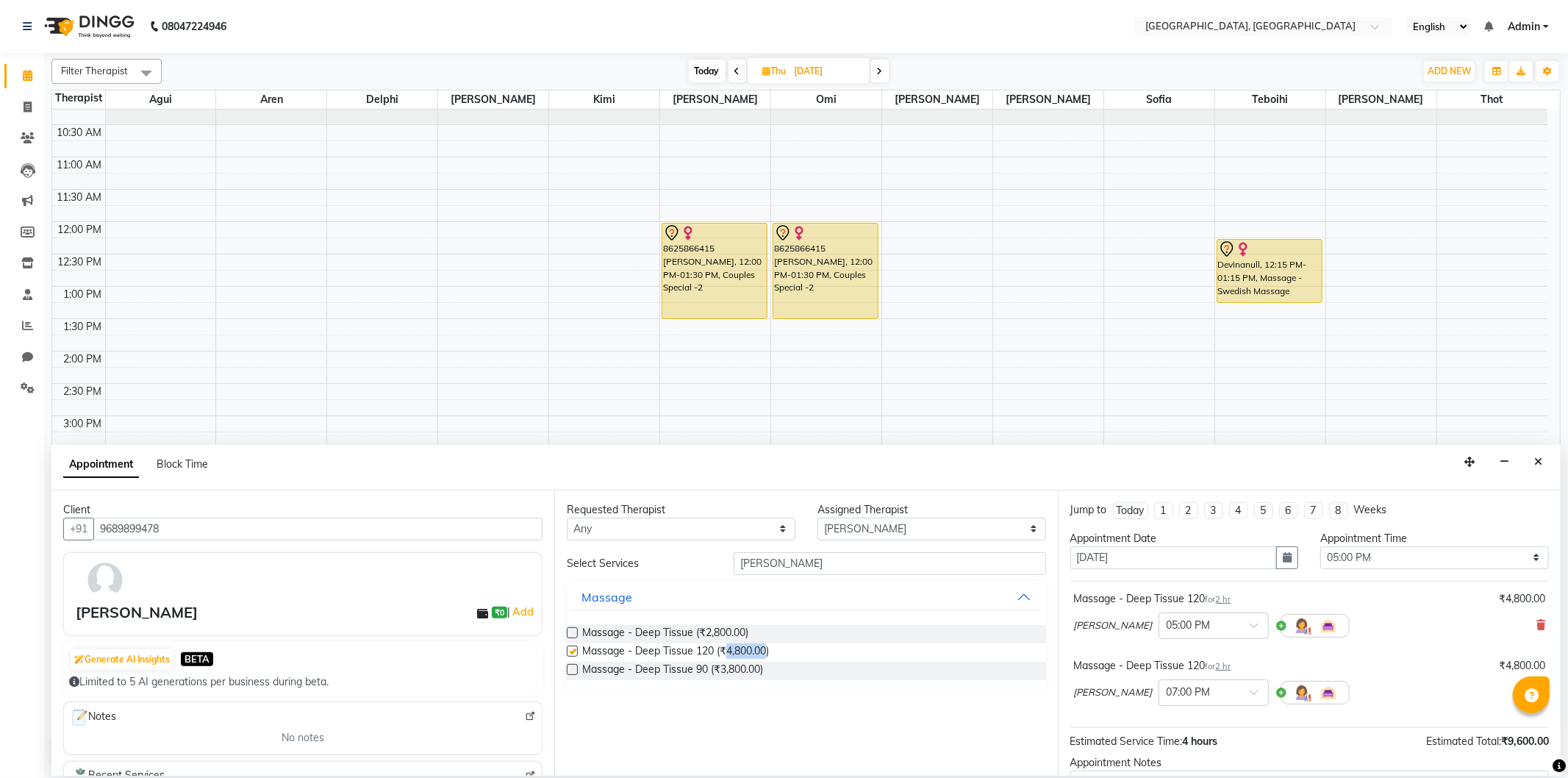
checkbox input "false"
click at [1181, 694] on div at bounding box center [1213, 691] width 109 height 16
click at [1159, 741] on div "05:00 PM" at bounding box center [1213, 747] width 109 height 27
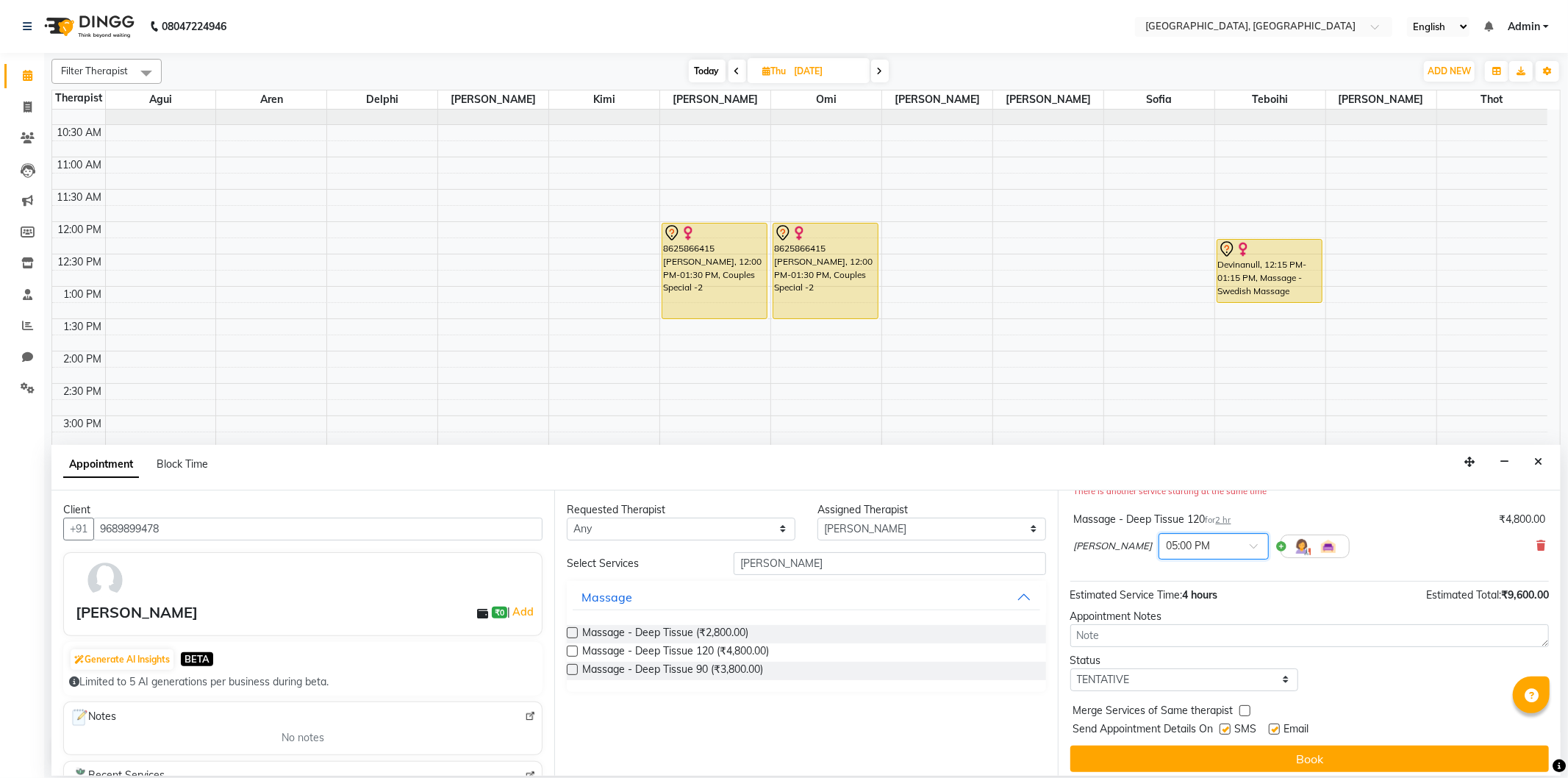
scroll to position [171, 0]
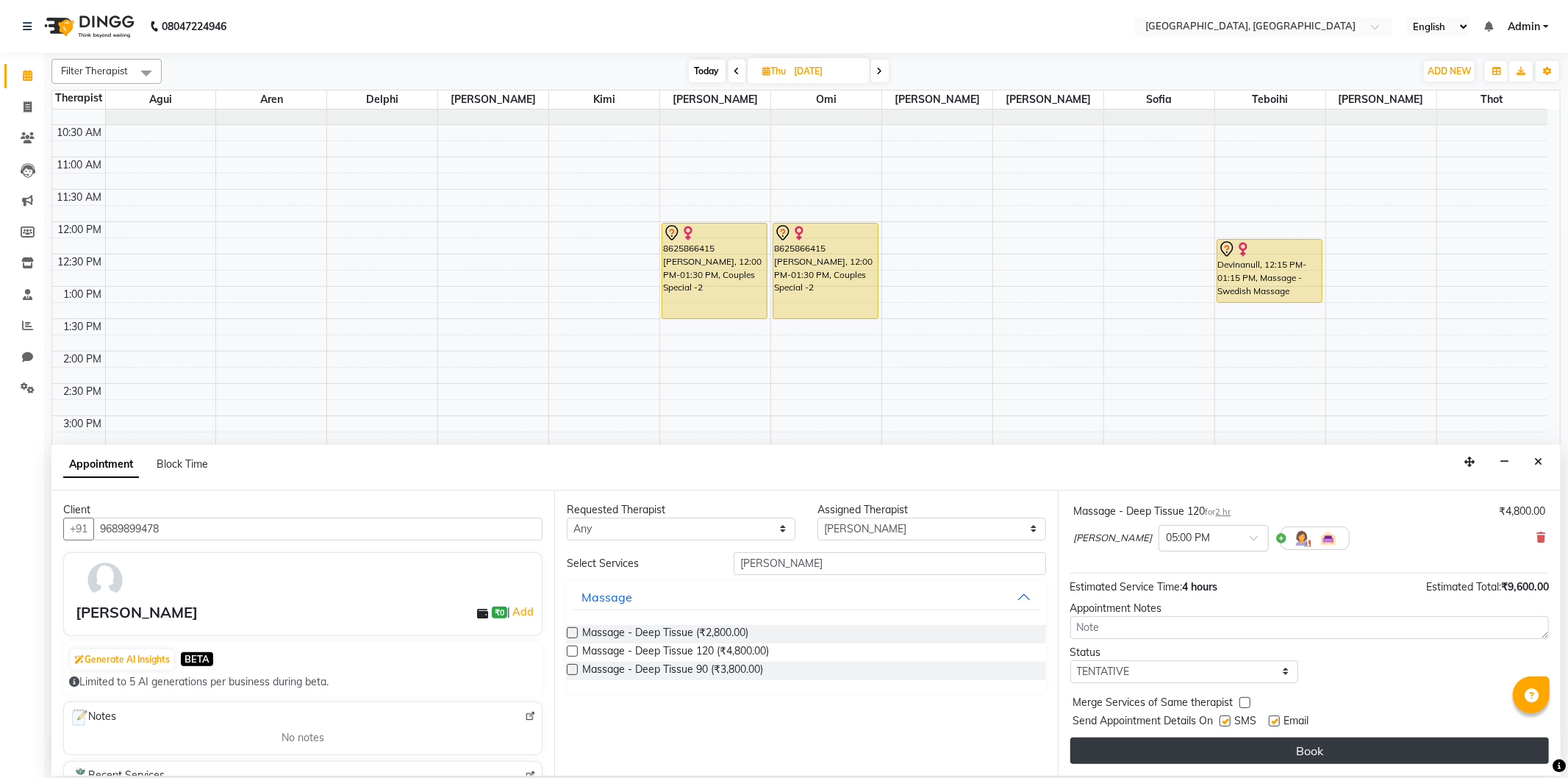
click at [1228, 739] on button "Book" at bounding box center [1309, 750] width 479 height 26
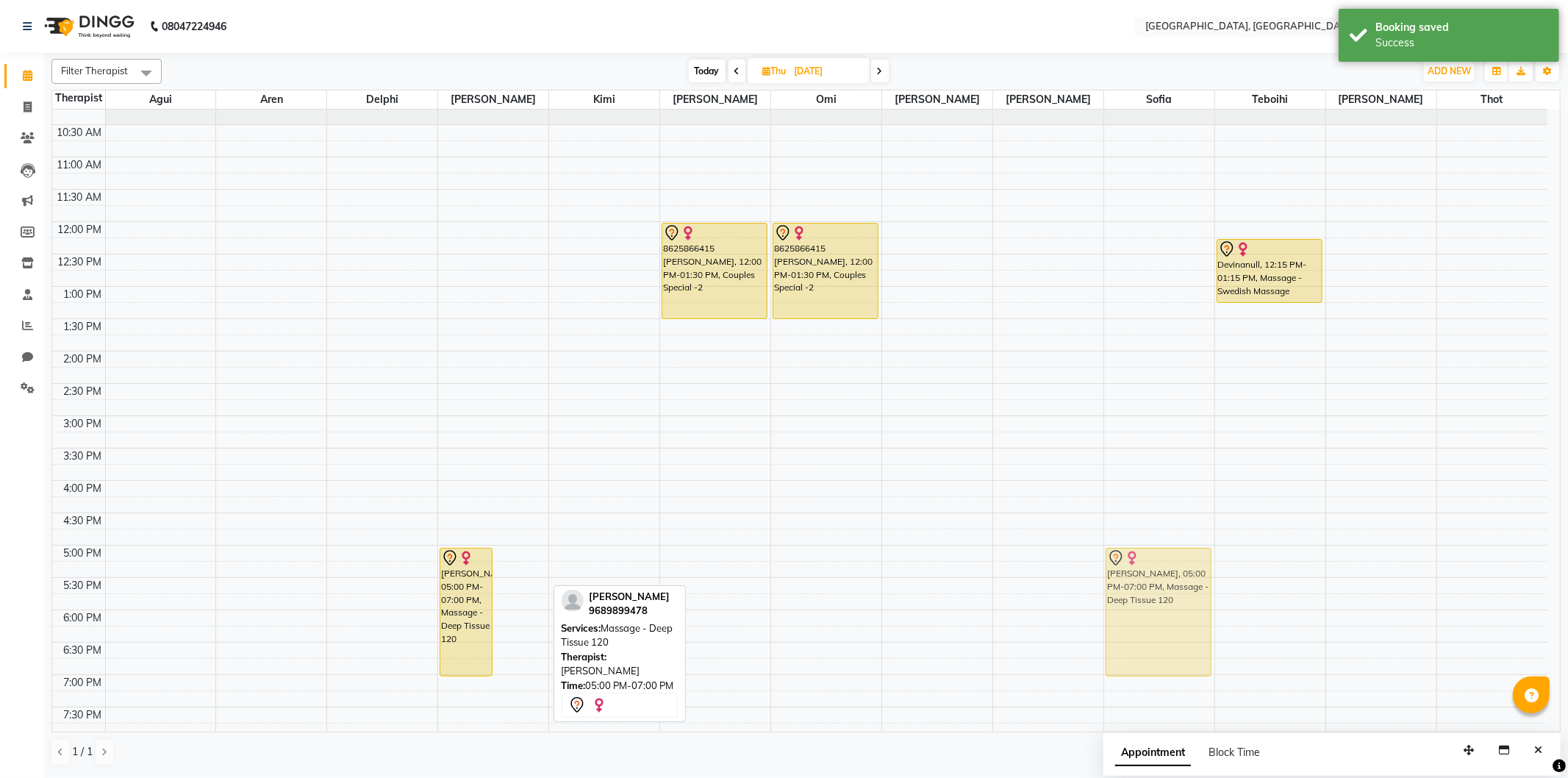
drag, startPoint x: 522, startPoint y: 577, endPoint x: 1133, endPoint y: 577, distance: 611.0
click at [1133, 577] on tr "[PERSON_NAME], 05:00 PM-07:00 PM, Massage - Deep Tissue 120 [PERSON_NAME], 05:0…" at bounding box center [799, 480] width 1495 height 905
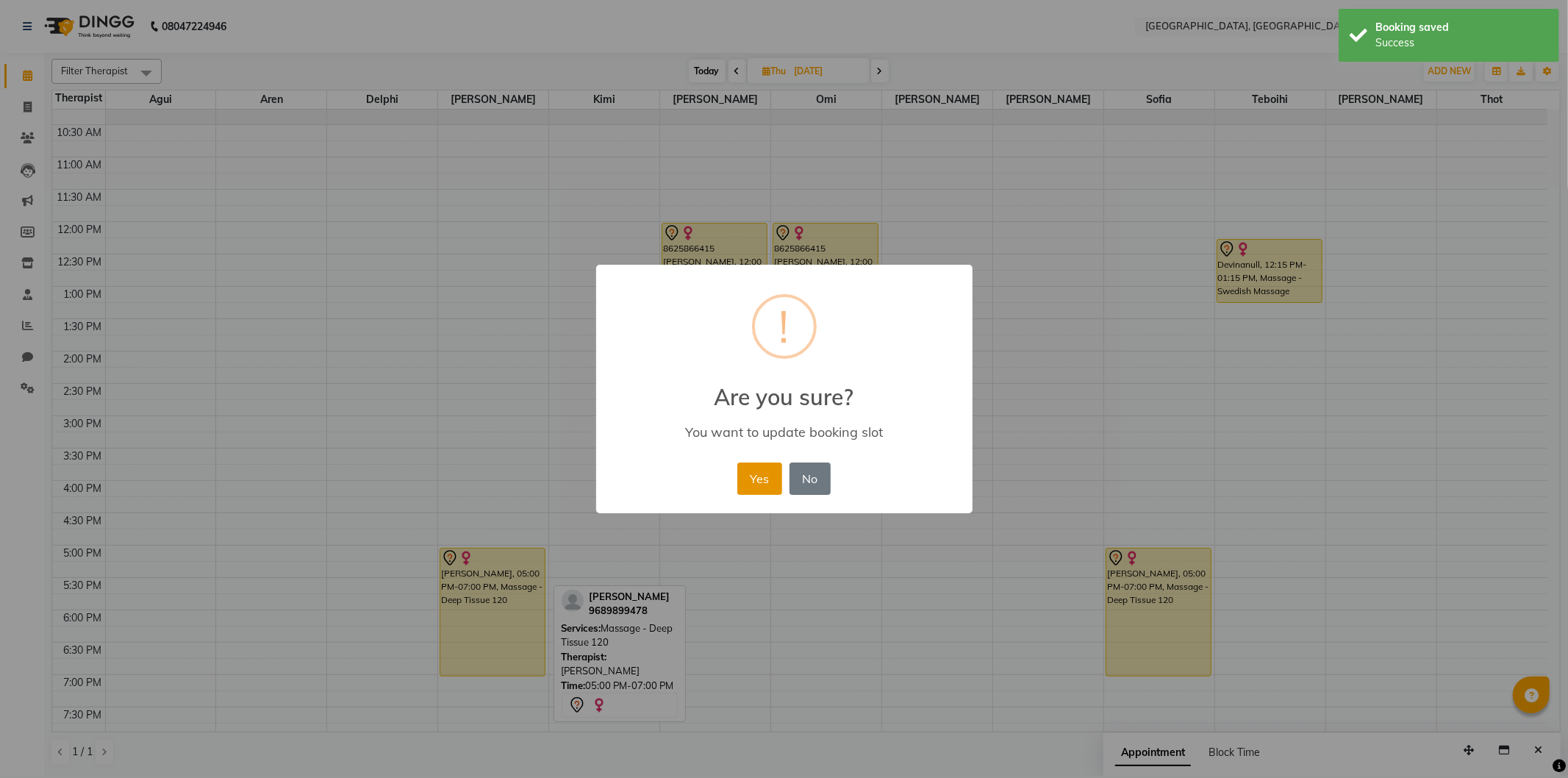
click at [772, 467] on button "Yes" at bounding box center [760, 478] width 45 height 32
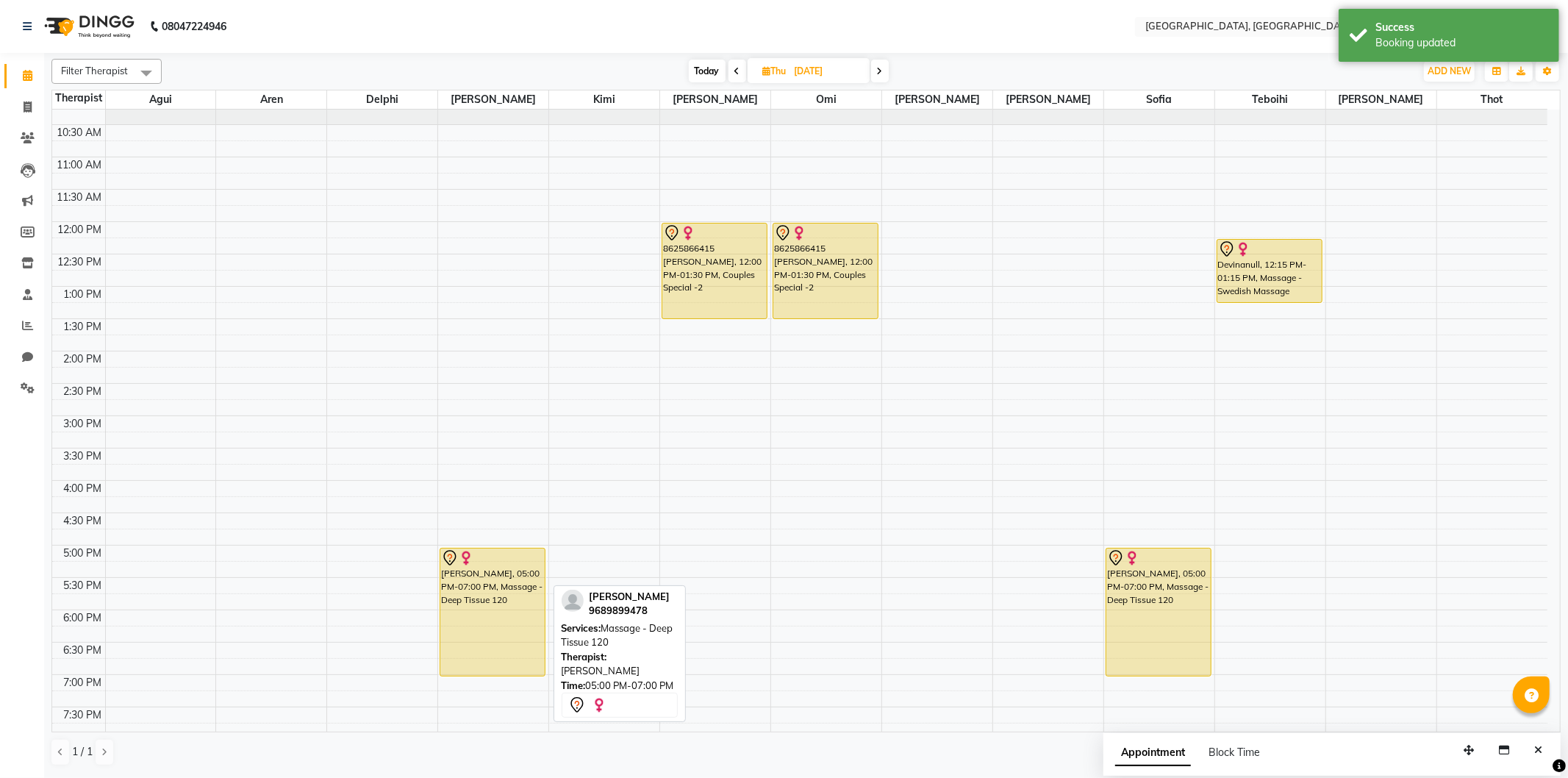
click at [338, 522] on div "9:00 AM 9:30 AM 10:00 AM 10:30 AM 11:00 AM 11:30 AM 12:00 PM 12:30 PM 1:00 PM 1…" at bounding box center [799, 480] width 1495 height 905
select select "7707"
select select "tentative"
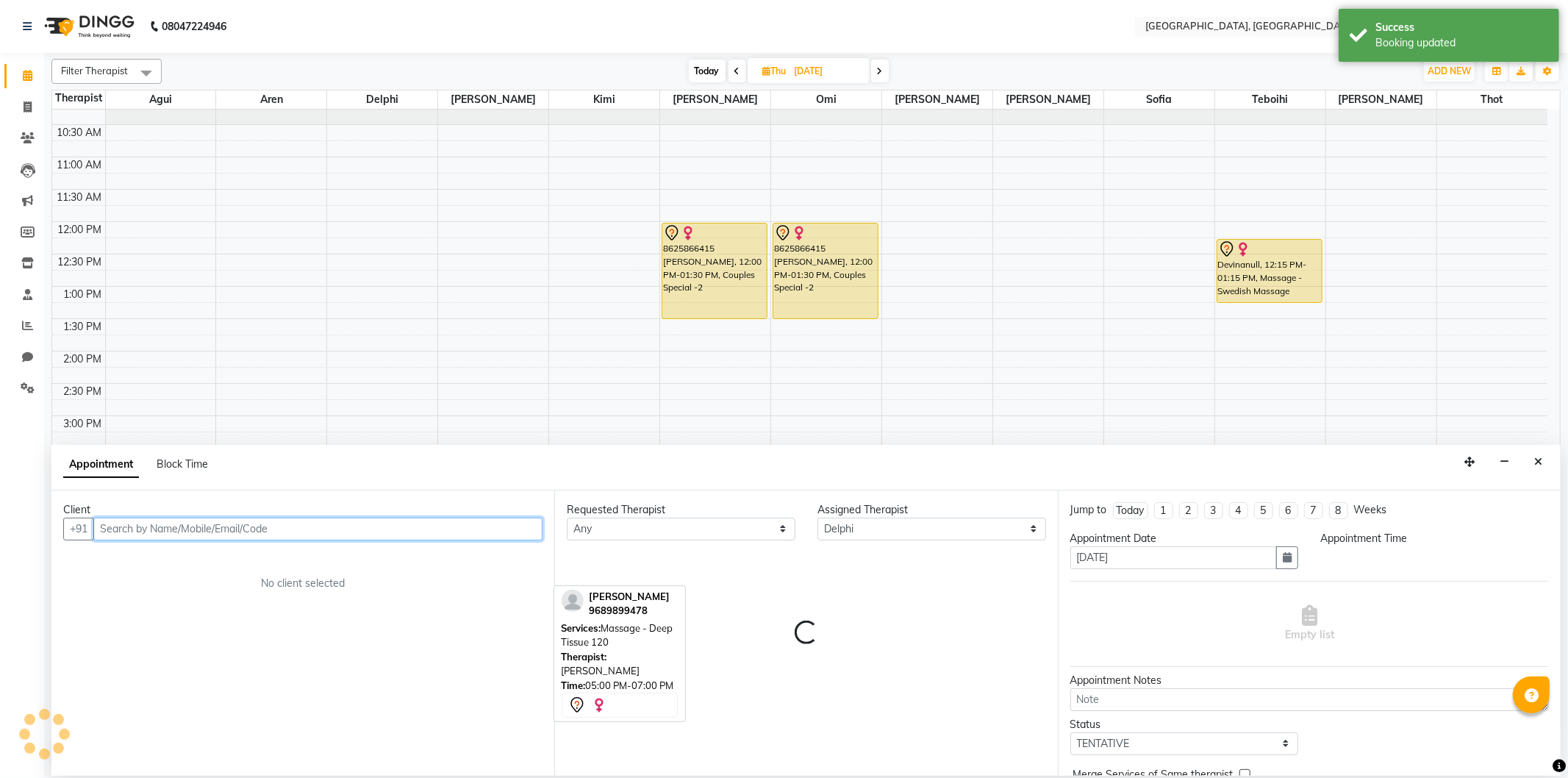
select select "990"
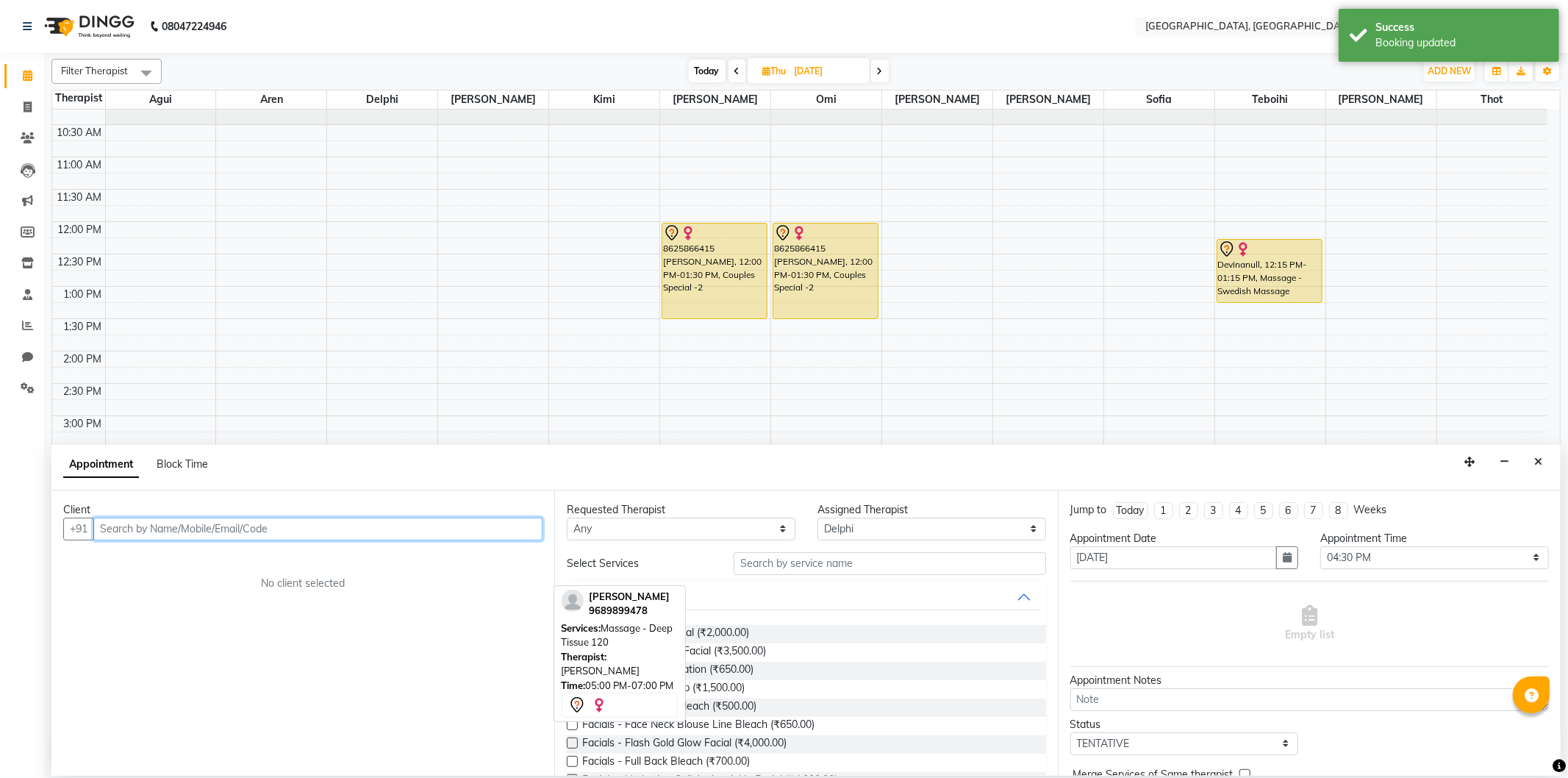
click at [134, 526] on input "text" at bounding box center [317, 528] width 449 height 23
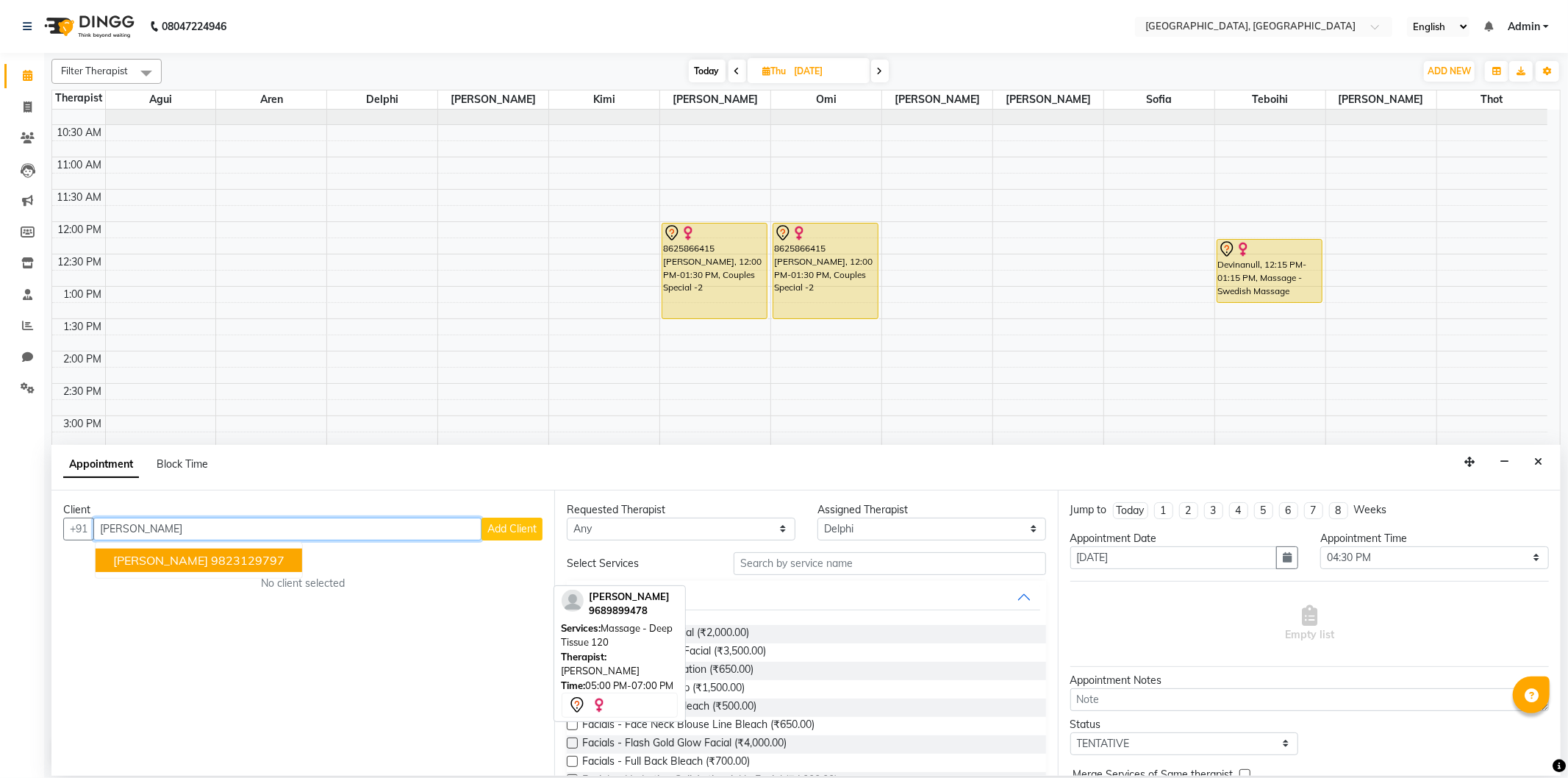
click at [211, 552] on ngb-highlight "9823129797" at bounding box center [248, 560] width 74 height 15
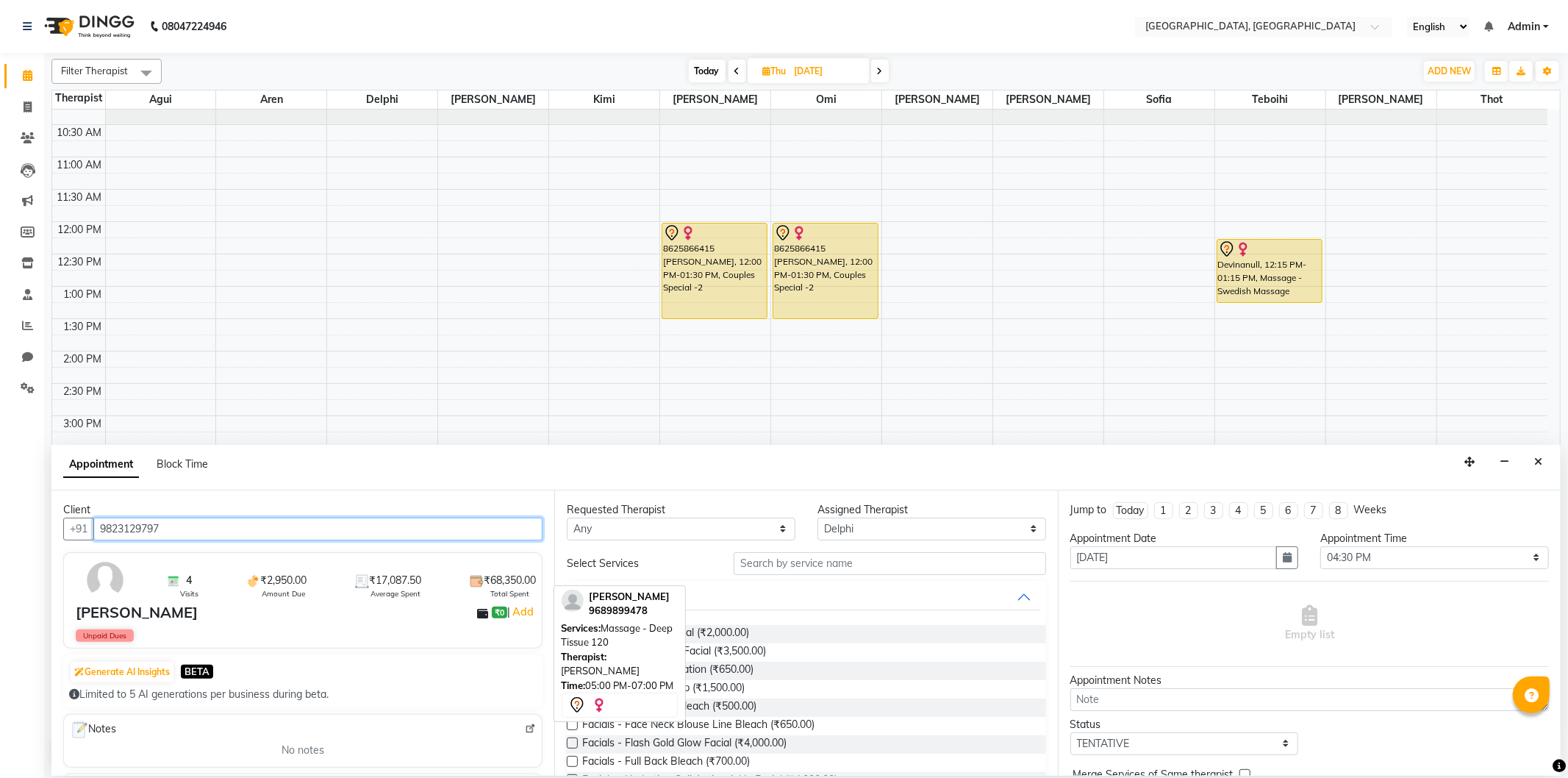
type input "9823129797"
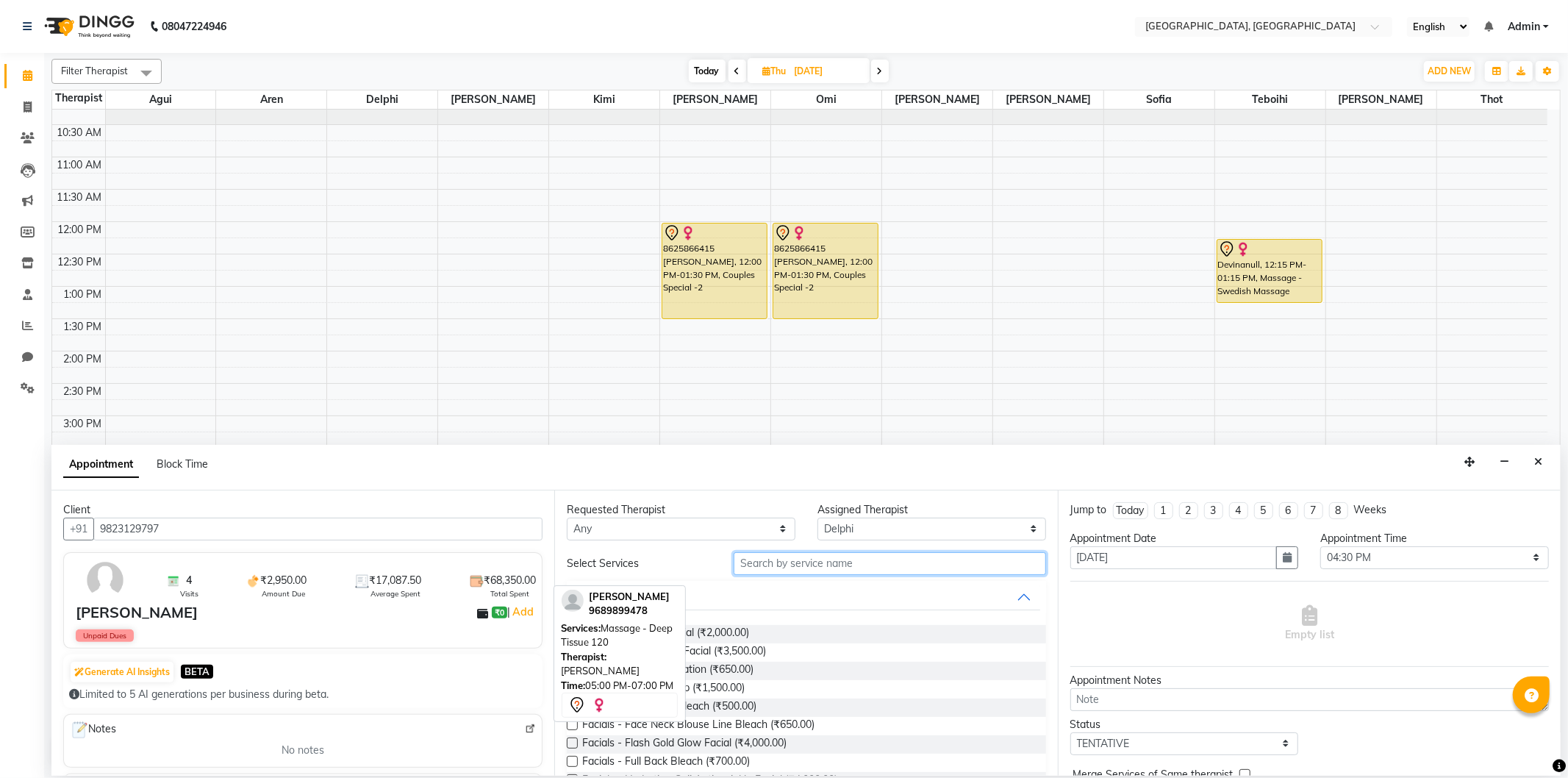
click at [774, 559] on input "text" at bounding box center [889, 563] width 312 height 23
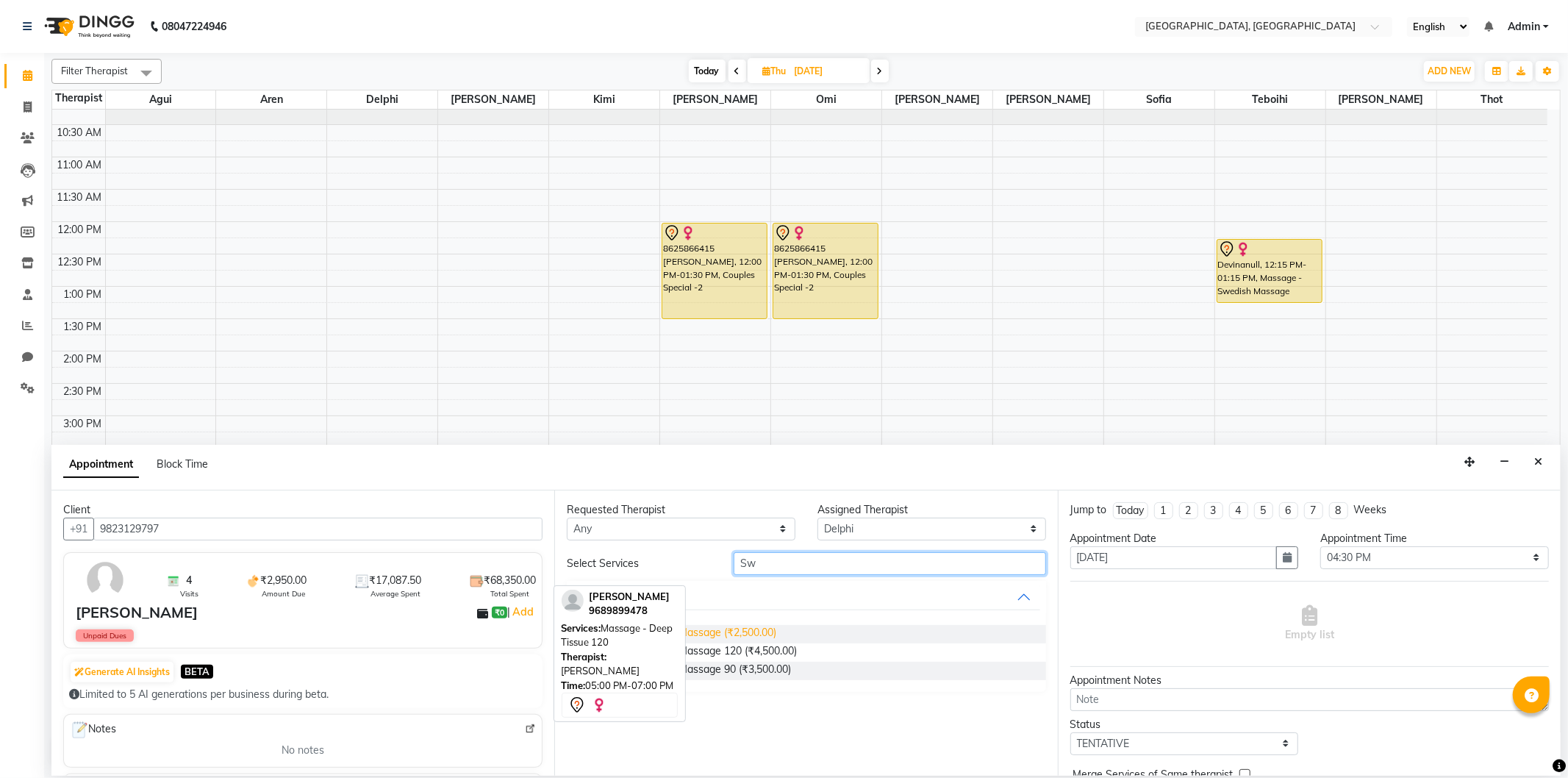
type input "Sw"
click at [766, 630] on span "Massage - Swedish Massage (₹2,500.00)" at bounding box center [679, 634] width 194 height 18
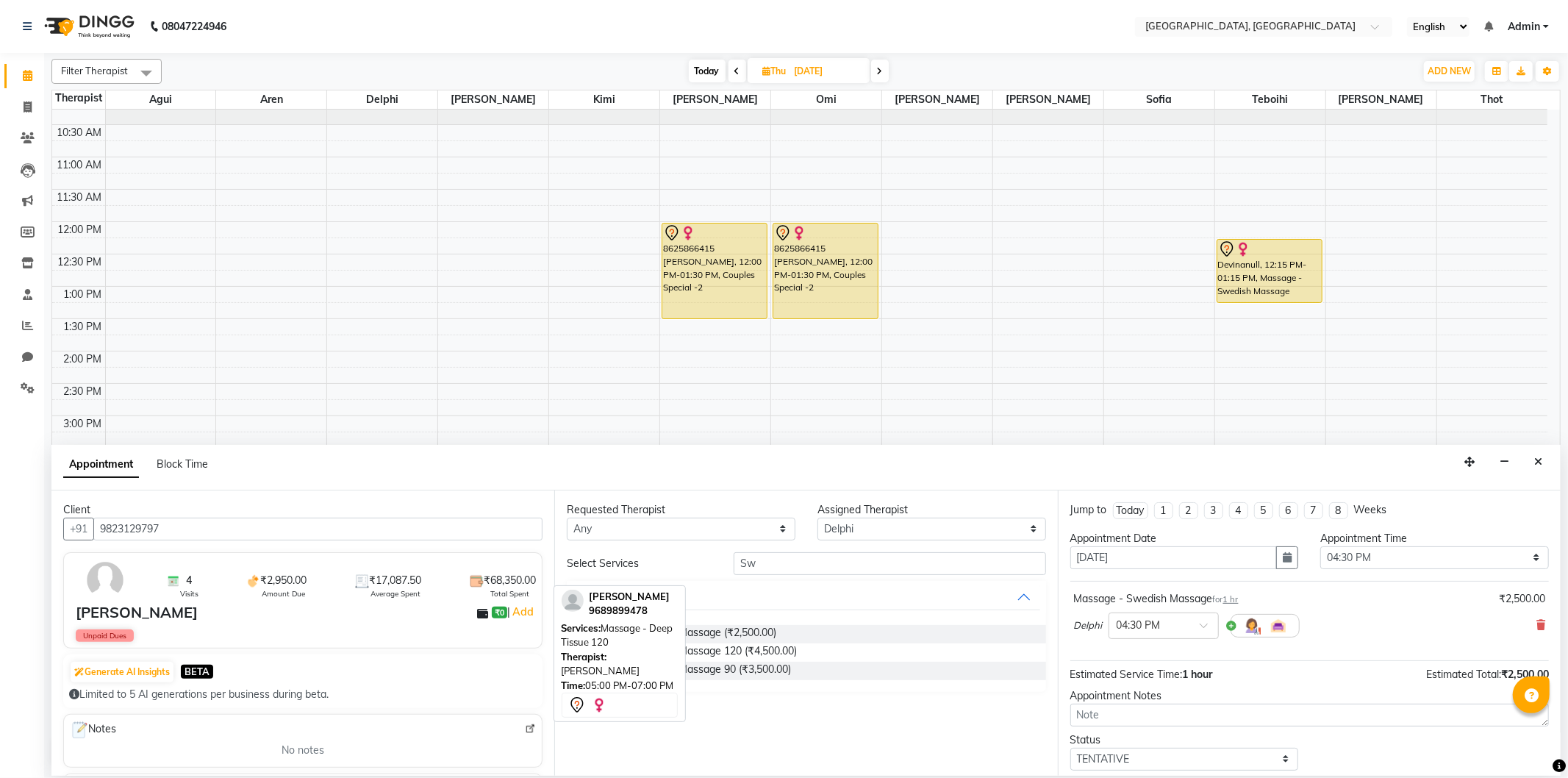
checkbox input "false"
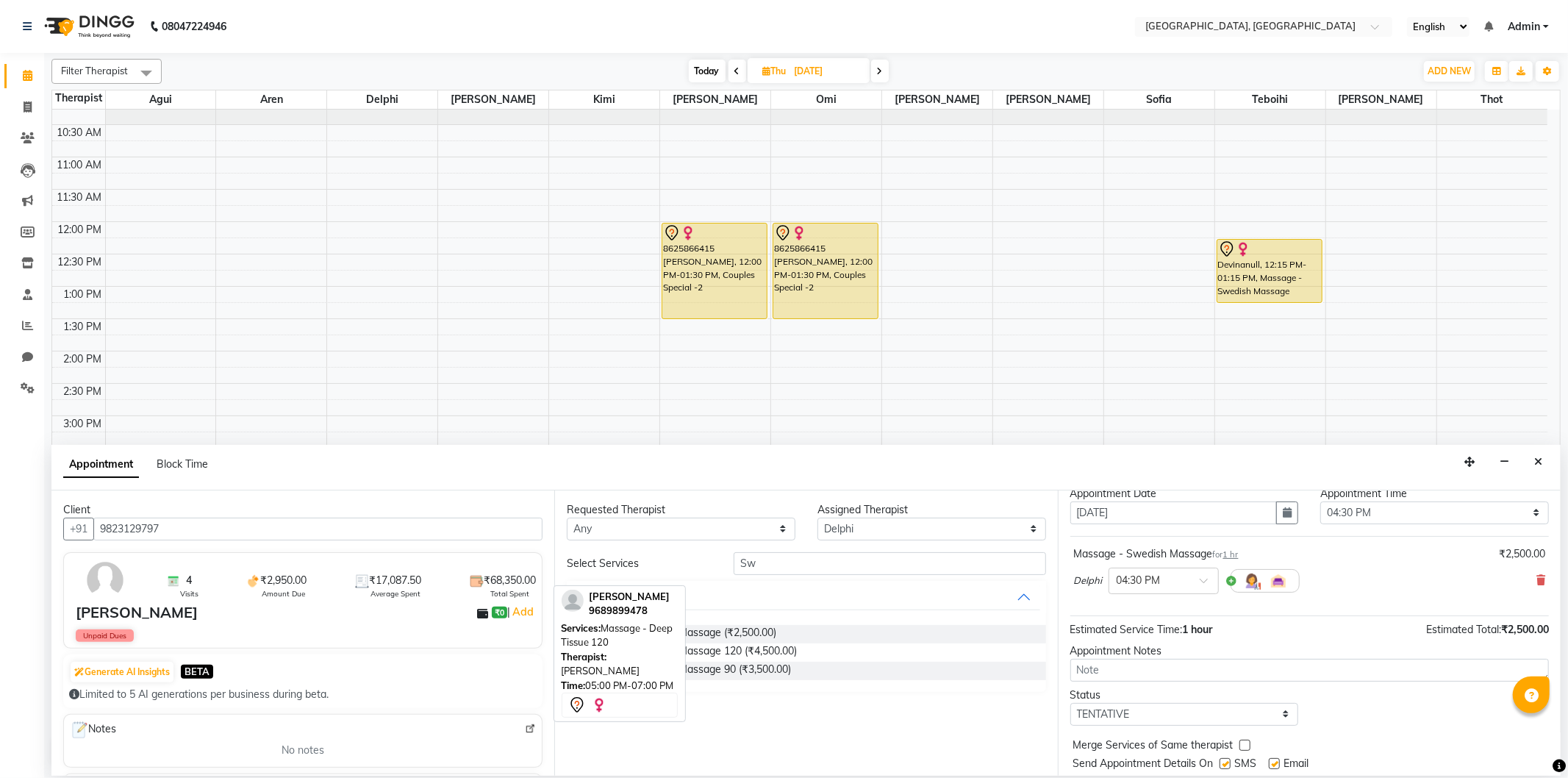
scroll to position [88, 0]
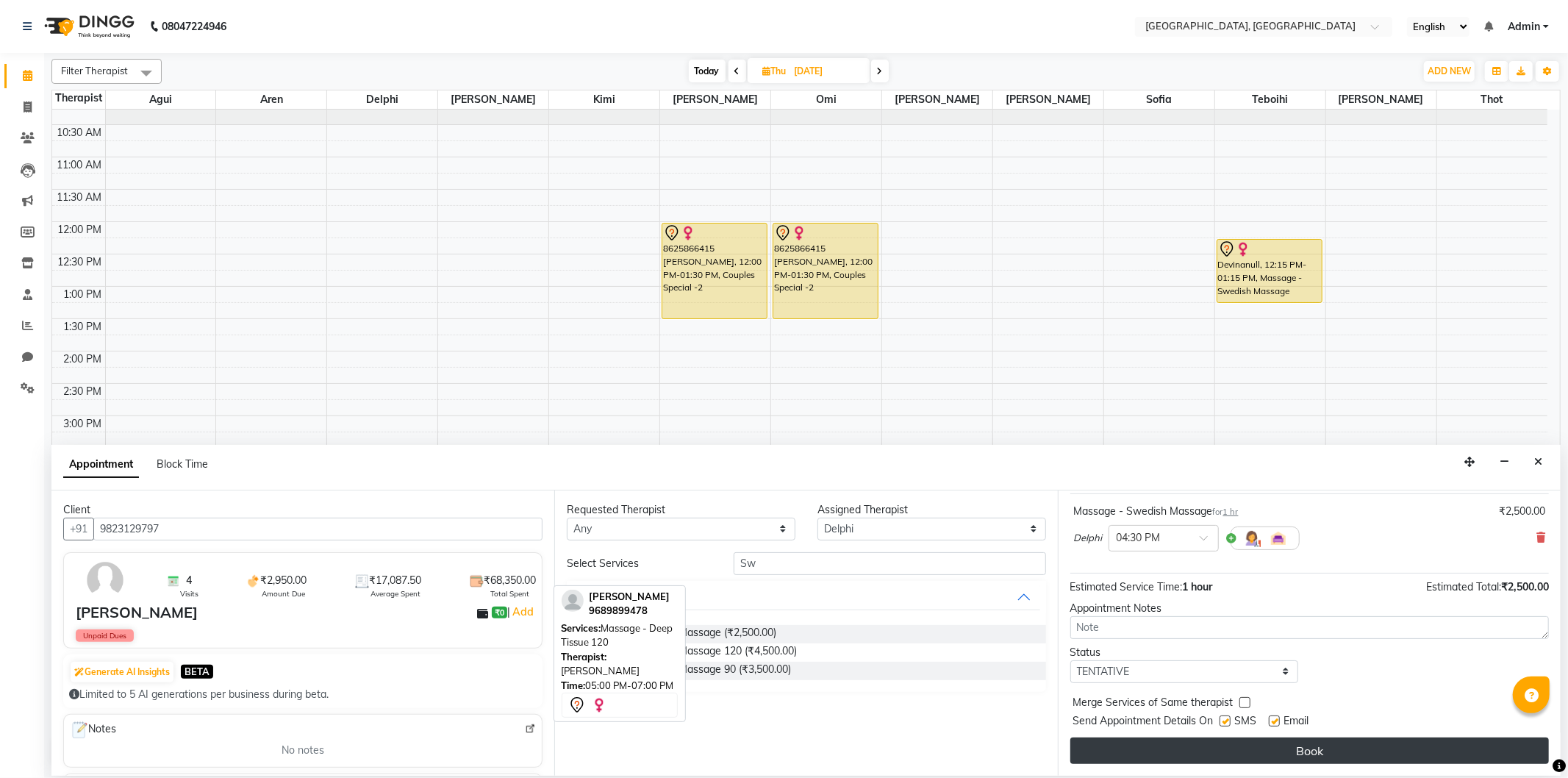
click at [1178, 750] on button "Book" at bounding box center [1309, 750] width 479 height 26
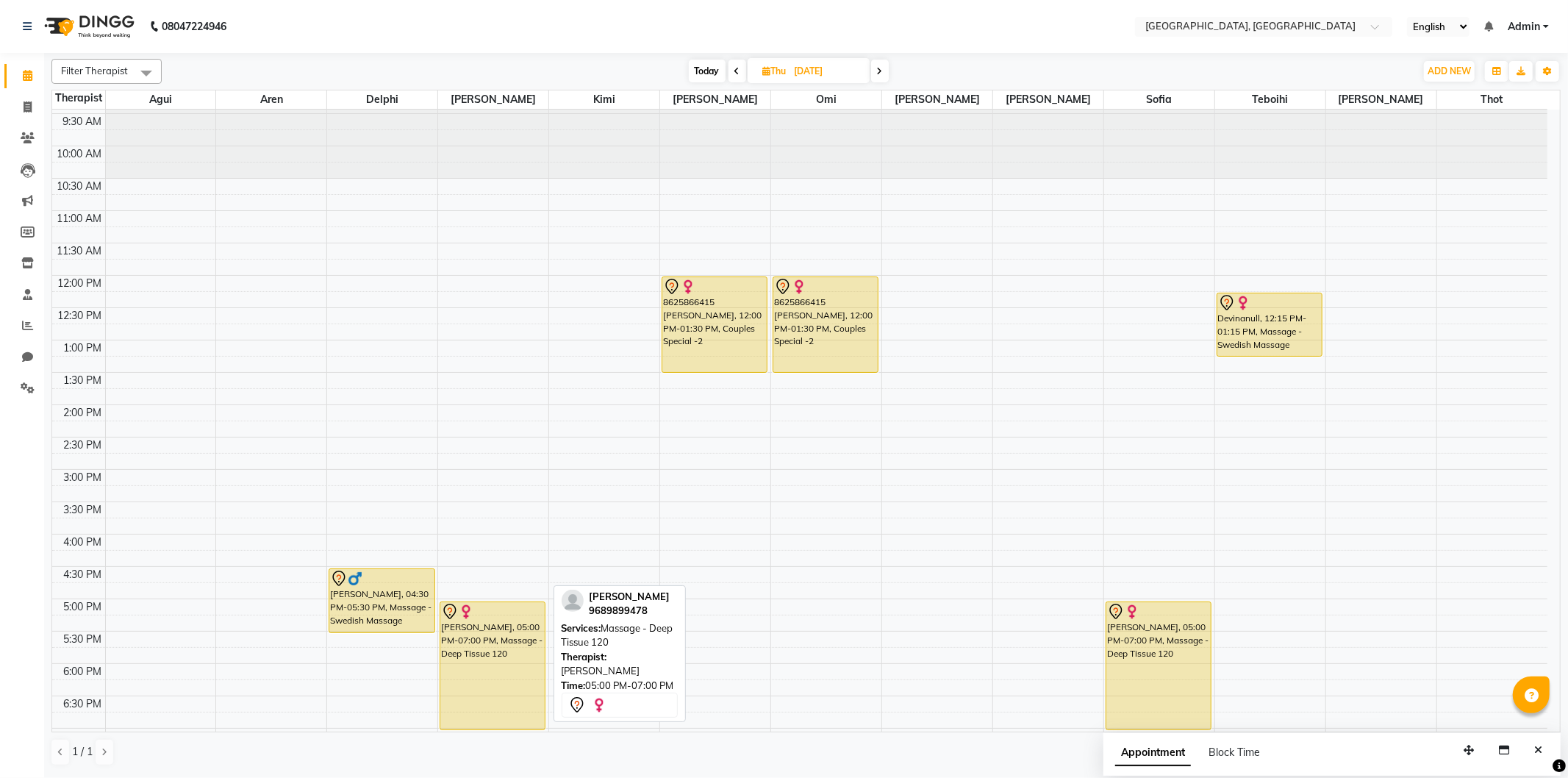
scroll to position [0, 0]
